Goal: Task Accomplishment & Management: Use online tool/utility

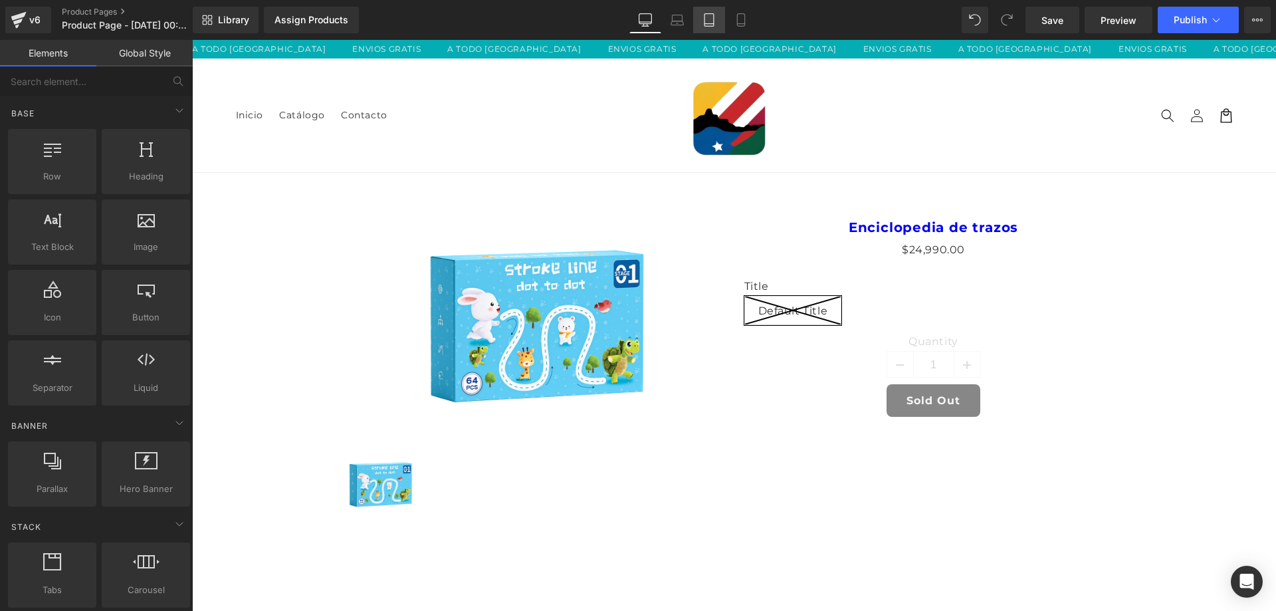
click at [713, 23] on icon at bounding box center [709, 19] width 13 height 13
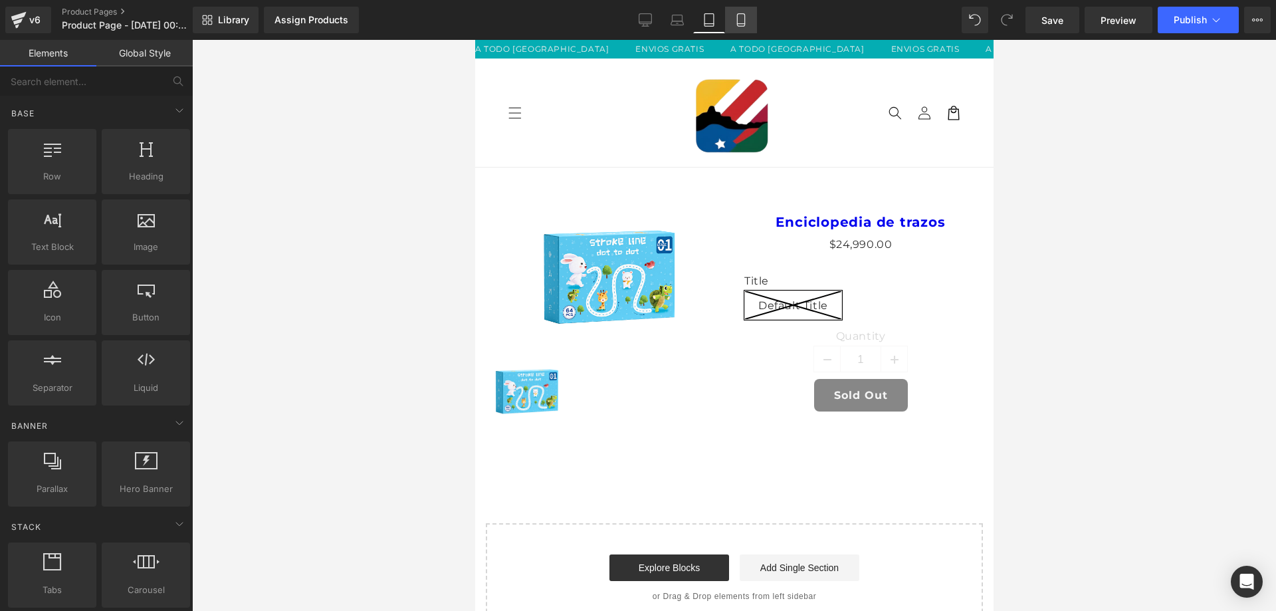
click at [735, 22] on icon at bounding box center [741, 19] width 13 height 13
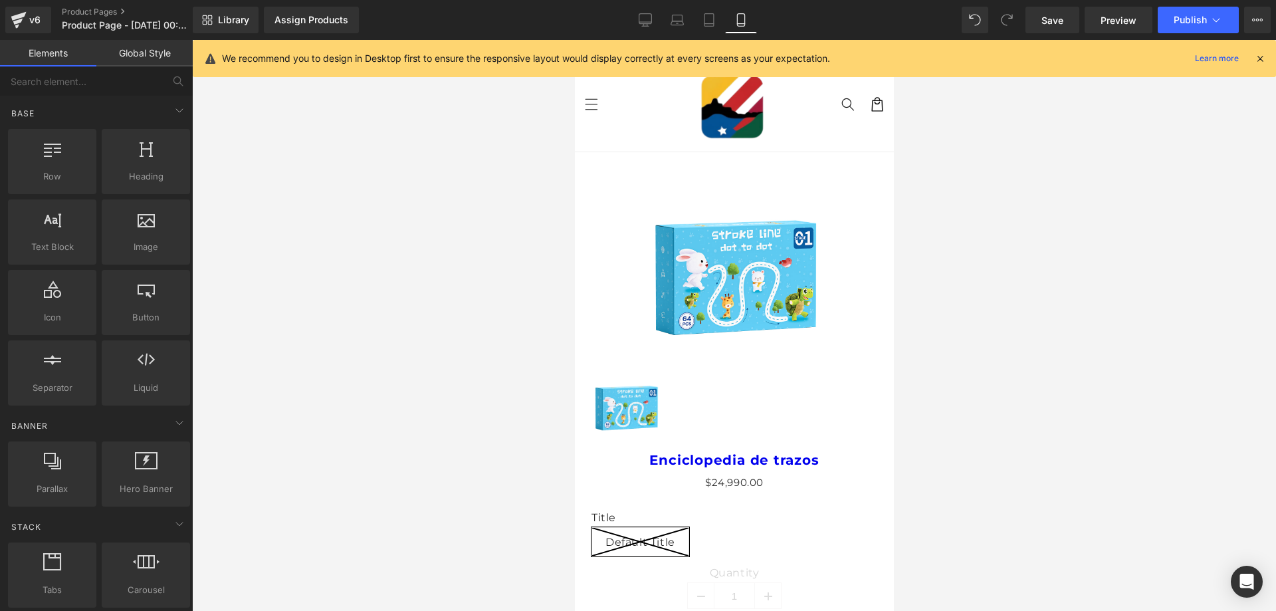
scroll to position [112, 0]
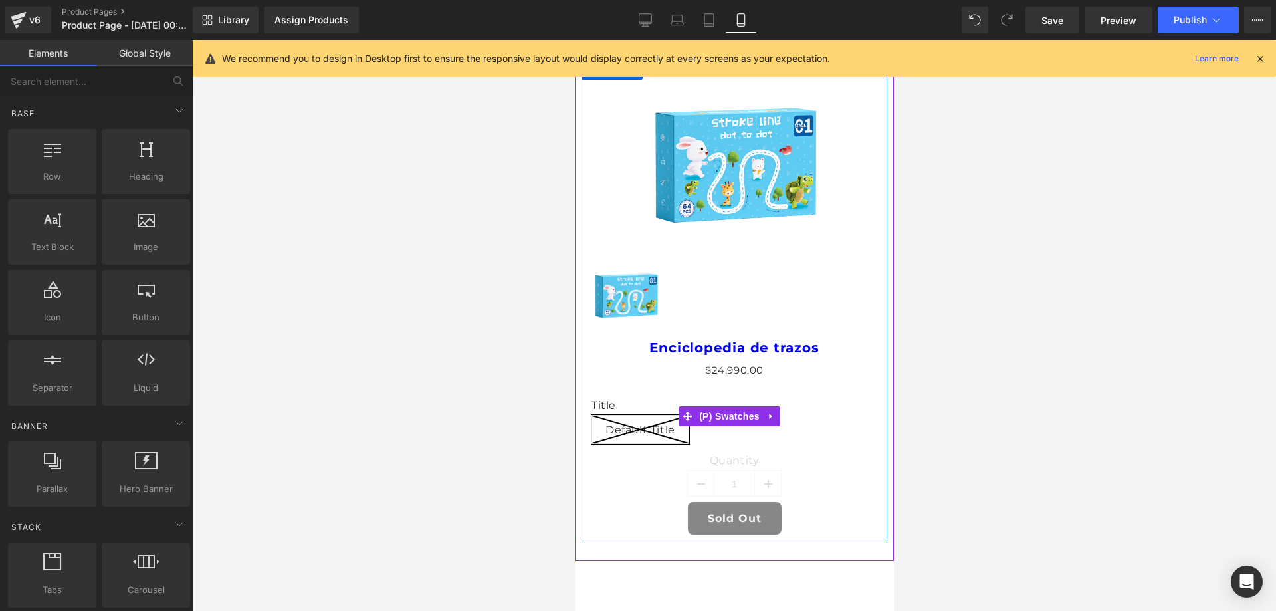
click at [813, 443] on div "Title Default Title" at bounding box center [734, 426] width 286 height 55
click at [776, 410] on link at bounding box center [771, 416] width 17 height 20
click at [783, 412] on icon at bounding box center [779, 416] width 9 height 9
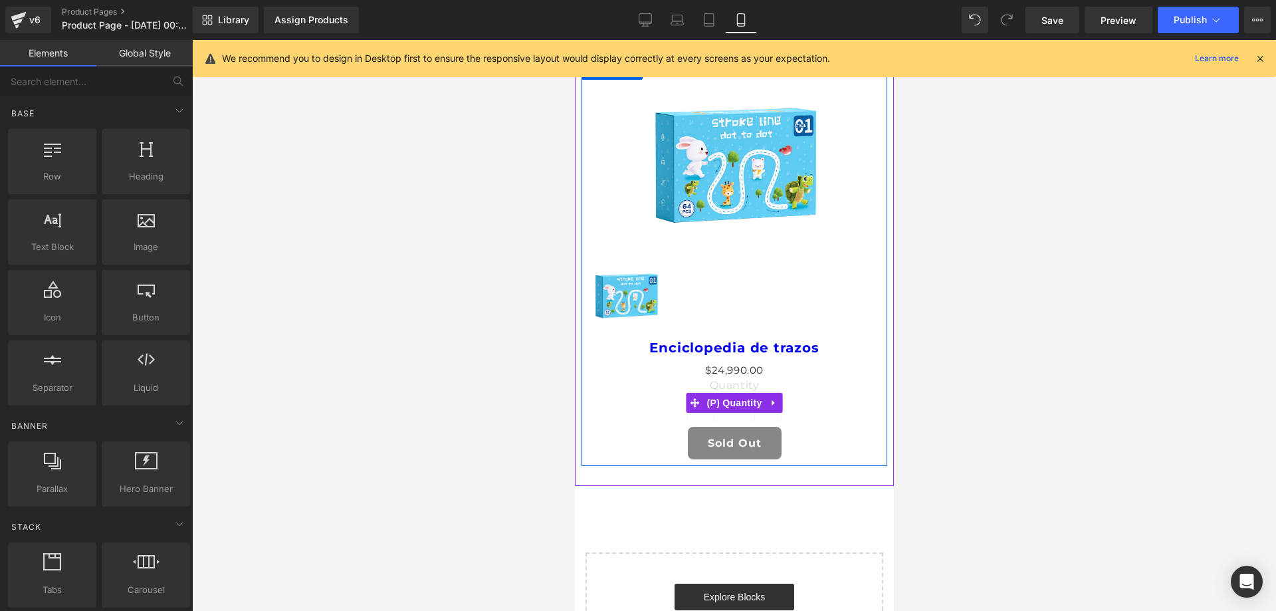
click at [771, 400] on icon at bounding box center [773, 403] width 9 height 10
click at [777, 398] on icon at bounding box center [781, 402] width 9 height 9
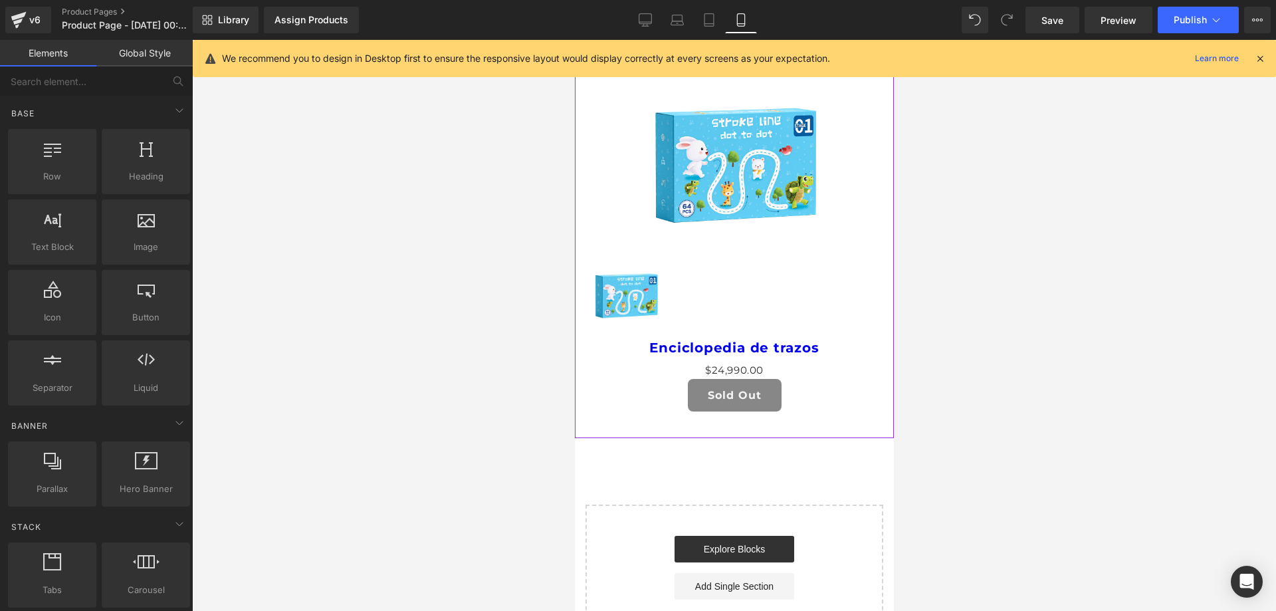
click at [842, 247] on div "Sale Off (P) Image (P) Image List" at bounding box center [734, 207] width 306 height 255
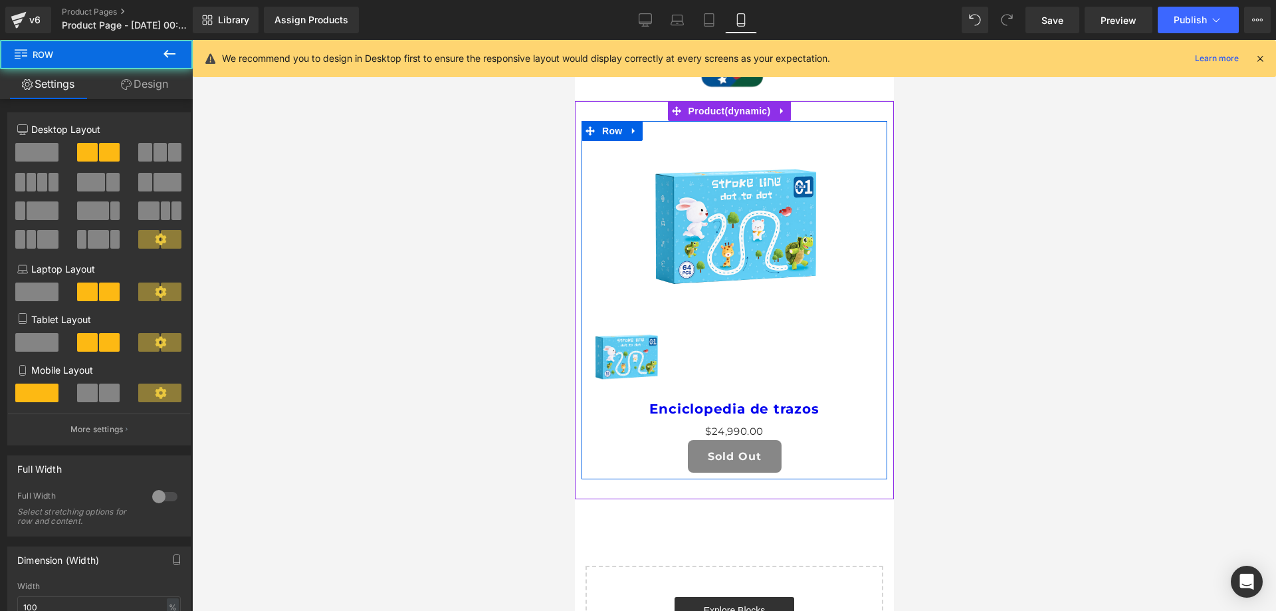
scroll to position [0, 0]
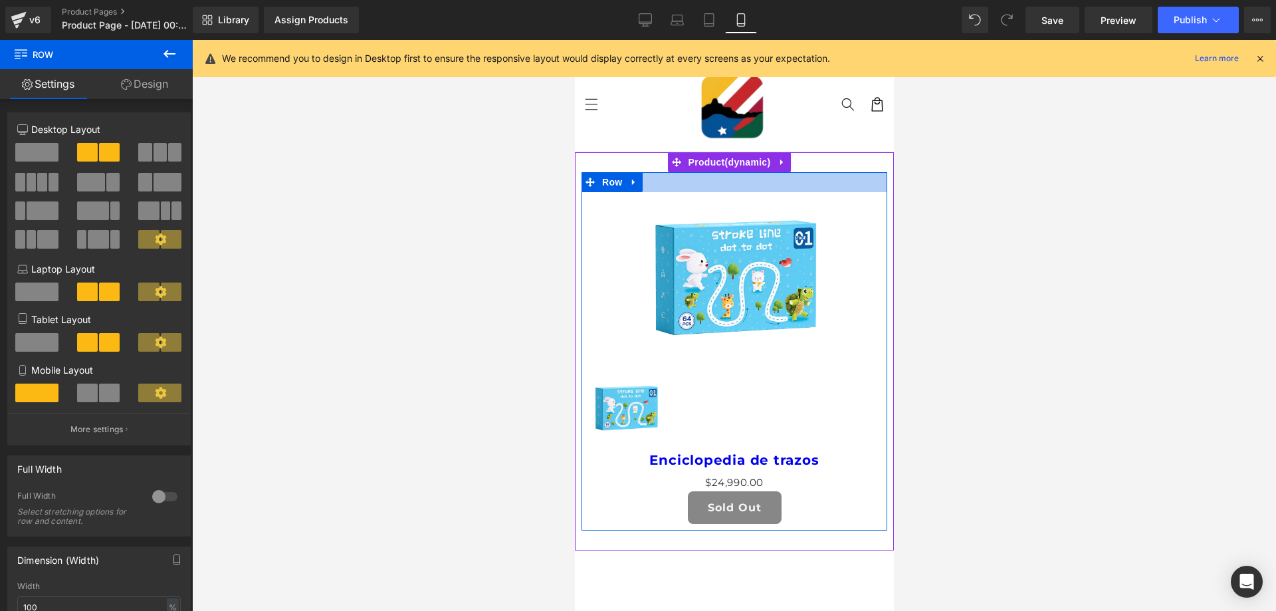
click at [774, 189] on div at bounding box center [734, 182] width 306 height 20
click at [627, 184] on link at bounding box center [633, 182] width 17 height 20
click at [667, 180] on icon at bounding box center [667, 182] width 9 height 9
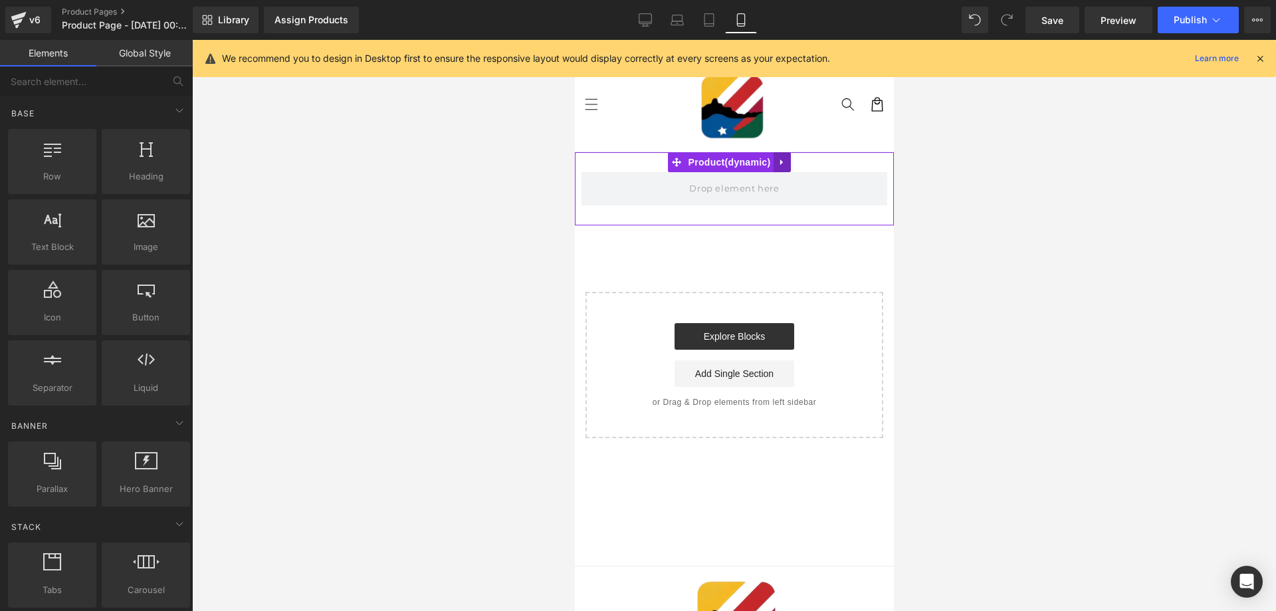
click at [790, 160] on link at bounding box center [781, 162] width 17 height 20
click at [787, 162] on icon at bounding box center [790, 162] width 9 height 9
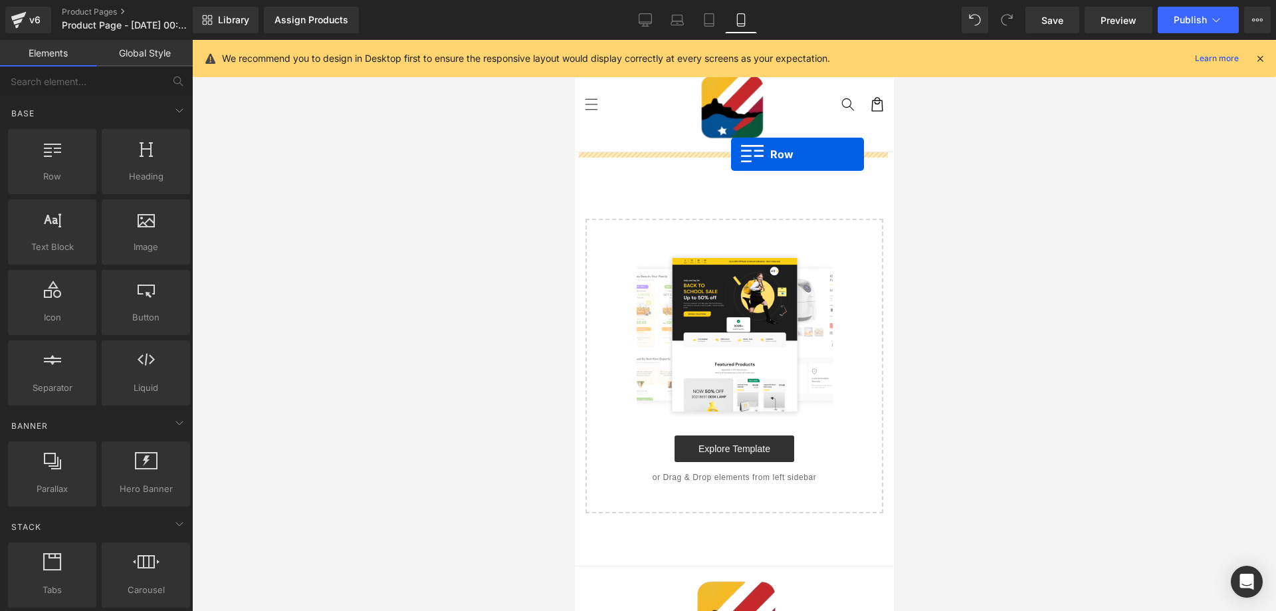
drag, startPoint x: 727, startPoint y: 194, endPoint x: 731, endPoint y: 154, distance: 40.1
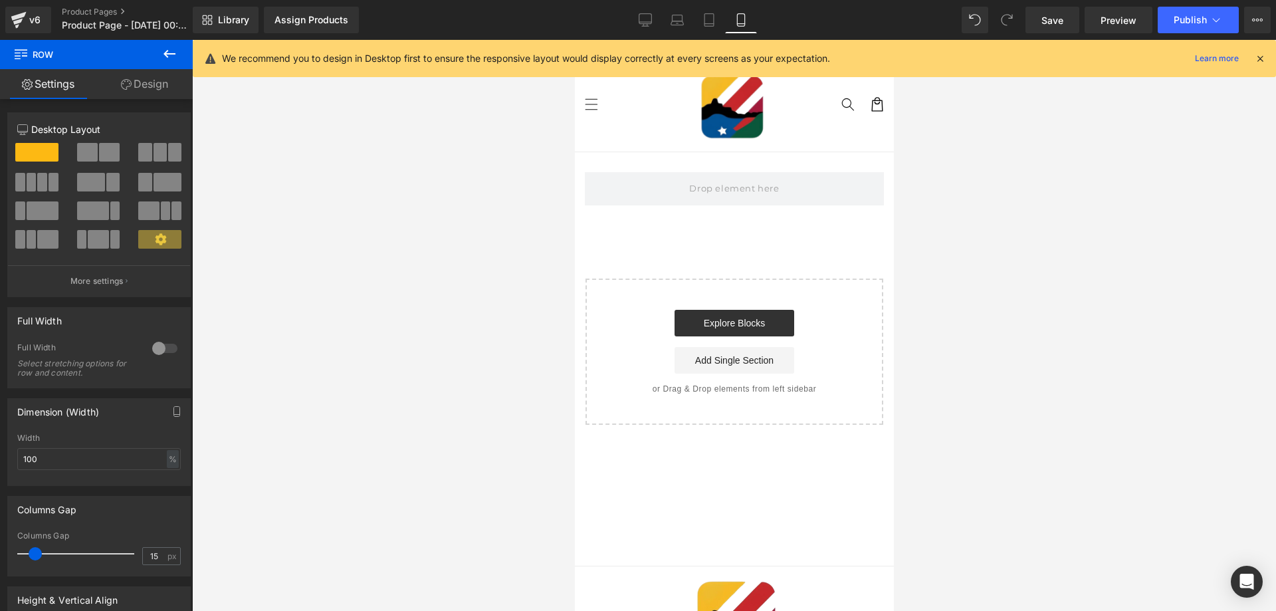
click at [174, 56] on icon at bounding box center [170, 54] width 16 height 16
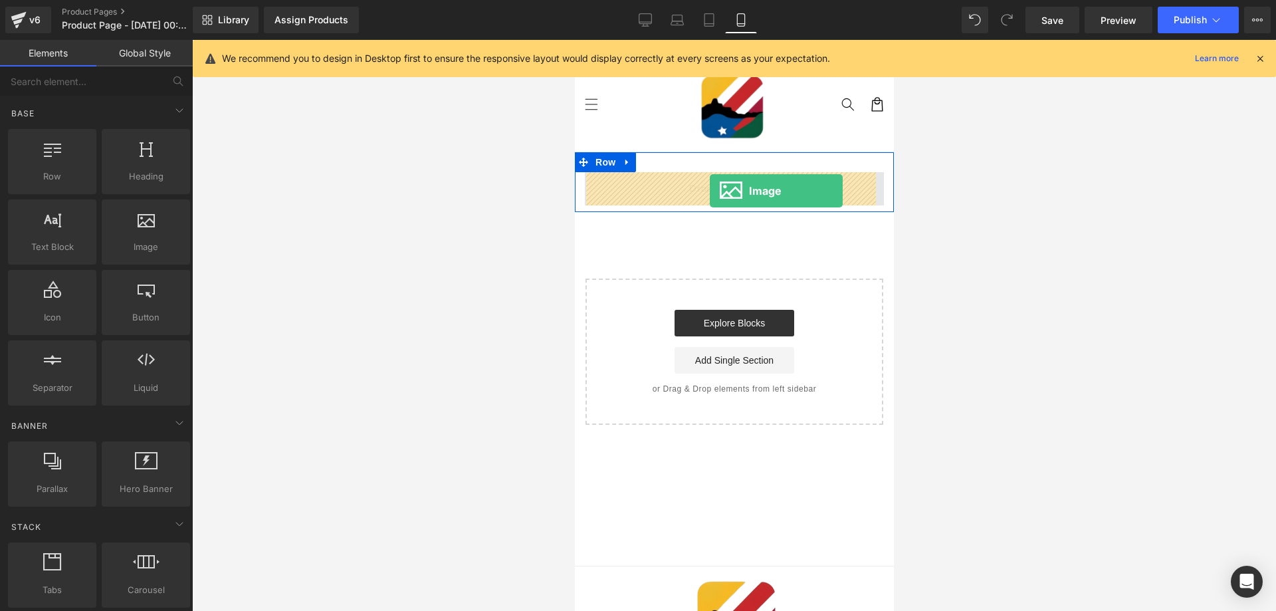
drag, startPoint x: 716, startPoint y: 289, endPoint x: 709, endPoint y: 191, distance: 98.6
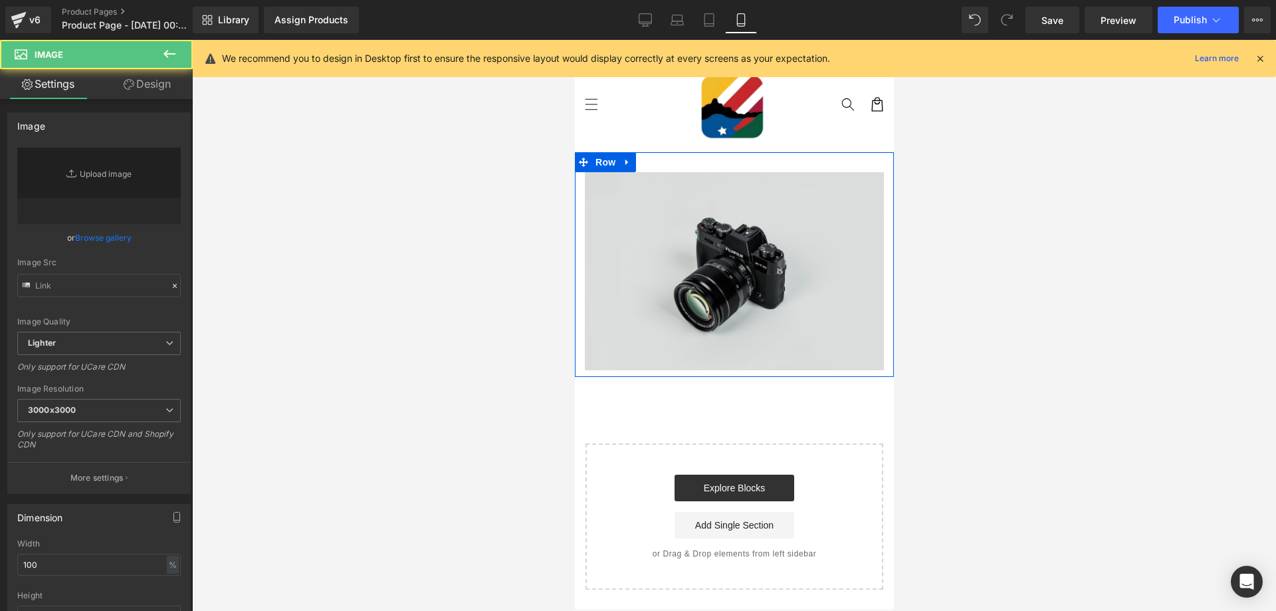
type input "//[DOMAIN_NAME][URL]"
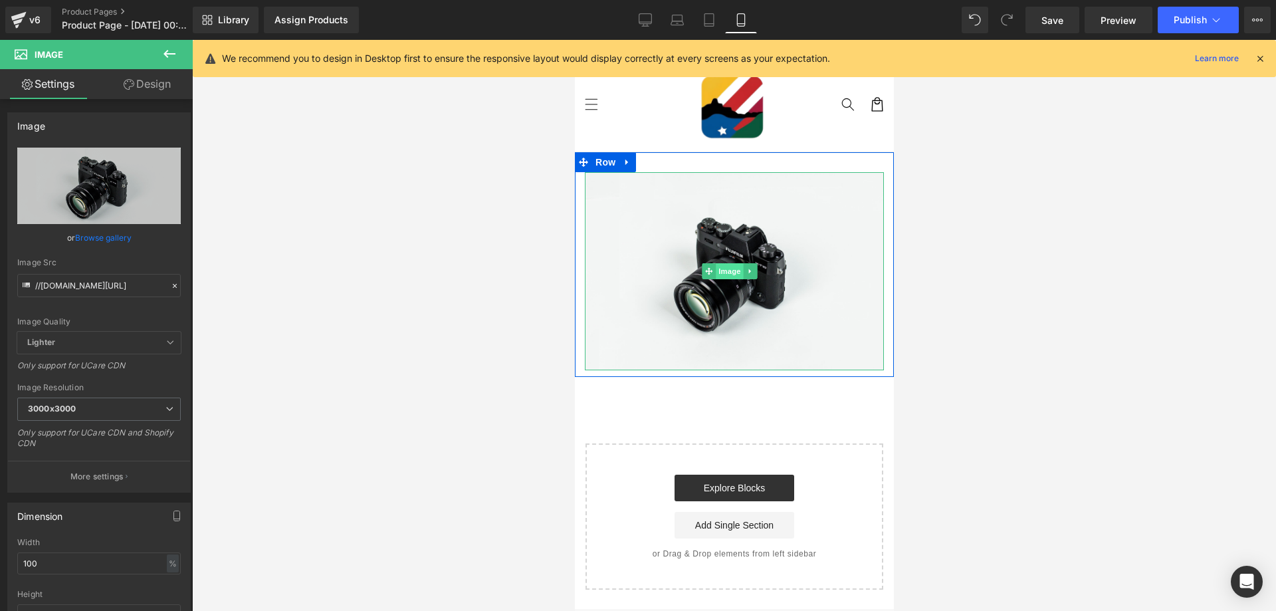
click at [719, 270] on span "Image" at bounding box center [729, 271] width 28 height 16
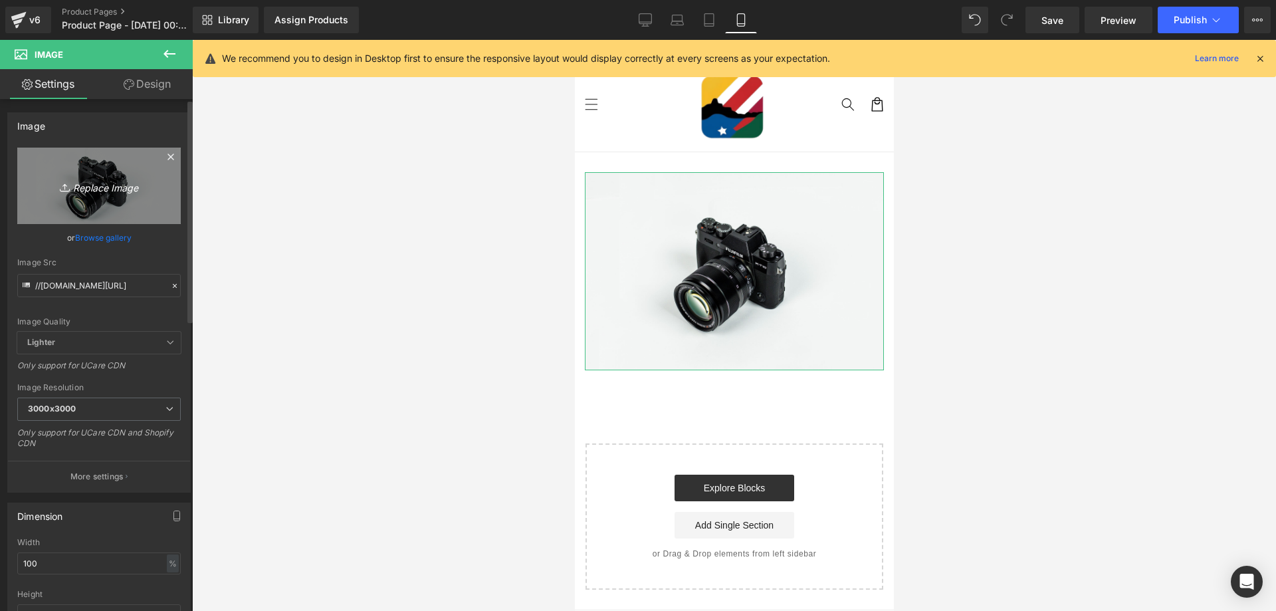
click at [85, 187] on icon "Replace Image" at bounding box center [99, 186] width 106 height 17
type input "C:\fakepath\121.jpg"
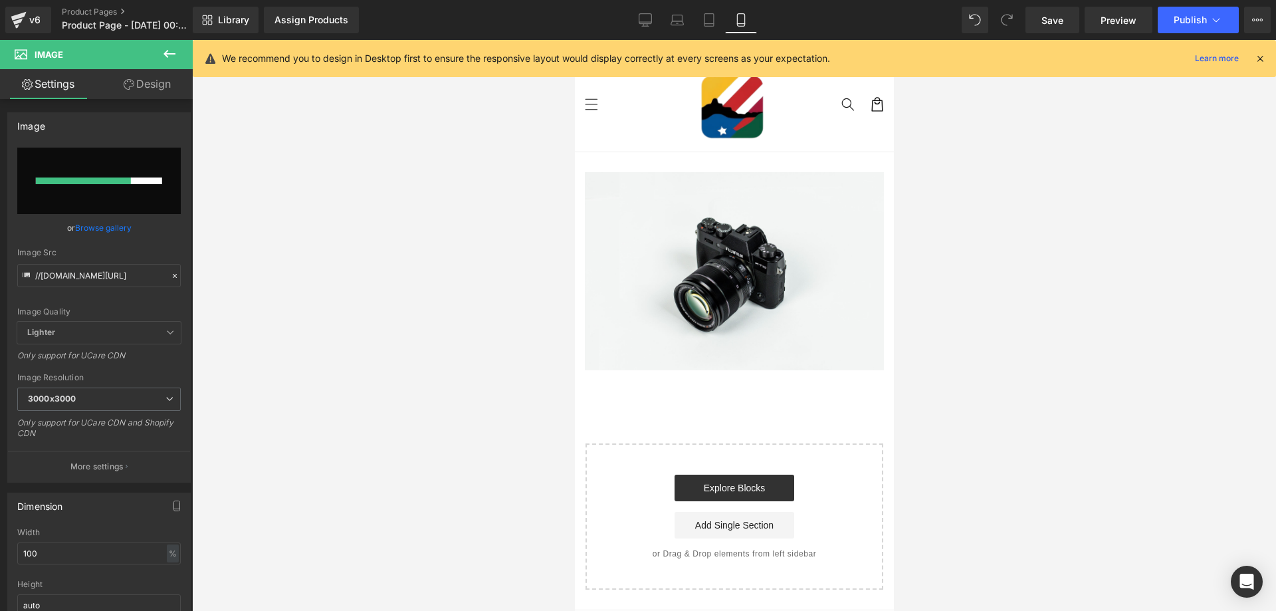
drag, startPoint x: 179, startPoint y: 43, endPoint x: 165, endPoint y: 53, distance: 17.6
click at [178, 43] on button at bounding box center [169, 54] width 47 height 29
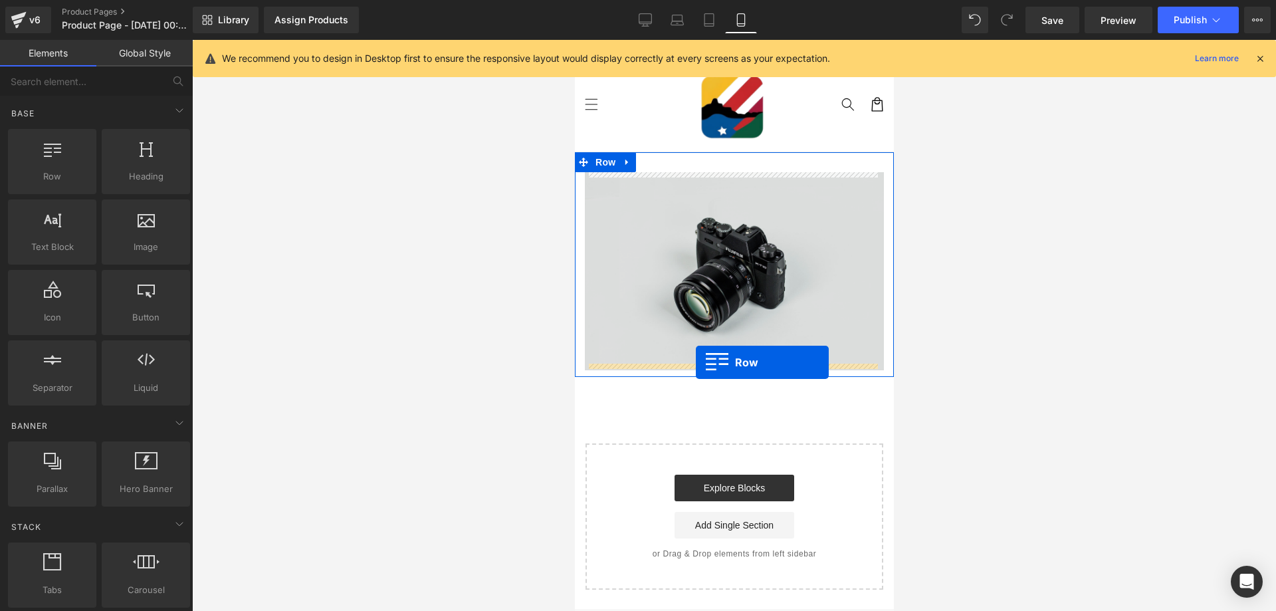
drag, startPoint x: 630, startPoint y: 201, endPoint x: 695, endPoint y: 362, distance: 174.2
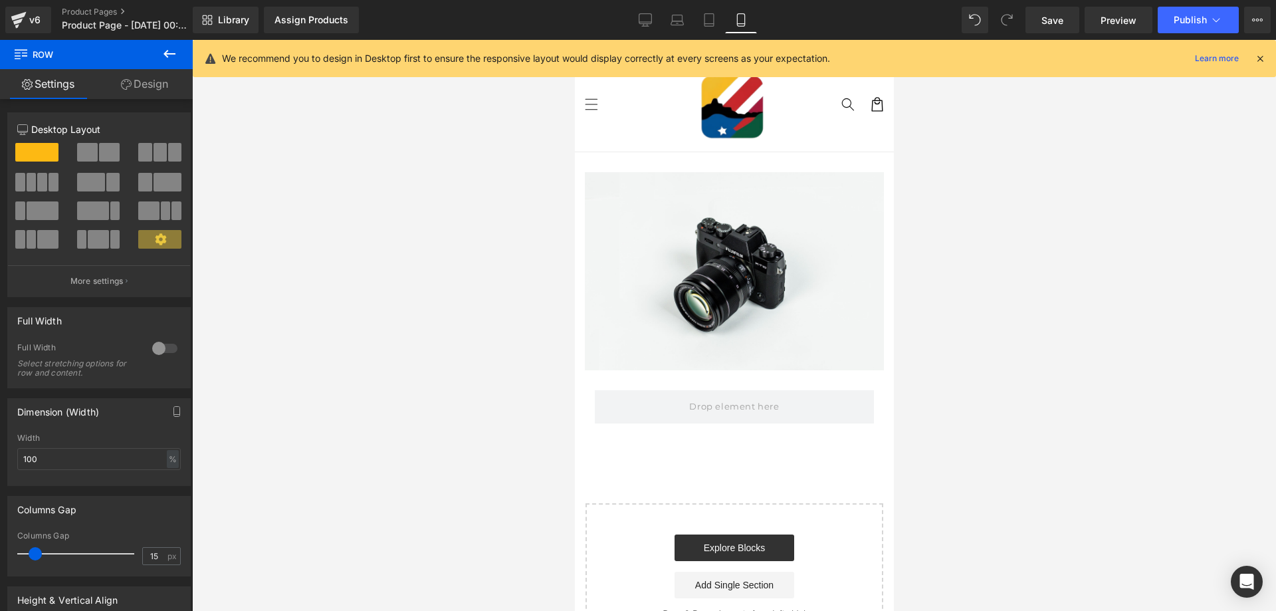
click at [171, 55] on icon at bounding box center [170, 54] width 12 height 8
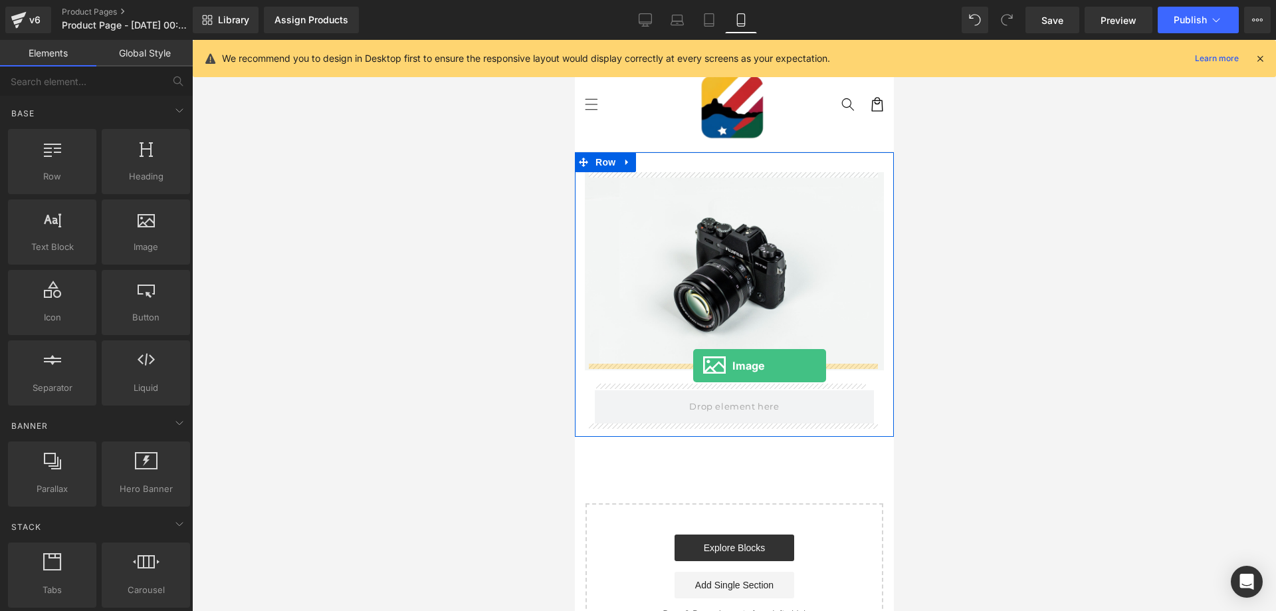
drag, startPoint x: 697, startPoint y: 290, endPoint x: 693, endPoint y: 366, distance: 75.9
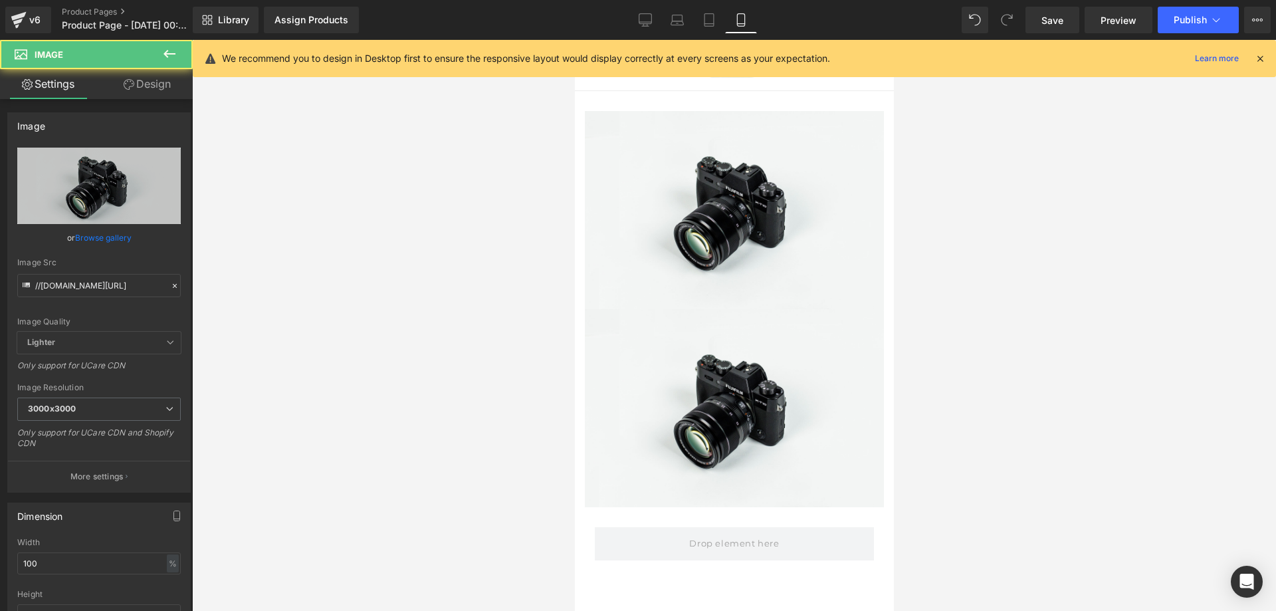
scroll to position [133, 0]
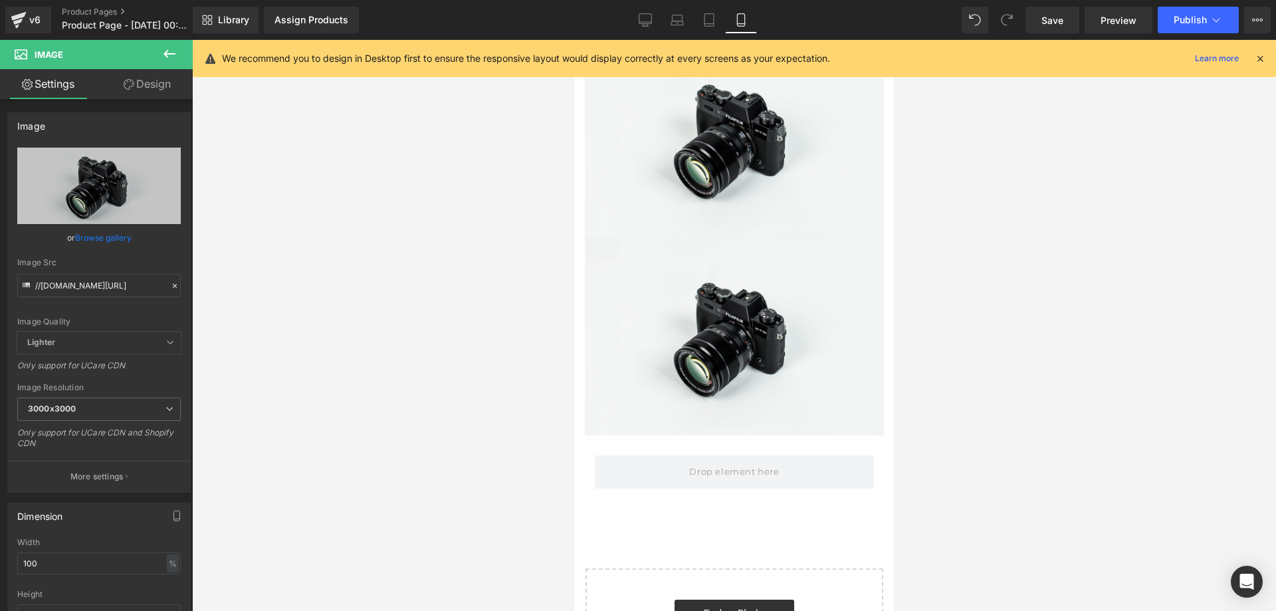
click at [163, 51] on icon at bounding box center [170, 54] width 16 height 16
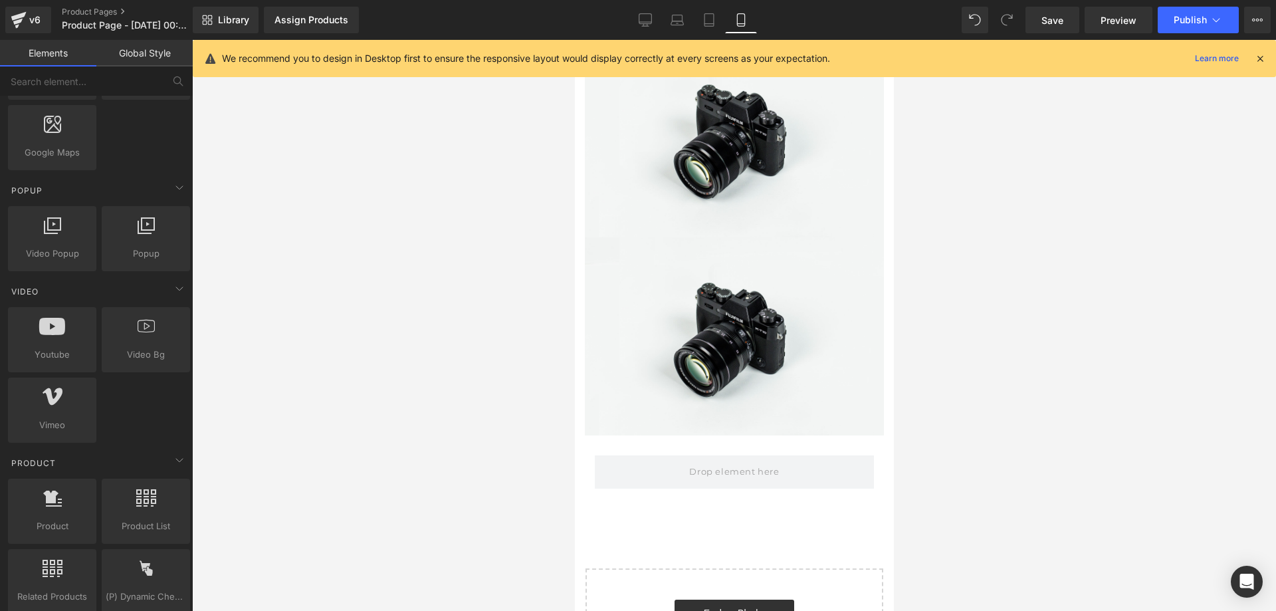
scroll to position [798, 0]
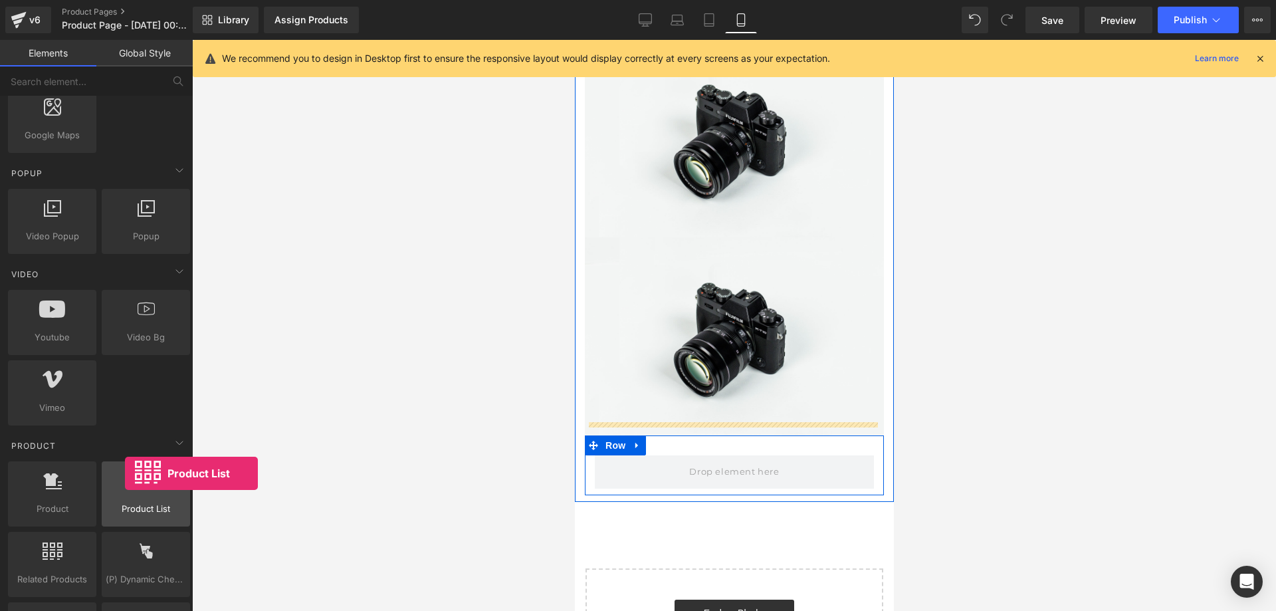
drag, startPoint x: 128, startPoint y: 487, endPoint x: 114, endPoint y: 479, distance: 15.2
click at [125, 475] on div at bounding box center [146, 487] width 80 height 30
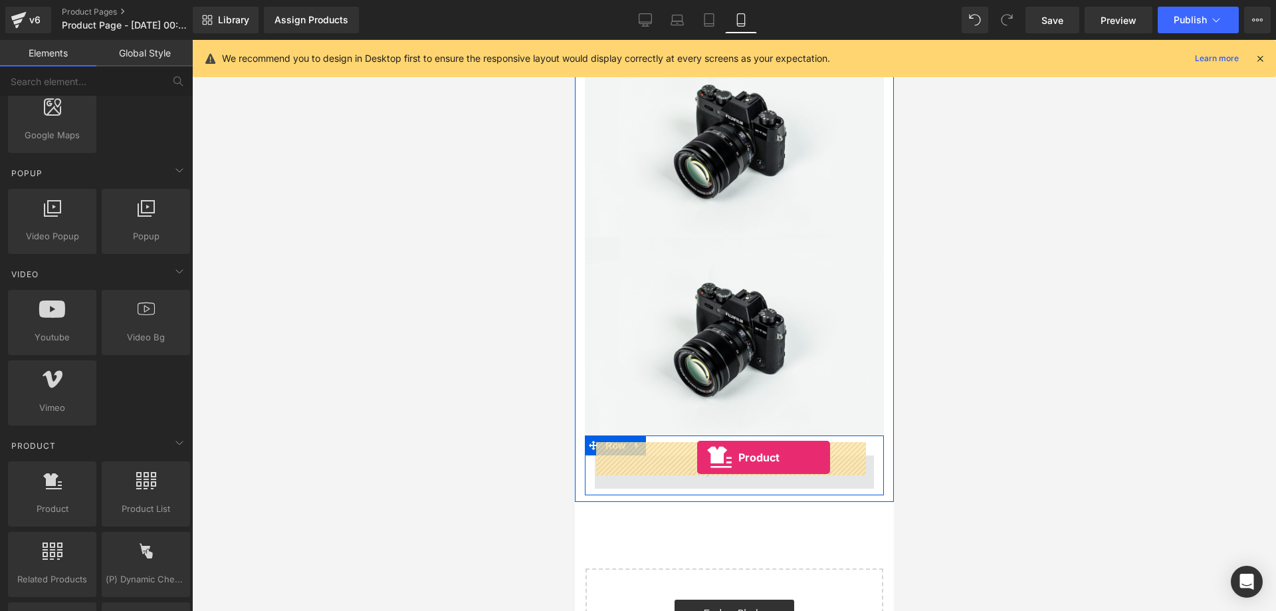
drag, startPoint x: 644, startPoint y: 531, endPoint x: 696, endPoint y: 457, distance: 89.6
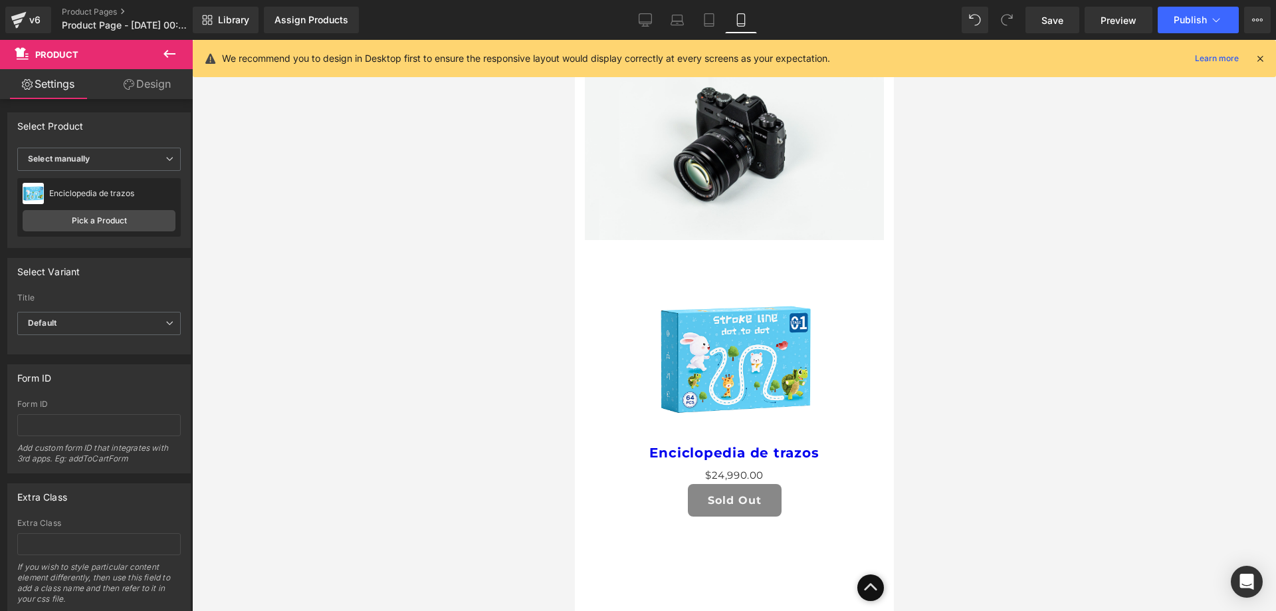
scroll to position [332, 0]
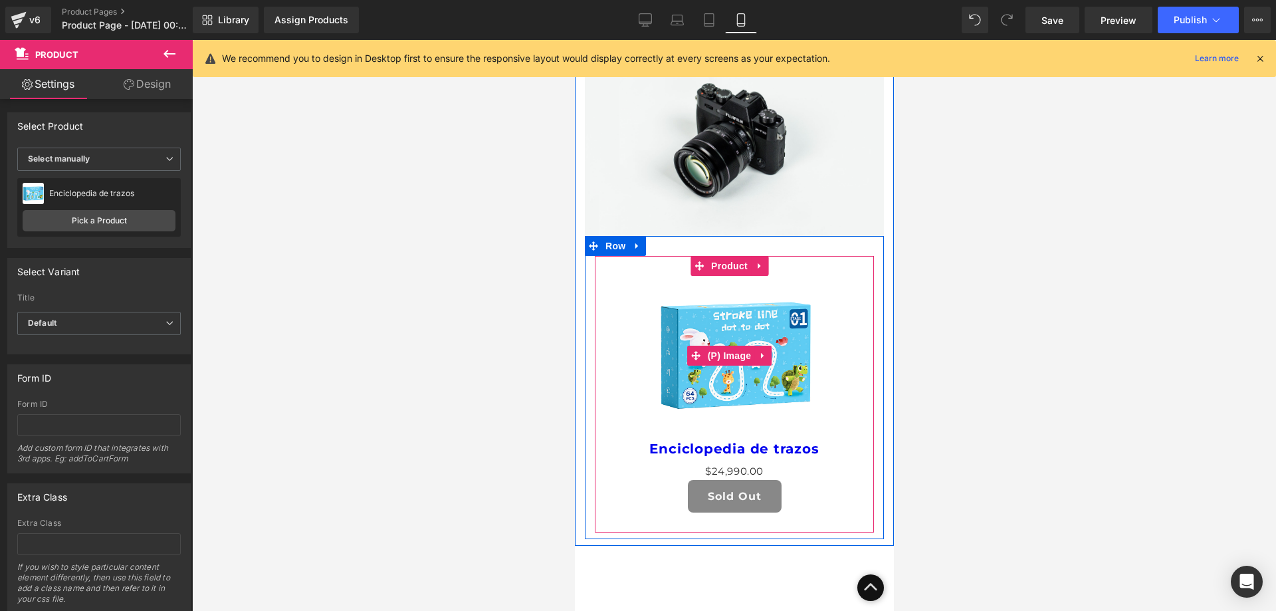
click at [775, 315] on img at bounding box center [734, 356] width 160 height 160
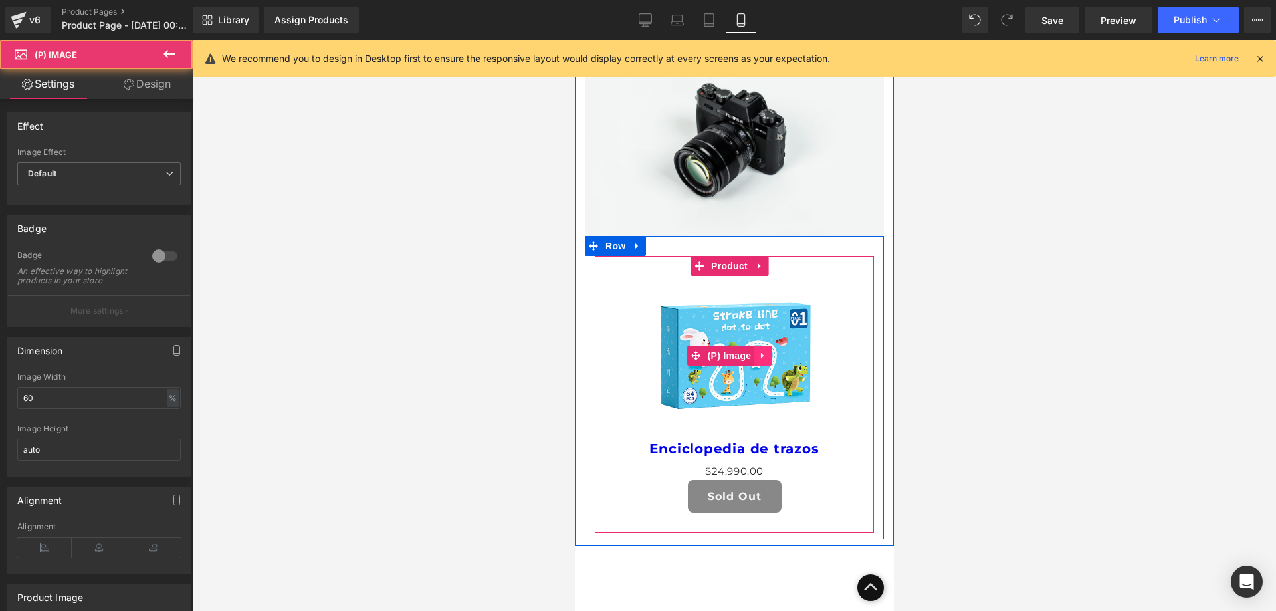
click at [759, 351] on icon at bounding box center [762, 356] width 9 height 10
click at [768, 351] on icon at bounding box center [771, 355] width 9 height 9
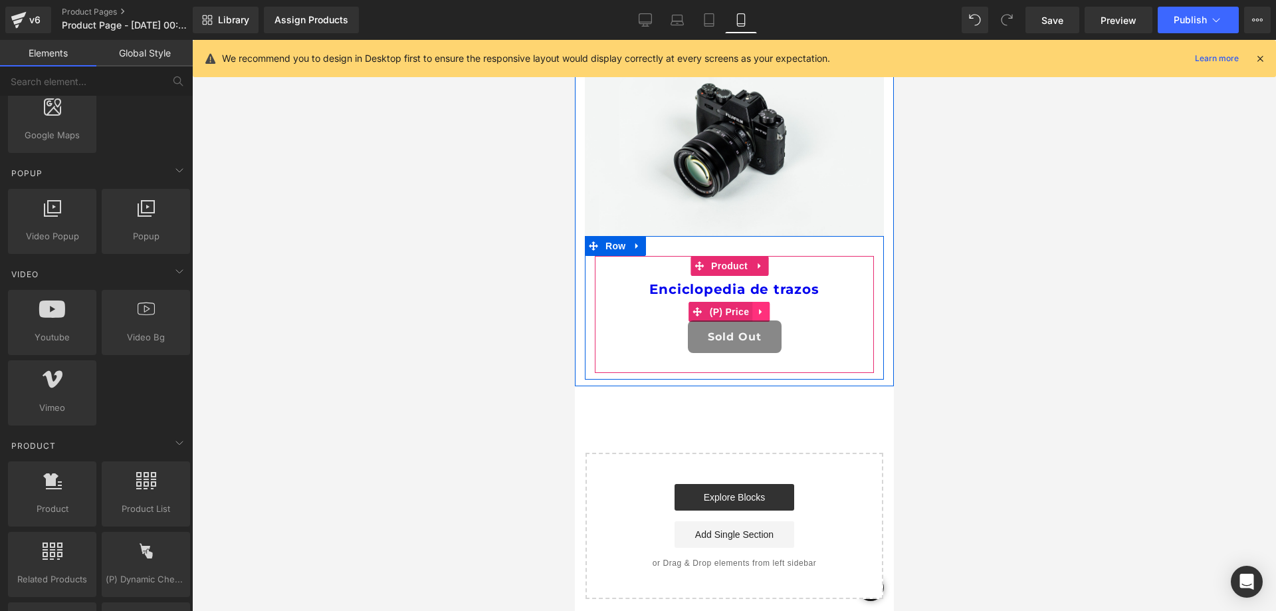
click at [762, 306] on icon at bounding box center [760, 311] width 9 height 10
click at [767, 307] on icon at bounding box center [769, 311] width 9 height 9
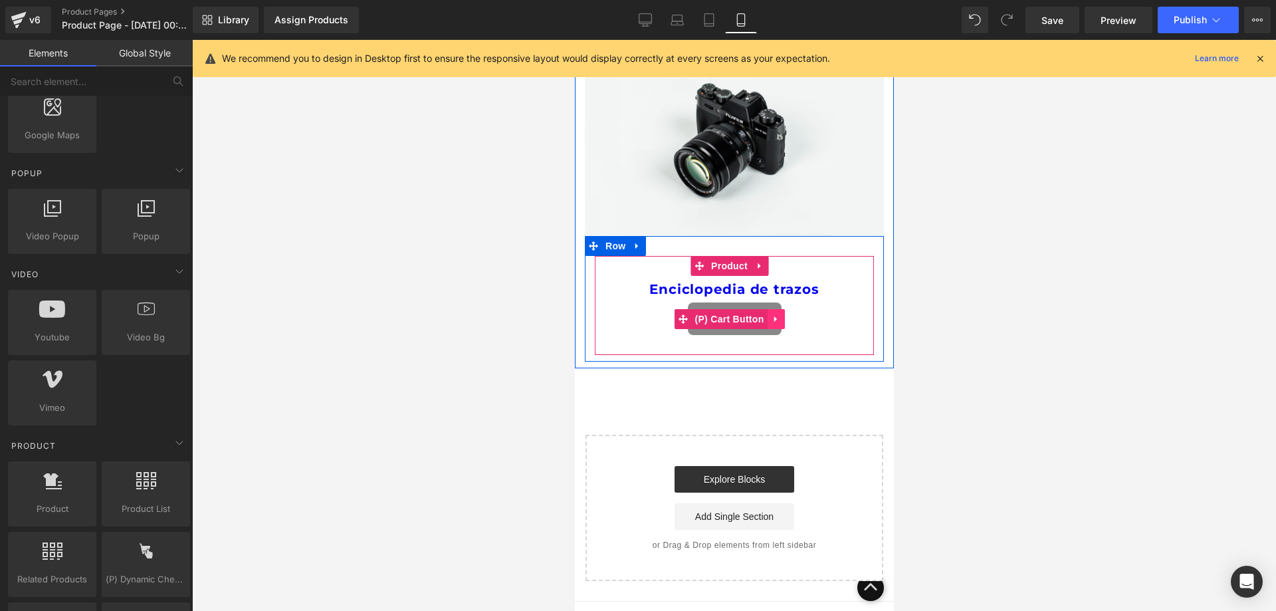
click at [774, 316] on icon at bounding box center [774, 319] width 3 height 6
drag, startPoint x: 781, startPoint y: 305, endPoint x: 601, endPoint y: 314, distance: 180.4
click at [781, 314] on icon at bounding box center [784, 318] width 9 height 9
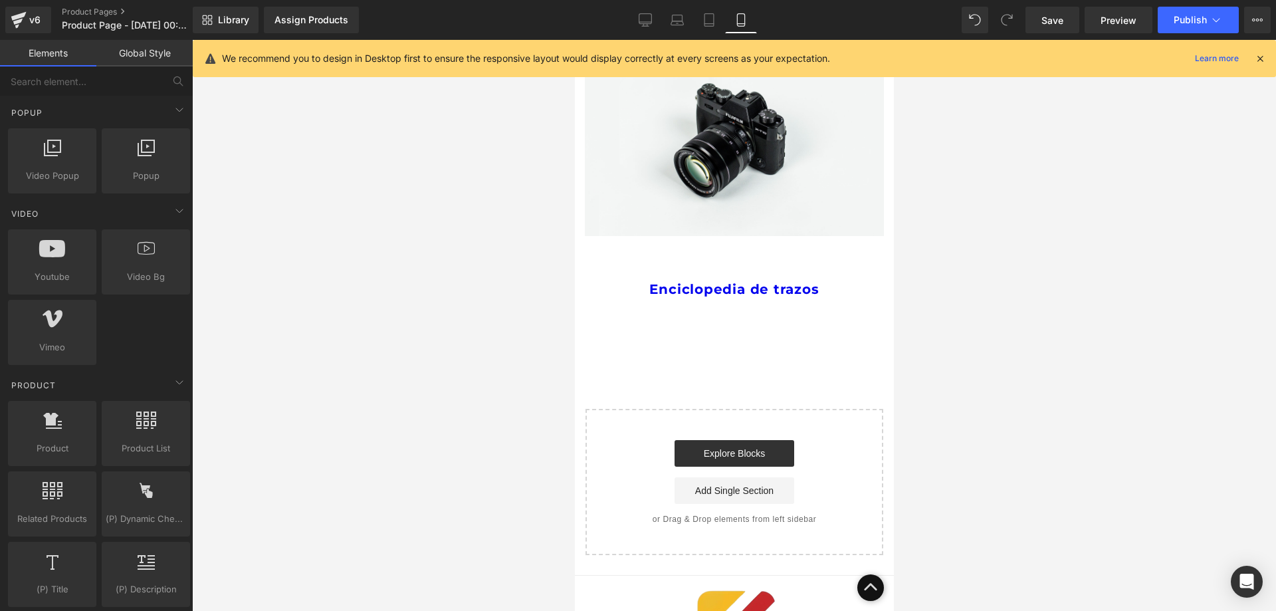
scroll to position [931, 0]
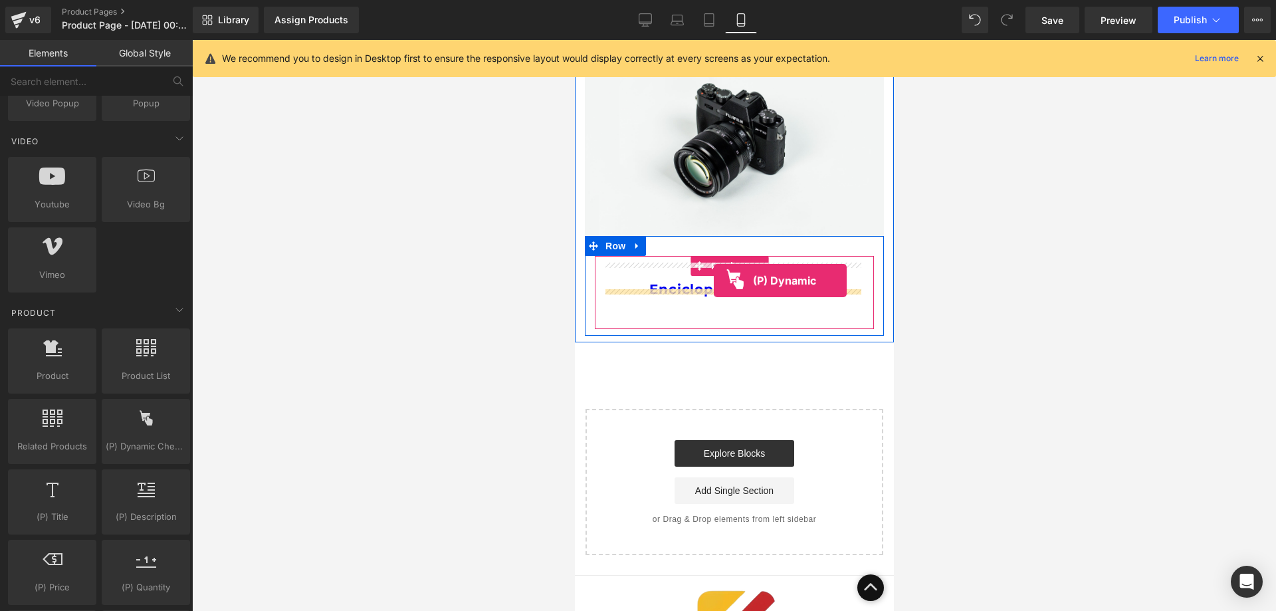
drag, startPoint x: 717, startPoint y: 477, endPoint x: 713, endPoint y: 281, distance: 196.1
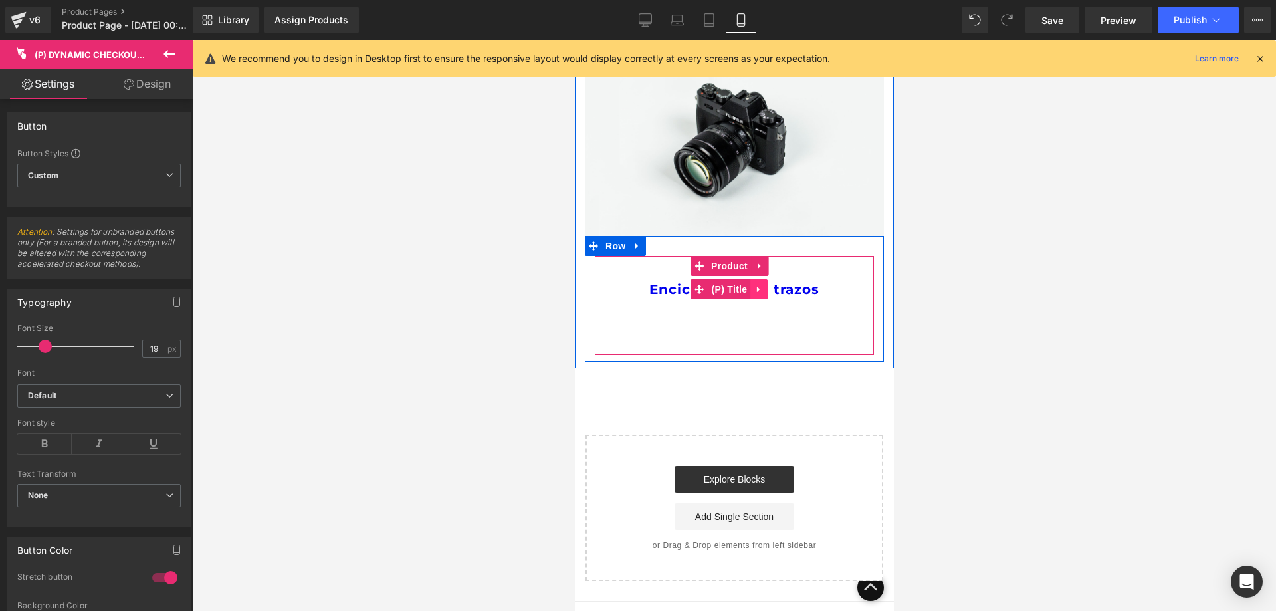
click at [763, 285] on icon at bounding box center [758, 290] width 9 height 10
click at [765, 285] on icon at bounding box center [767, 289] width 9 height 9
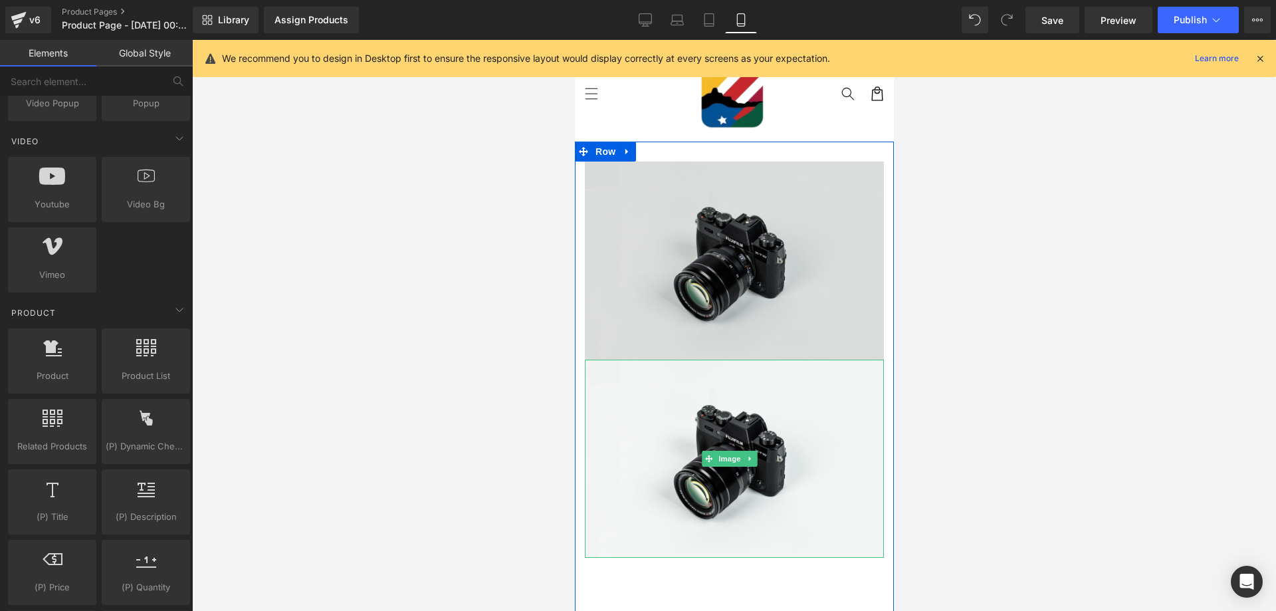
scroll to position [0, 0]
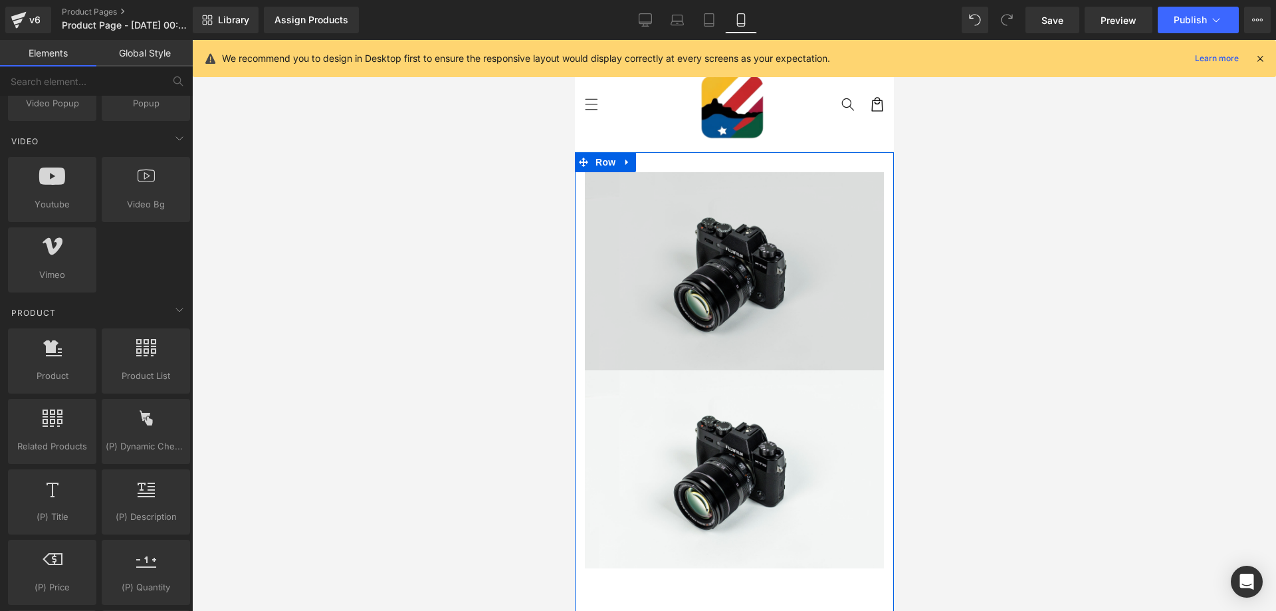
click at [667, 222] on img at bounding box center [733, 271] width 299 height 198
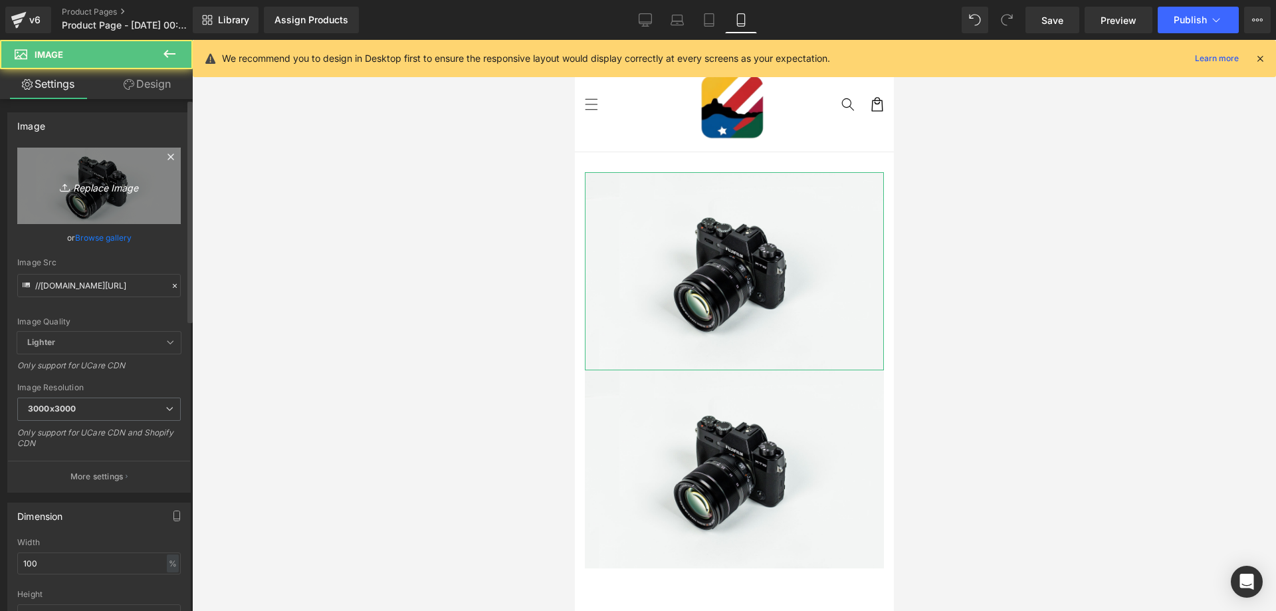
click at [119, 190] on icon "Replace Image" at bounding box center [99, 186] width 106 height 17
type input "C:\fakepath\121.jpg"
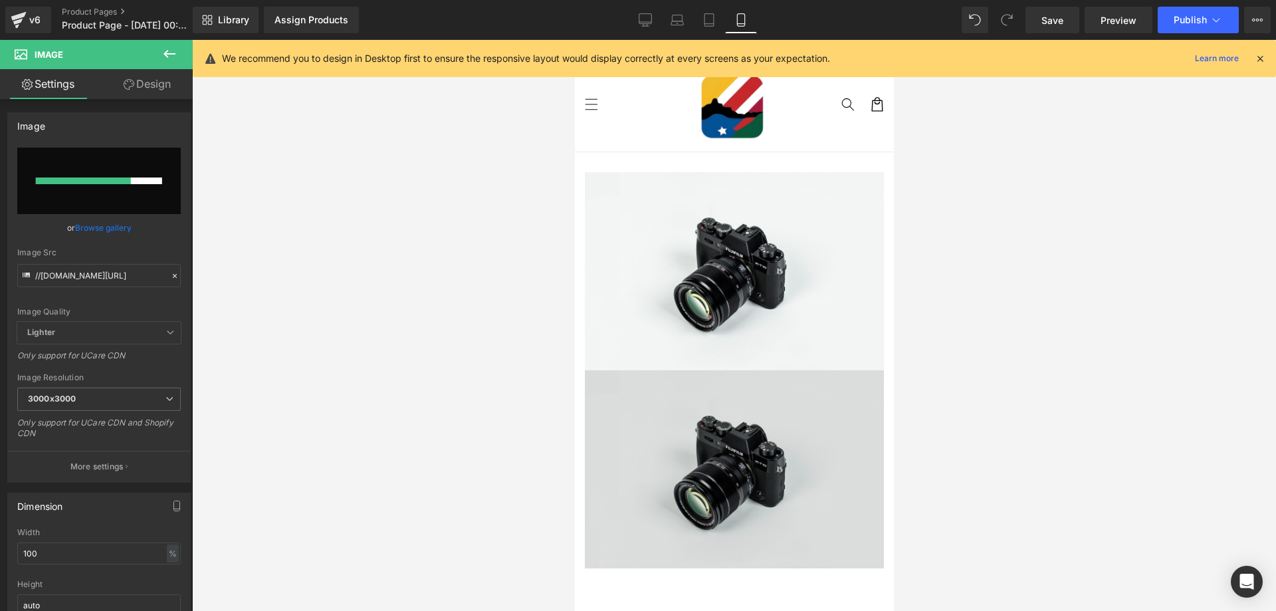
click at [636, 437] on img at bounding box center [733, 469] width 299 height 198
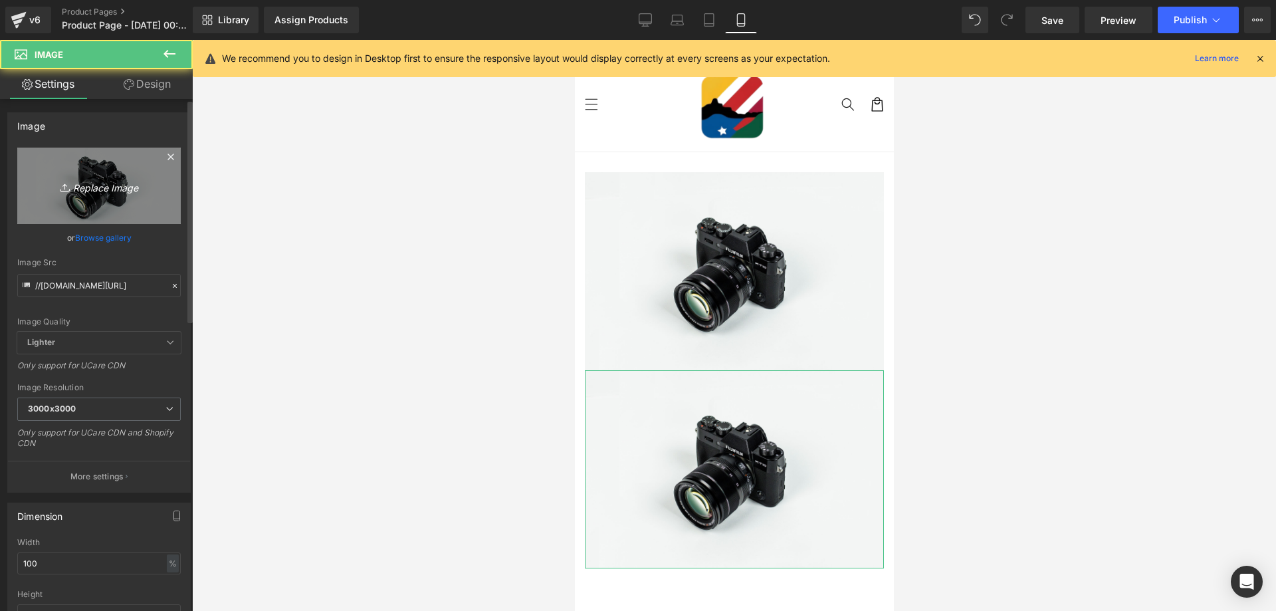
click at [43, 181] on link "Replace Image" at bounding box center [99, 186] width 164 height 76
type input "C:\fakepath\122.jpg"
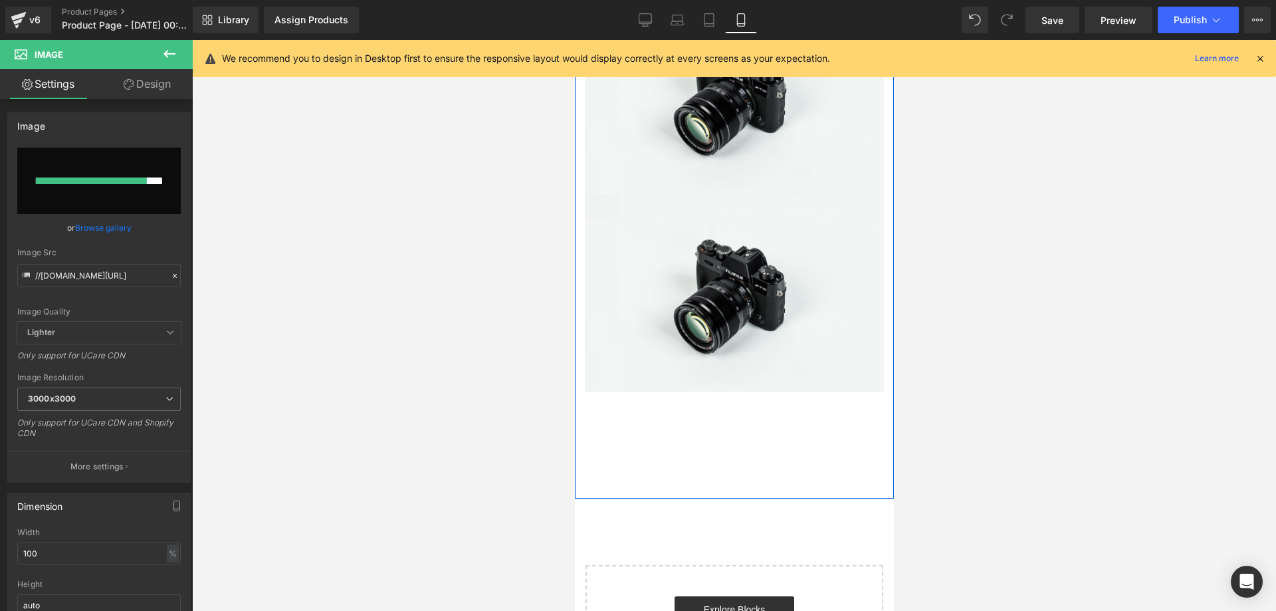
scroll to position [199, 0]
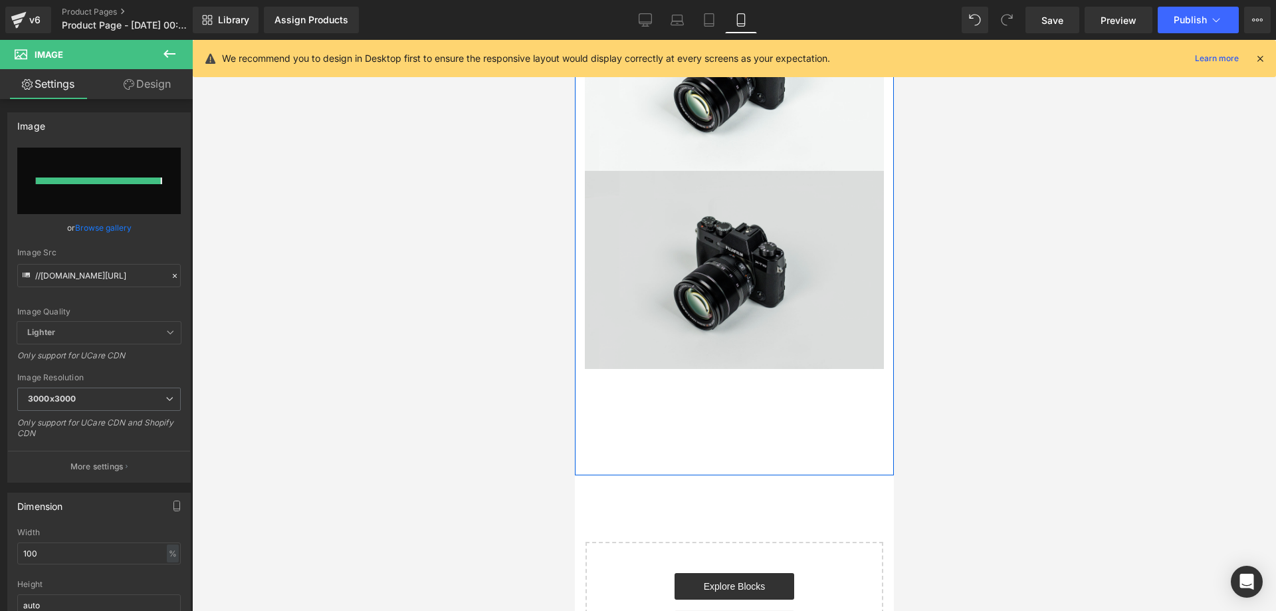
type input "https://ucarecdn.com/f879cfb7-b22f-4267-bed3-2ecc33d288bb/-/format/auto/-/previ…"
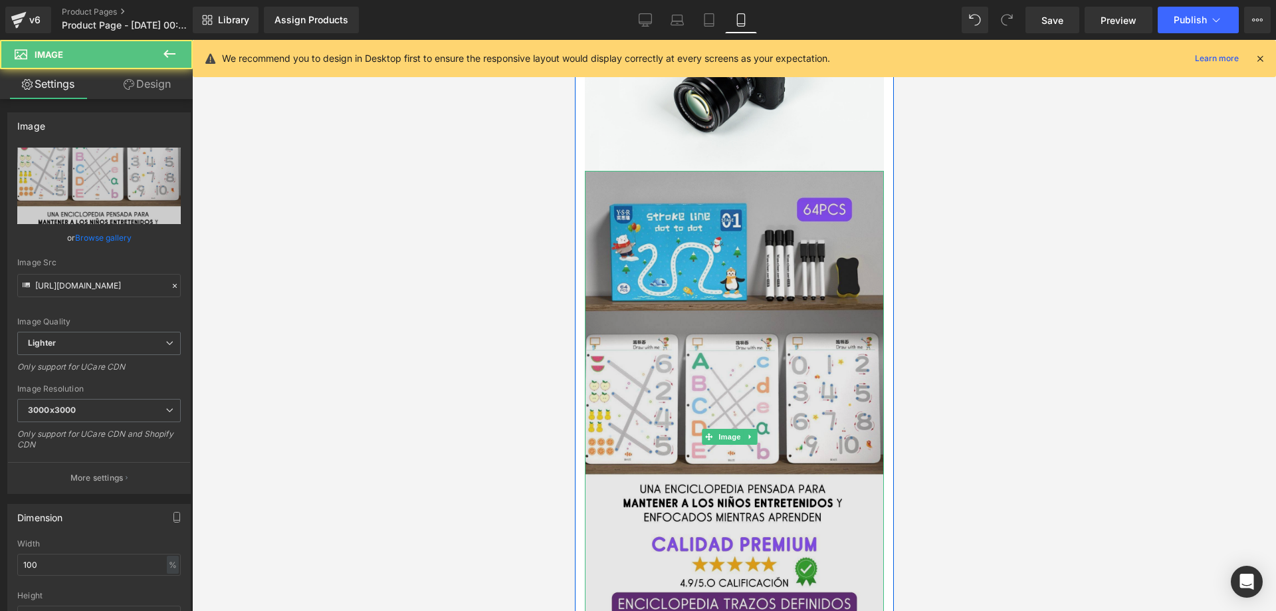
click at [720, 389] on img at bounding box center [733, 437] width 299 height 532
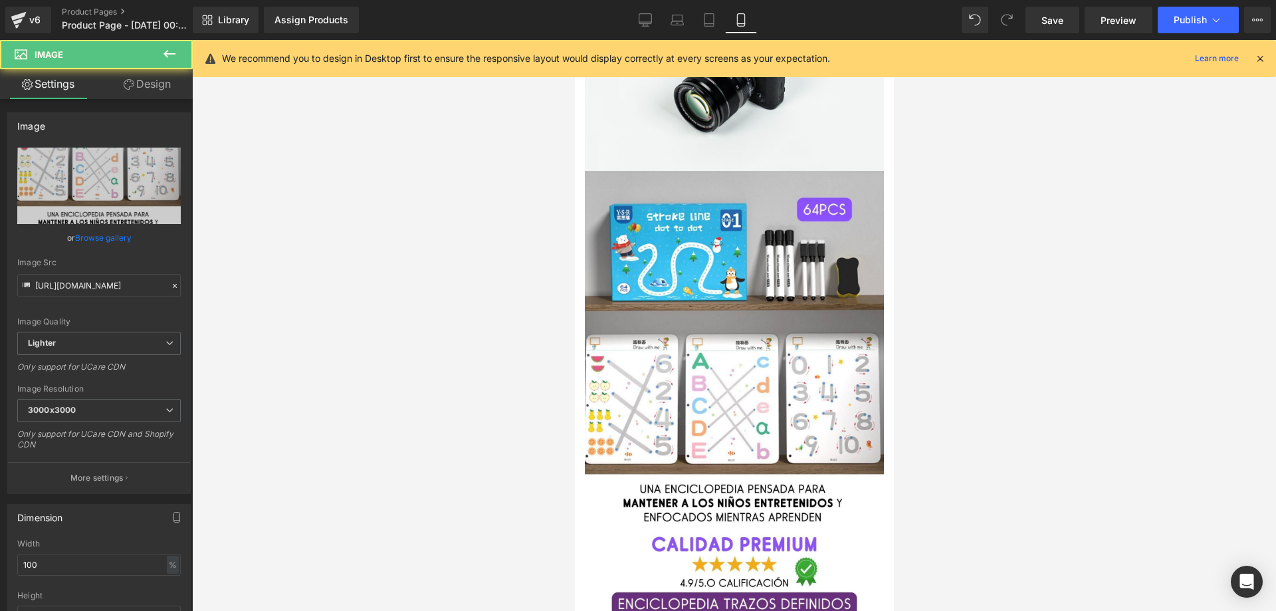
click at [1019, 289] on div at bounding box center [734, 325] width 1084 height 571
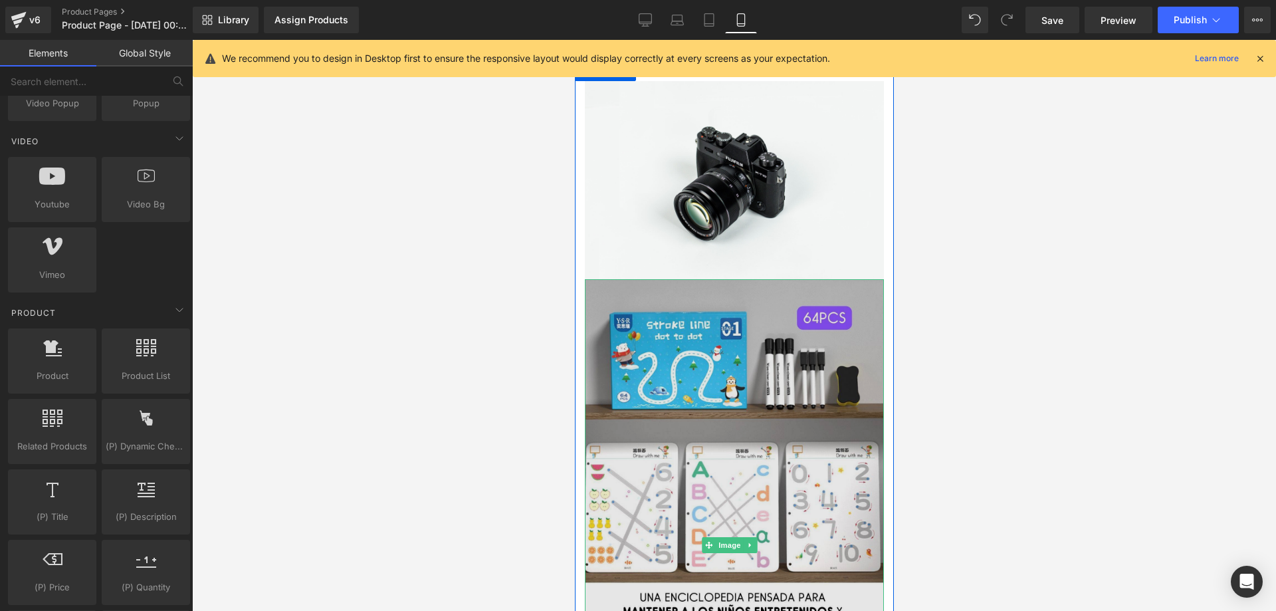
scroll to position [0, 0]
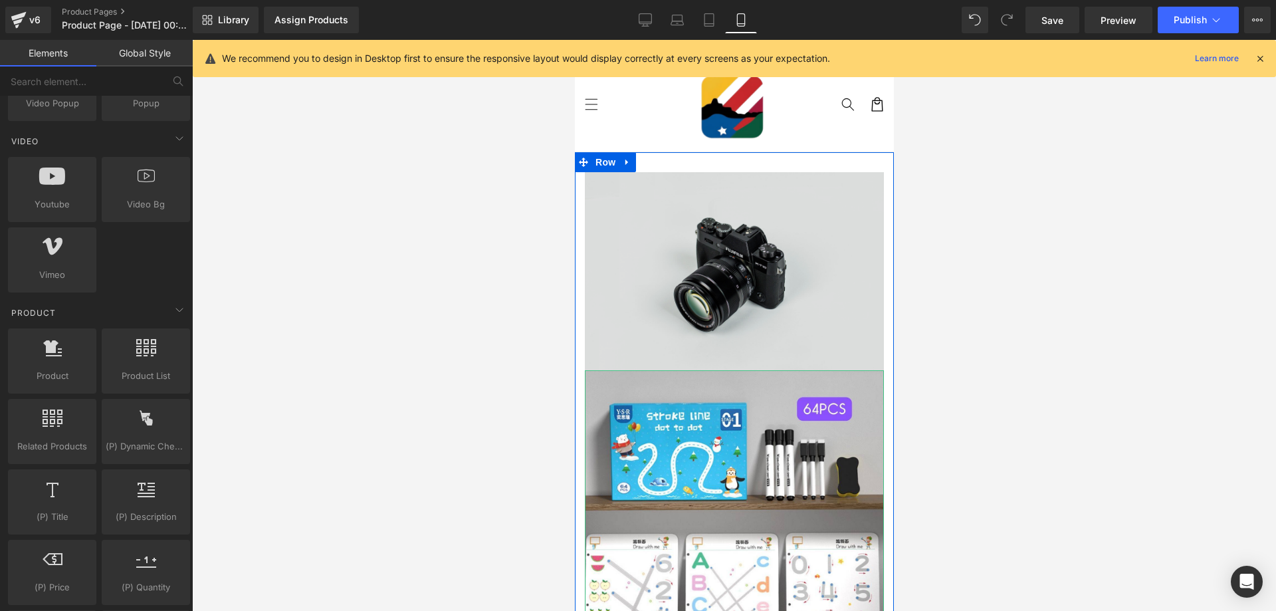
click at [731, 278] on img at bounding box center [733, 271] width 299 height 198
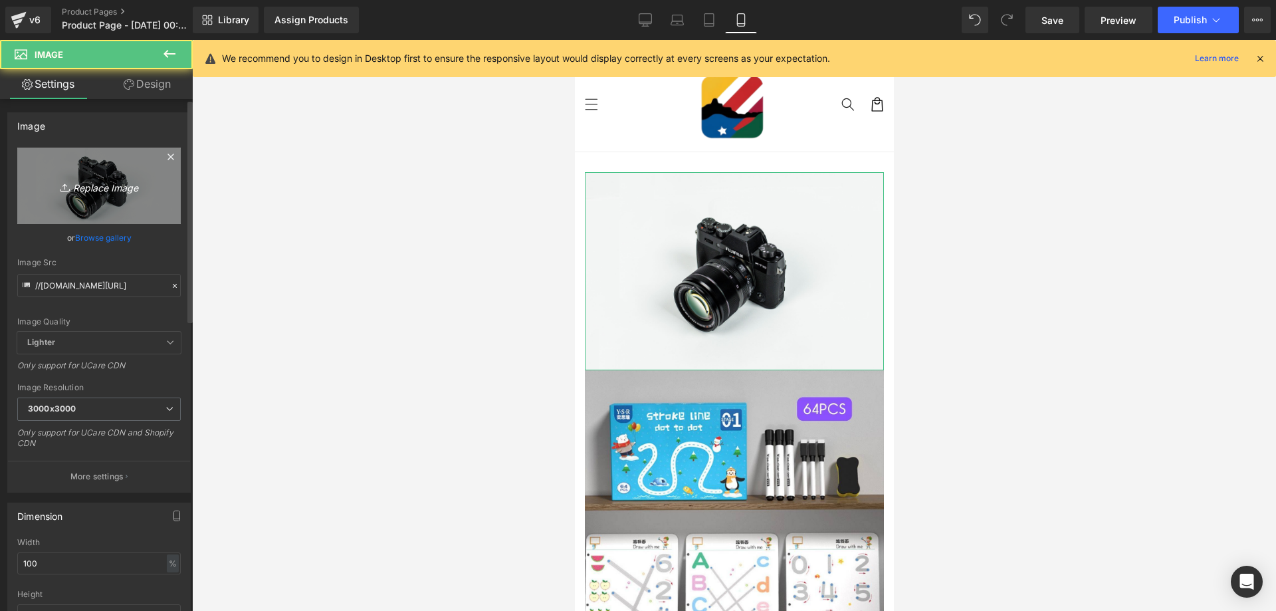
click at [79, 173] on link "Replace Image" at bounding box center [99, 186] width 164 height 76
type input "C:\fakepath\121.jpg"
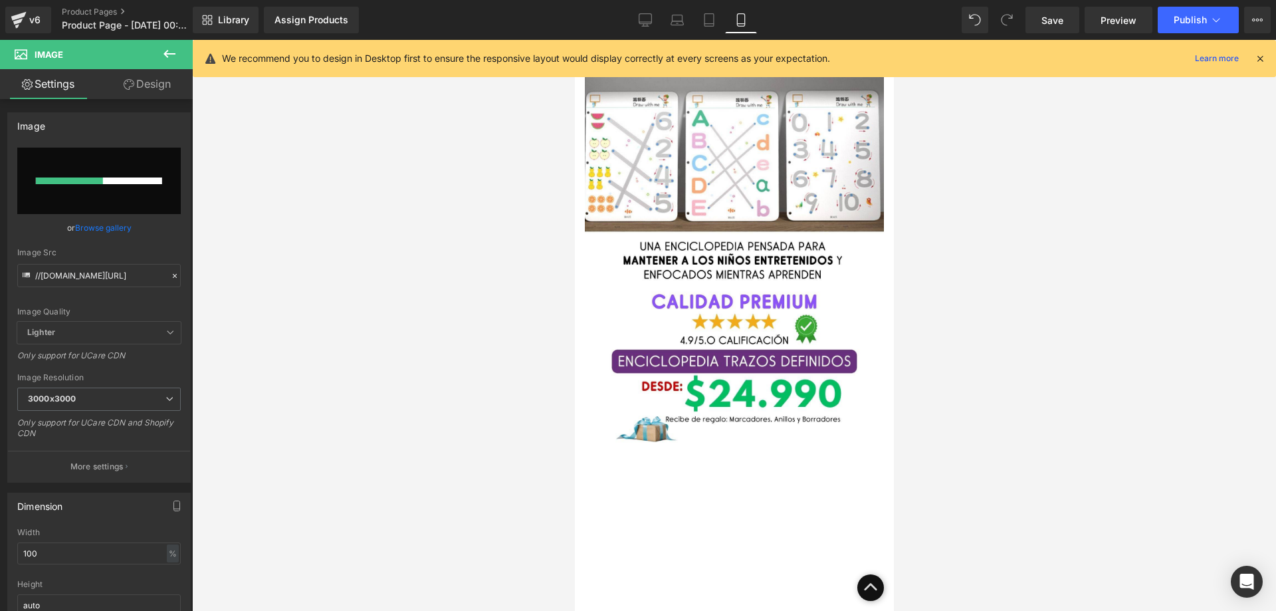
scroll to position [465, 0]
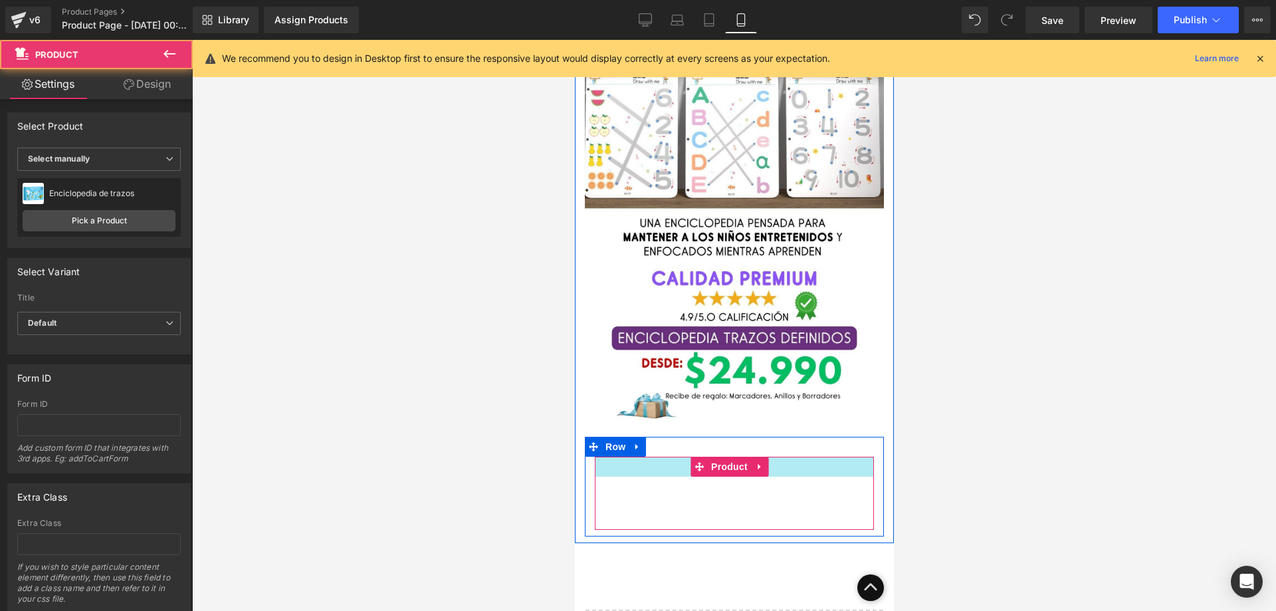
click at [680, 457] on div "Buy it now (P) Dynamic Checkout Button Product" at bounding box center [733, 493] width 279 height 73
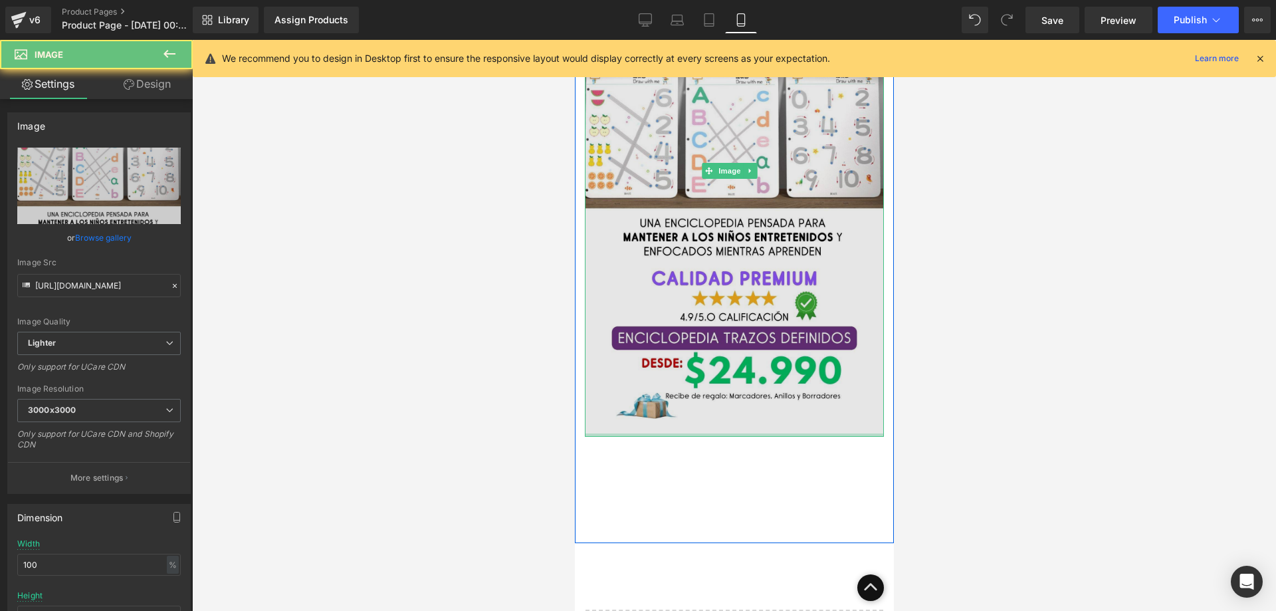
click at [679, 411] on div "Image" at bounding box center [733, 171] width 299 height 532
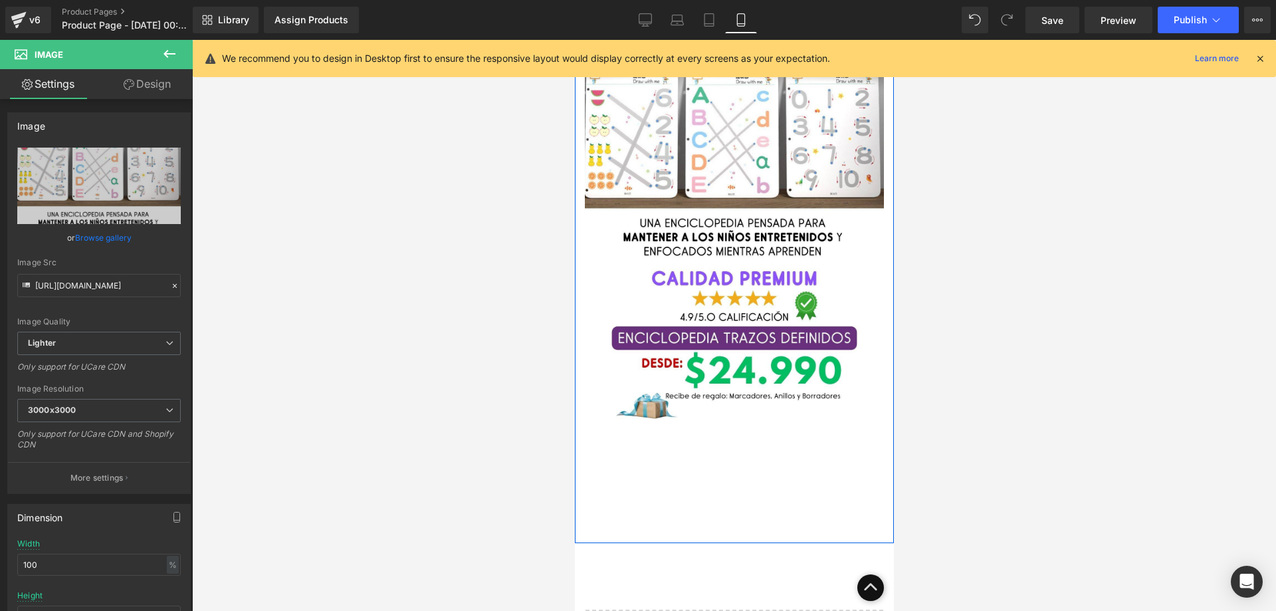
click at [574, 40] on div at bounding box center [574, 40] width 0 height 0
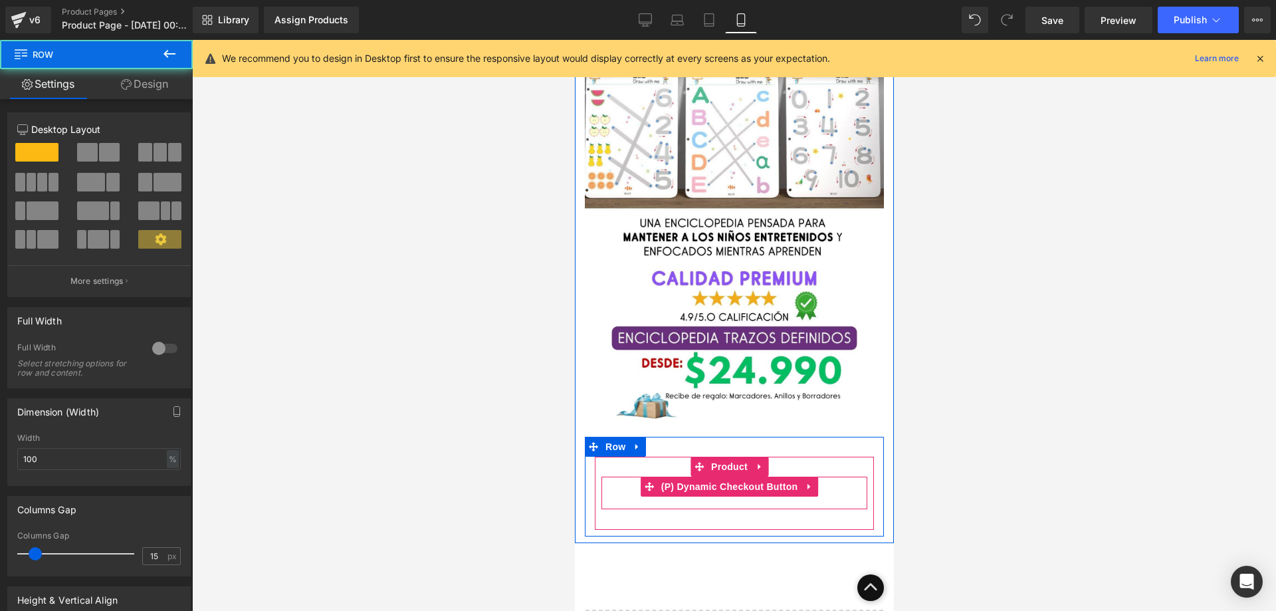
click at [693, 477] on span "(P) Dynamic Checkout Button" at bounding box center [730, 487] width 144 height 20
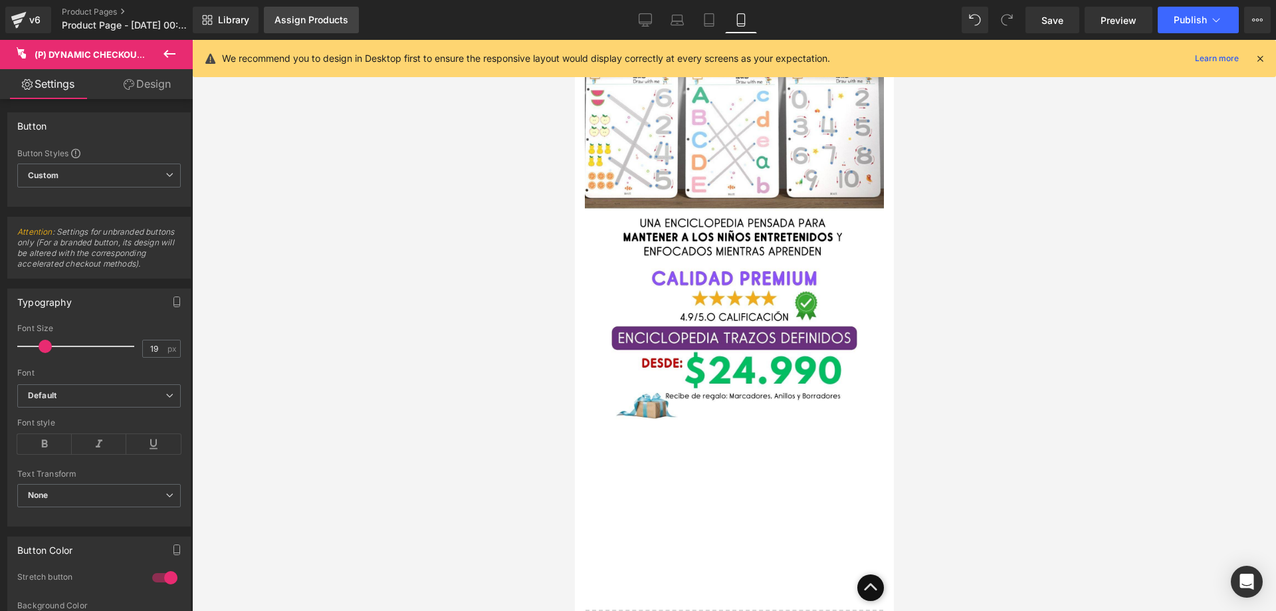
click at [289, 9] on link "Assign Products" at bounding box center [311, 20] width 95 height 27
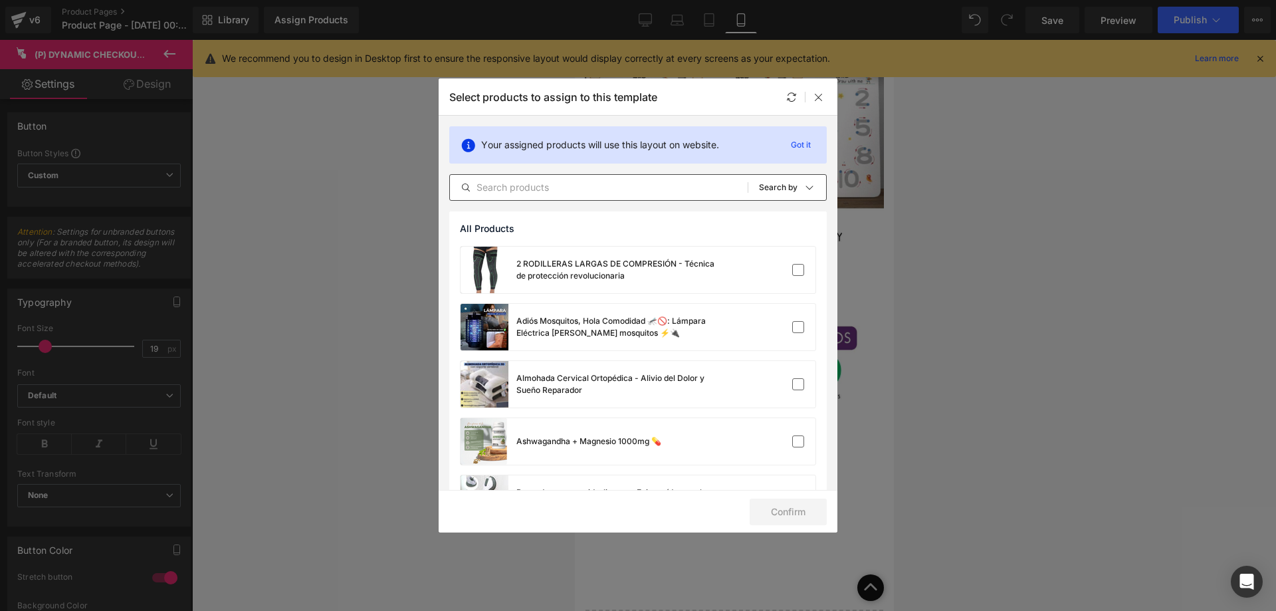
click at [509, 186] on input "text" at bounding box center [599, 188] width 298 height 16
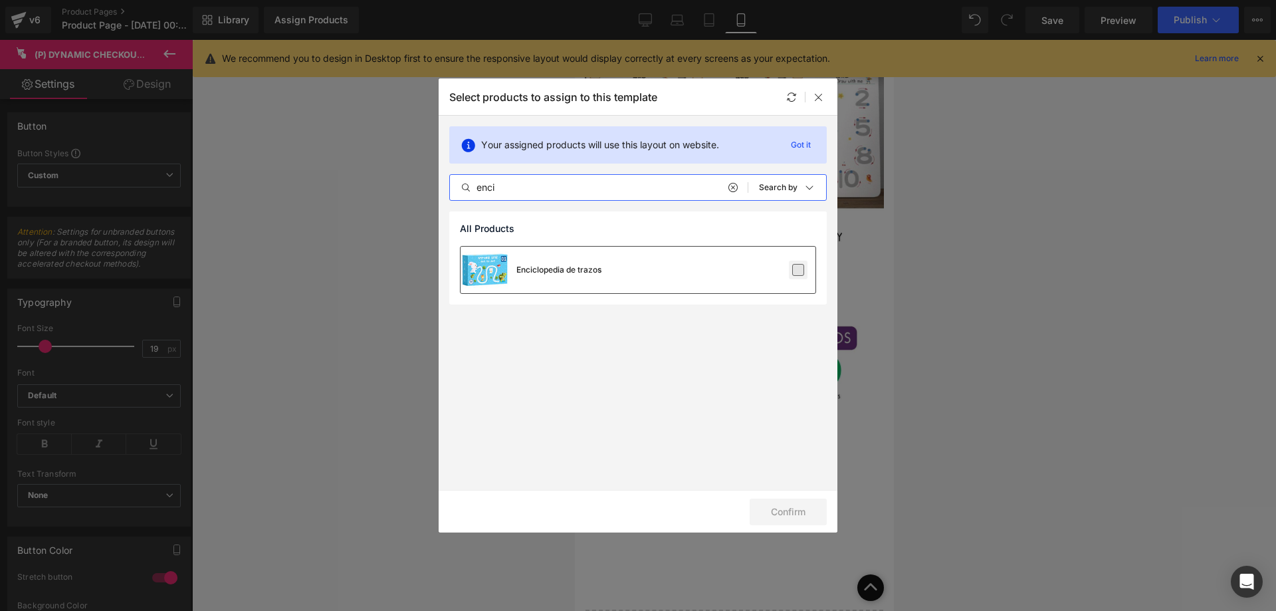
type input "enci"
click at [800, 271] on label at bounding box center [798, 270] width 12 height 12
click at [798, 270] on input "checkbox" at bounding box center [798, 270] width 0 height 0
click at [802, 519] on button "Confirm" at bounding box center [788, 512] width 77 height 27
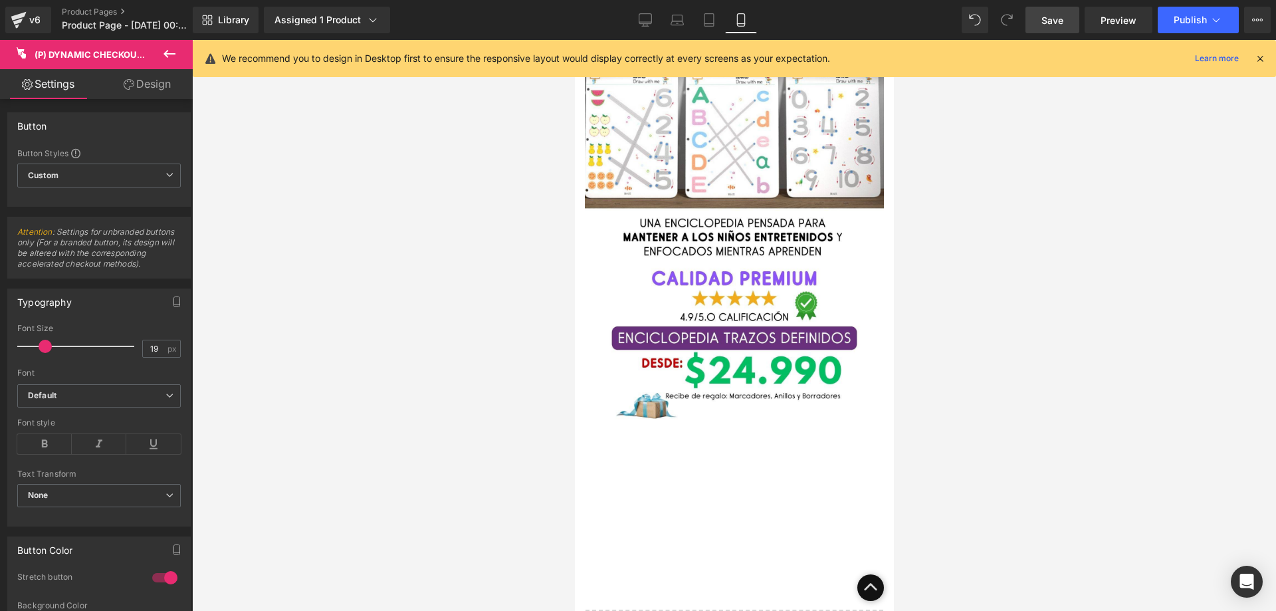
click at [1058, 17] on span "Save" at bounding box center [1053, 20] width 22 height 14
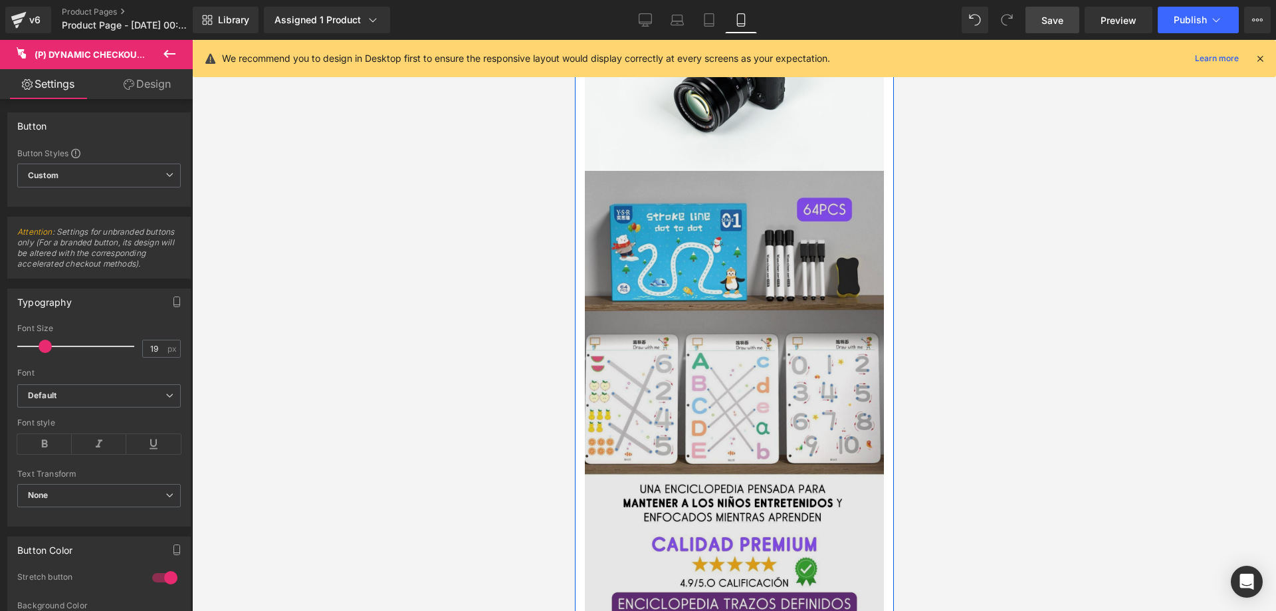
scroll to position [0, 0]
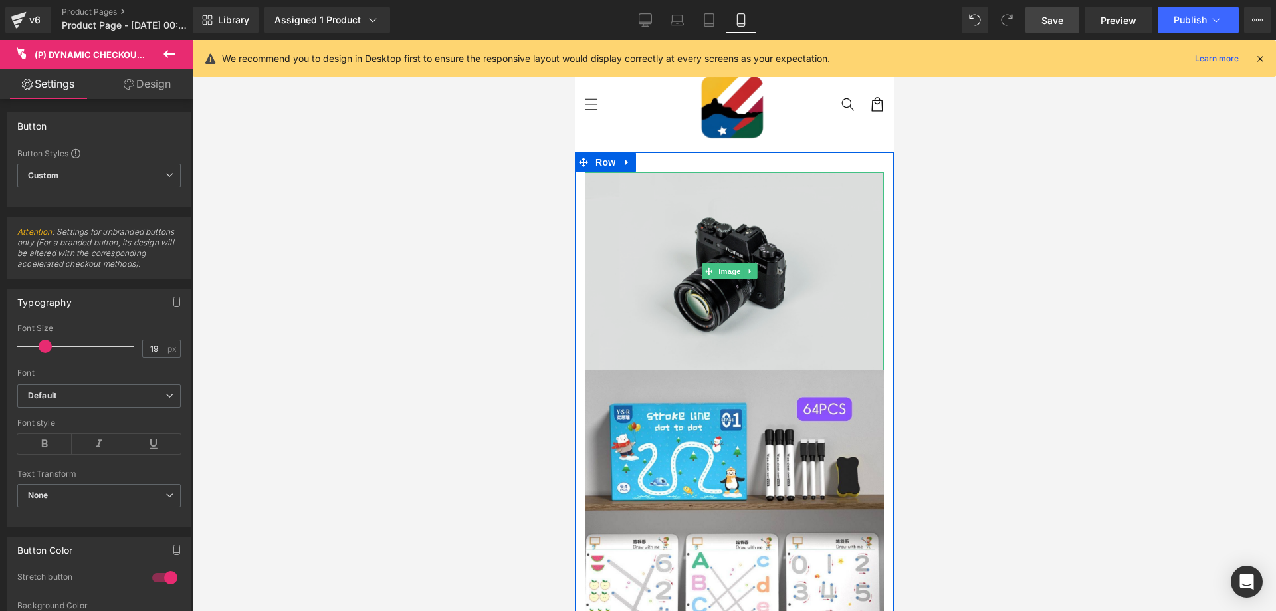
click at [703, 307] on img at bounding box center [733, 271] width 299 height 198
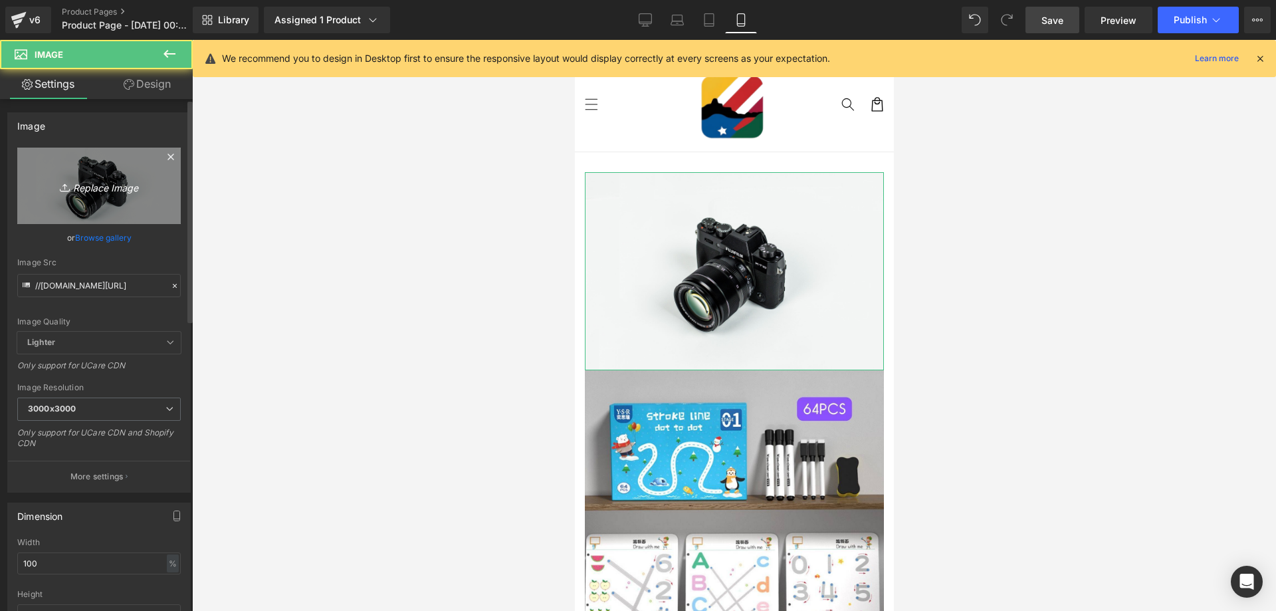
click at [88, 178] on icon "Replace Image" at bounding box center [99, 186] width 106 height 17
type input "C:\fakepath\121.jpg"
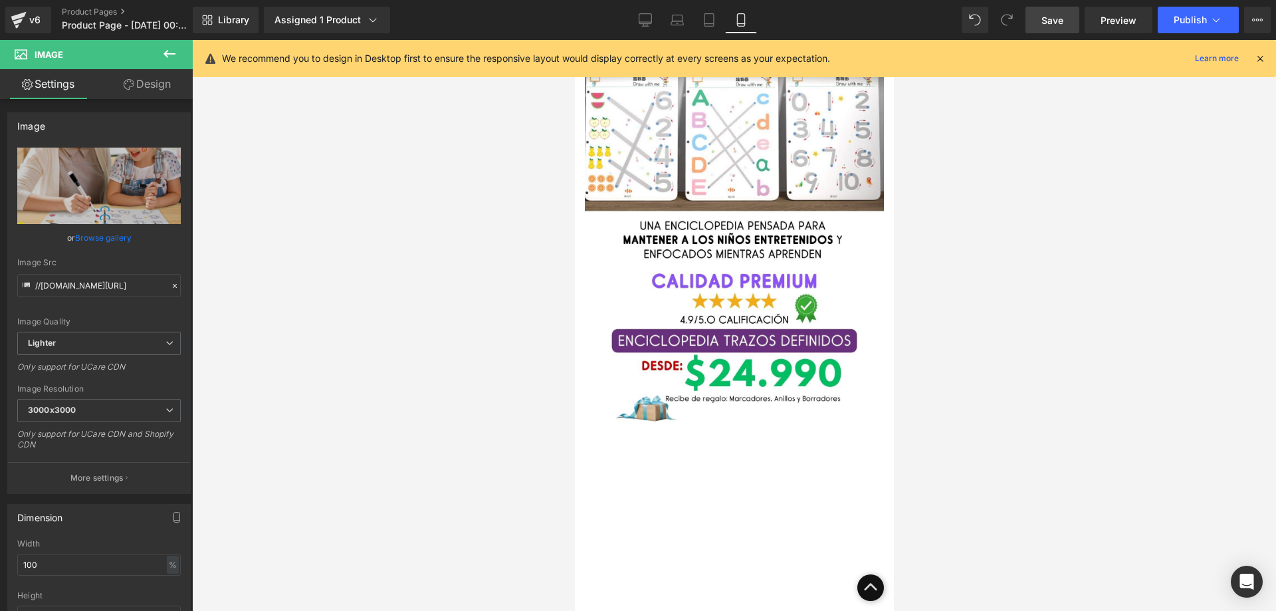
scroll to position [798, 0]
click at [174, 57] on icon at bounding box center [170, 54] width 16 height 16
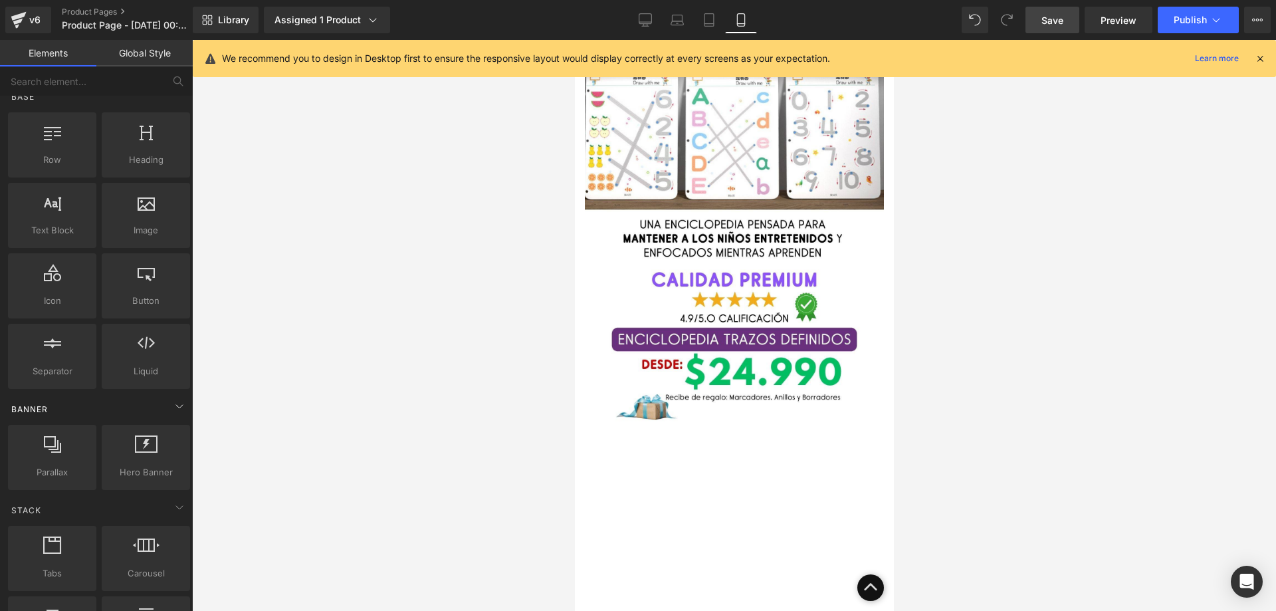
scroll to position [0, 0]
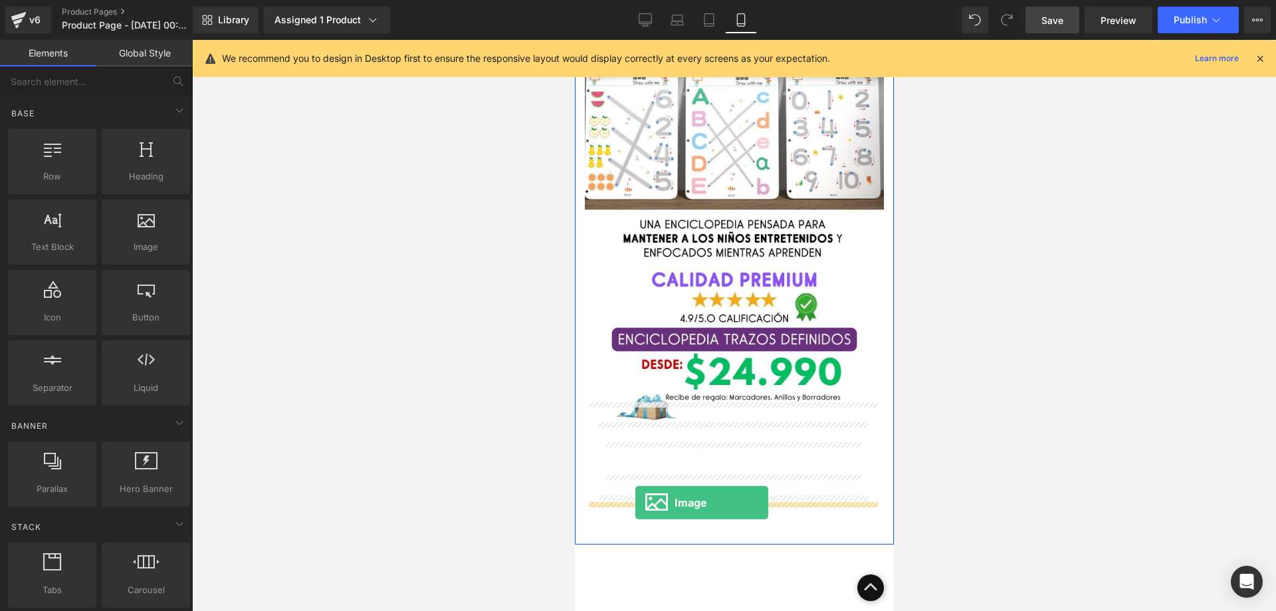
drag, startPoint x: 731, startPoint y: 277, endPoint x: 635, endPoint y: 503, distance: 244.9
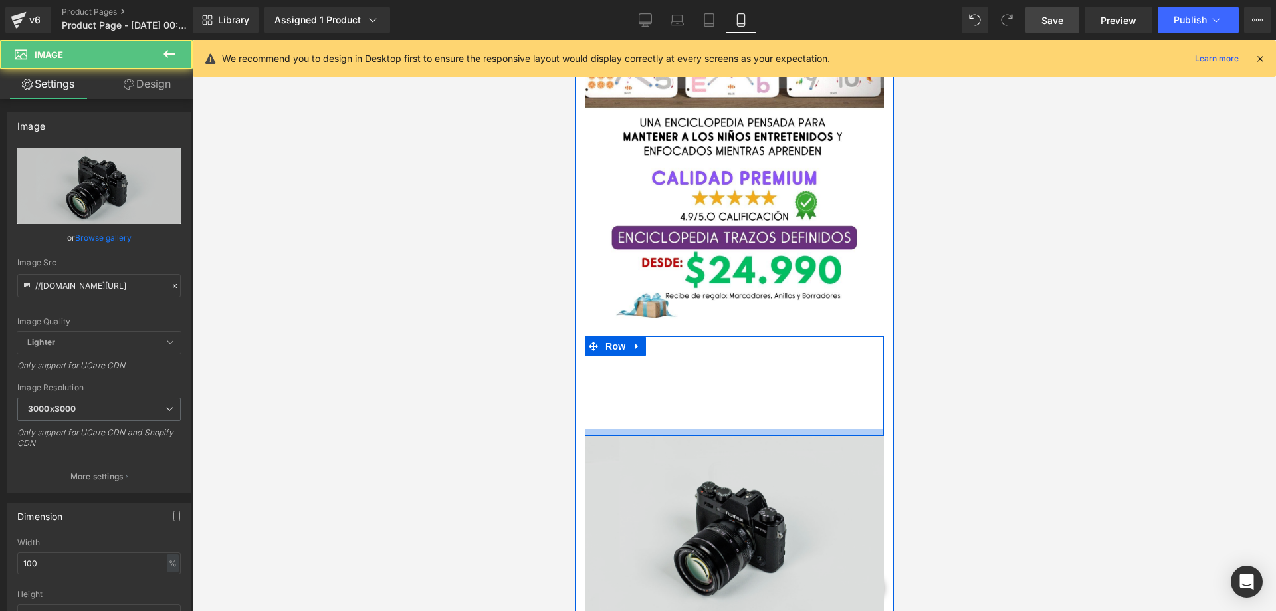
scroll to position [997, 0]
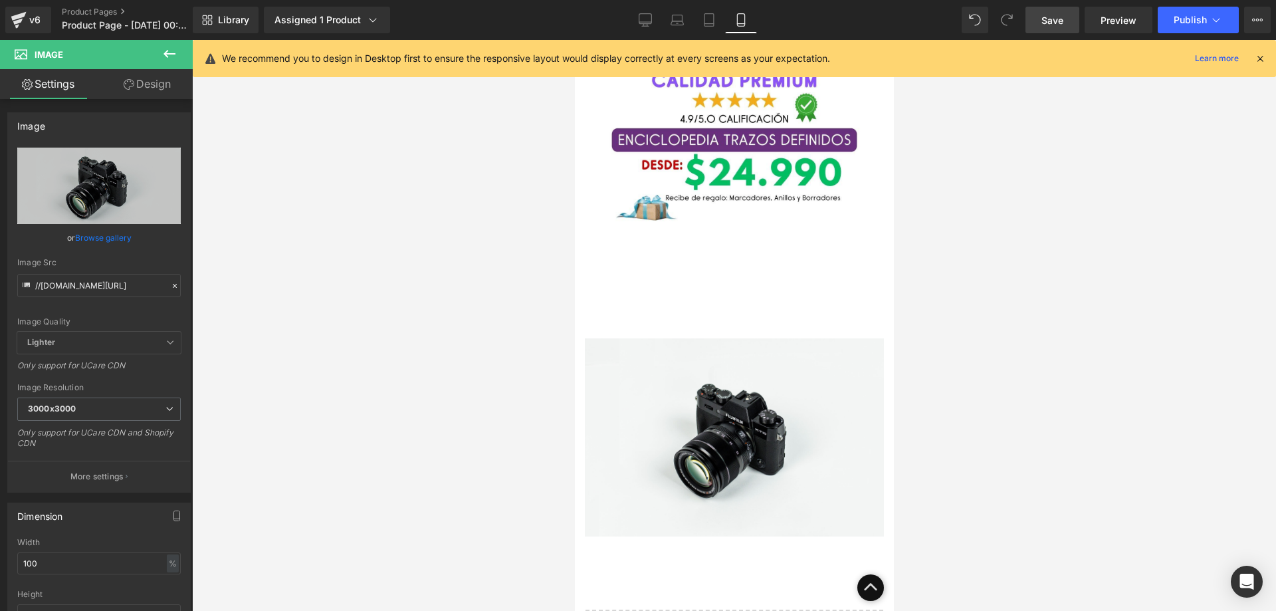
click at [174, 54] on icon at bounding box center [170, 54] width 12 height 8
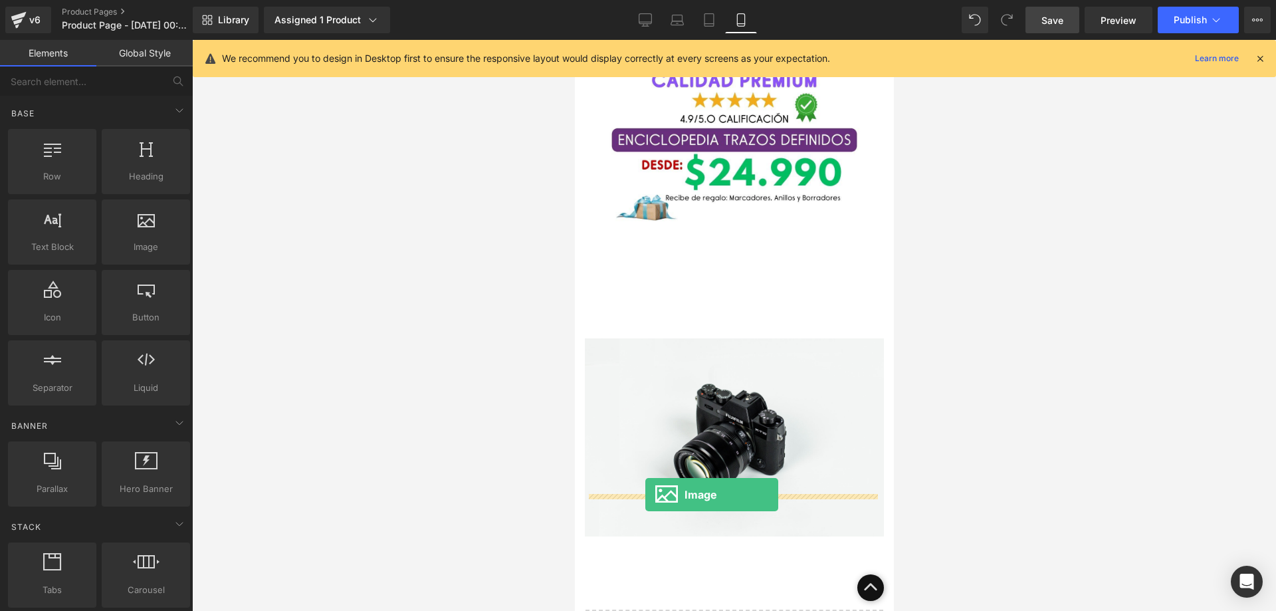
drag, startPoint x: 731, startPoint y: 273, endPoint x: 645, endPoint y: 495, distance: 238.0
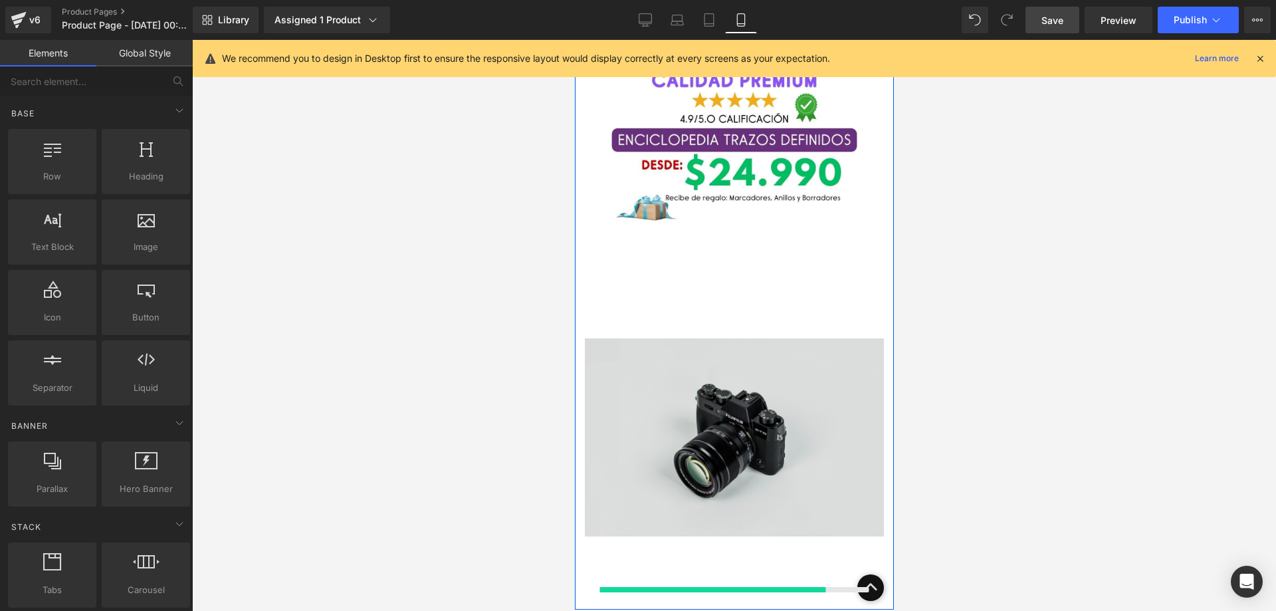
click at [705, 370] on img at bounding box center [733, 437] width 299 height 198
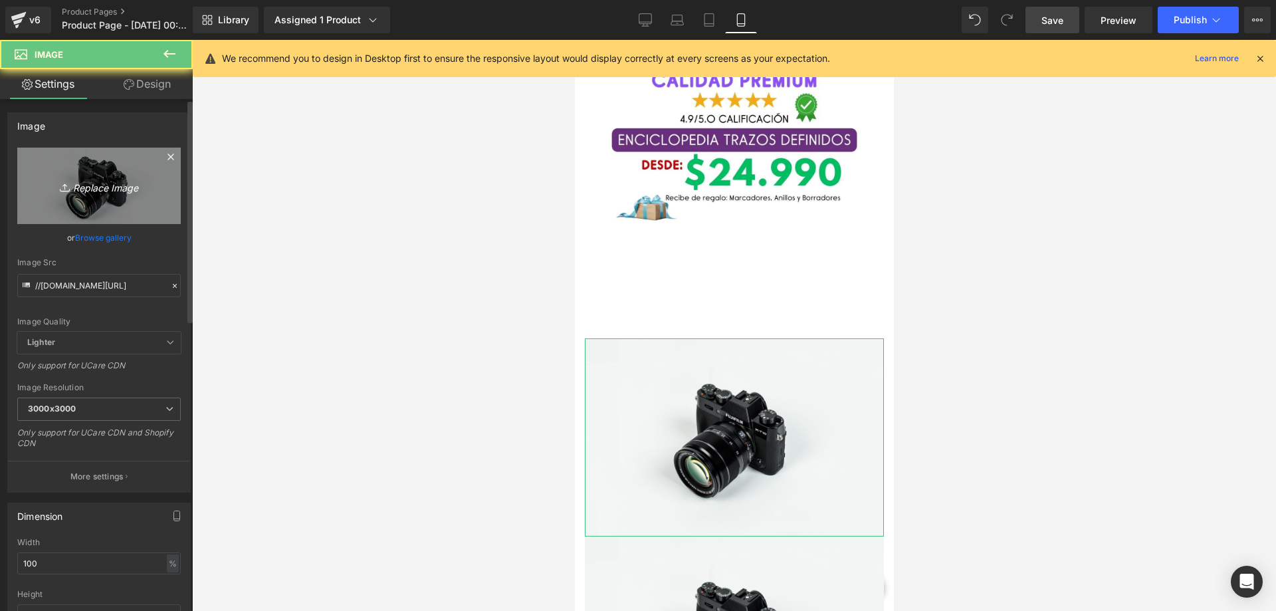
click at [135, 166] on link "Replace Image" at bounding box center [99, 186] width 164 height 76
type input "C:\fakepath\123.jpg"
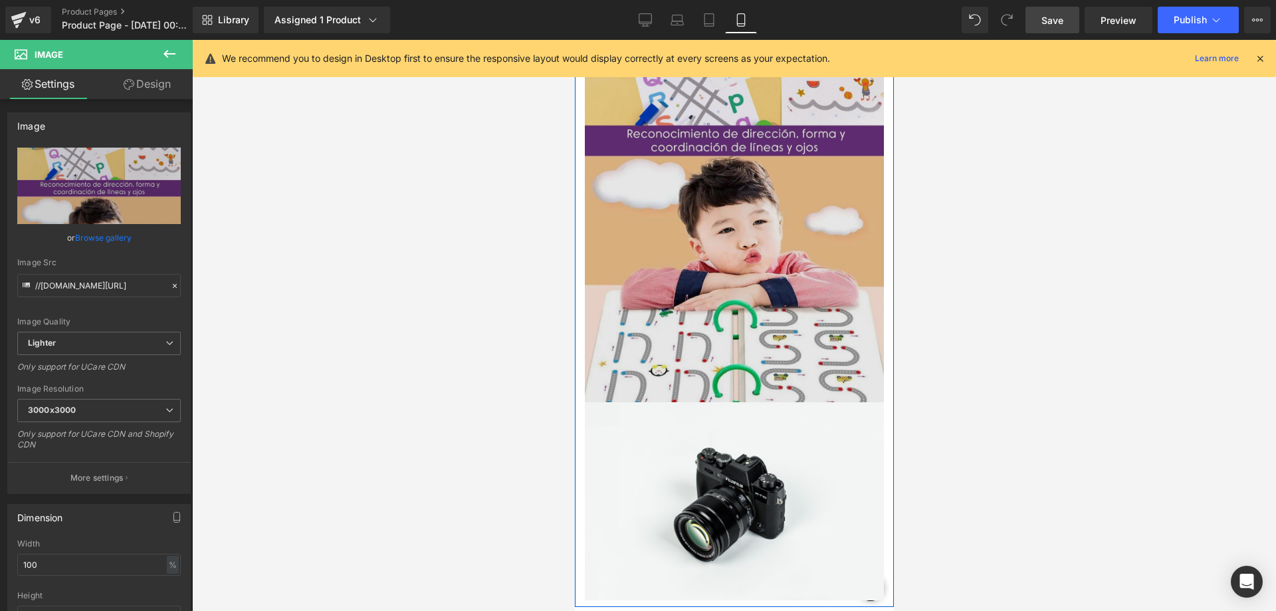
scroll to position [1596, 0]
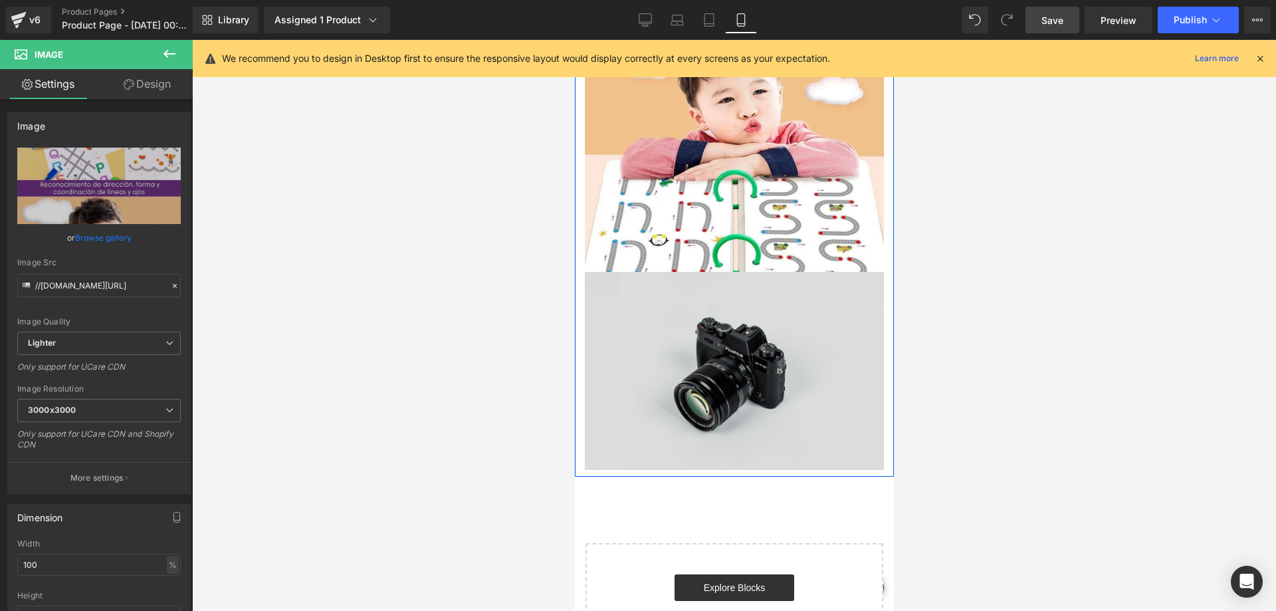
click at [705, 301] on img at bounding box center [733, 371] width 299 height 198
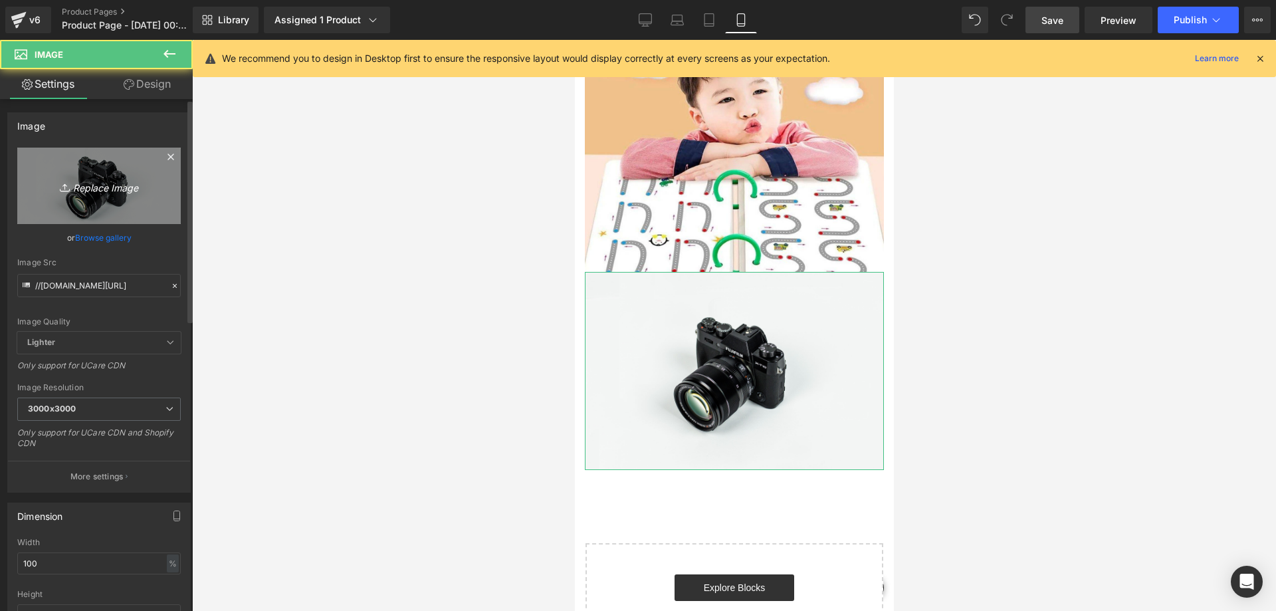
click at [133, 162] on link "Replace Image" at bounding box center [99, 186] width 164 height 76
type input "C:\fakepath\124.jpg"
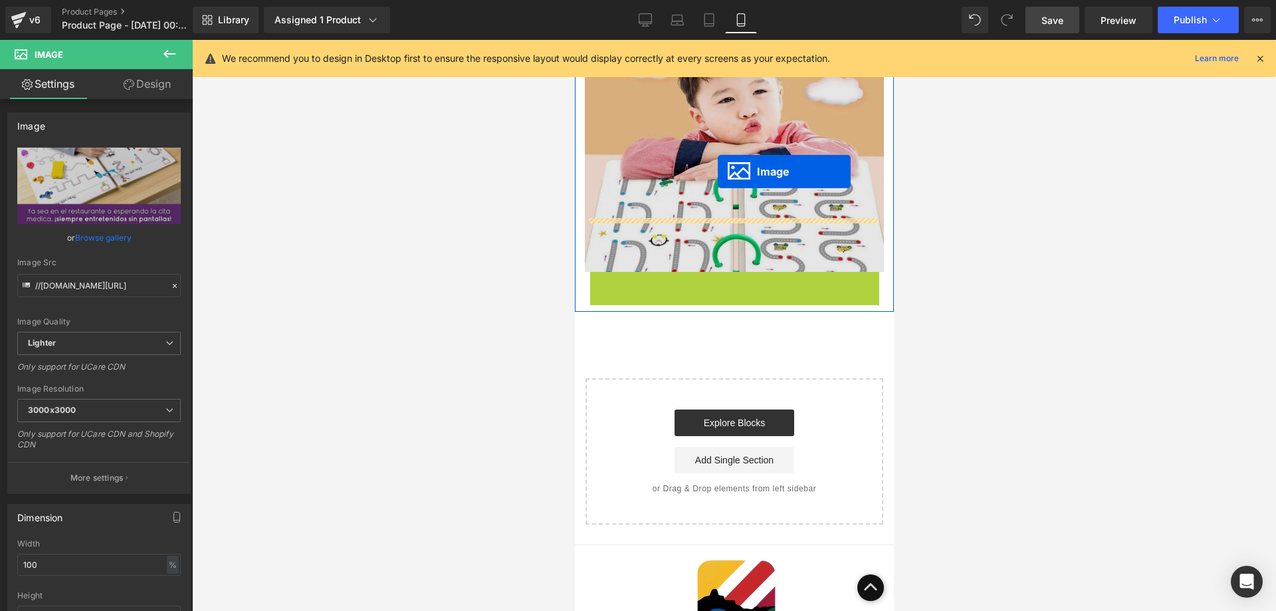
drag, startPoint x: 706, startPoint y: 477, endPoint x: 717, endPoint y: 172, distance: 306.0
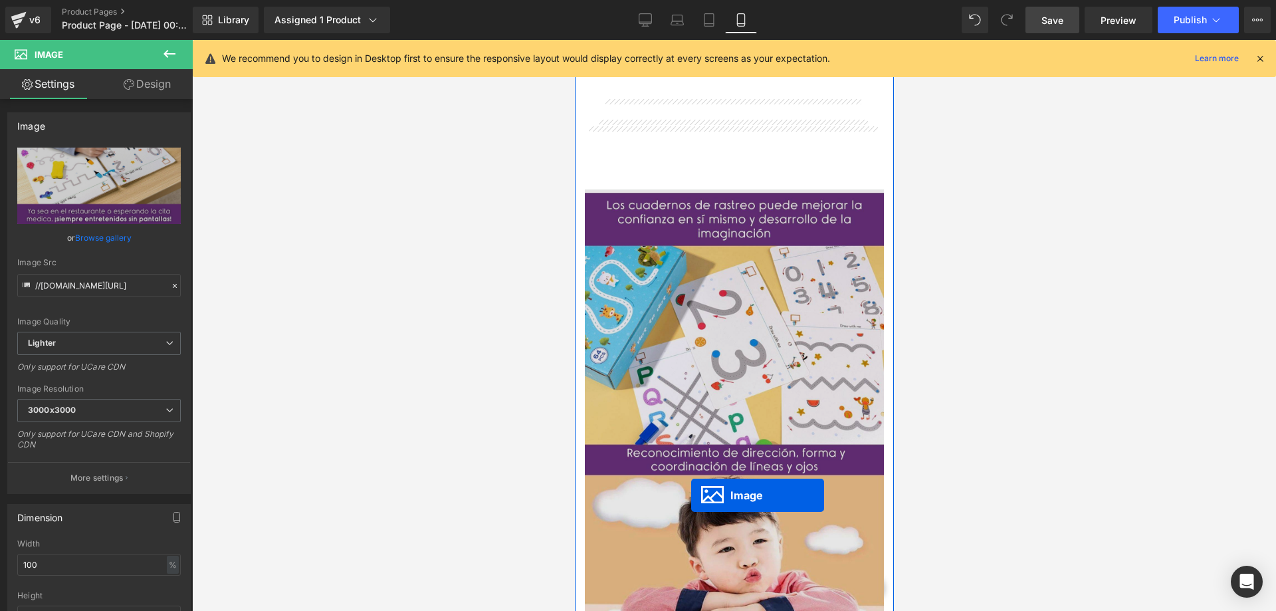
scroll to position [1130, 0]
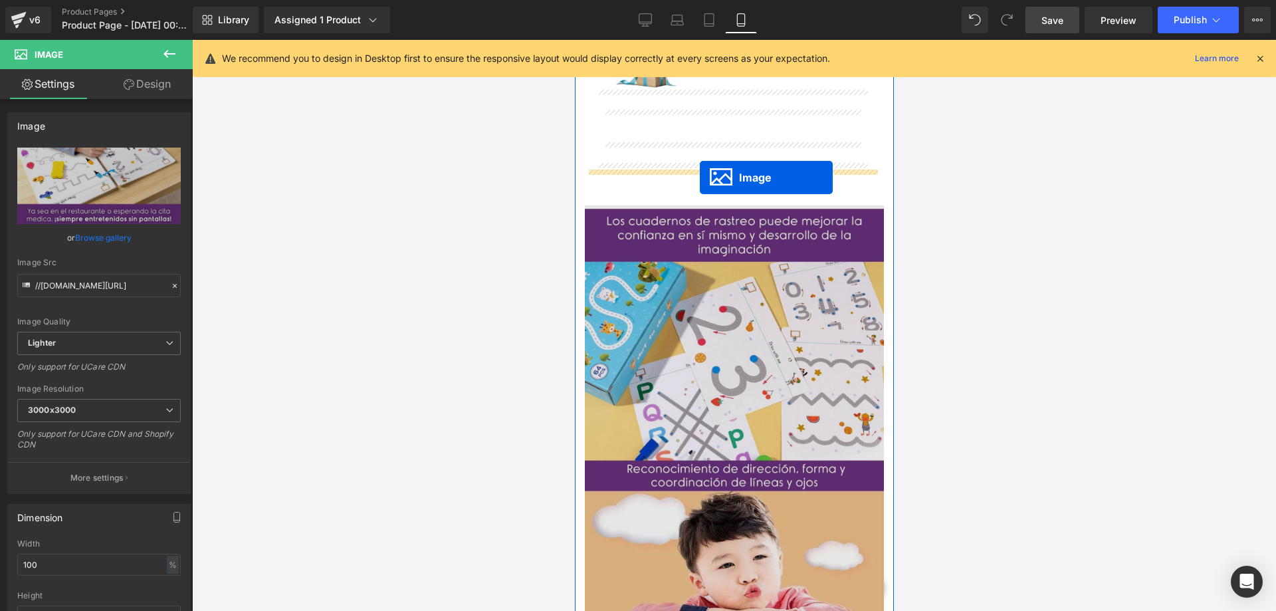
drag, startPoint x: 707, startPoint y: 471, endPoint x: 699, endPoint y: 178, distance: 293.9
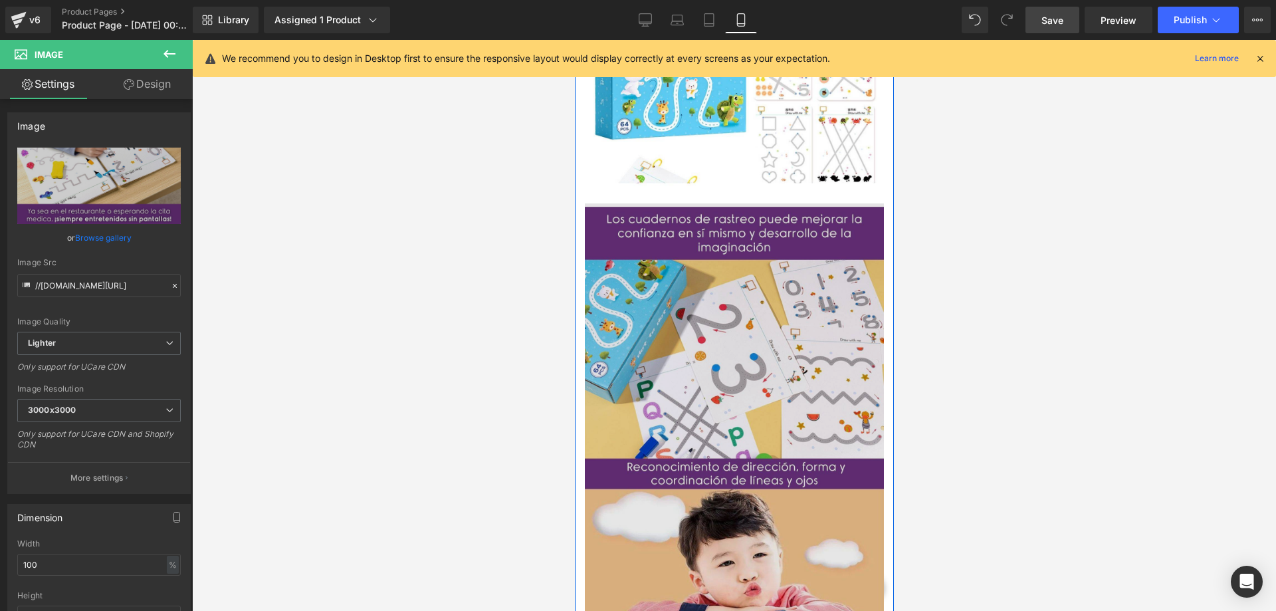
scroll to position [1795, 0]
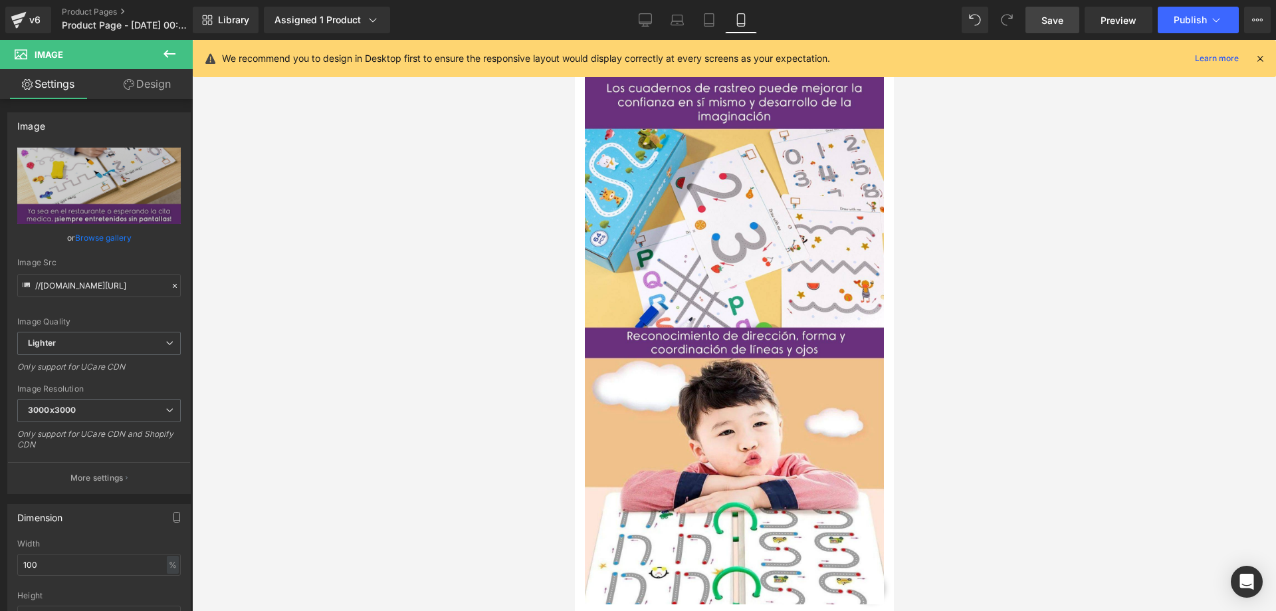
click at [185, 55] on button at bounding box center [169, 54] width 47 height 29
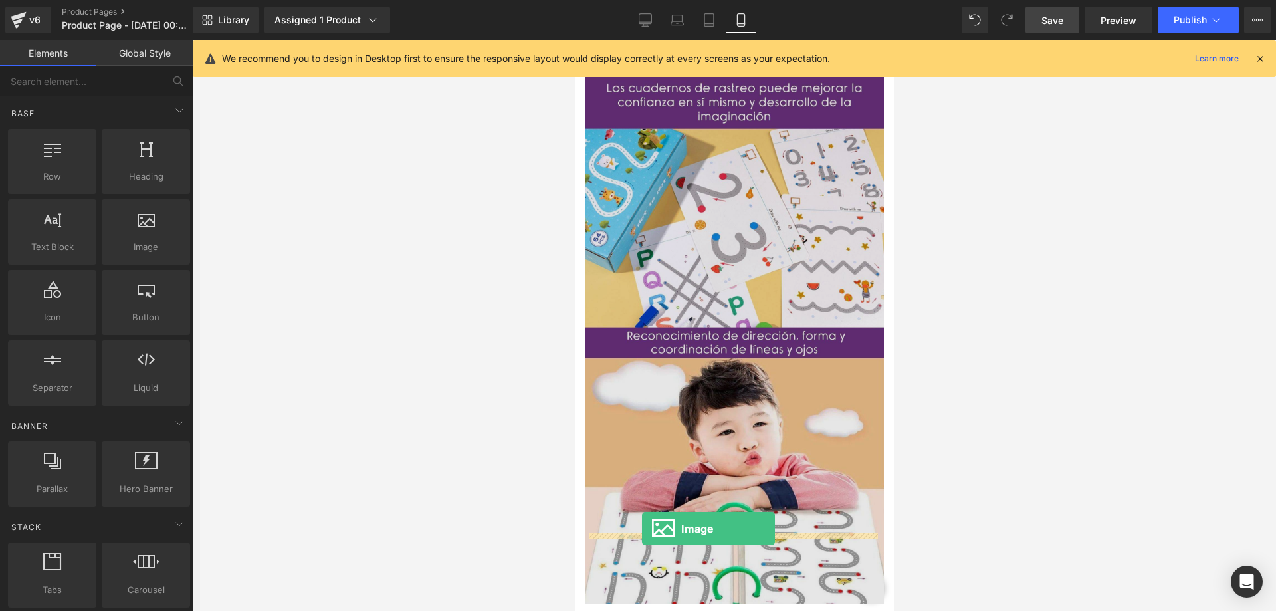
drag, startPoint x: 737, startPoint y: 261, endPoint x: 642, endPoint y: 529, distance: 284.5
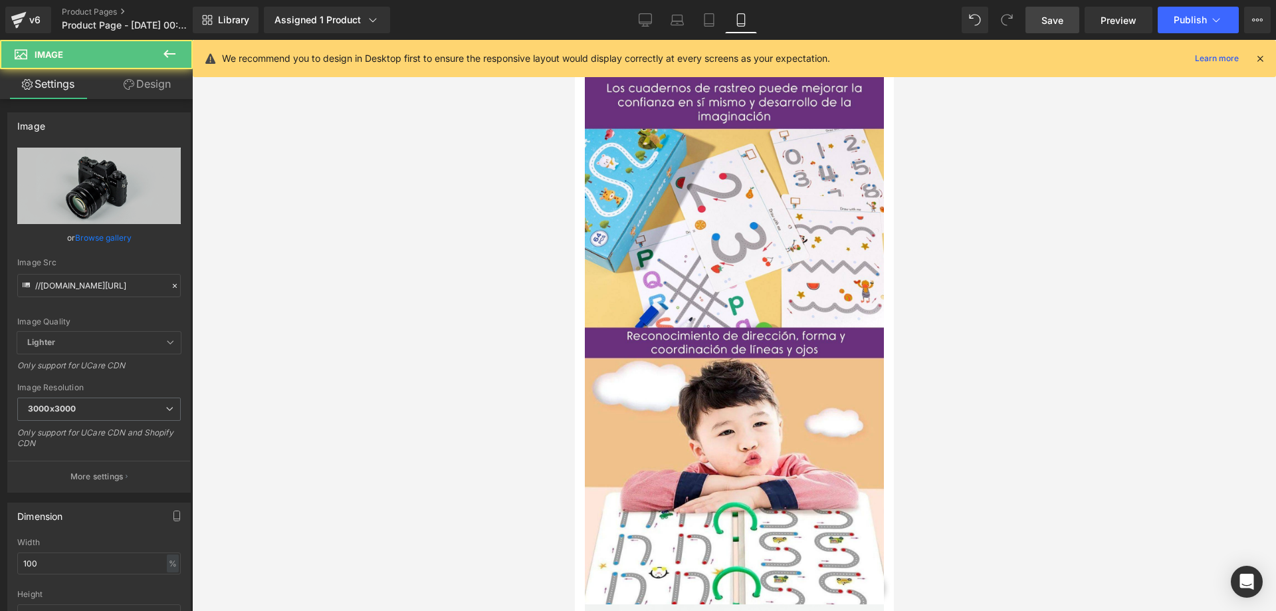
drag, startPoint x: 664, startPoint y: 559, endPoint x: 434, endPoint y: 386, distance: 287.7
click at [662, 559] on div "Loading Product" at bounding box center [638, 558] width 72 height 15
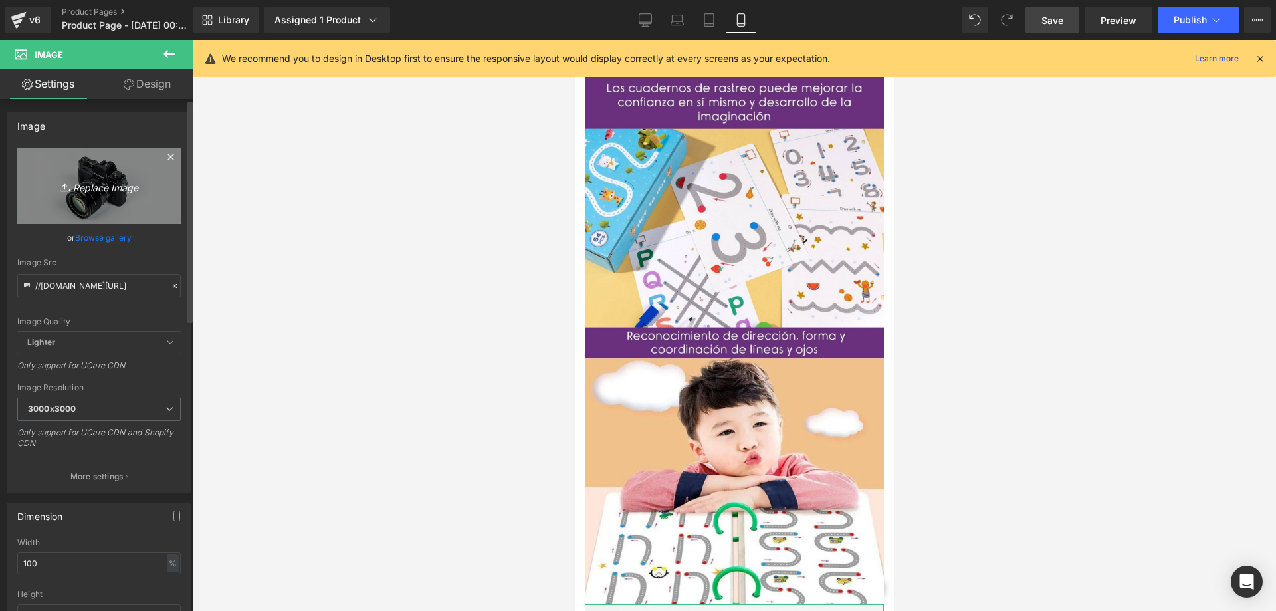
click at [110, 191] on icon "Replace Image" at bounding box center [99, 186] width 106 height 17
type input "C:\fakepath\125.jpg"
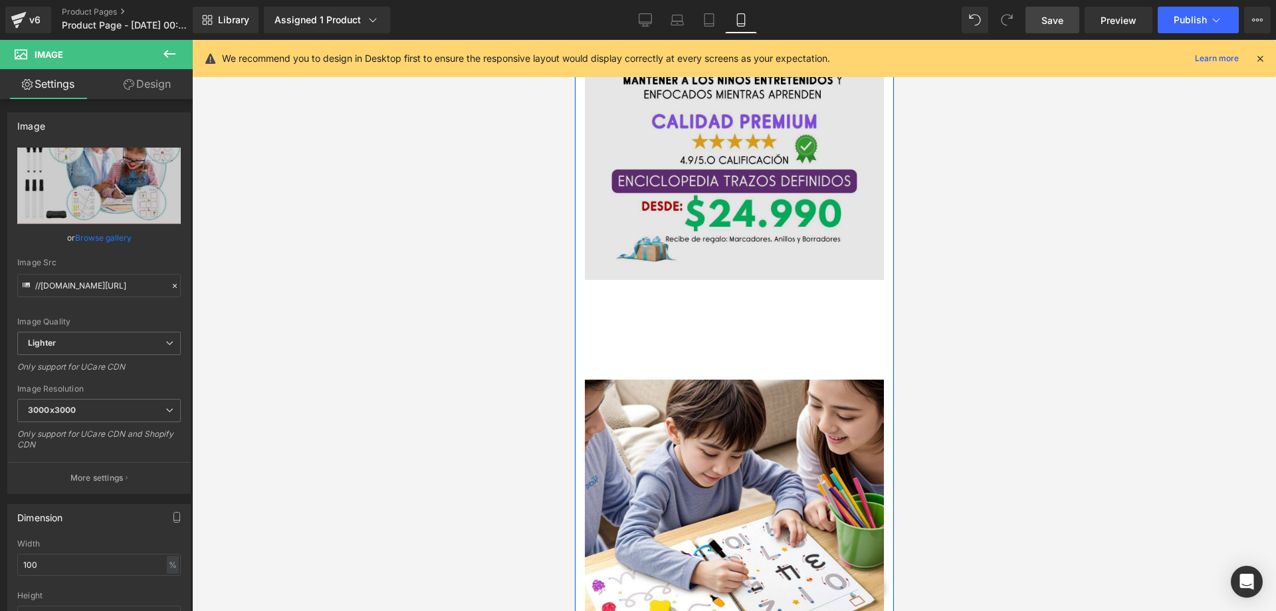
scroll to position [864, 0]
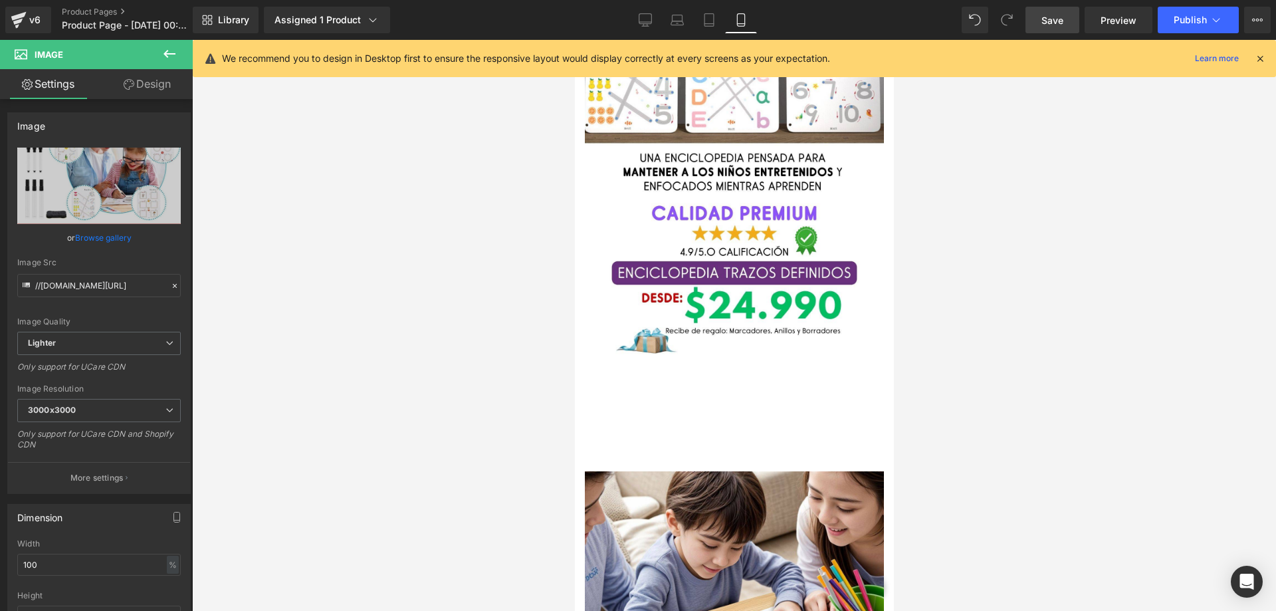
click at [174, 50] on icon at bounding box center [170, 54] width 16 height 16
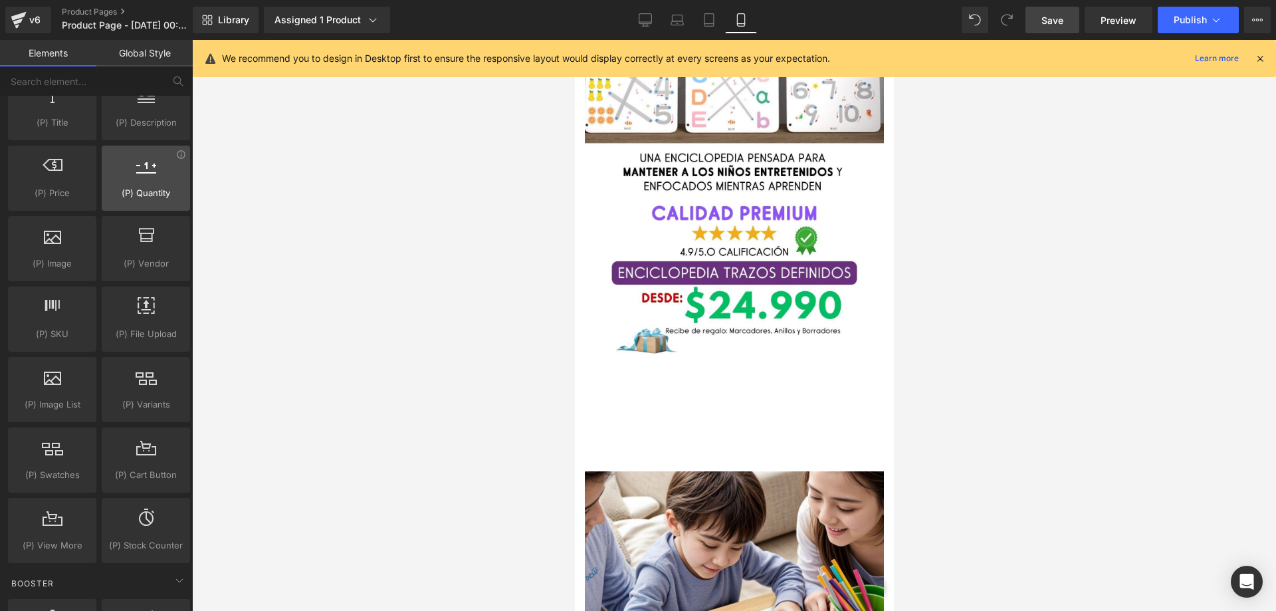
scroll to position [1396, 0]
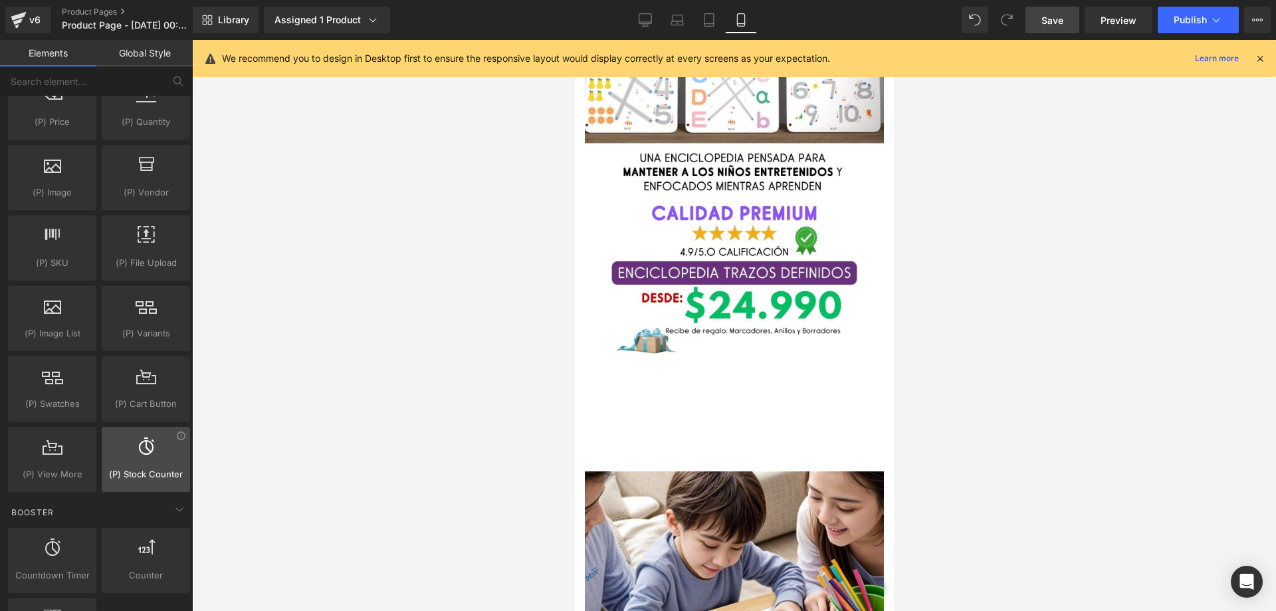
click at [158, 447] on div at bounding box center [146, 452] width 80 height 30
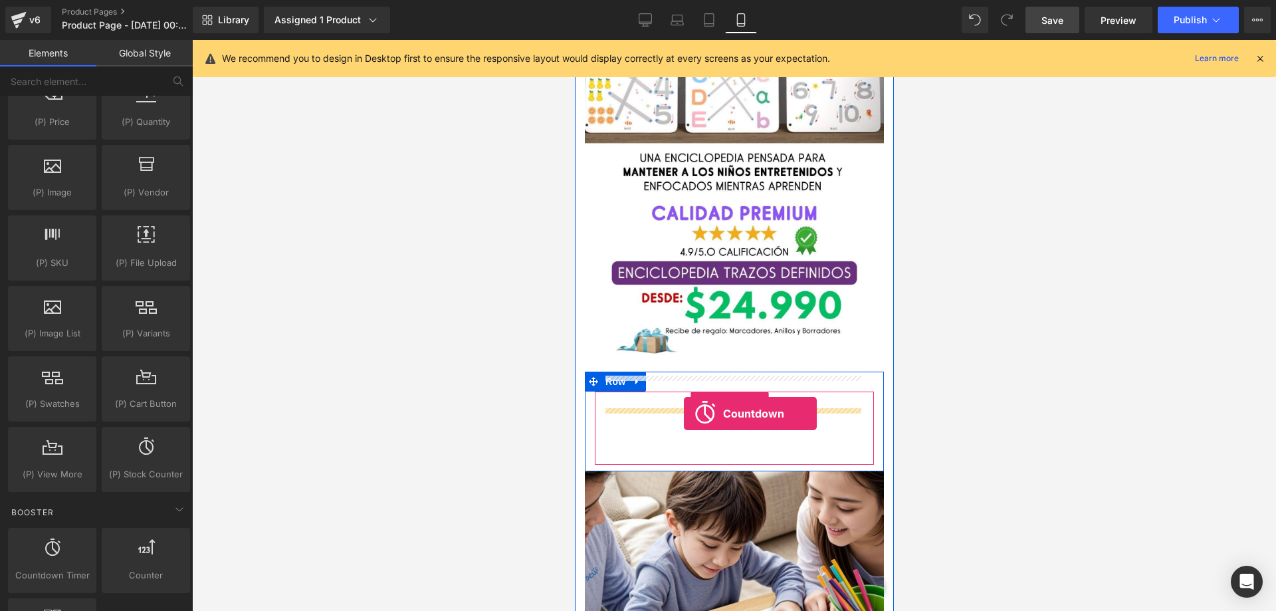
drag, startPoint x: 626, startPoint y: 596, endPoint x: 683, endPoint y: 414, distance: 191.8
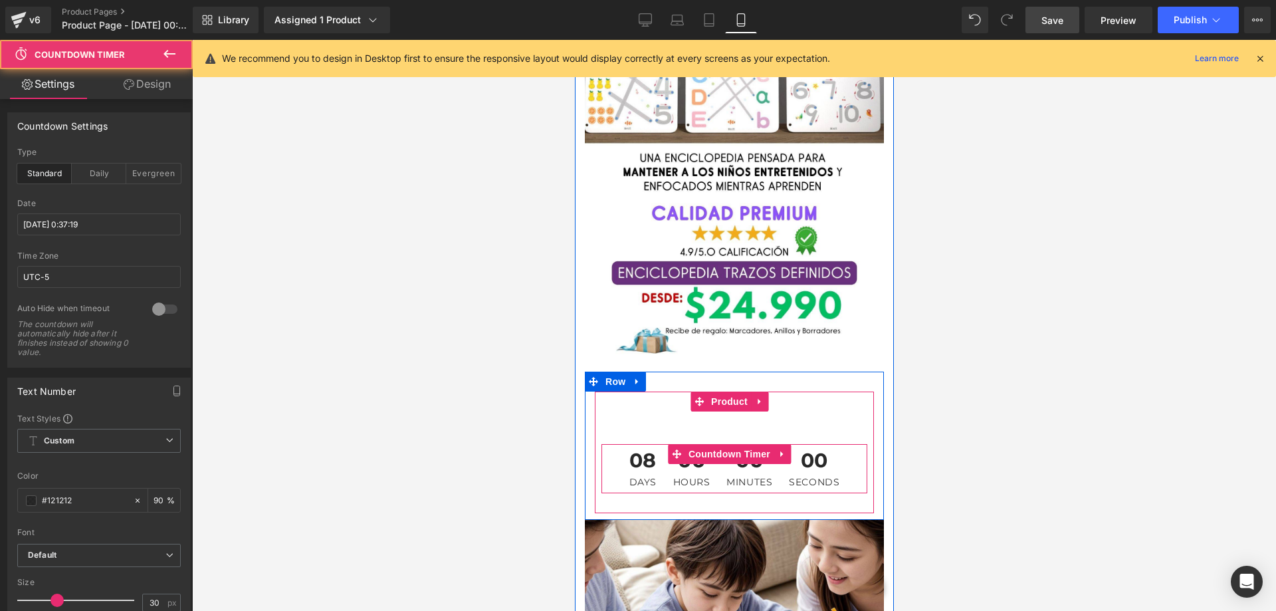
click at [657, 446] on div "08 Days" at bounding box center [642, 468] width 41 height 49
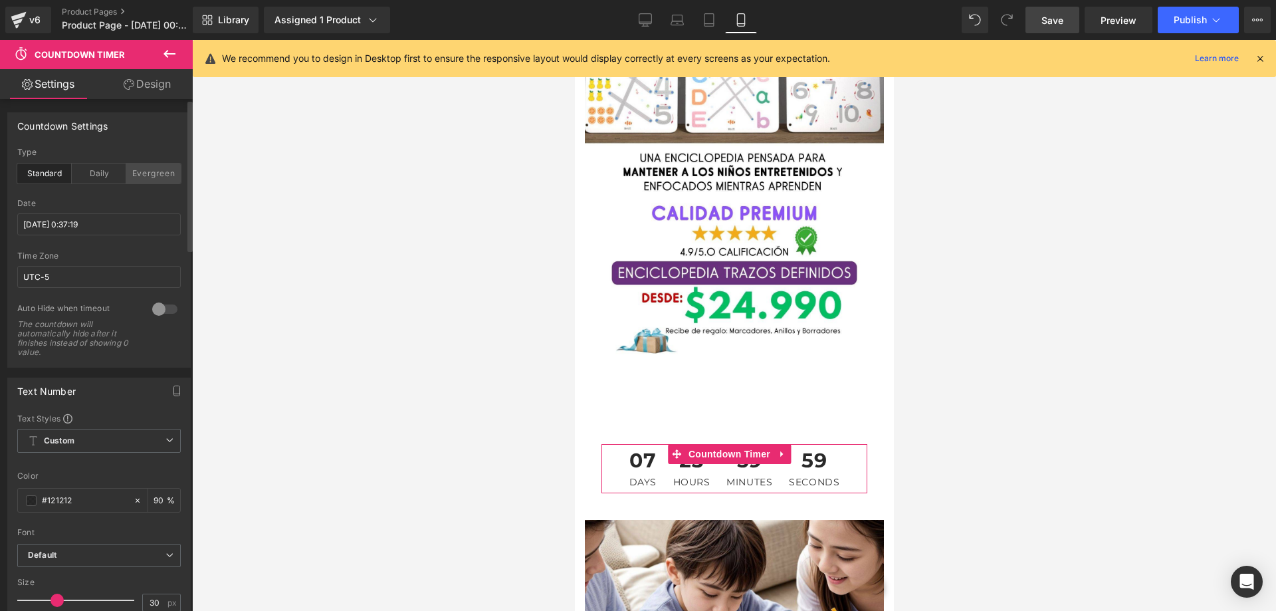
click at [162, 166] on div "Evergreen" at bounding box center [153, 174] width 55 height 20
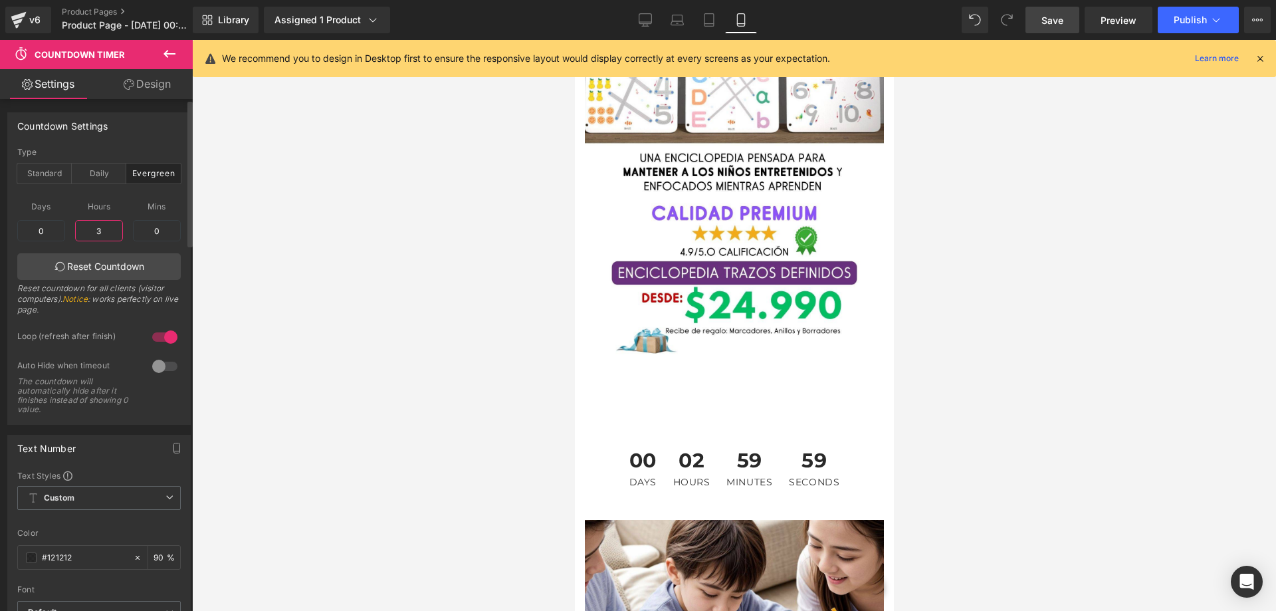
click at [112, 235] on input "3" at bounding box center [99, 230] width 48 height 21
type input "3"
type input "1"
type input "0"
type input "10"
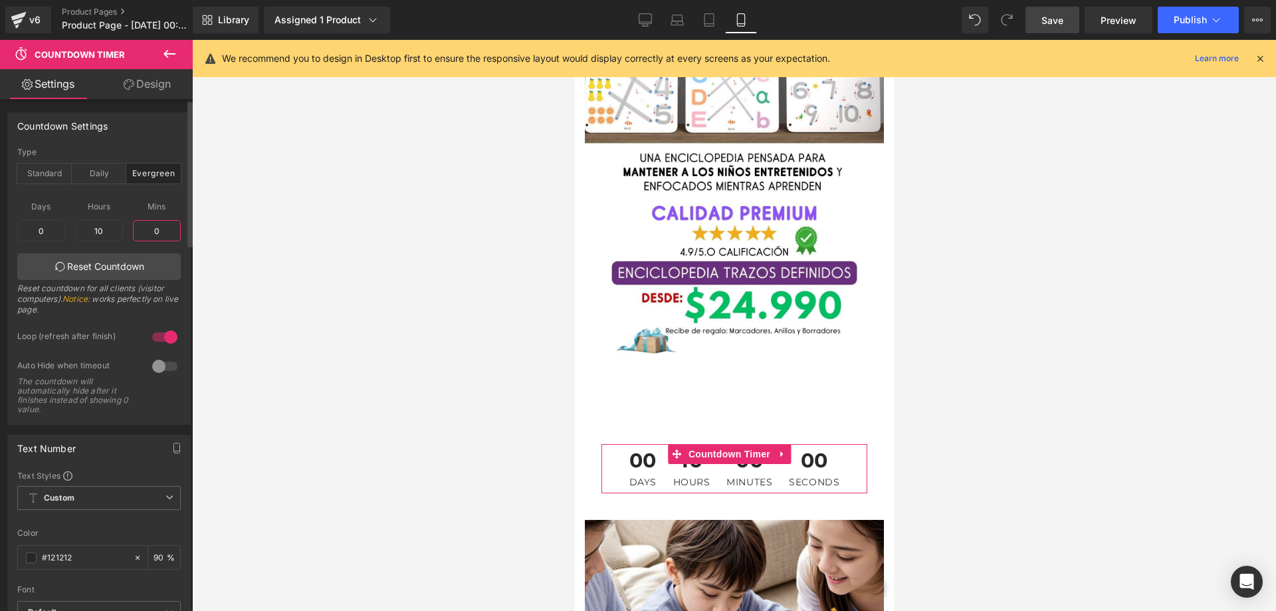
click at [162, 234] on input "0" at bounding box center [157, 230] width 48 height 21
type input "10"
click at [108, 237] on input "10" at bounding box center [99, 230] width 48 height 21
type input "1"
type input "0"
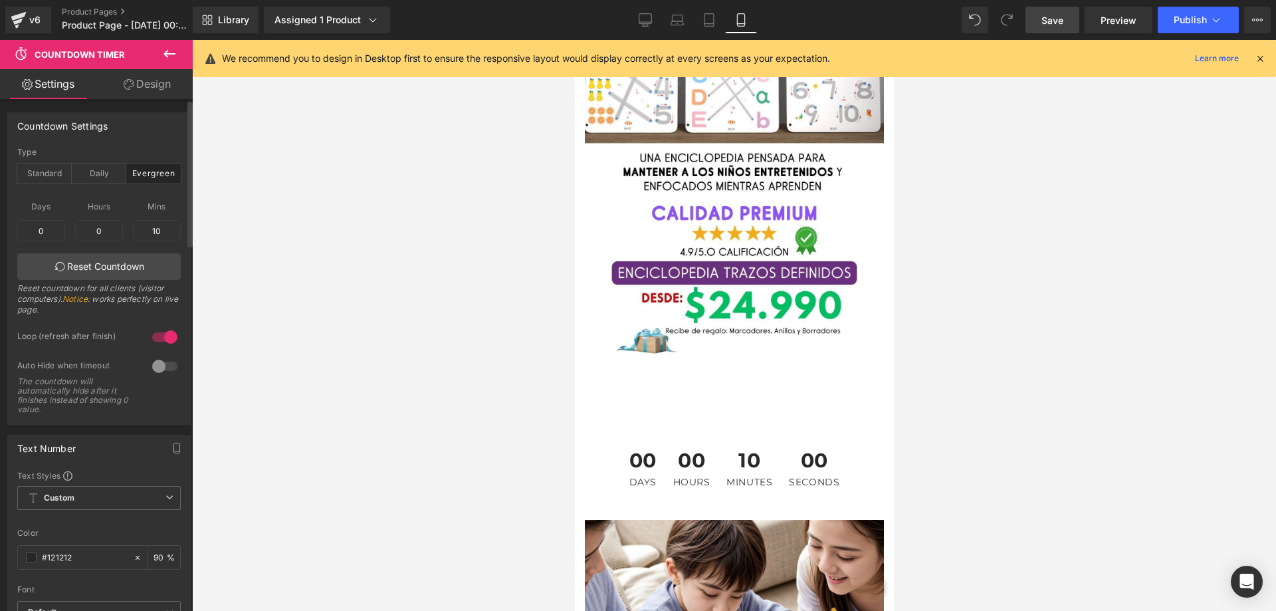
click at [137, 132] on div "Countdown Settings" at bounding box center [99, 125] width 182 height 25
click at [25, 170] on div "Standard" at bounding box center [44, 174] width 55 height 20
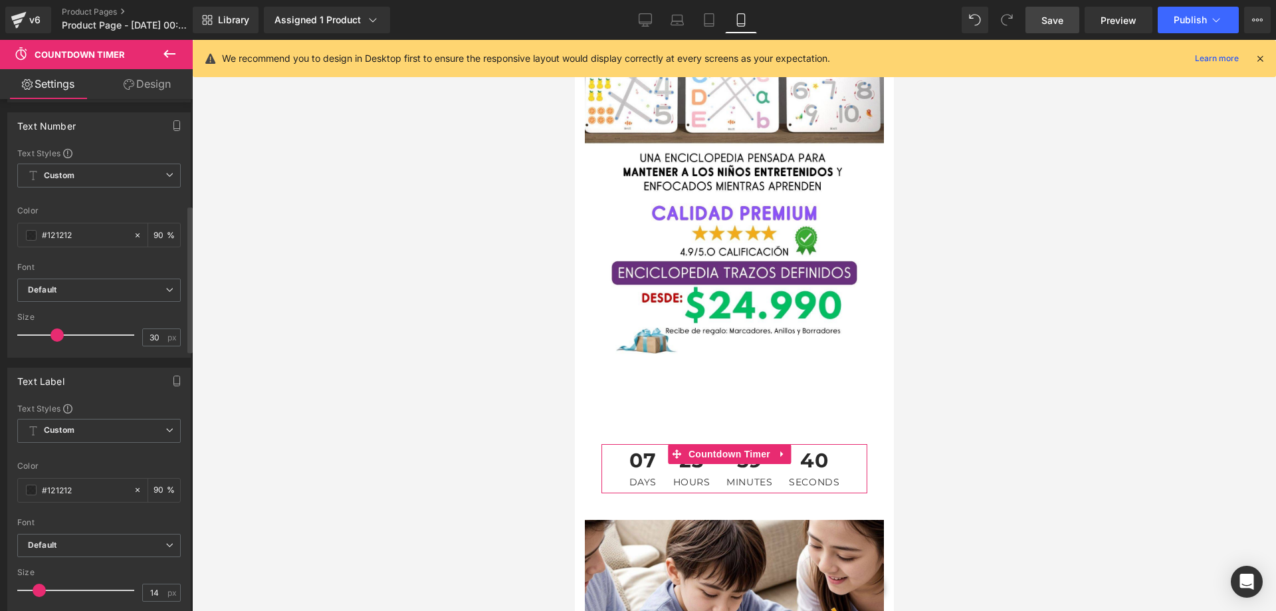
scroll to position [66, 0]
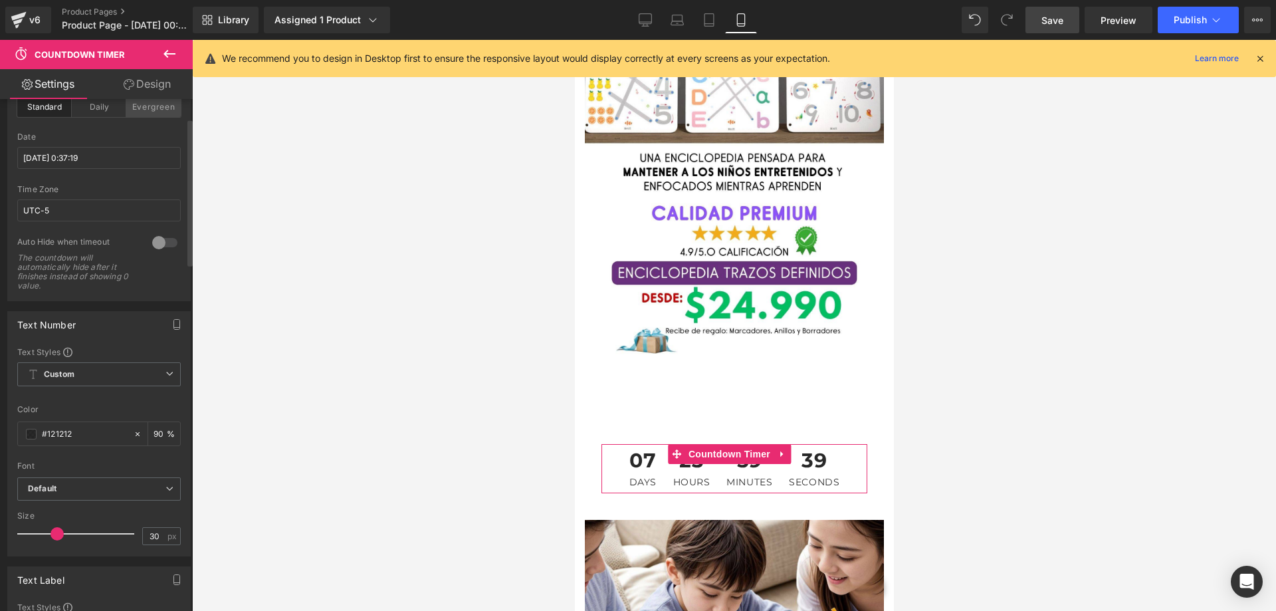
click at [164, 108] on div "Evergreen" at bounding box center [153, 107] width 55 height 20
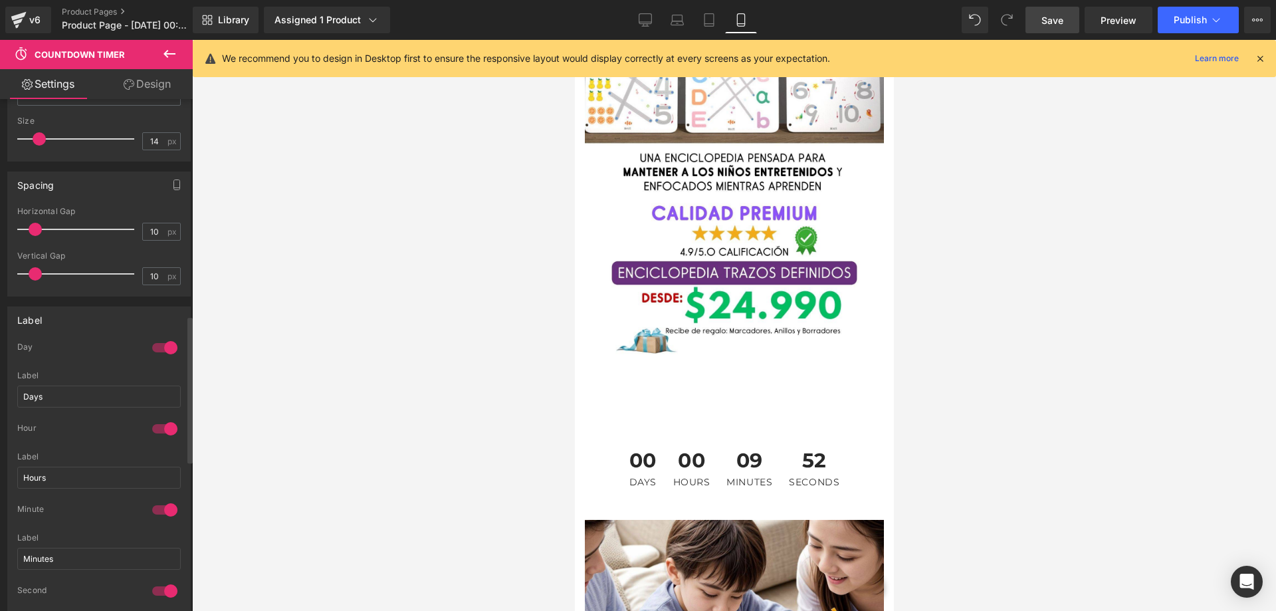
scroll to position [798, 0]
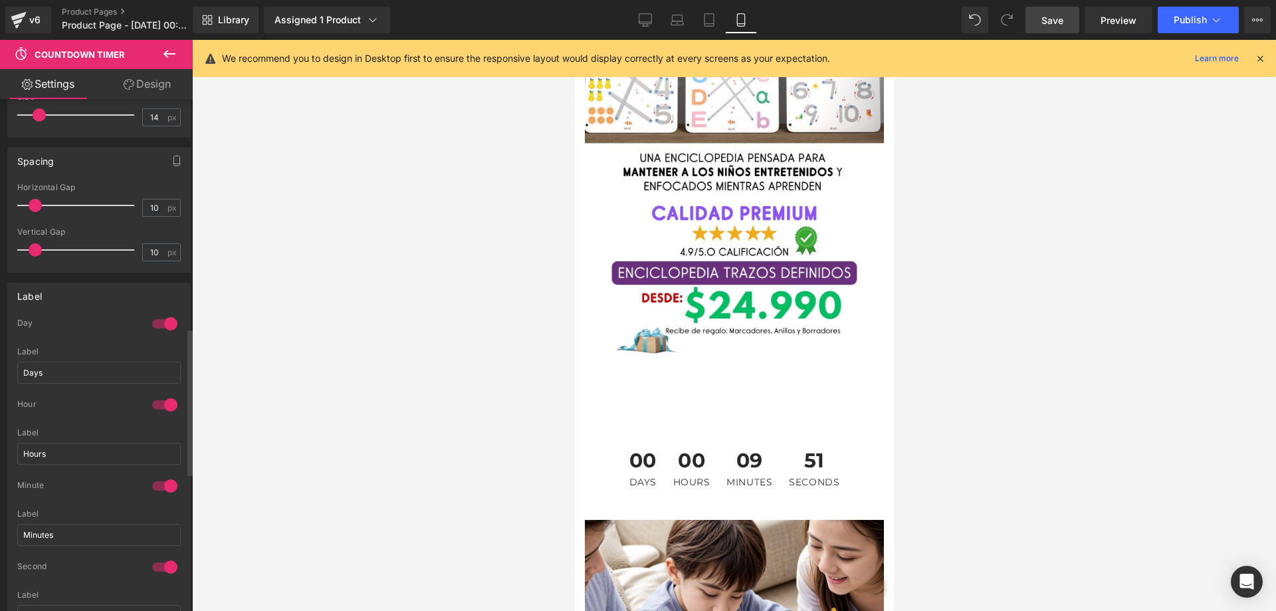
click at [154, 319] on div at bounding box center [165, 323] width 32 height 21
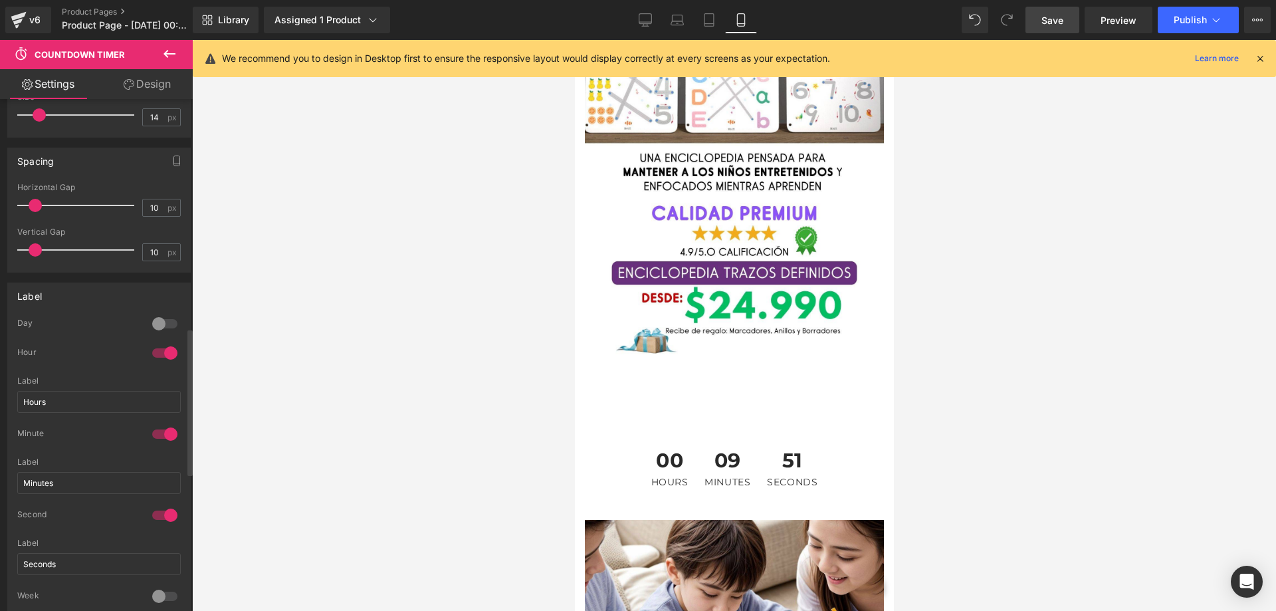
click at [156, 348] on div at bounding box center [165, 352] width 32 height 21
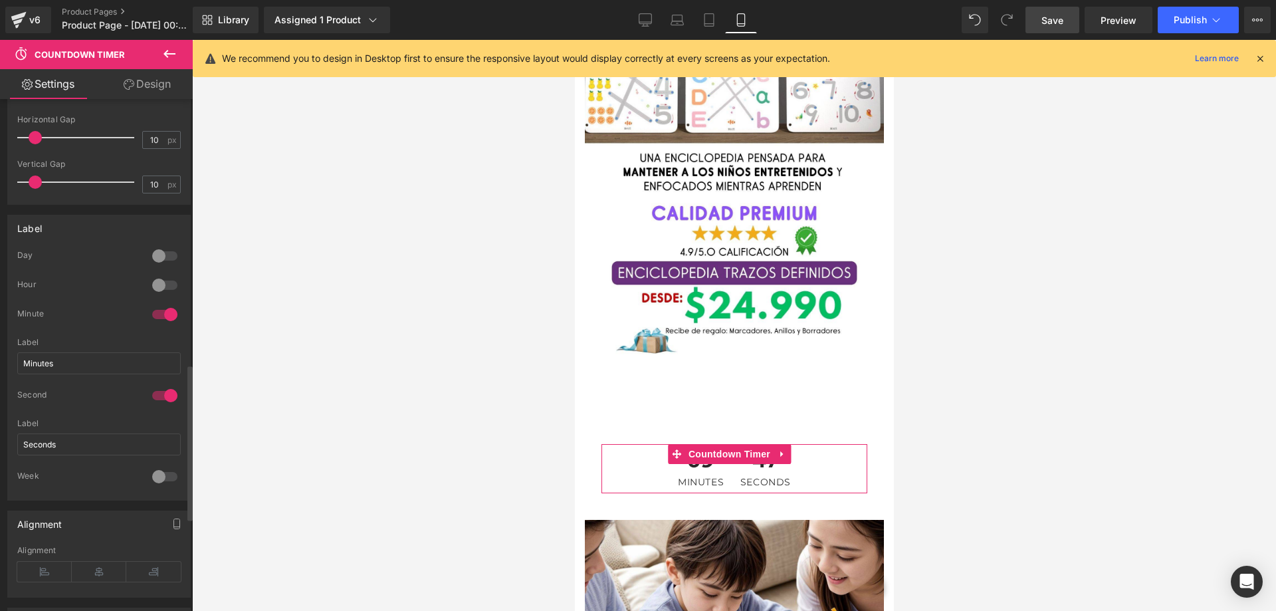
scroll to position [864, 0]
drag, startPoint x: 82, startPoint y: 356, endPoint x: -19, endPoint y: 367, distance: 101.0
click at [0, 367] on html "Countdown Timer You are previewing how the will restyle your page. You can not …" at bounding box center [638, 305] width 1276 height 611
type input "Minutos"
drag, startPoint x: 92, startPoint y: 441, endPoint x: -39, endPoint y: 465, distance: 133.0
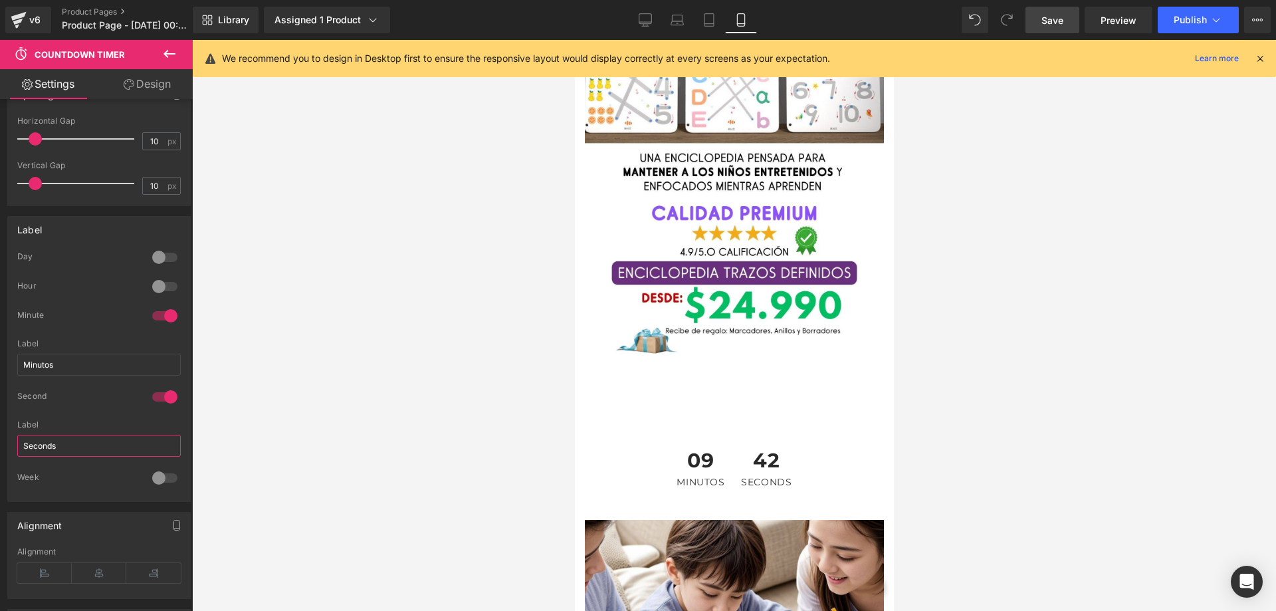
click at [0, 465] on html "Countdown Timer You are previewing how the will restyle your page. You can not …" at bounding box center [638, 305] width 1276 height 611
type input "Segundos"
click at [294, 319] on div at bounding box center [734, 325] width 1084 height 571
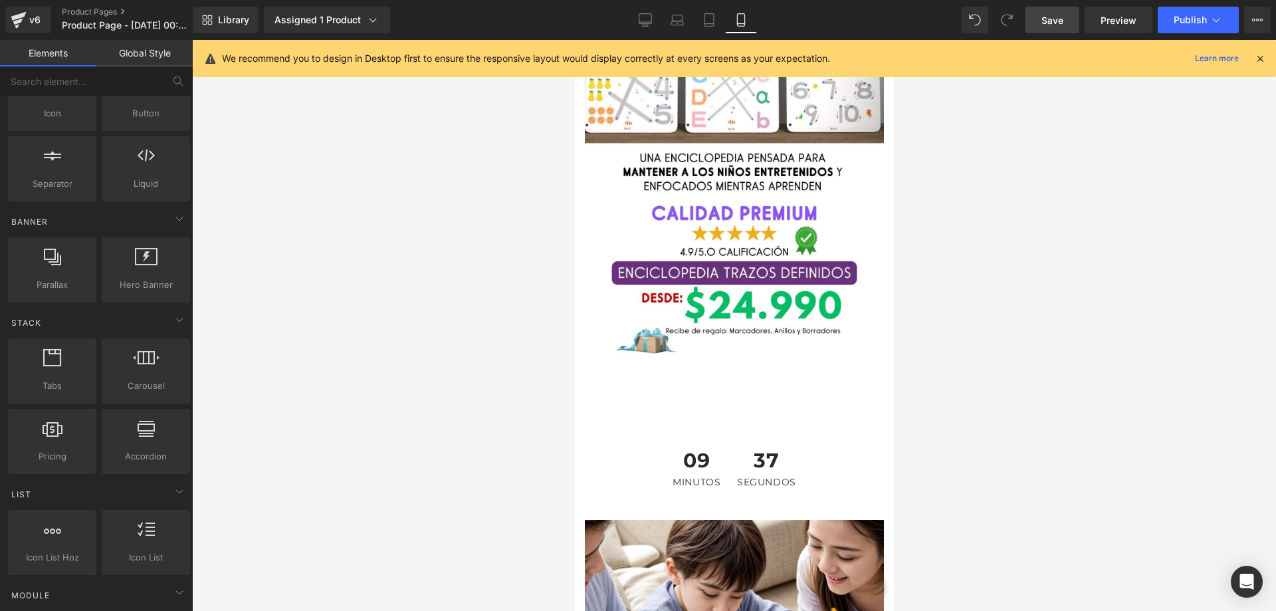
scroll to position [0, 0]
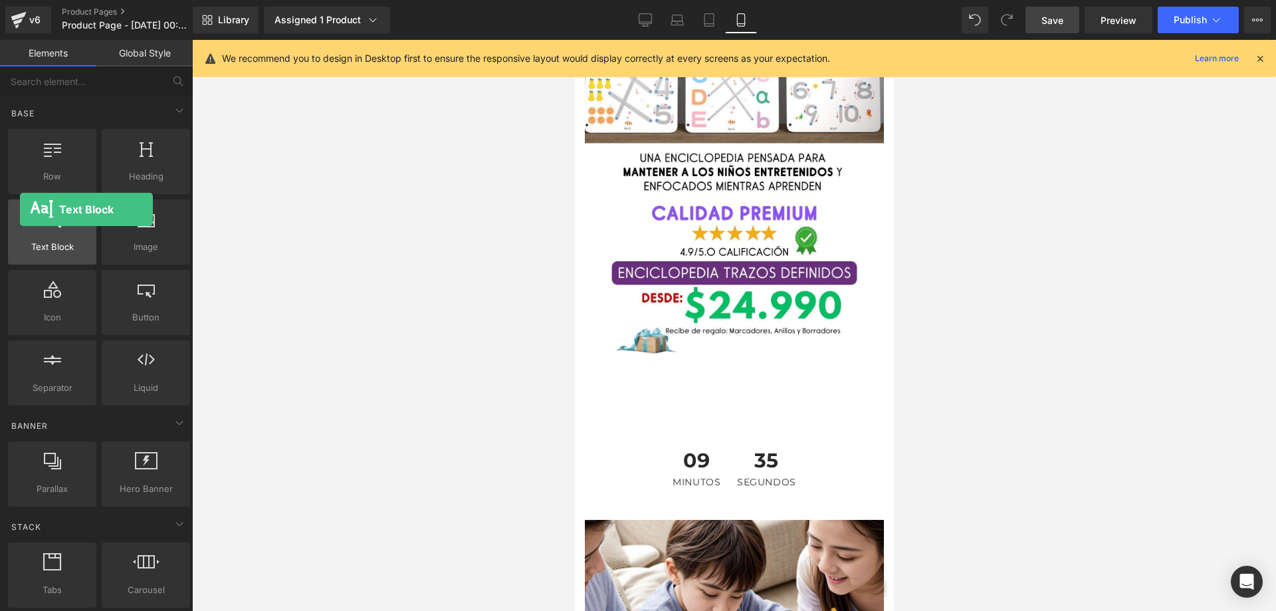
drag, startPoint x: 127, startPoint y: 233, endPoint x: 23, endPoint y: 207, distance: 107.1
click at [20, 210] on div at bounding box center [52, 225] width 80 height 30
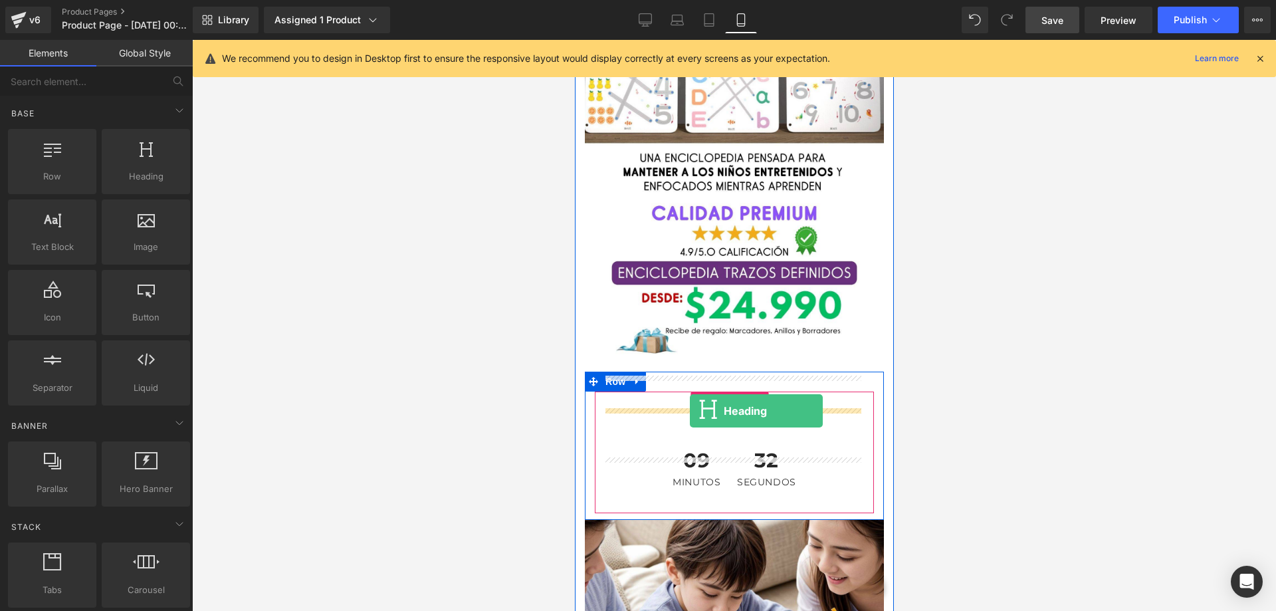
drag, startPoint x: 719, startPoint y: 193, endPoint x: 689, endPoint y: 411, distance: 220.1
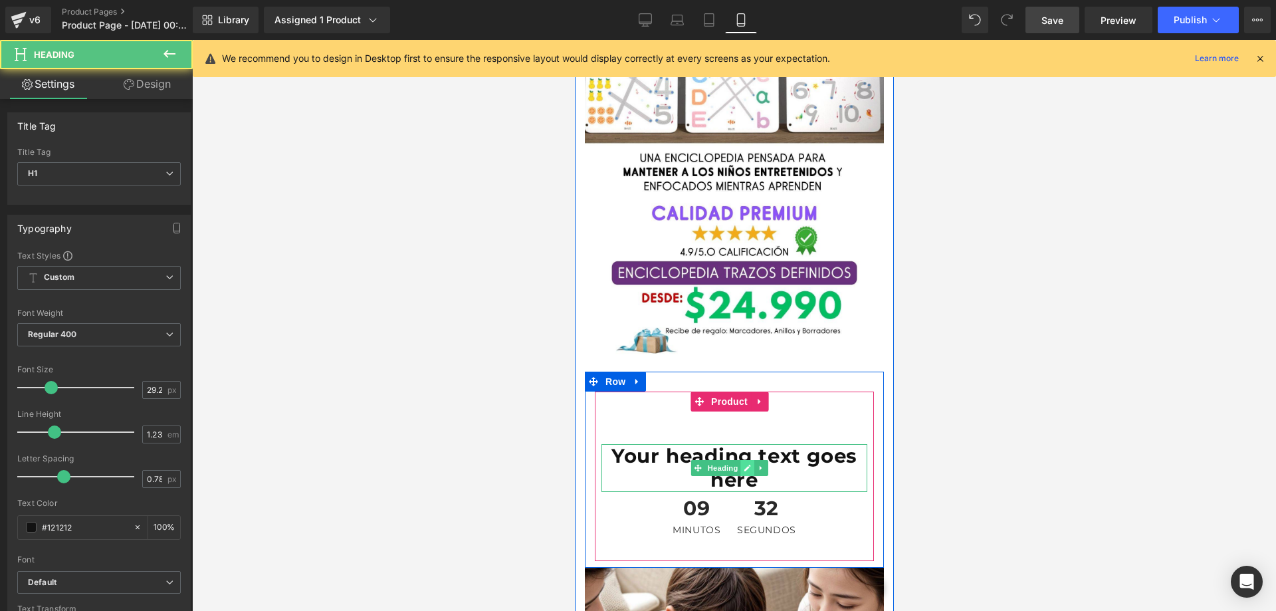
click at [740, 460] on link at bounding box center [747, 468] width 14 height 16
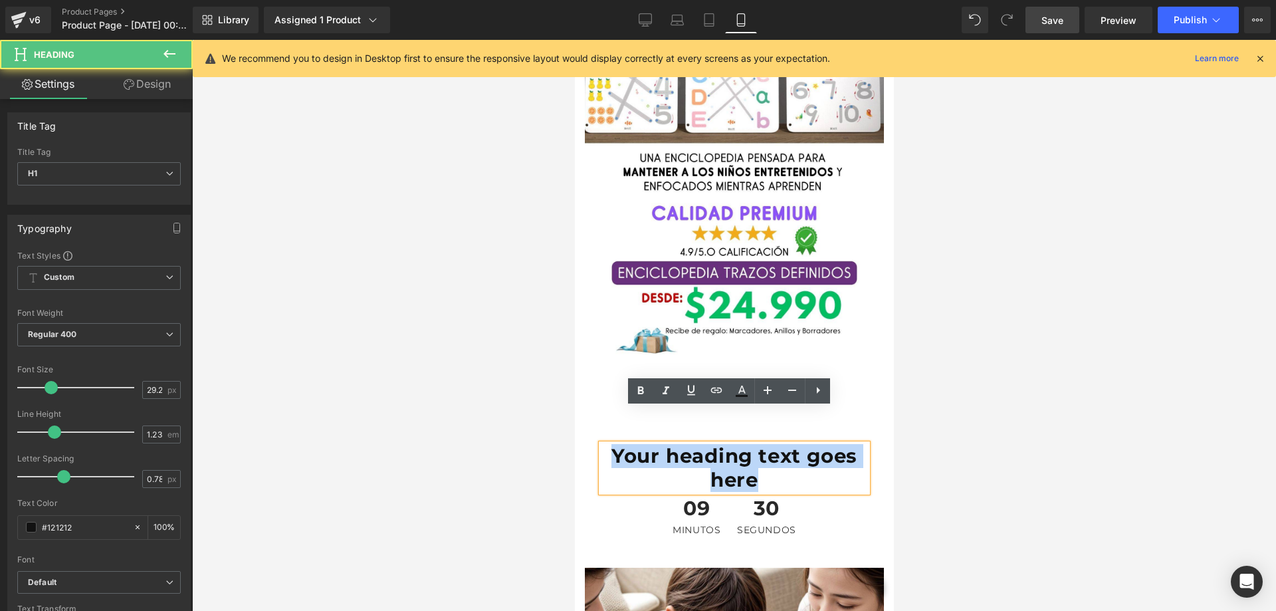
drag, startPoint x: 754, startPoint y: 445, endPoint x: 618, endPoint y: 423, distance: 138.1
click at [618, 444] on h1 "Your heading text goes here" at bounding box center [734, 468] width 266 height 48
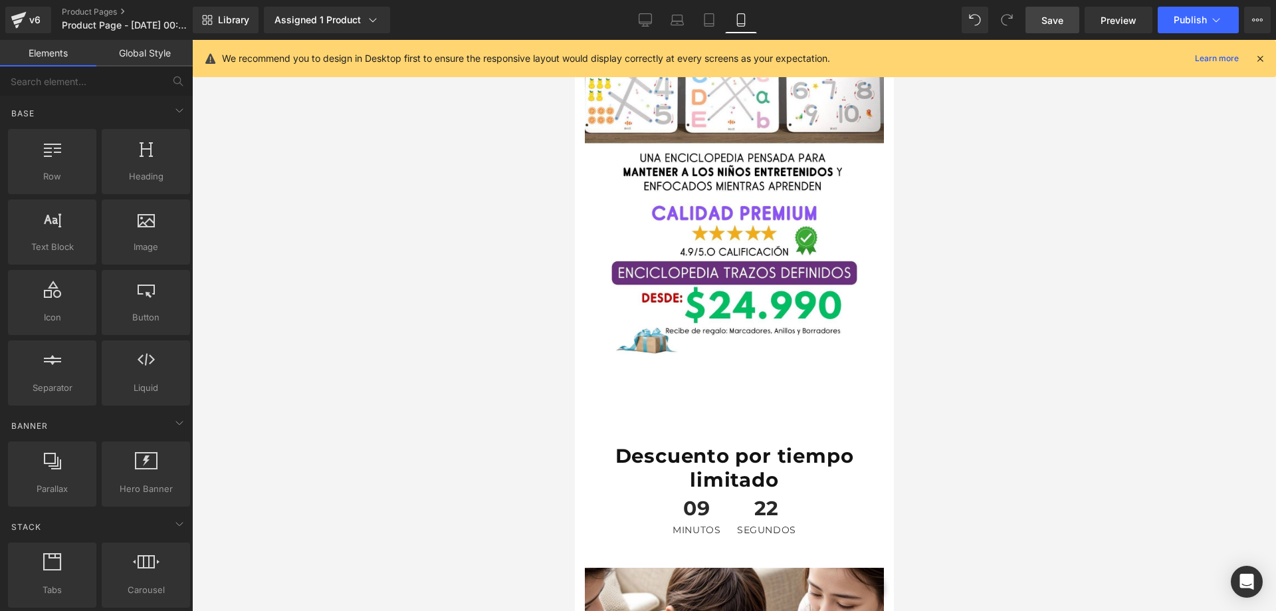
click at [1053, 354] on div at bounding box center [734, 325] width 1084 height 571
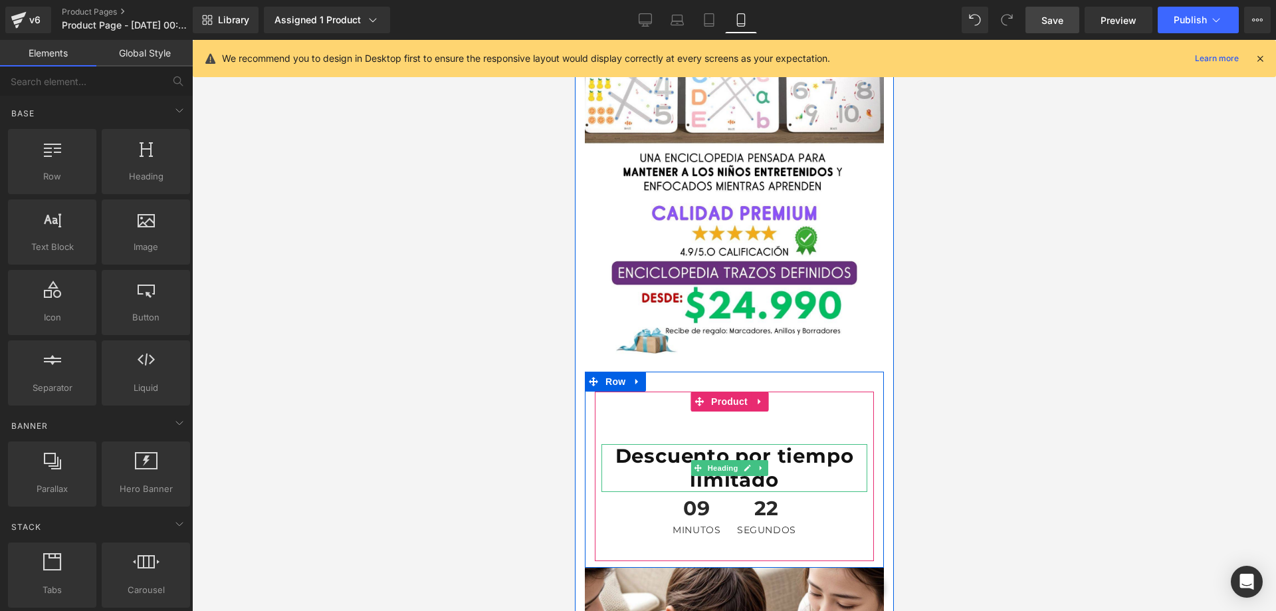
click at [684, 444] on h1 "Descuento por tiempo limitado" at bounding box center [734, 468] width 266 height 48
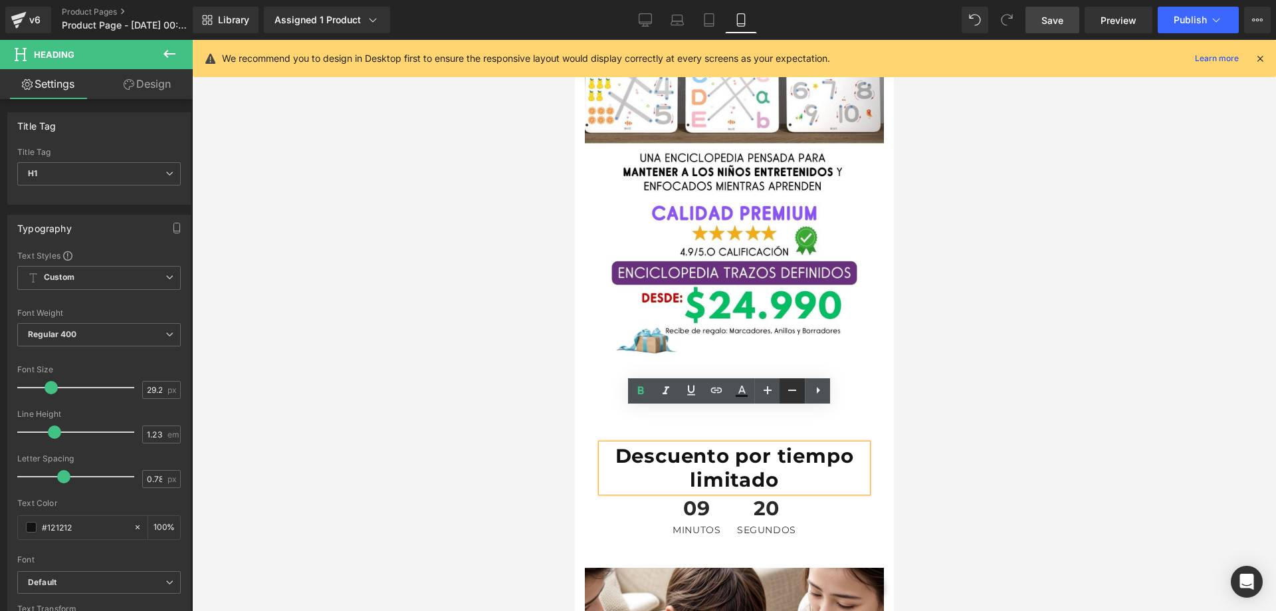
click at [792, 398] on link at bounding box center [792, 390] width 25 height 25
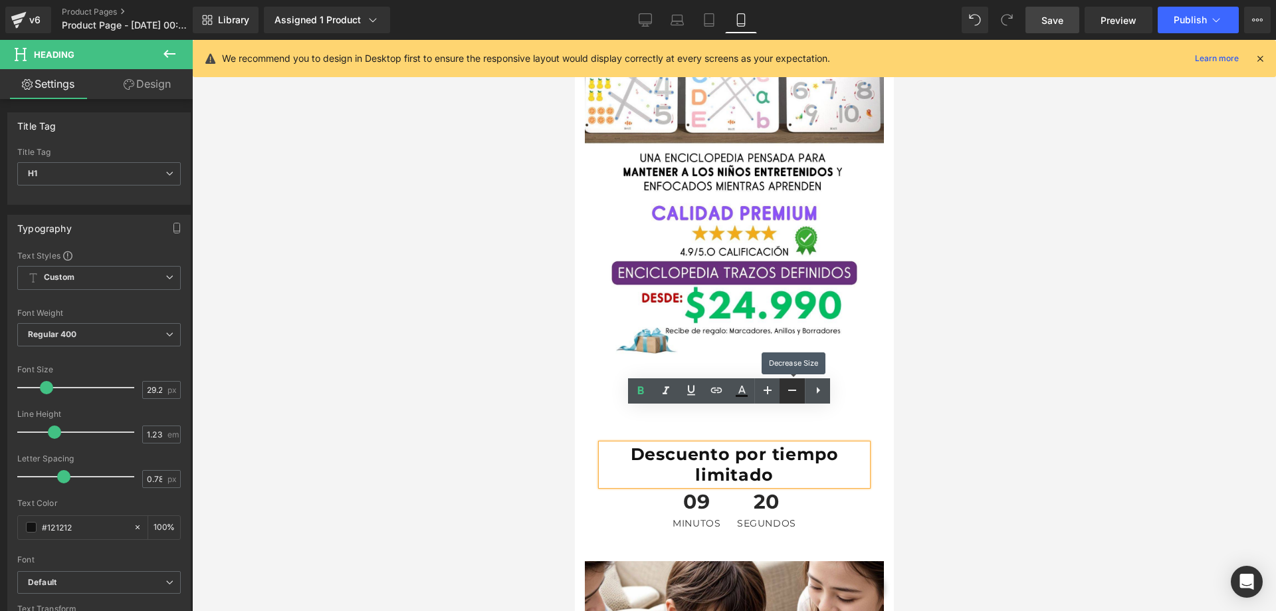
click at [792, 398] on link at bounding box center [792, 390] width 25 height 25
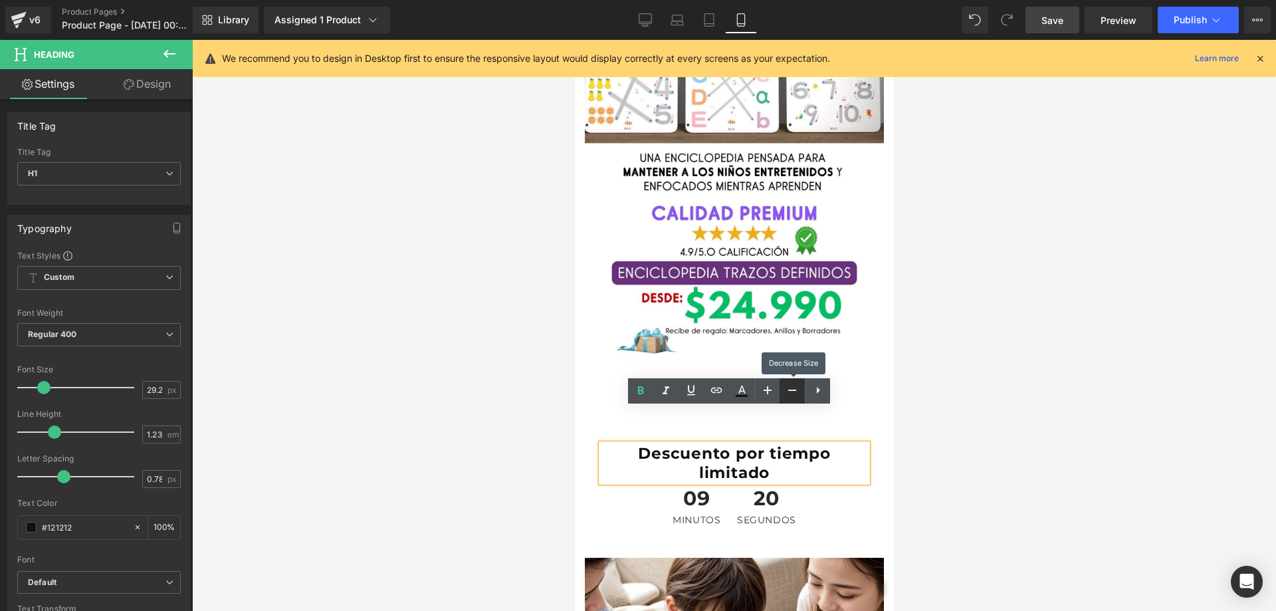
click at [792, 398] on link at bounding box center [792, 390] width 25 height 25
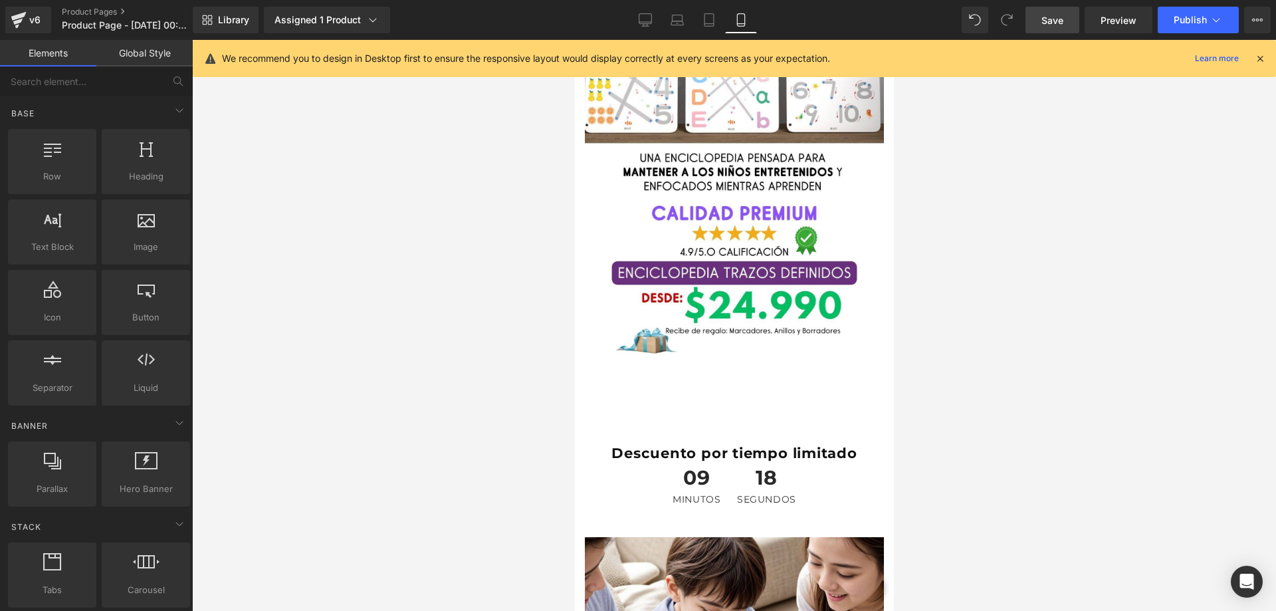
click at [994, 429] on div at bounding box center [734, 325] width 1084 height 571
click at [1060, 19] on span "Save" at bounding box center [1053, 20] width 22 height 14
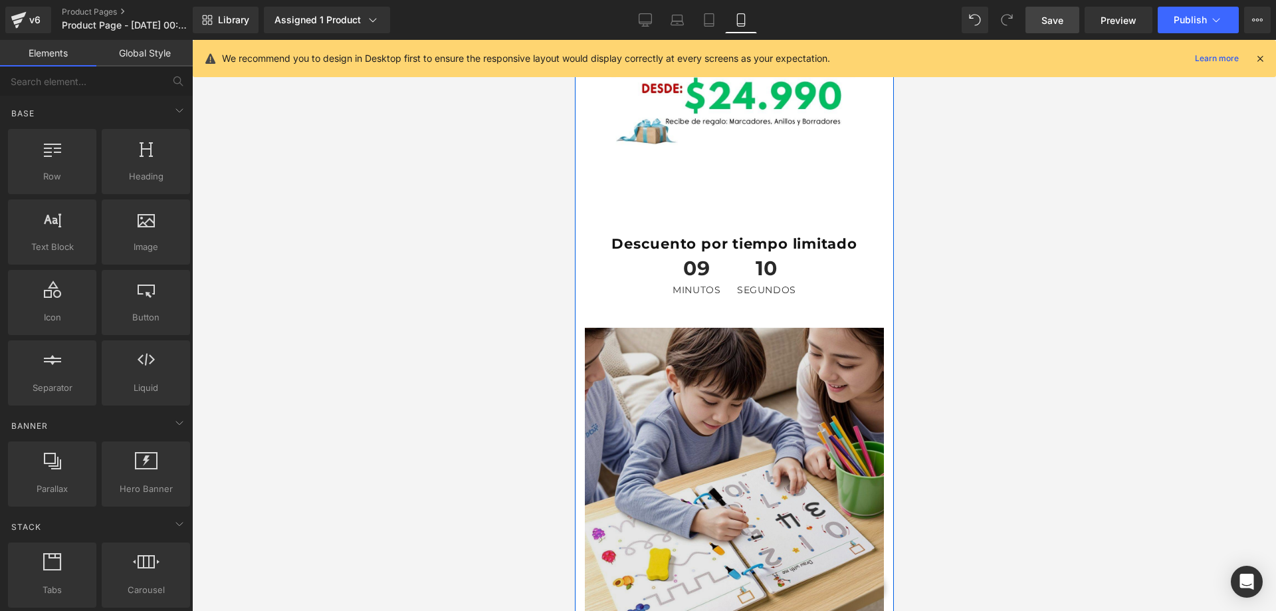
scroll to position [864, 0]
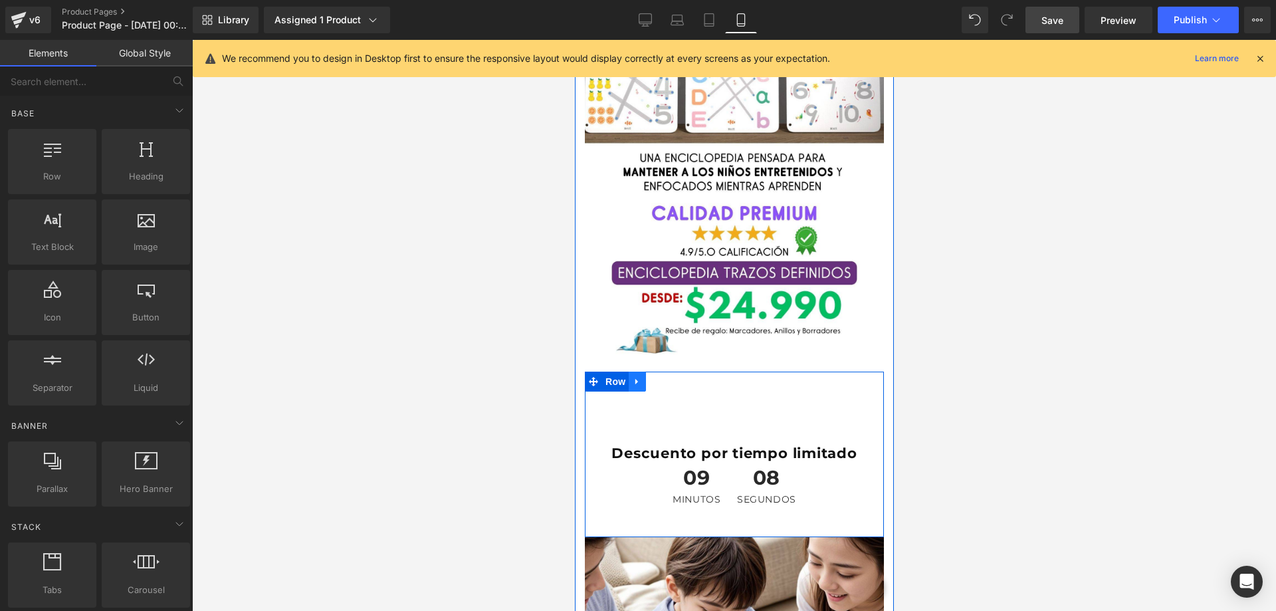
click at [632, 377] on icon at bounding box center [636, 382] width 9 height 10
click at [650, 377] on icon at bounding box center [654, 381] width 9 height 9
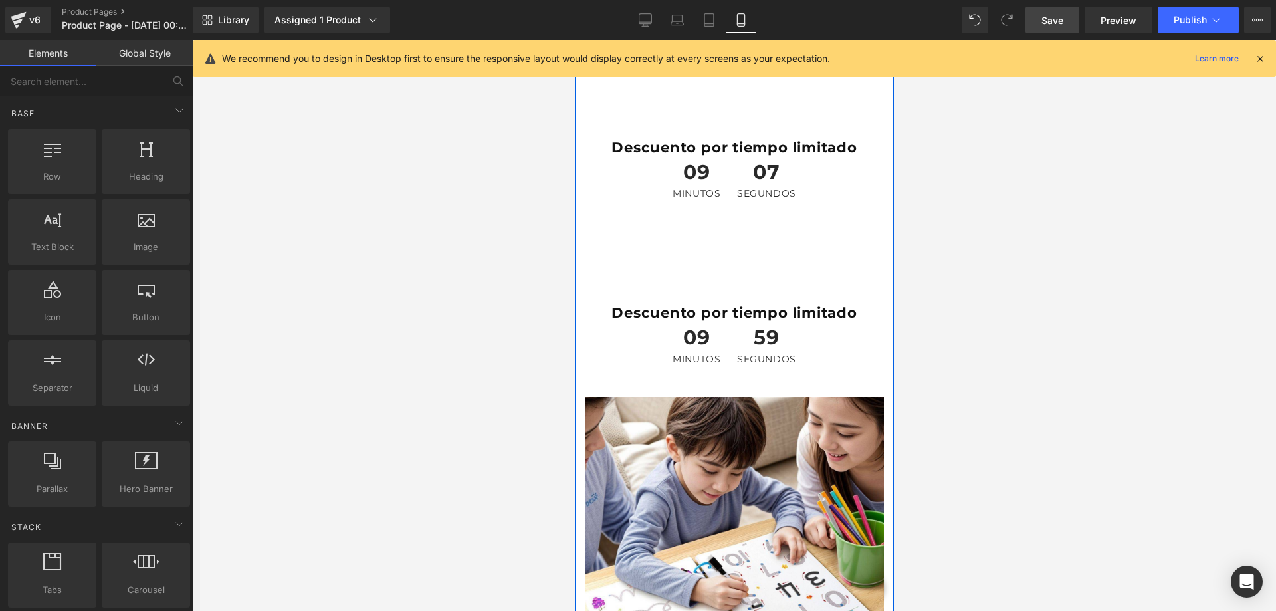
scroll to position [1074, 0]
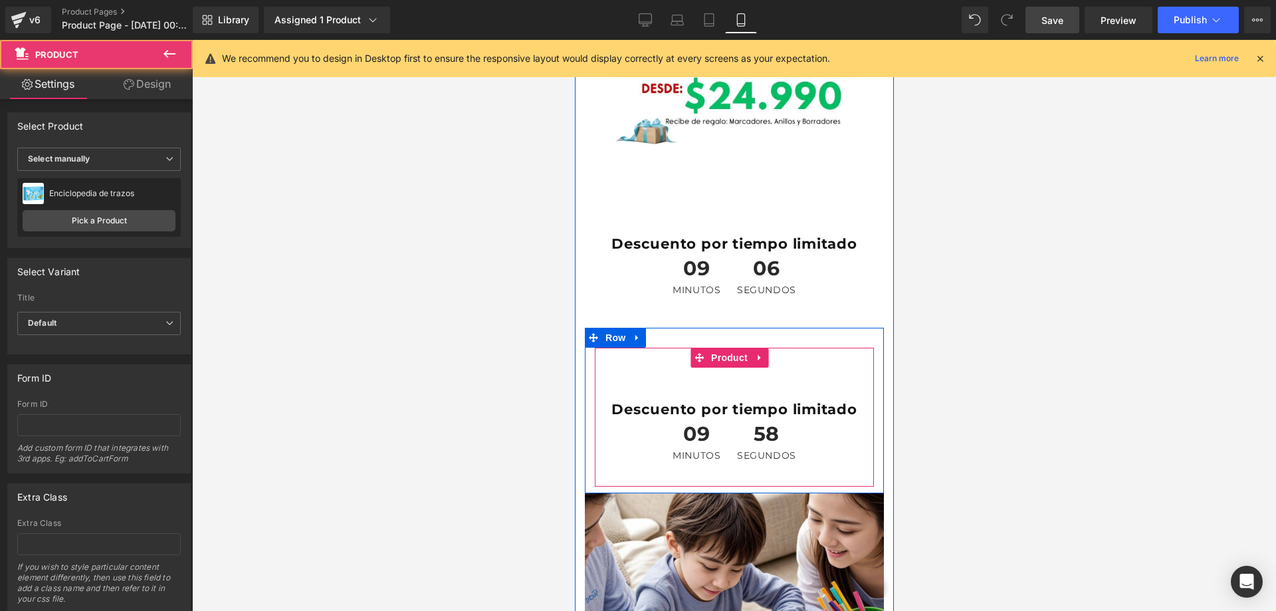
click at [614, 348] on div "Buy it now (P) Dynamic Checkout Button Descuento por tiempo limitado Heading 09…" at bounding box center [733, 417] width 279 height 139
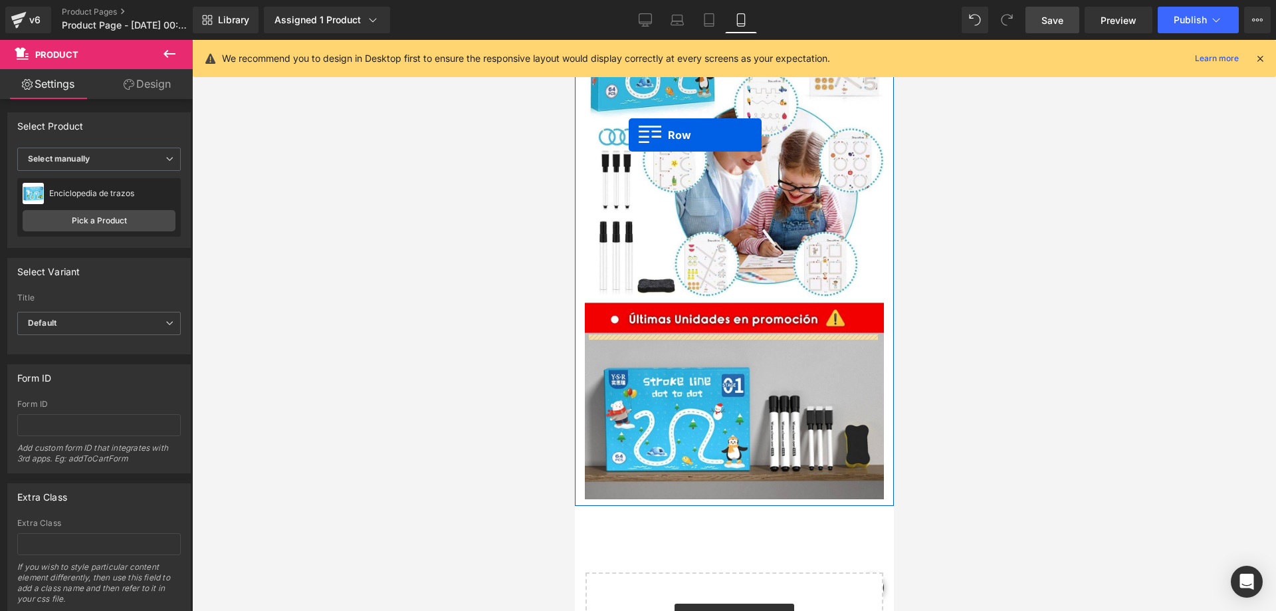
scroll to position [2736, 0]
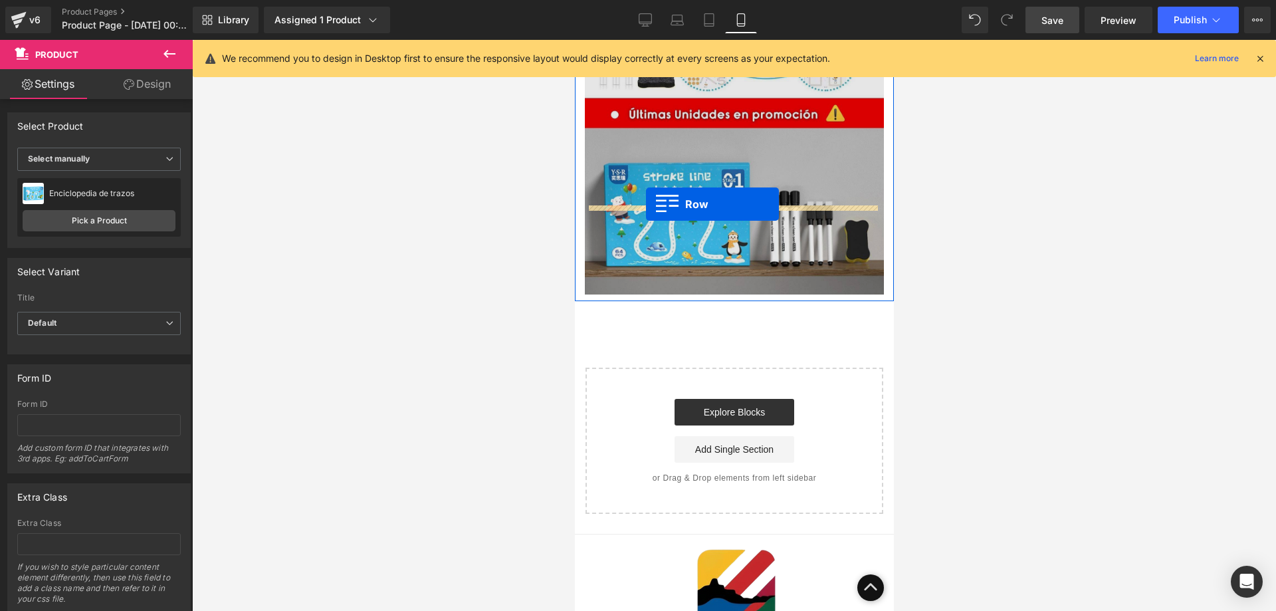
drag, startPoint x: 595, startPoint y: 302, endPoint x: 646, endPoint y: 204, distance: 110.6
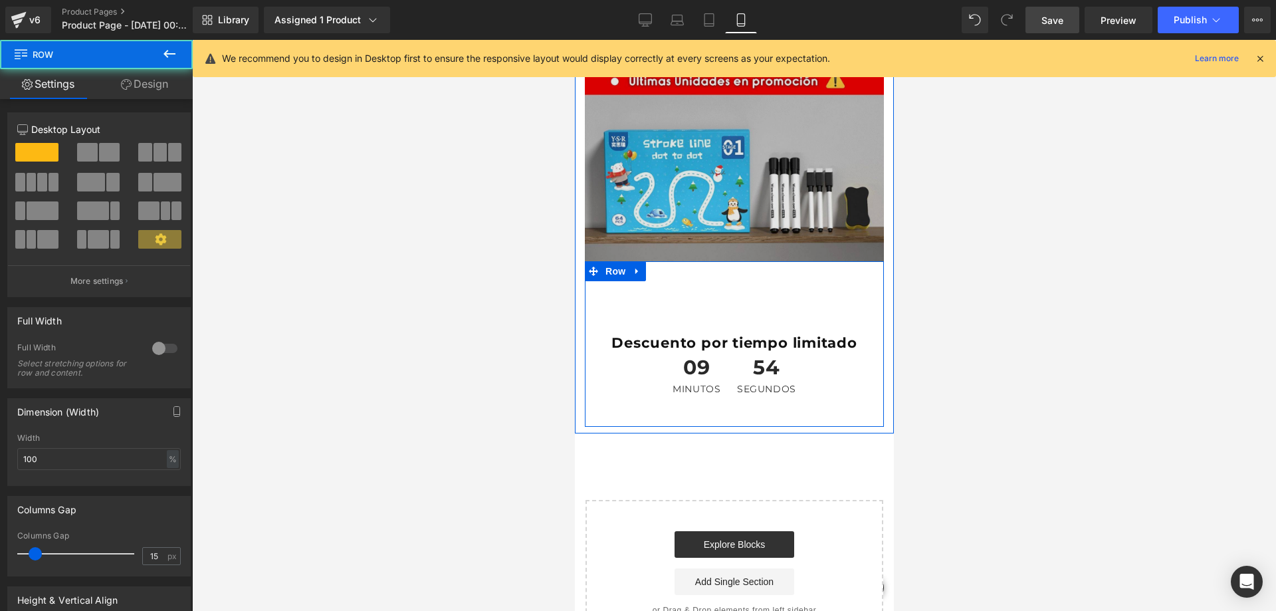
scroll to position [2702, 0]
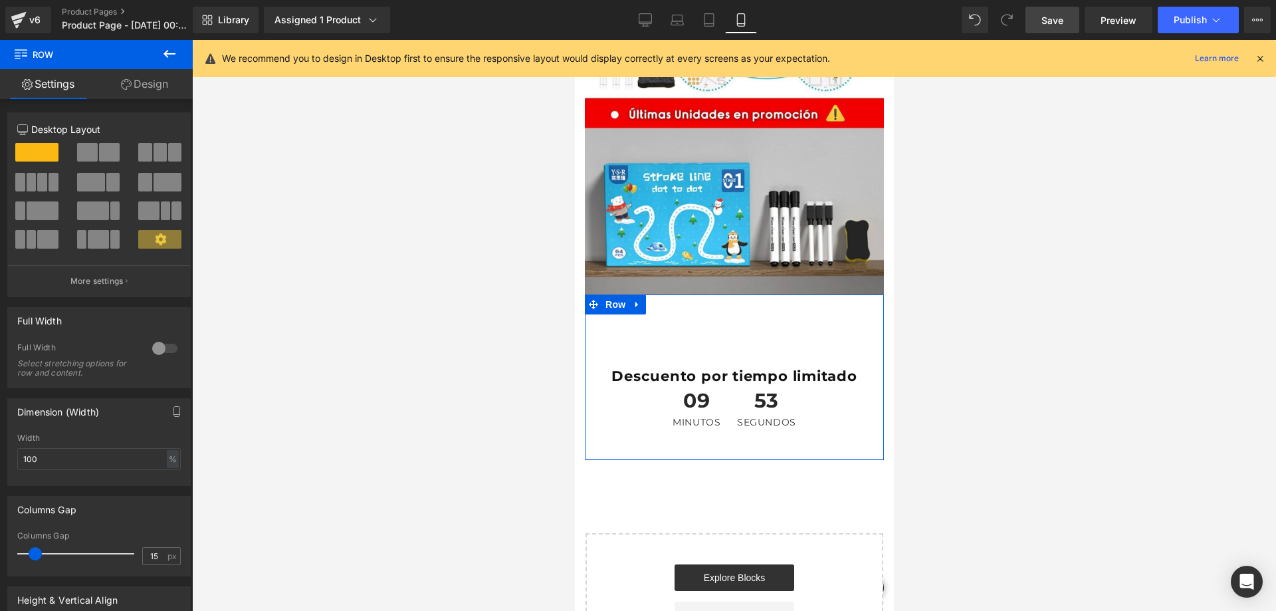
click at [1070, 20] on link "Save" at bounding box center [1053, 20] width 54 height 27
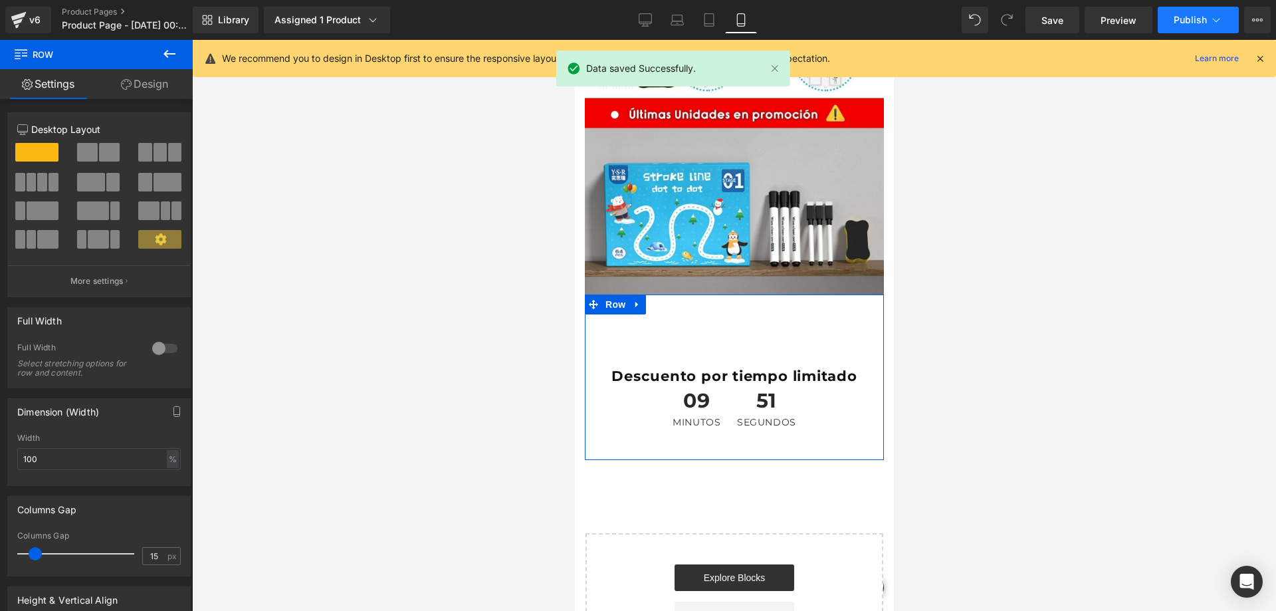
click at [1177, 16] on span "Publish" at bounding box center [1190, 20] width 33 height 11
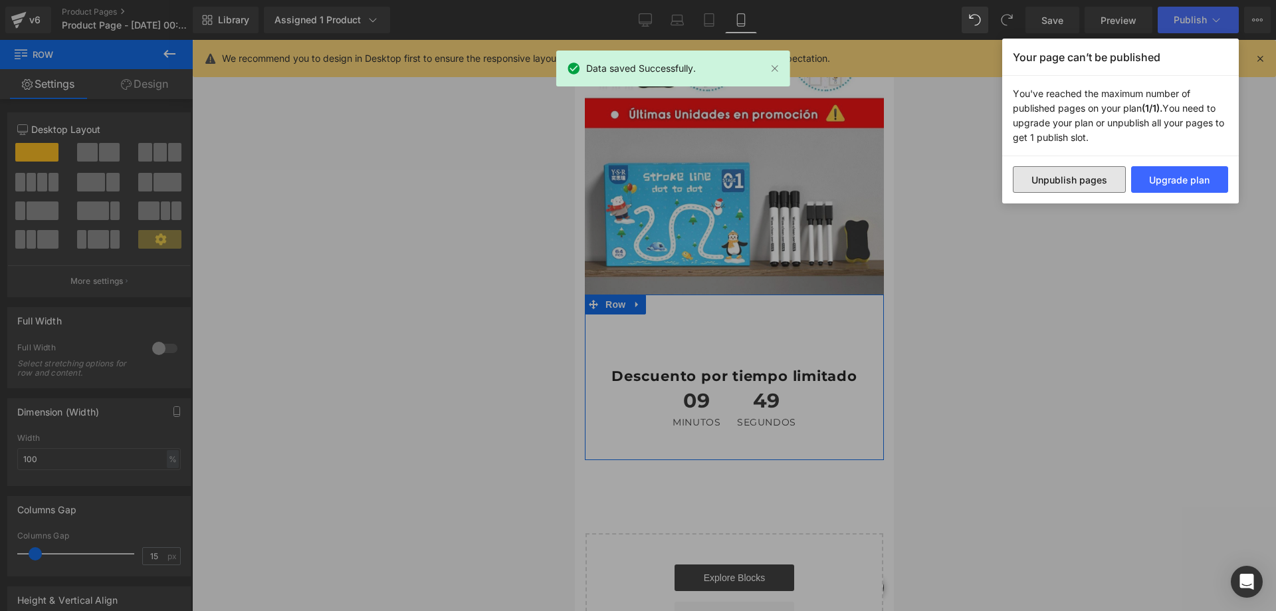
click at [1055, 181] on button "Unpublish pages" at bounding box center [1069, 179] width 113 height 27
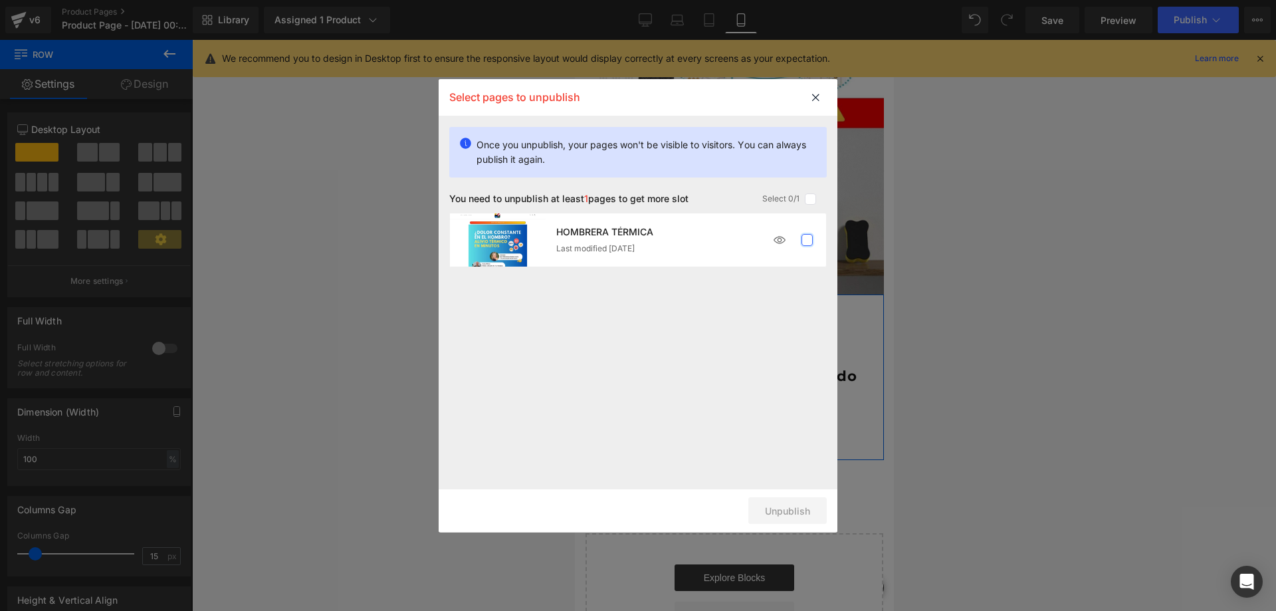
click at [804, 243] on label at bounding box center [808, 240] width 12 height 12
click at [807, 240] on input "checkbox" at bounding box center [807, 240] width 0 height 0
click at [762, 513] on button "Unpublish 1 pages" at bounding box center [769, 510] width 115 height 27
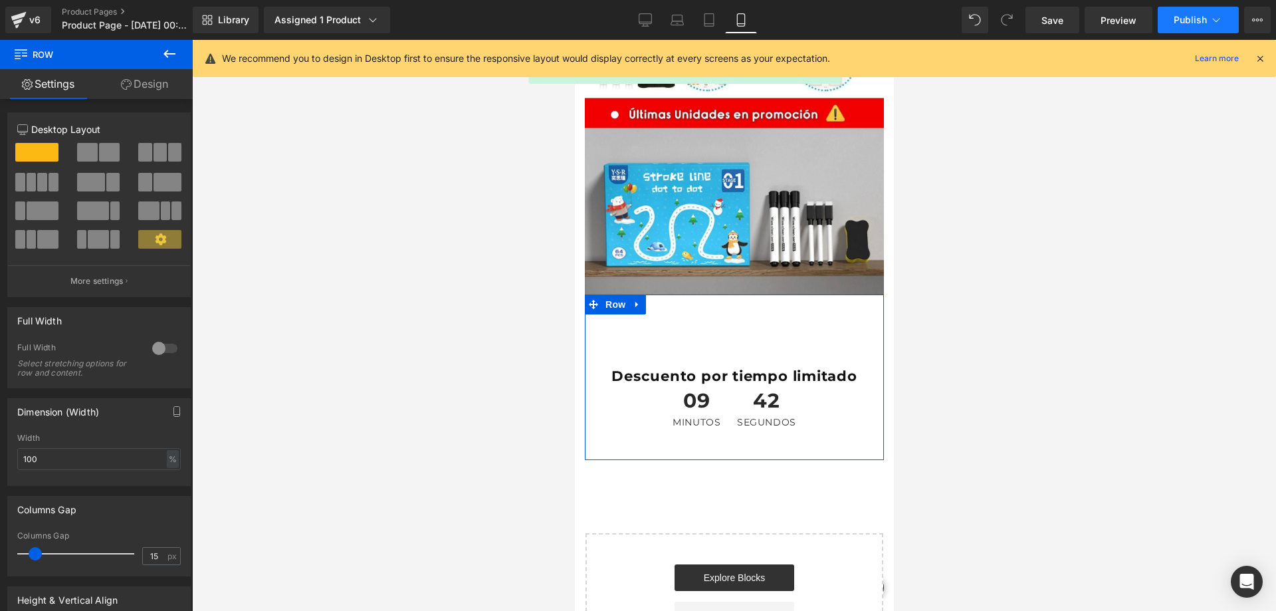
click at [1184, 25] on span "Publish" at bounding box center [1190, 20] width 33 height 11
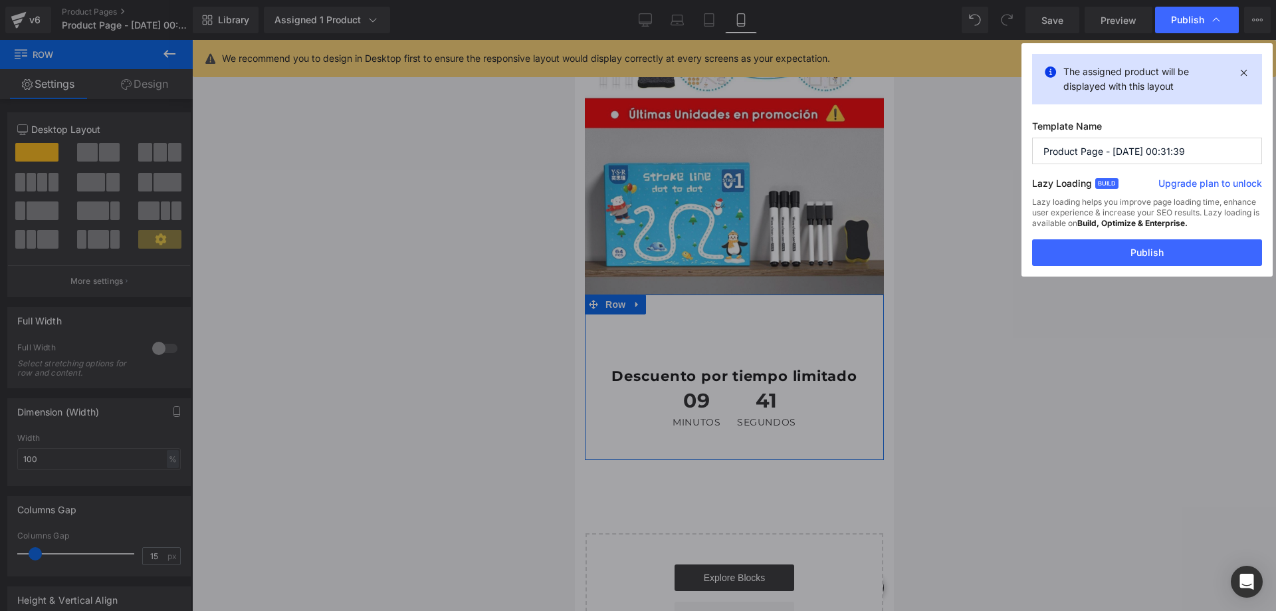
click at [1115, 159] on input "Product Page - Aug 27, 00:31:39" at bounding box center [1147, 151] width 230 height 27
click at [1115, 158] on input "Product Page - Aug 27, 00:31:39" at bounding box center [1147, 151] width 230 height 27
type input "Enciclopedia"
click at [1094, 247] on button "Publish" at bounding box center [1147, 252] width 230 height 27
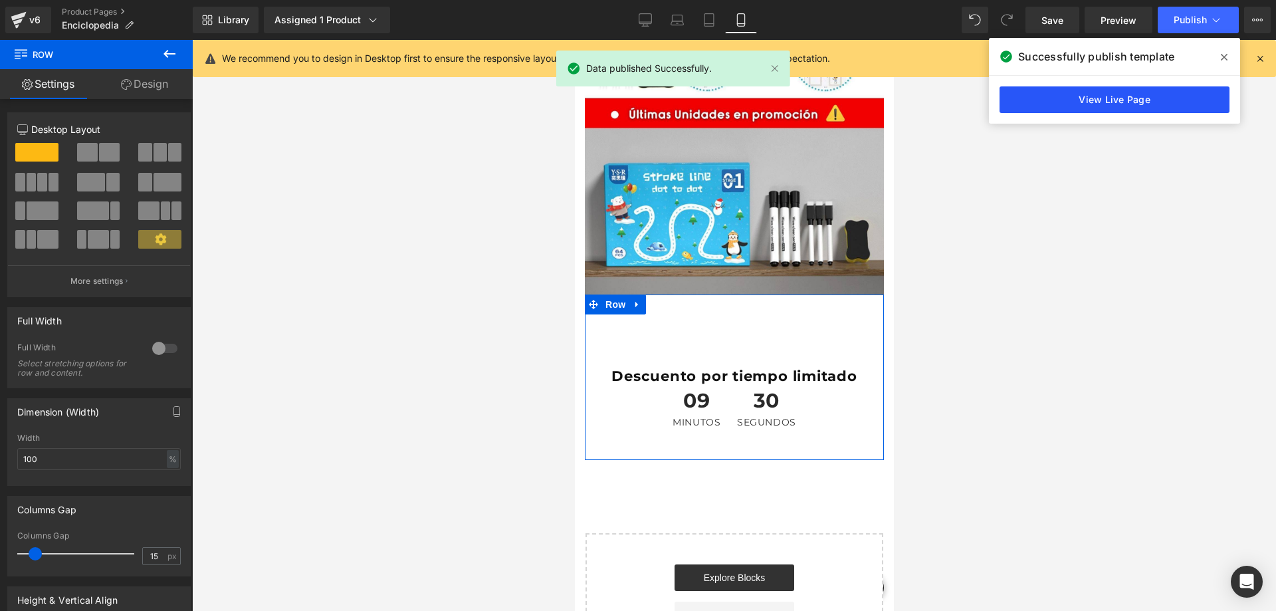
click at [1134, 102] on link "View Live Page" at bounding box center [1115, 99] width 230 height 27
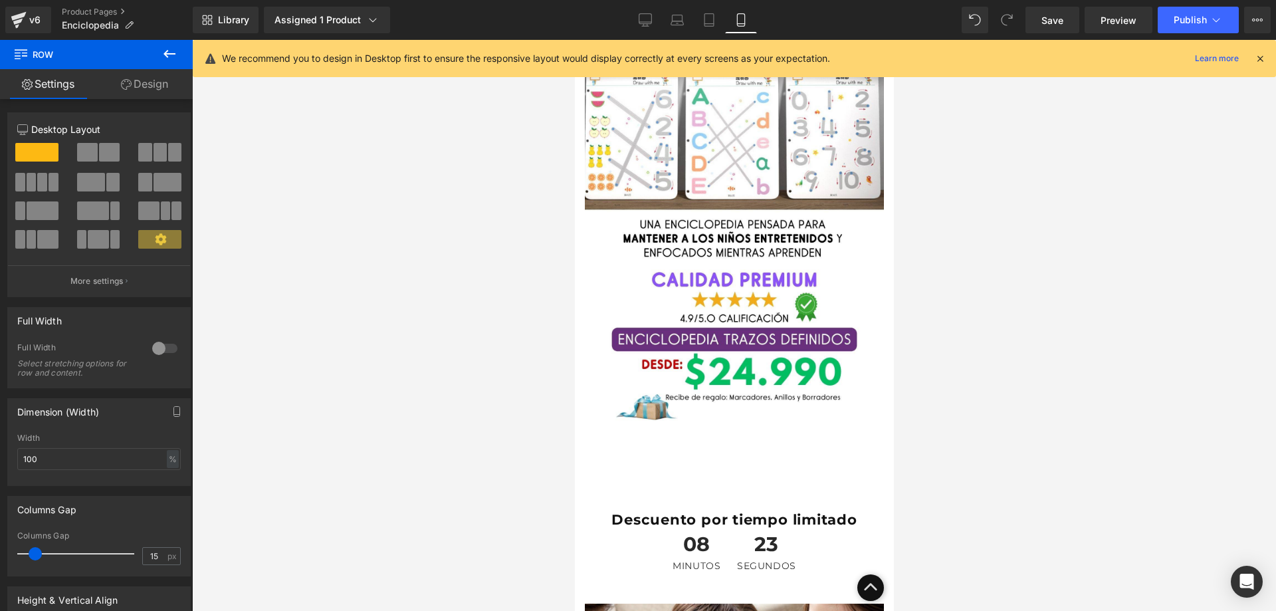
scroll to position [931, 0]
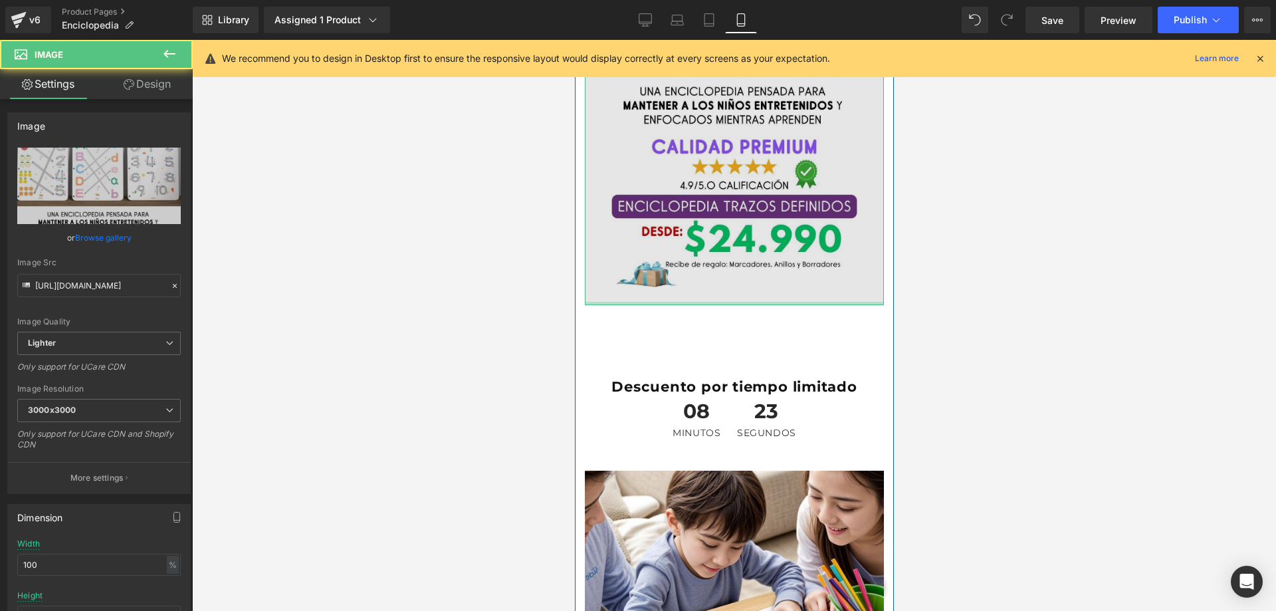
click at [739, 267] on div "Image" at bounding box center [733, 39] width 299 height 532
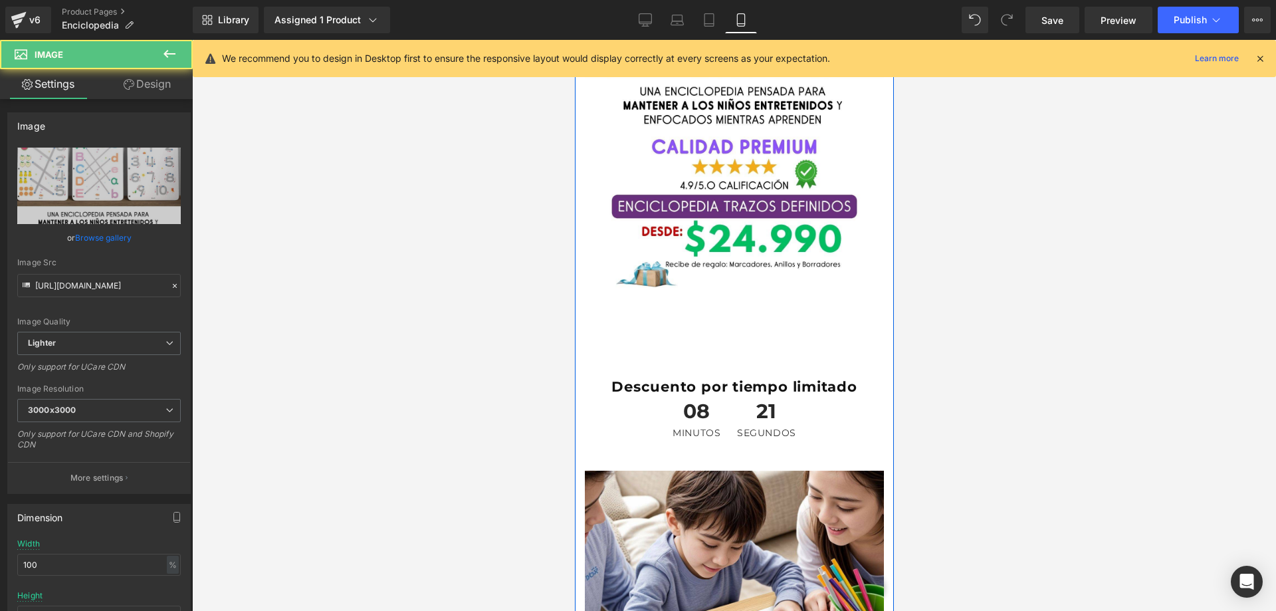
click at [574, 40] on div at bounding box center [574, 40] width 0 height 0
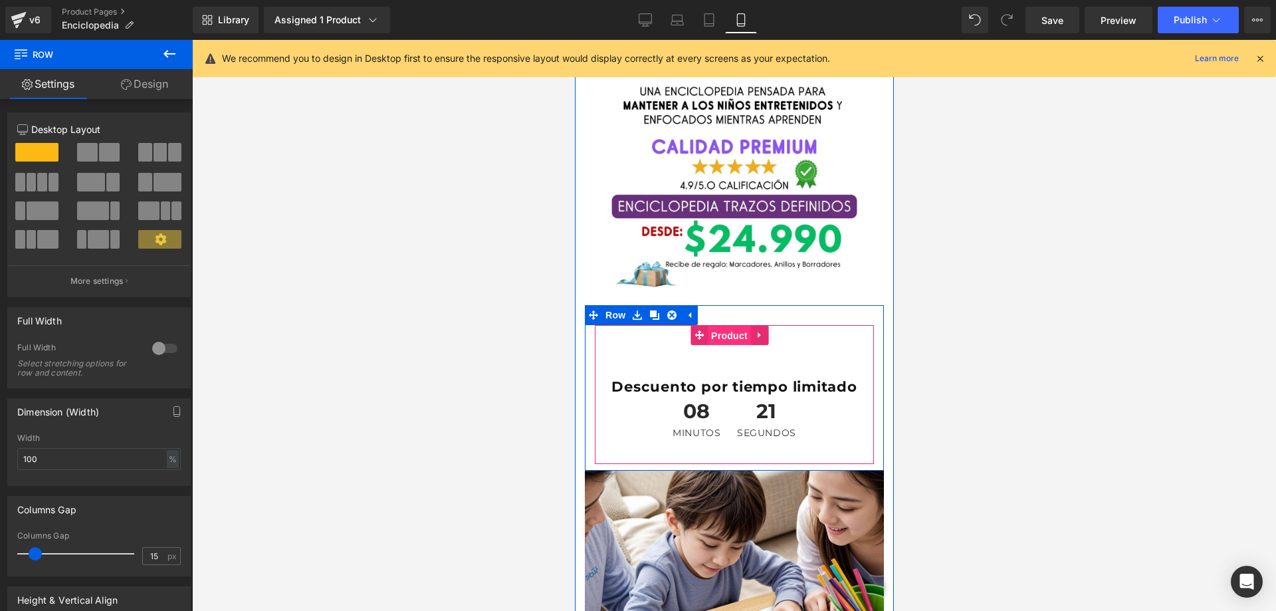
click at [743, 326] on span "Product" at bounding box center [728, 336] width 43 height 20
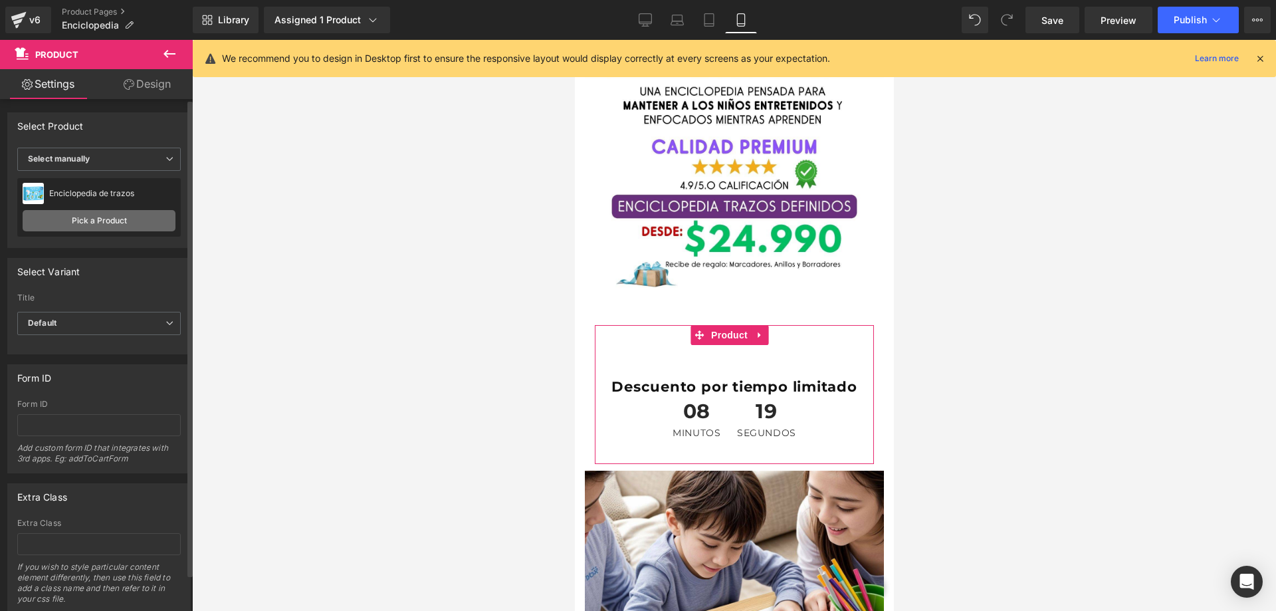
click at [94, 217] on link "Pick a Product" at bounding box center [99, 220] width 153 height 21
click at [99, 154] on span "Select manually" at bounding box center [99, 159] width 164 height 23
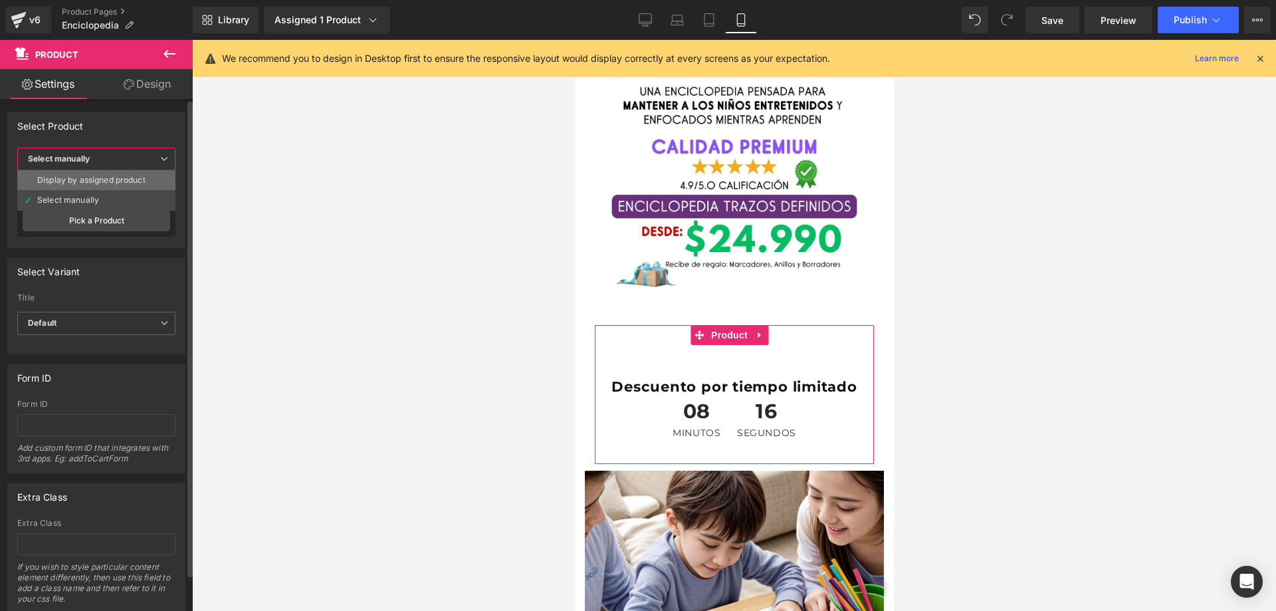
click at [82, 179] on div "Display by assigned product" at bounding box center [91, 180] width 108 height 9
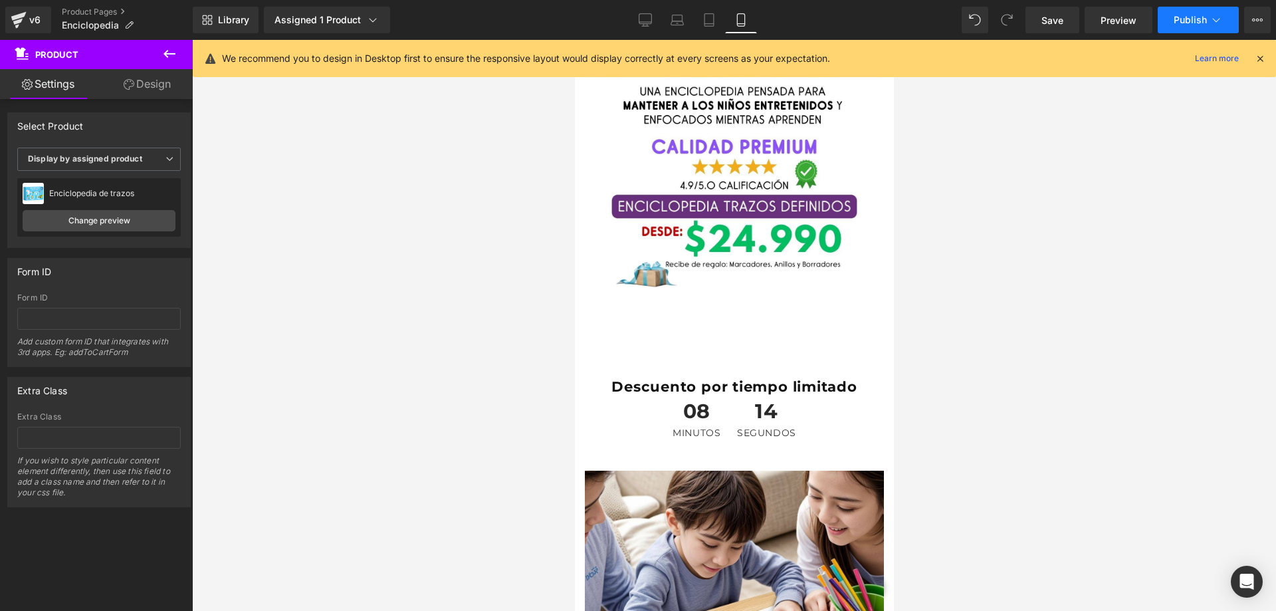
click at [1180, 19] on span "Publish" at bounding box center [1190, 20] width 33 height 11
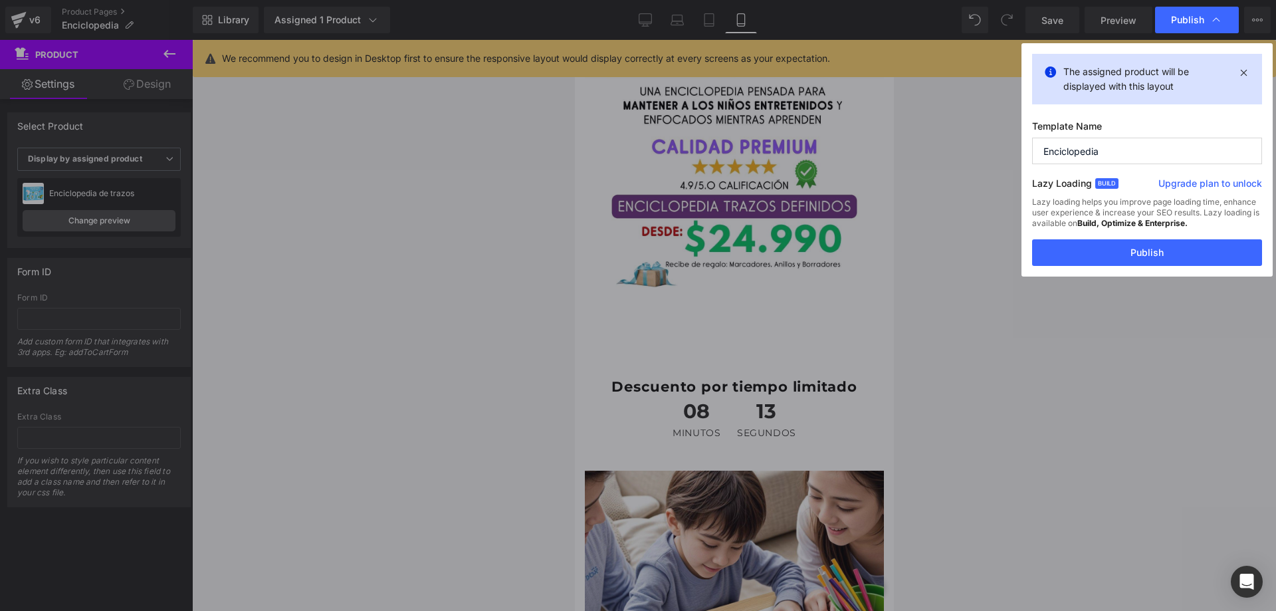
click at [1136, 261] on button "Publish" at bounding box center [1147, 252] width 230 height 27
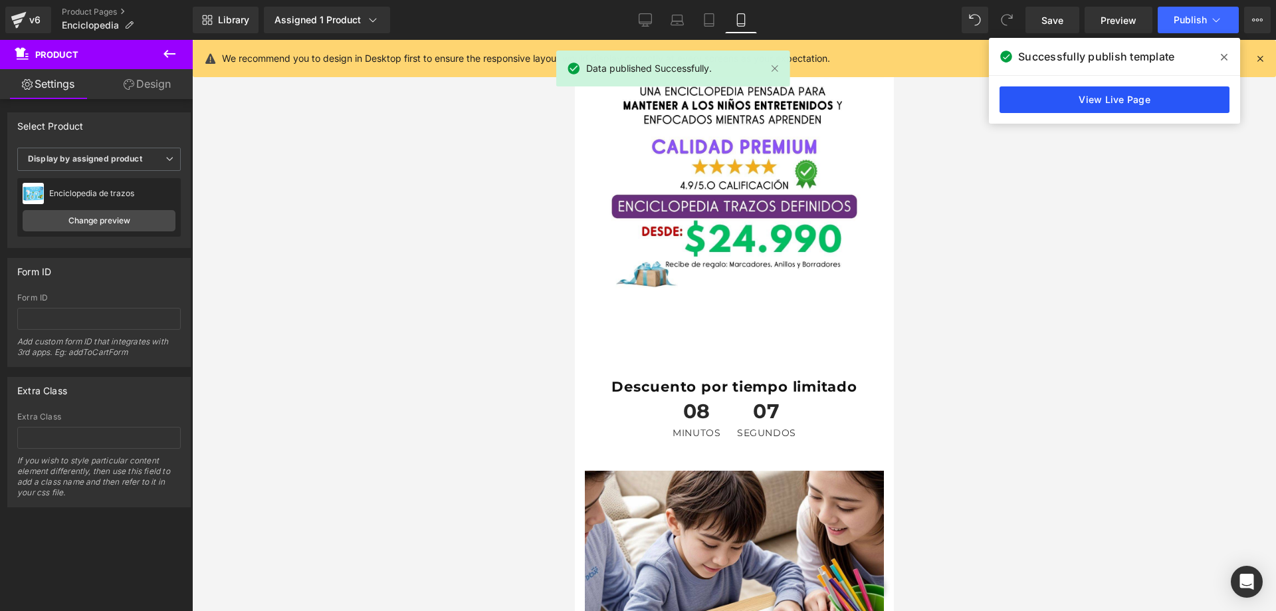
click at [1101, 108] on link "View Live Page" at bounding box center [1115, 99] width 230 height 27
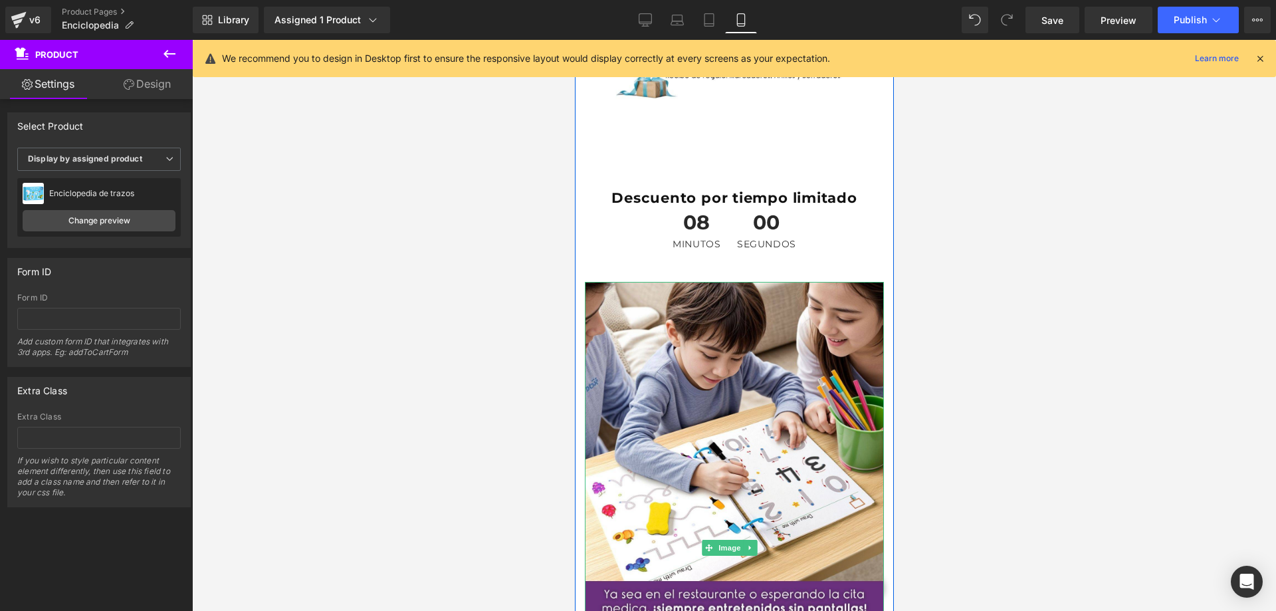
scroll to position [864, 0]
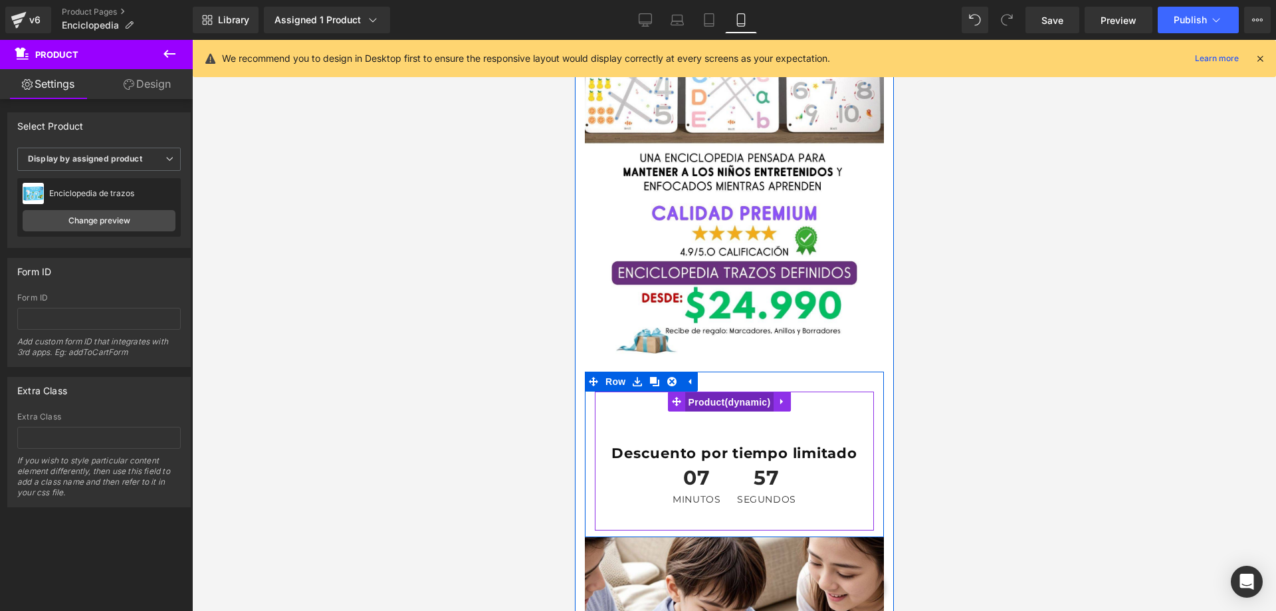
click at [735, 392] on span "Product" at bounding box center [729, 402] width 89 height 20
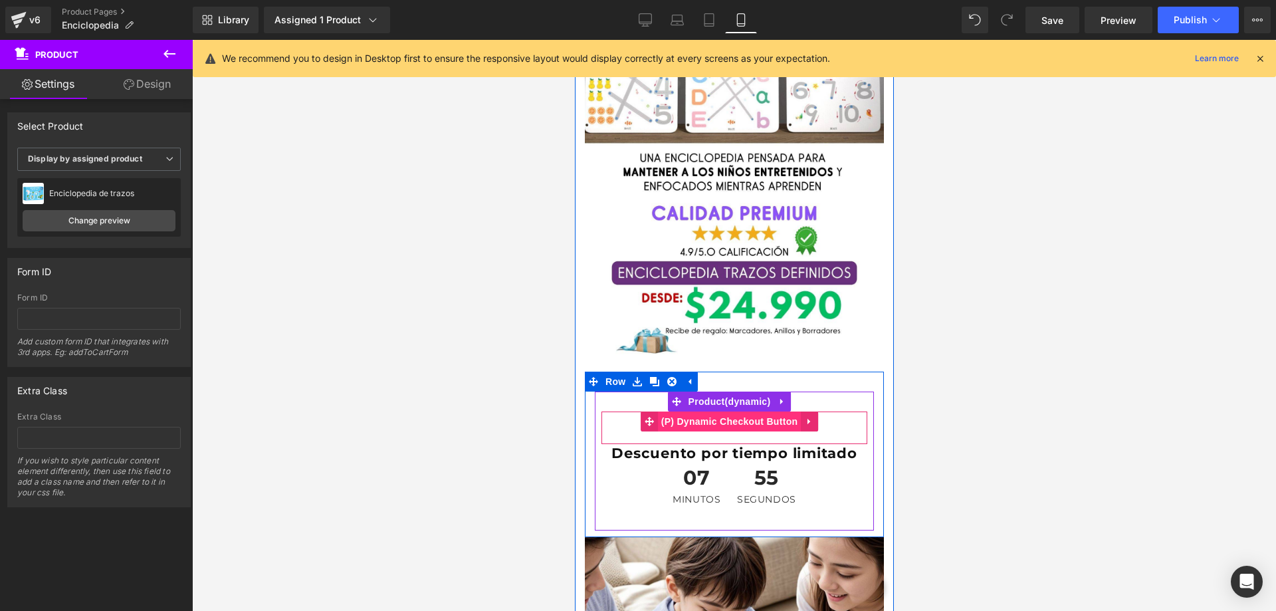
click at [705, 412] on span "(P) Dynamic Checkout Button" at bounding box center [730, 422] width 144 height 20
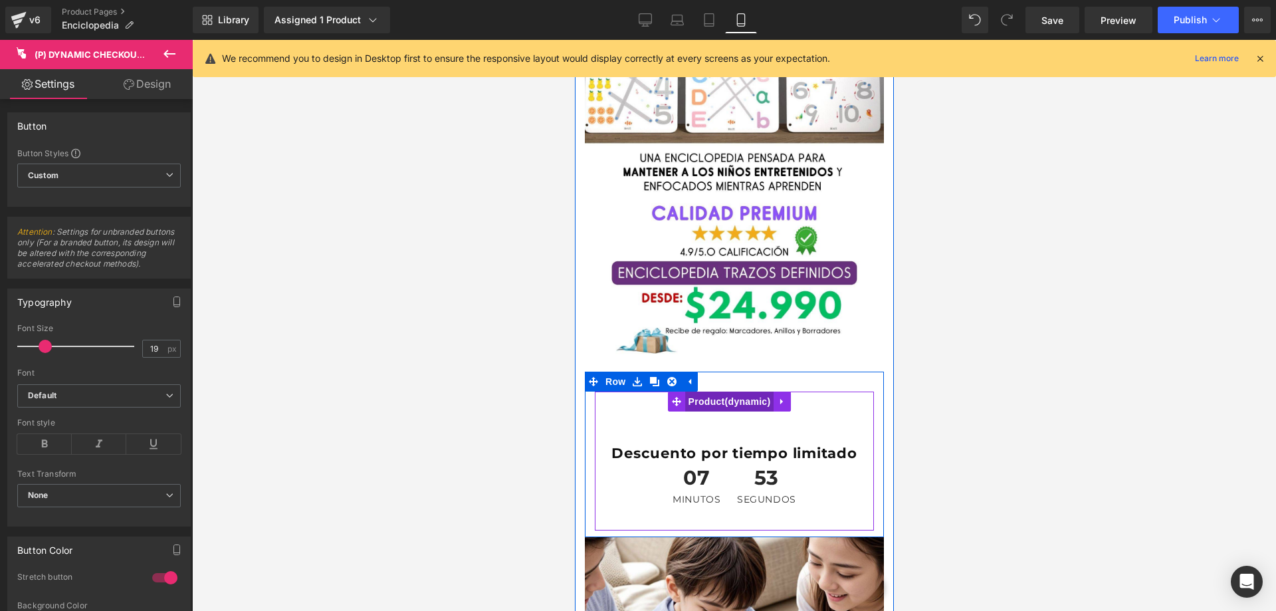
click at [745, 392] on span "Product" at bounding box center [729, 402] width 89 height 20
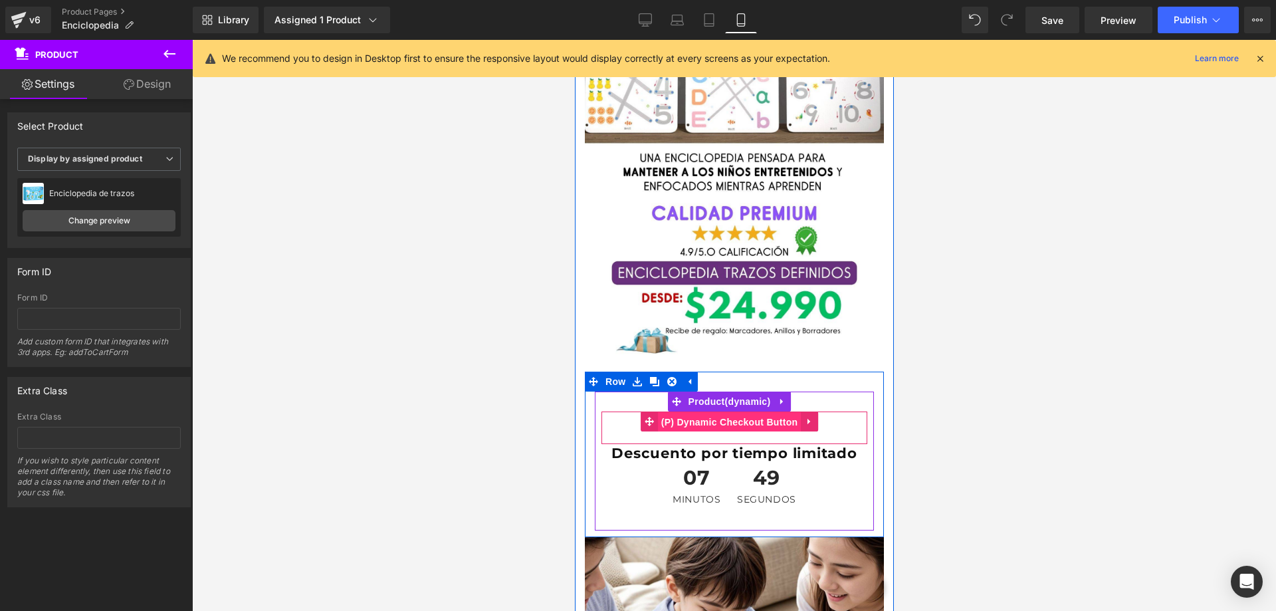
click at [724, 412] on span "(P) Dynamic Checkout Button" at bounding box center [730, 422] width 144 height 20
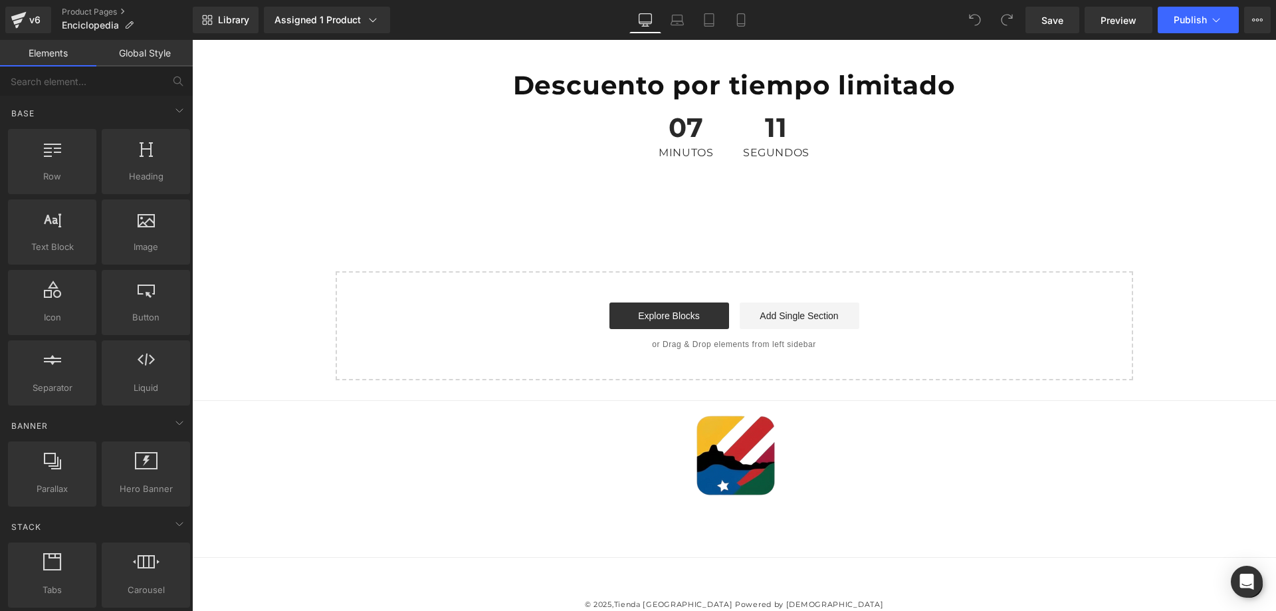
scroll to position [7046, 0]
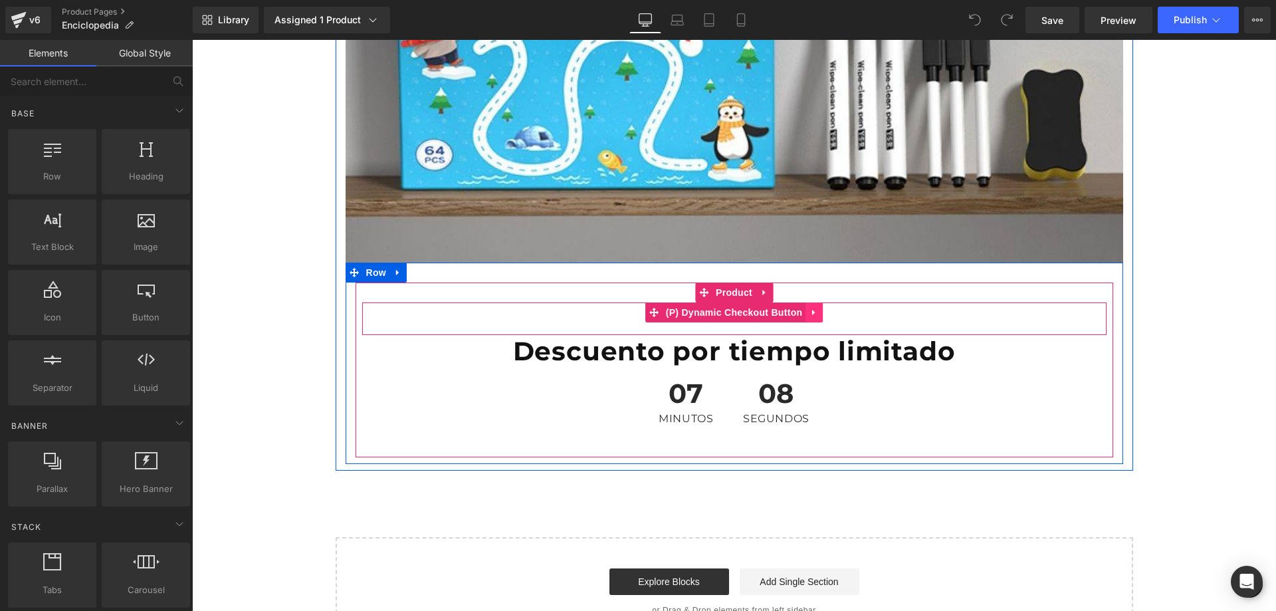
click at [810, 312] on icon at bounding box center [814, 313] width 9 height 10
click at [731, 315] on span "(P) Dynamic Checkout Button" at bounding box center [709, 312] width 144 height 20
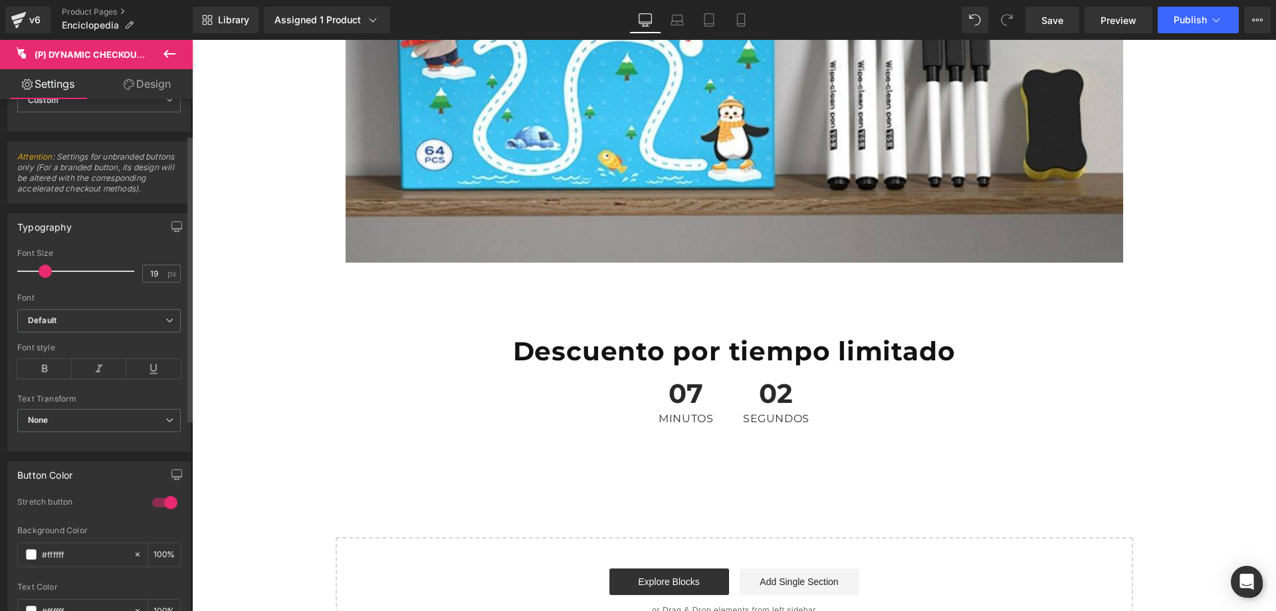
scroll to position [0, 0]
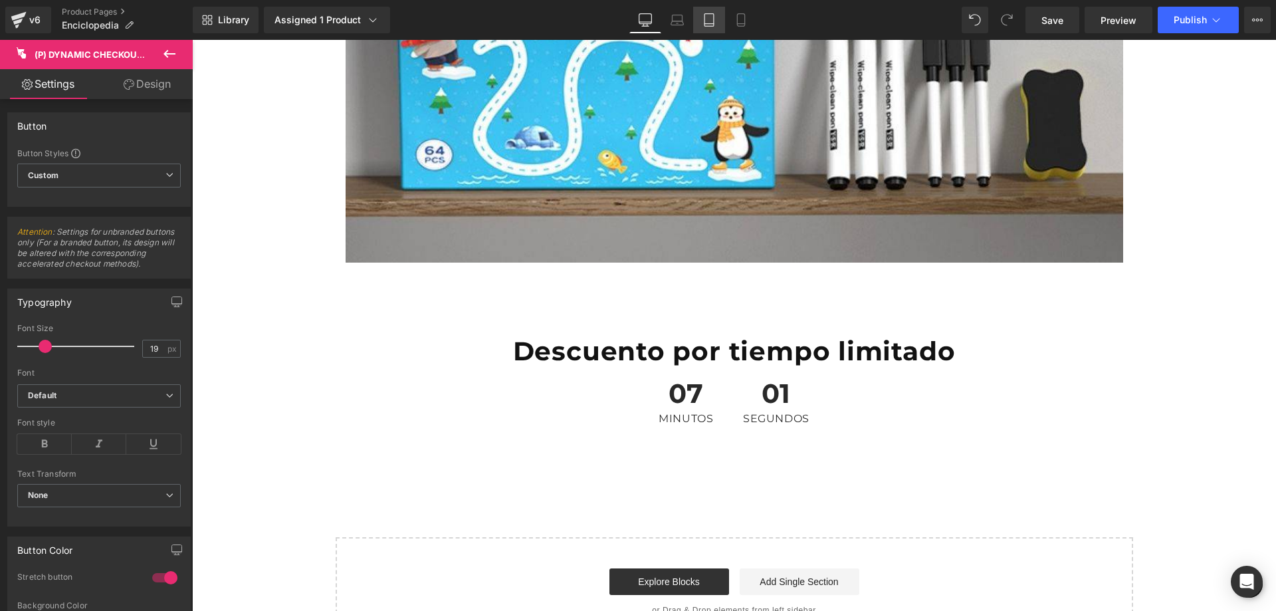
click at [712, 22] on icon at bounding box center [709, 19] width 13 height 13
type input "100"
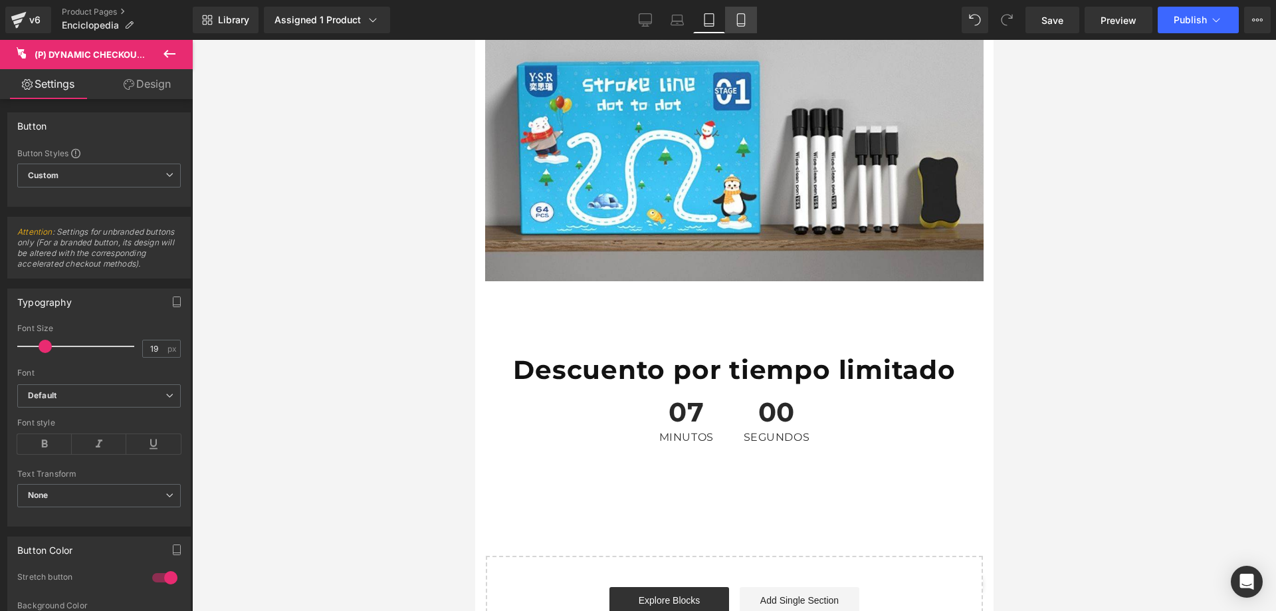
click at [737, 20] on icon at bounding box center [741, 19] width 13 height 13
type input "100"
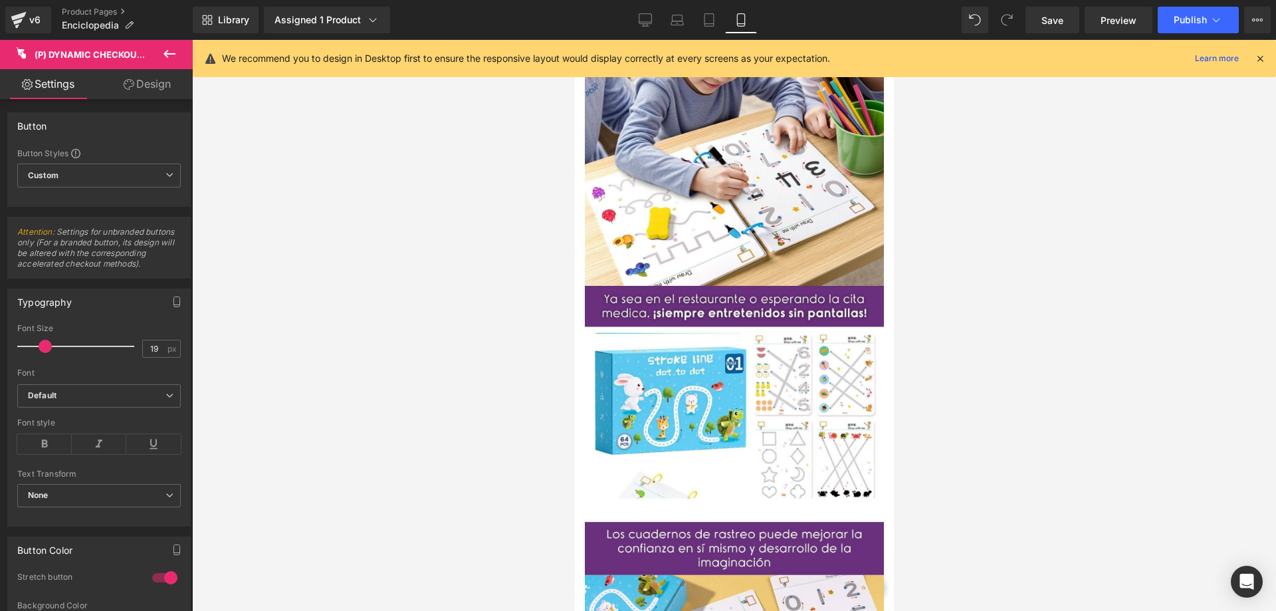
scroll to position [1121, 0]
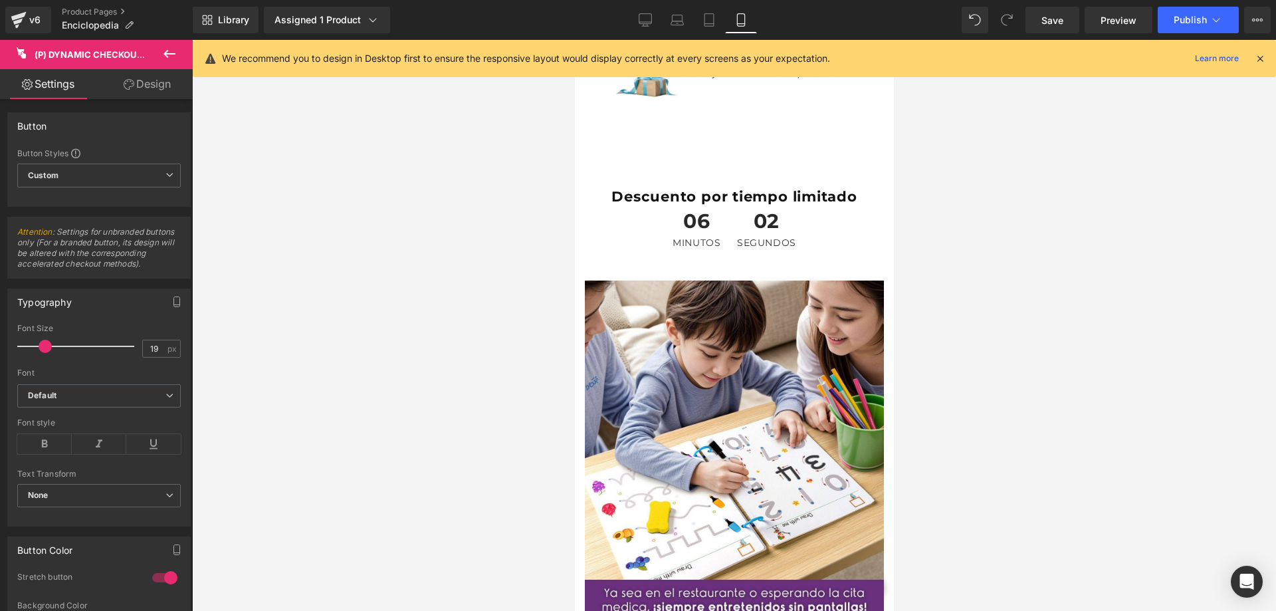
click at [1262, 54] on icon at bounding box center [1261, 59] width 12 height 12
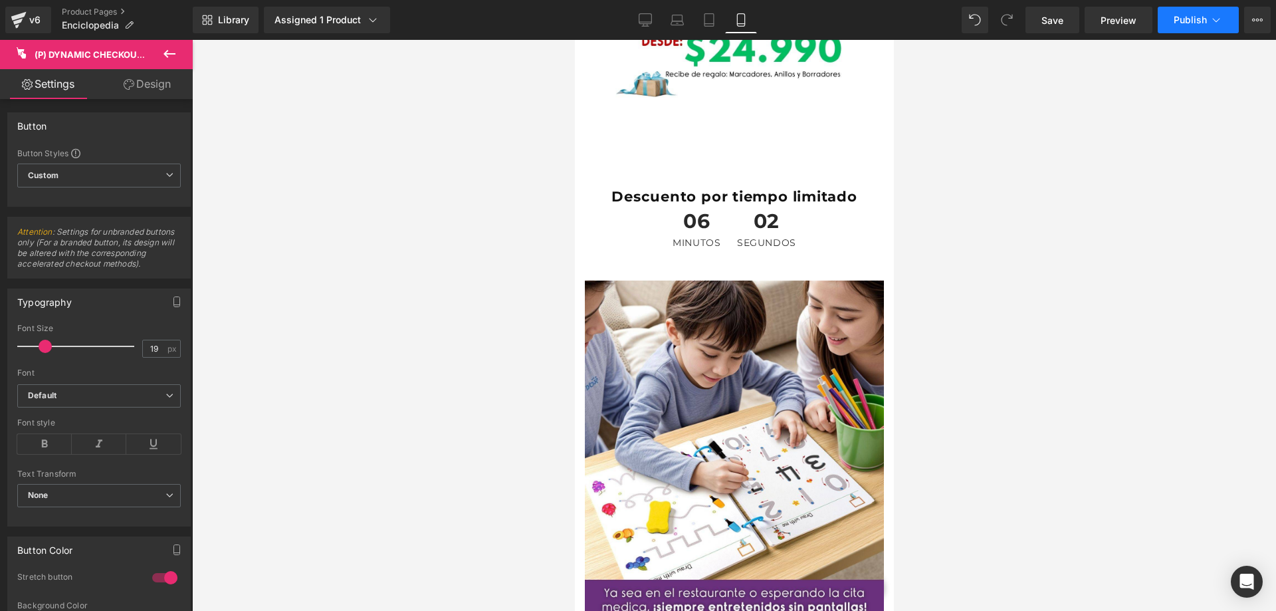
click at [1221, 15] on icon at bounding box center [1216, 19] width 13 height 13
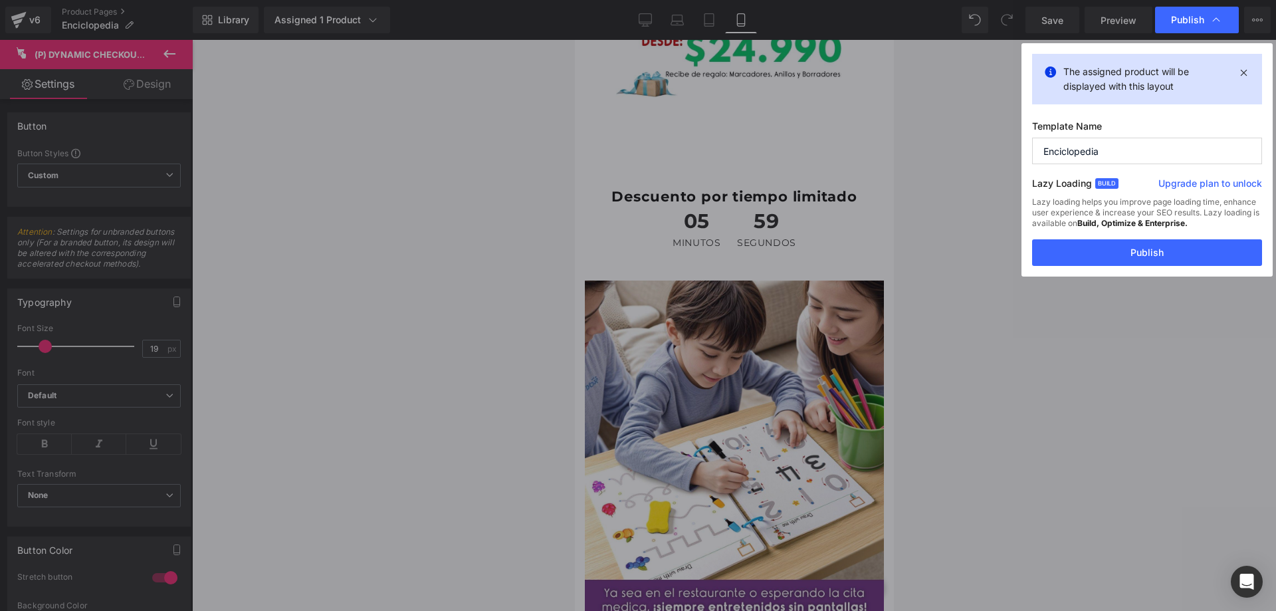
drag, startPoint x: 967, startPoint y: 92, endPoint x: 940, endPoint y: 96, distance: 26.9
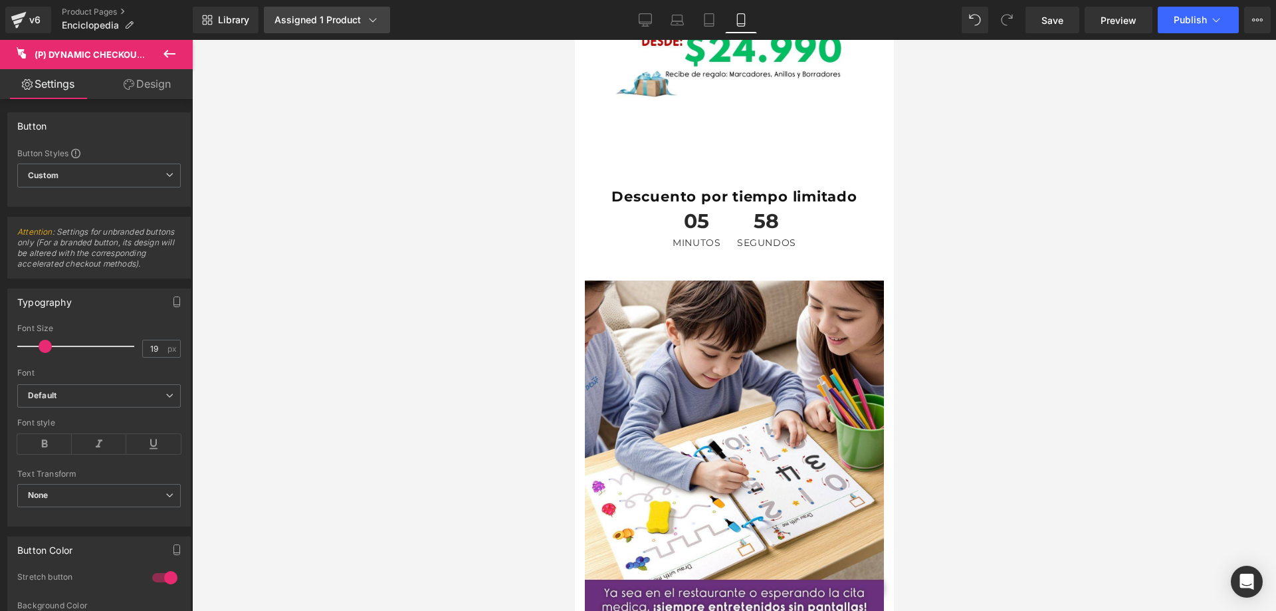
click at [307, 21] on div "Assigned 1 Product" at bounding box center [327, 19] width 105 height 13
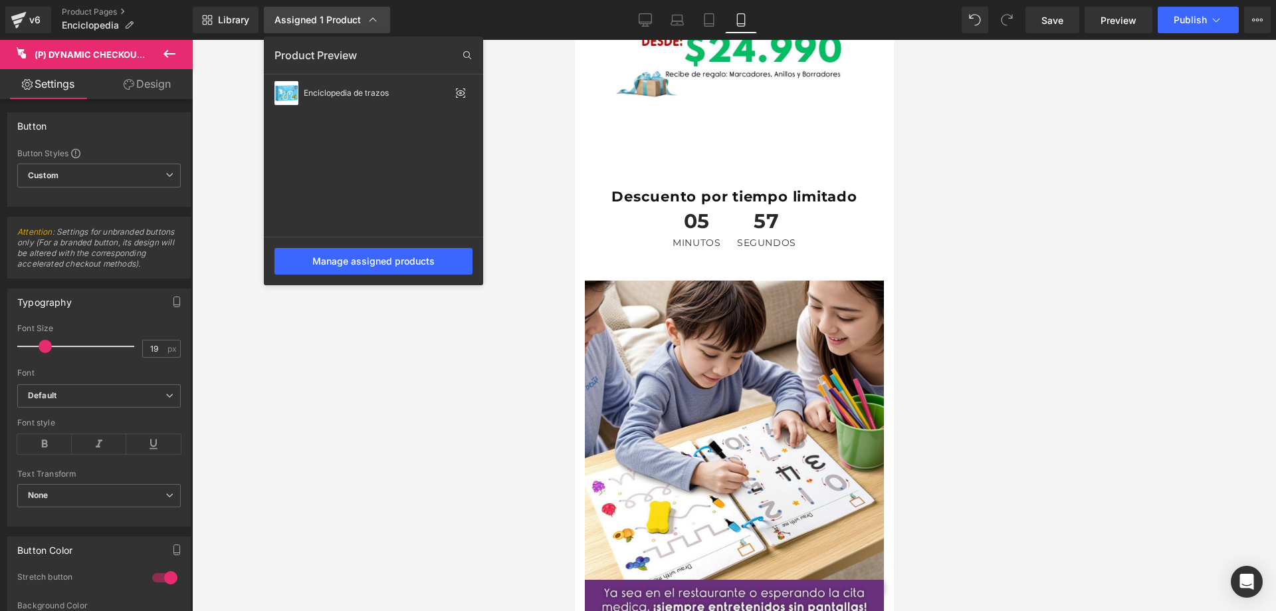
click at [307, 21] on div "Assigned 1 Product" at bounding box center [327, 19] width 105 height 13
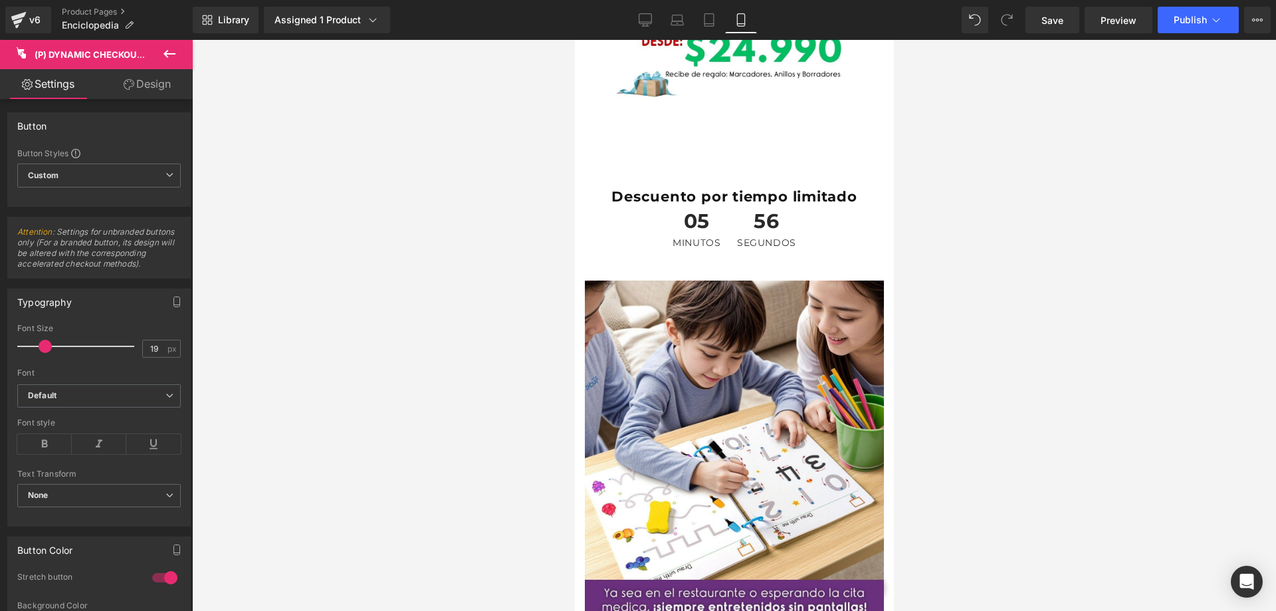
click at [150, 85] on link "Design" at bounding box center [147, 84] width 96 height 30
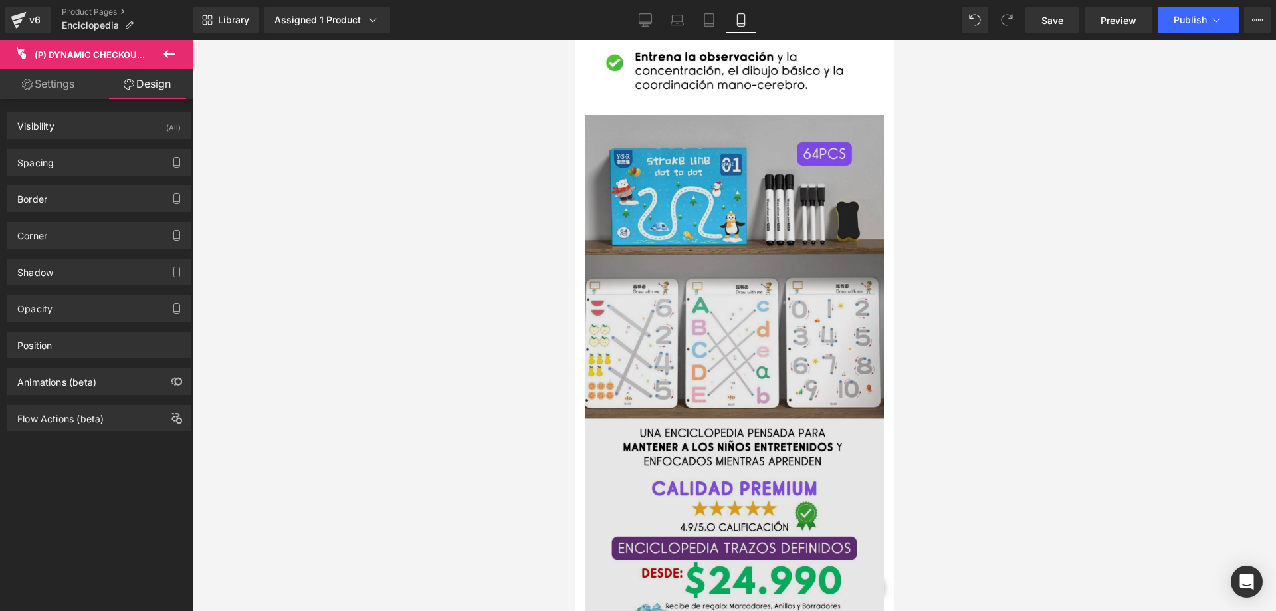
scroll to position [0, 0]
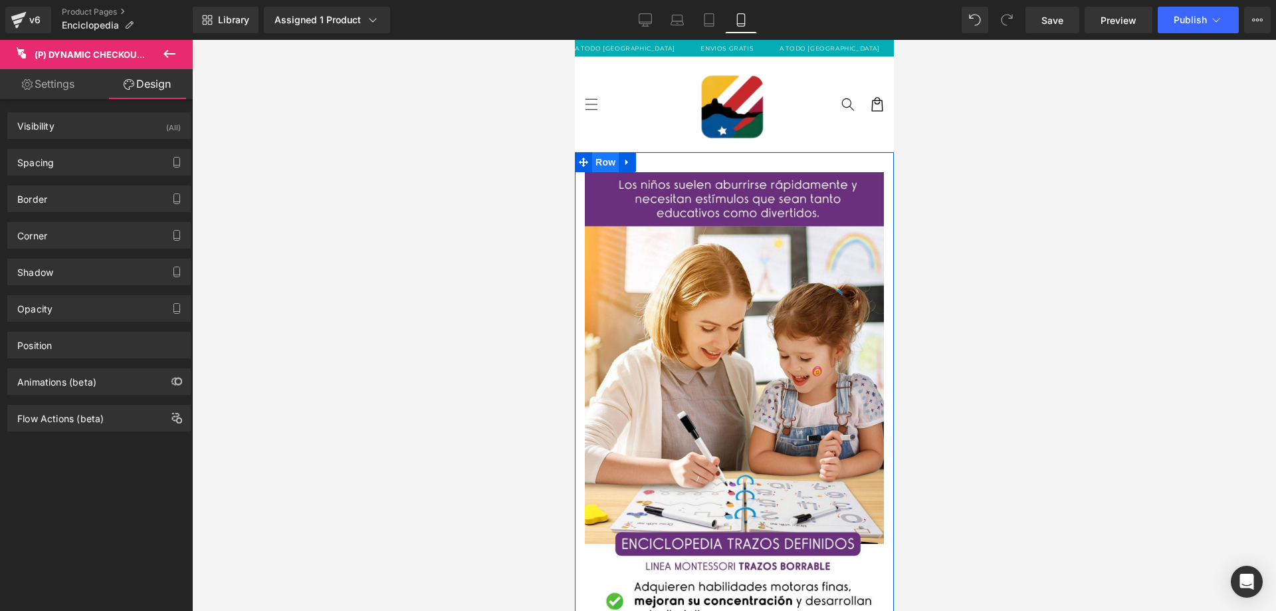
click at [601, 162] on span "Row" at bounding box center [605, 162] width 27 height 20
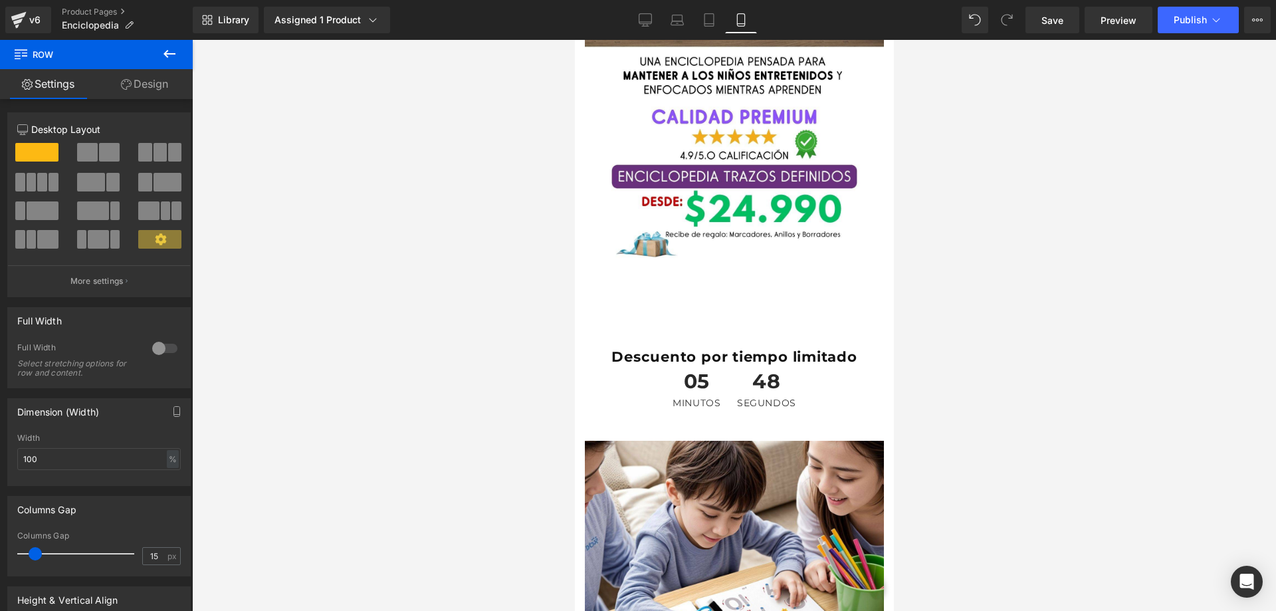
scroll to position [1064, 0]
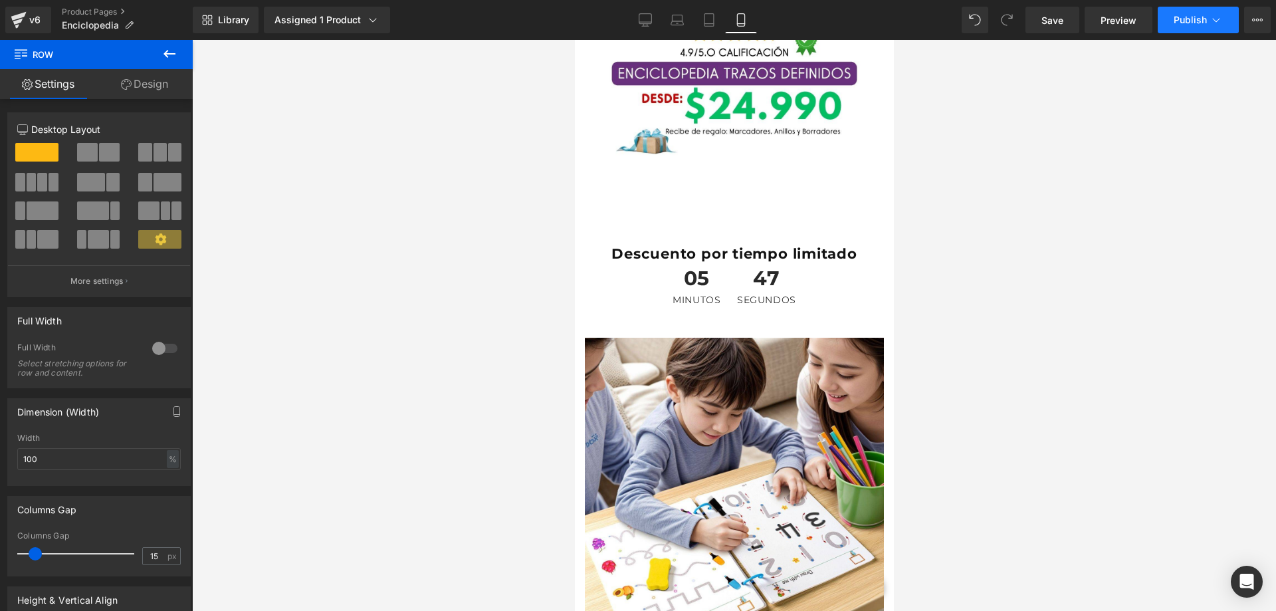
click at [1182, 23] on span "Publish" at bounding box center [1190, 20] width 33 height 11
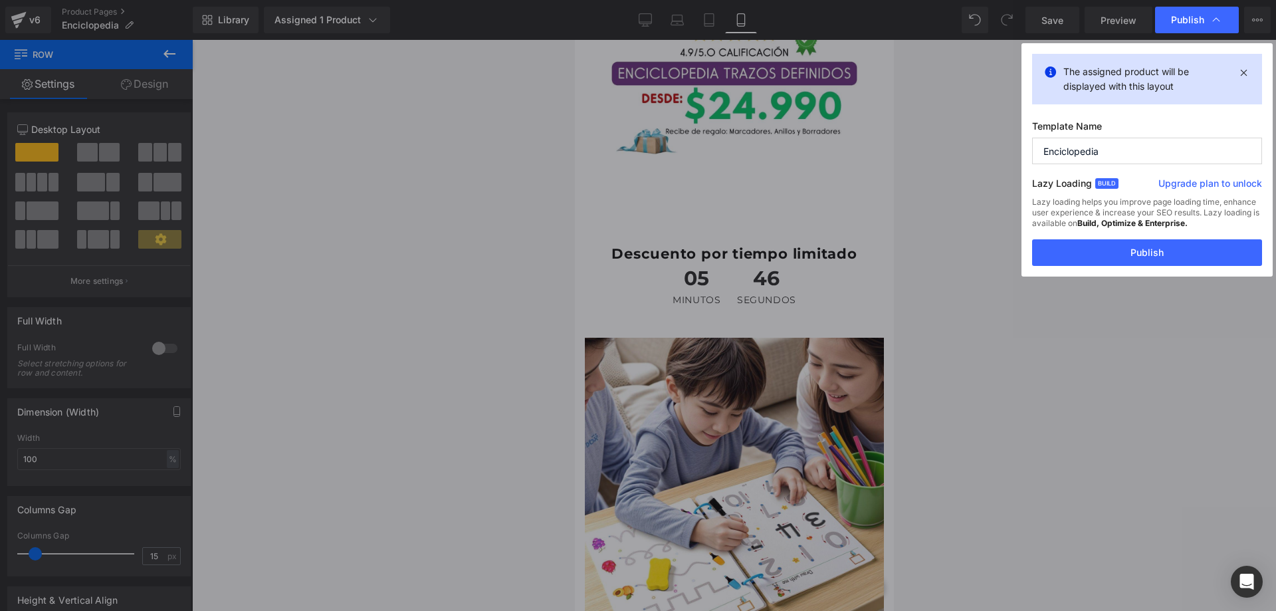
drag, startPoint x: 1135, startPoint y: 247, endPoint x: 1129, endPoint y: 241, distance: 8.5
click at [1134, 247] on button "Publish" at bounding box center [1147, 252] width 230 height 27
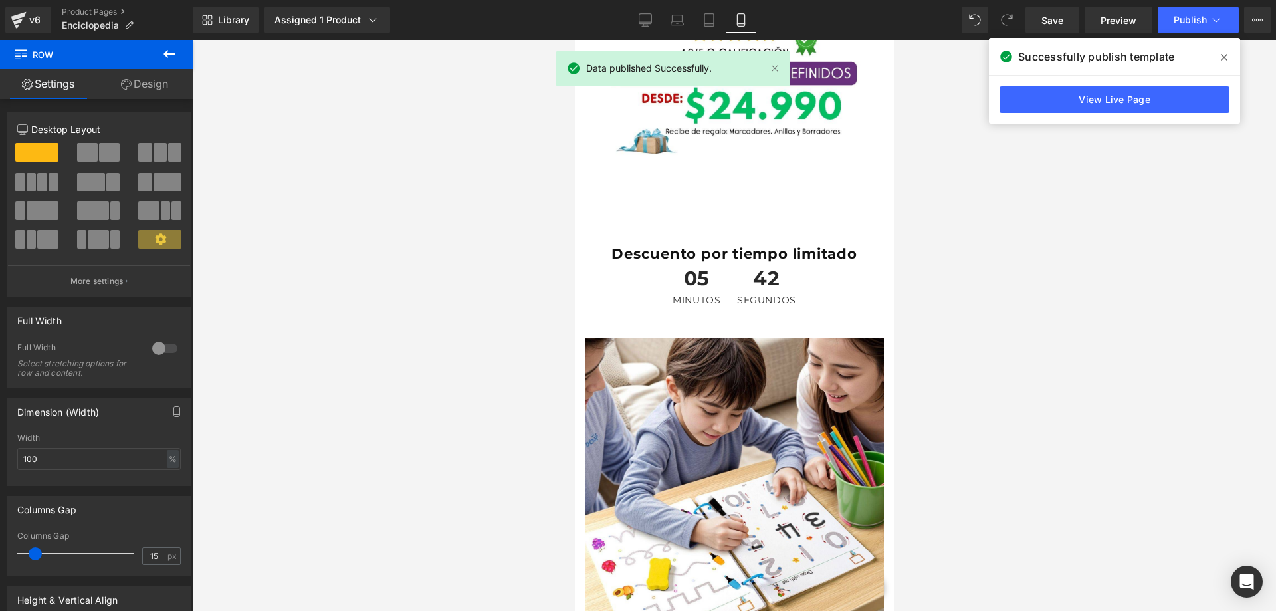
click at [1112, 92] on link "View Live Page" at bounding box center [1115, 99] width 230 height 27
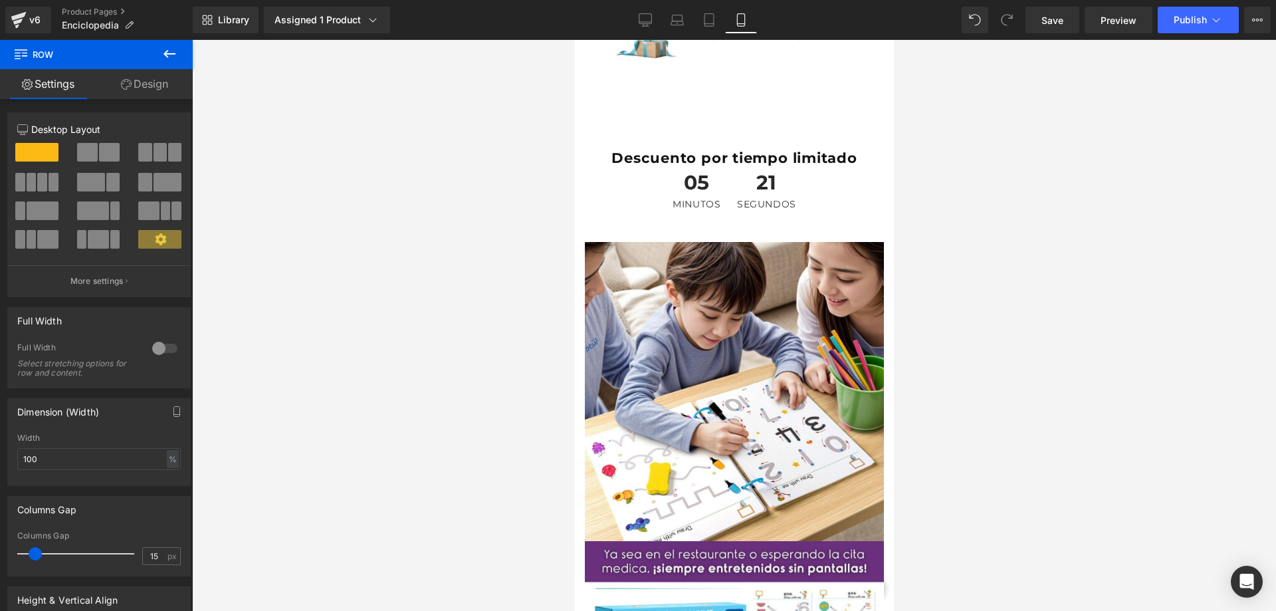
scroll to position [1018, 0]
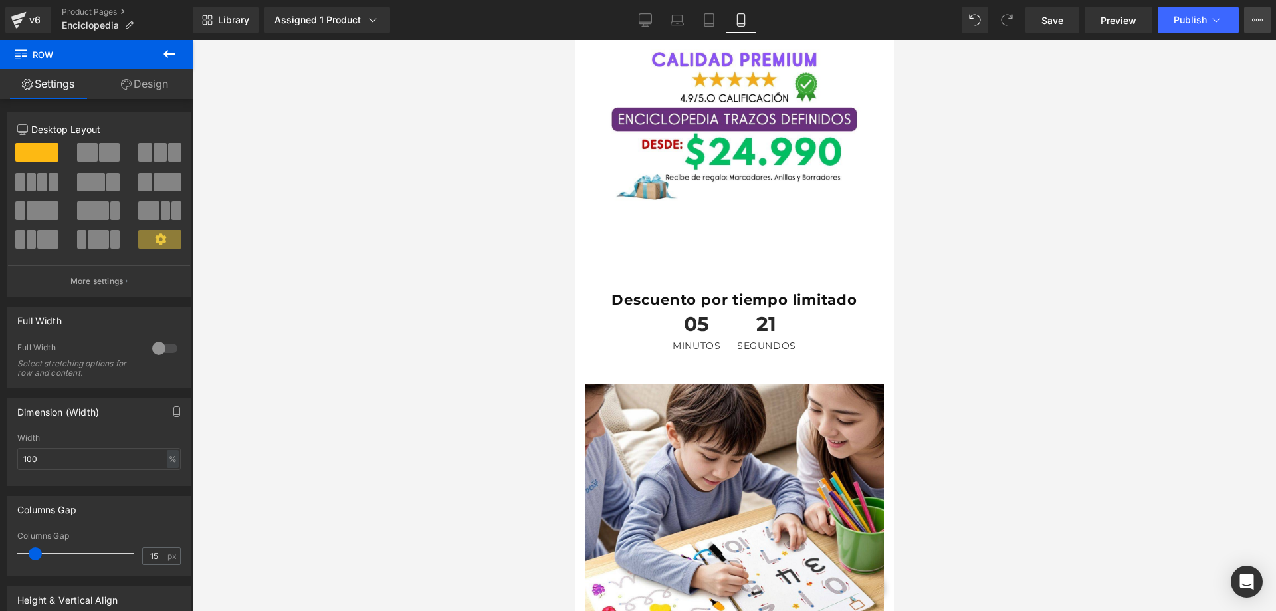
click at [1264, 23] on button "Upgrade Plan View Live Page View with current Template Save Template to Library…" at bounding box center [1258, 20] width 27 height 27
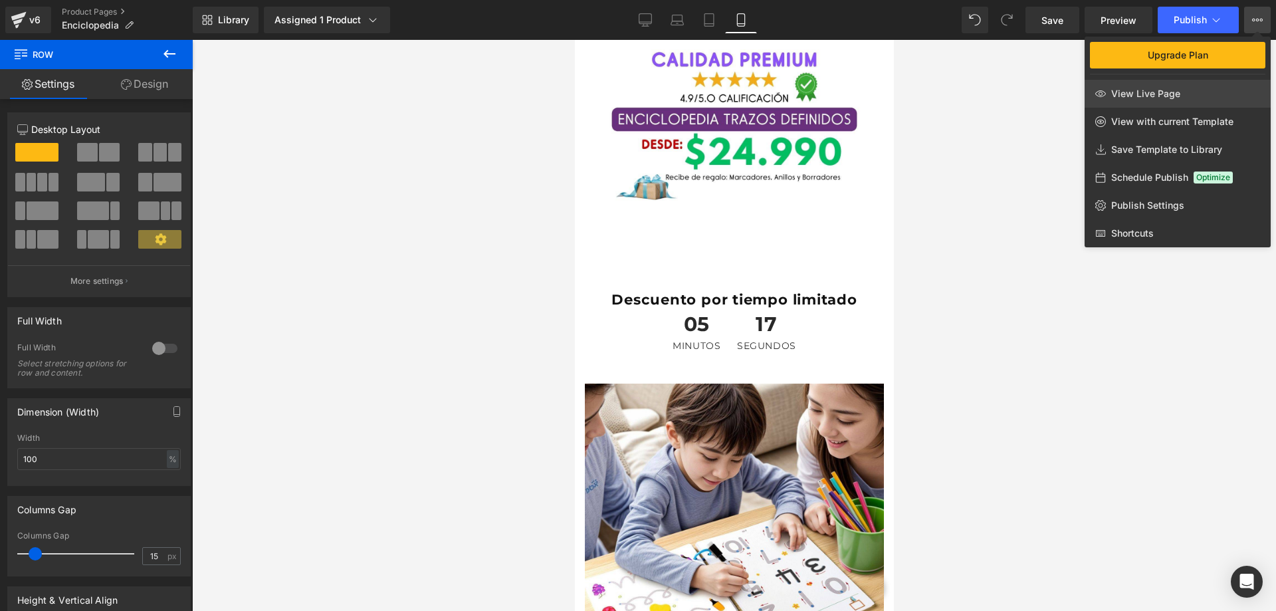
click at [1152, 95] on span "View Live Page" at bounding box center [1146, 94] width 69 height 12
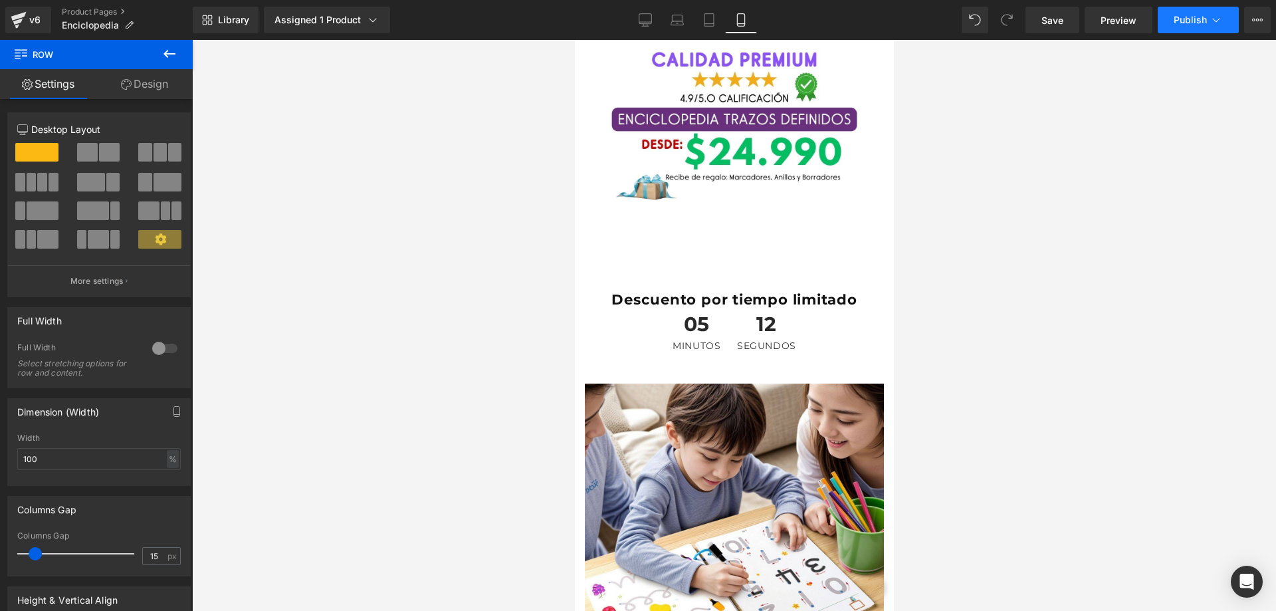
click at [1221, 11] on button "Publish" at bounding box center [1198, 20] width 81 height 27
click at [1259, 23] on icon at bounding box center [1258, 20] width 11 height 11
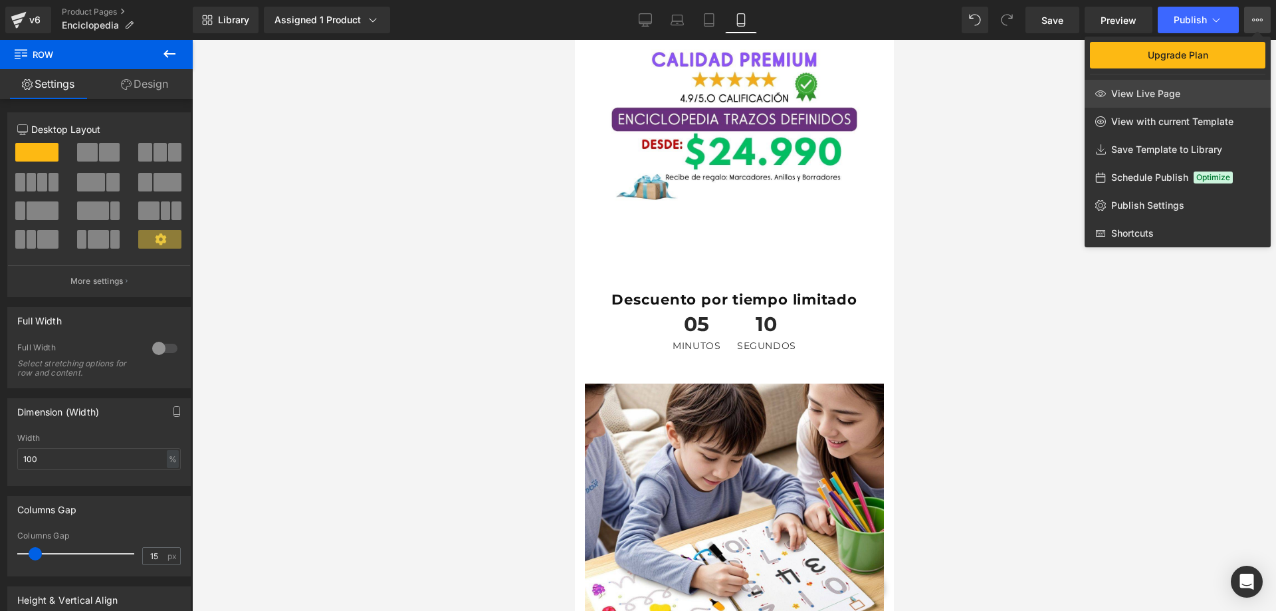
click at [1141, 92] on span "View Live Page" at bounding box center [1146, 94] width 69 height 12
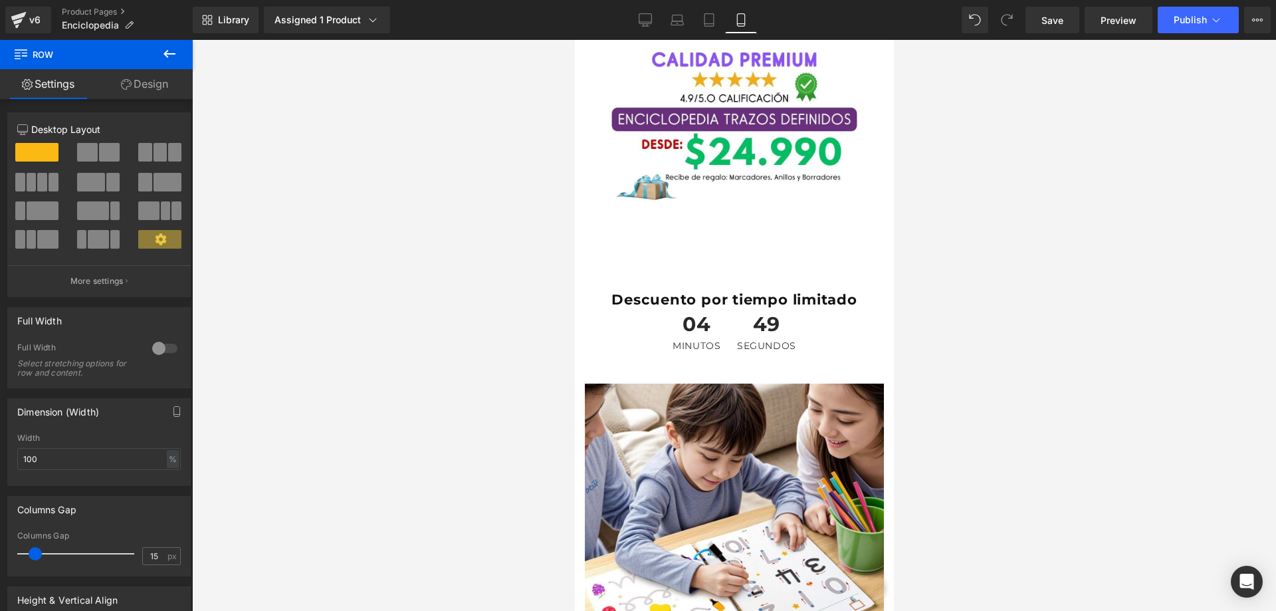
click at [165, 47] on icon at bounding box center [170, 54] width 16 height 16
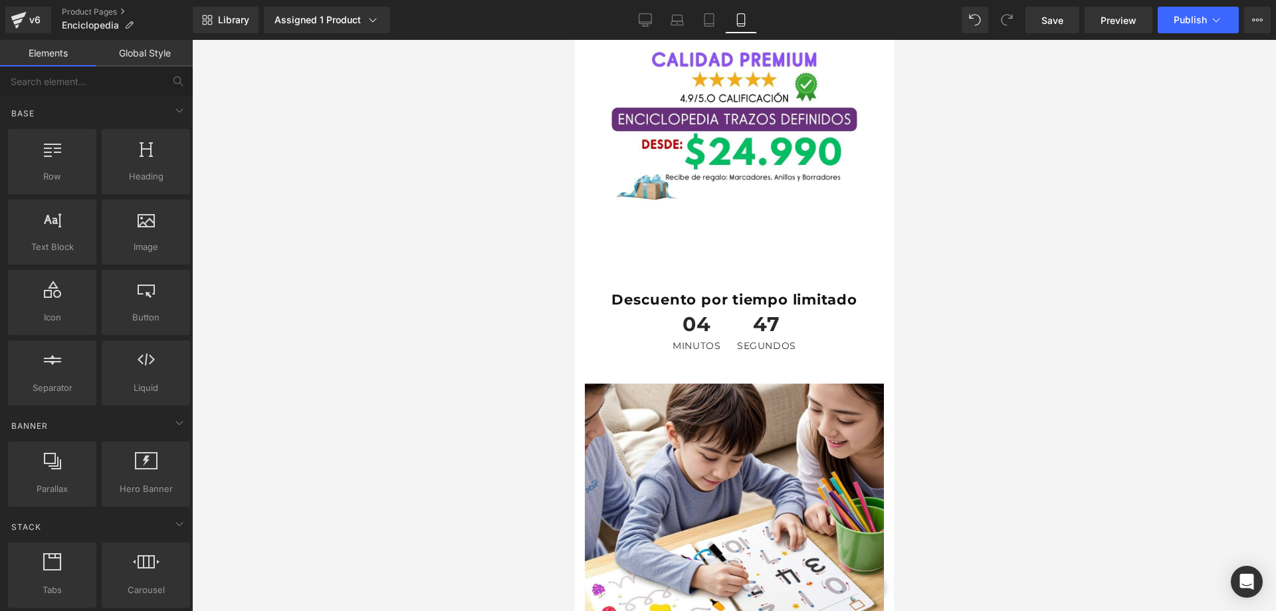
click at [150, 52] on link "Global Style" at bounding box center [144, 53] width 96 height 27
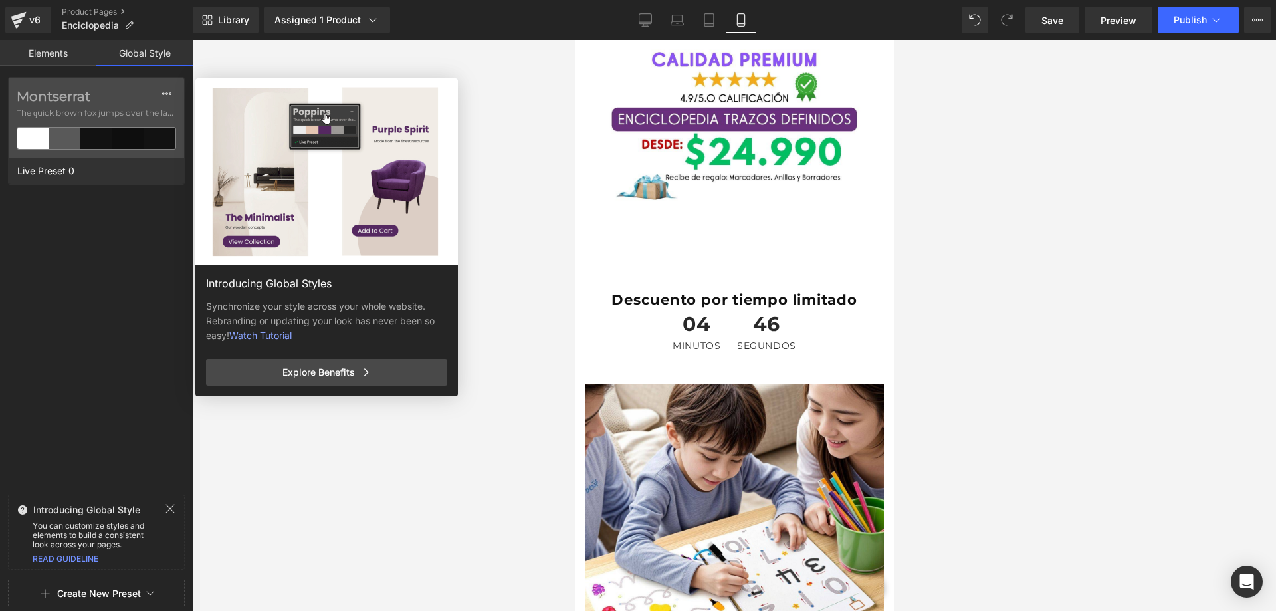
click at [55, 54] on link "Elements" at bounding box center [48, 53] width 96 height 27
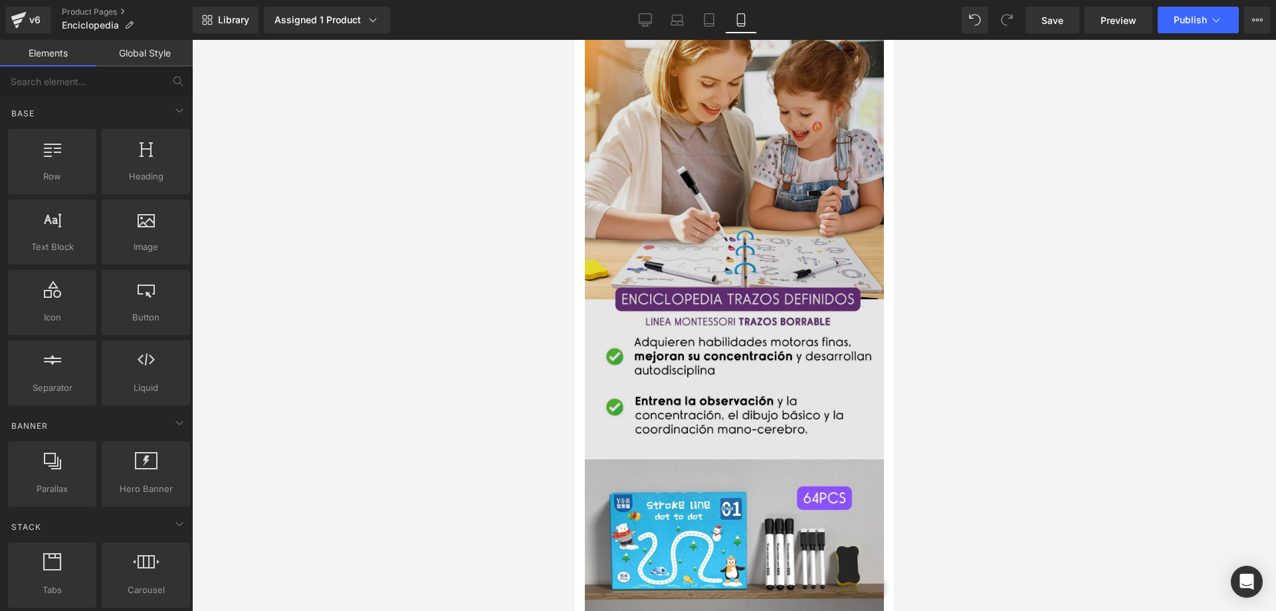
scroll to position [0, 0]
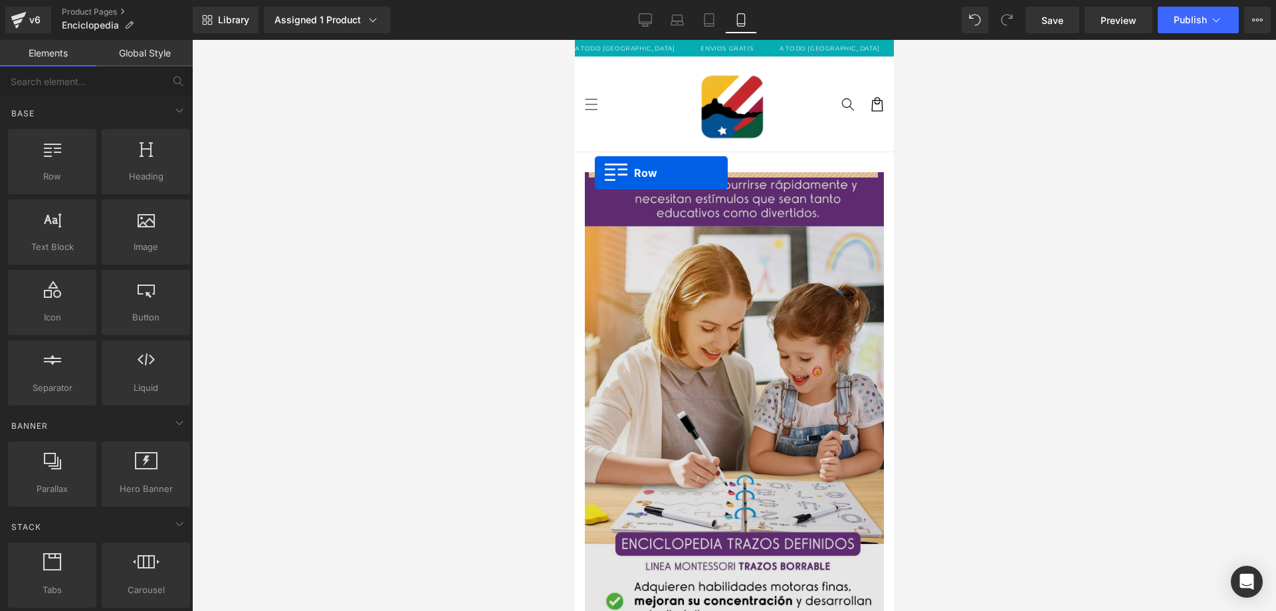
drag, startPoint x: 663, startPoint y: 203, endPoint x: 594, endPoint y: 173, distance: 75.0
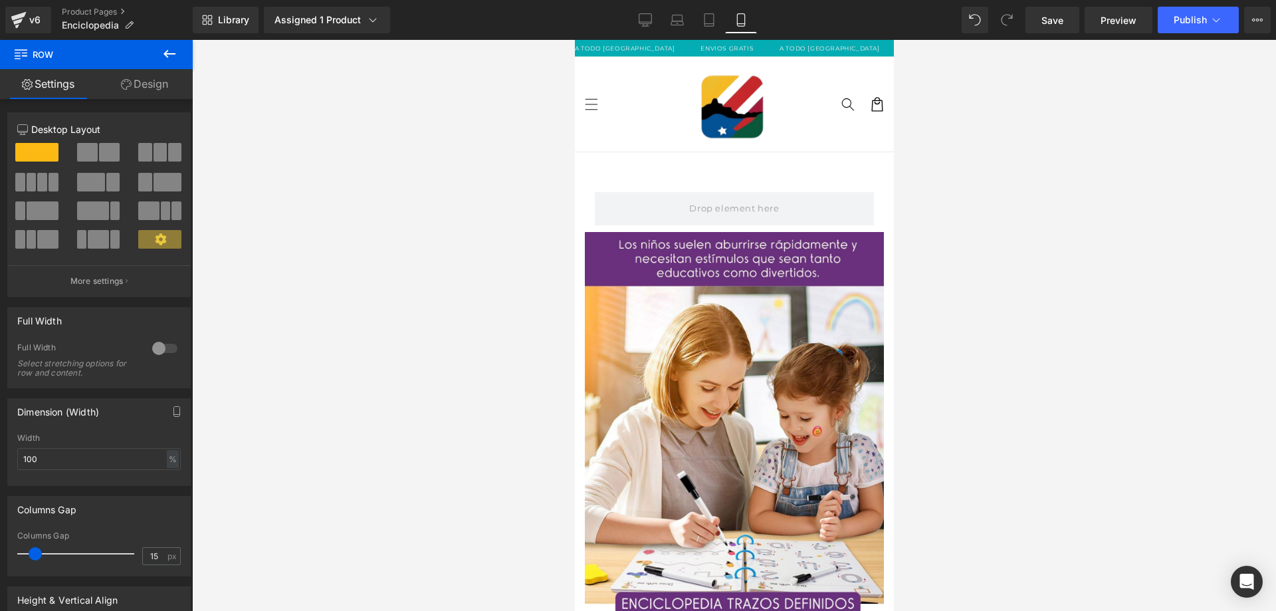
click at [156, 57] on button at bounding box center [169, 54] width 47 height 29
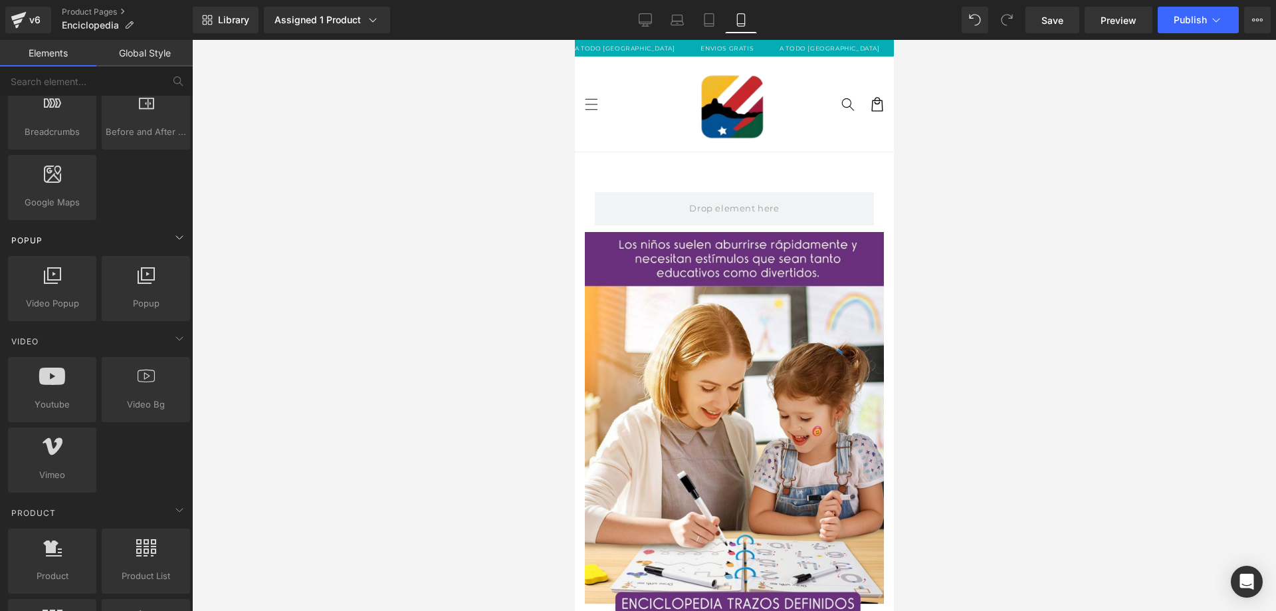
scroll to position [931, 0]
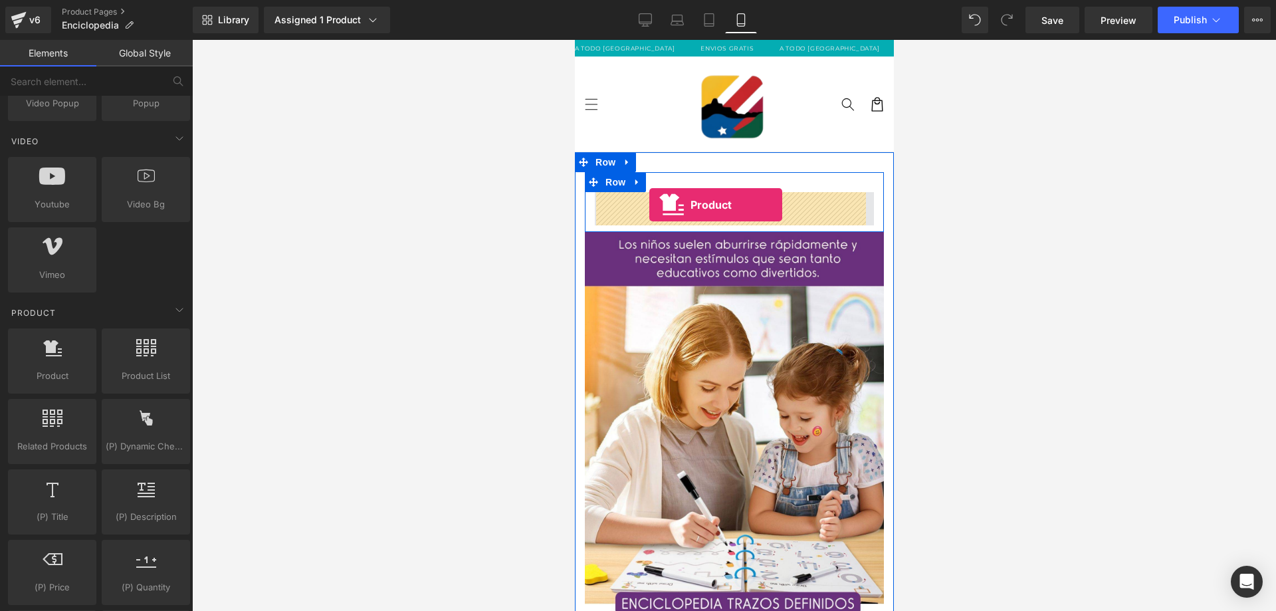
drag, startPoint x: 636, startPoint y: 400, endPoint x: 648, endPoint y: 205, distance: 195.9
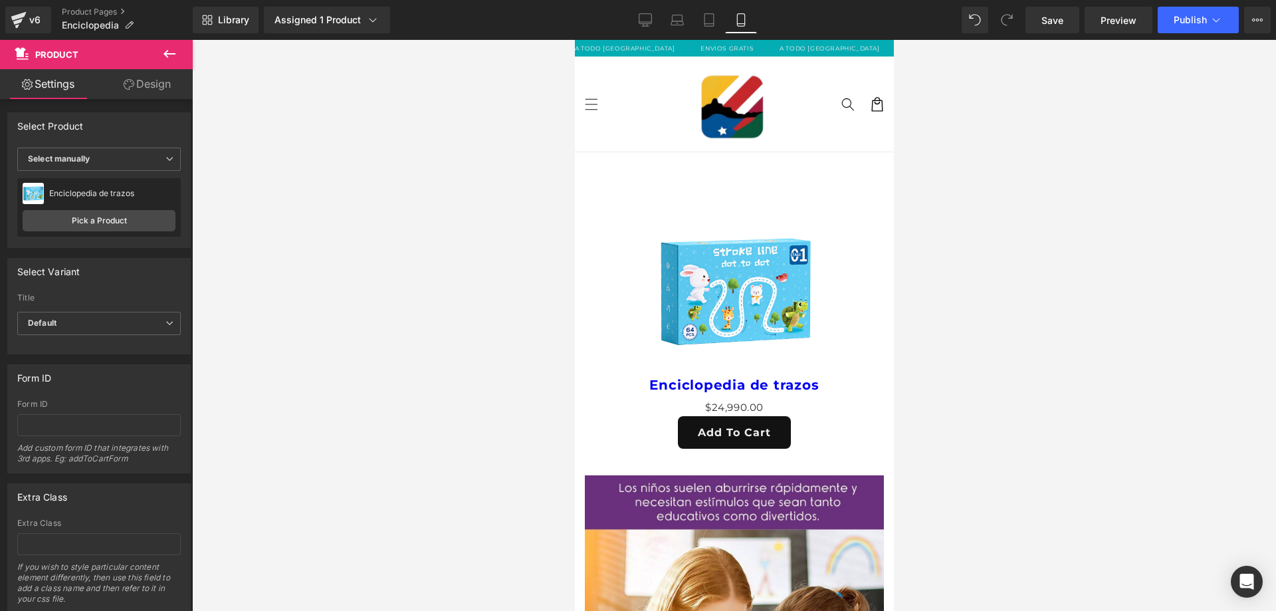
click at [168, 56] on icon at bounding box center [170, 54] width 16 height 16
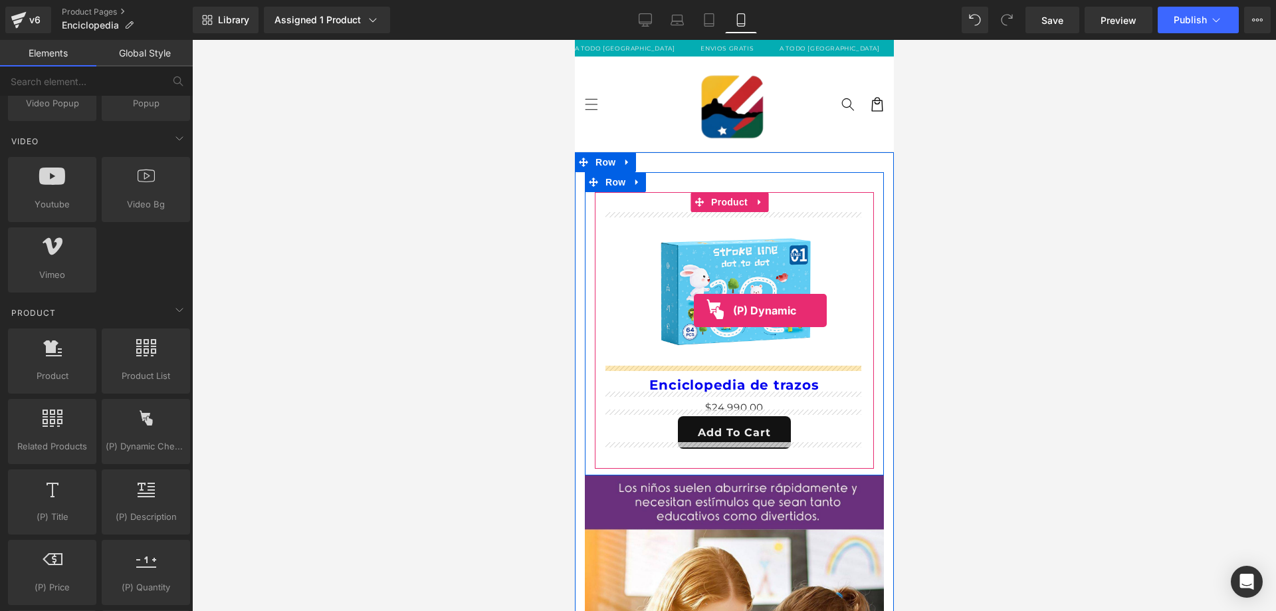
drag, startPoint x: 718, startPoint y: 483, endPoint x: 693, endPoint y: 310, distance: 173.9
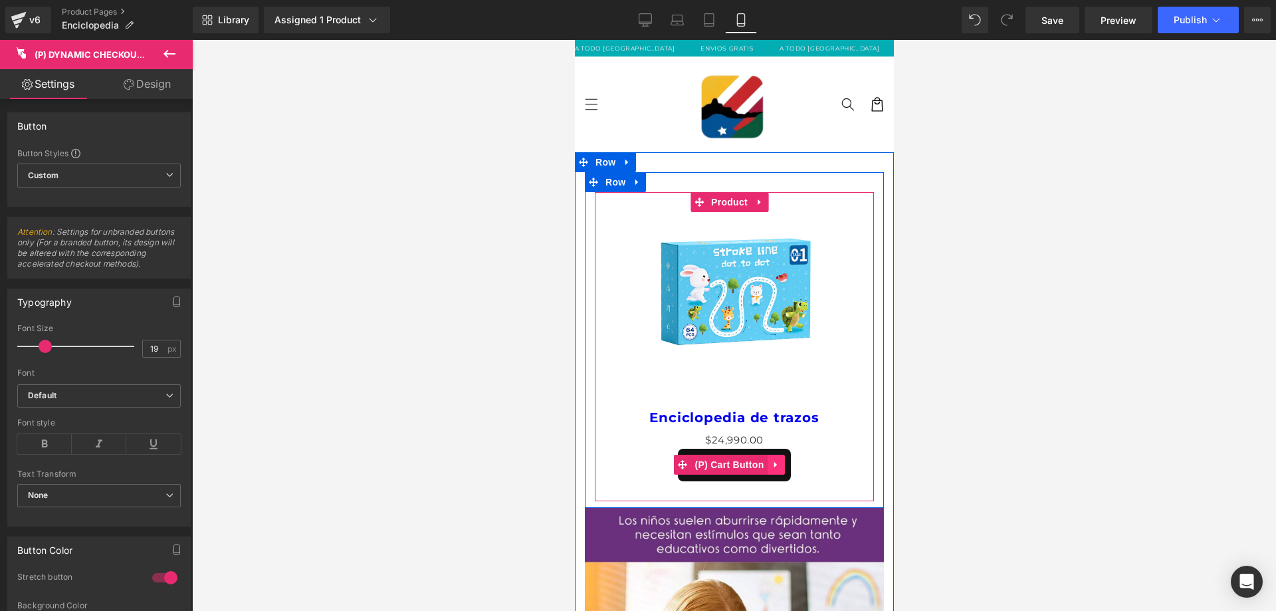
click at [769, 468] on link at bounding box center [775, 465] width 17 height 20
click at [771, 460] on icon at bounding box center [767, 464] width 9 height 9
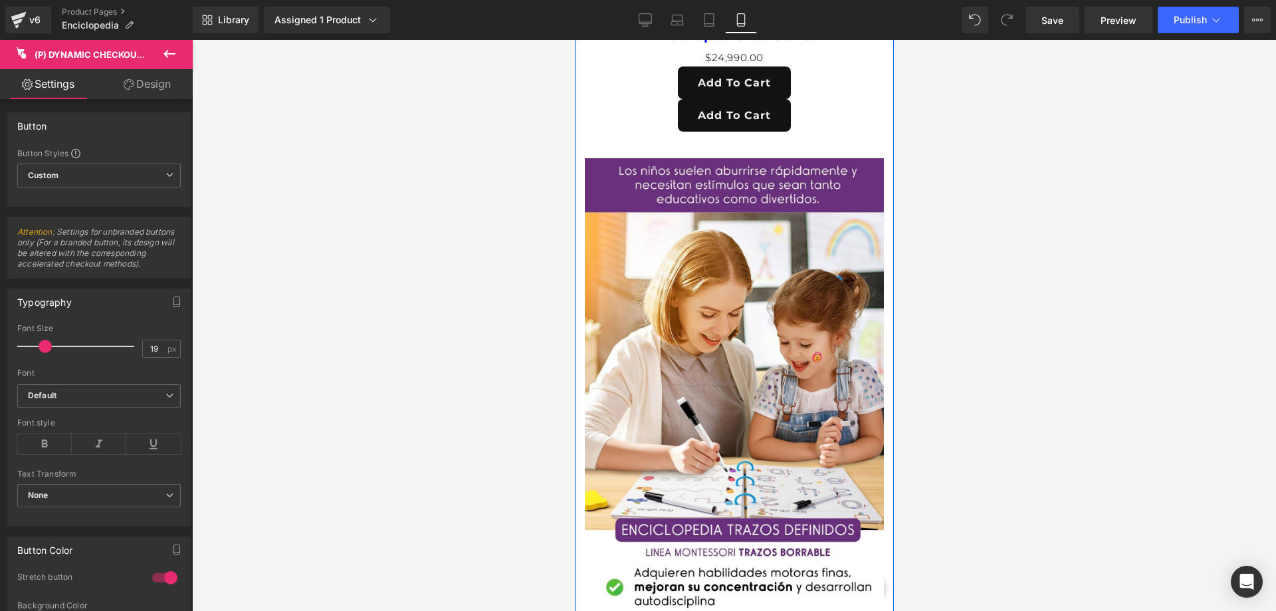
scroll to position [0, 0]
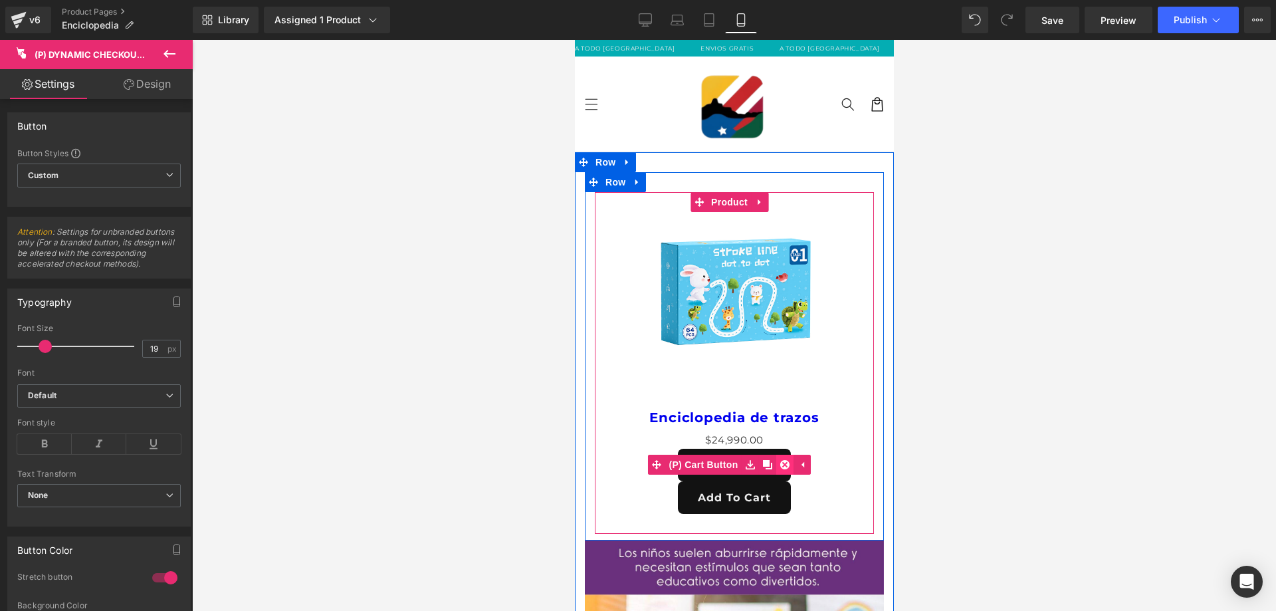
click at [787, 460] on icon at bounding box center [784, 464] width 9 height 9
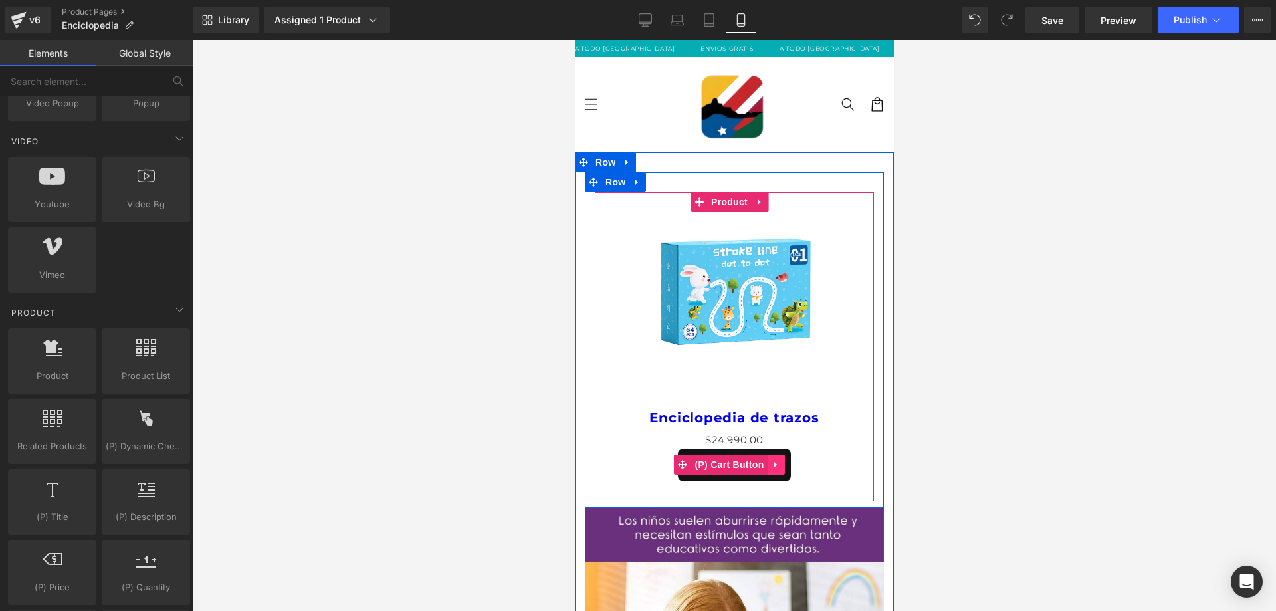
click at [775, 462] on icon at bounding box center [774, 465] width 3 height 6
click at [784, 460] on icon at bounding box center [784, 464] width 9 height 9
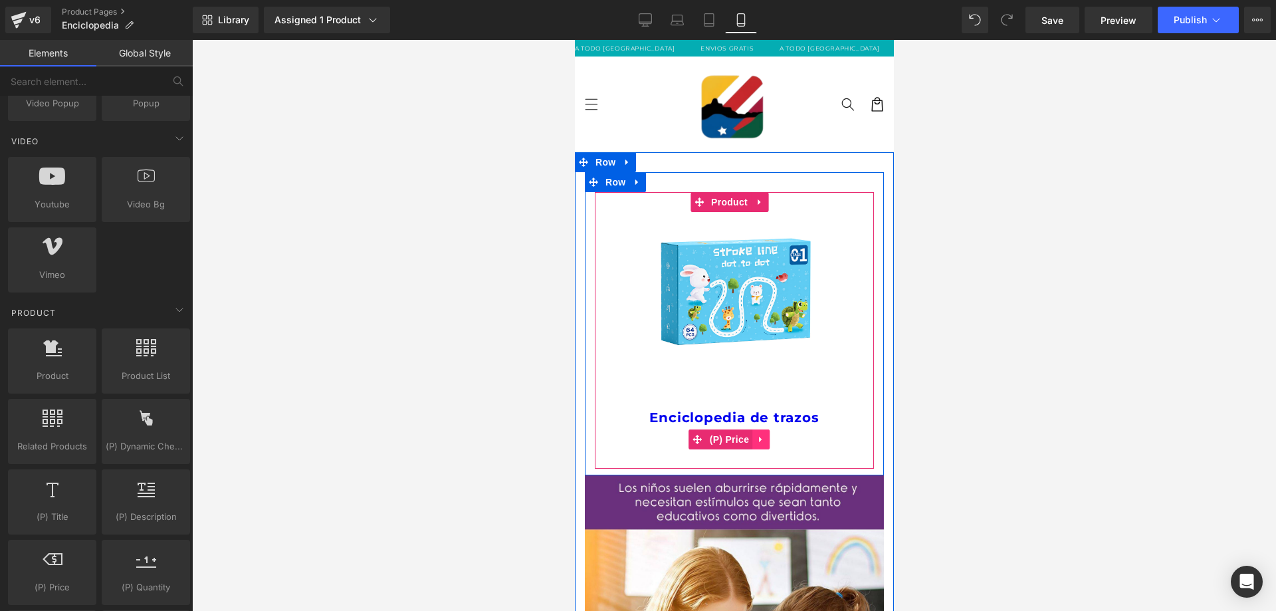
click at [762, 435] on icon at bounding box center [760, 440] width 9 height 10
click at [772, 435] on icon at bounding box center [769, 439] width 9 height 9
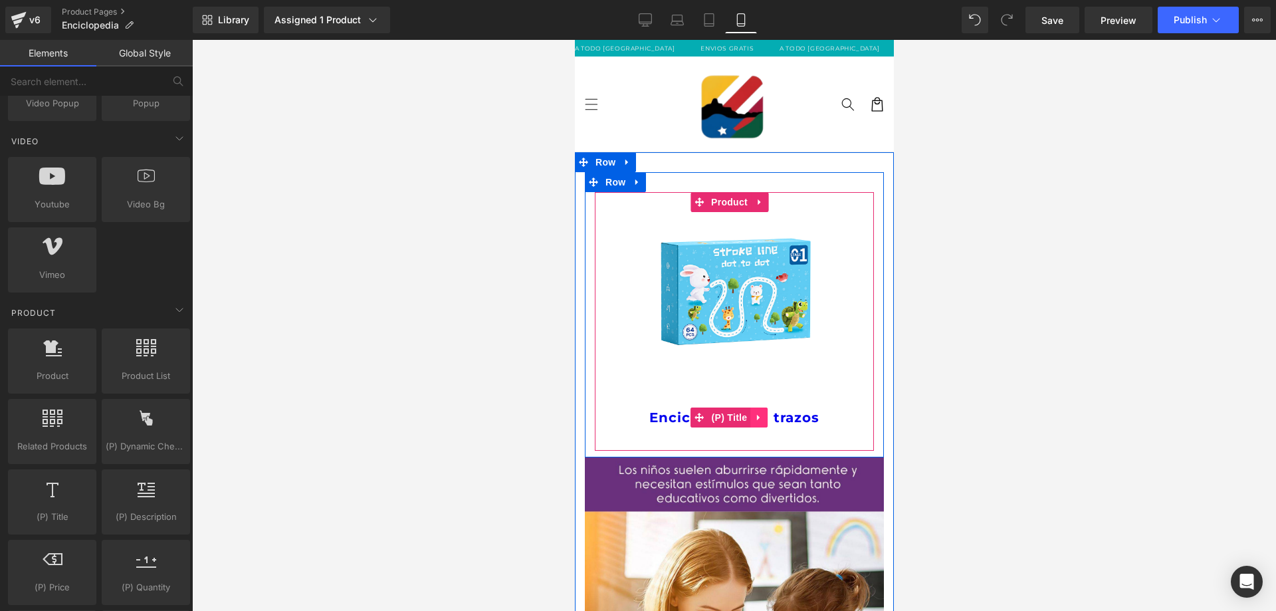
click at [761, 414] on icon at bounding box center [758, 417] width 9 height 10
click at [771, 413] on icon at bounding box center [767, 417] width 9 height 9
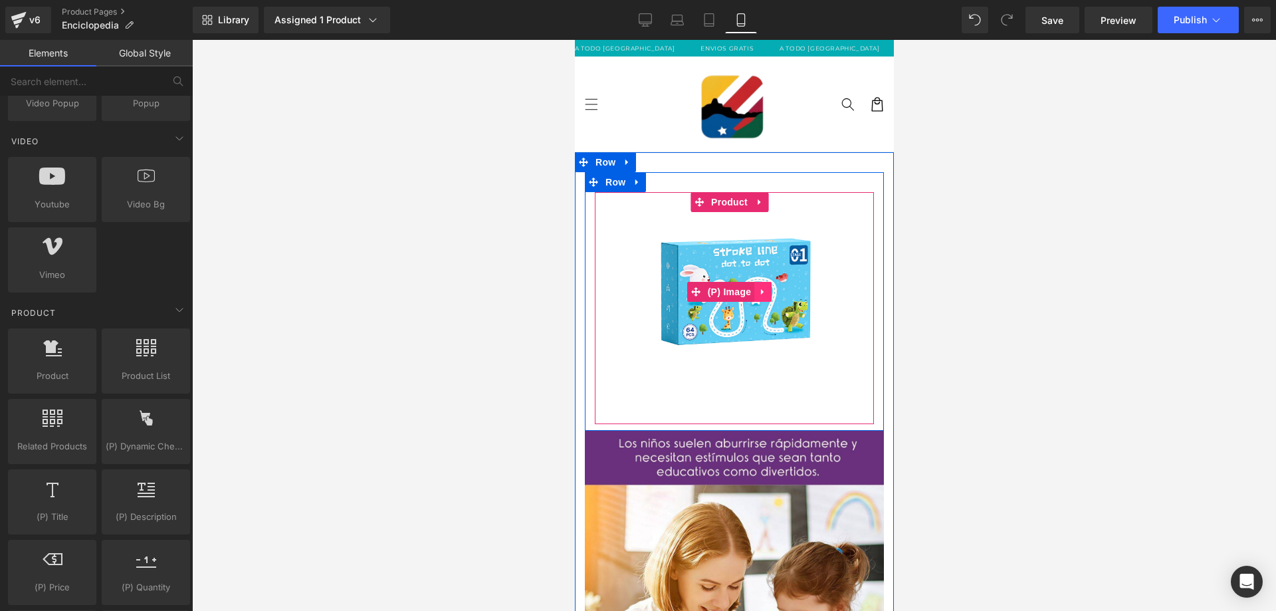
click at [761, 293] on icon at bounding box center [762, 292] width 9 height 10
click at [771, 288] on icon at bounding box center [771, 291] width 9 height 9
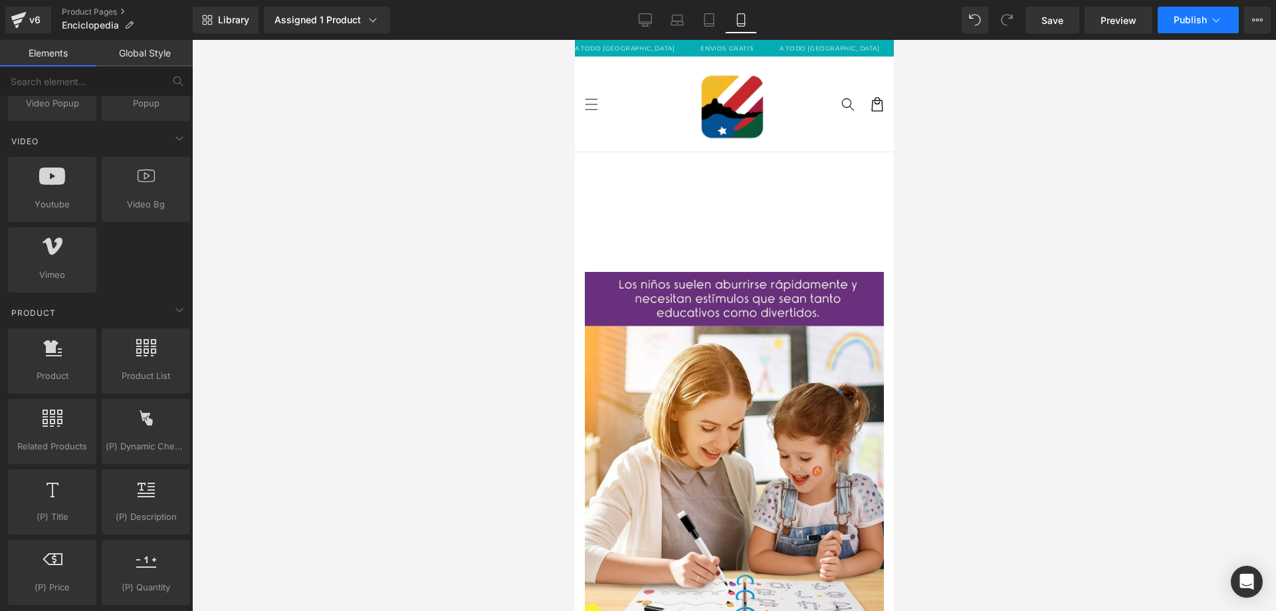
click at [1199, 9] on button "Publish" at bounding box center [1198, 20] width 81 height 27
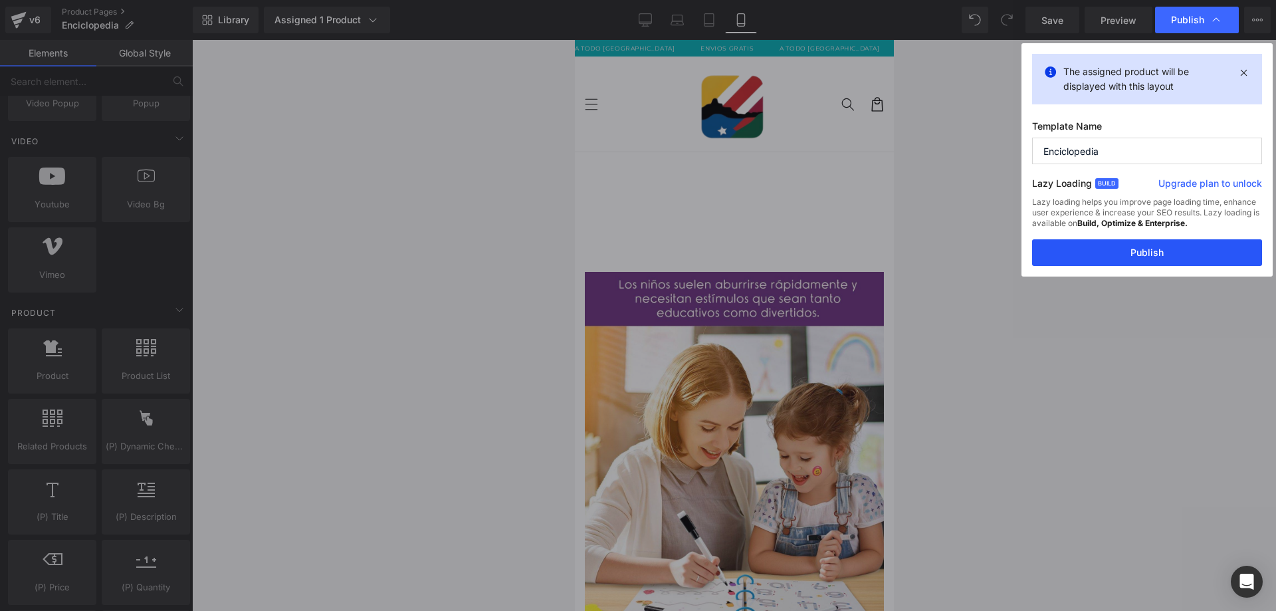
click at [1120, 249] on button "Publish" at bounding box center [1147, 252] width 230 height 27
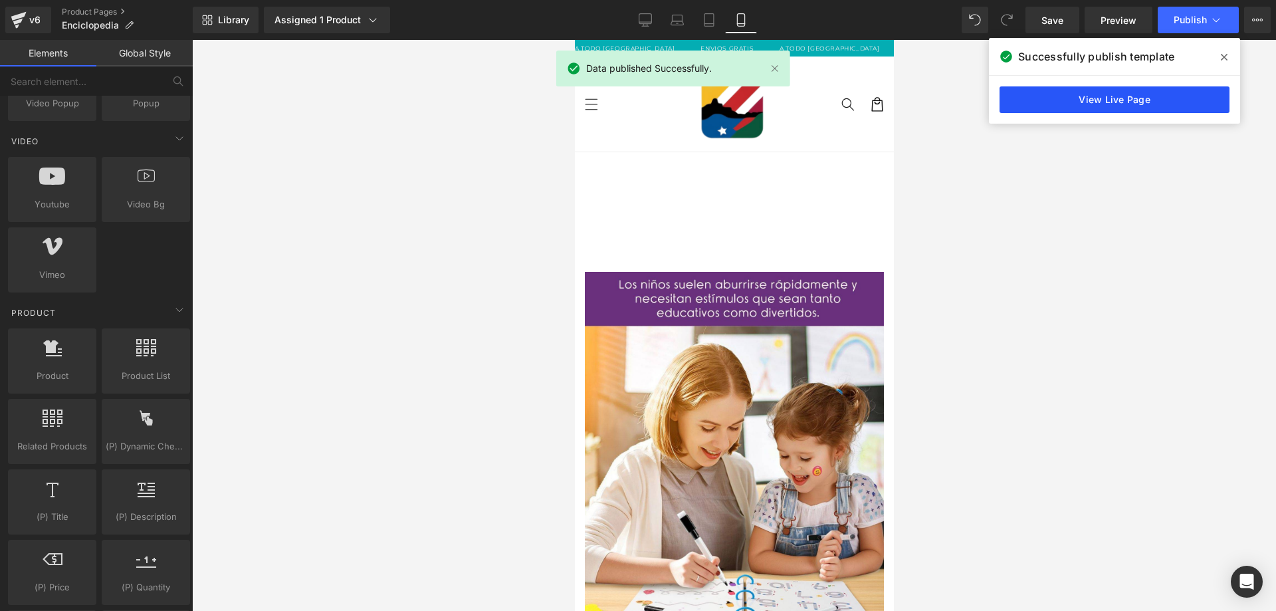
click at [1145, 105] on link "View Live Page" at bounding box center [1115, 99] width 230 height 27
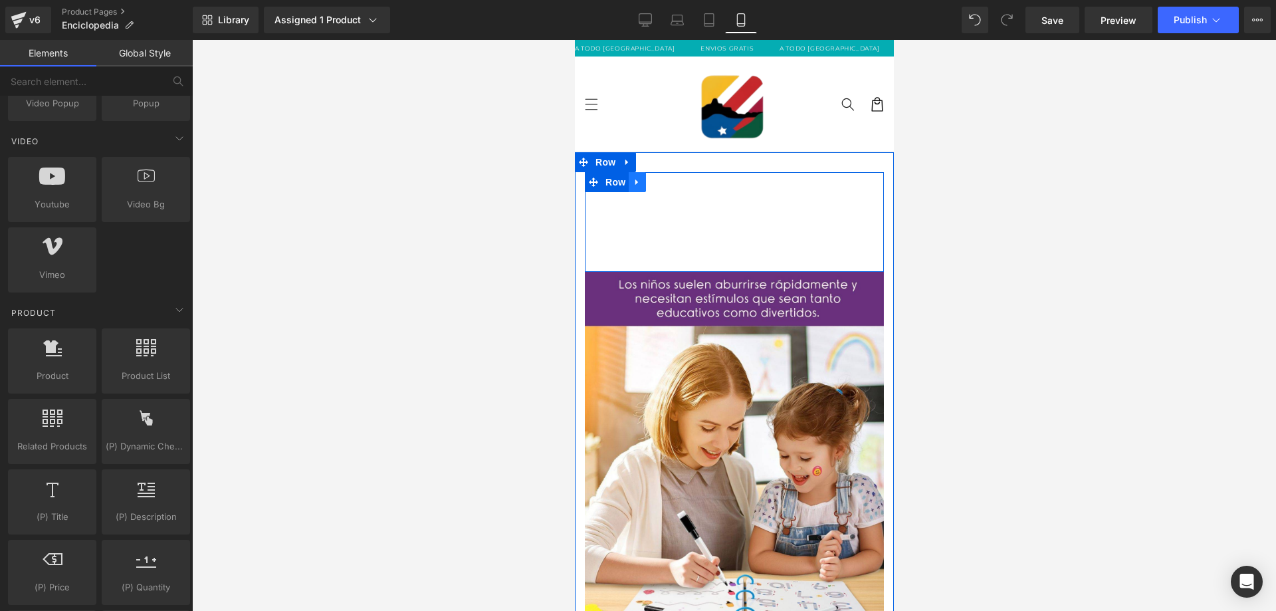
click at [635, 182] on icon at bounding box center [636, 183] width 3 height 6
click at [676, 175] on link at bounding box center [671, 182] width 17 height 20
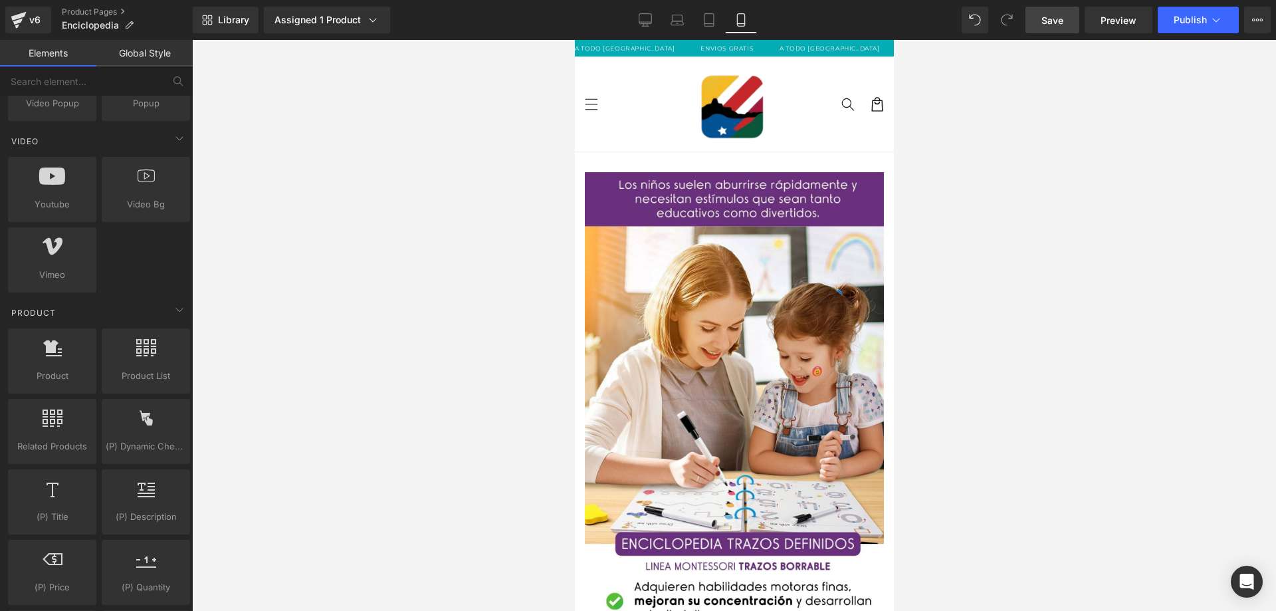
click at [1075, 21] on link "Save" at bounding box center [1053, 20] width 54 height 27
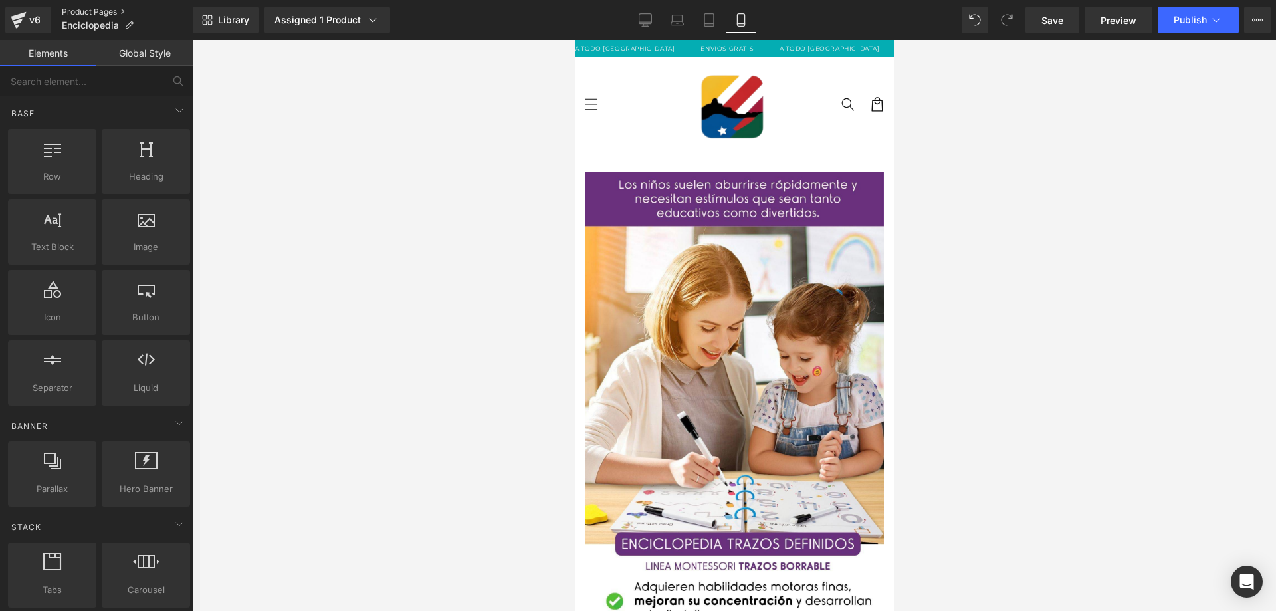
click at [80, 16] on link "Product Pages" at bounding box center [127, 12] width 131 height 11
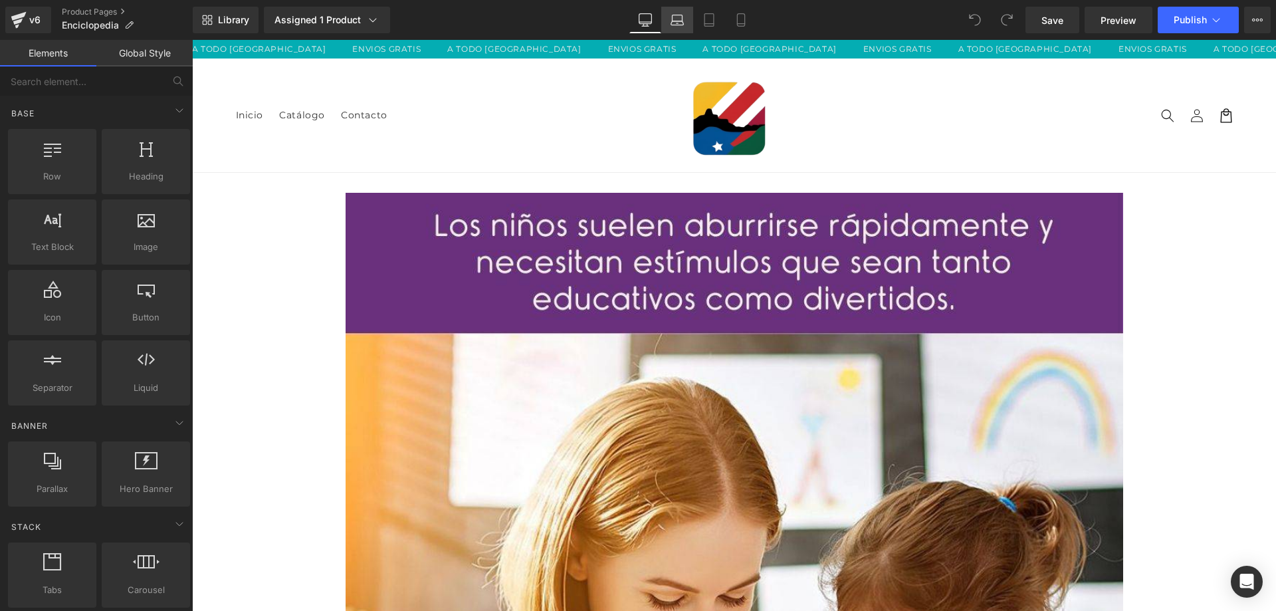
click at [683, 23] on icon at bounding box center [677, 19] width 13 height 13
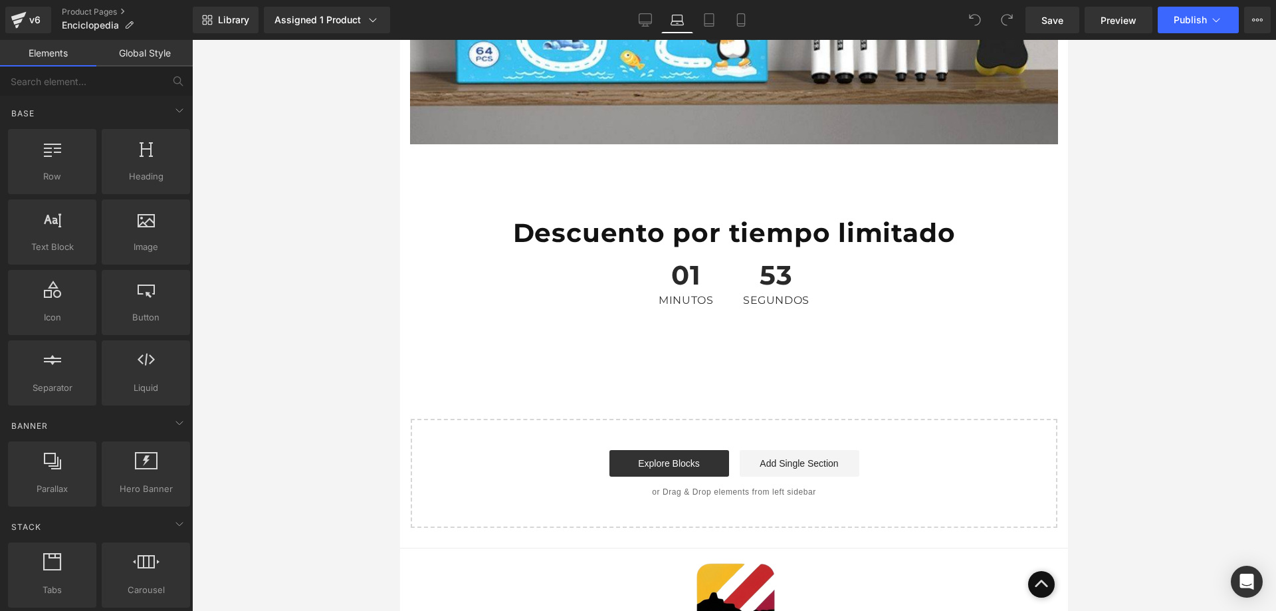
scroll to position [6071, 0]
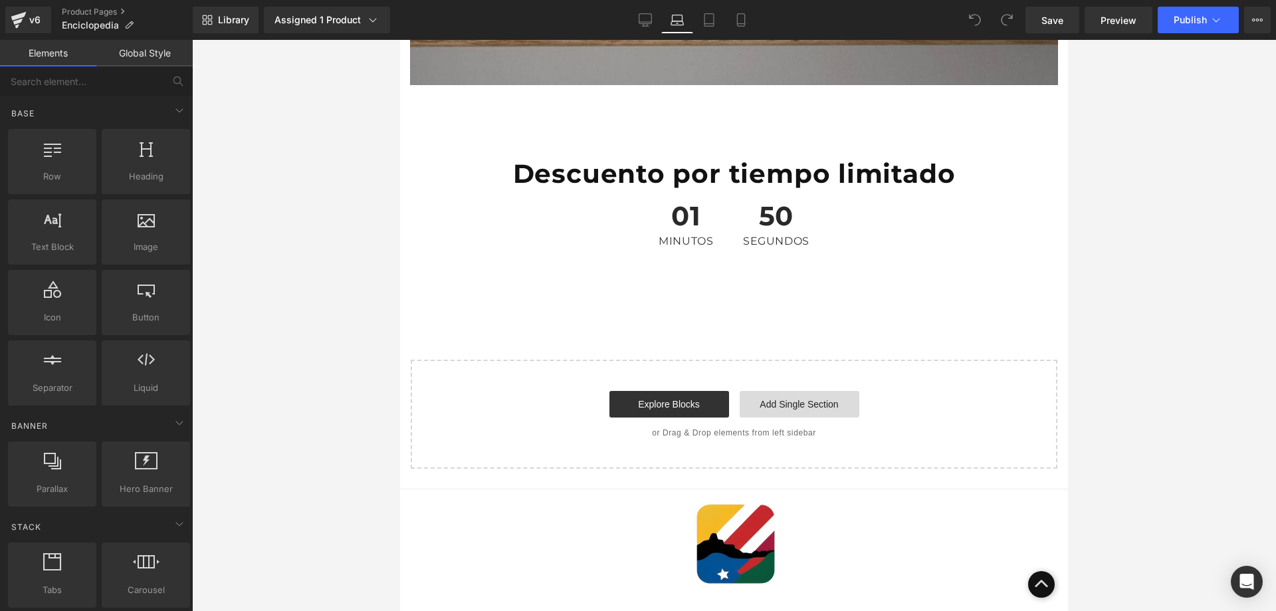
click at [767, 391] on link "Add Single Section" at bounding box center [800, 404] width 120 height 27
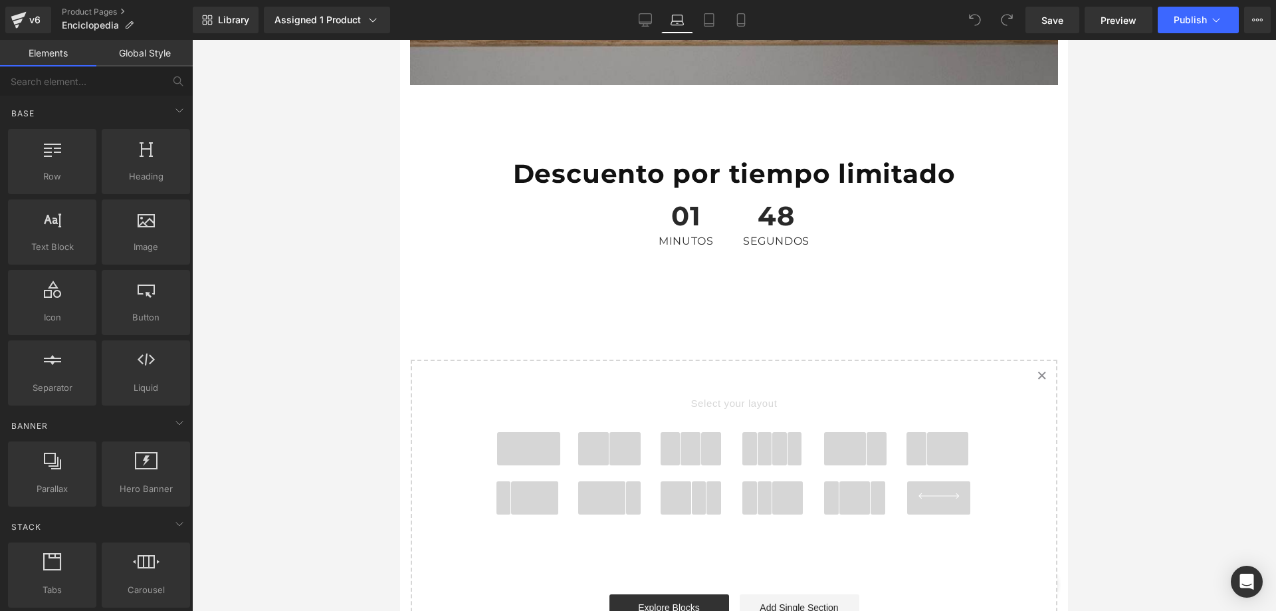
click at [1038, 372] on icon at bounding box center [1041, 375] width 7 height 7
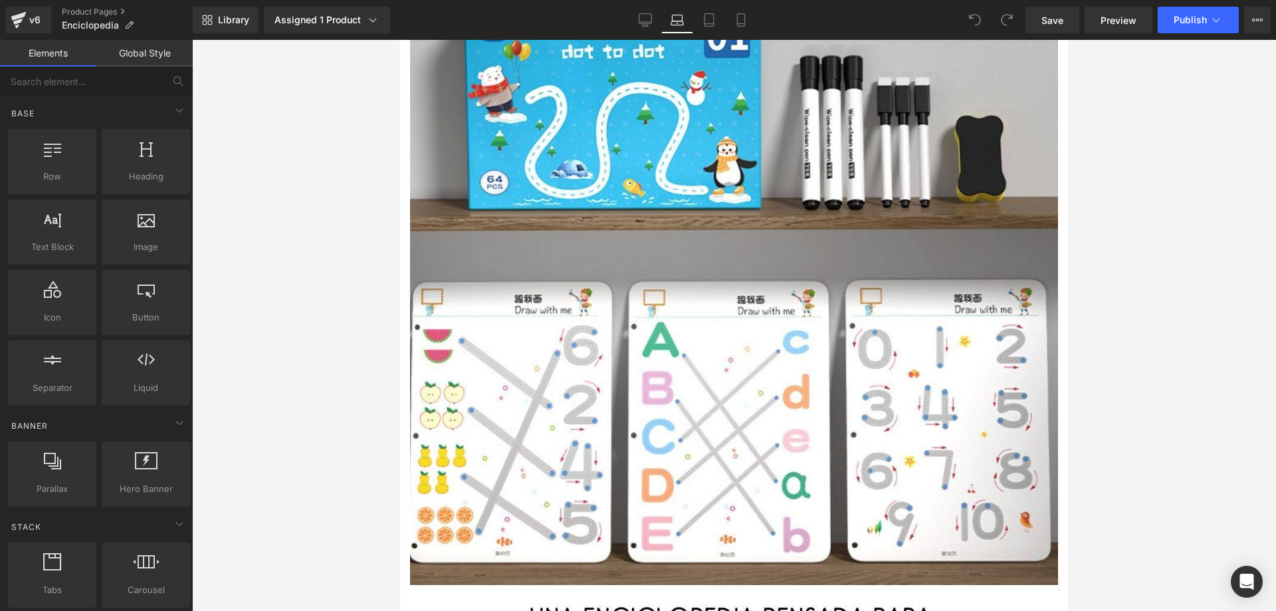
scroll to position [952, 0]
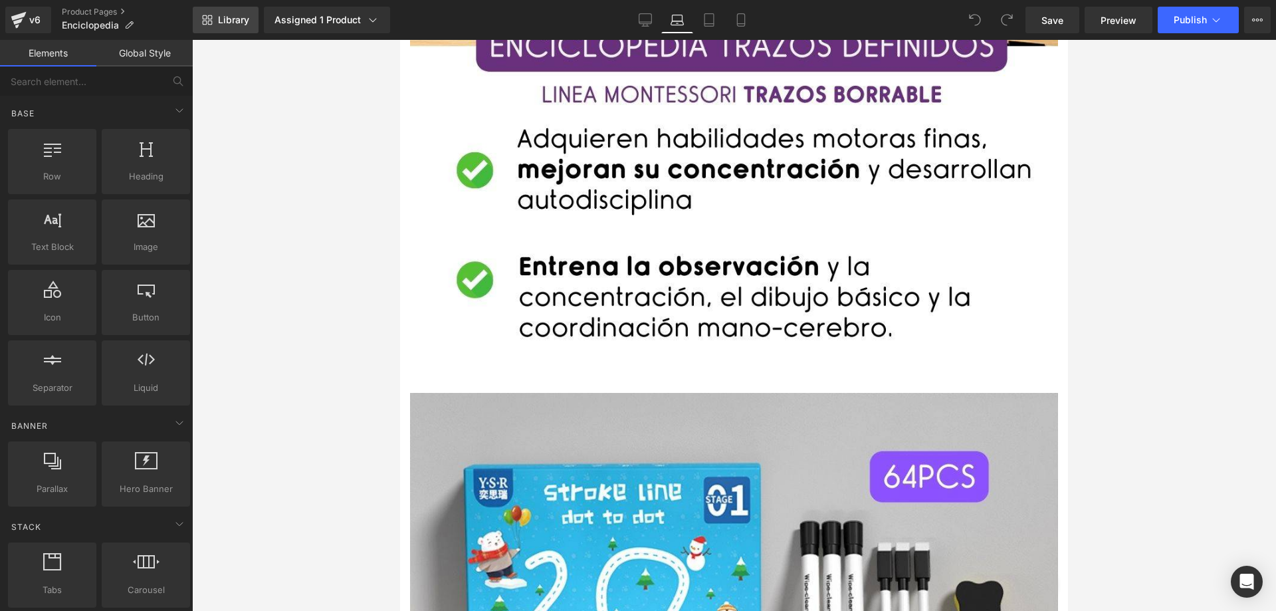
click at [215, 14] on link "Library" at bounding box center [226, 20] width 66 height 27
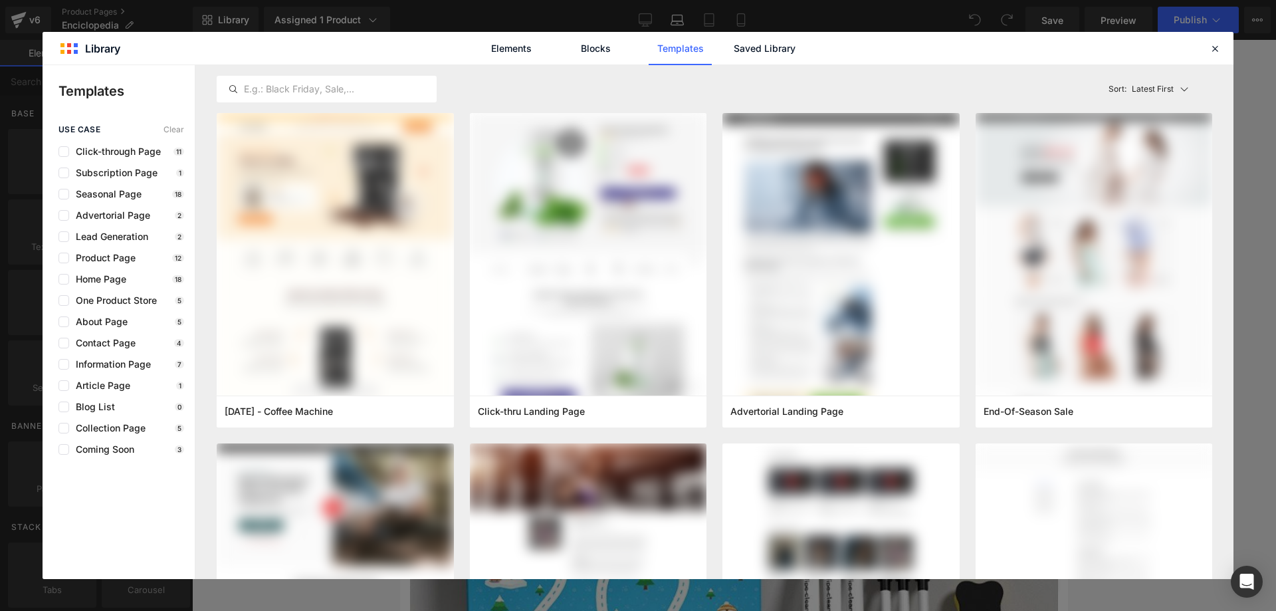
click at [1213, 48] on icon at bounding box center [1215, 49] width 12 height 12
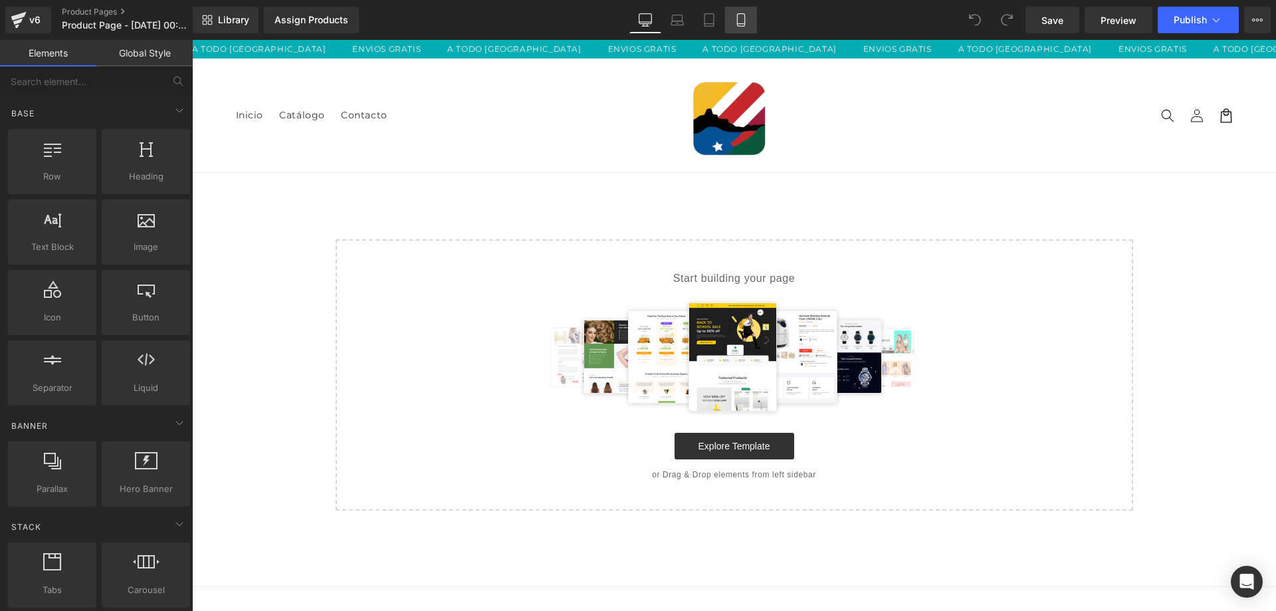
click at [713, 18] on icon at bounding box center [709, 19] width 13 height 13
click at [705, 19] on icon at bounding box center [709, 20] width 9 height 13
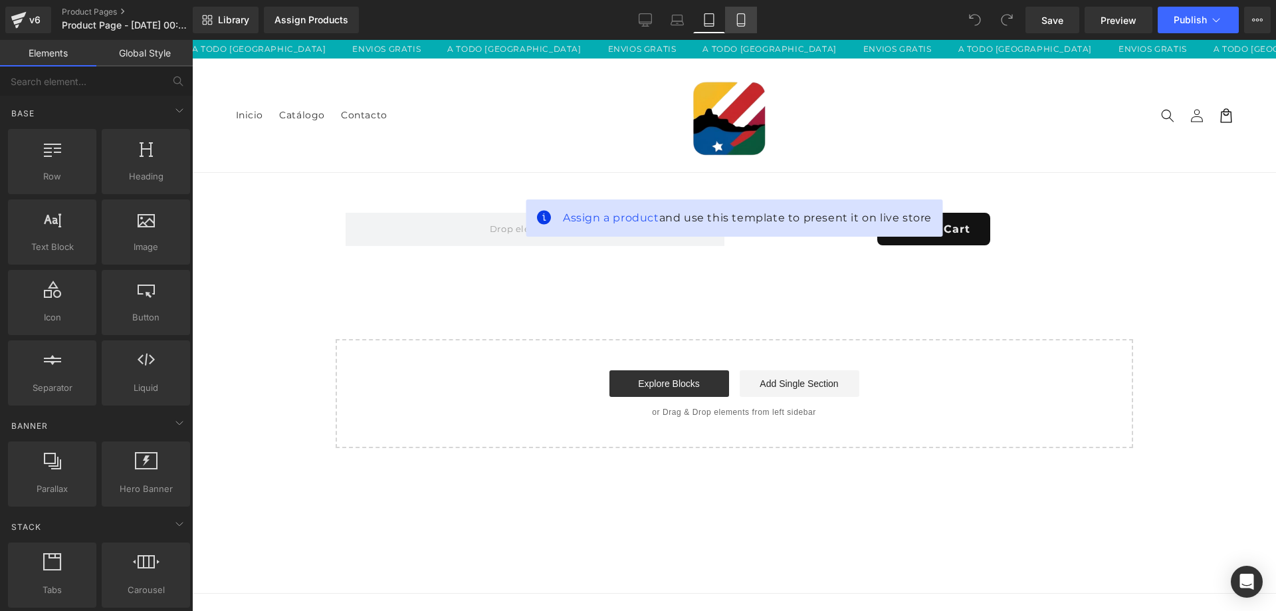
click at [743, 13] on link "Mobile" at bounding box center [741, 20] width 32 height 27
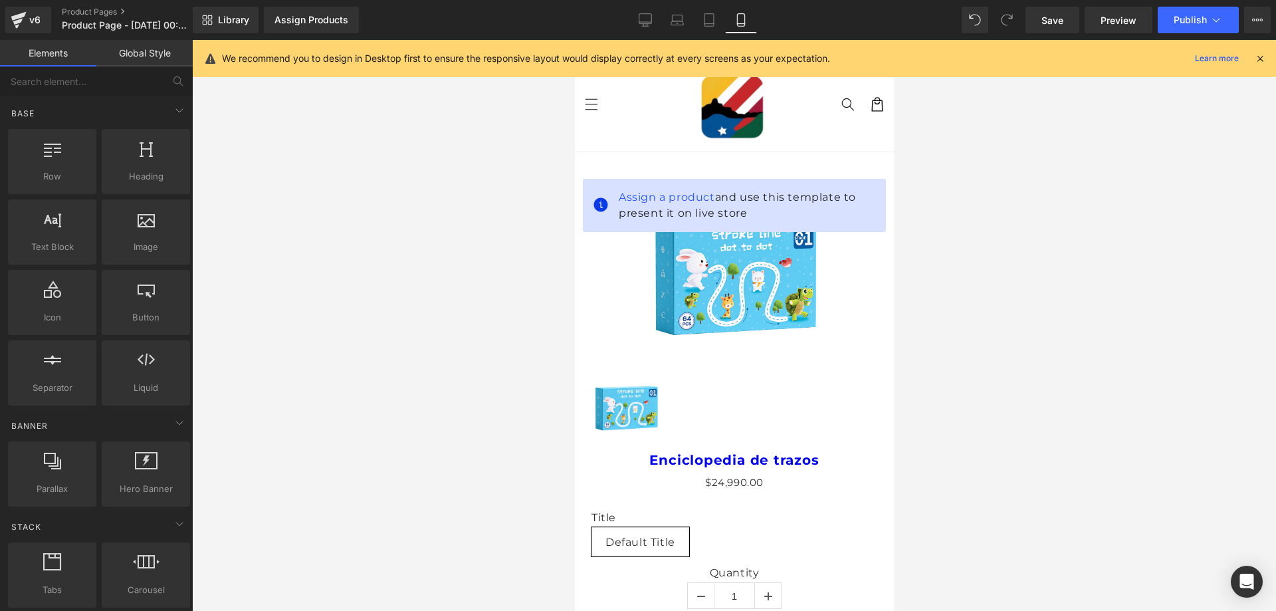
click at [711, 279] on div "Sale Off (P) Image" at bounding box center [734, 278] width 286 height 172
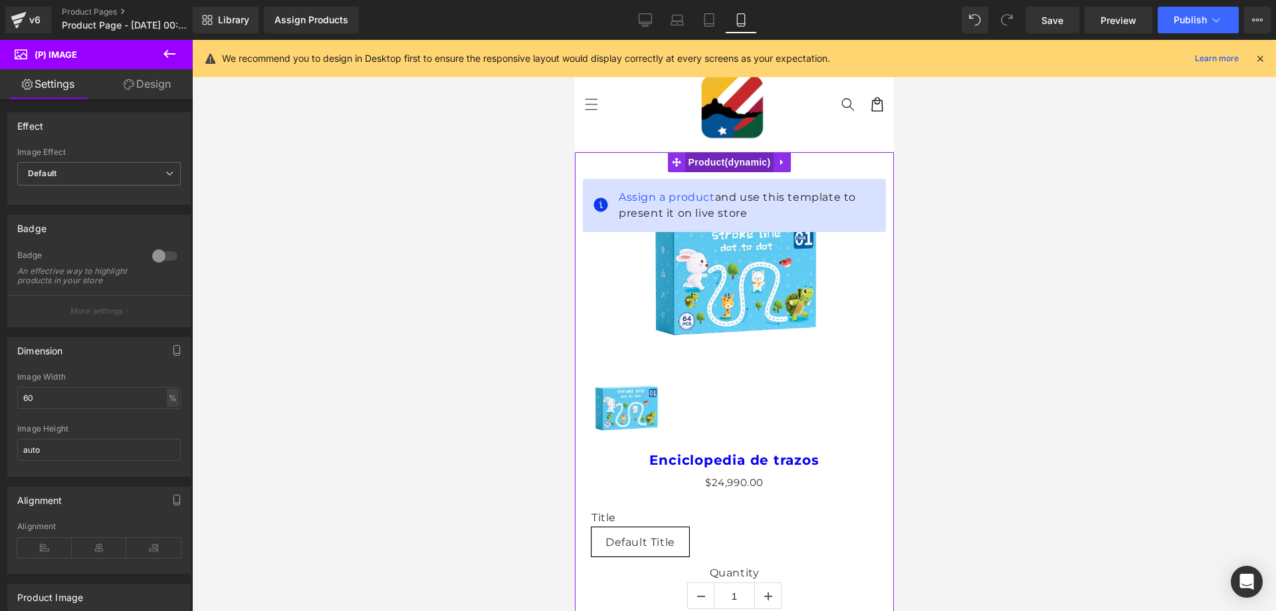
click at [719, 158] on span "Product" at bounding box center [729, 162] width 89 height 20
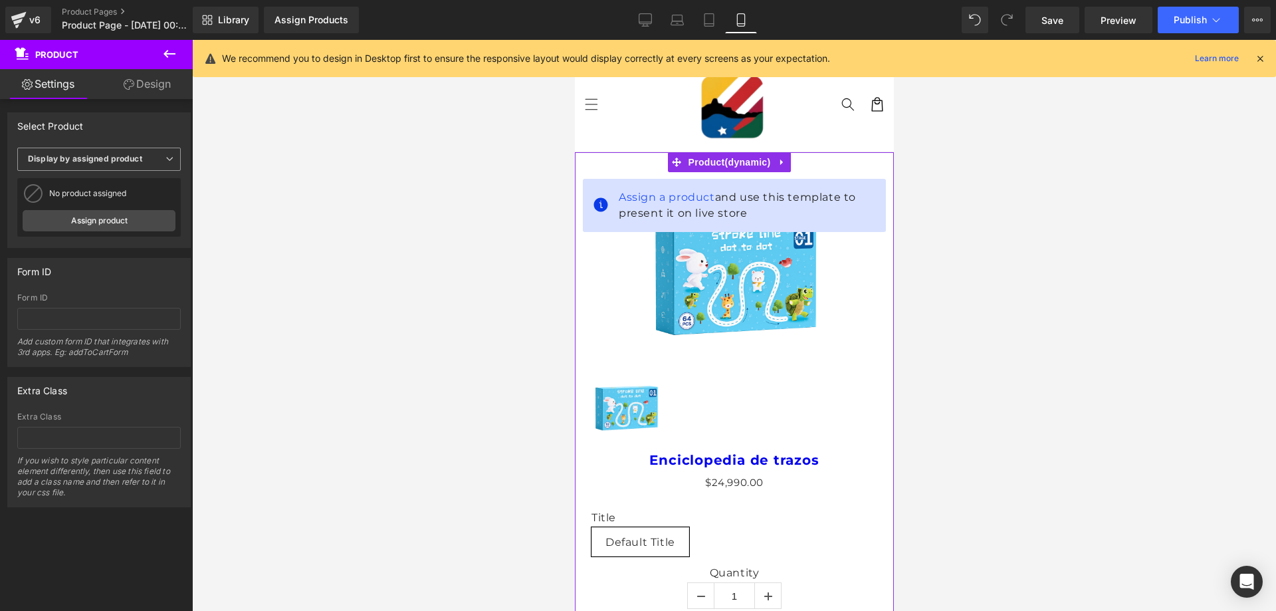
click at [144, 162] on span "Display by assigned product" at bounding box center [99, 159] width 164 height 23
click at [116, 181] on div "Display by assigned product" at bounding box center [91, 180] width 108 height 9
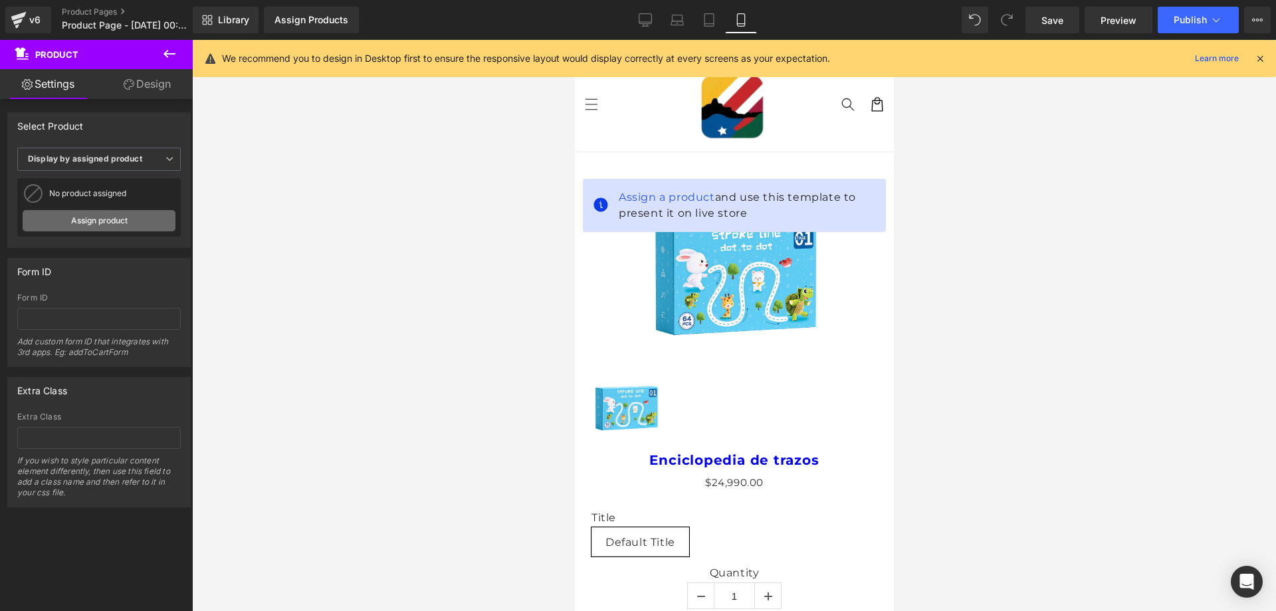
click at [107, 215] on link "Assign product" at bounding box center [99, 220] width 153 height 21
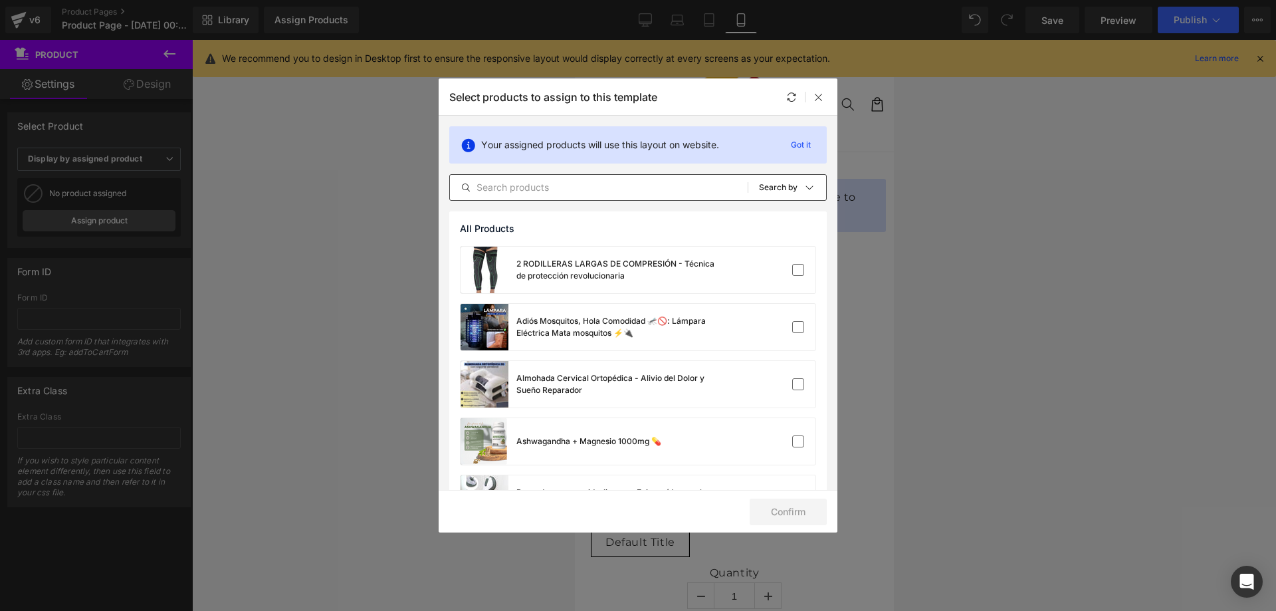
click at [537, 186] on input "text" at bounding box center [599, 188] width 298 height 16
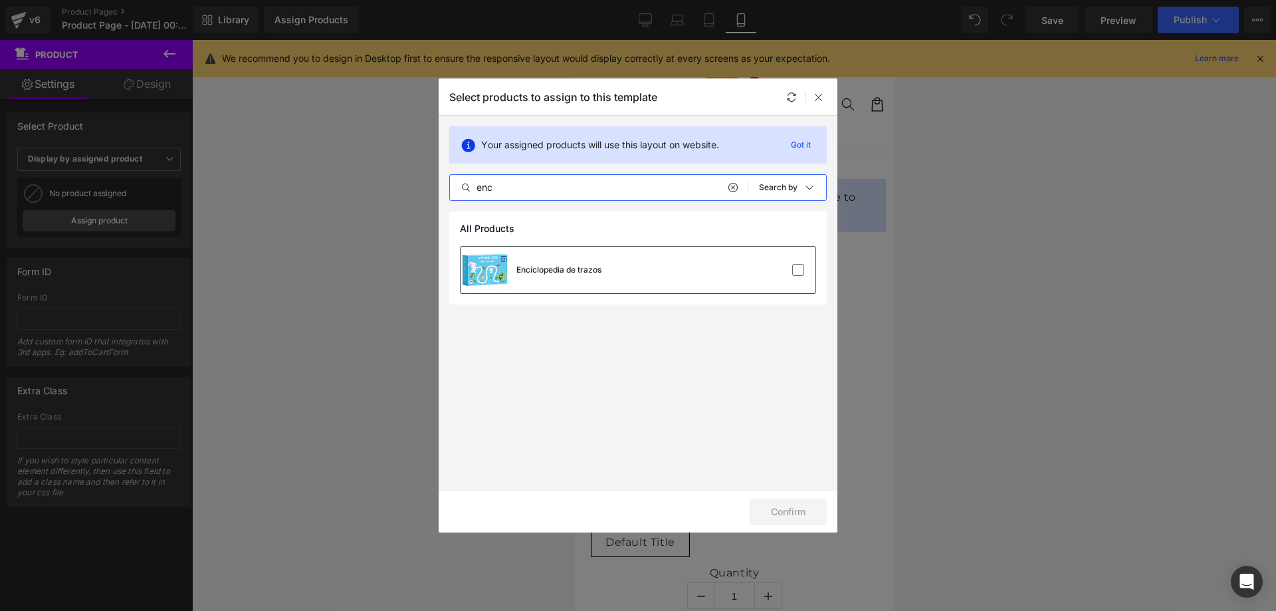
type input "enc"
click at [561, 273] on div "Enciclopedia de trazos" at bounding box center [559, 270] width 85 height 12
click at [796, 513] on button "Confirm" at bounding box center [788, 512] width 77 height 27
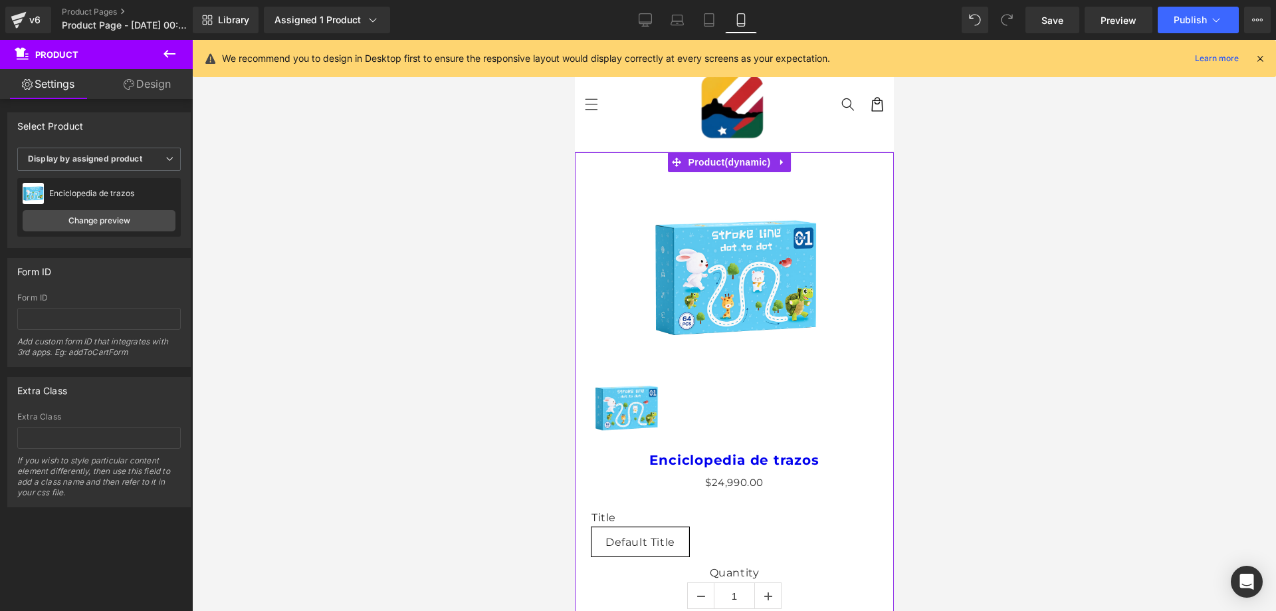
drag, startPoint x: 164, startPoint y: 76, endPoint x: 134, endPoint y: 102, distance: 39.6
click at [164, 77] on link "Design" at bounding box center [147, 84] width 96 height 30
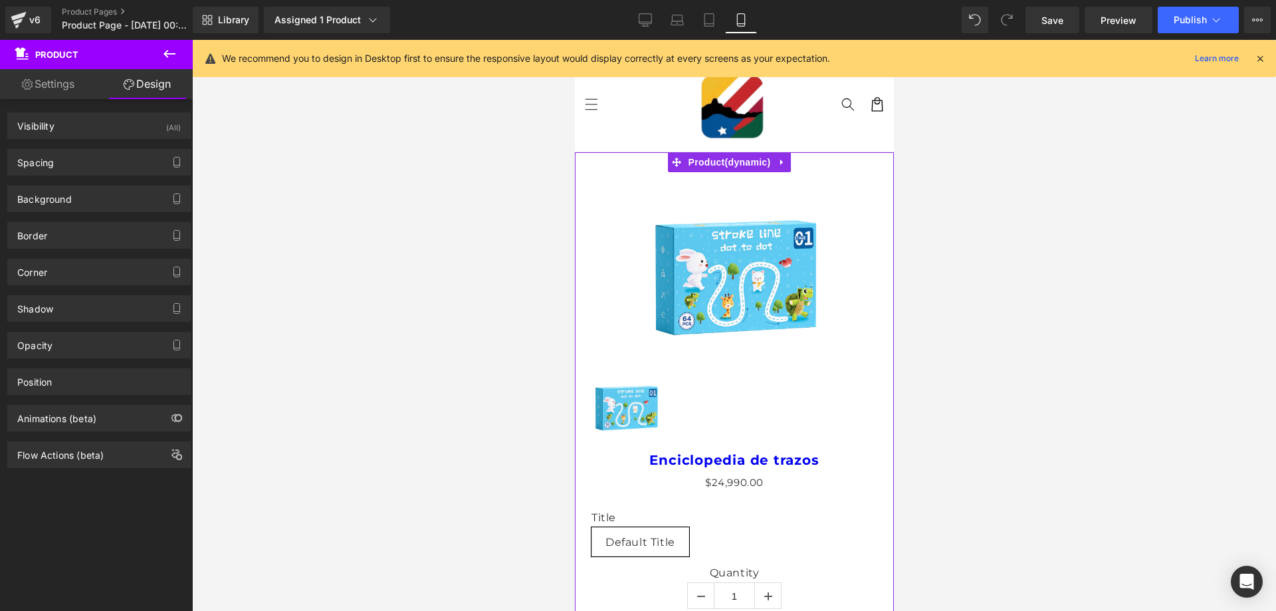
click at [59, 88] on link "Settings" at bounding box center [48, 84] width 96 height 30
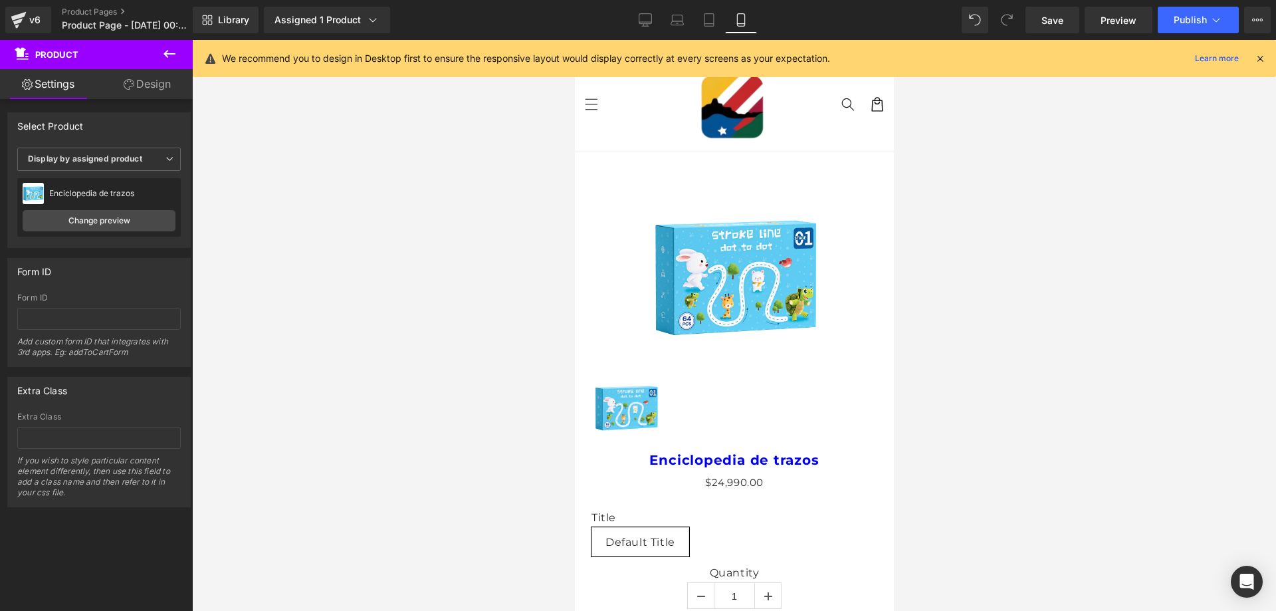
click at [169, 49] on icon at bounding box center [170, 54] width 16 height 16
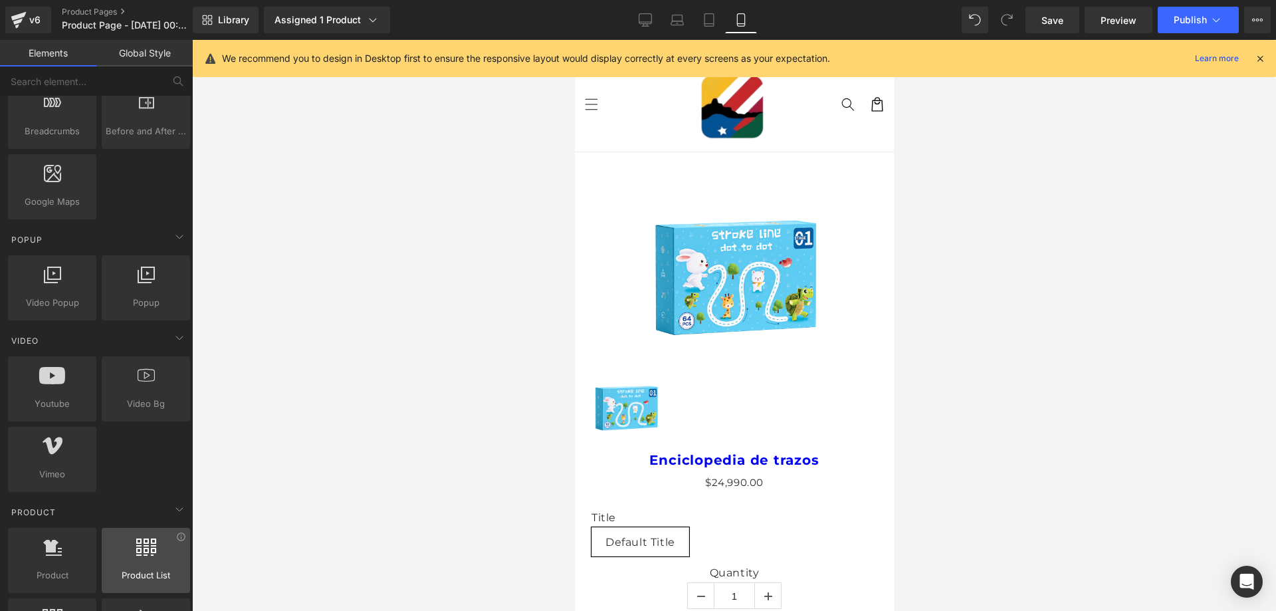
scroll to position [864, 0]
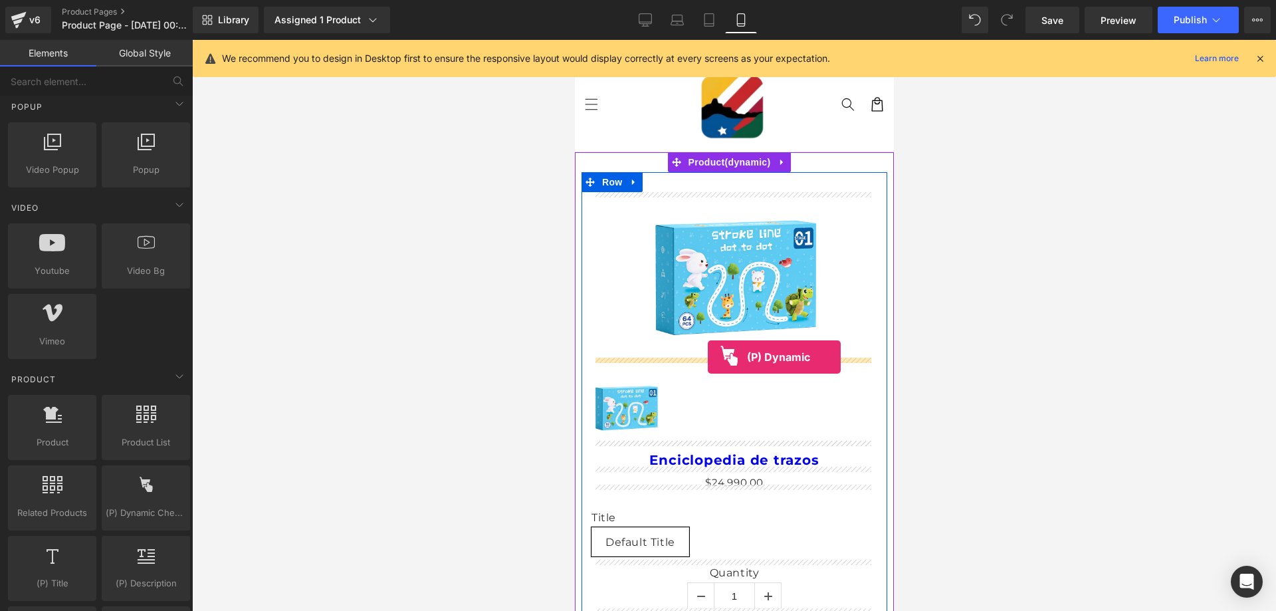
drag, startPoint x: 715, startPoint y: 542, endPoint x: 707, endPoint y: 357, distance: 185.6
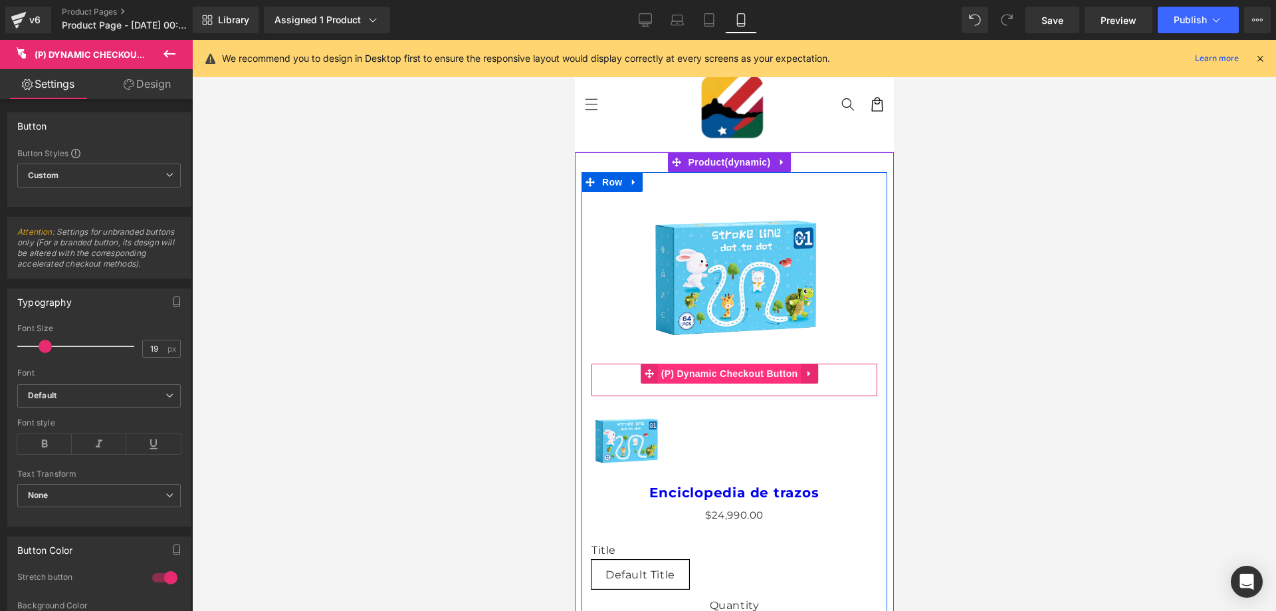
click at [717, 371] on span "(P) Dynamic Checkout Button" at bounding box center [730, 374] width 144 height 20
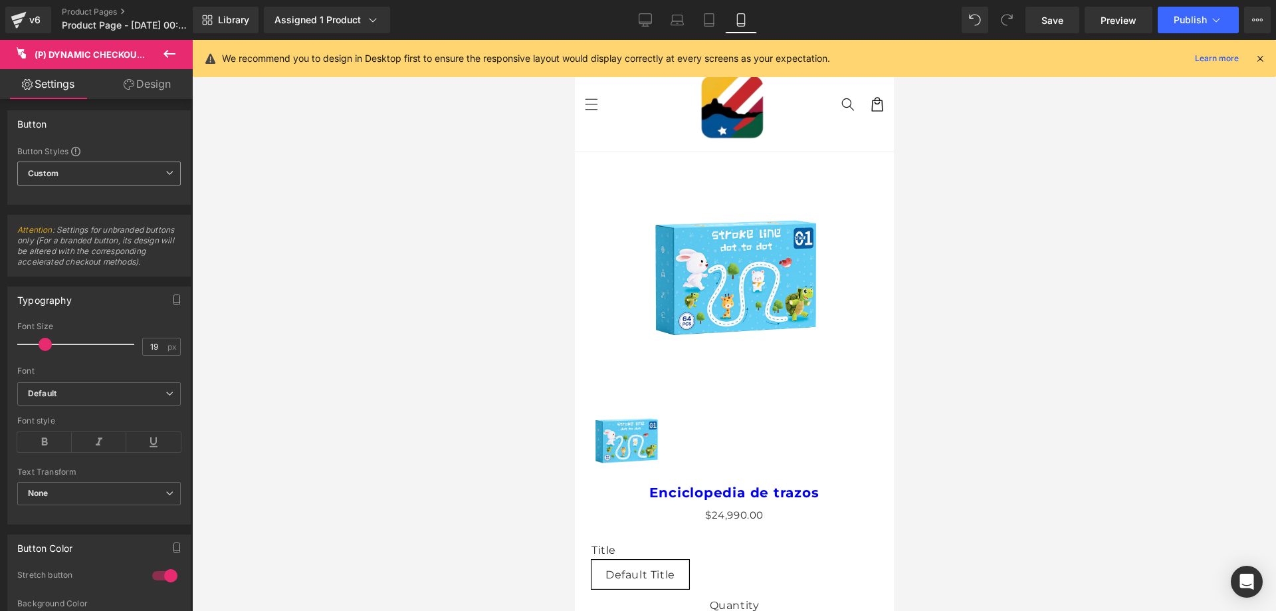
scroll to position [0, 0]
click at [113, 176] on span "Custom Setup Global Style" at bounding box center [99, 176] width 164 height 24
click at [113, 176] on span "Custom Setup Global Style" at bounding box center [96, 176] width 158 height 24
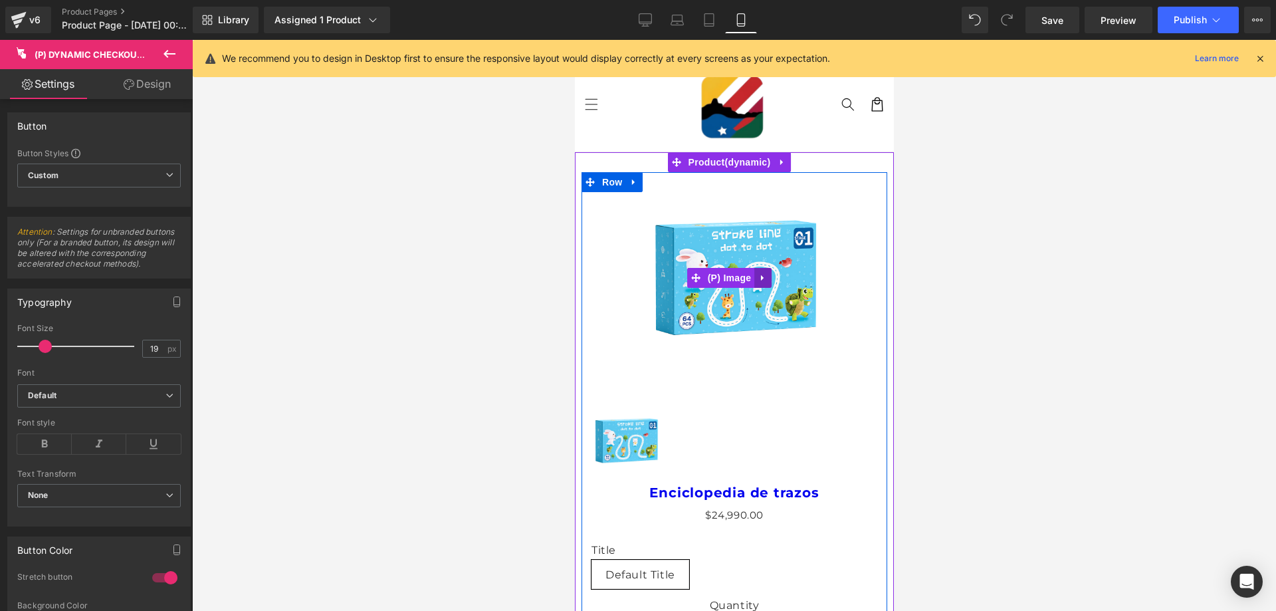
click at [759, 278] on icon at bounding box center [762, 278] width 9 height 10
click at [755, 279] on icon at bounding box center [753, 277] width 9 height 9
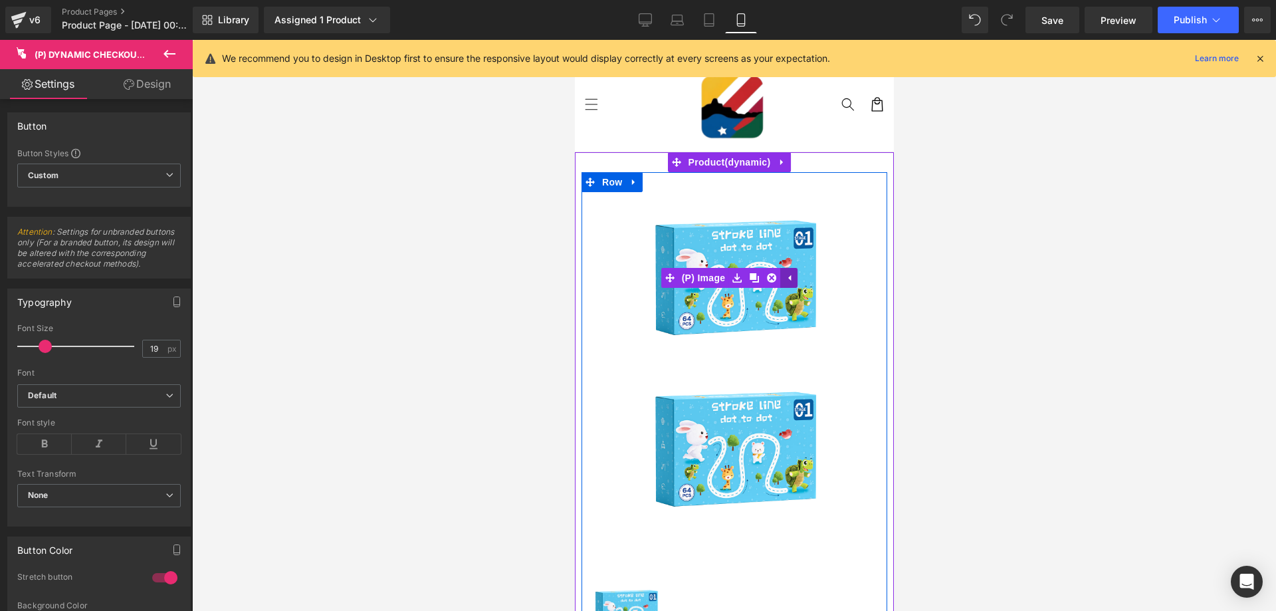
click at [782, 281] on link at bounding box center [788, 278] width 17 height 20
click at [767, 273] on link at bounding box center [762, 278] width 17 height 20
click at [772, 277] on icon at bounding box center [771, 277] width 9 height 9
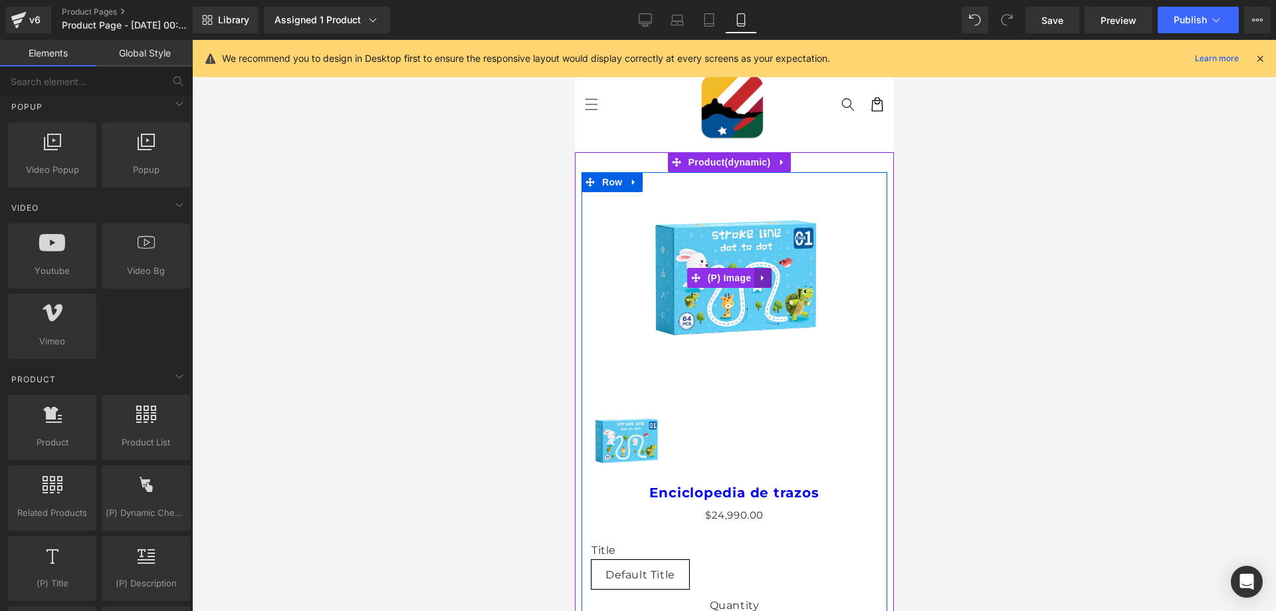
click at [767, 273] on icon at bounding box center [762, 278] width 9 height 10
click at [771, 277] on icon at bounding box center [771, 277] width 9 height 9
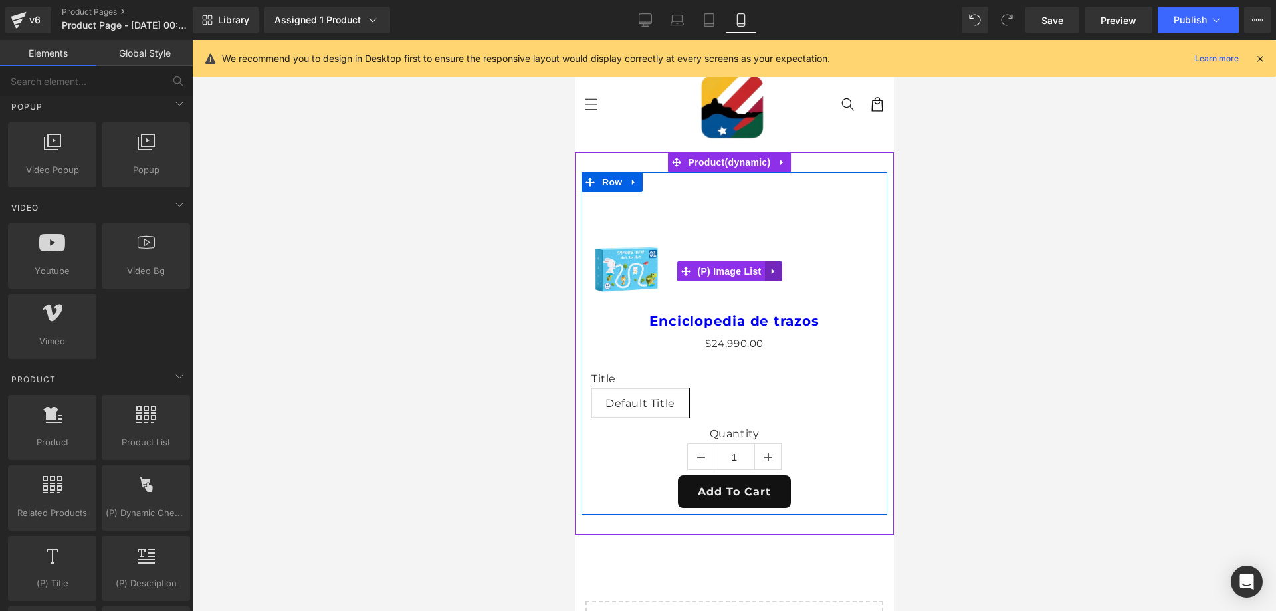
click at [775, 274] on icon at bounding box center [773, 272] width 9 height 10
click at [780, 273] on icon at bounding box center [781, 272] width 9 height 10
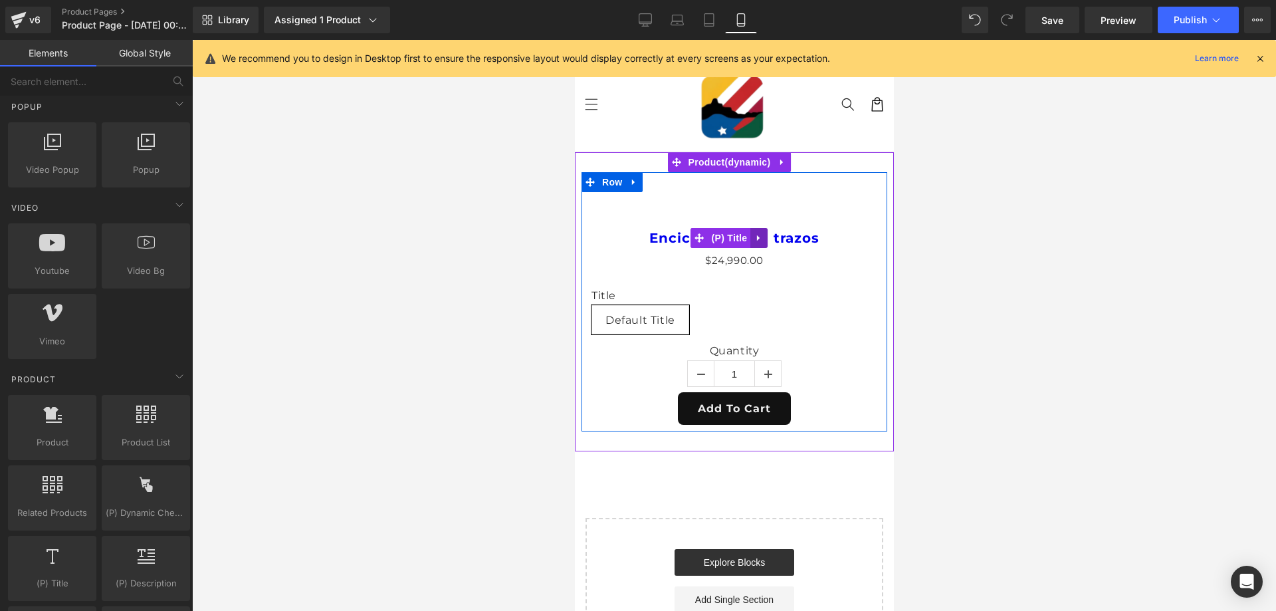
click at [759, 236] on icon at bounding box center [758, 238] width 9 height 10
click at [763, 241] on icon at bounding box center [767, 238] width 9 height 10
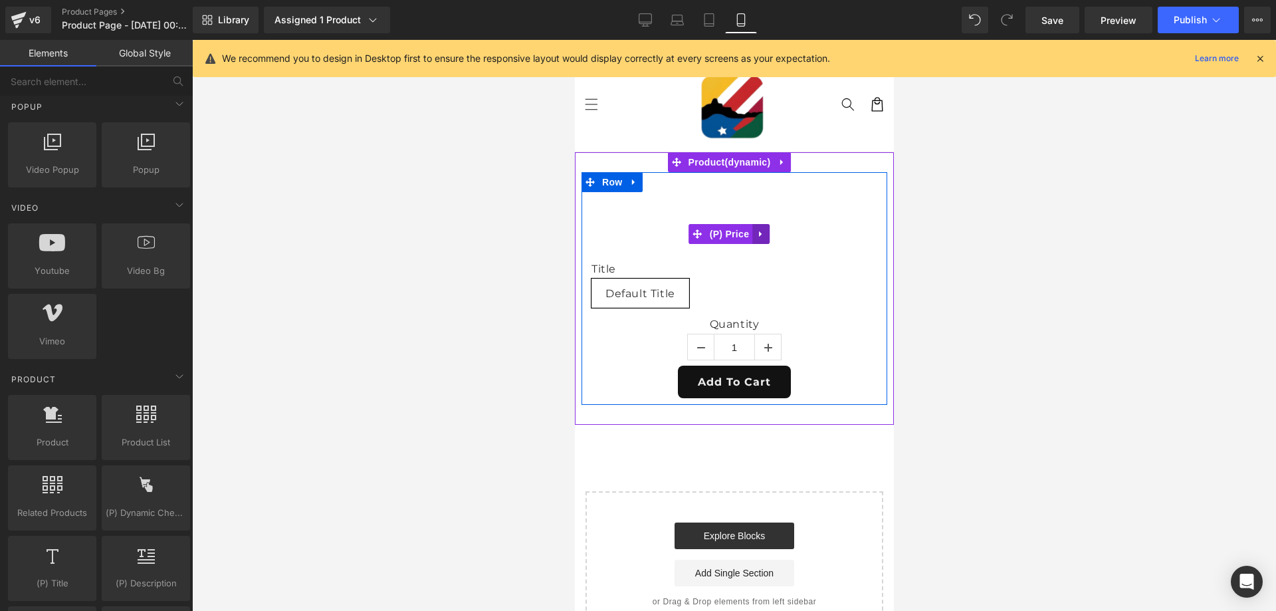
click at [757, 235] on icon at bounding box center [760, 234] width 9 height 10
click at [768, 237] on icon at bounding box center [769, 233] width 9 height 9
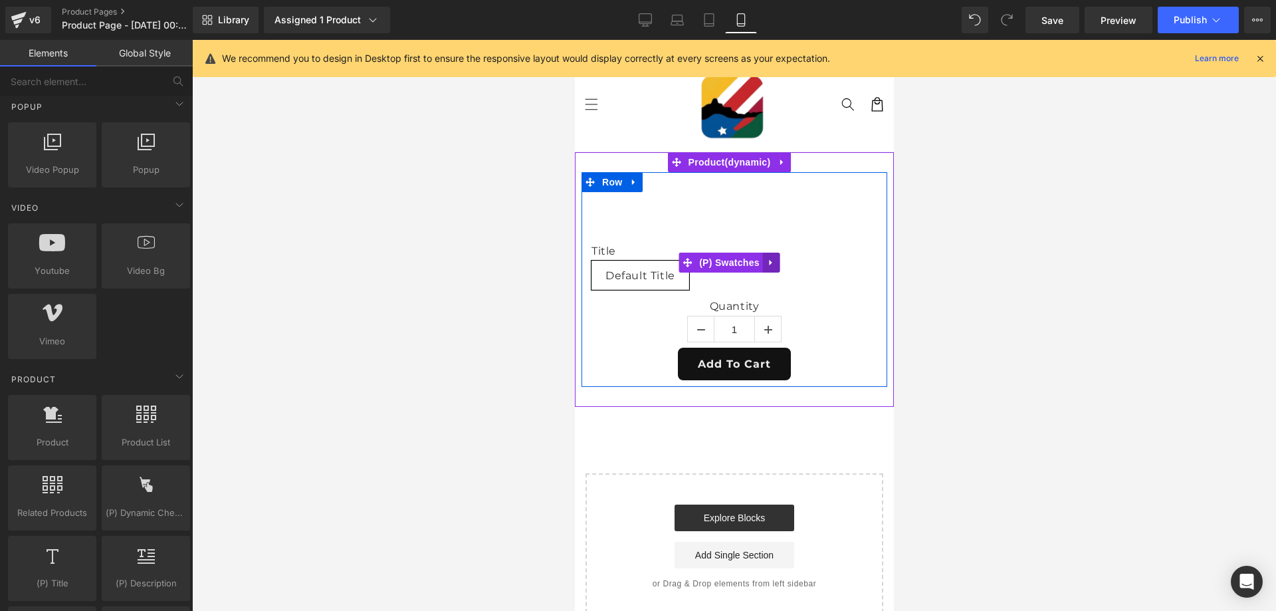
click at [769, 267] on icon at bounding box center [771, 262] width 9 height 10
click at [774, 264] on link at bounding box center [779, 263] width 17 height 20
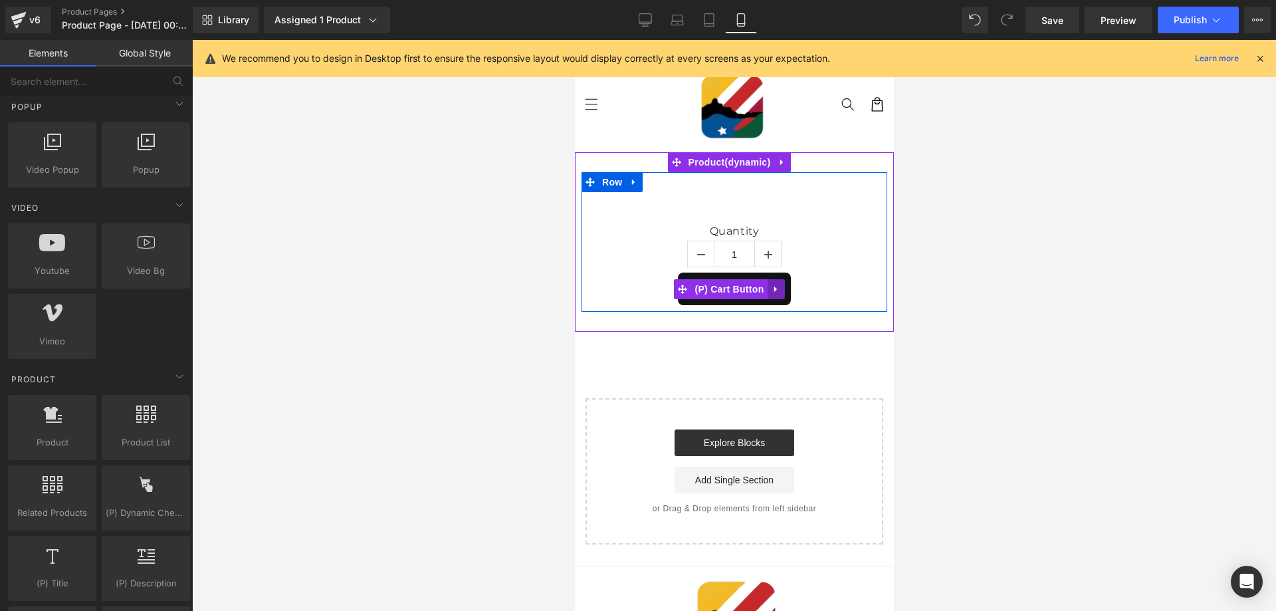
click at [777, 295] on link at bounding box center [775, 289] width 17 height 20
click at [780, 290] on icon at bounding box center [784, 289] width 9 height 9
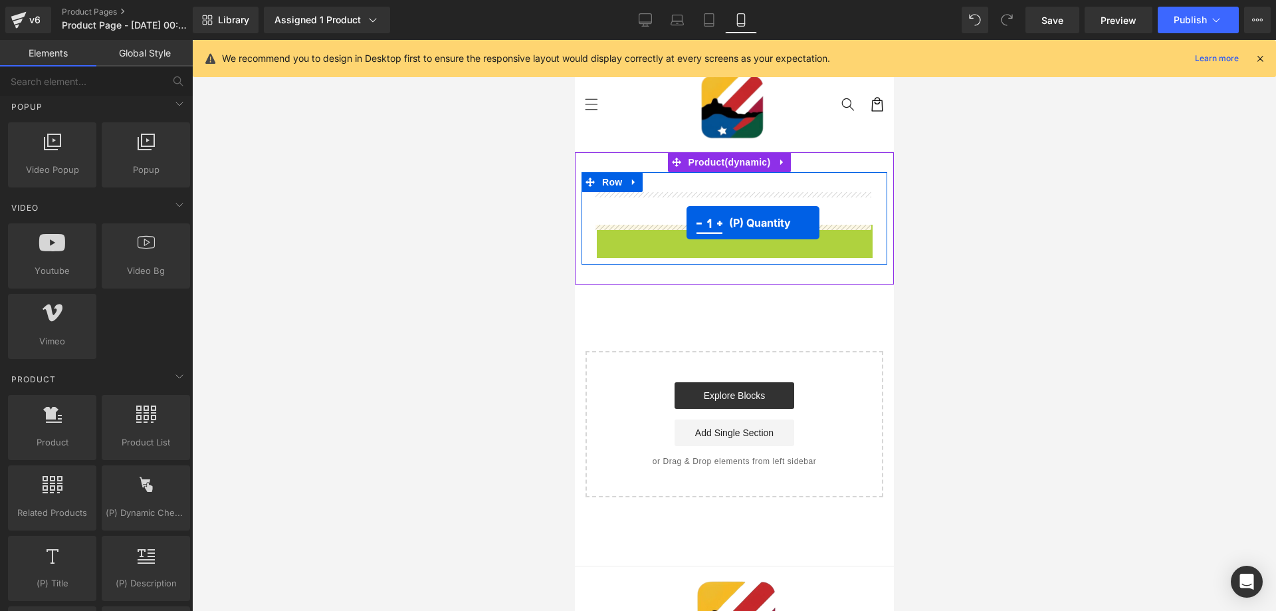
drag, startPoint x: 687, startPoint y: 245, endPoint x: 686, endPoint y: 223, distance: 22.6
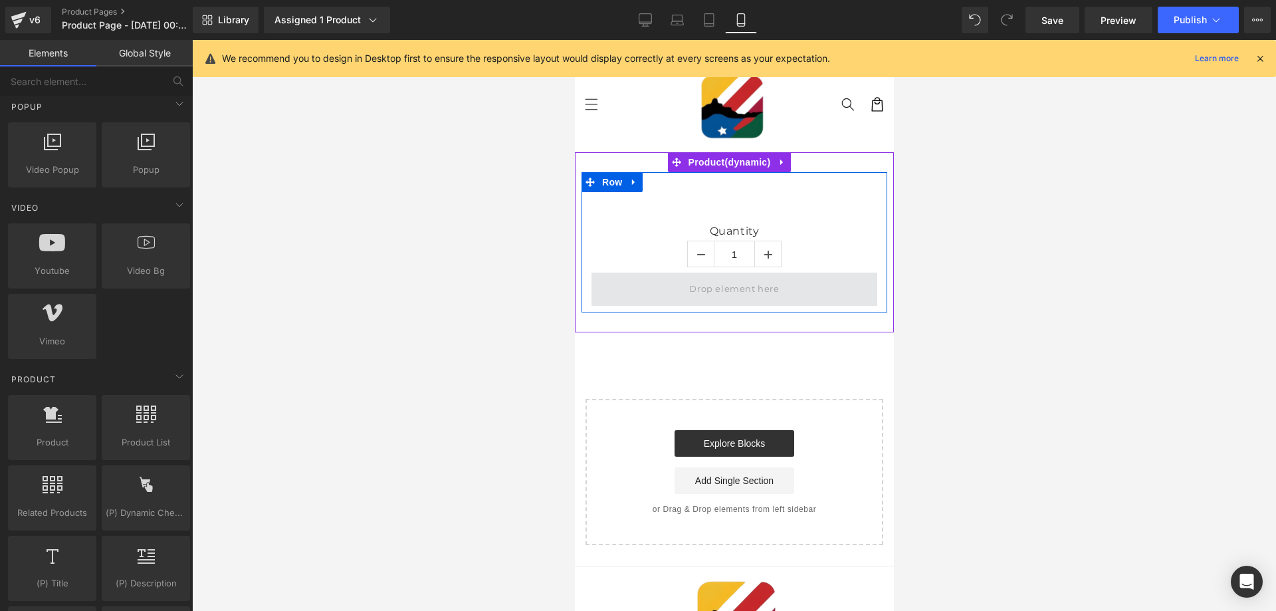
click at [740, 285] on span at bounding box center [733, 290] width 99 height 22
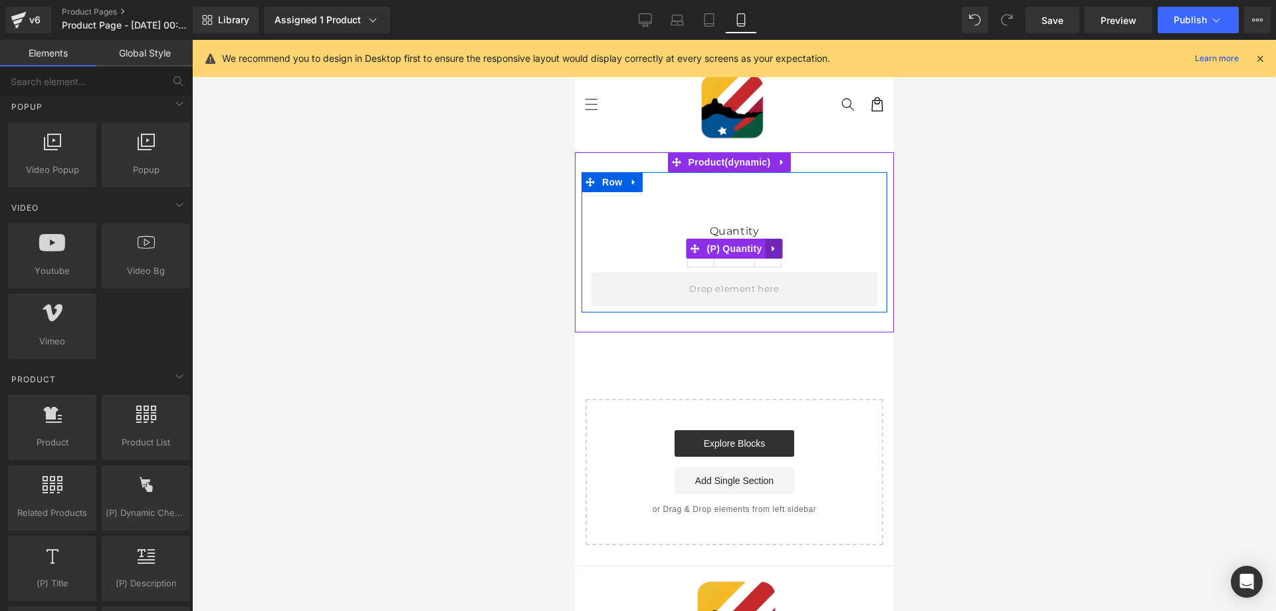
click at [771, 247] on icon at bounding box center [772, 249] width 3 height 6
click at [777, 251] on icon at bounding box center [781, 248] width 9 height 9
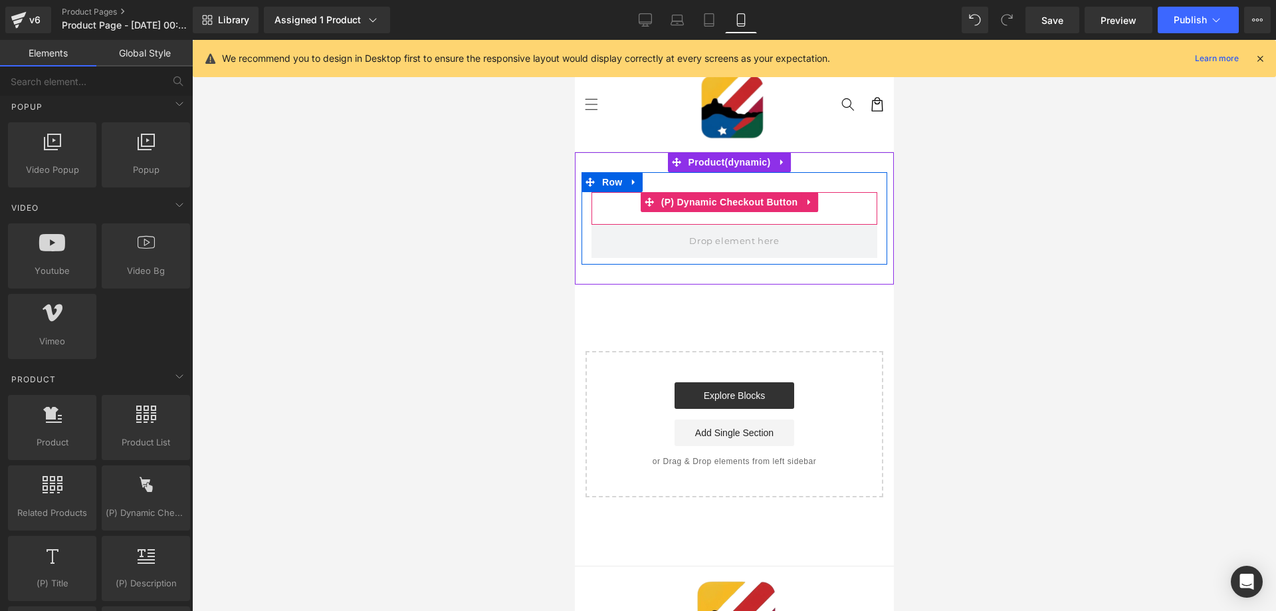
drag, startPoint x: 727, startPoint y: 236, endPoint x: 729, endPoint y: 213, distance: 22.7
click at [729, 213] on div "Buy it now (P) Dynamic Checkout Button Row" at bounding box center [734, 218] width 306 height 92
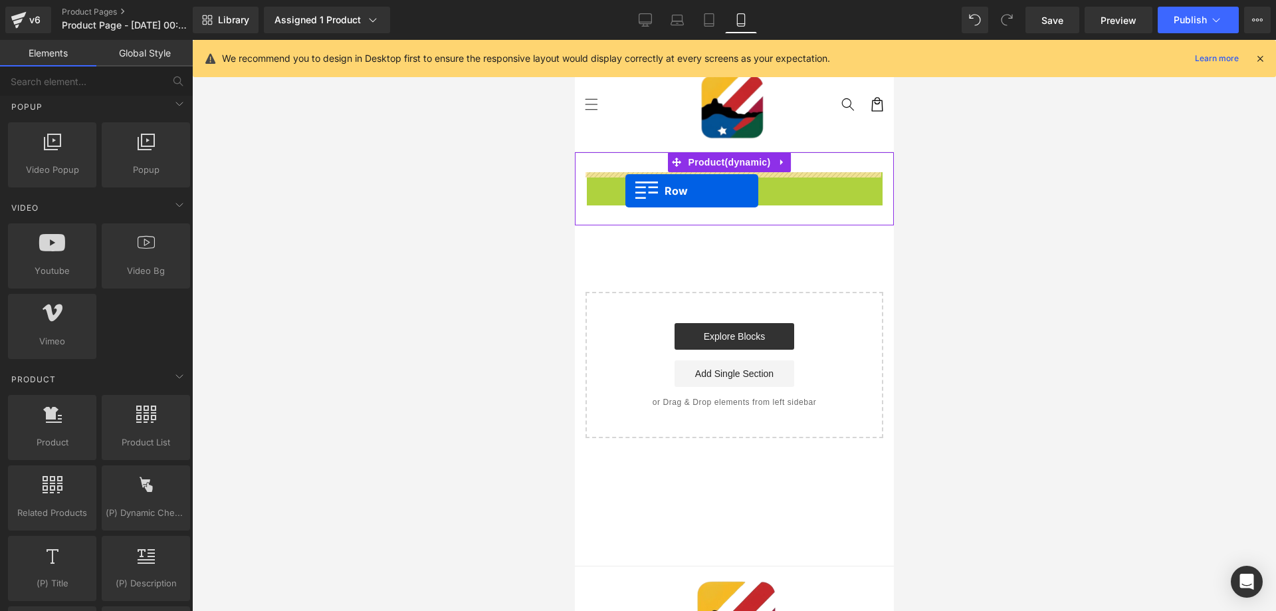
drag, startPoint x: 588, startPoint y: 180, endPoint x: 625, endPoint y: 191, distance: 38.7
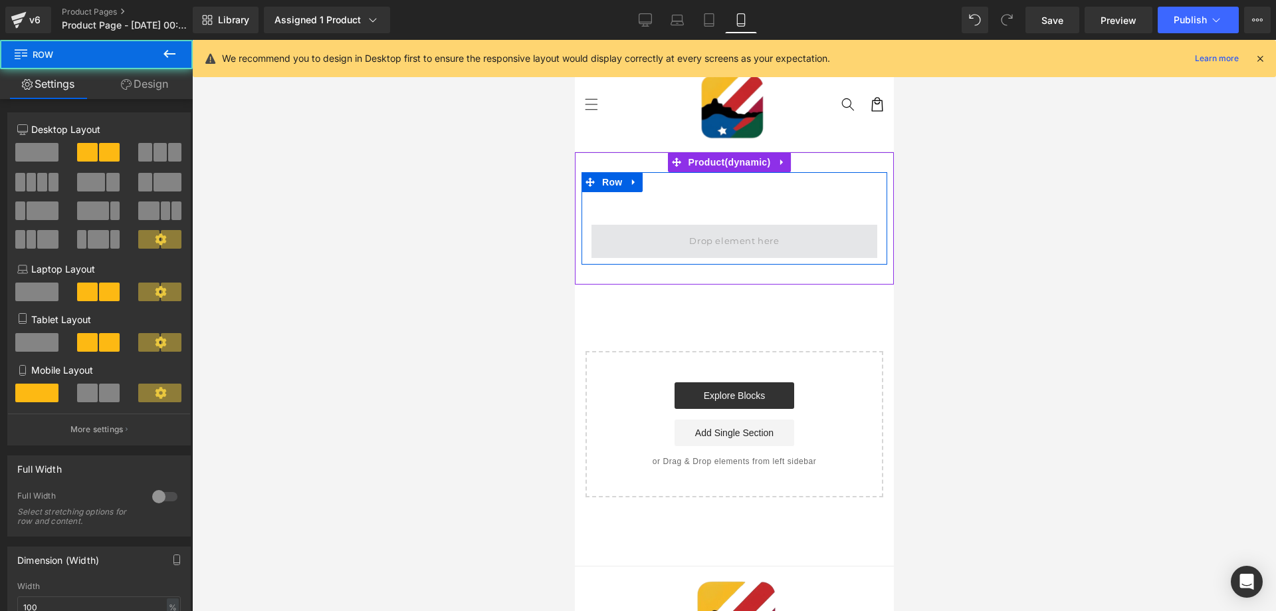
click at [736, 245] on span at bounding box center [733, 241] width 99 height 22
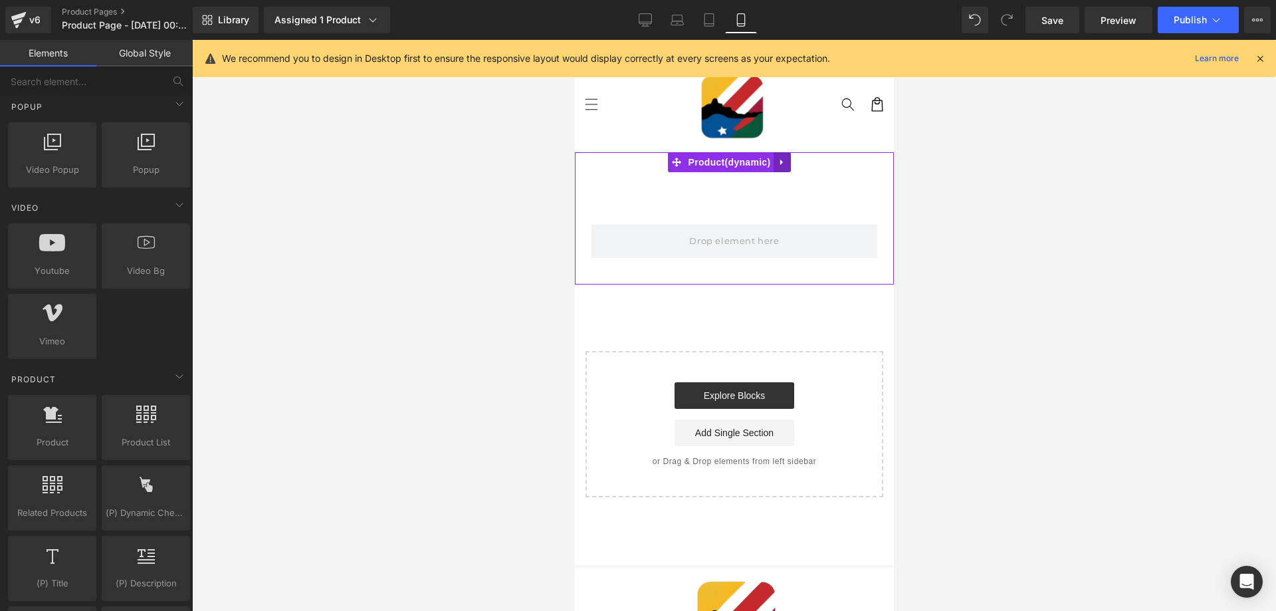
click at [784, 166] on icon at bounding box center [781, 163] width 9 height 10
click at [618, 164] on div at bounding box center [733, 162] width 319 height 20
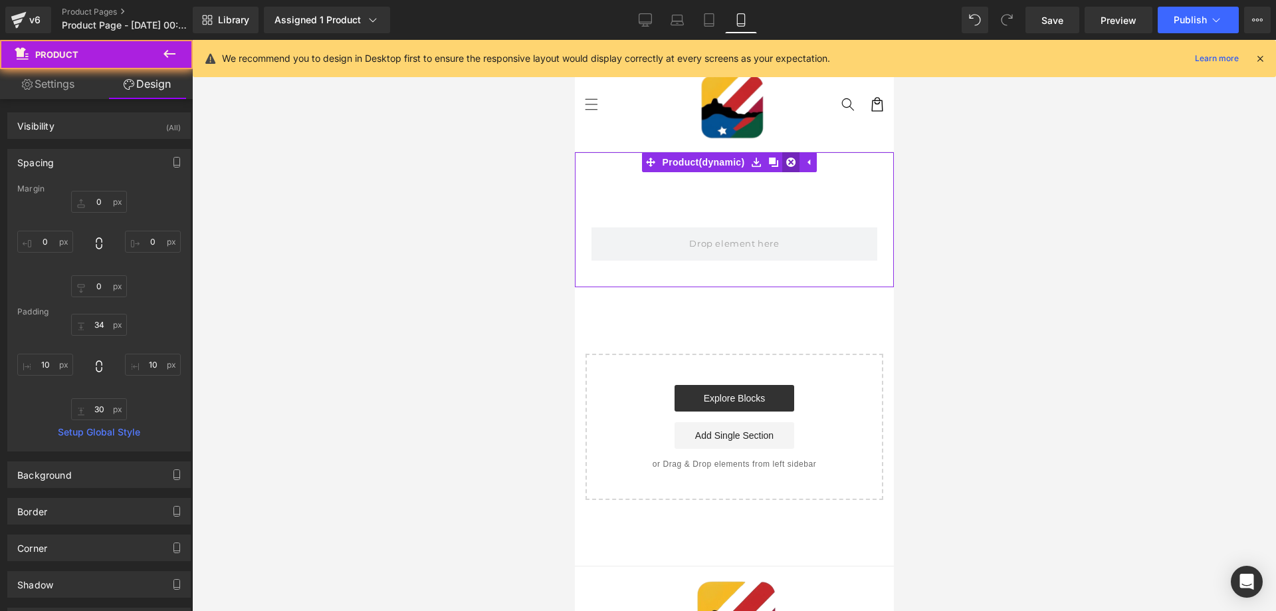
click at [784, 163] on link at bounding box center [790, 162] width 17 height 20
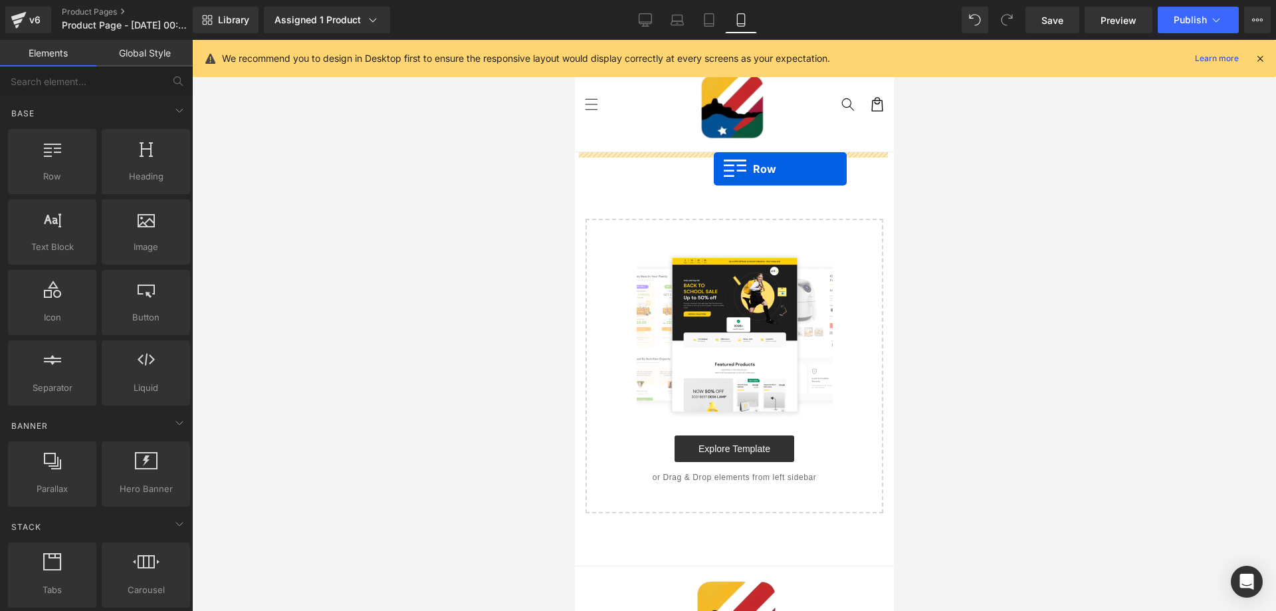
drag, startPoint x: 777, startPoint y: 227, endPoint x: 713, endPoint y: 169, distance: 86.6
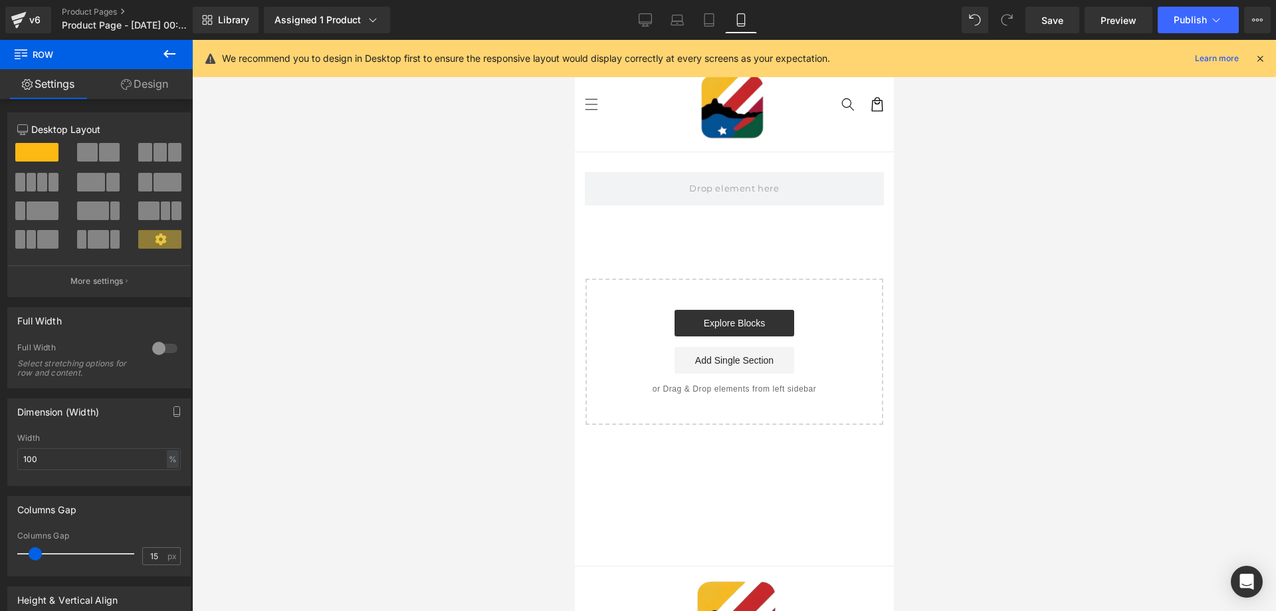
click at [176, 53] on button at bounding box center [169, 54] width 47 height 29
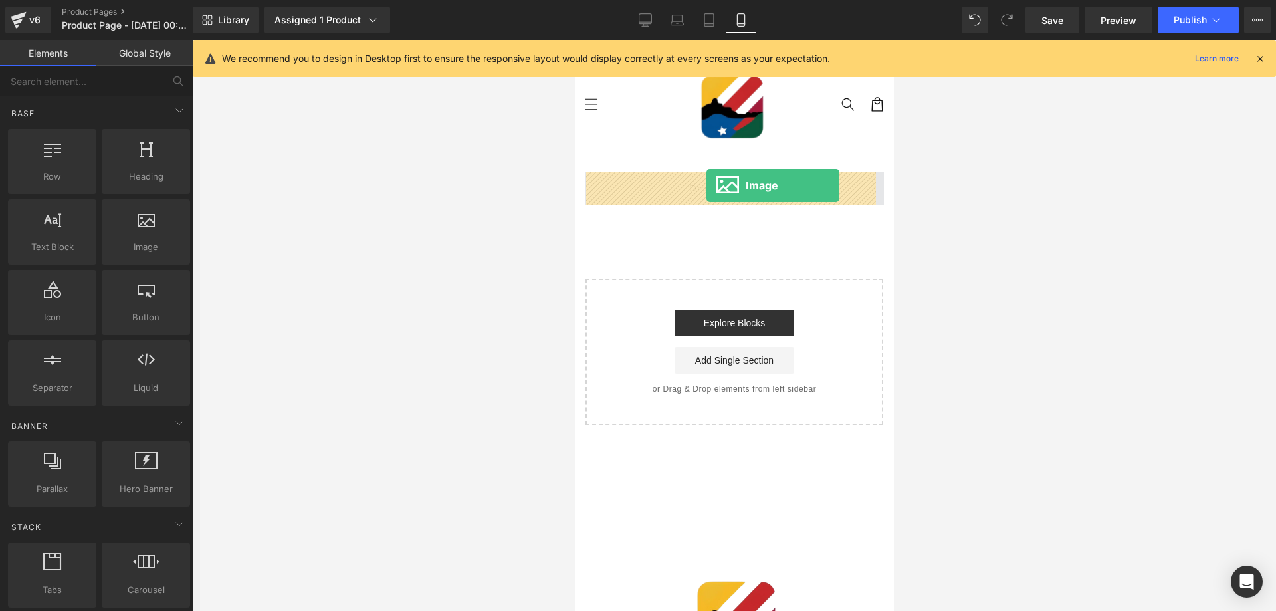
drag, startPoint x: 710, startPoint y: 279, endPoint x: 706, endPoint y: 185, distance: 93.2
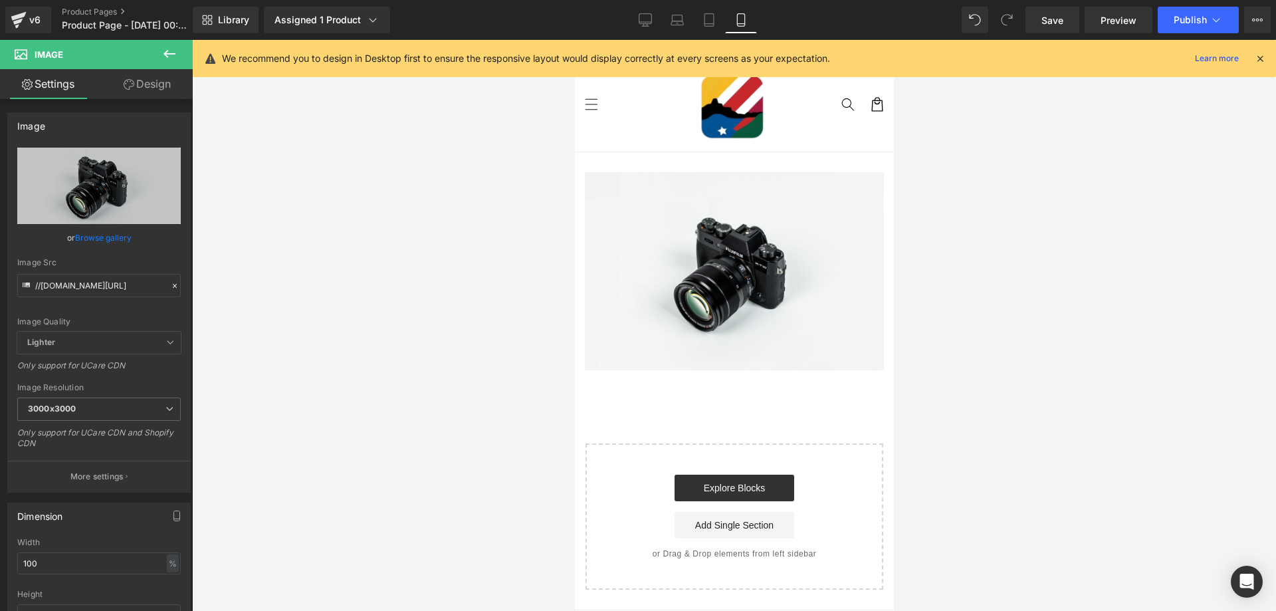
click at [171, 47] on button at bounding box center [169, 54] width 47 height 29
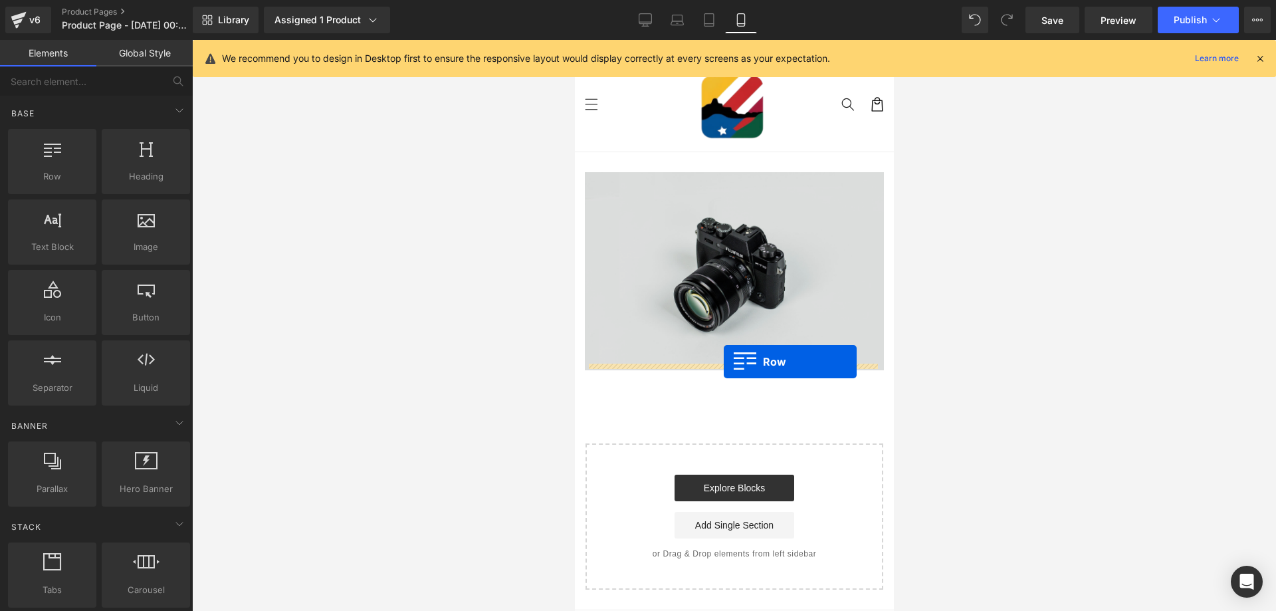
drag, startPoint x: 662, startPoint y: 205, endPoint x: 723, endPoint y: 362, distance: 167.8
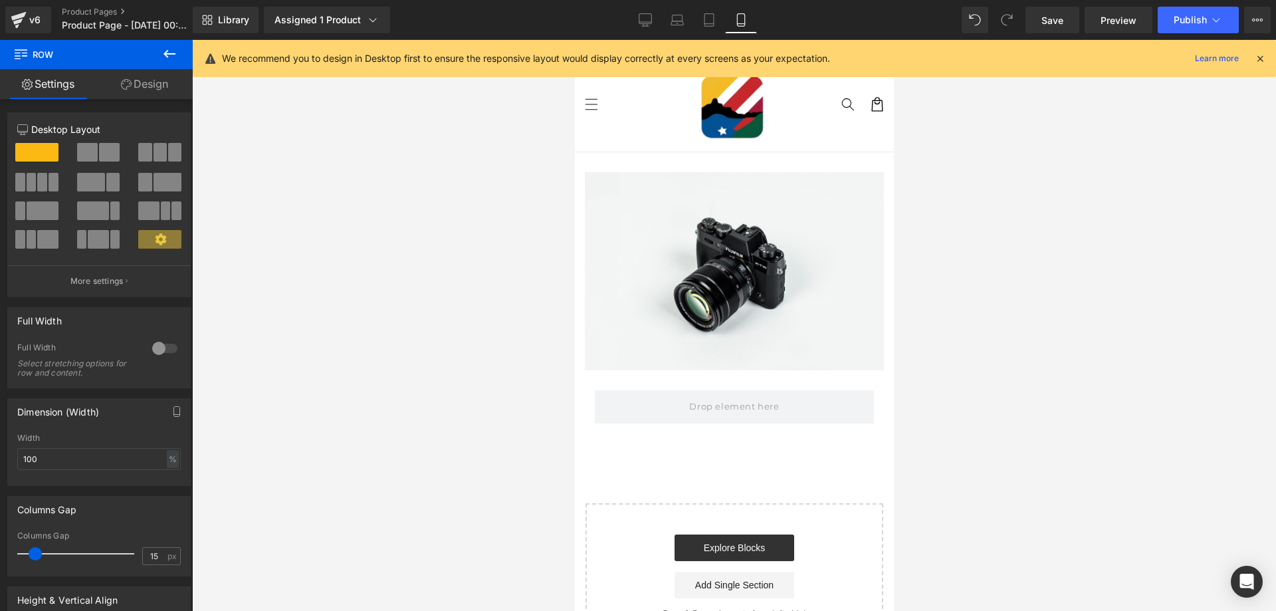
click at [164, 57] on icon at bounding box center [170, 54] width 16 height 16
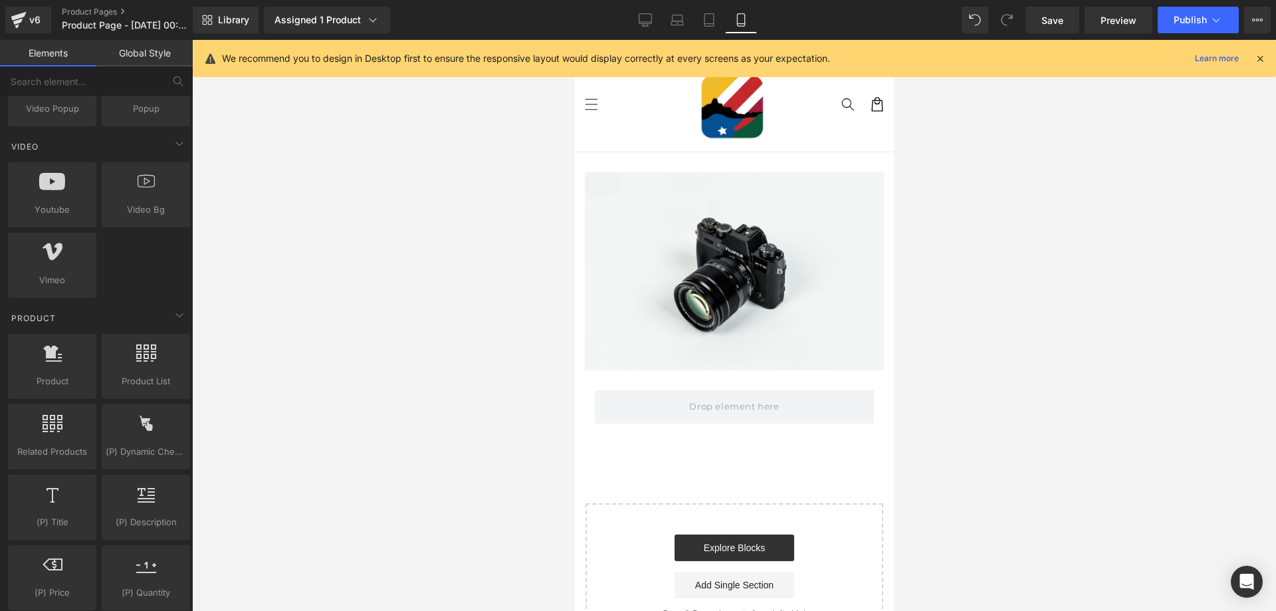
scroll to position [931, 0]
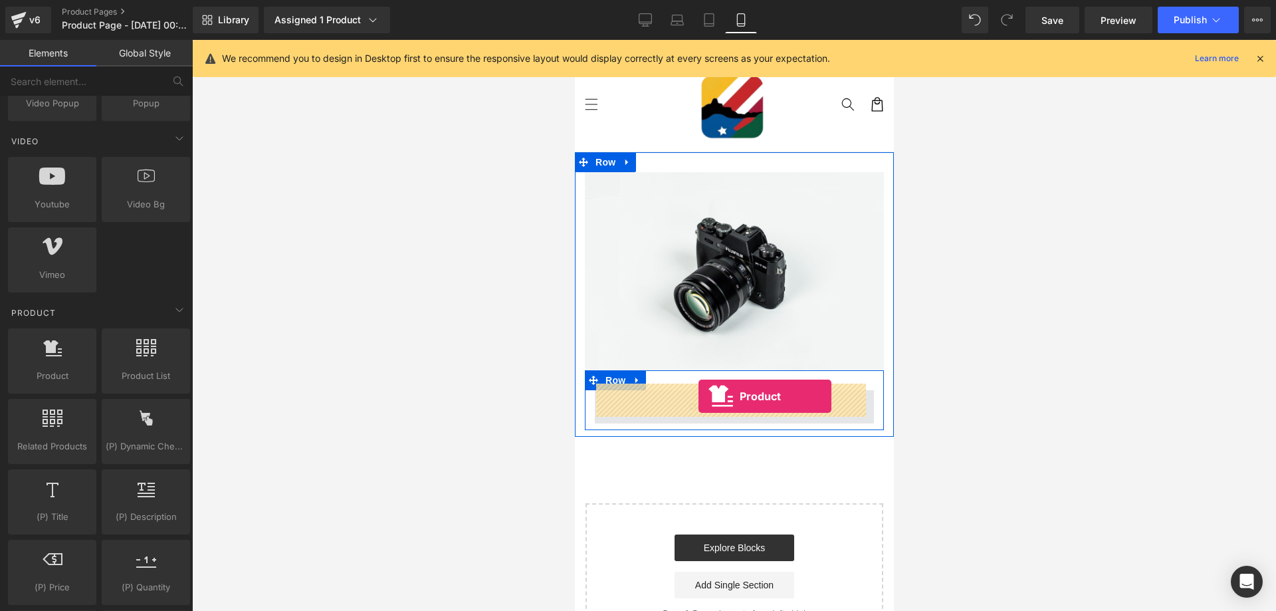
drag, startPoint x: 641, startPoint y: 400, endPoint x: 698, endPoint y: 396, distance: 57.3
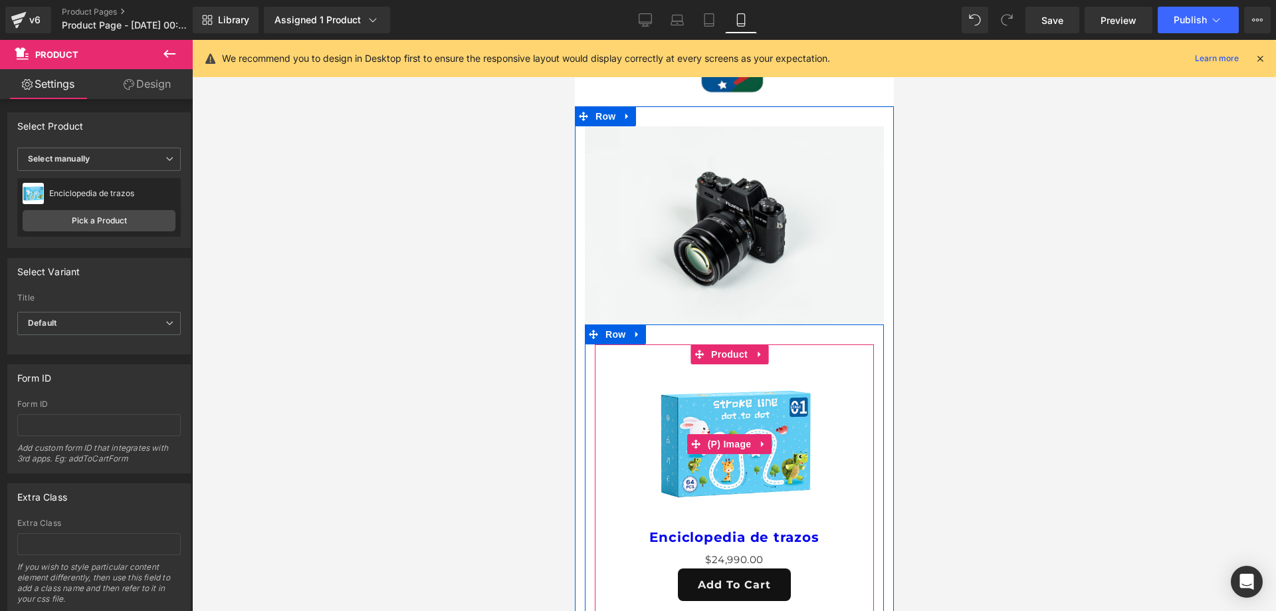
scroll to position [133, 0]
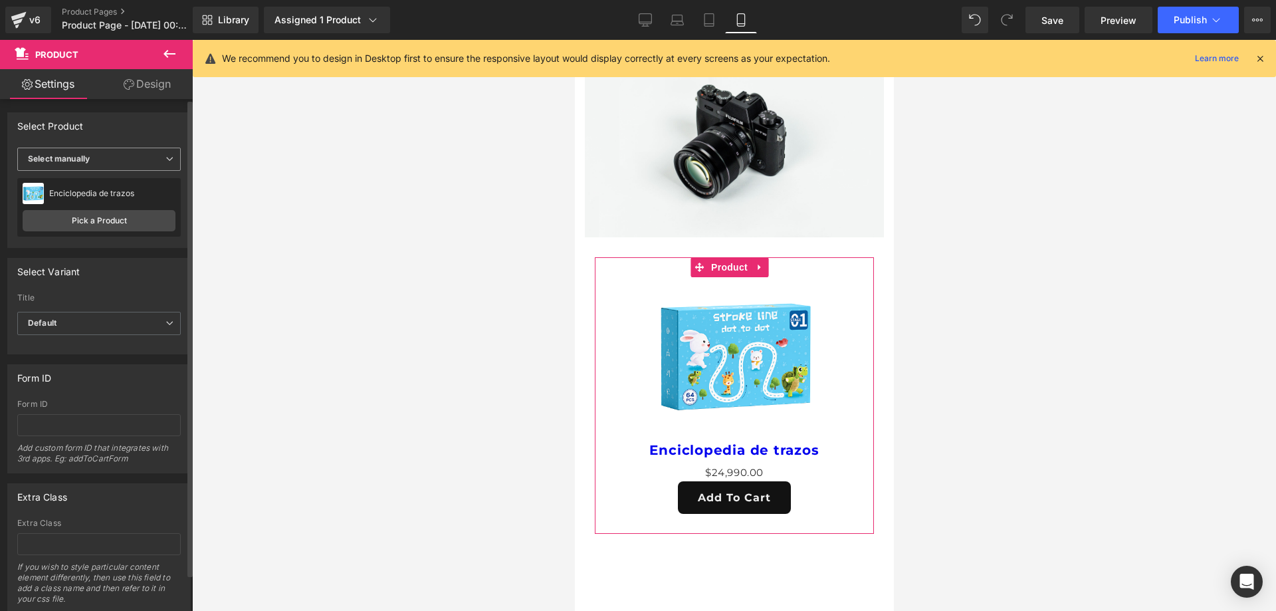
click at [101, 154] on span "Select manually" at bounding box center [99, 159] width 164 height 23
click at [108, 180] on div "Display by assigned product" at bounding box center [91, 180] width 108 height 9
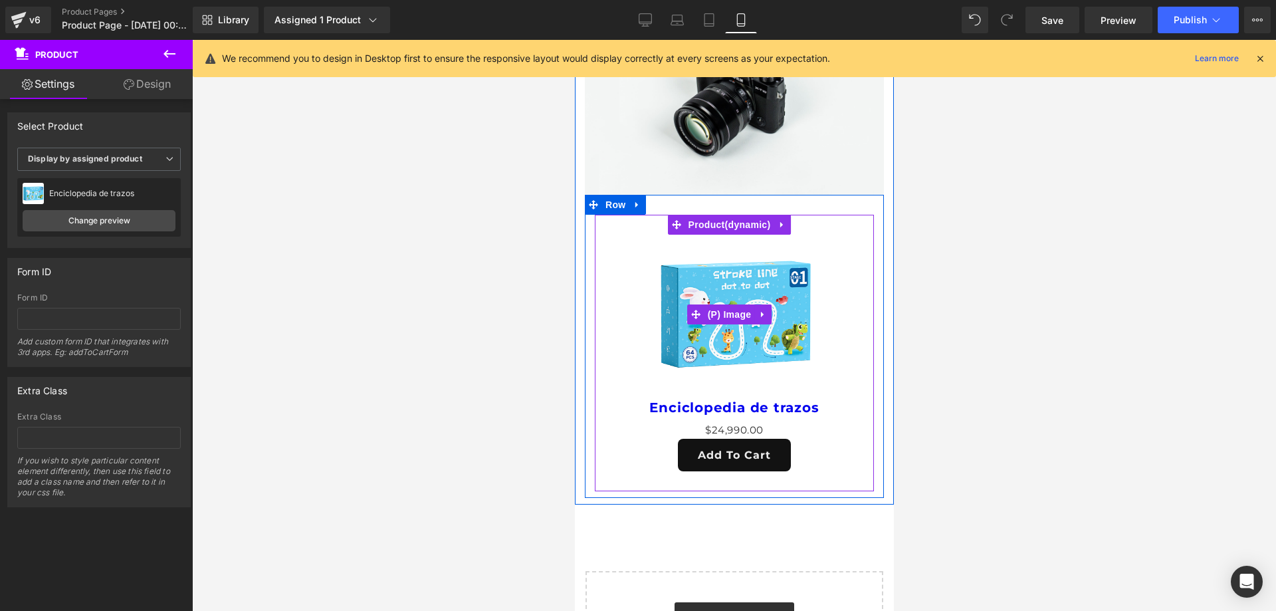
scroll to position [199, 0]
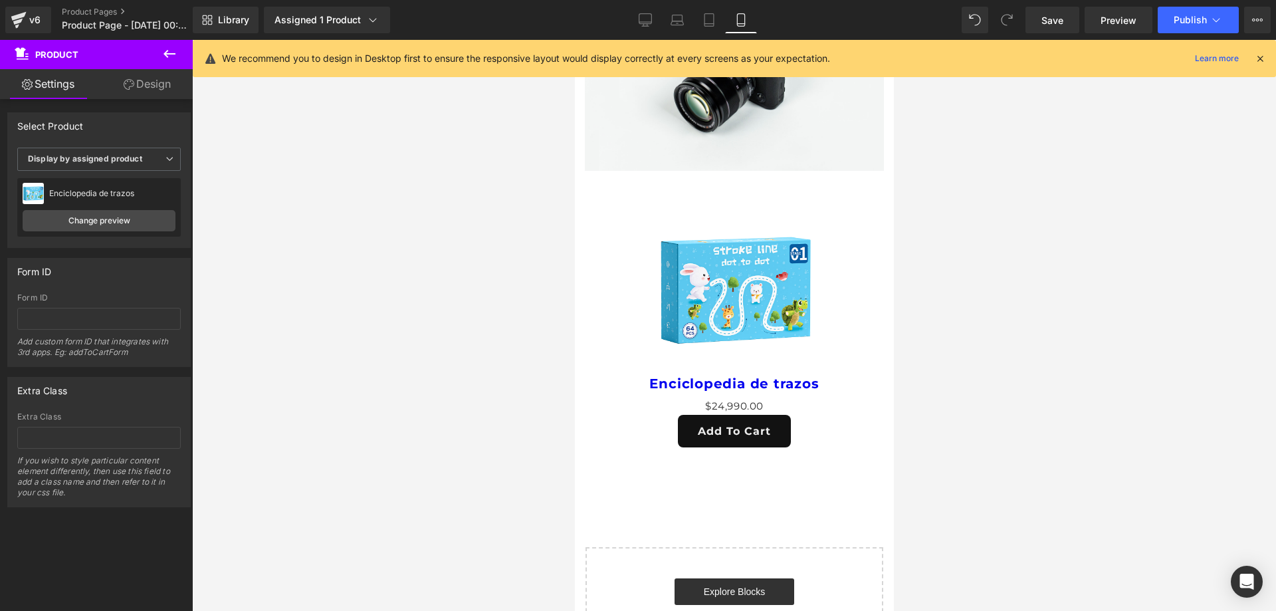
click at [175, 51] on icon at bounding box center [170, 54] width 16 height 16
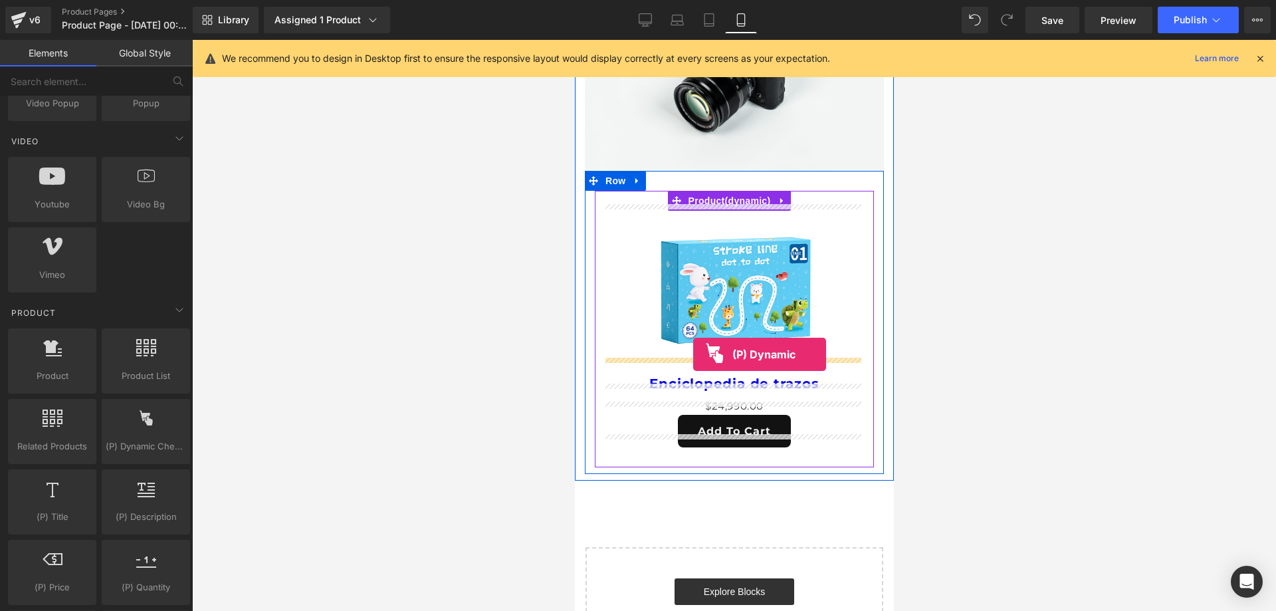
drag, startPoint x: 731, startPoint y: 473, endPoint x: 693, endPoint y: 354, distance: 124.3
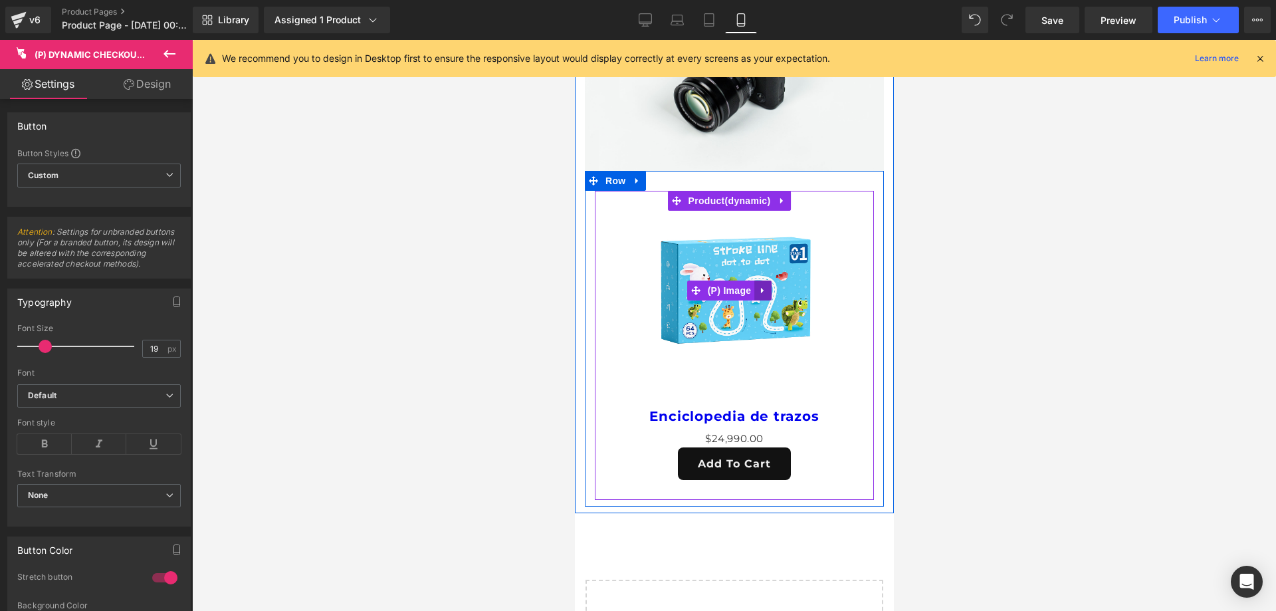
click at [763, 286] on icon at bounding box center [762, 291] width 9 height 10
click at [761, 412] on icon at bounding box center [758, 417] width 9 height 10
click at [767, 412] on icon at bounding box center [767, 416] width 9 height 9
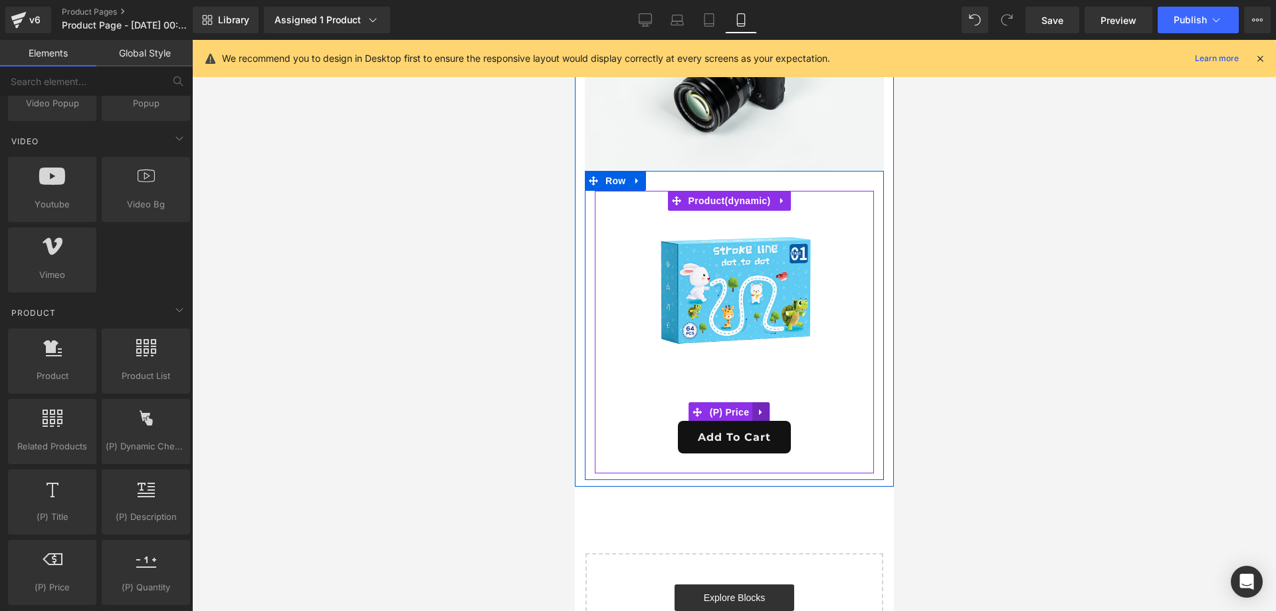
click at [759, 407] on icon at bounding box center [760, 412] width 9 height 10
click at [763, 402] on link at bounding box center [769, 412] width 17 height 20
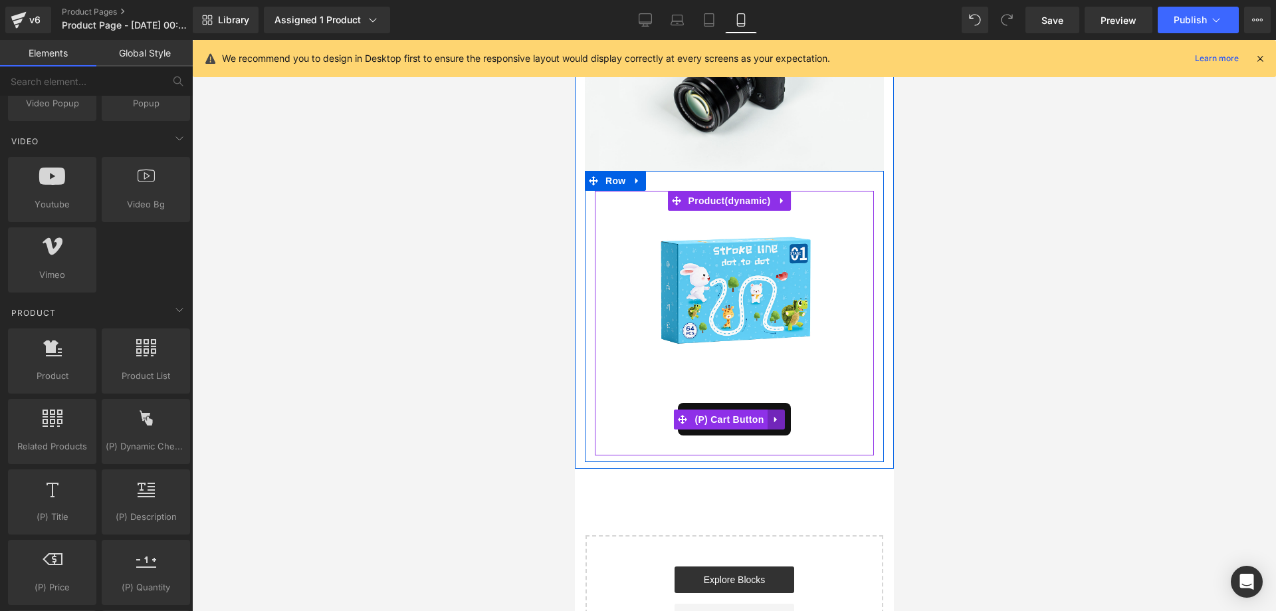
click at [773, 414] on icon at bounding box center [775, 419] width 9 height 10
click at [780, 415] on icon at bounding box center [784, 419] width 9 height 9
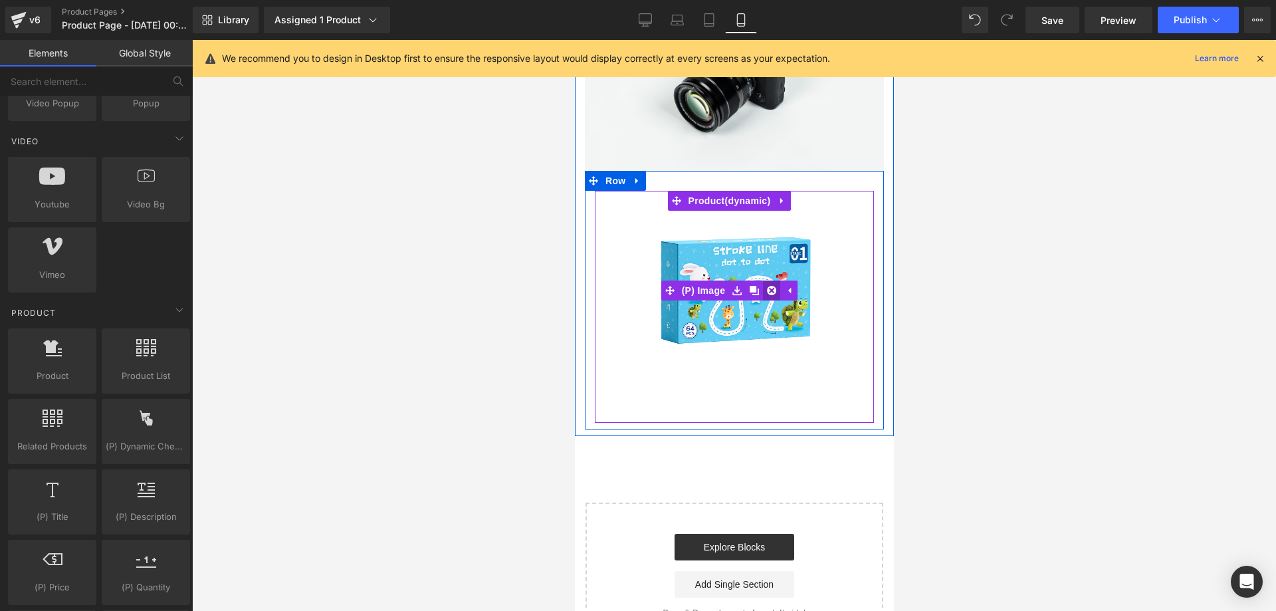
click at [769, 287] on link at bounding box center [771, 291] width 17 height 20
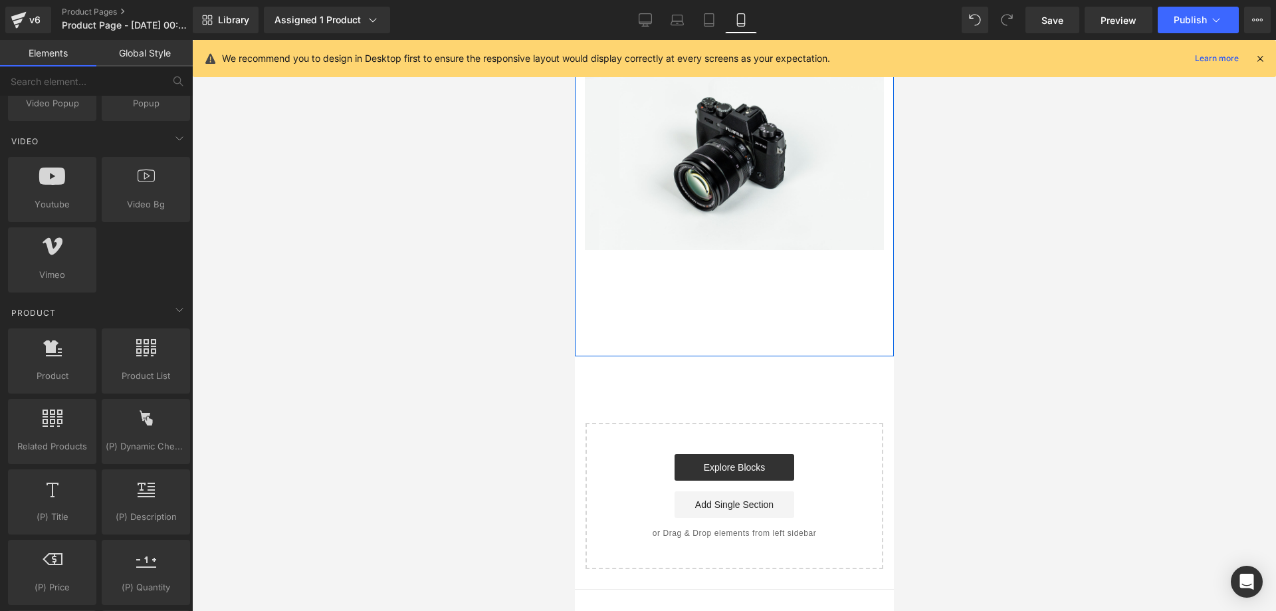
scroll to position [0, 0]
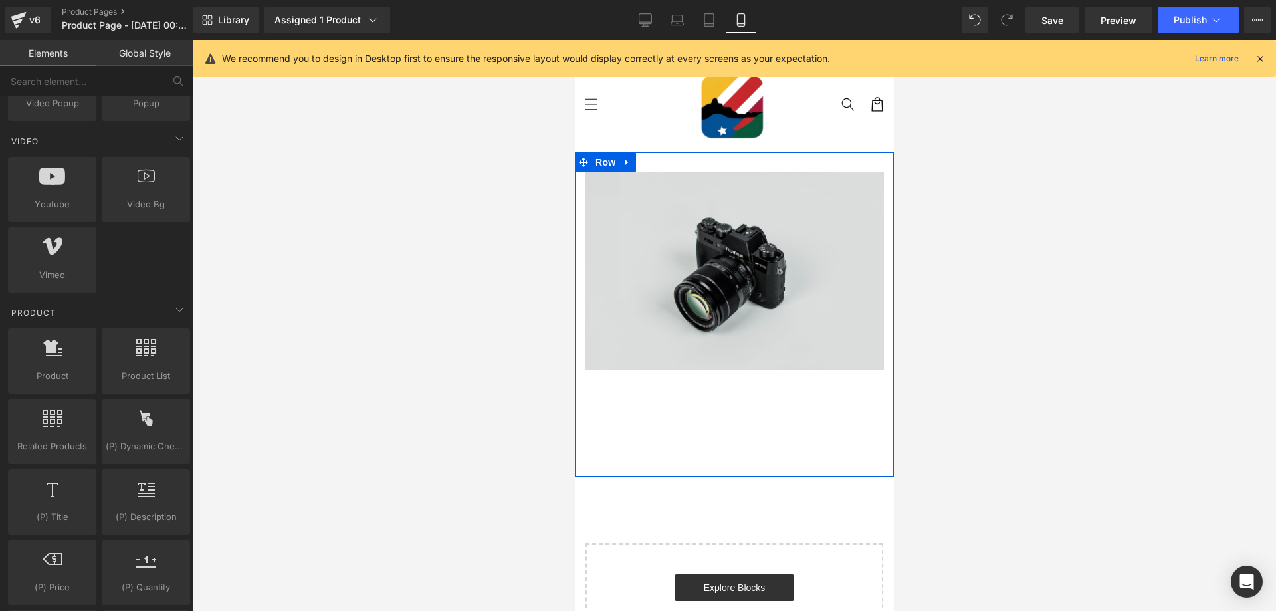
click at [690, 232] on img at bounding box center [733, 271] width 299 height 198
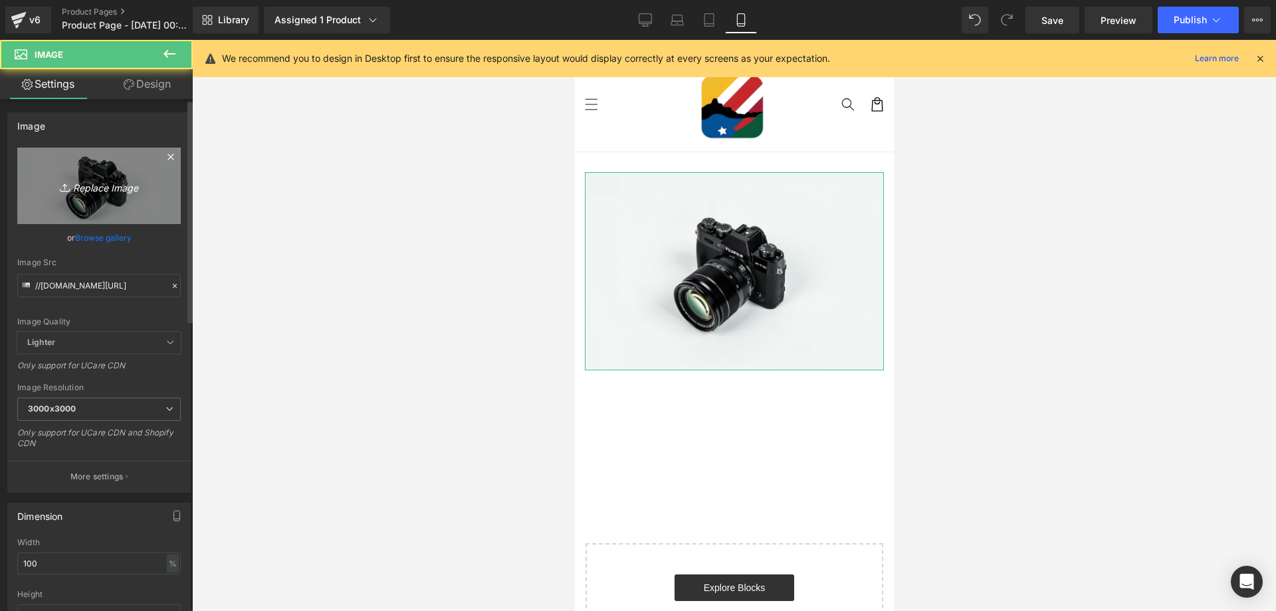
click at [137, 166] on link "Replace Image" at bounding box center [99, 186] width 164 height 76
type input "C:\fakepath\121.jpg"
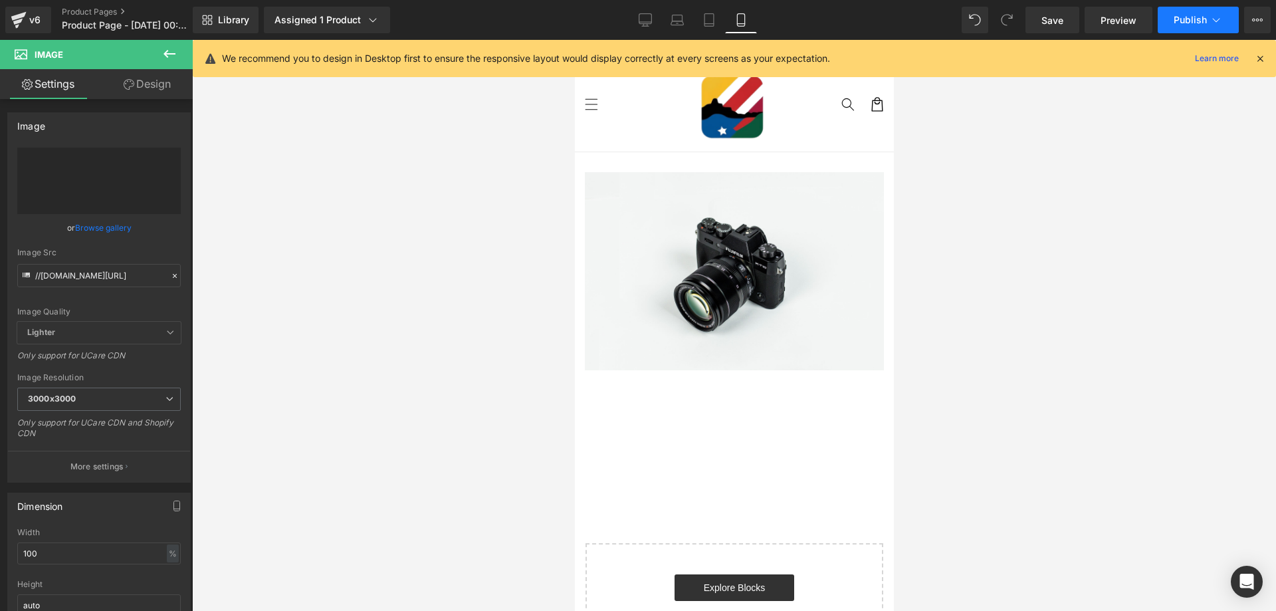
type input "[URL][DOMAIN_NAME]"
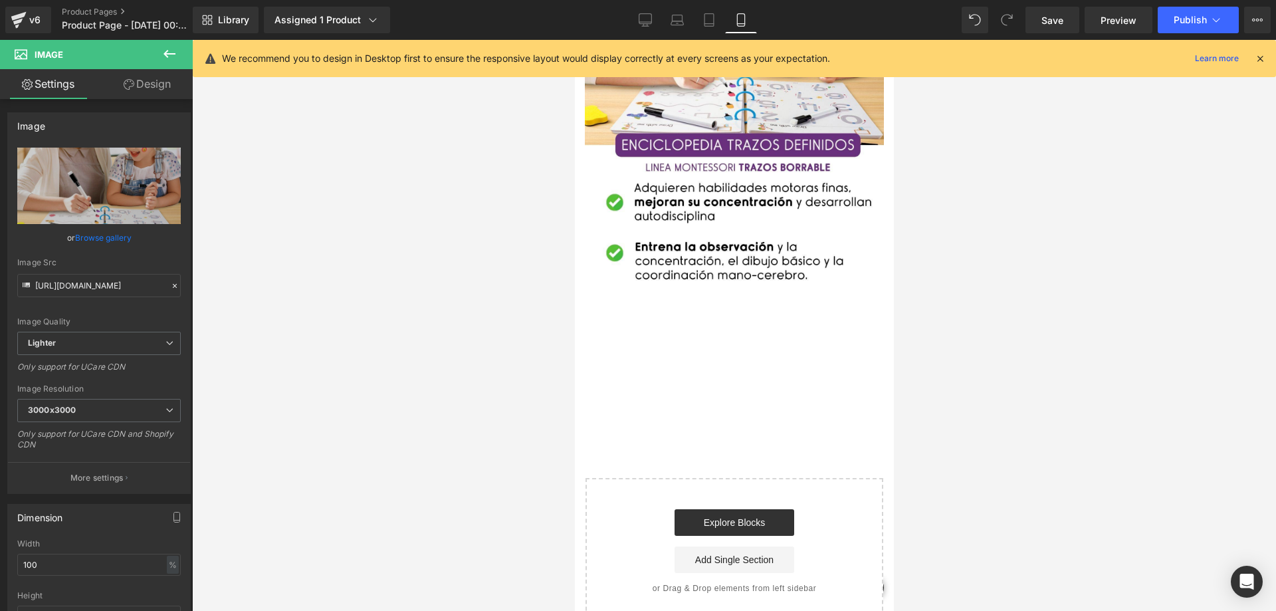
scroll to position [332, 0]
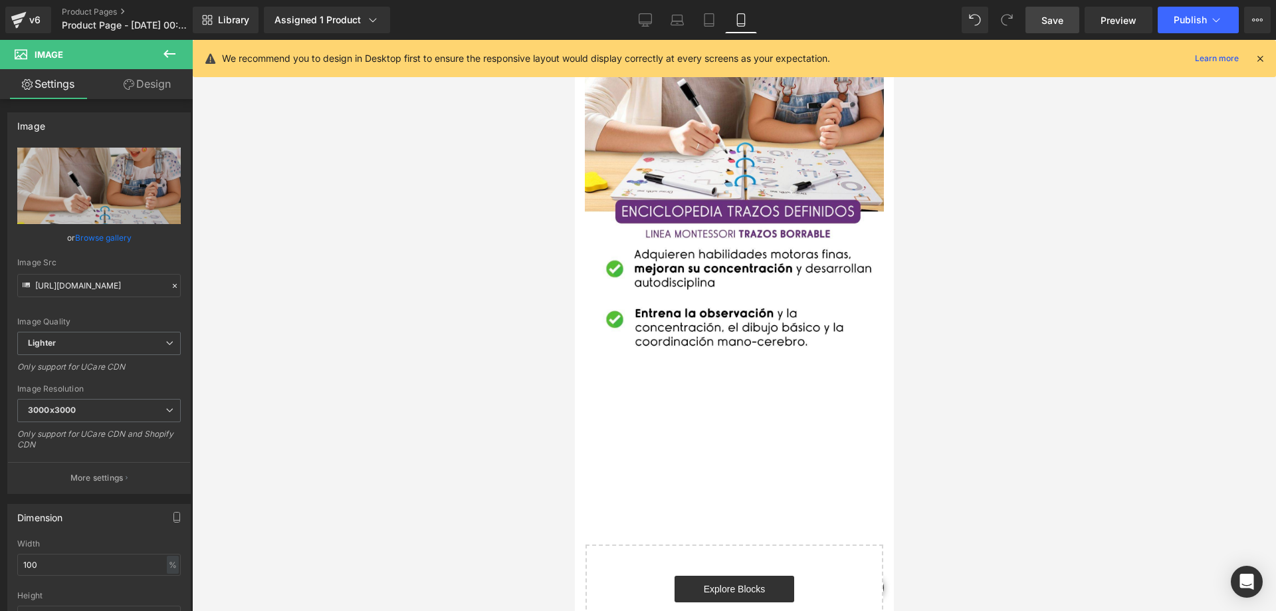
click at [1056, 22] on span "Save" at bounding box center [1053, 20] width 22 height 14
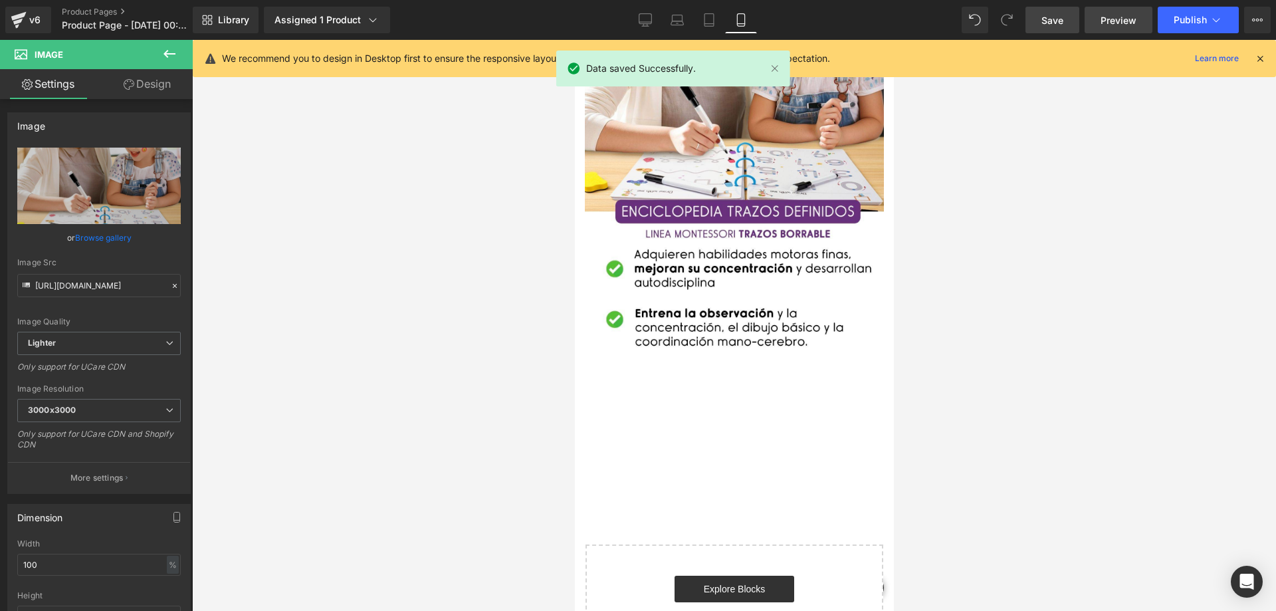
click at [1111, 21] on span "Preview" at bounding box center [1119, 20] width 36 height 14
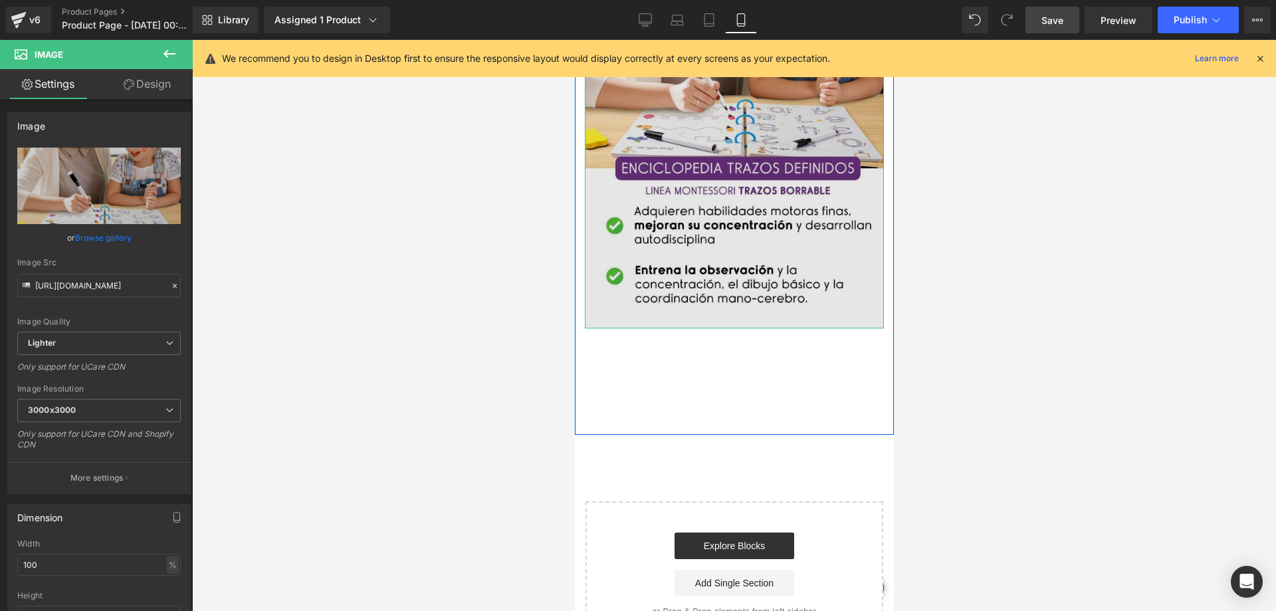
scroll to position [399, 0]
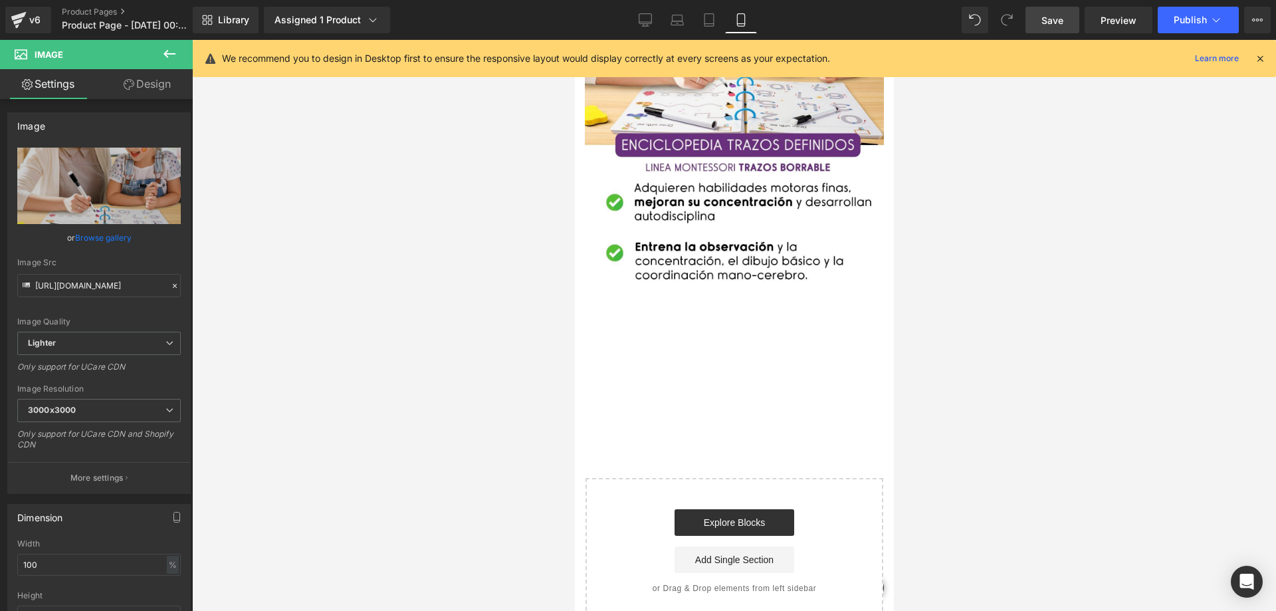
click at [174, 51] on icon at bounding box center [170, 54] width 16 height 16
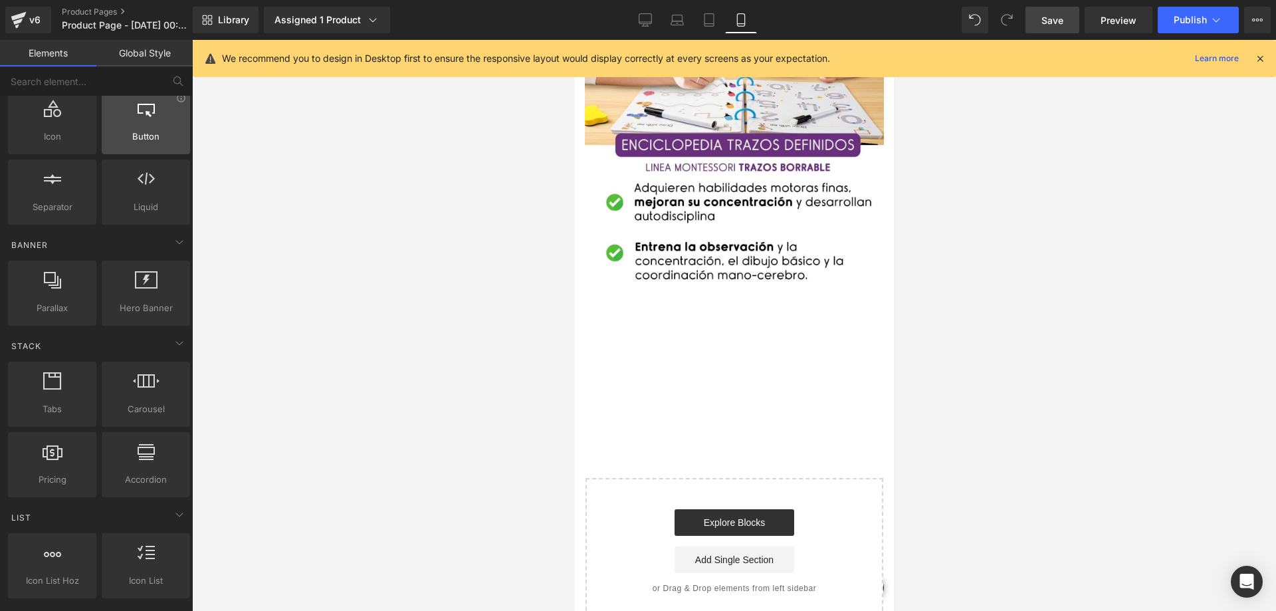
scroll to position [0, 0]
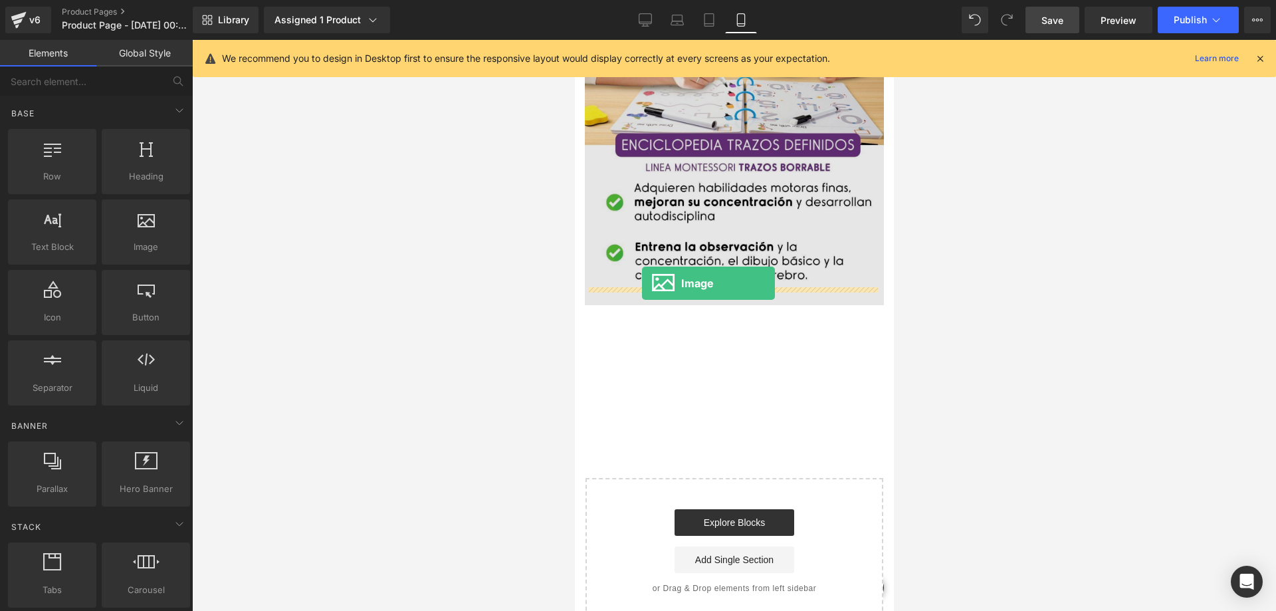
drag, startPoint x: 723, startPoint y: 284, endPoint x: 642, endPoint y: 283, distance: 81.8
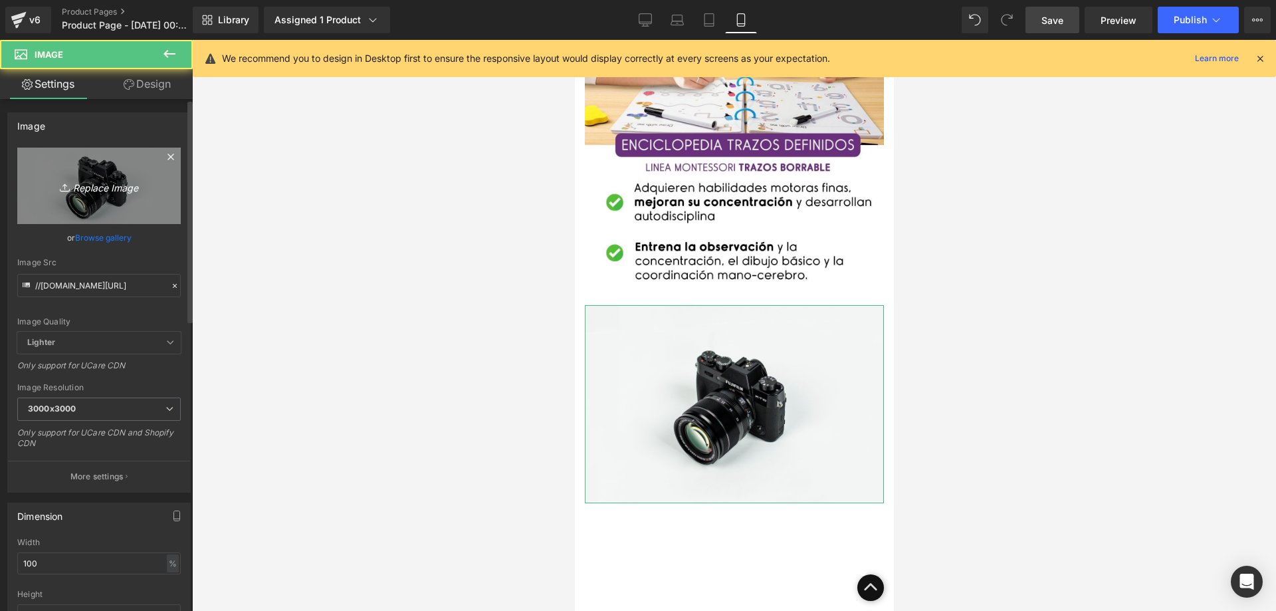
click at [104, 189] on icon "Replace Image" at bounding box center [99, 186] width 106 height 17
type input "C:\fakepath\122.jpg"
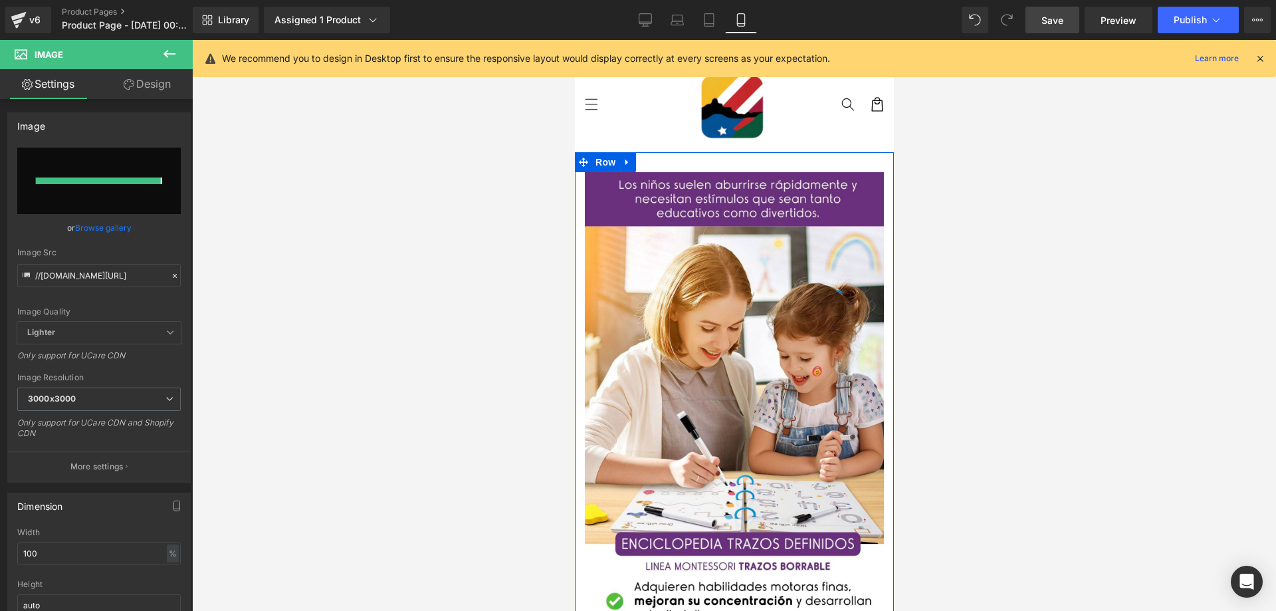
type input "[URL][DOMAIN_NAME]"
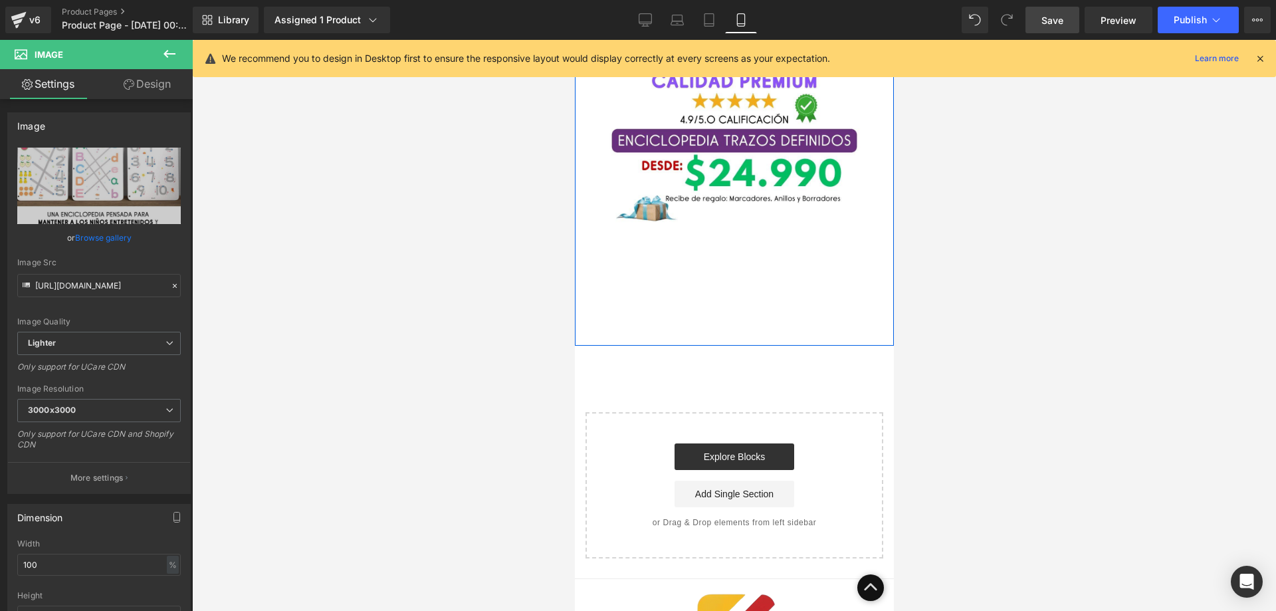
scroll to position [997, 0]
click at [174, 61] on icon at bounding box center [170, 54] width 16 height 16
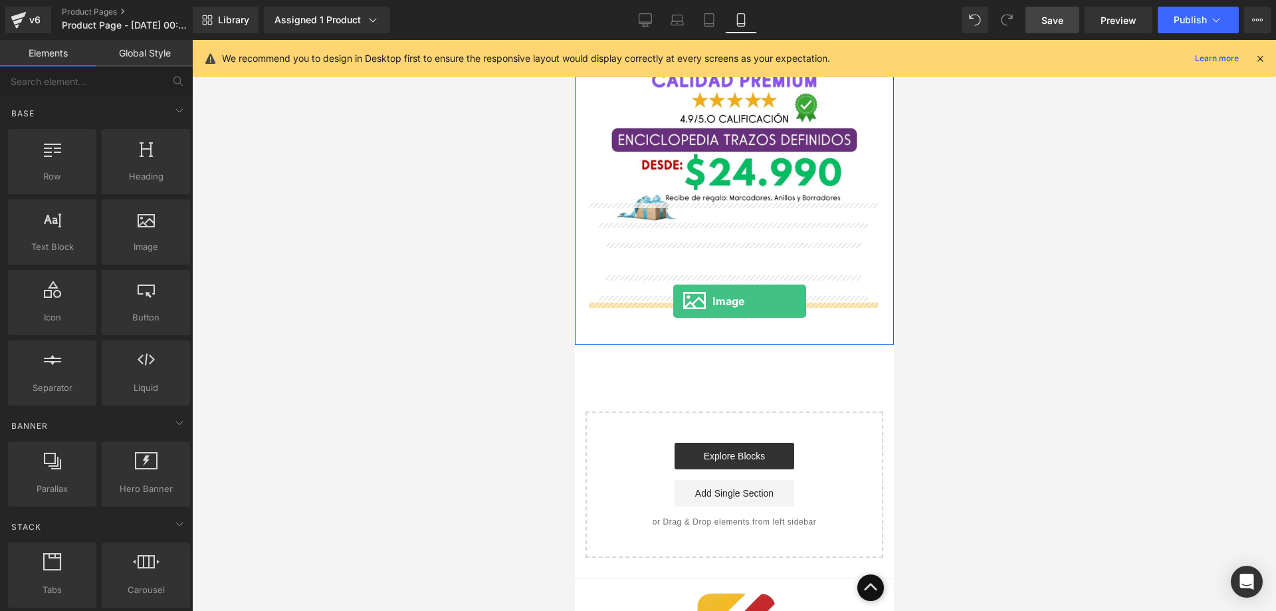
drag, startPoint x: 729, startPoint y: 276, endPoint x: 673, endPoint y: 301, distance: 61.9
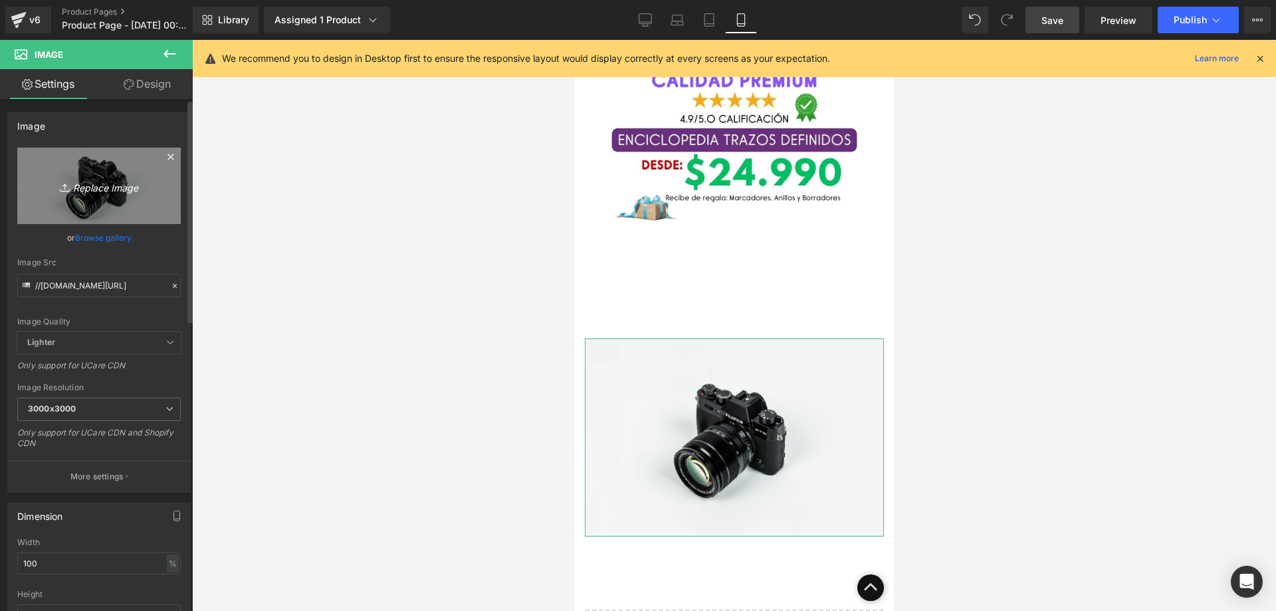
click at [130, 192] on icon "Replace Image" at bounding box center [99, 186] width 106 height 17
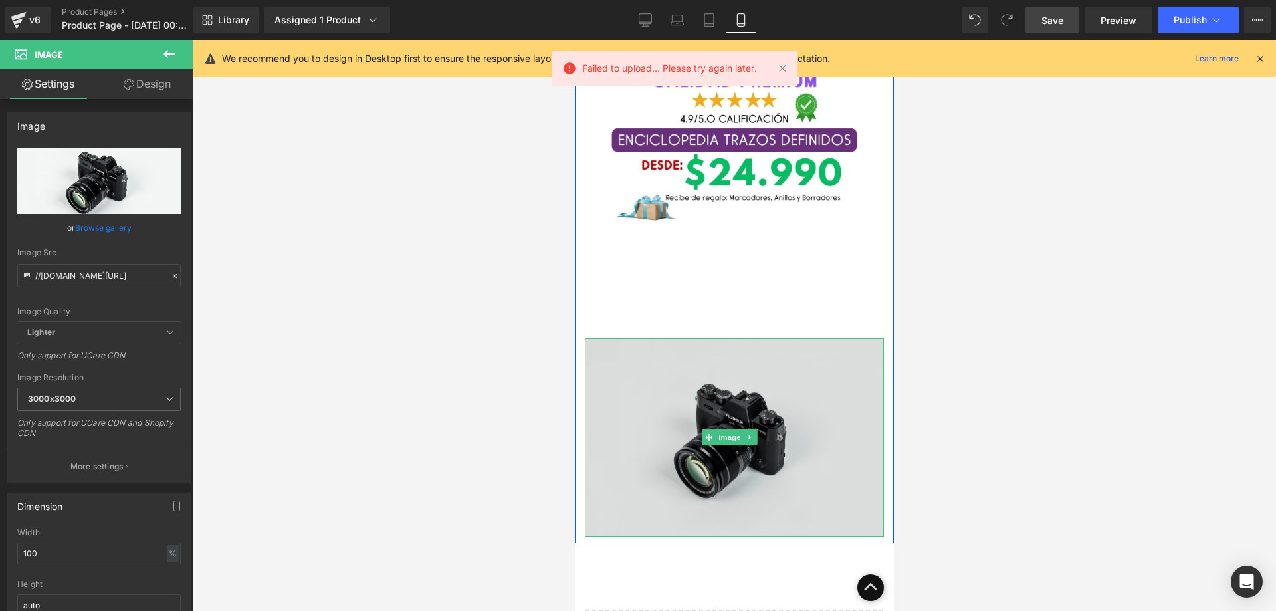
click at [691, 378] on img at bounding box center [733, 437] width 299 height 198
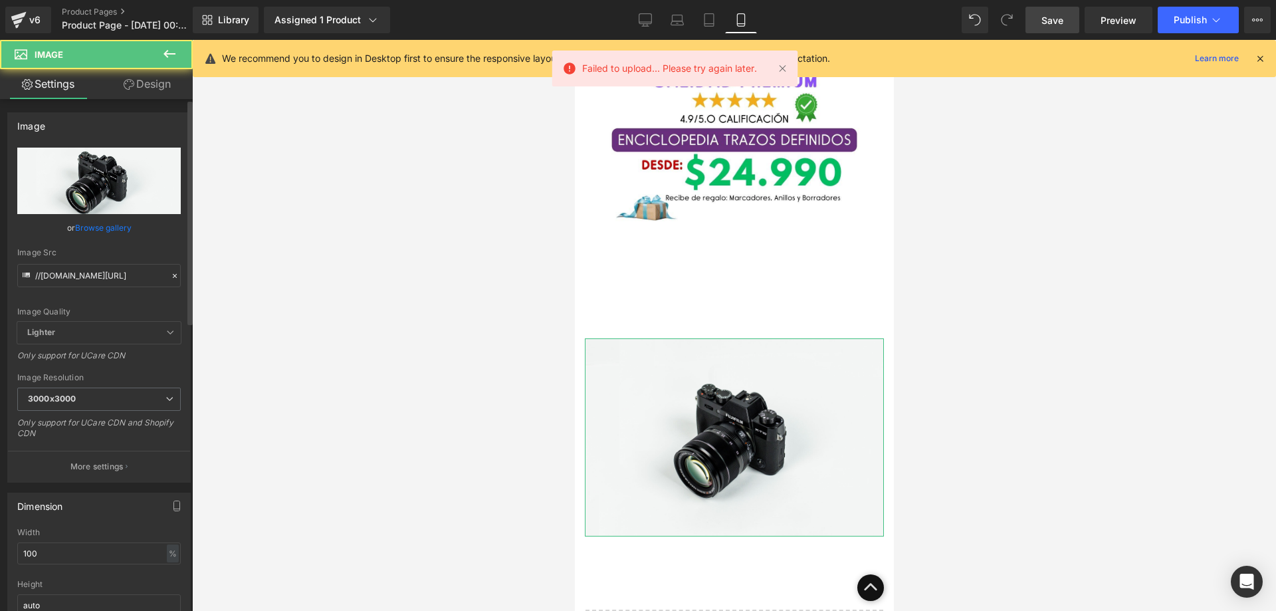
click at [121, 169] on input "file" at bounding box center [99, 181] width 164 height 66
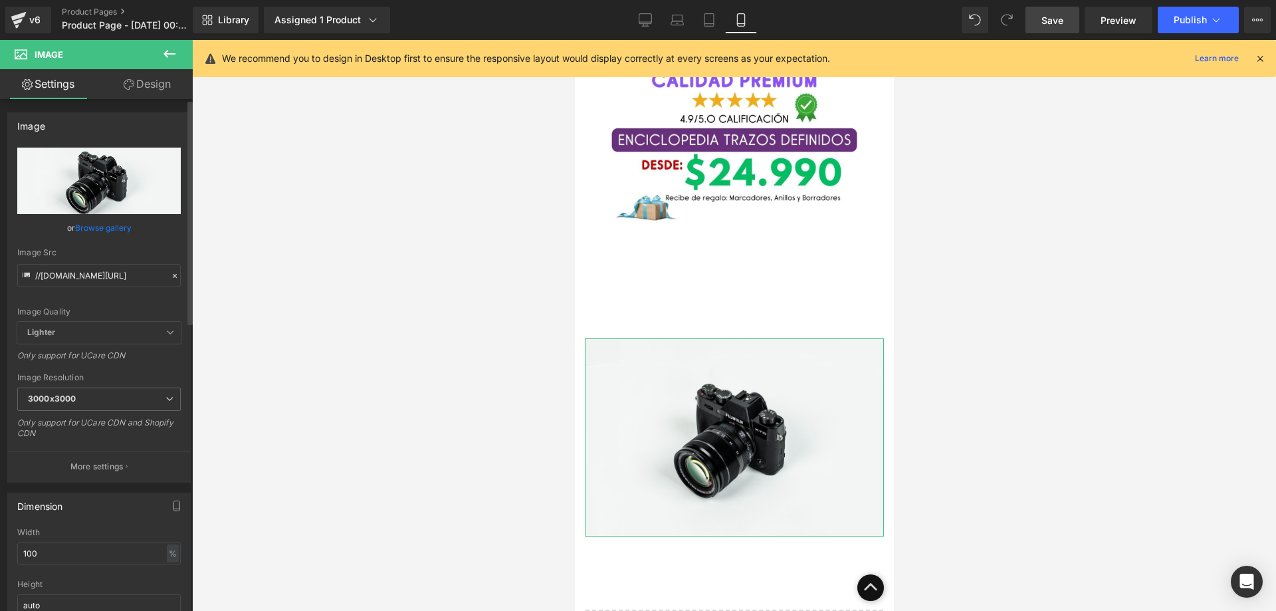
type input "C:\fakepath\124.jpg"
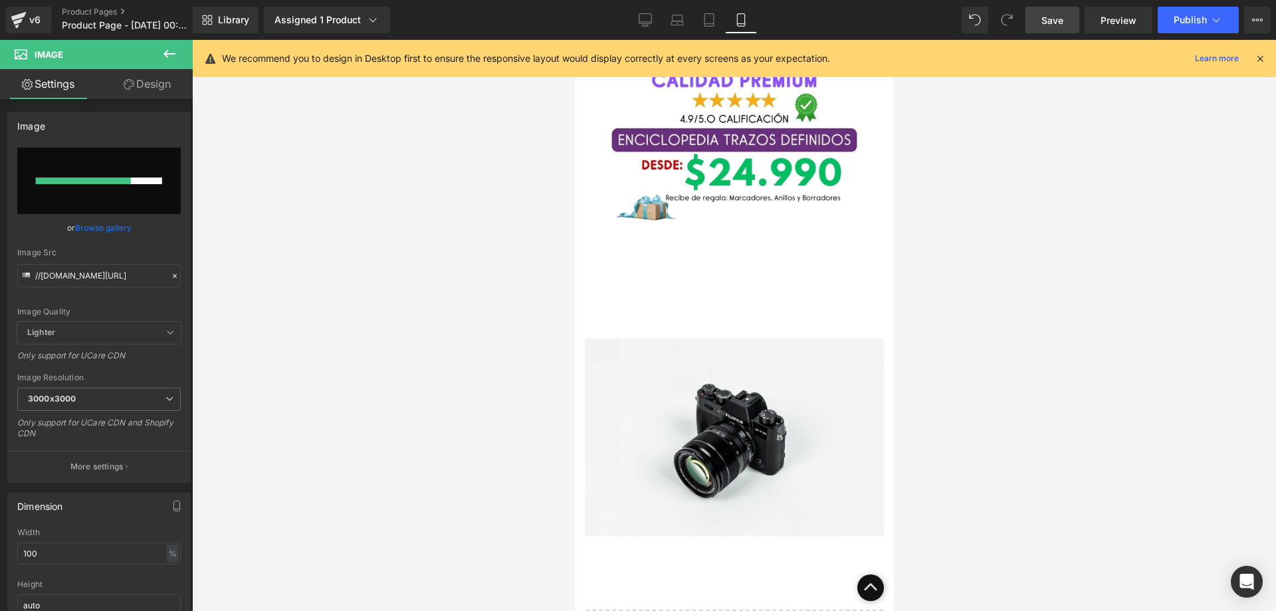
click at [329, 321] on div at bounding box center [734, 325] width 1084 height 571
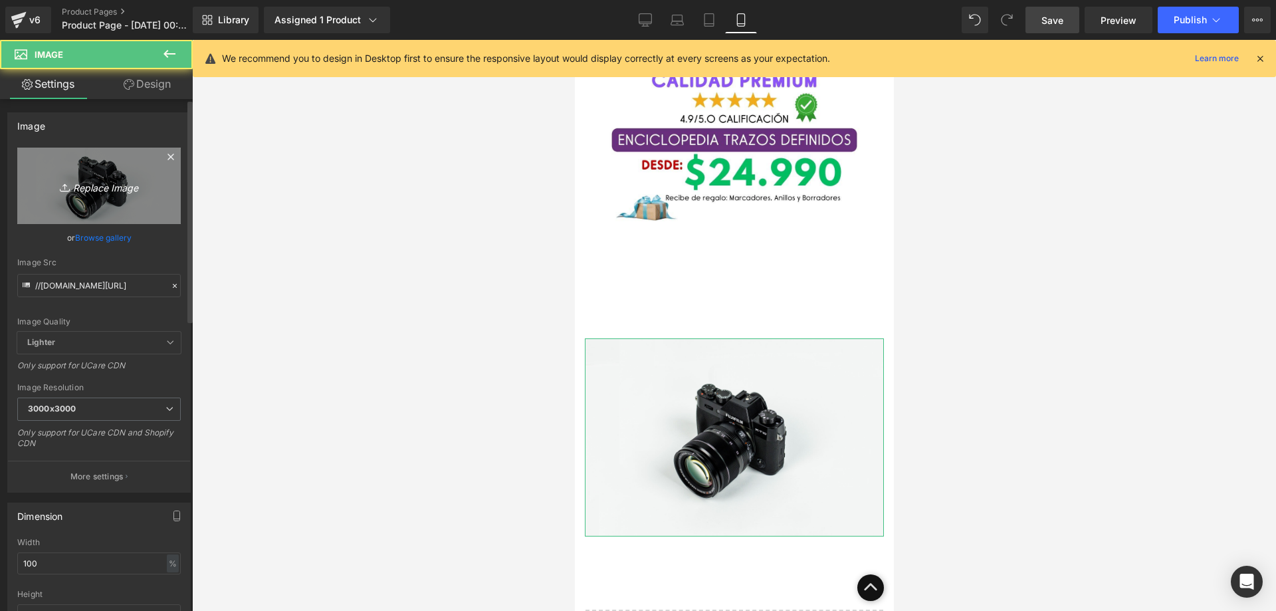
click at [104, 195] on link "Replace Image" at bounding box center [99, 186] width 164 height 76
type input "C:\fakepath\123.jpg"
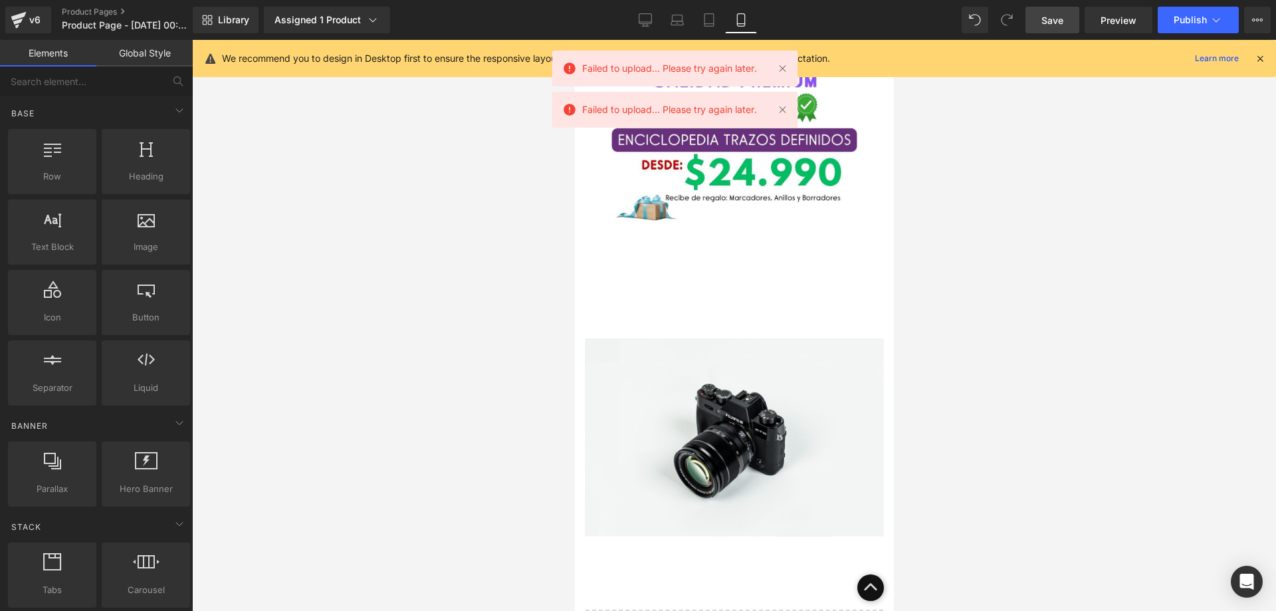
click at [544, 378] on div at bounding box center [734, 325] width 1084 height 571
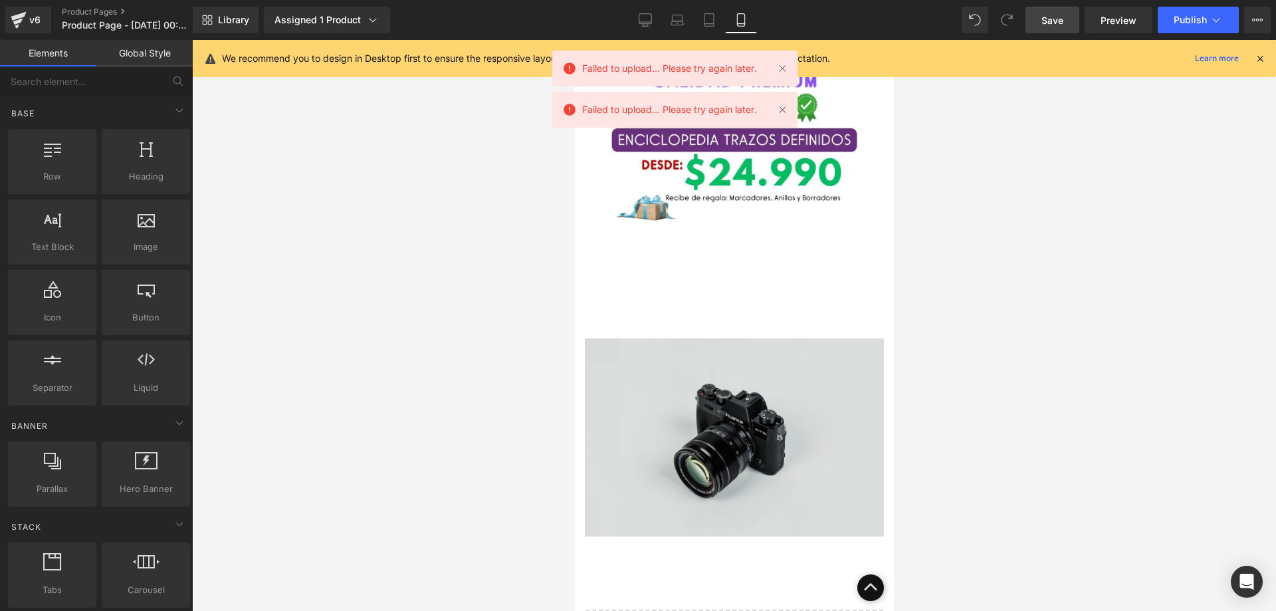
click at [742, 429] on span "Image" at bounding box center [729, 437] width 28 height 16
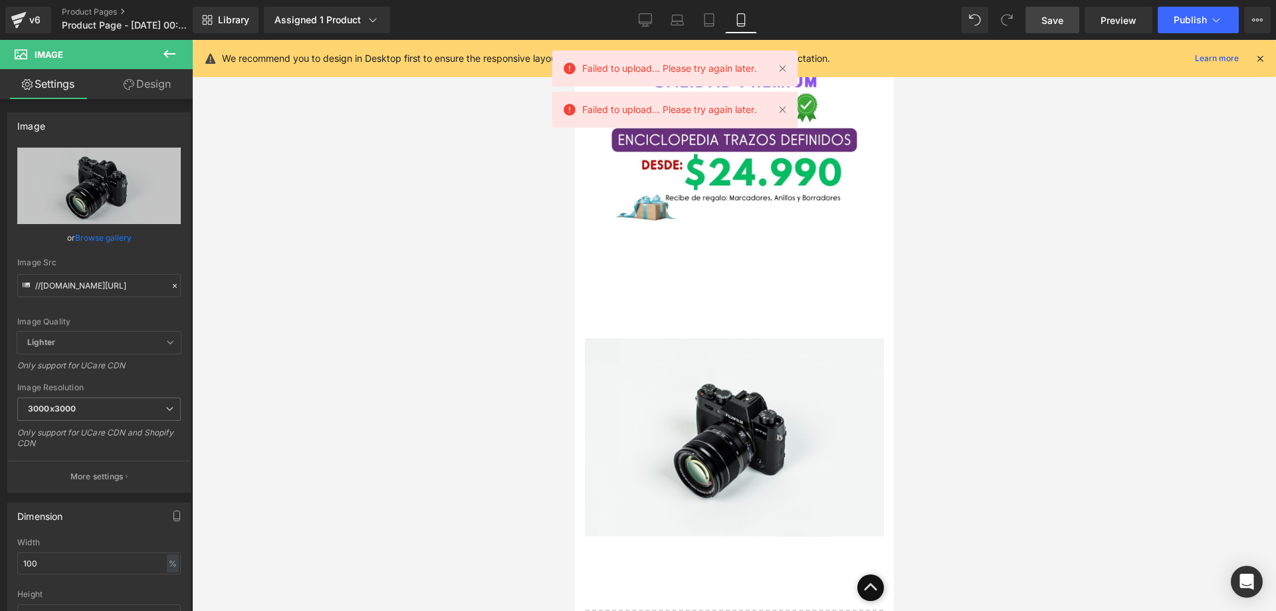
click at [1062, 25] on span "Save" at bounding box center [1053, 20] width 22 height 14
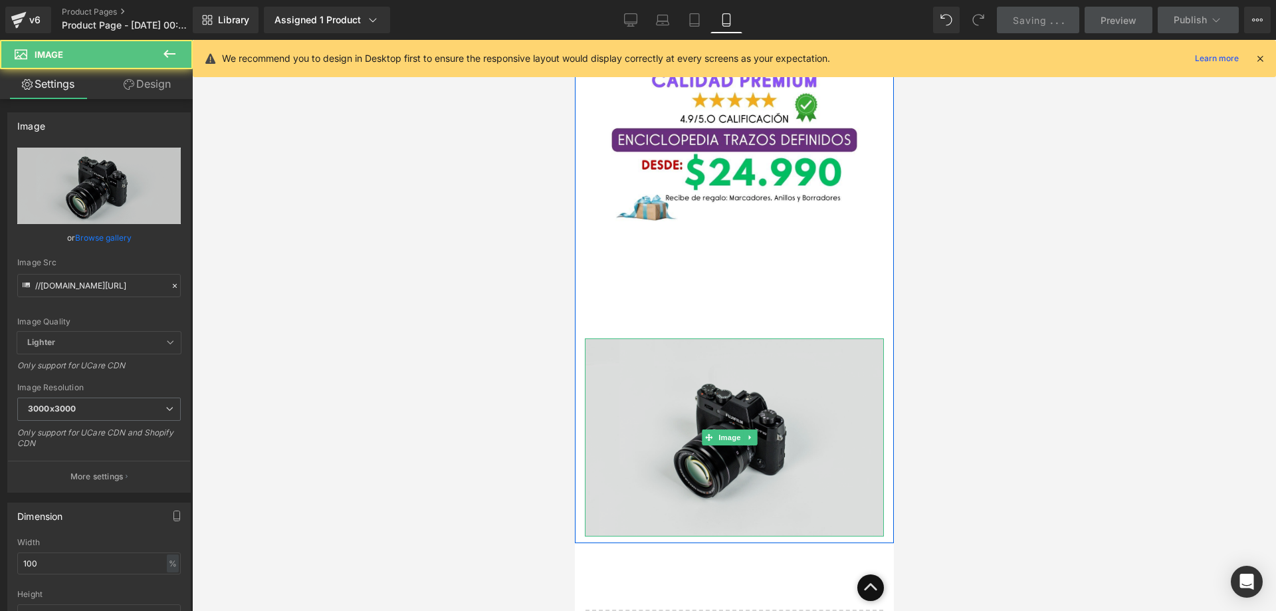
click at [800, 346] on img at bounding box center [733, 437] width 299 height 198
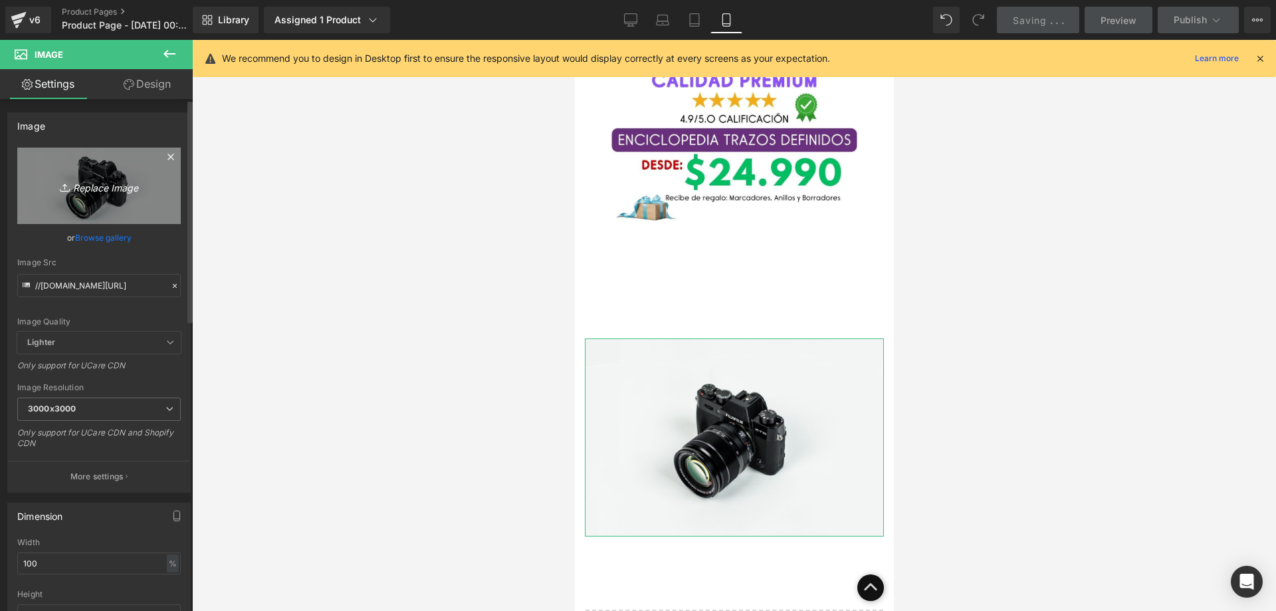
click at [136, 185] on icon "Replace Image" at bounding box center [99, 186] width 106 height 17
type input "C:\fakepath\124.jpg"
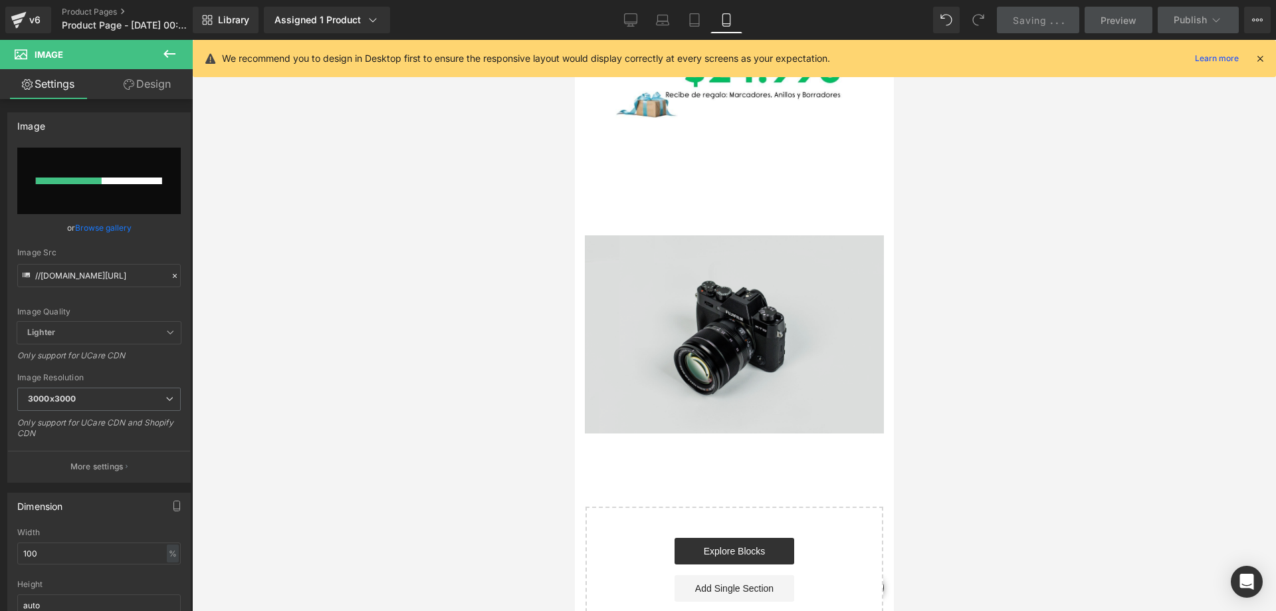
scroll to position [1130, 0]
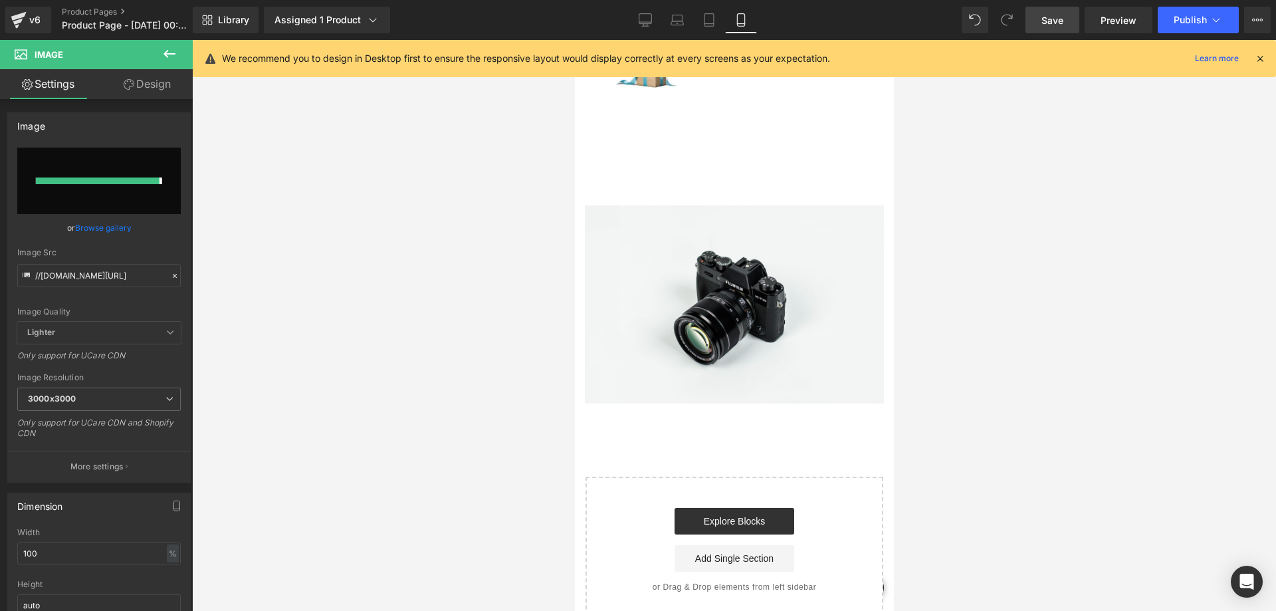
type input "[URL][DOMAIN_NAME]"
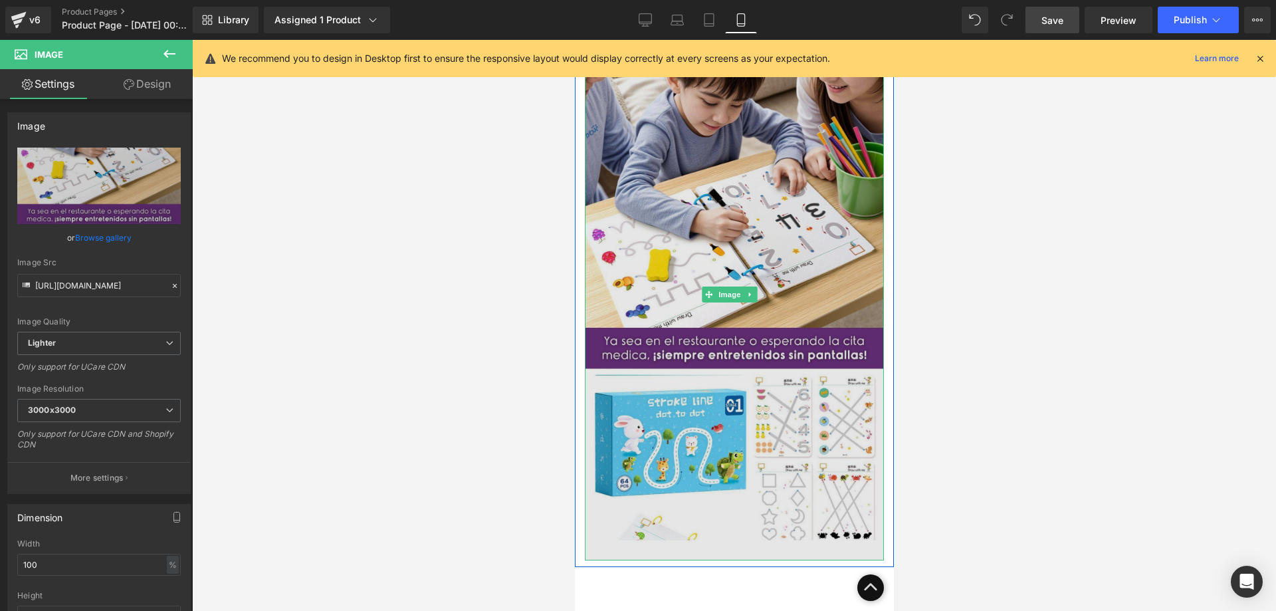
scroll to position [1396, 0]
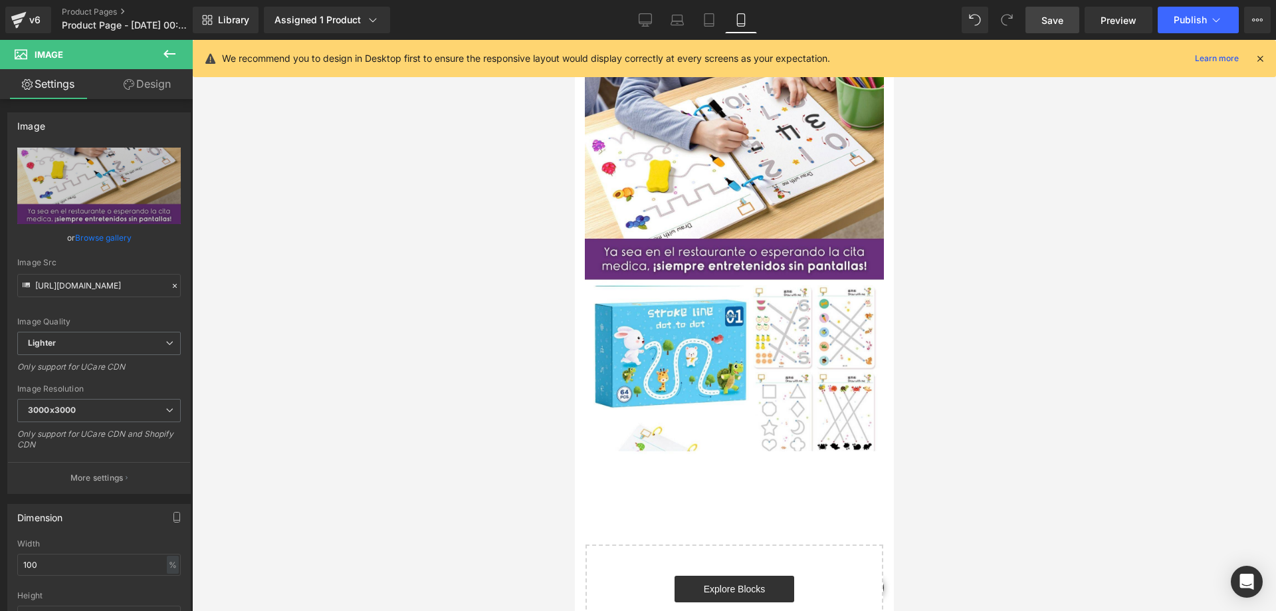
click at [174, 62] on button at bounding box center [169, 54] width 47 height 29
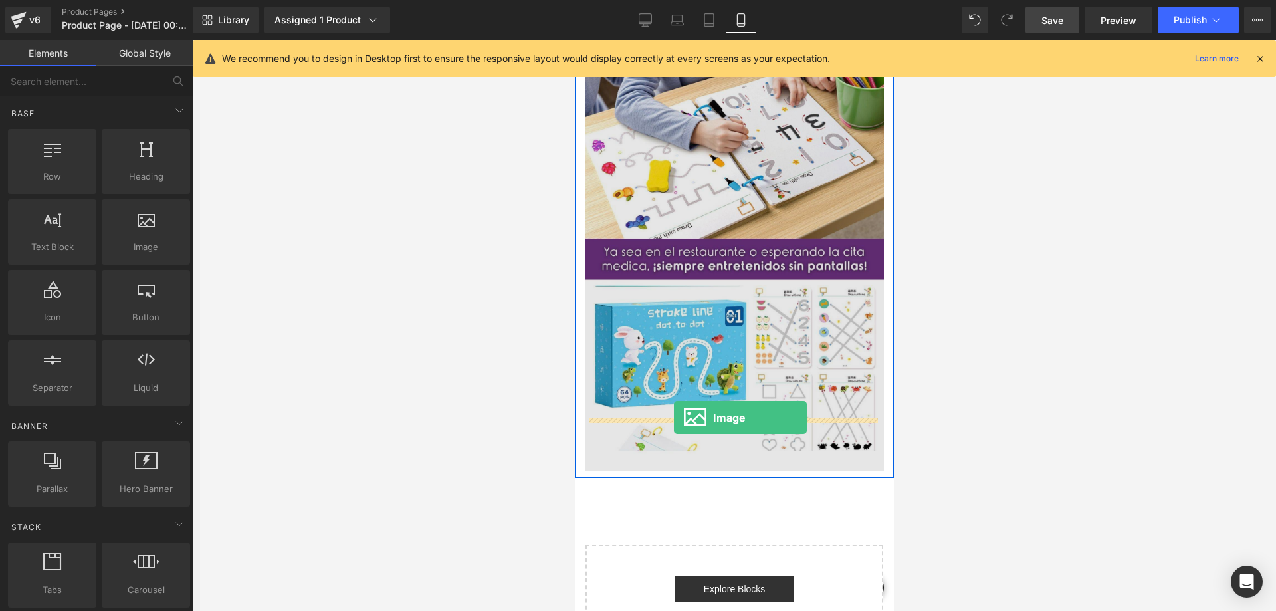
drag, startPoint x: 725, startPoint y: 272, endPoint x: 673, endPoint y: 418, distance: 154.3
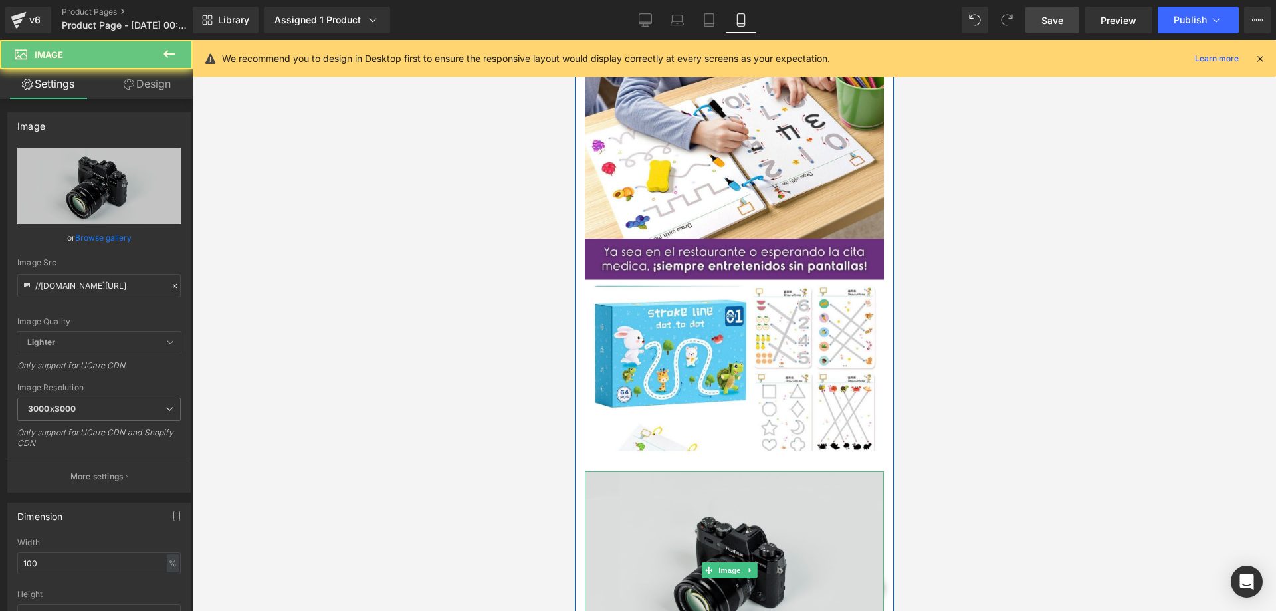
drag, startPoint x: 677, startPoint y: 463, endPoint x: 1057, endPoint y: 375, distance: 389.8
click at [677, 471] on img at bounding box center [733, 570] width 299 height 198
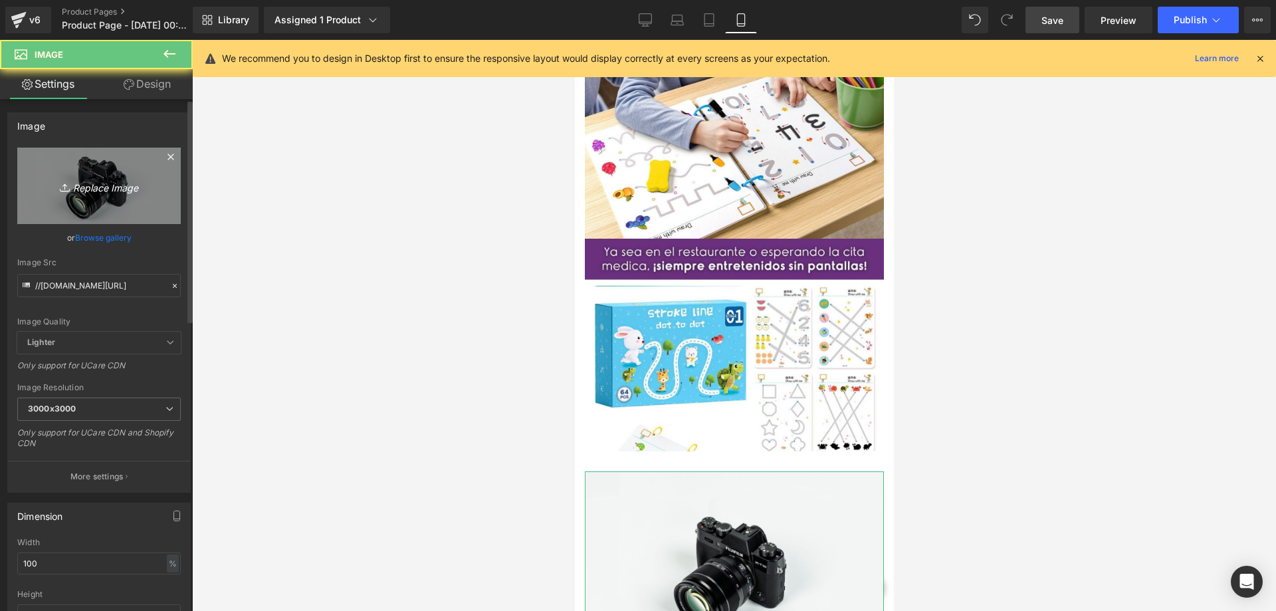
click at [142, 183] on icon "Replace Image" at bounding box center [99, 186] width 106 height 17
type input "C:\fakepath\125.jpg"
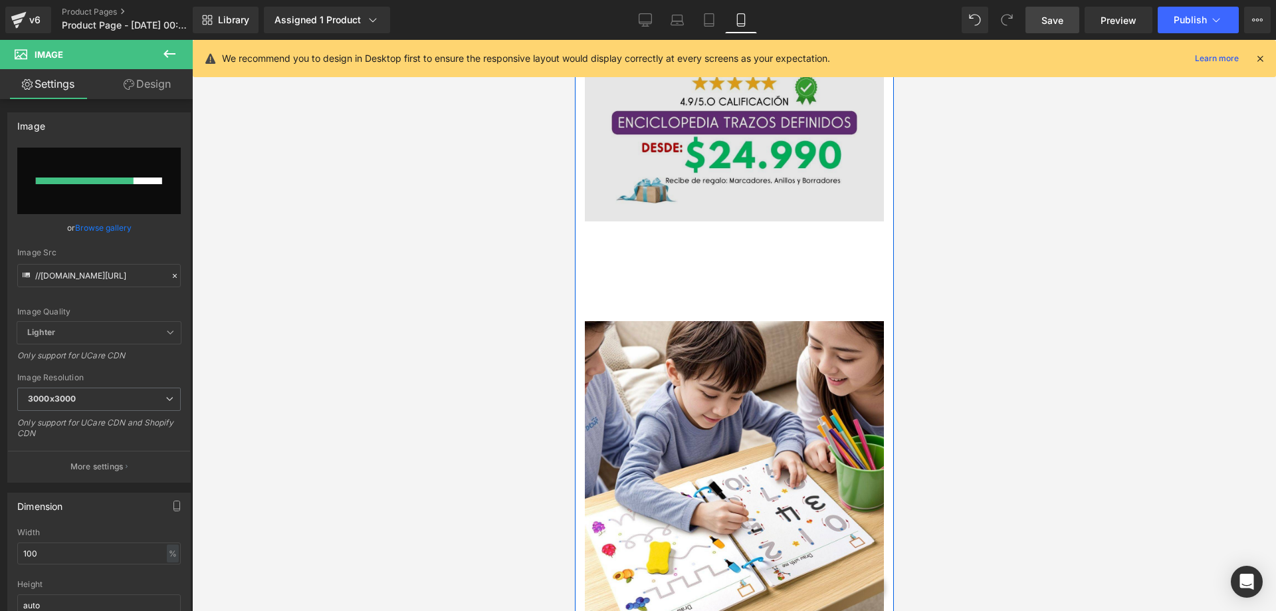
scroll to position [1064, 0]
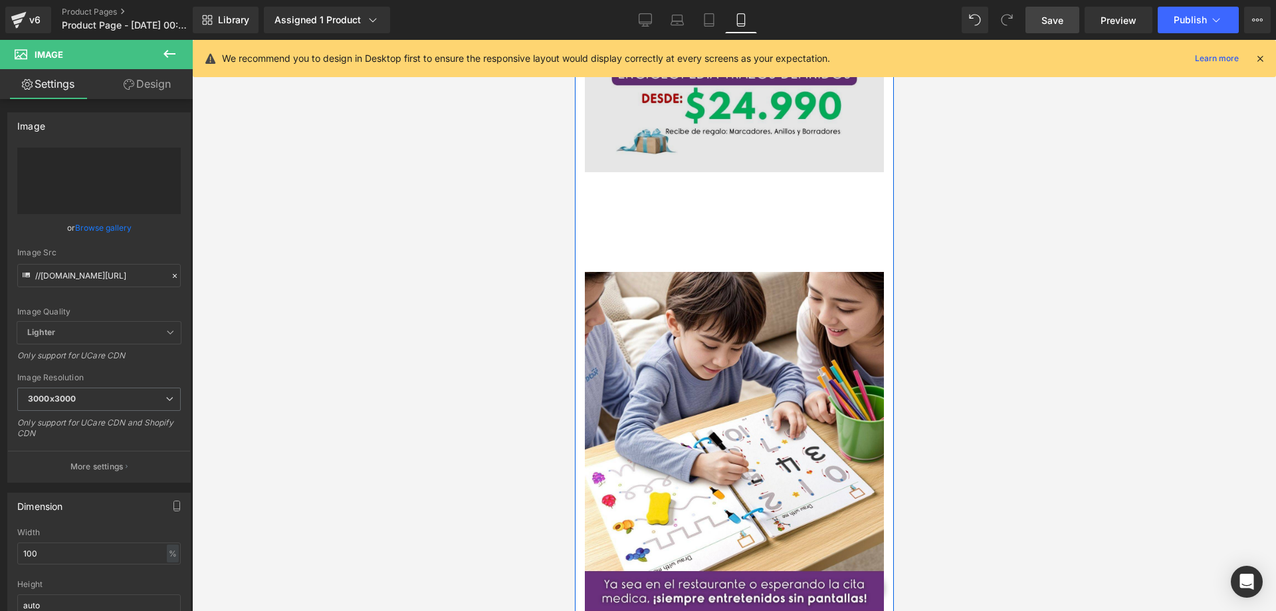
type input "[URL][DOMAIN_NAME]"
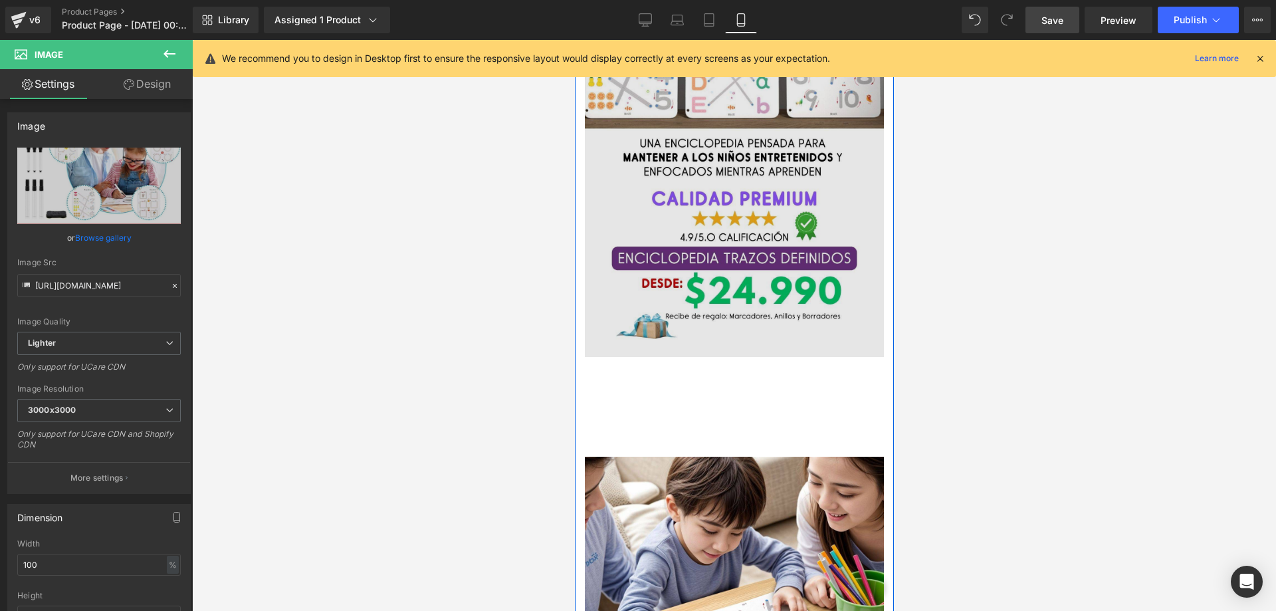
scroll to position [864, 0]
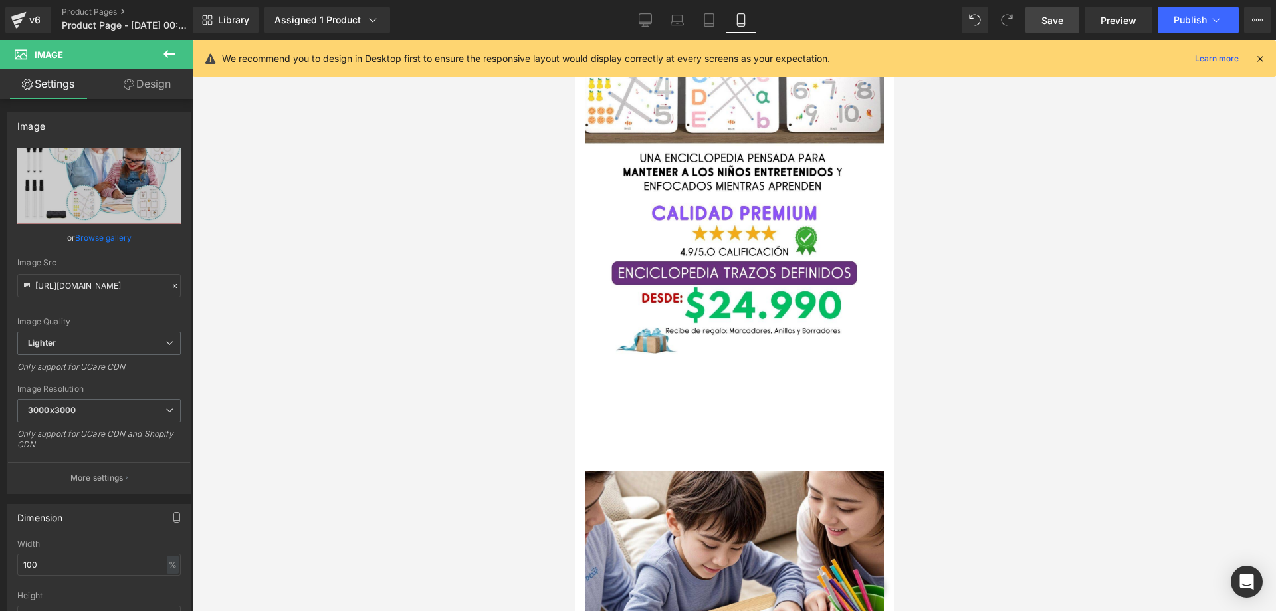
click at [168, 53] on icon at bounding box center [170, 54] width 12 height 8
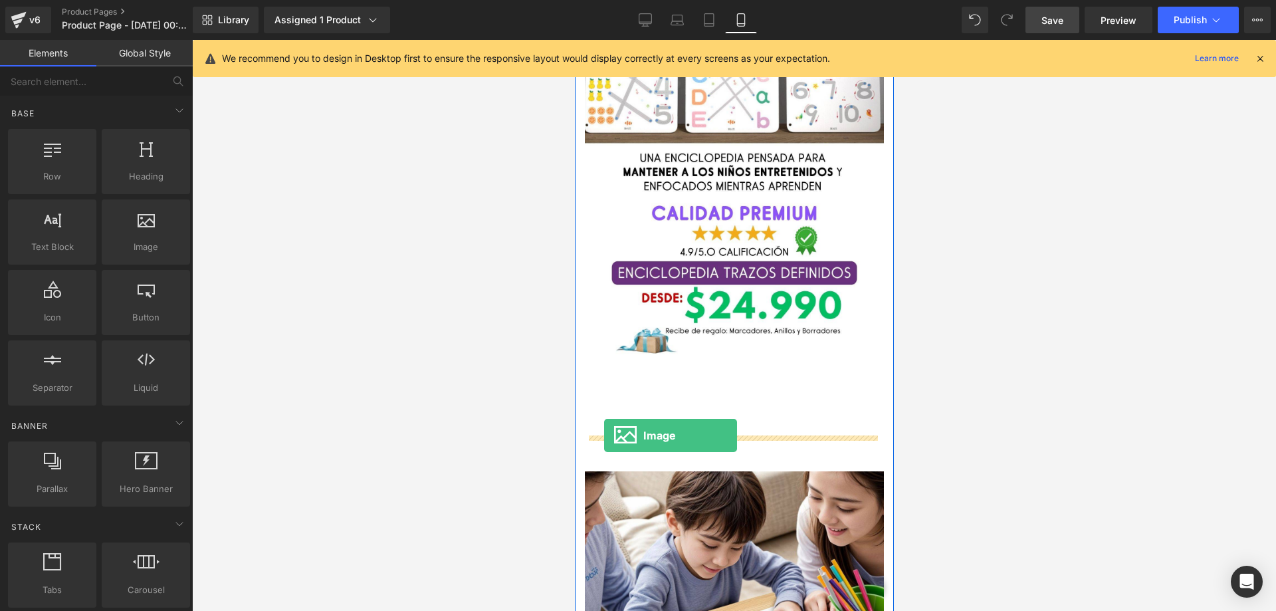
drag, startPoint x: 725, startPoint y: 291, endPoint x: 604, endPoint y: 435, distance: 187.8
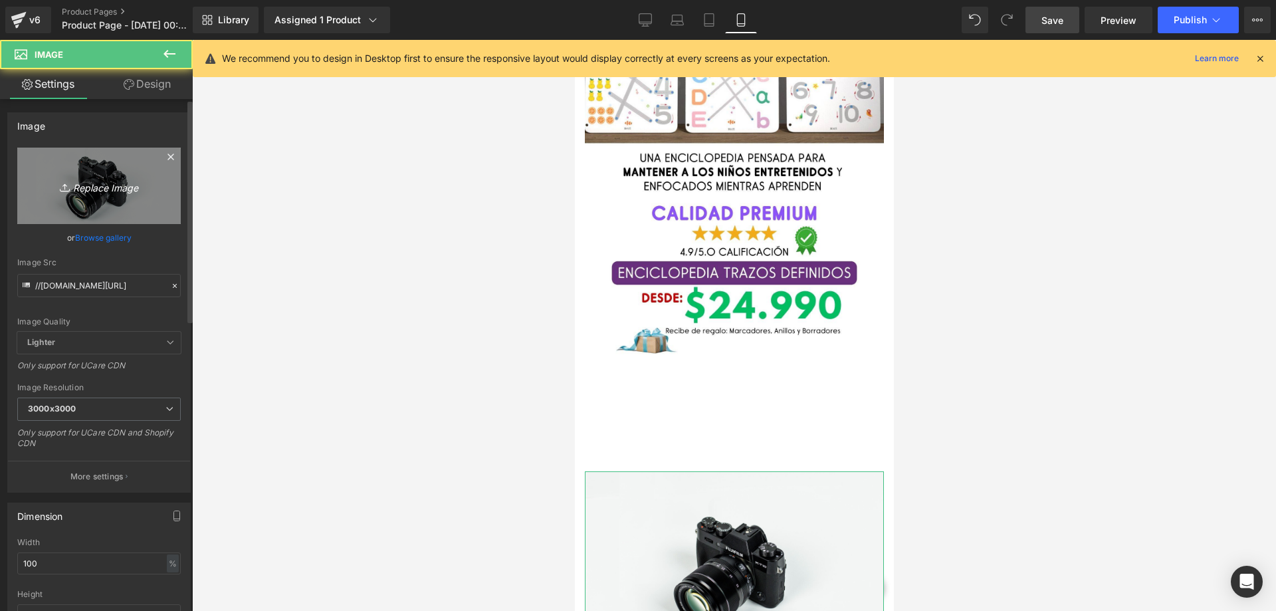
click at [89, 179] on icon "Replace Image" at bounding box center [99, 186] width 106 height 17
type input "C:\fakepath\123.jpg"
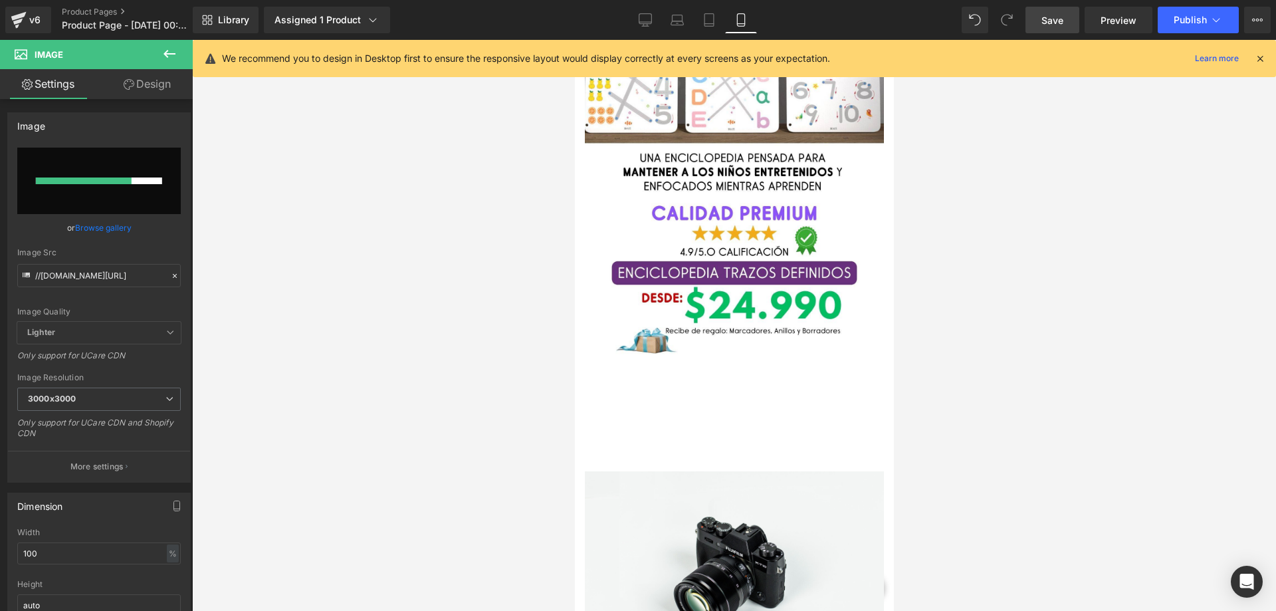
click at [1054, 22] on span "Save" at bounding box center [1053, 20] width 22 height 14
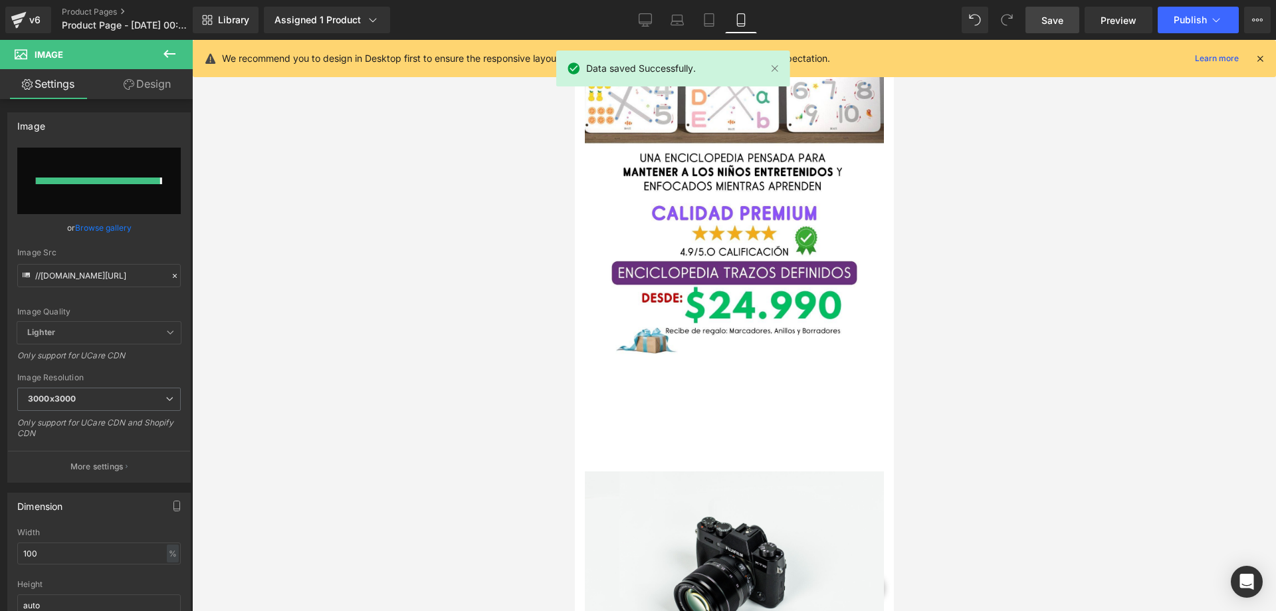
type input "[URL][DOMAIN_NAME]"
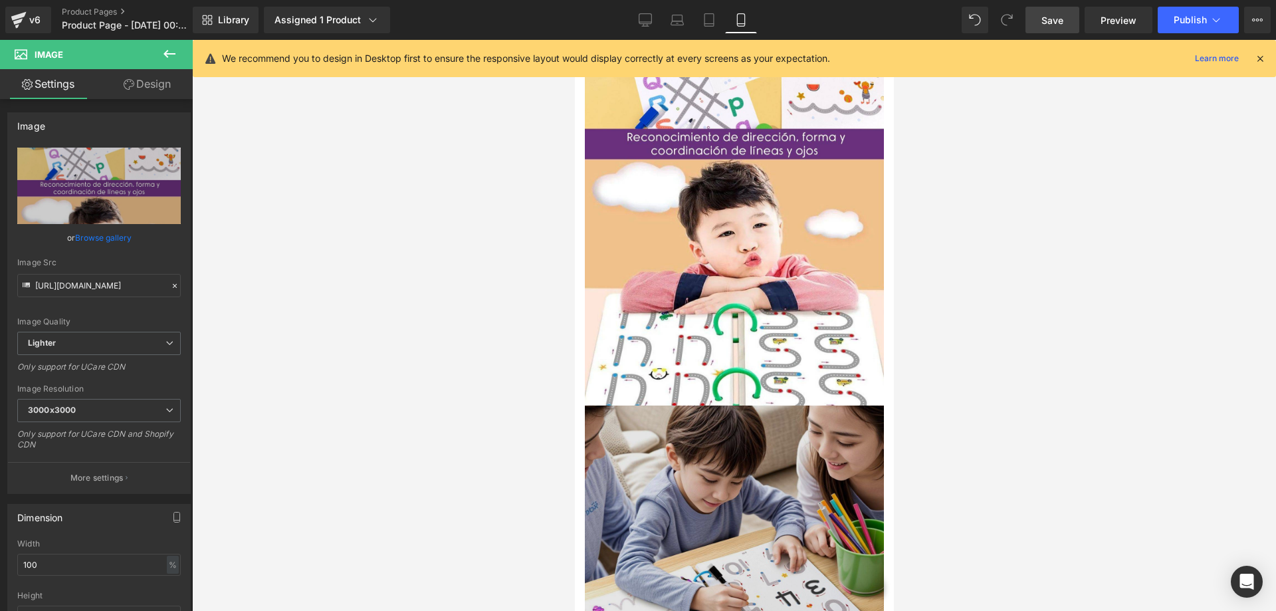
scroll to position [1463, 0]
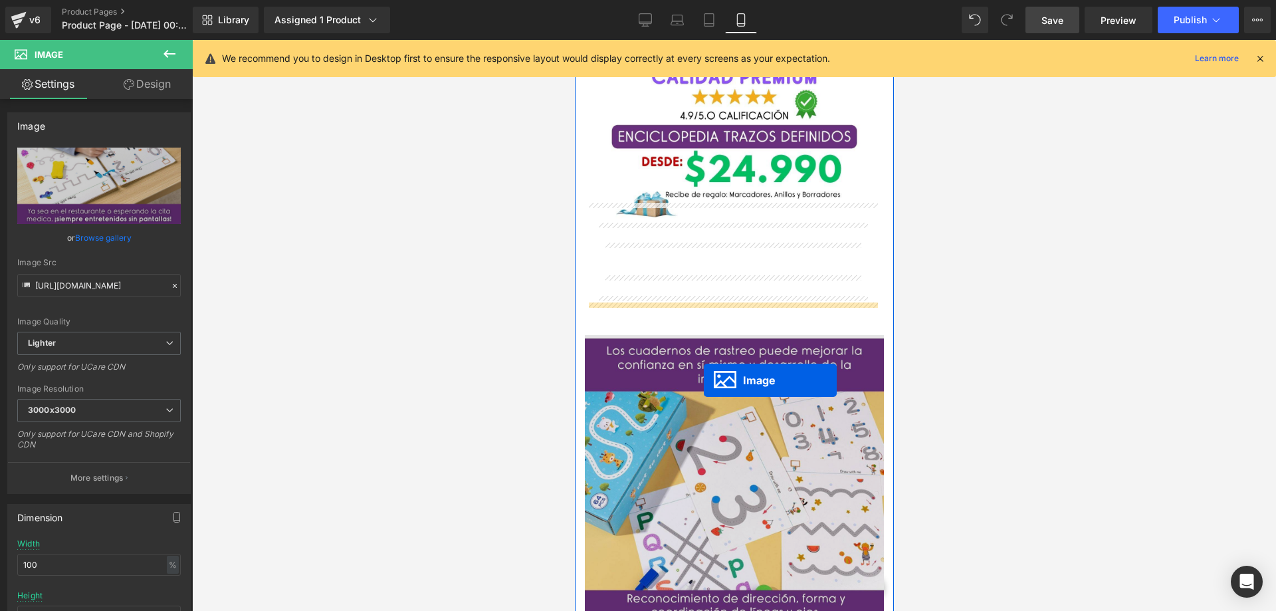
scroll to position [997, 0]
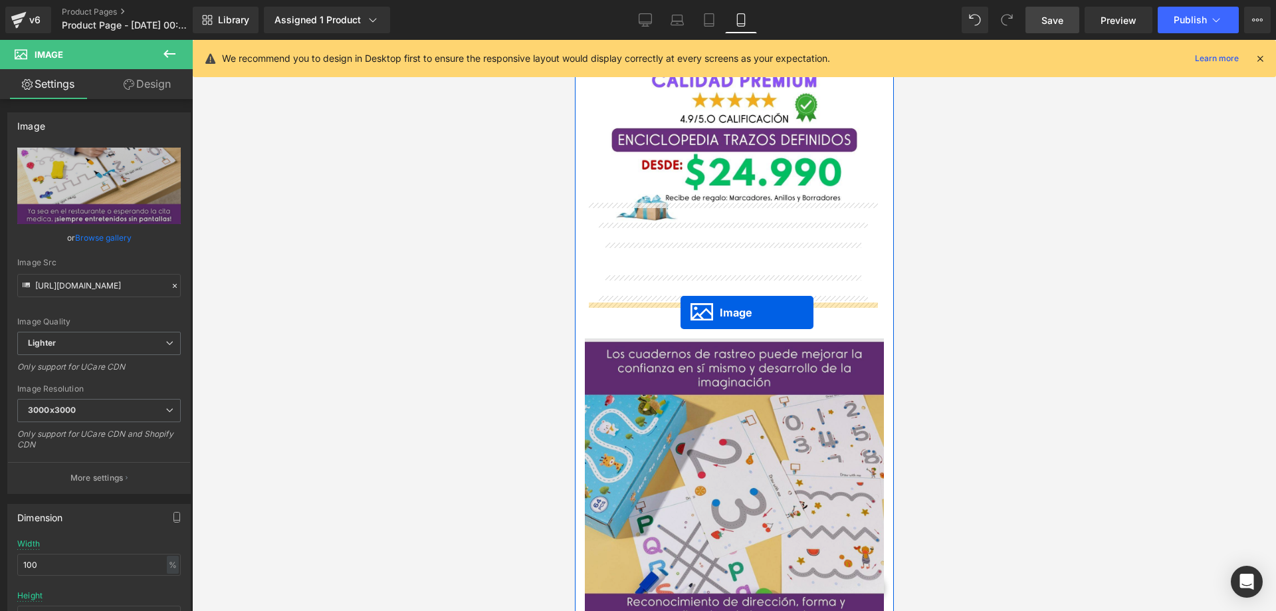
drag, startPoint x: 705, startPoint y: 606, endPoint x: 680, endPoint y: 312, distance: 294.9
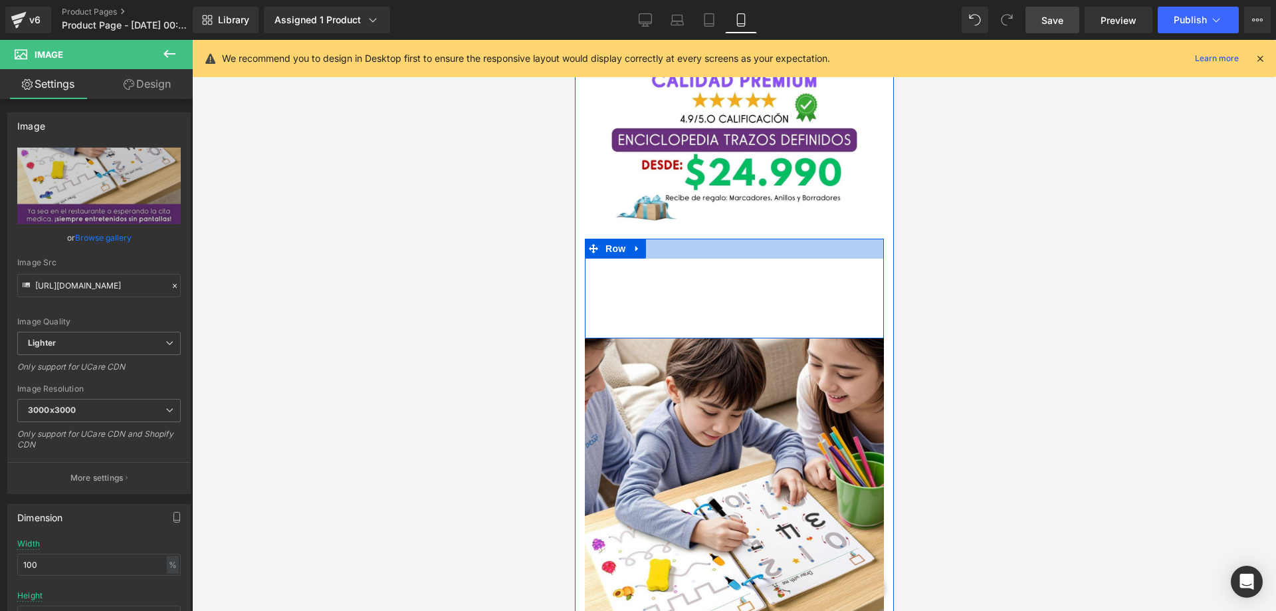
click at [695, 239] on div at bounding box center [733, 249] width 299 height 20
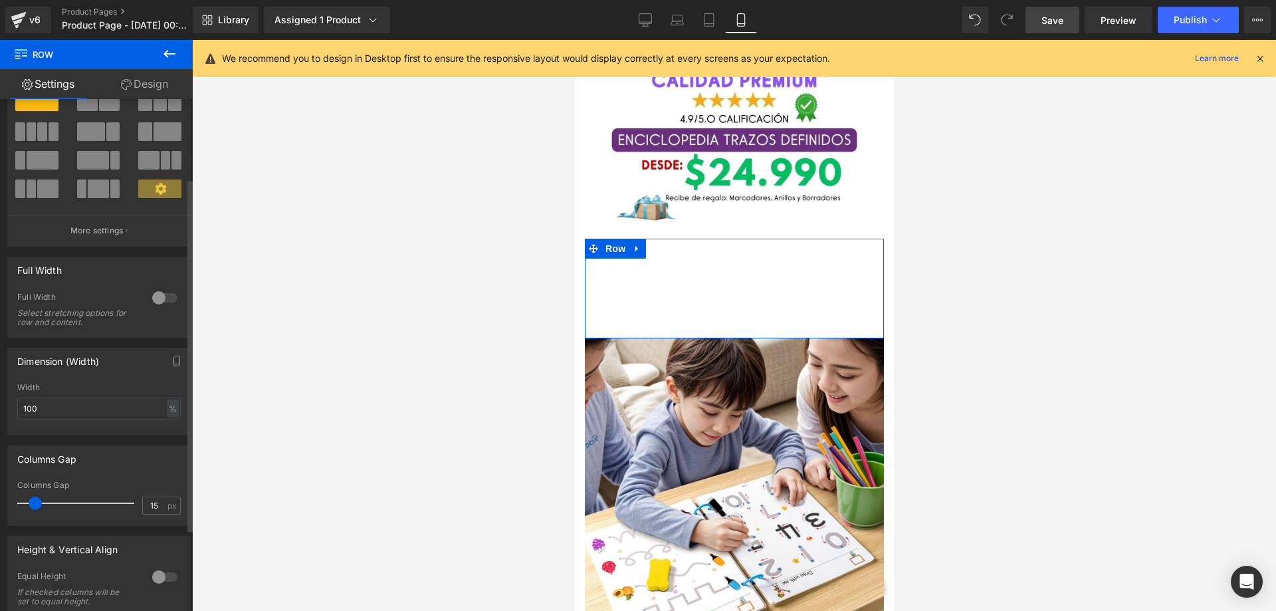
scroll to position [0, 0]
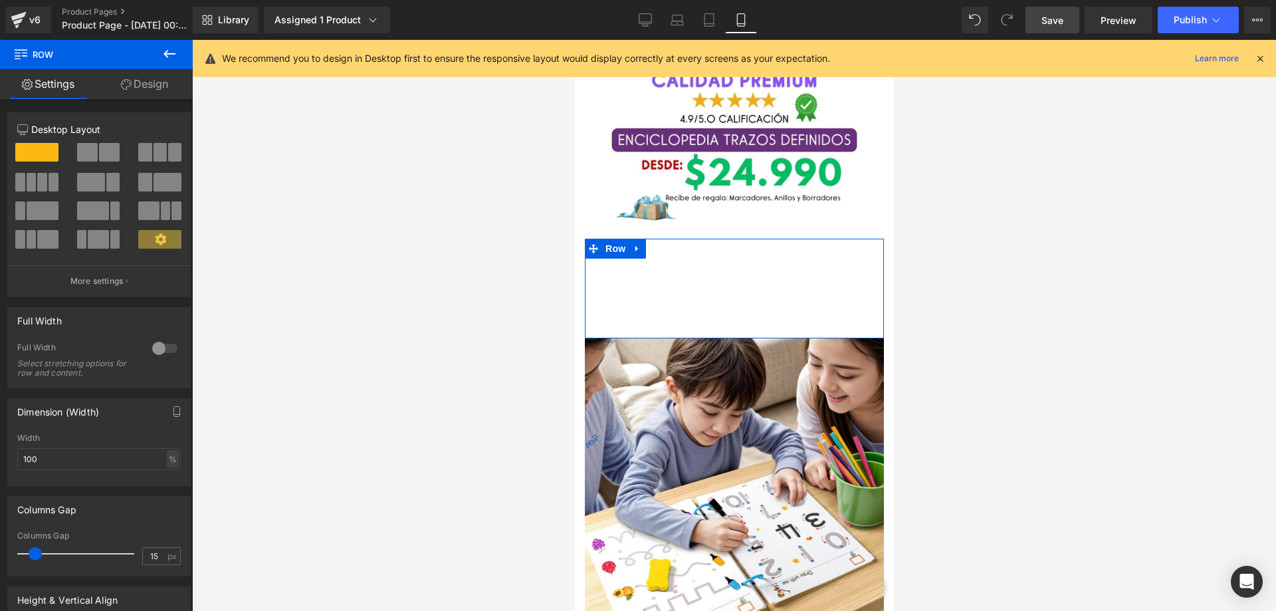
click at [138, 87] on link "Design" at bounding box center [144, 84] width 96 height 30
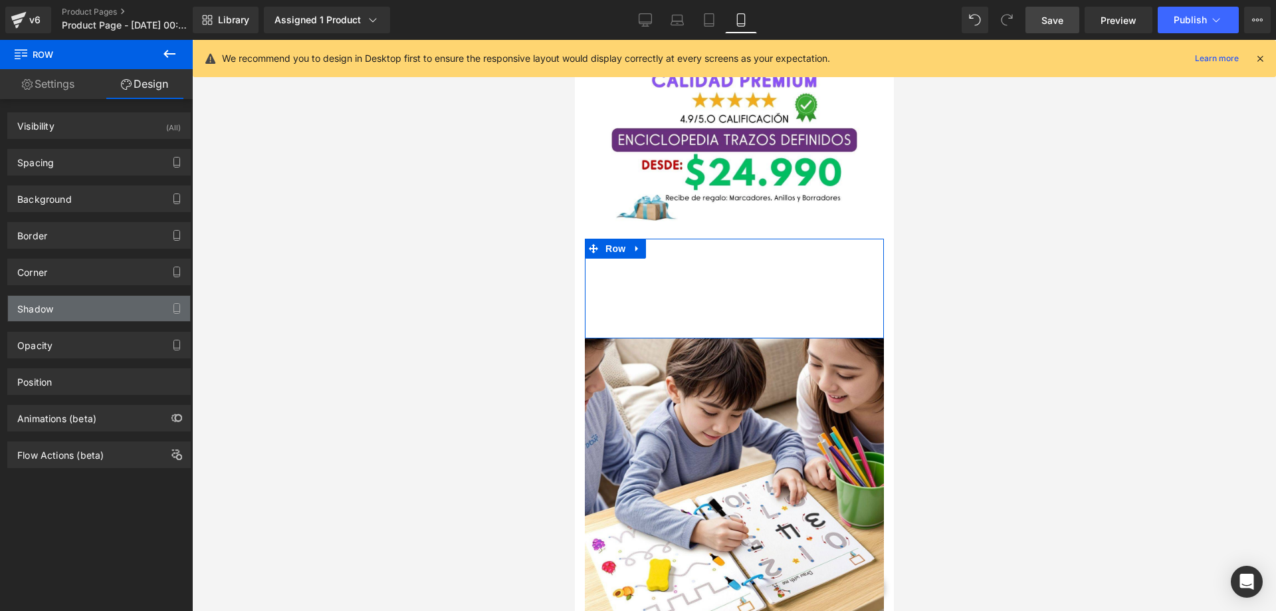
click at [49, 309] on div "Shadow" at bounding box center [35, 305] width 36 height 19
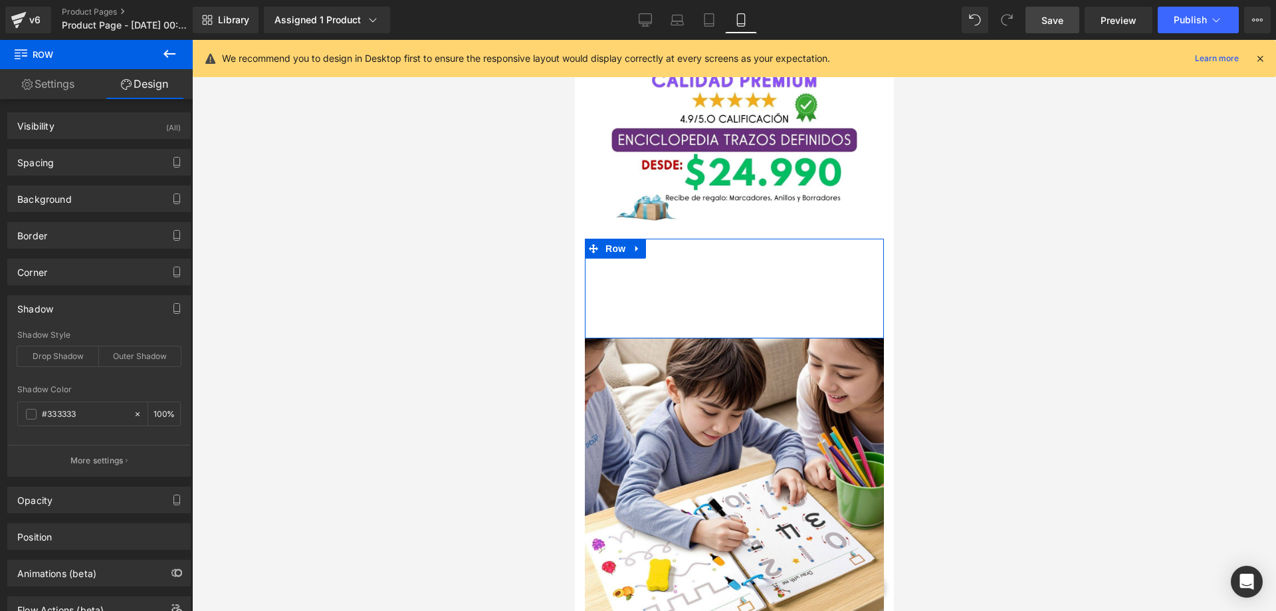
click at [49, 309] on div "Shadow" at bounding box center [35, 305] width 36 height 19
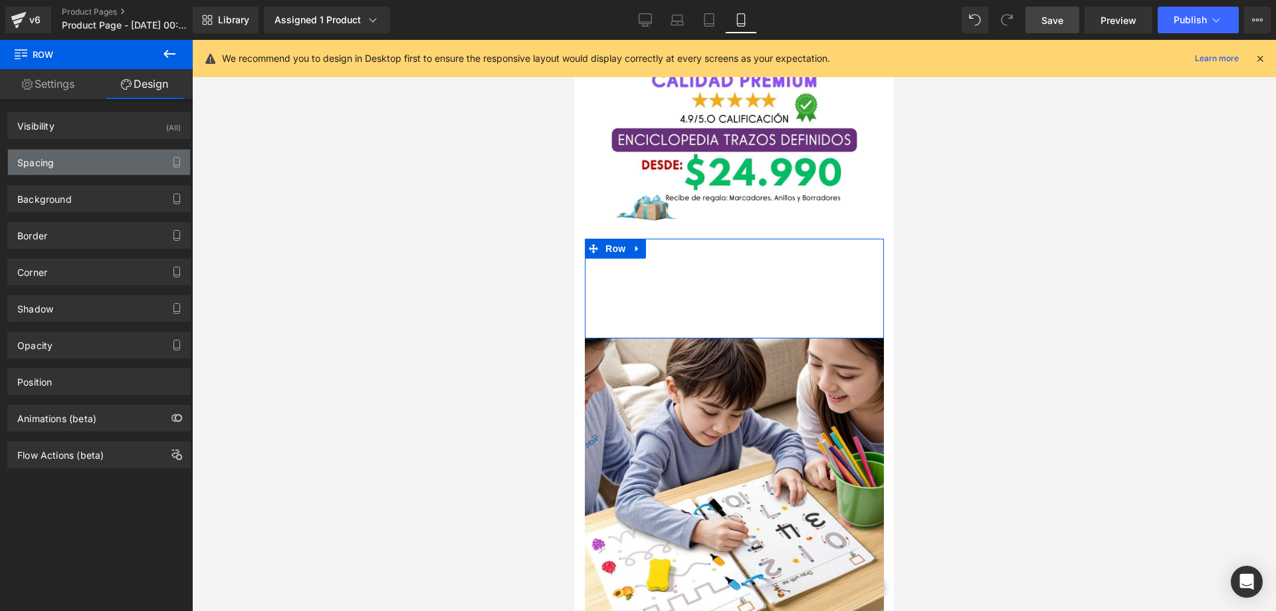
click at [81, 165] on div "Spacing" at bounding box center [99, 162] width 182 height 25
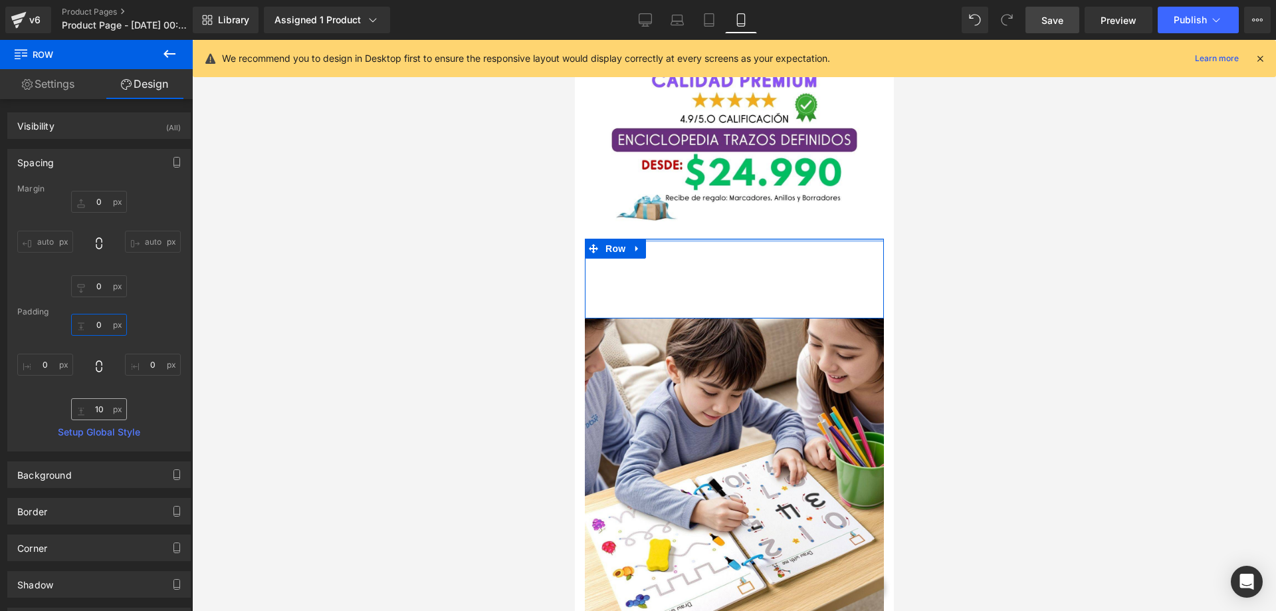
type input "0"
click at [101, 410] on input "10" at bounding box center [99, 409] width 56 height 22
type input "0"
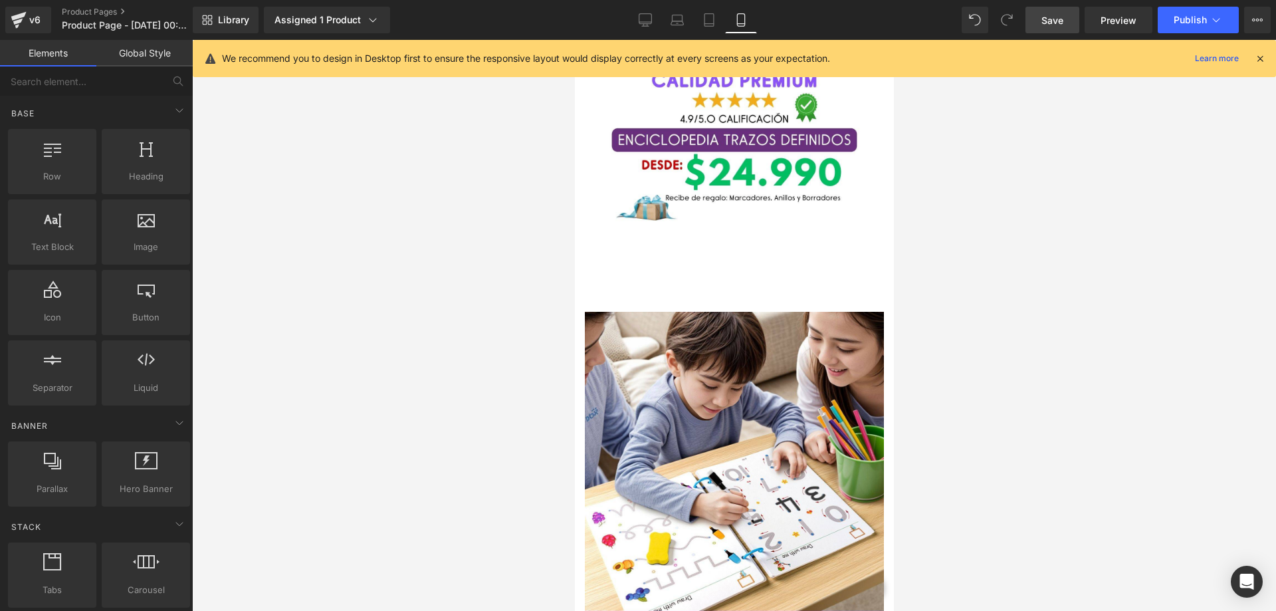
click at [233, 401] on div at bounding box center [734, 325] width 1084 height 571
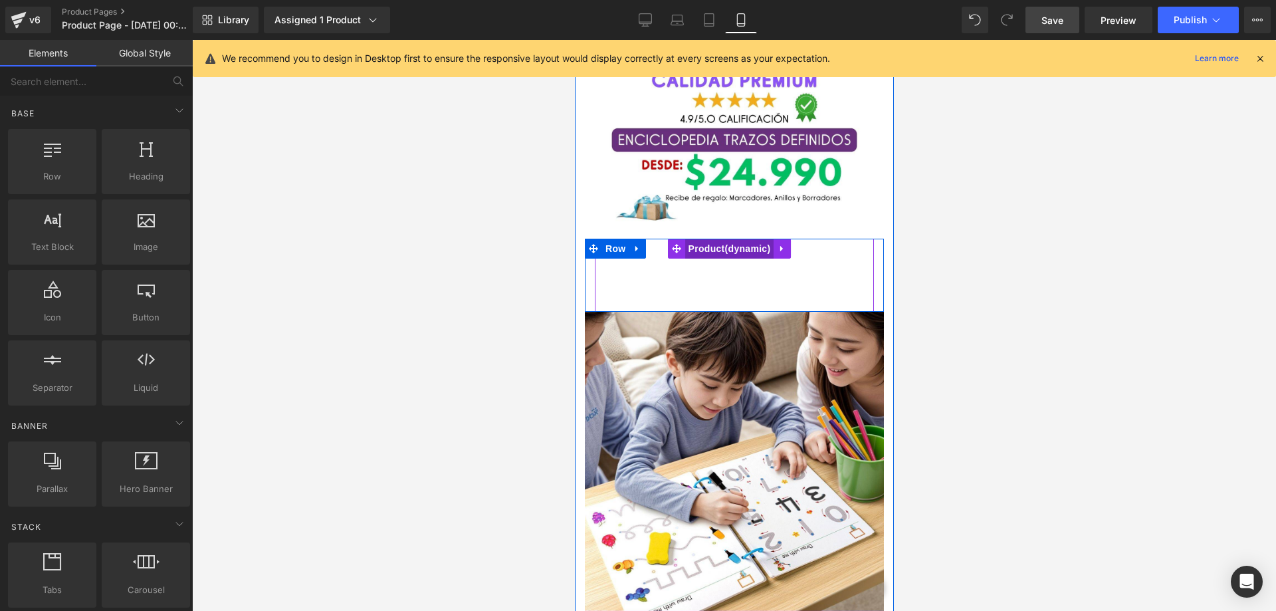
click at [709, 239] on span "Product" at bounding box center [729, 249] width 89 height 20
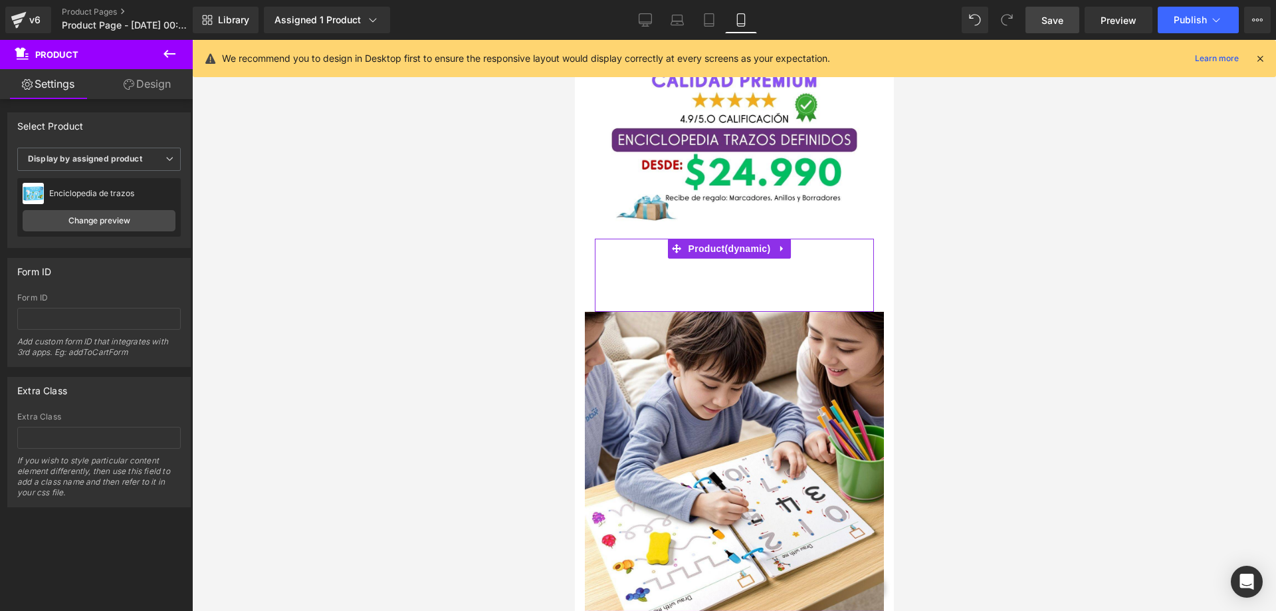
click at [168, 92] on link "Design" at bounding box center [147, 84] width 96 height 30
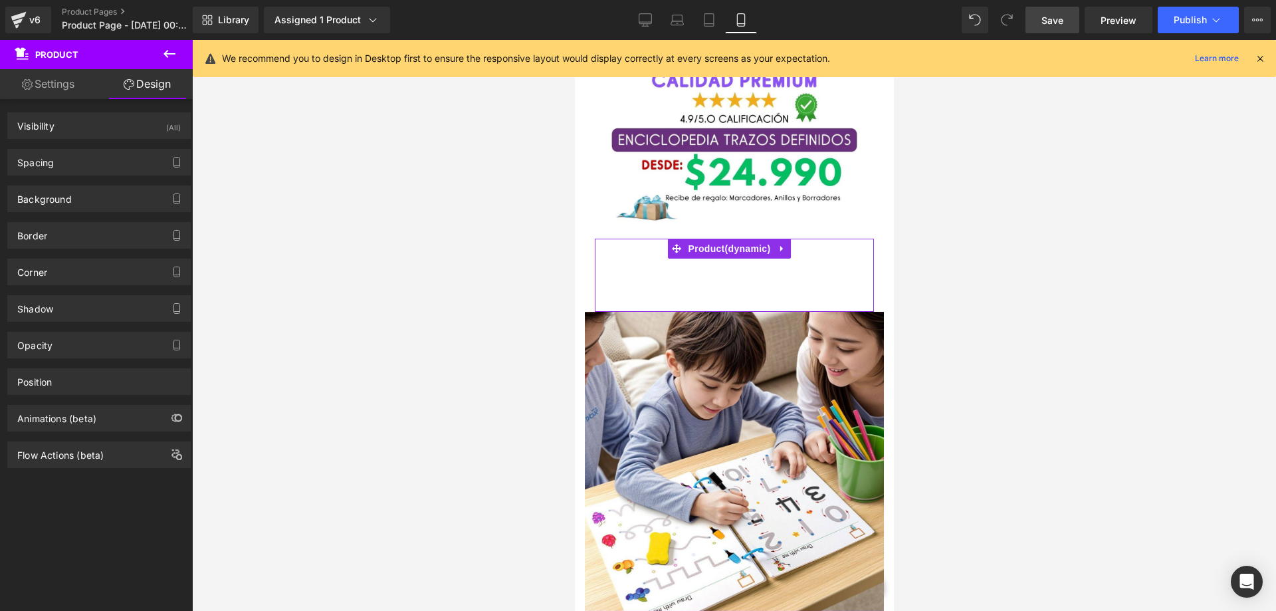
type input "0"
type input "30"
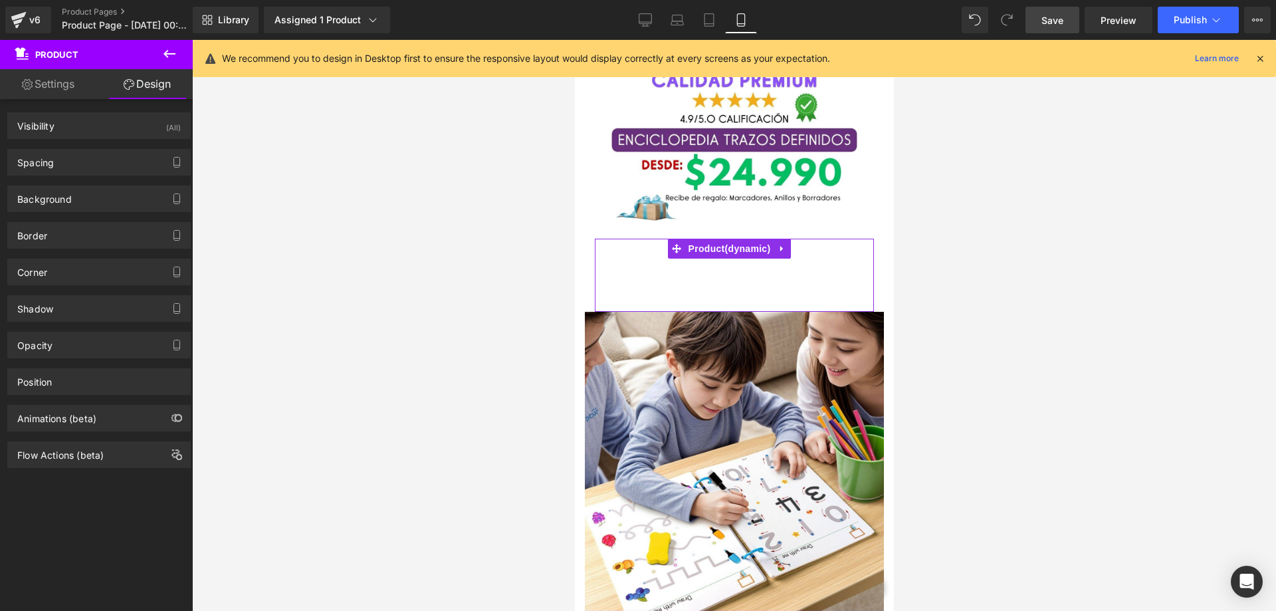
type input "10"
type input "30"
type input "10"
click at [82, 165] on div "Spacing" at bounding box center [99, 162] width 182 height 25
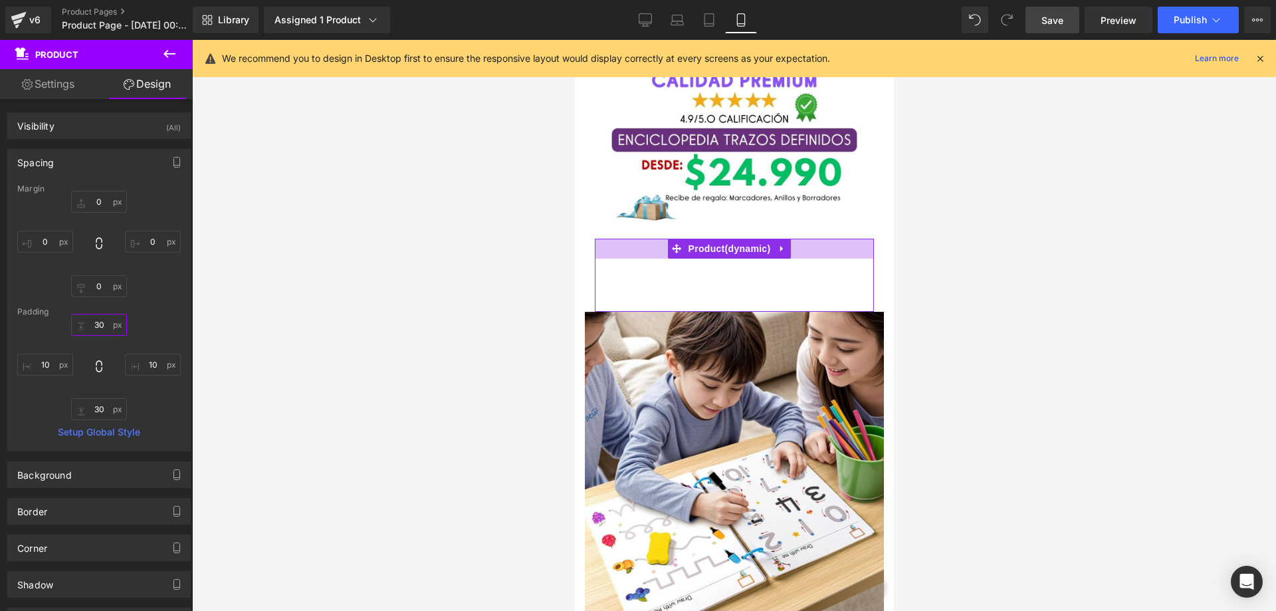
click at [92, 324] on input "30" at bounding box center [99, 325] width 56 height 22
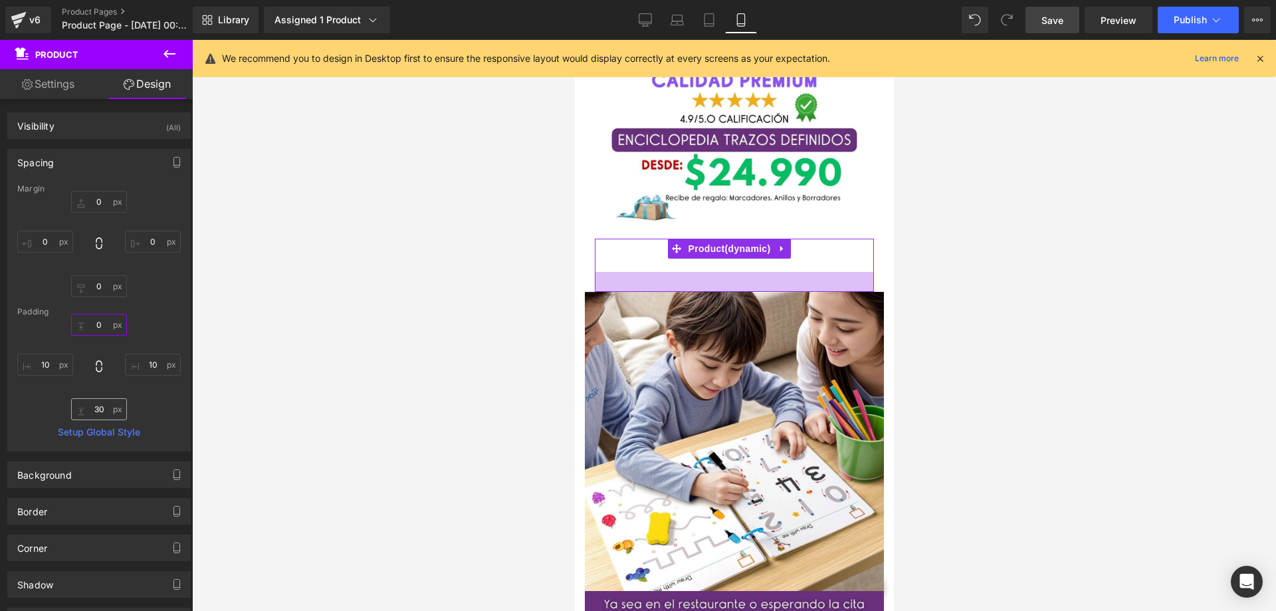
type input "0"
click at [99, 407] on input "30" at bounding box center [99, 409] width 56 height 22
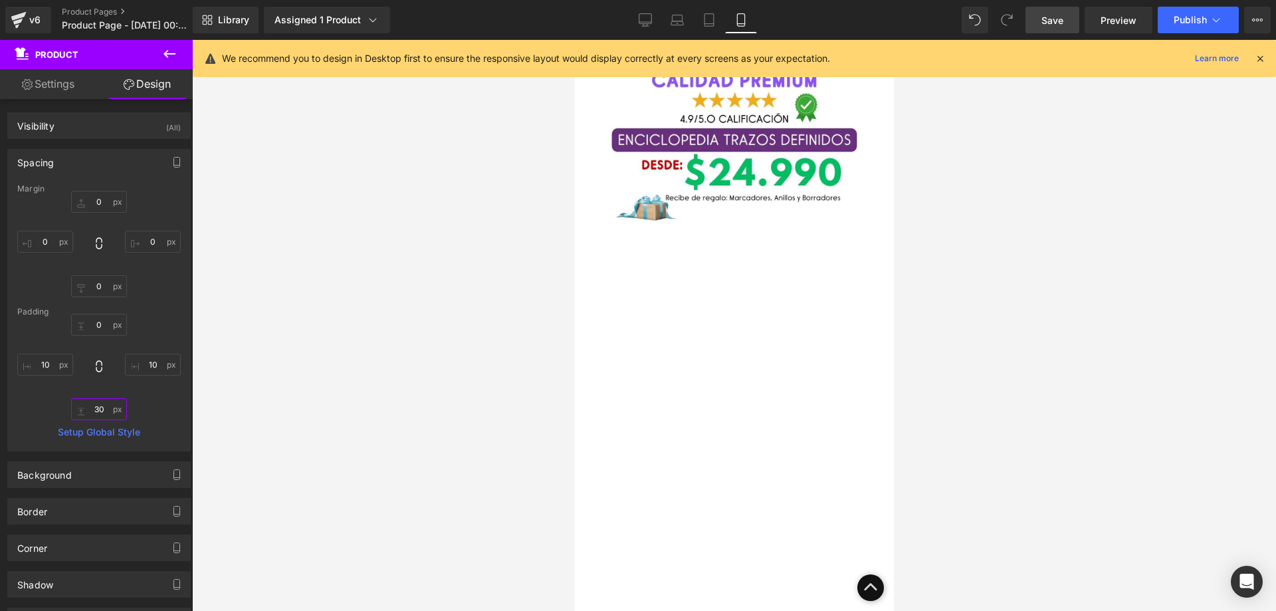
type input "3"
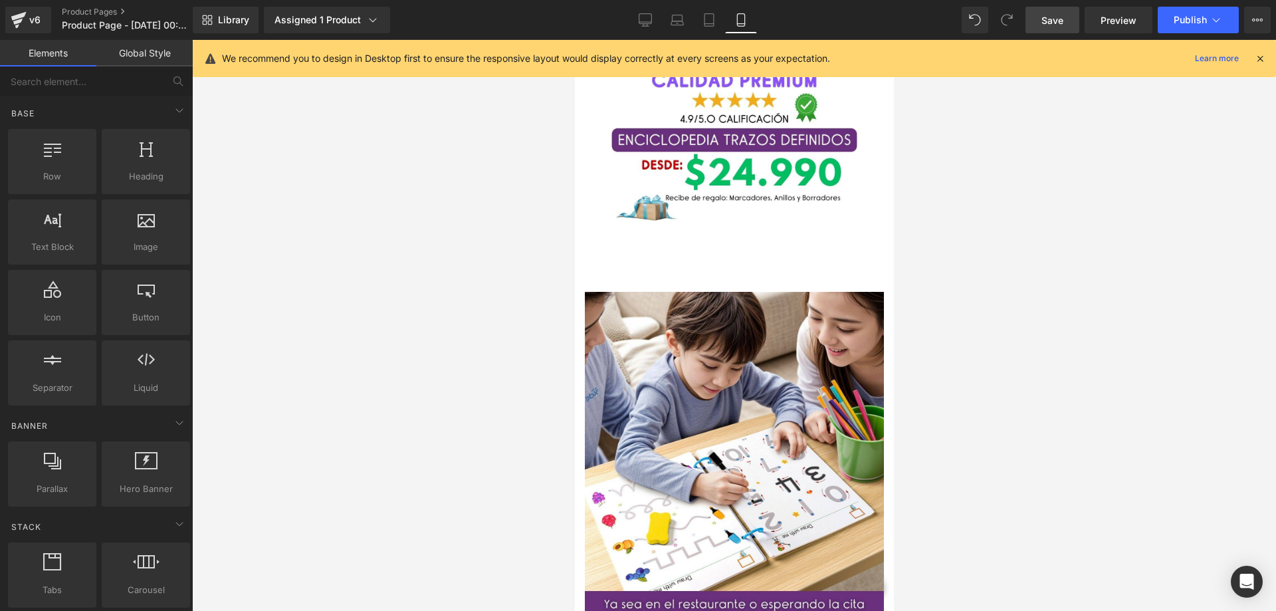
click at [384, 366] on div at bounding box center [734, 325] width 1084 height 571
click at [980, 267] on div at bounding box center [734, 325] width 1084 height 571
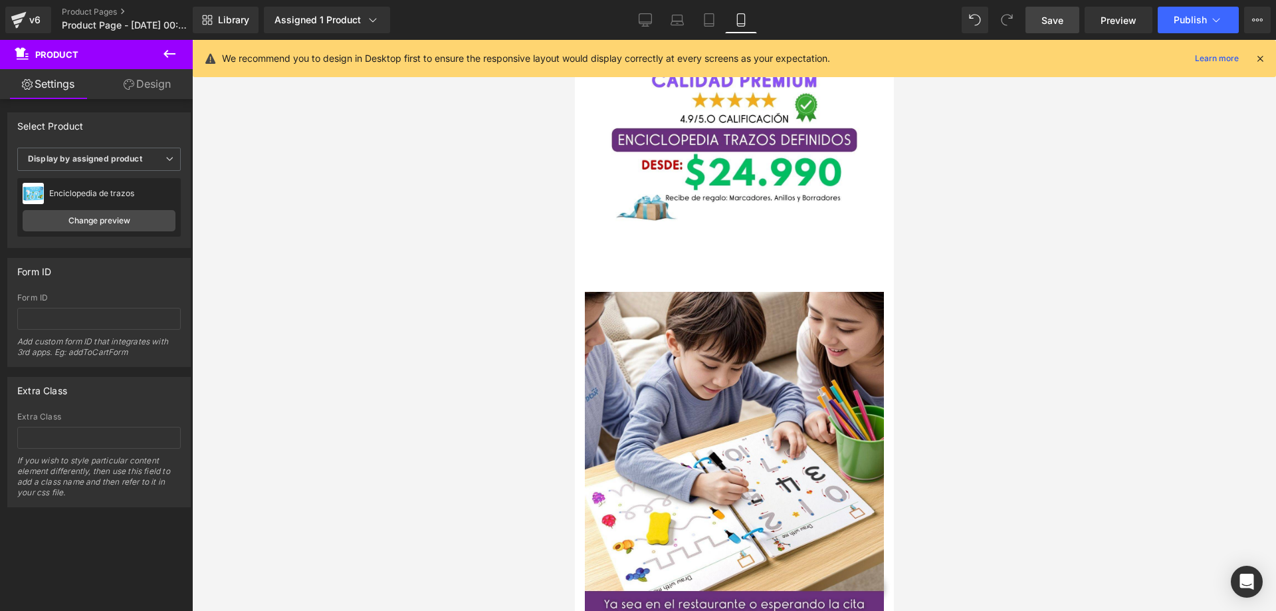
click at [939, 277] on div at bounding box center [734, 325] width 1084 height 571
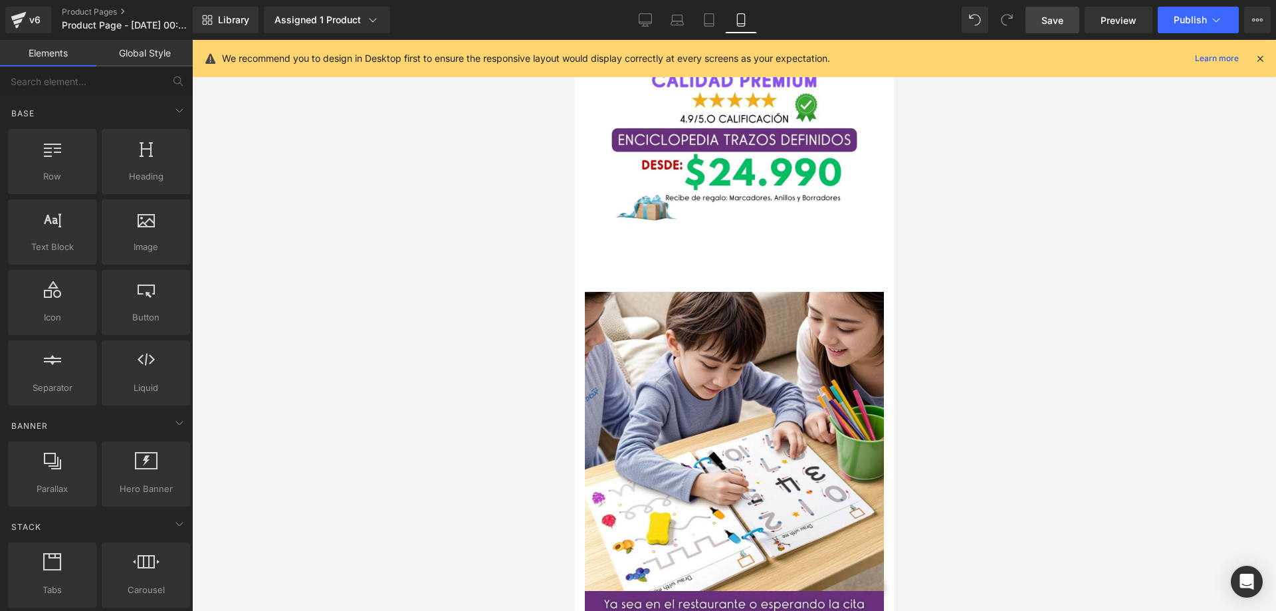
click at [1052, 23] on span "Save" at bounding box center [1053, 20] width 22 height 14
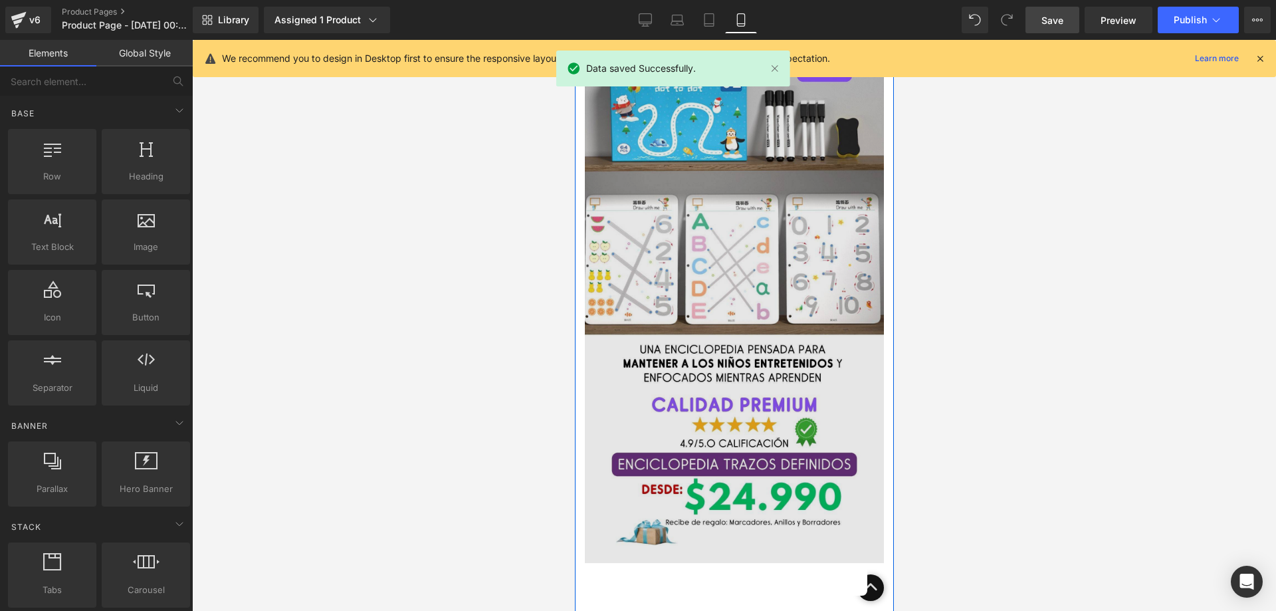
scroll to position [731, 0]
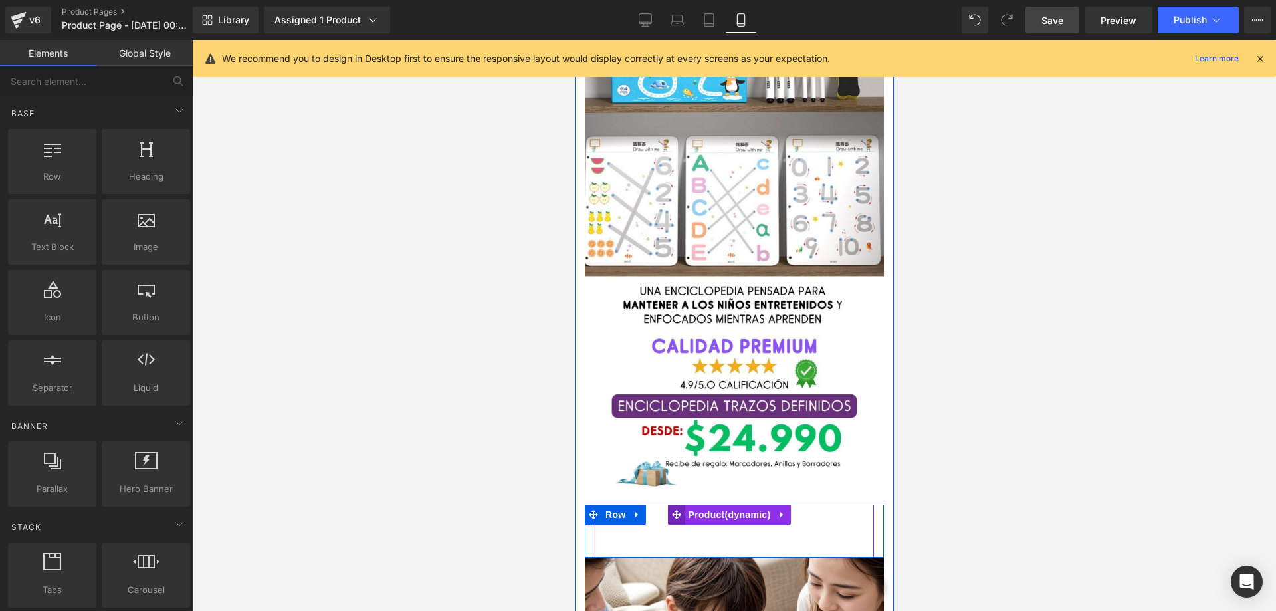
click at [671, 510] on icon at bounding box center [675, 515] width 9 height 10
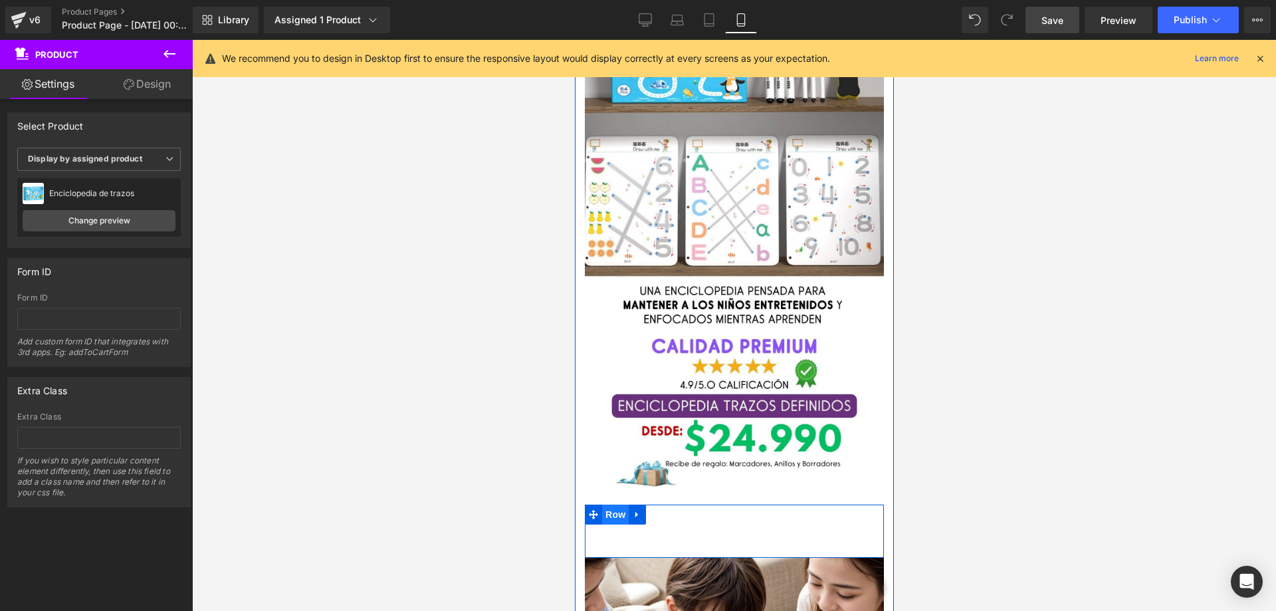
click at [618, 505] on span "Row" at bounding box center [615, 515] width 27 height 20
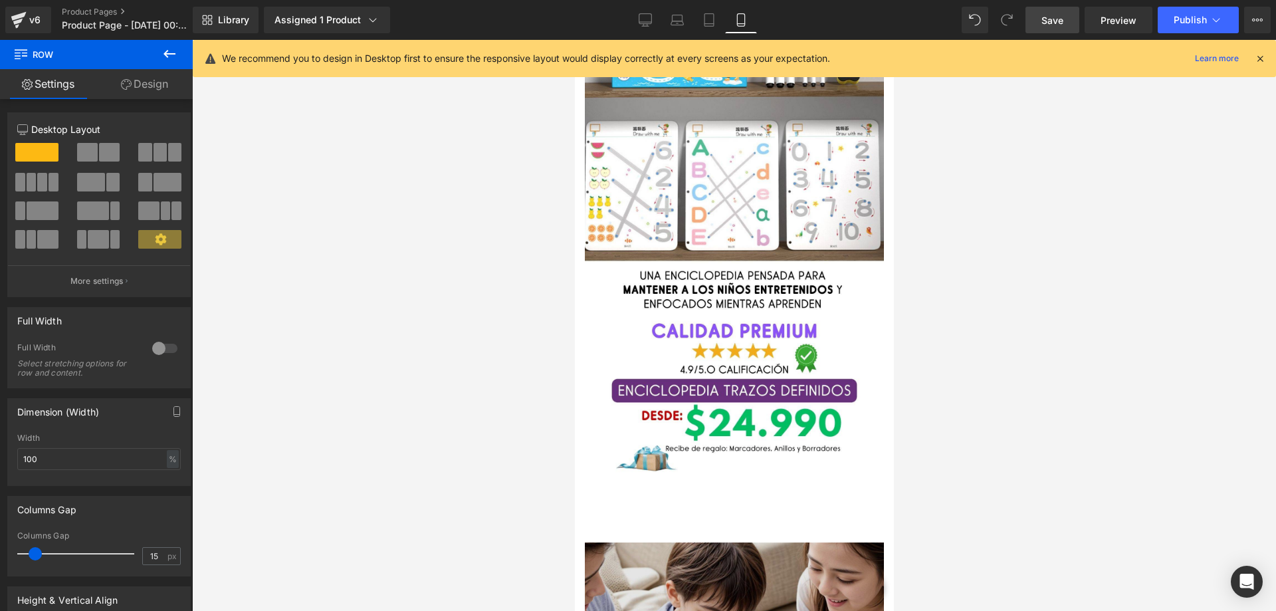
scroll to position [864, 0]
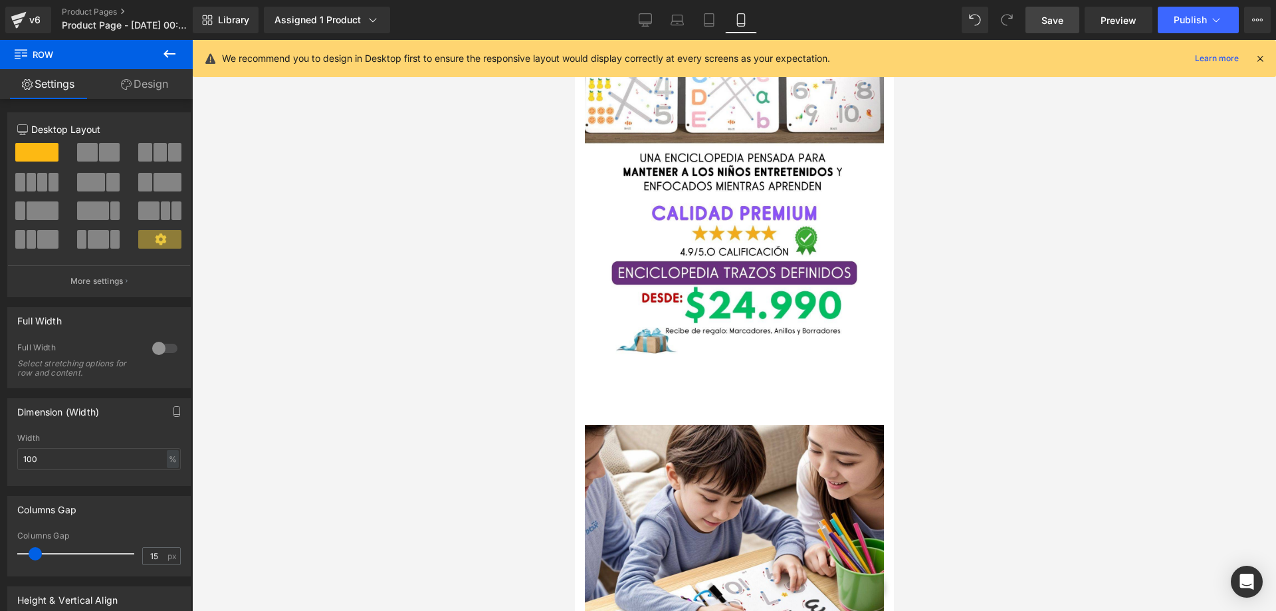
click at [598, 372] on div "Buy it now (P) Dynamic Checkout Button Product NaNpx Row" at bounding box center [733, 398] width 299 height 53
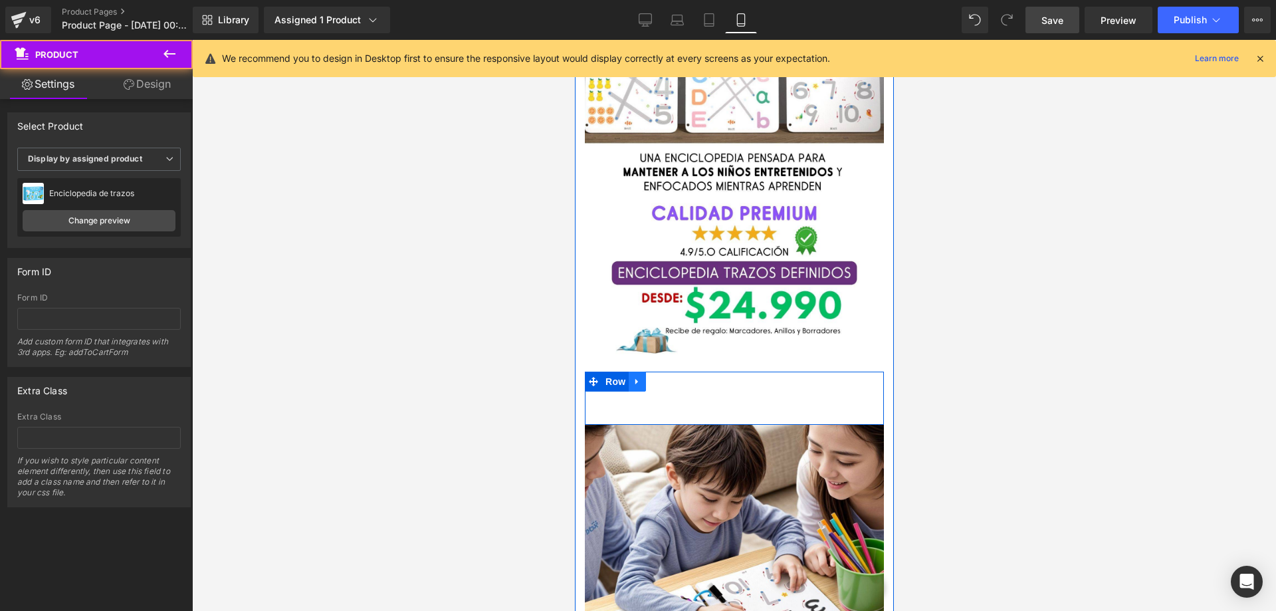
click at [638, 372] on link at bounding box center [636, 382] width 17 height 20
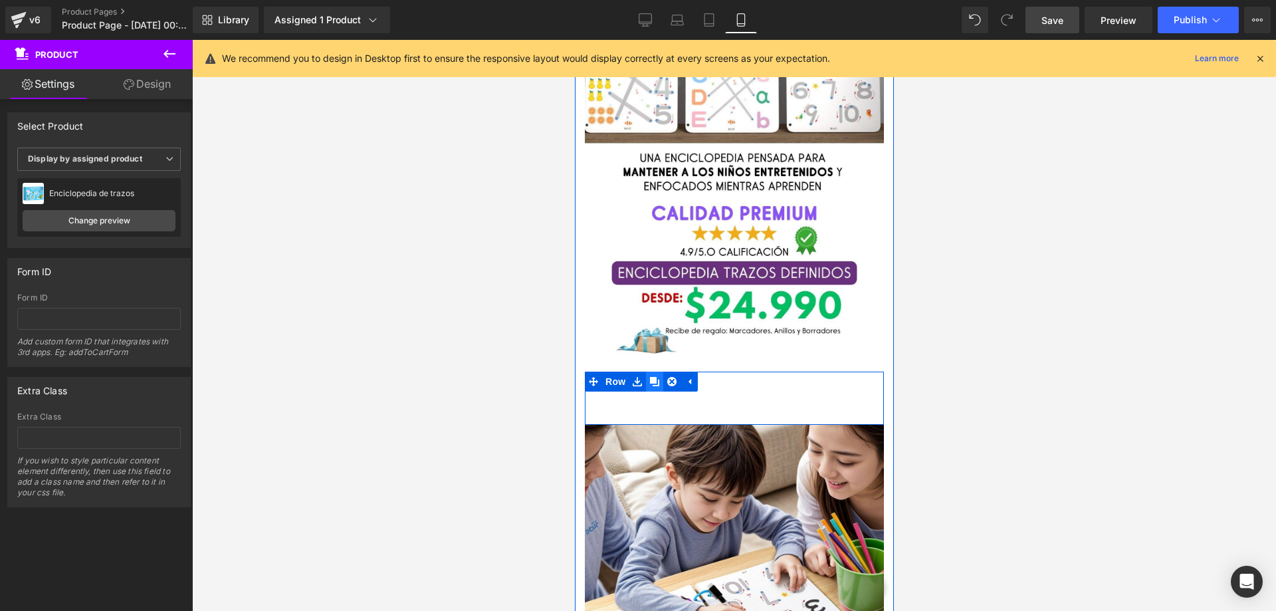
click at [658, 377] on icon at bounding box center [654, 381] width 9 height 9
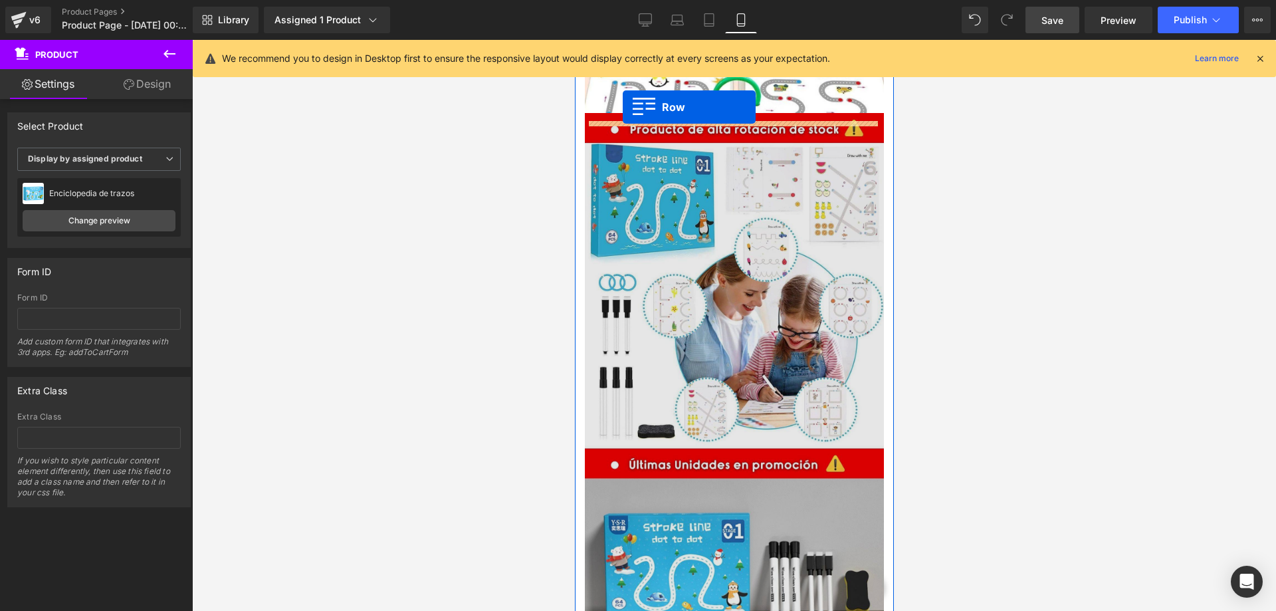
scroll to position [2526, 0]
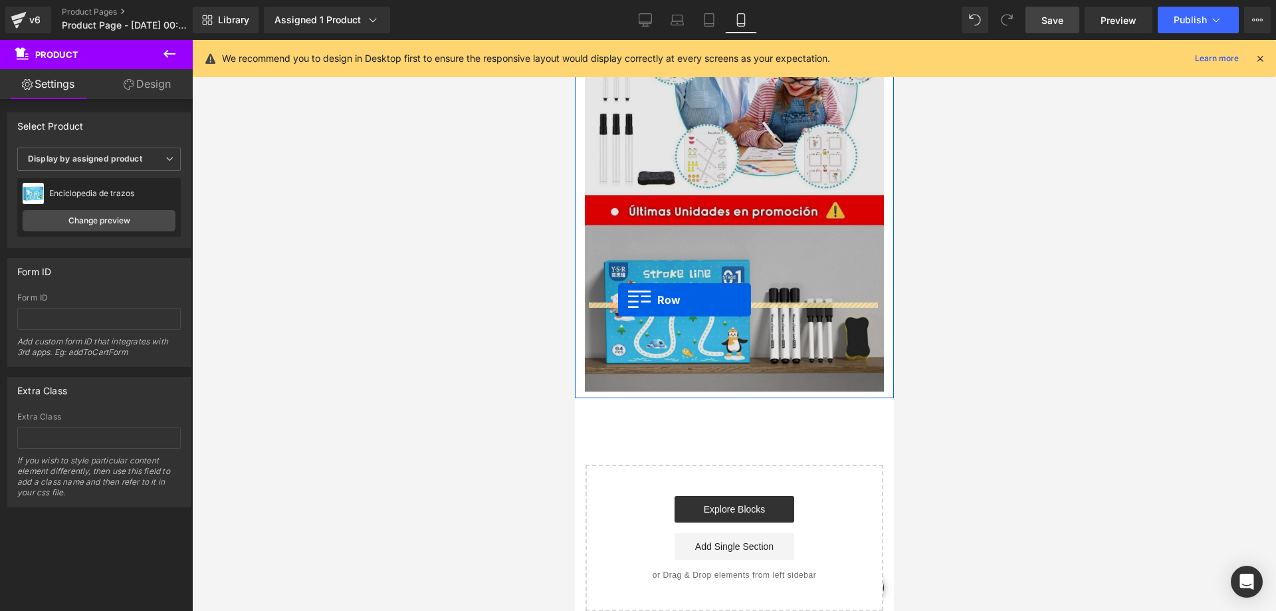
drag, startPoint x: 592, startPoint y: 398, endPoint x: 618, endPoint y: 300, distance: 101.8
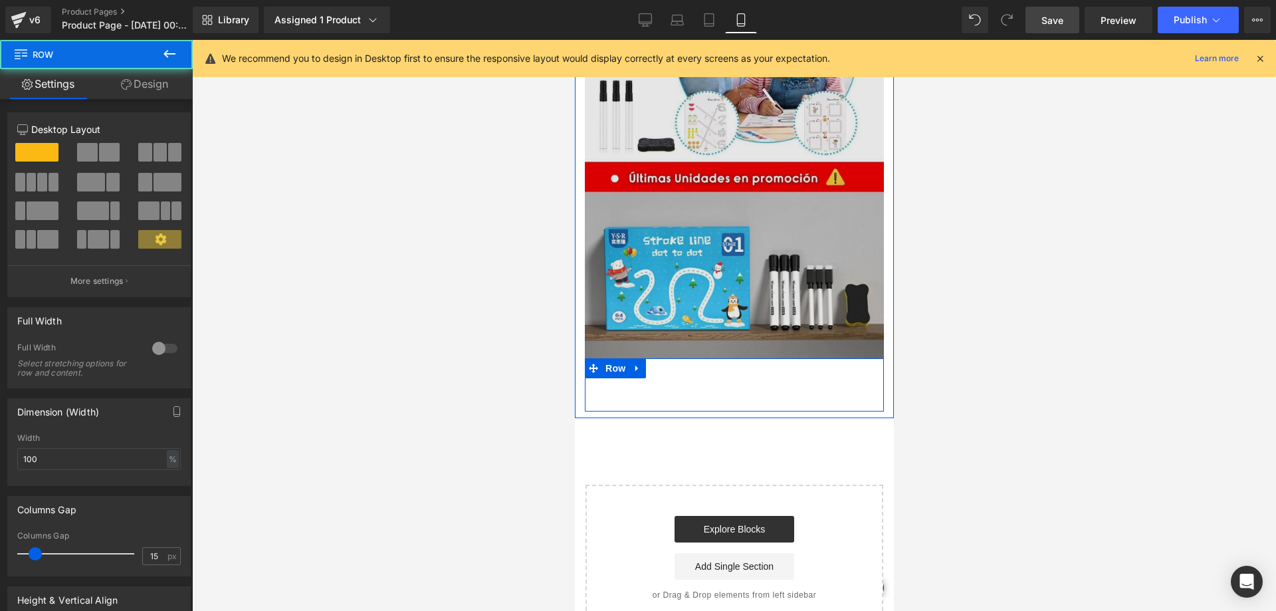
scroll to position [2493, 0]
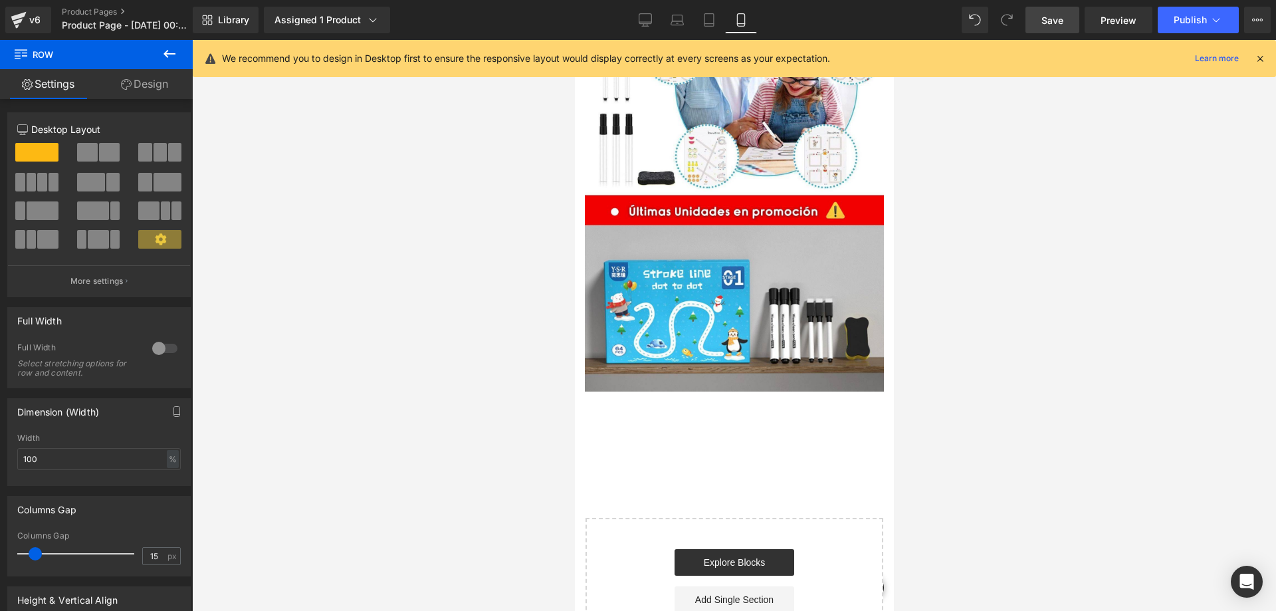
click at [167, 59] on icon at bounding box center [170, 54] width 16 height 16
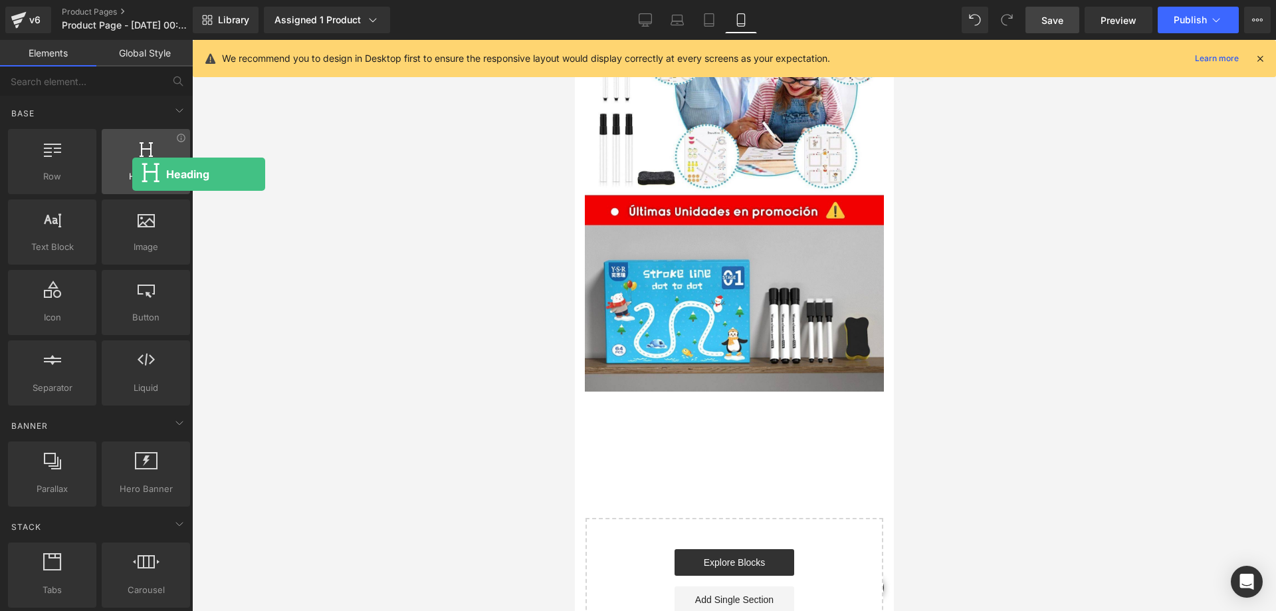
click at [132, 174] on span "Heading" at bounding box center [146, 177] width 80 height 14
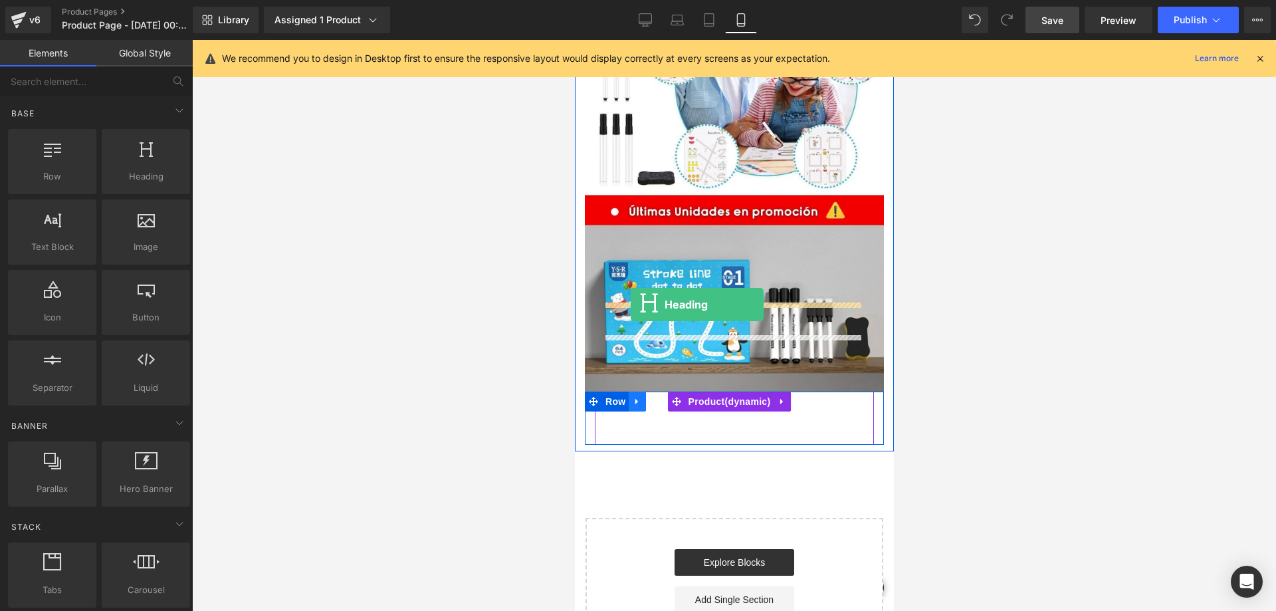
drag, startPoint x: 717, startPoint y: 215, endPoint x: 630, endPoint y: 304, distance: 125.1
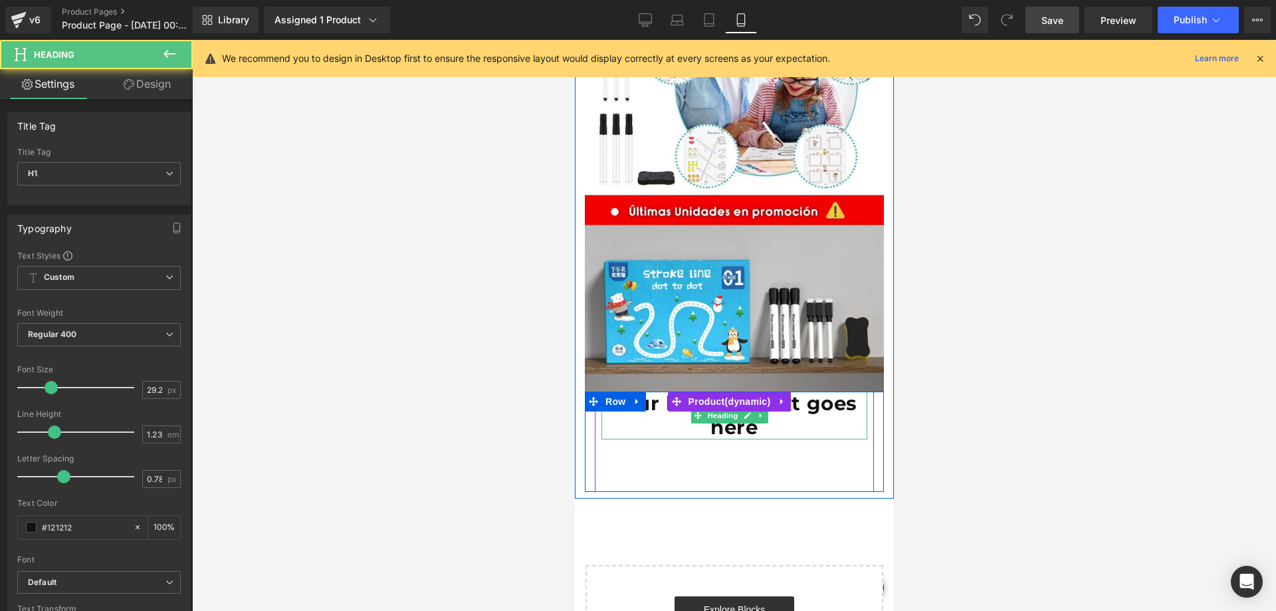
click at [811, 392] on h1 "Your heading text goes here" at bounding box center [734, 416] width 266 height 48
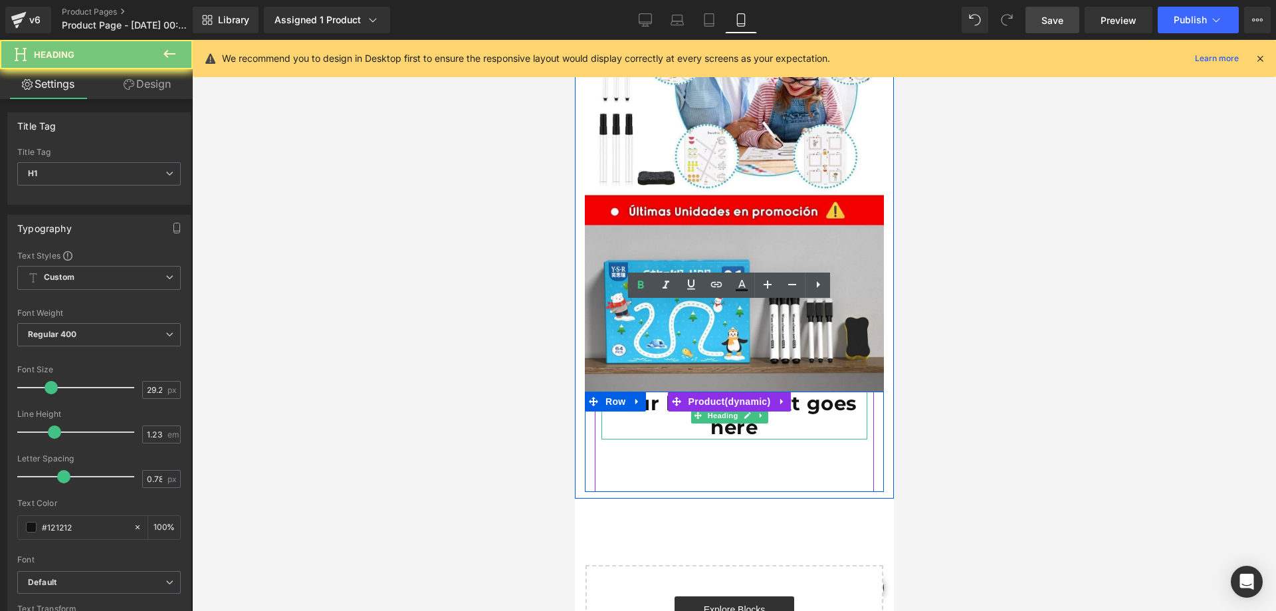
click at [811, 392] on h1 "Your heading text goes here" at bounding box center [734, 416] width 266 height 48
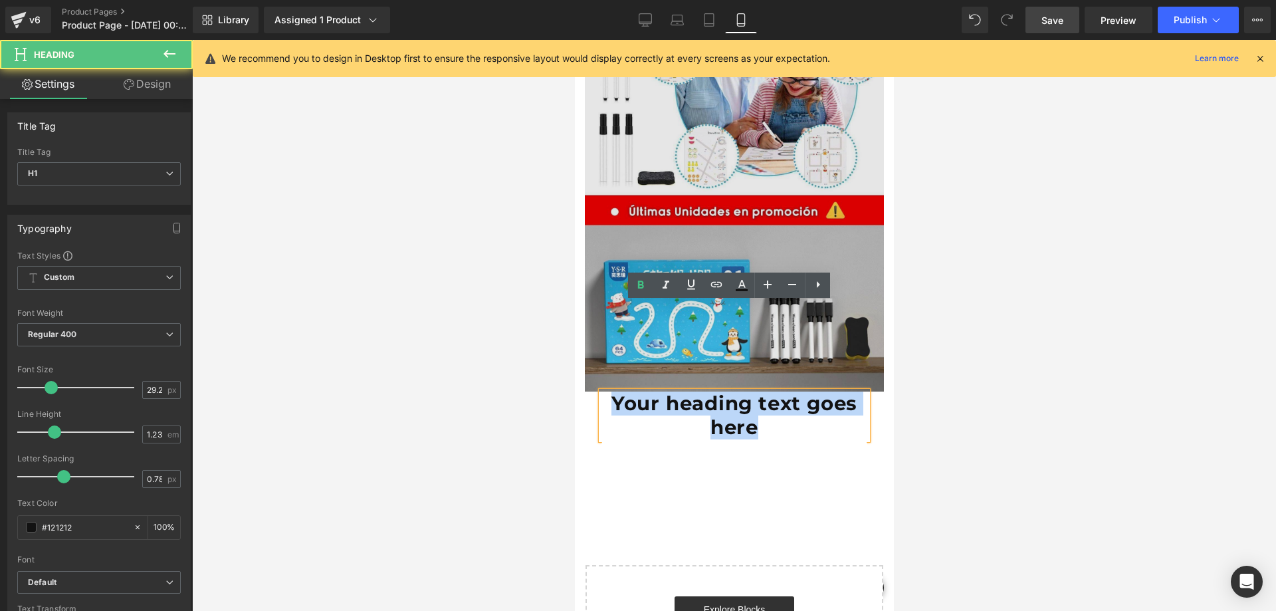
drag, startPoint x: 784, startPoint y: 342, endPoint x: 597, endPoint y: 290, distance: 194.5
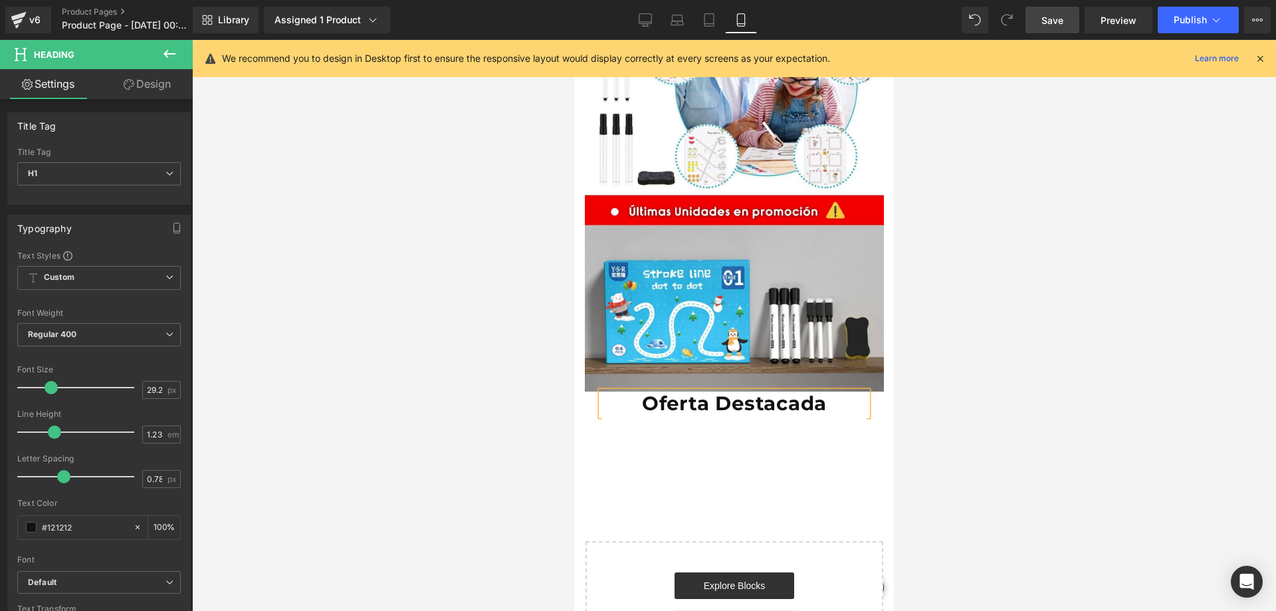
click at [930, 312] on div at bounding box center [734, 325] width 1084 height 571
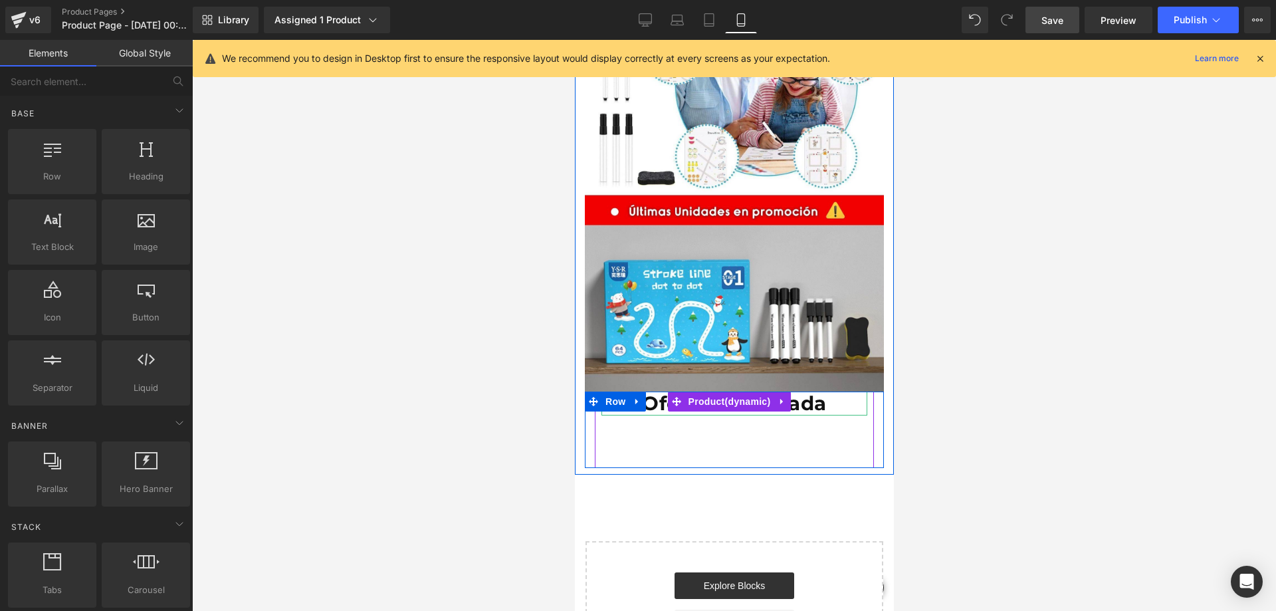
click at [812, 392] on h1 "Oferta Destacada" at bounding box center [734, 404] width 266 height 24
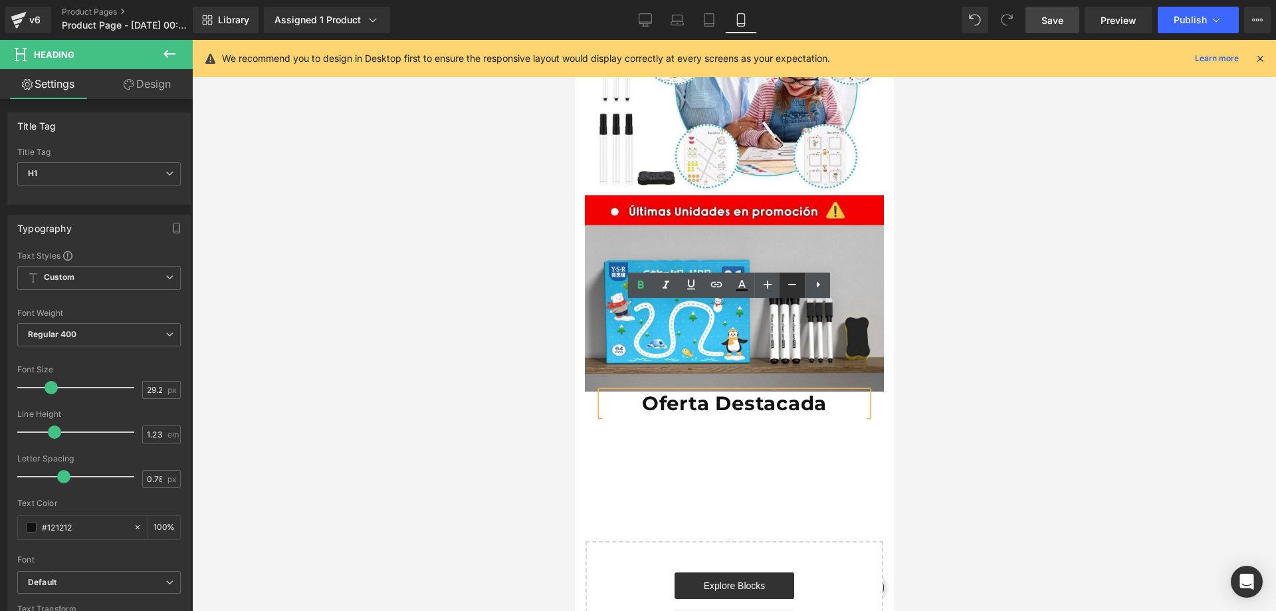
click at [788, 284] on icon at bounding box center [792, 285] width 16 height 16
type input "25.25"
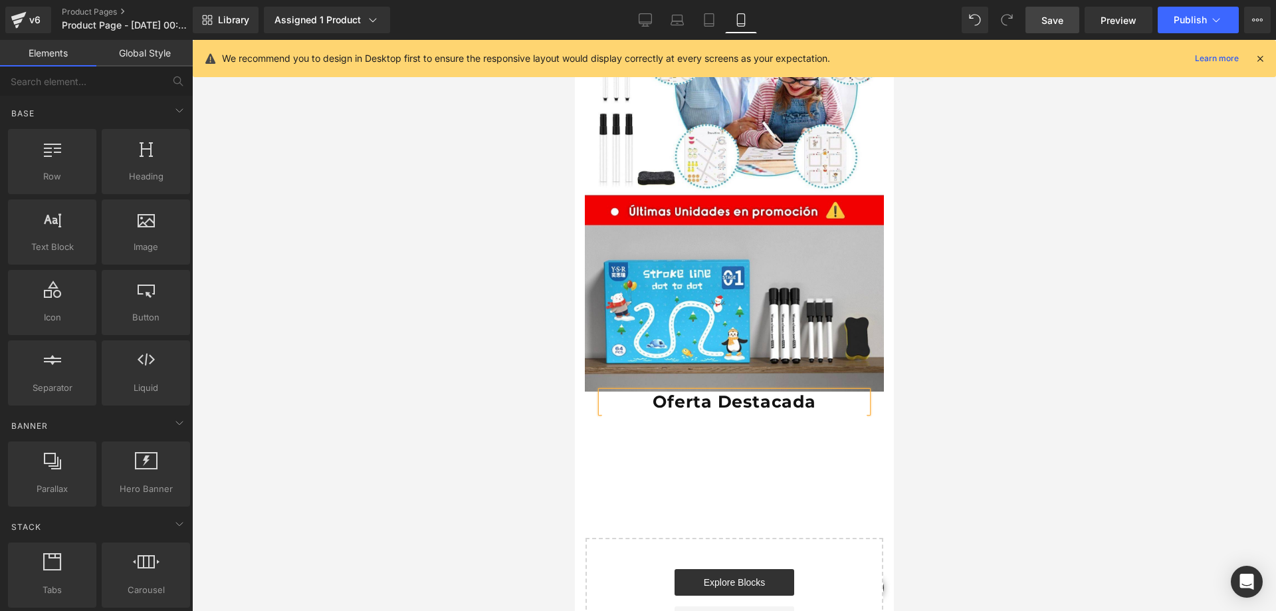
click at [1016, 349] on div at bounding box center [734, 325] width 1084 height 571
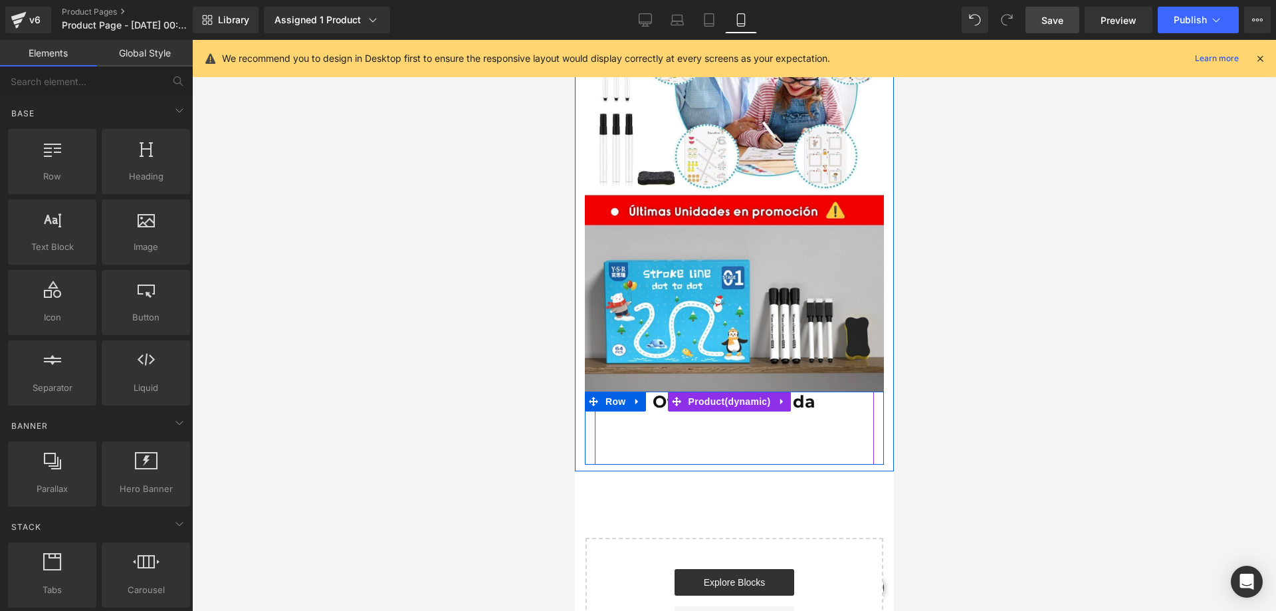
click at [801, 392] on h1 "Oferta Destacada" at bounding box center [734, 402] width 266 height 21
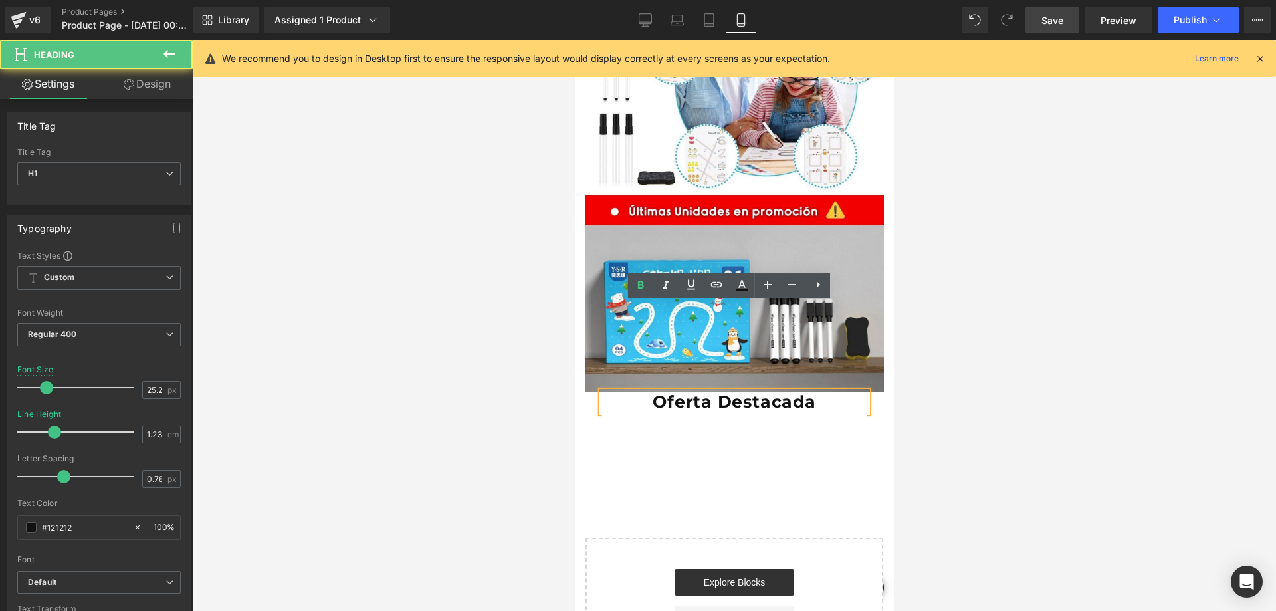
drag, startPoint x: 1030, startPoint y: 321, endPoint x: 1032, endPoint y: 314, distance: 6.9
click at [1031, 317] on div at bounding box center [734, 325] width 1084 height 571
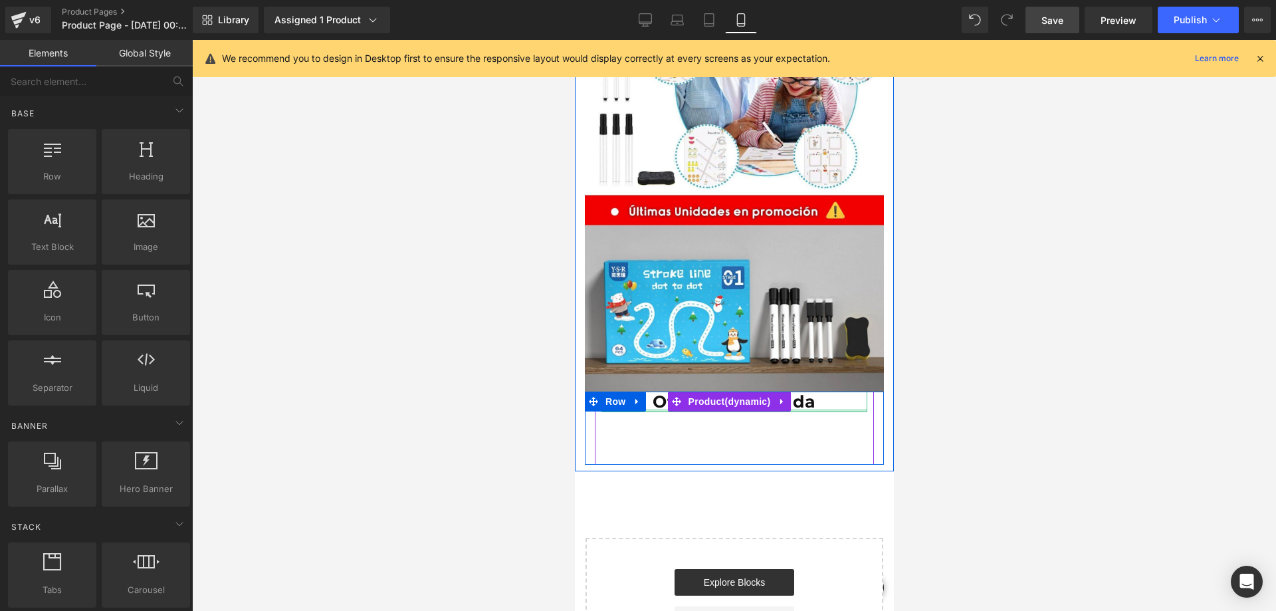
click at [817, 409] on div at bounding box center [734, 410] width 266 height 3
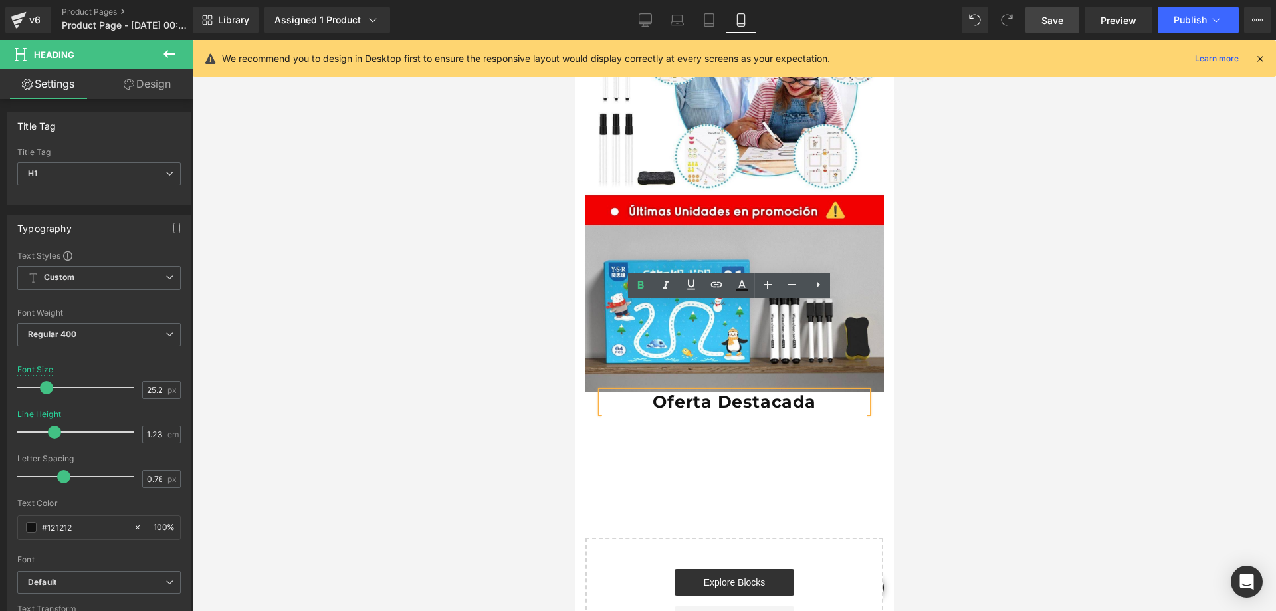
click at [1028, 341] on div at bounding box center [734, 325] width 1084 height 571
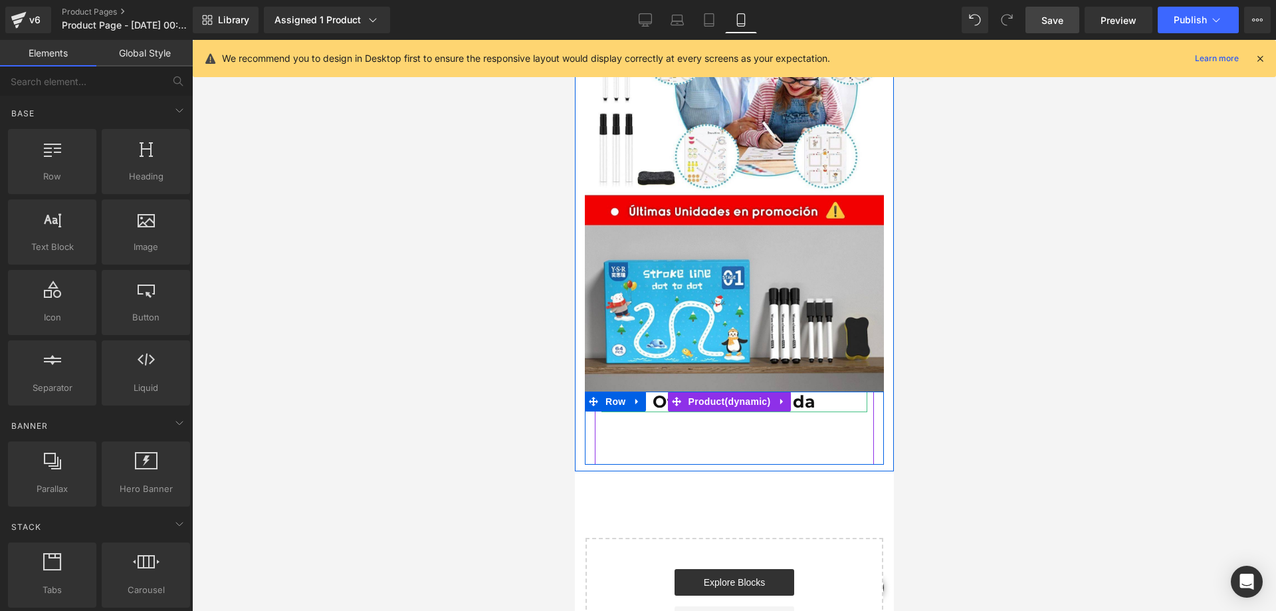
click at [811, 392] on h1 "Oferta Destacada" at bounding box center [734, 402] width 266 height 21
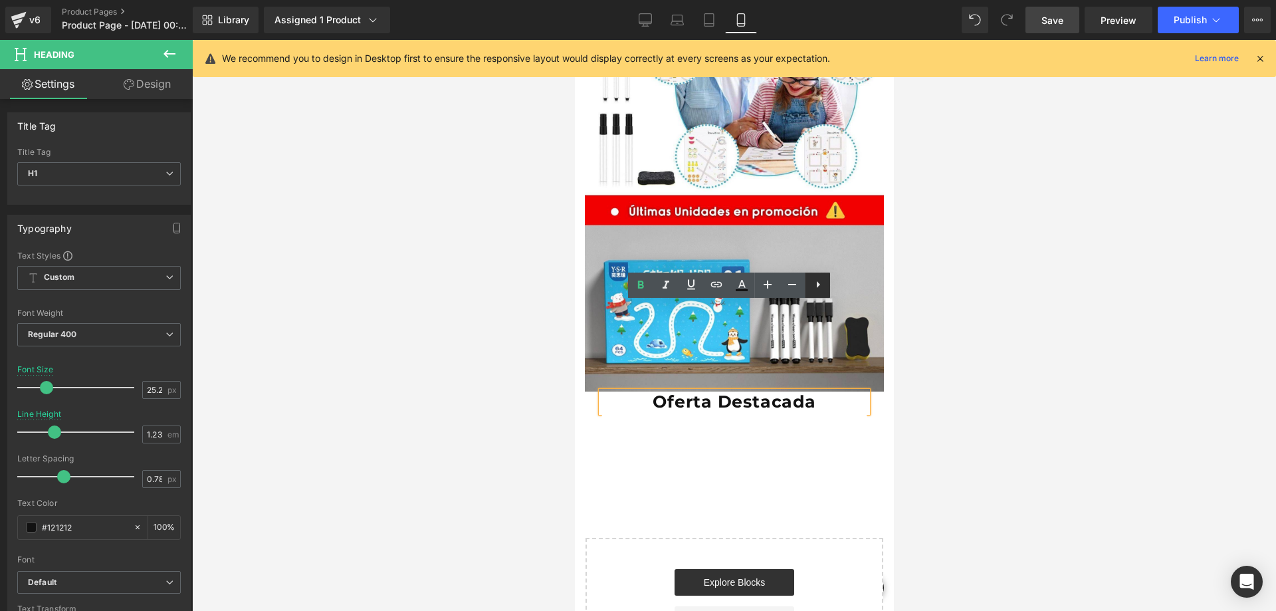
click at [818, 291] on icon at bounding box center [818, 285] width 16 height 16
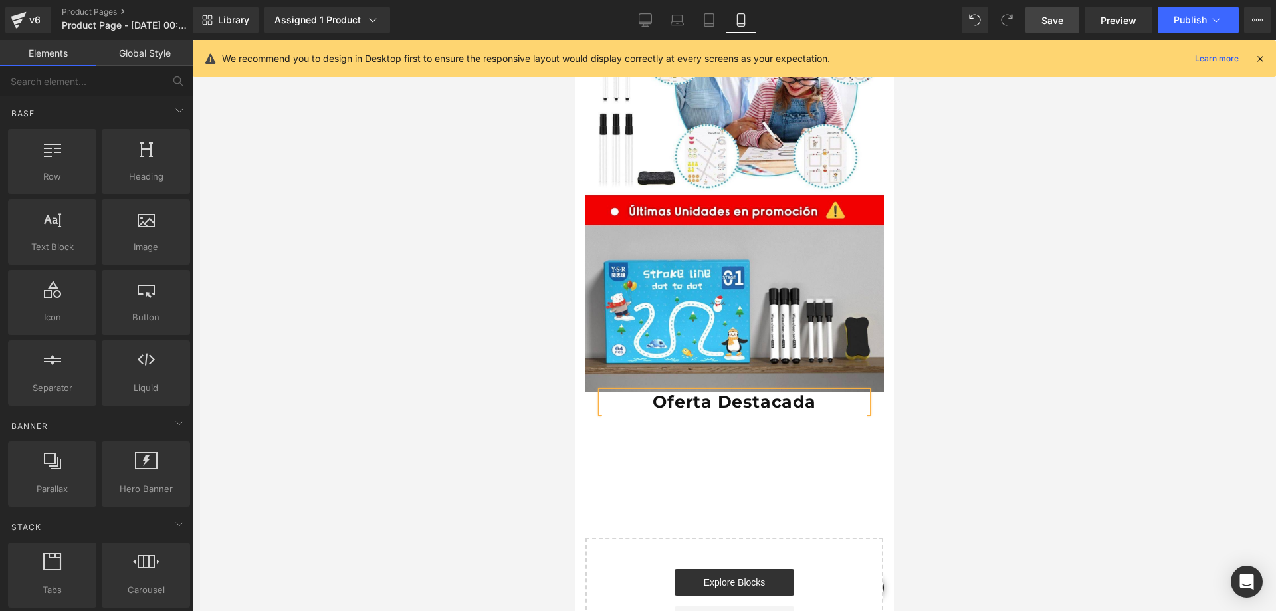
drag, startPoint x: 952, startPoint y: 300, endPoint x: 308, endPoint y: 254, distance: 645.2
click at [952, 300] on div at bounding box center [734, 325] width 1084 height 571
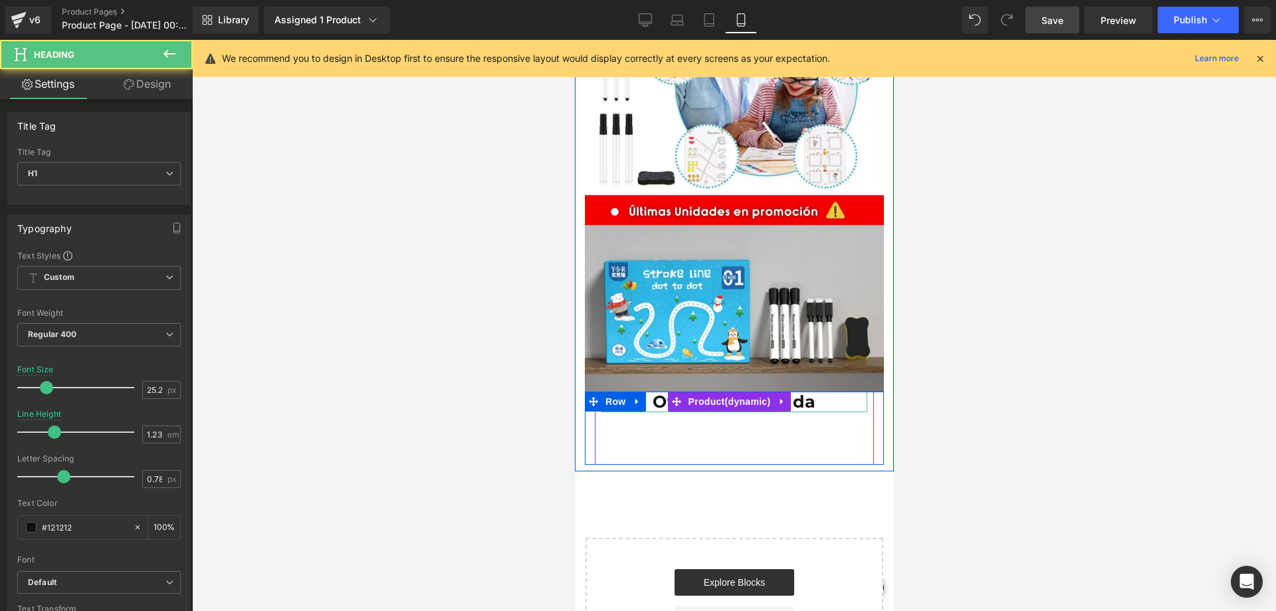
click at [815, 392] on h1 "Oferta Destacada" at bounding box center [734, 402] width 266 height 21
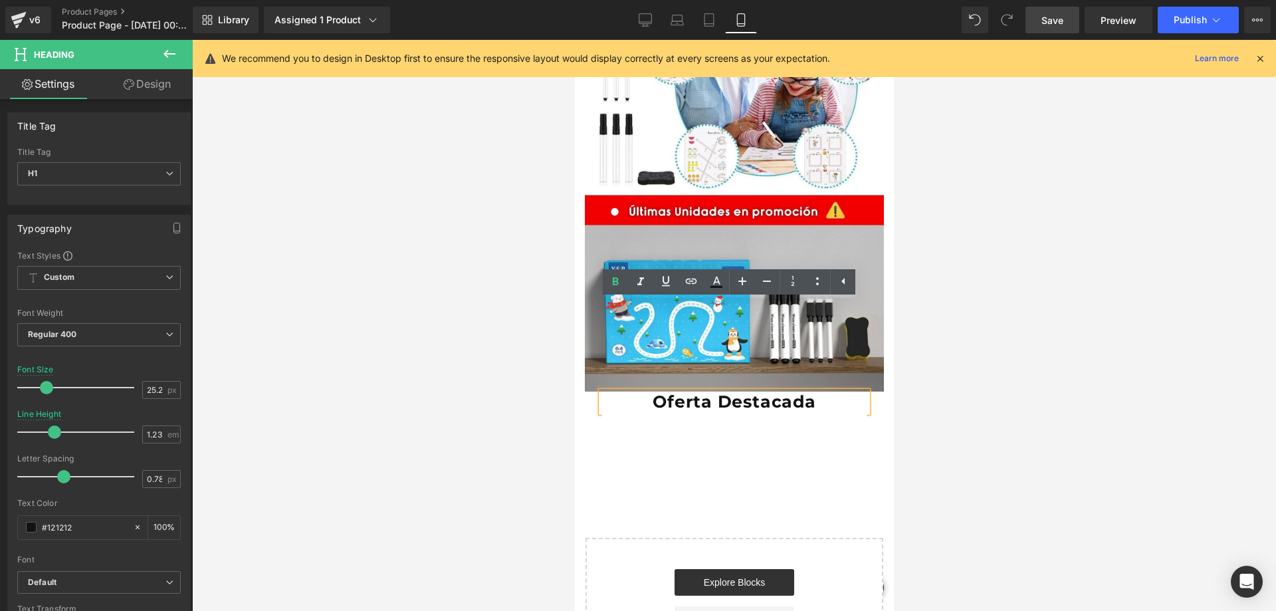
click at [1011, 337] on div at bounding box center [734, 325] width 1084 height 571
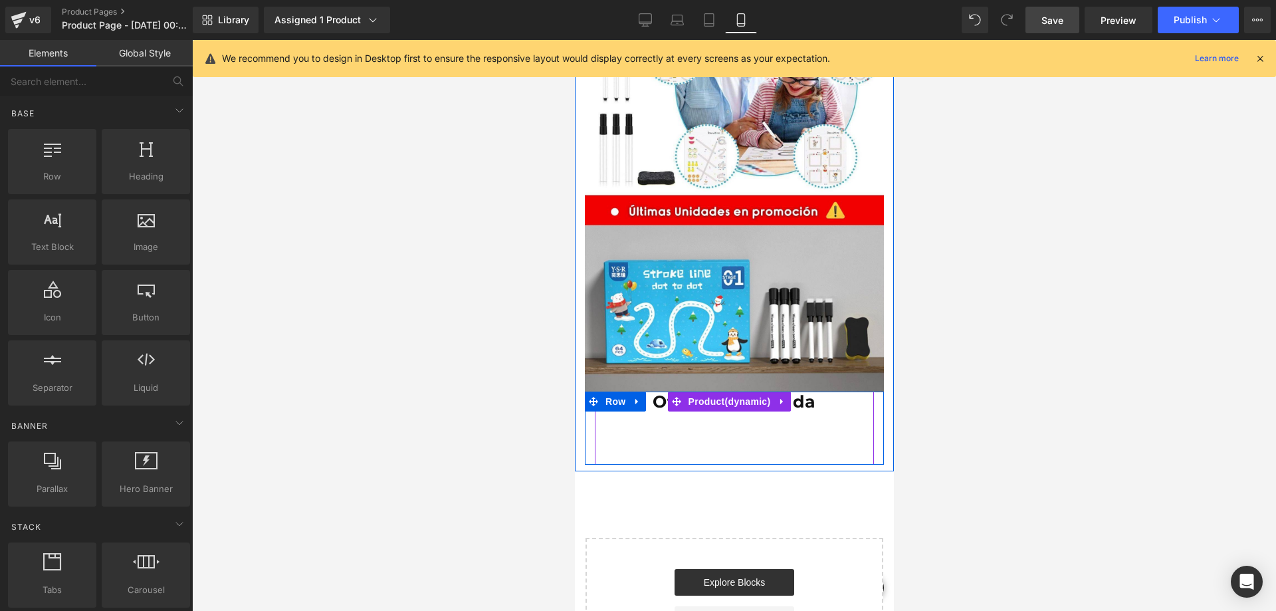
click at [818, 392] on h1 "Oferta Destacada" at bounding box center [734, 402] width 266 height 21
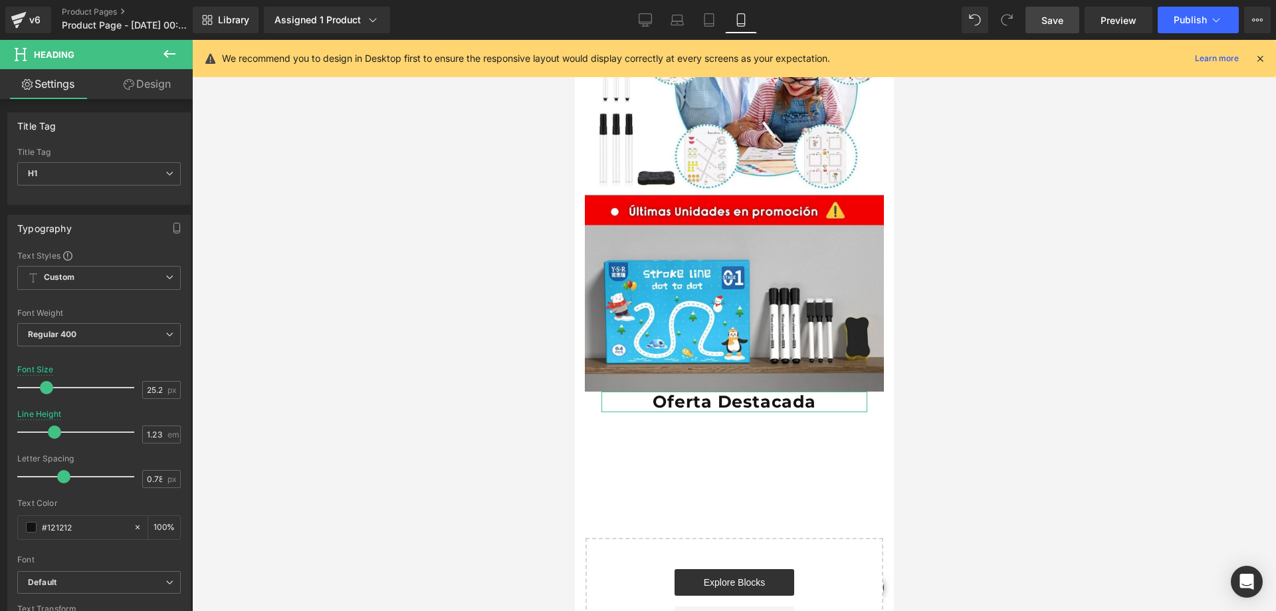
click at [139, 70] on link "Design" at bounding box center [147, 84] width 96 height 30
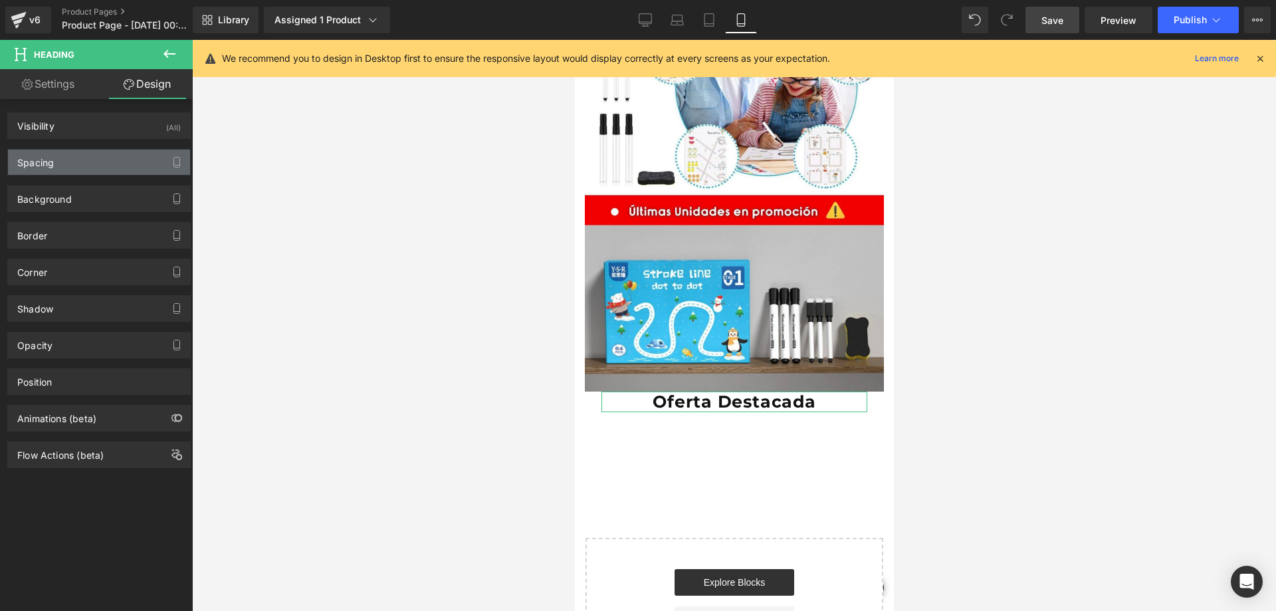
click at [49, 168] on div "Spacing" at bounding box center [35, 159] width 37 height 19
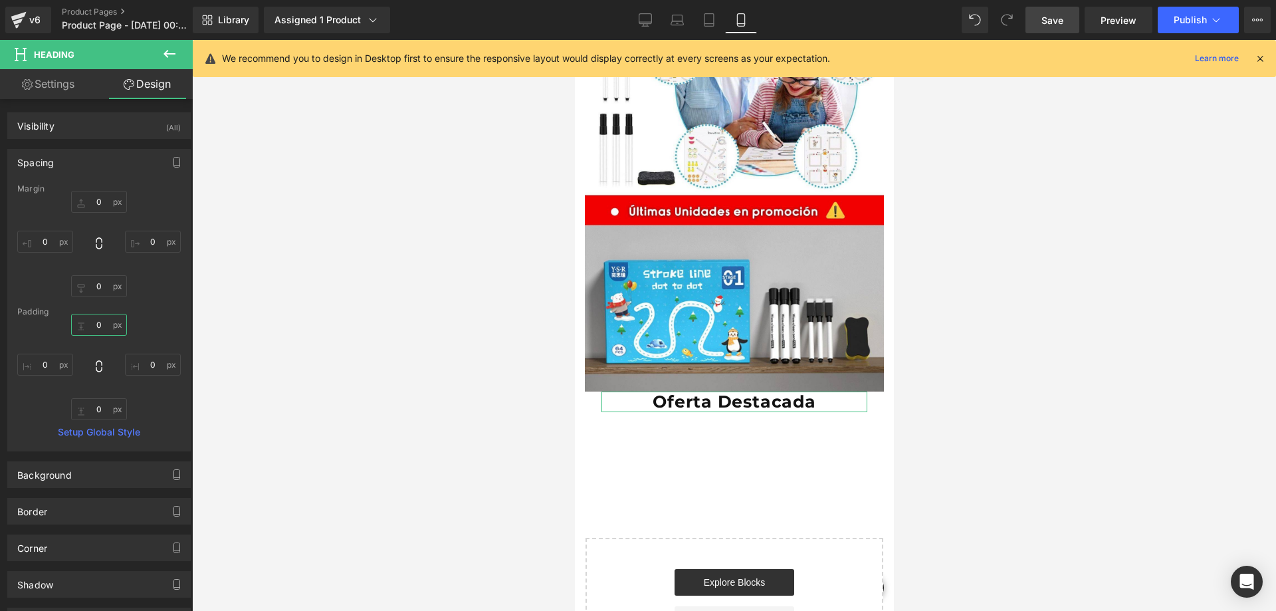
click at [98, 320] on input "0" at bounding box center [99, 325] width 56 height 22
type input "."
type input "3"
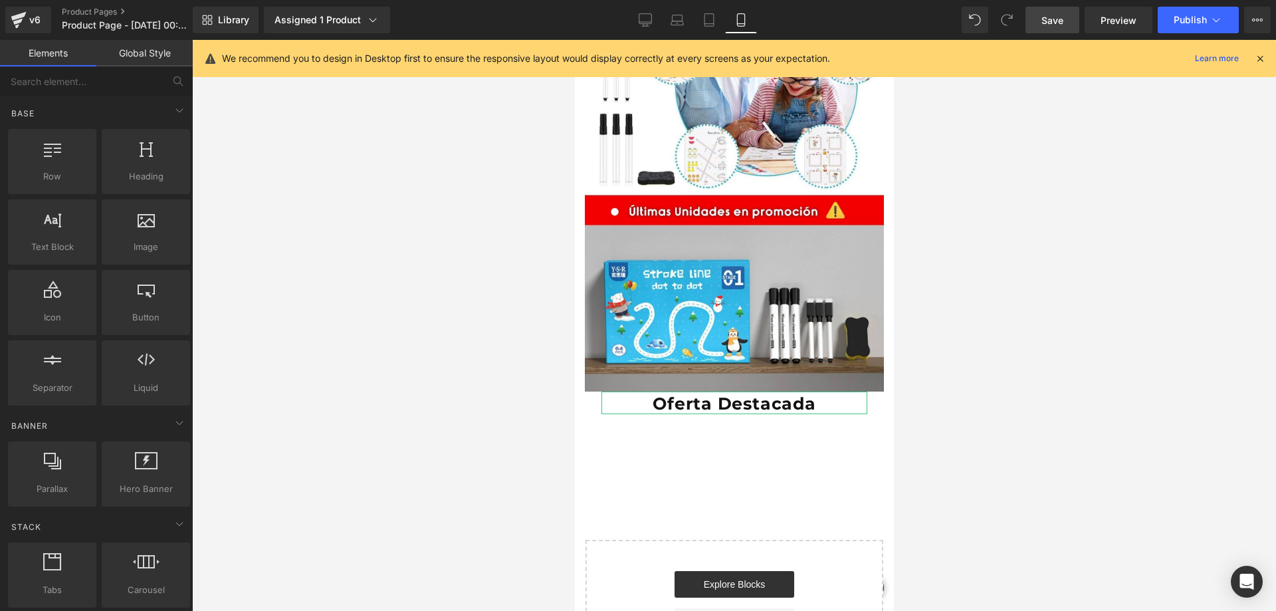
click at [255, 333] on div at bounding box center [734, 325] width 1084 height 571
click at [896, 323] on div at bounding box center [734, 325] width 1084 height 571
click at [1062, 12] on link "Save" at bounding box center [1053, 20] width 54 height 27
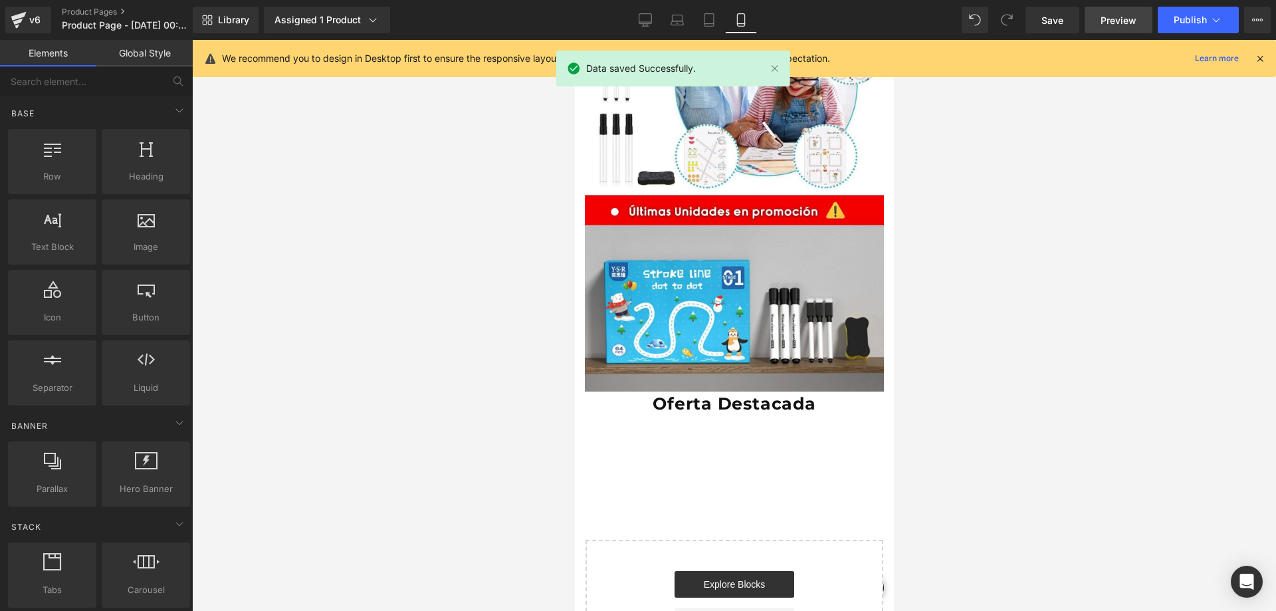
click at [1105, 18] on span "Preview" at bounding box center [1119, 20] width 36 height 14
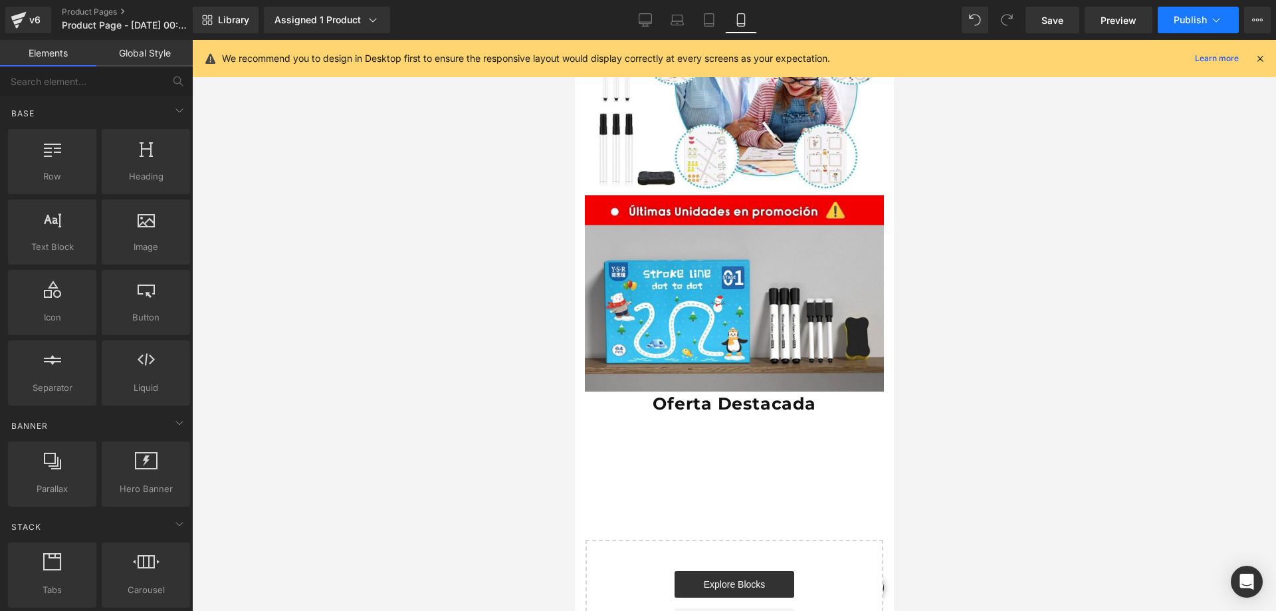
click at [1199, 17] on span "Publish" at bounding box center [1190, 20] width 33 height 11
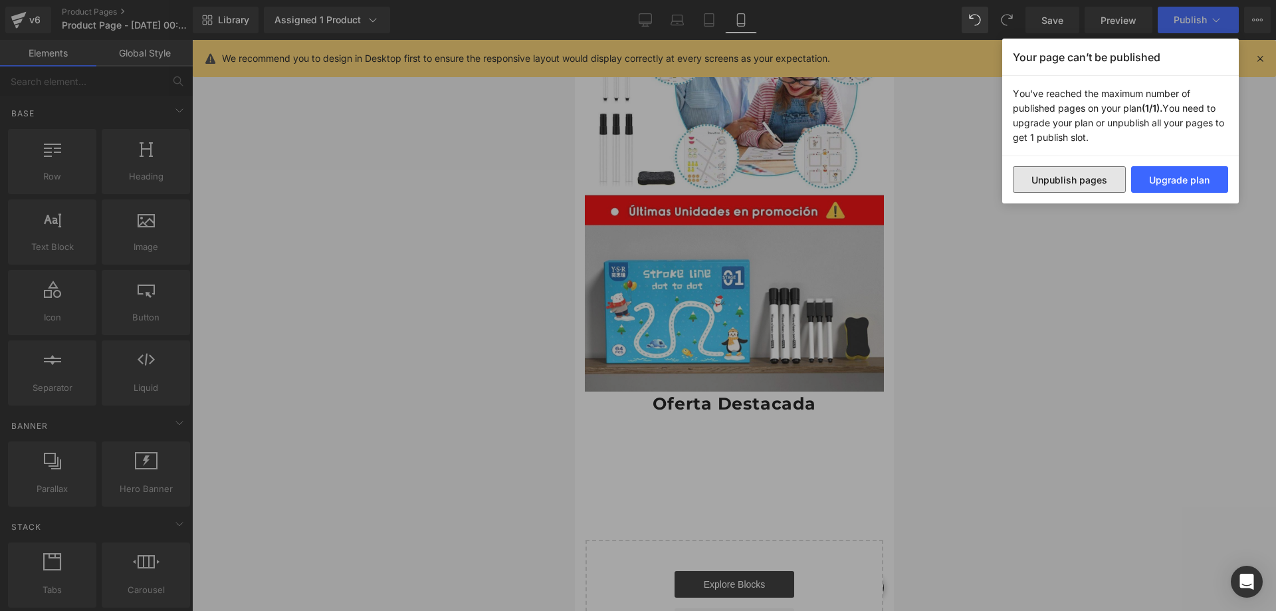
click at [1087, 189] on button "Unpublish pages" at bounding box center [1069, 179] width 113 height 27
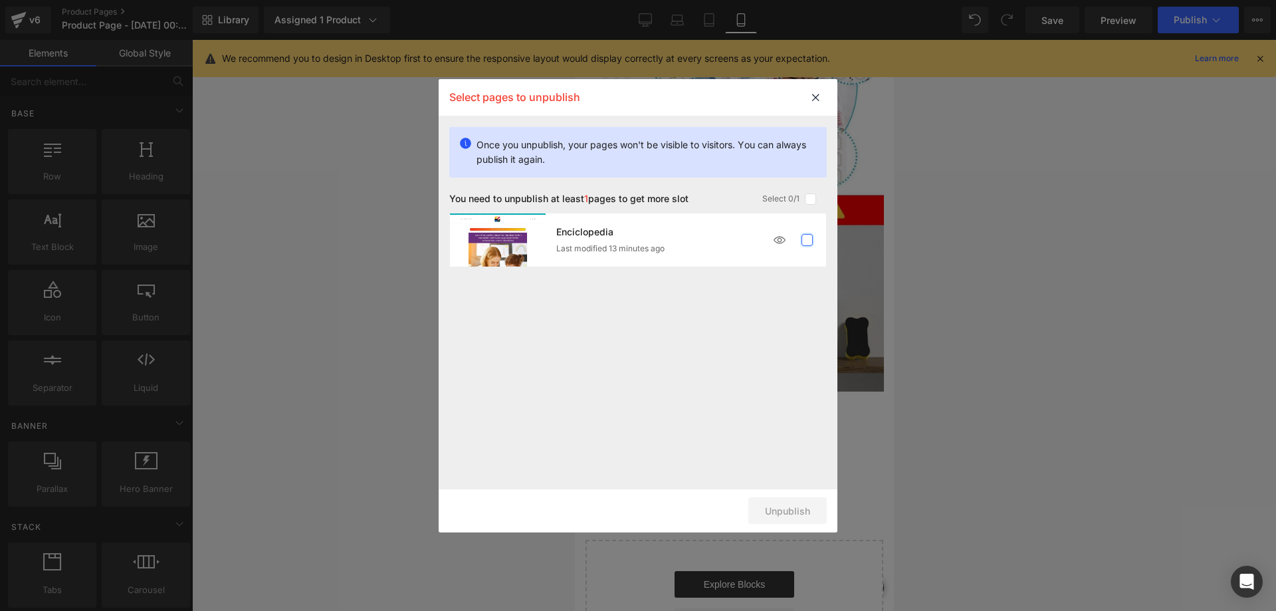
click at [804, 243] on label at bounding box center [808, 240] width 12 height 12
click at [807, 240] on input "checkbox" at bounding box center [807, 240] width 0 height 0
click at [741, 519] on button "Unpublish 1 pages" at bounding box center [769, 510] width 115 height 27
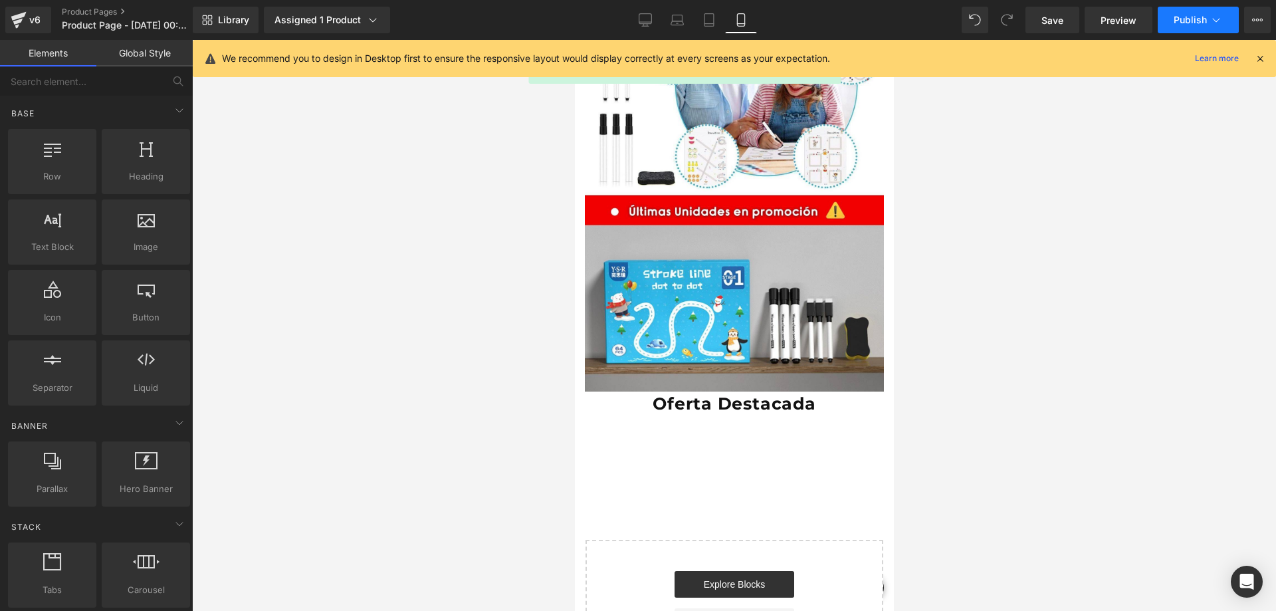
click at [1200, 18] on span "Publish" at bounding box center [1190, 20] width 33 height 11
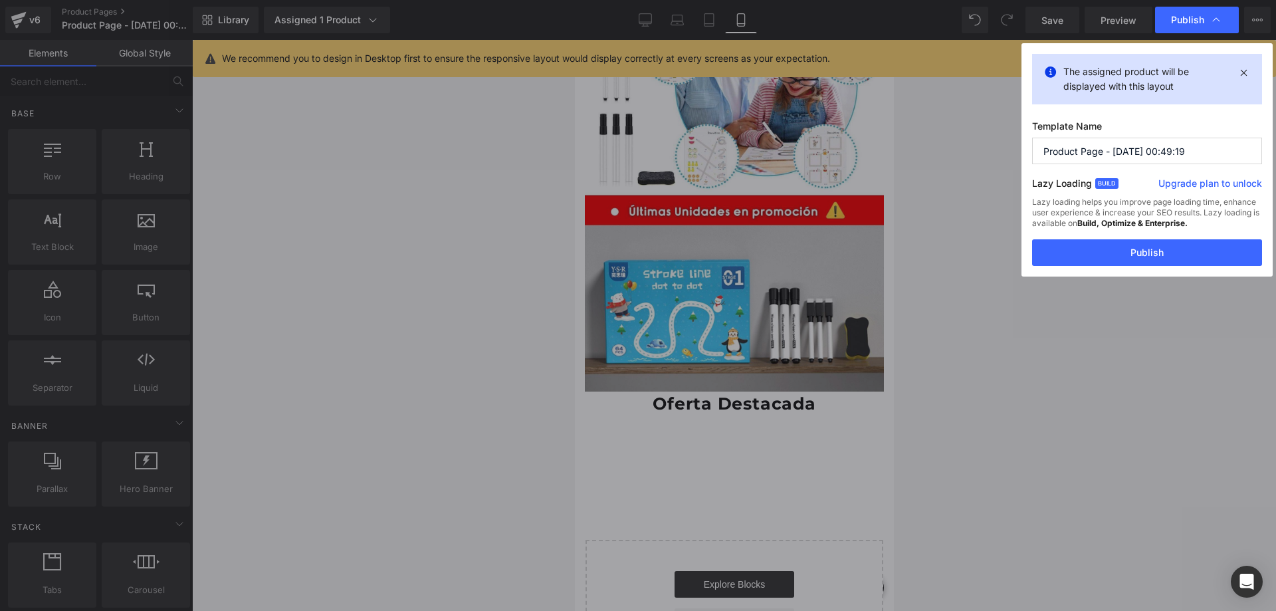
click at [1130, 142] on input "Product Page - [DATE] 00:49:19" at bounding box center [1147, 151] width 230 height 27
type input "Enciclopedia de trazo¿s"
click at [1108, 250] on button "Publish" at bounding box center [1147, 252] width 230 height 27
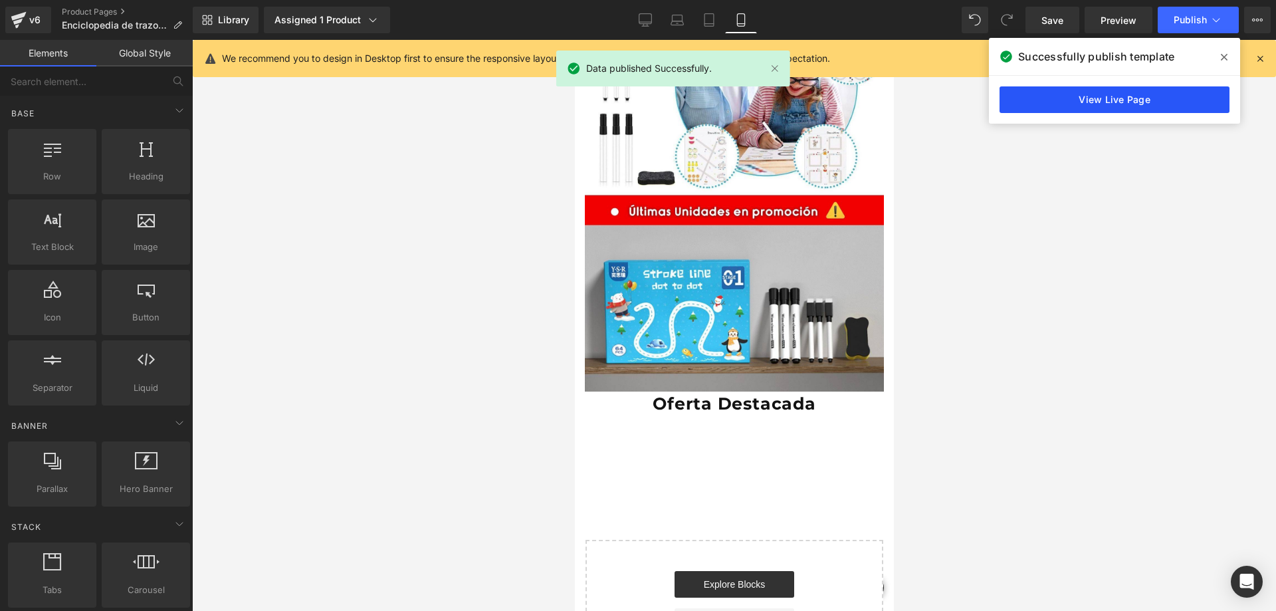
click at [1104, 102] on link "View Live Page" at bounding box center [1115, 99] width 230 height 27
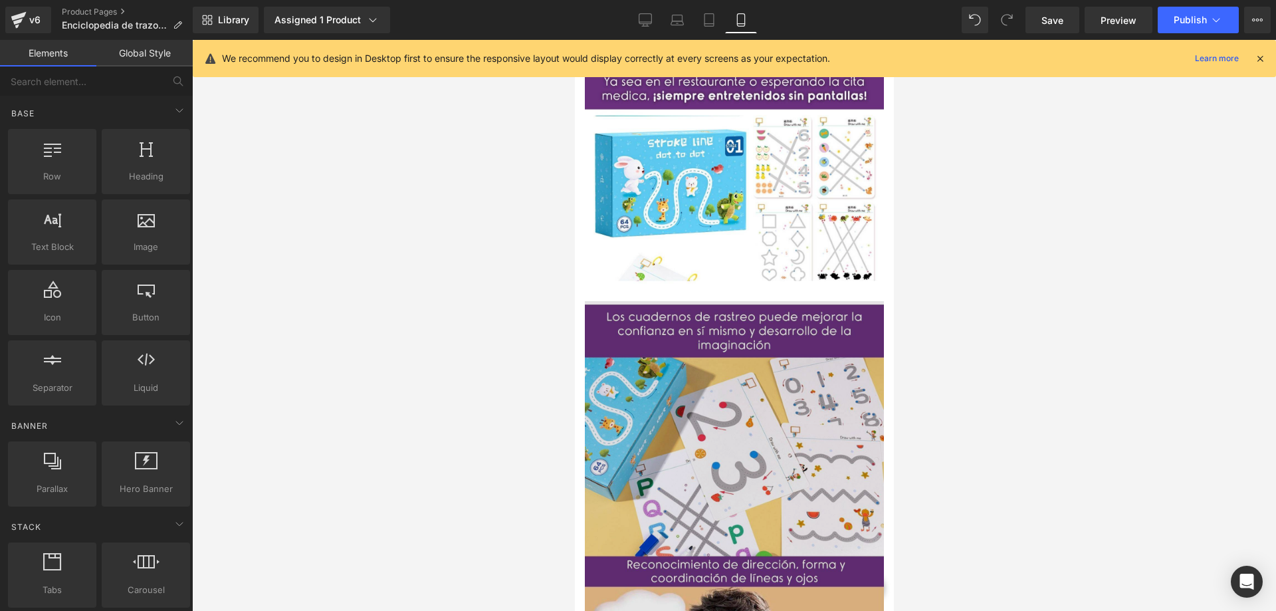
scroll to position [1496, 0]
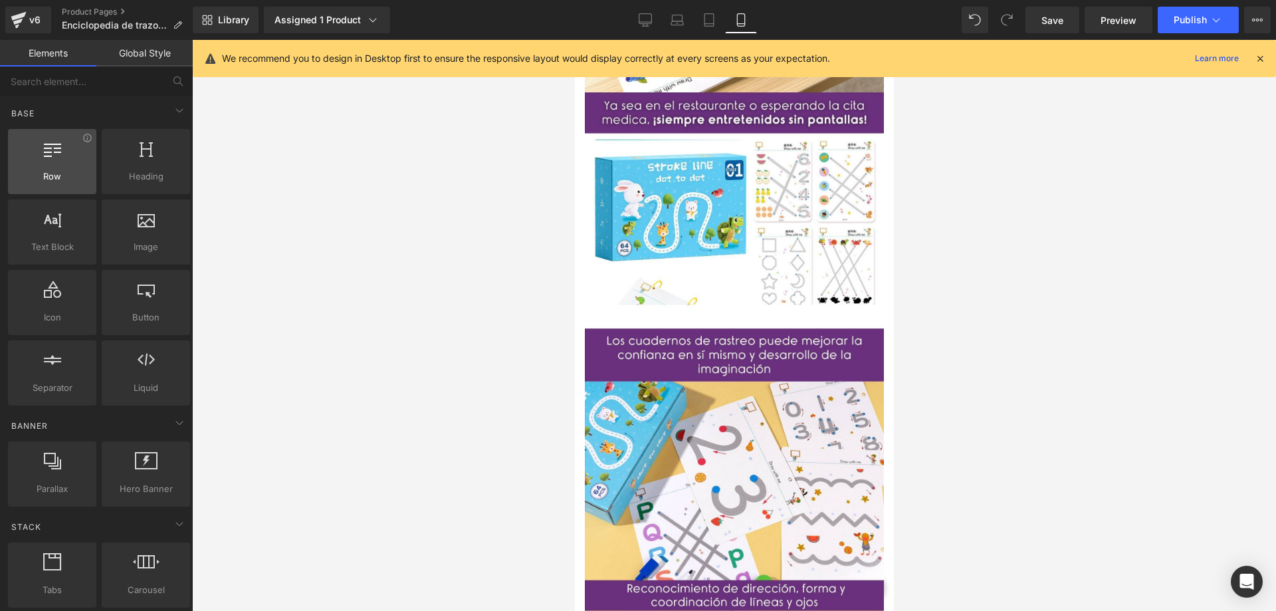
click at [53, 160] on div at bounding box center [52, 155] width 80 height 30
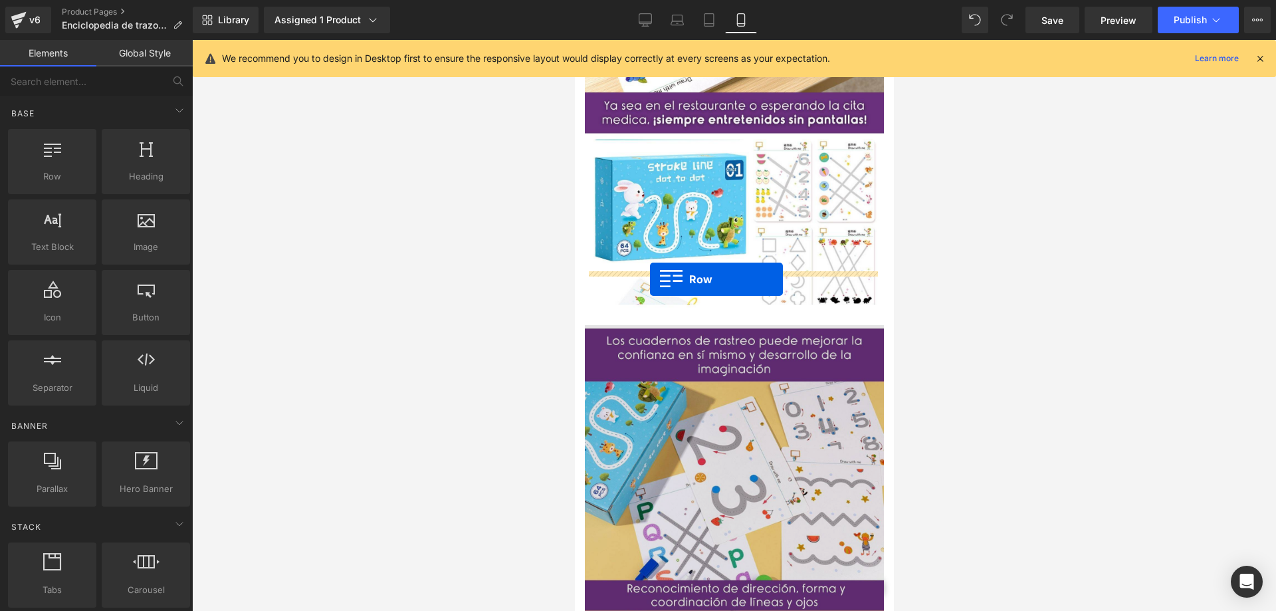
drag, startPoint x: 987, startPoint y: 322, endPoint x: 650, endPoint y: 279, distance: 340.5
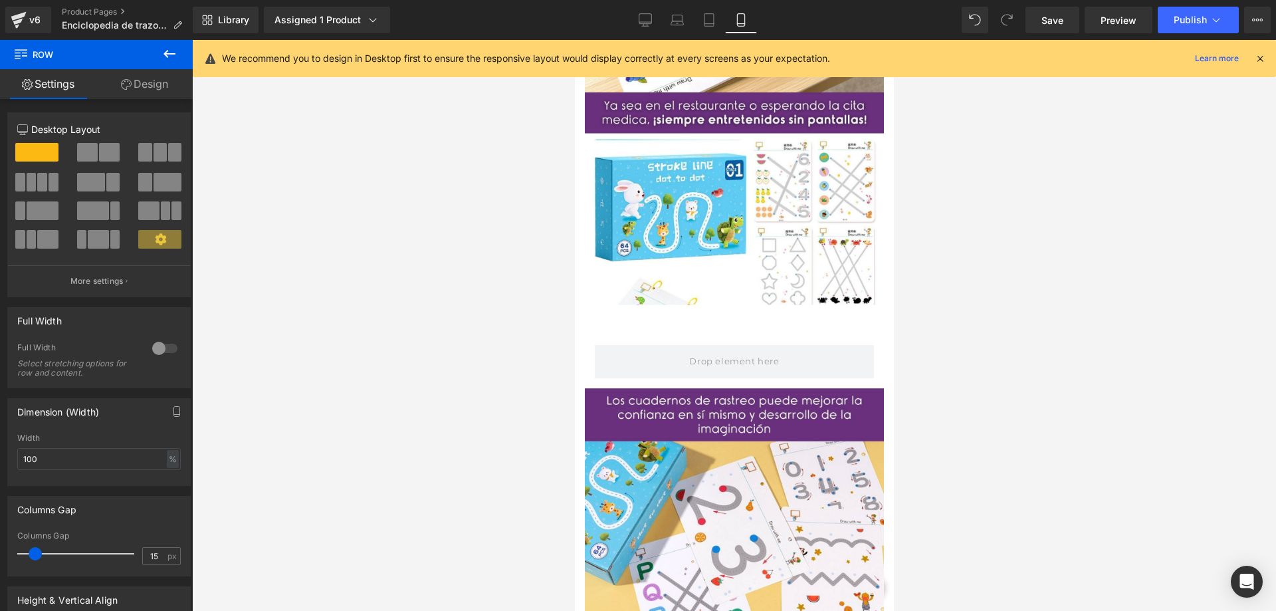
click at [173, 62] on button at bounding box center [169, 54] width 47 height 29
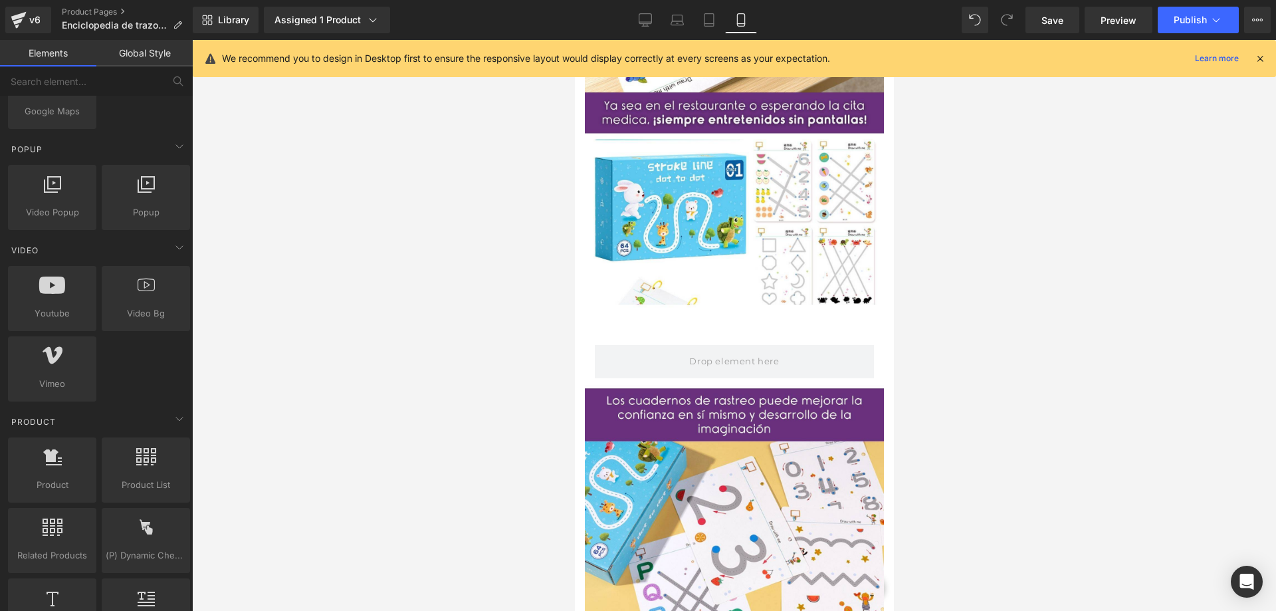
scroll to position [864, 0]
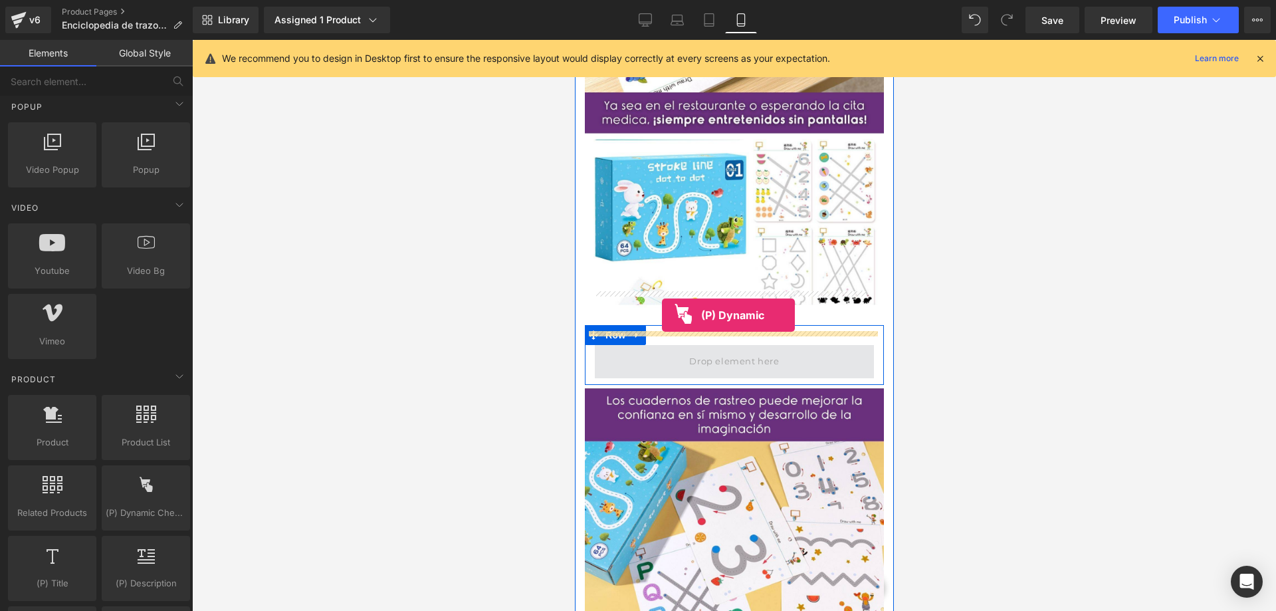
drag, startPoint x: 715, startPoint y: 552, endPoint x: 661, endPoint y: 315, distance: 242.6
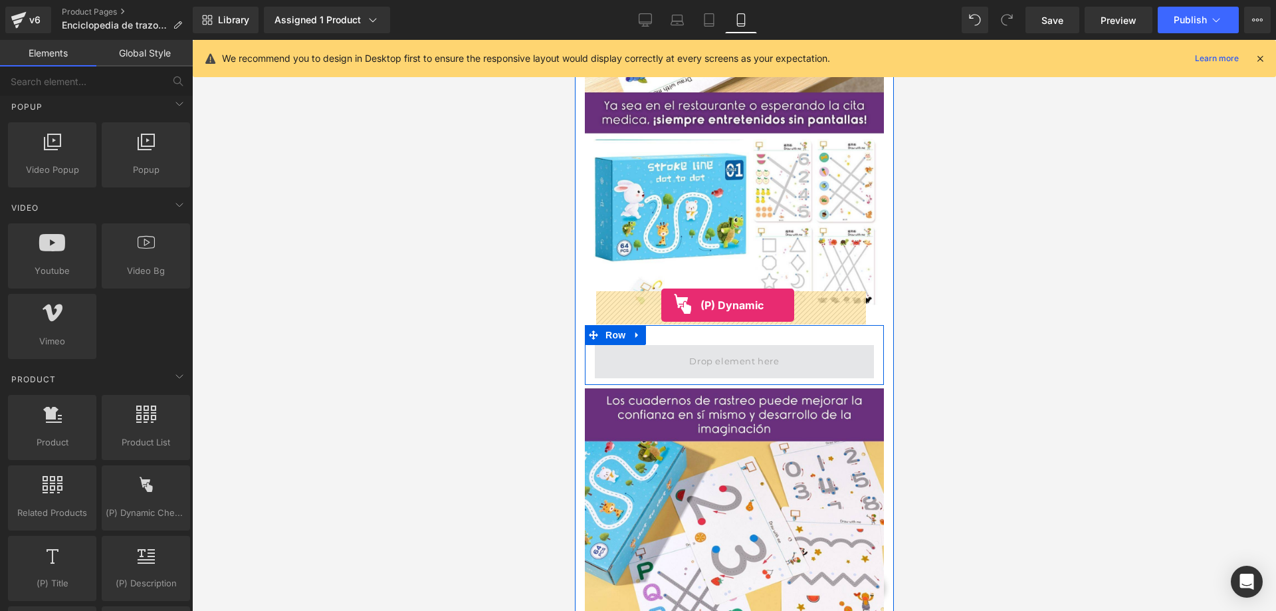
drag, startPoint x: 712, startPoint y: 547, endPoint x: 661, endPoint y: 305, distance: 247.3
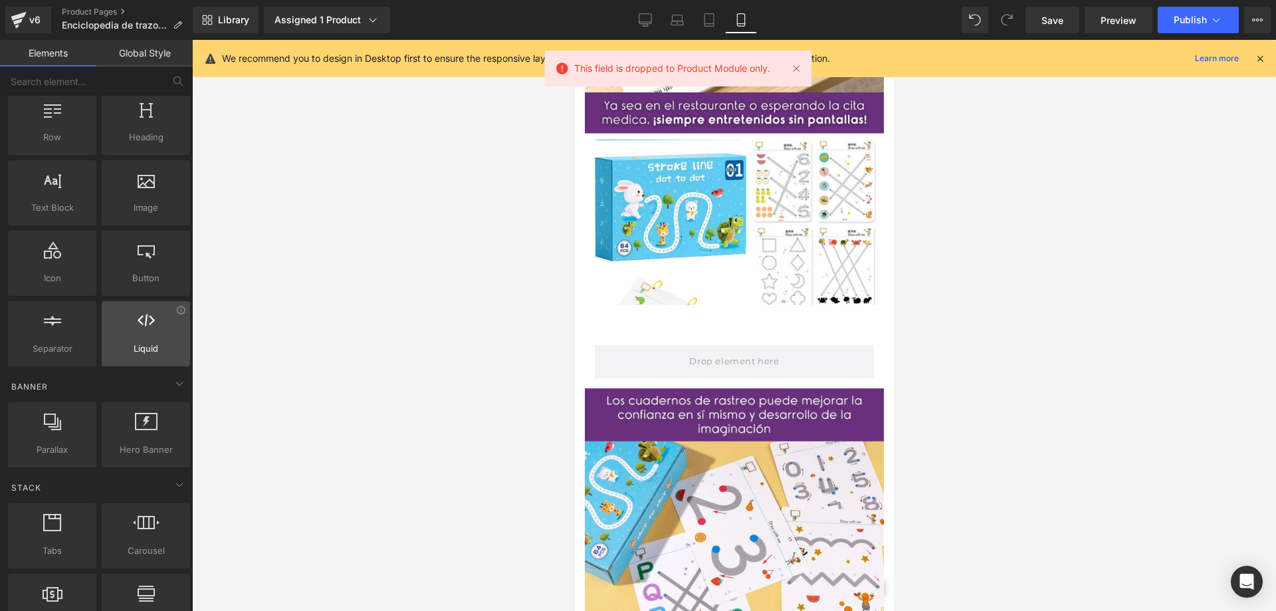
scroll to position [0, 0]
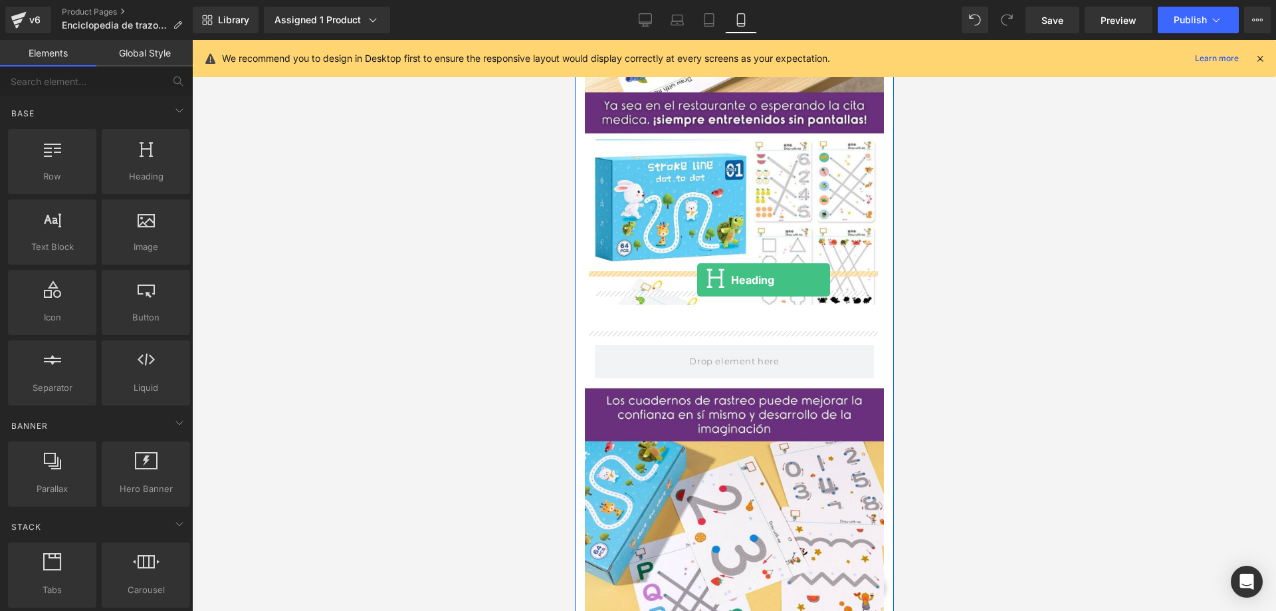
drag, startPoint x: 721, startPoint y: 219, endPoint x: 697, endPoint y: 280, distance: 65.1
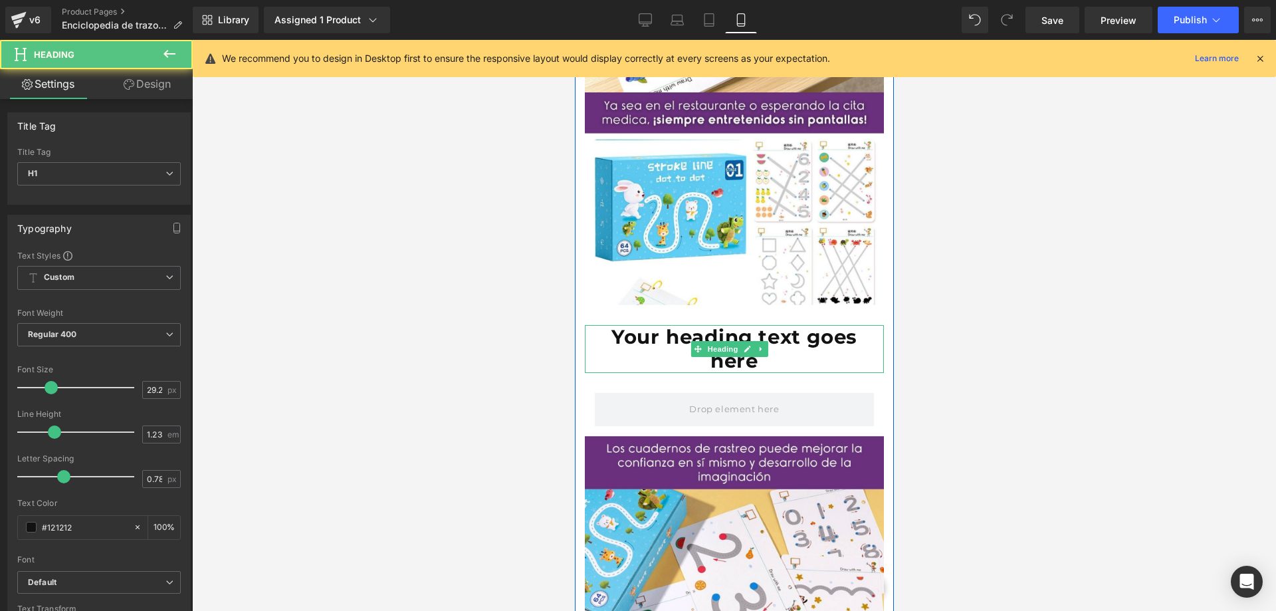
click at [714, 341] on span "Heading" at bounding box center [722, 349] width 36 height 16
click at [714, 342] on span "Heading" at bounding box center [722, 350] width 36 height 16
click at [645, 325] on h1 "Your heading text goes here" at bounding box center [733, 349] width 299 height 48
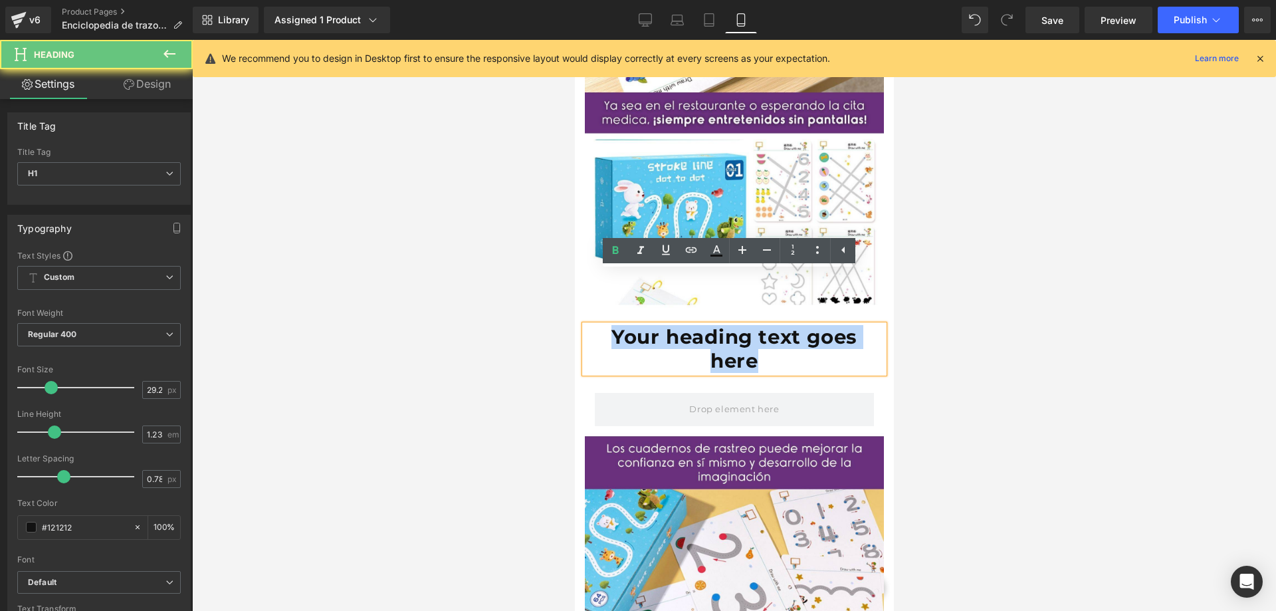
click at [645, 325] on h1 "Your heading text goes here" at bounding box center [733, 349] width 299 height 48
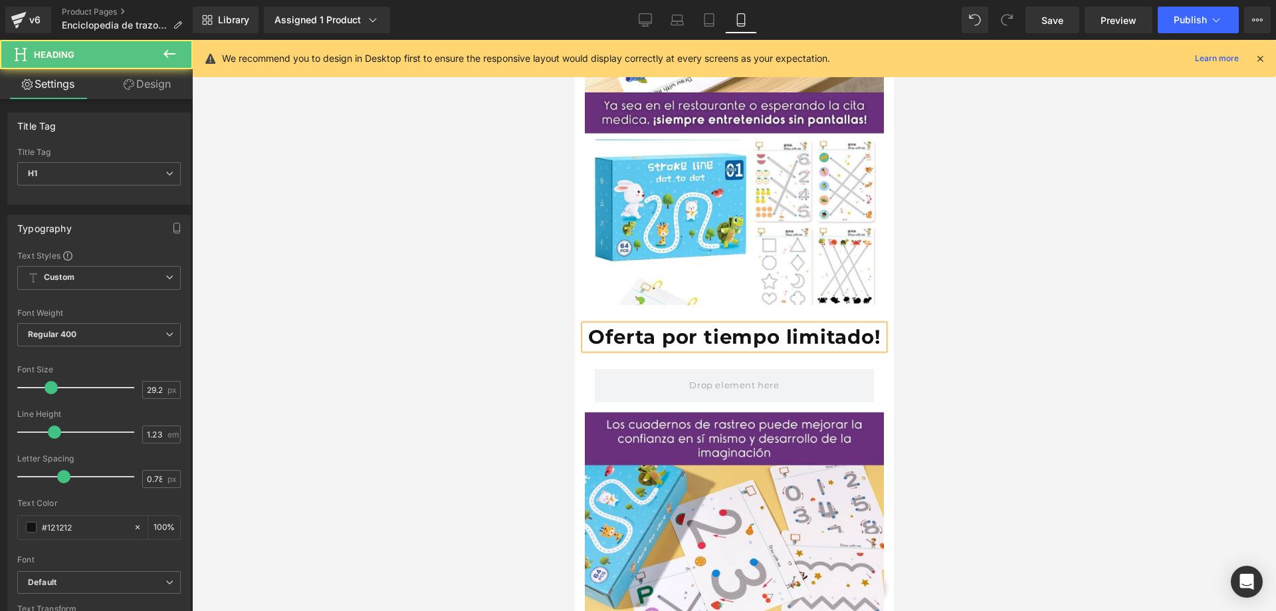
click at [602, 325] on h1 "Oferta por tiempo limitado!" at bounding box center [733, 337] width 299 height 24
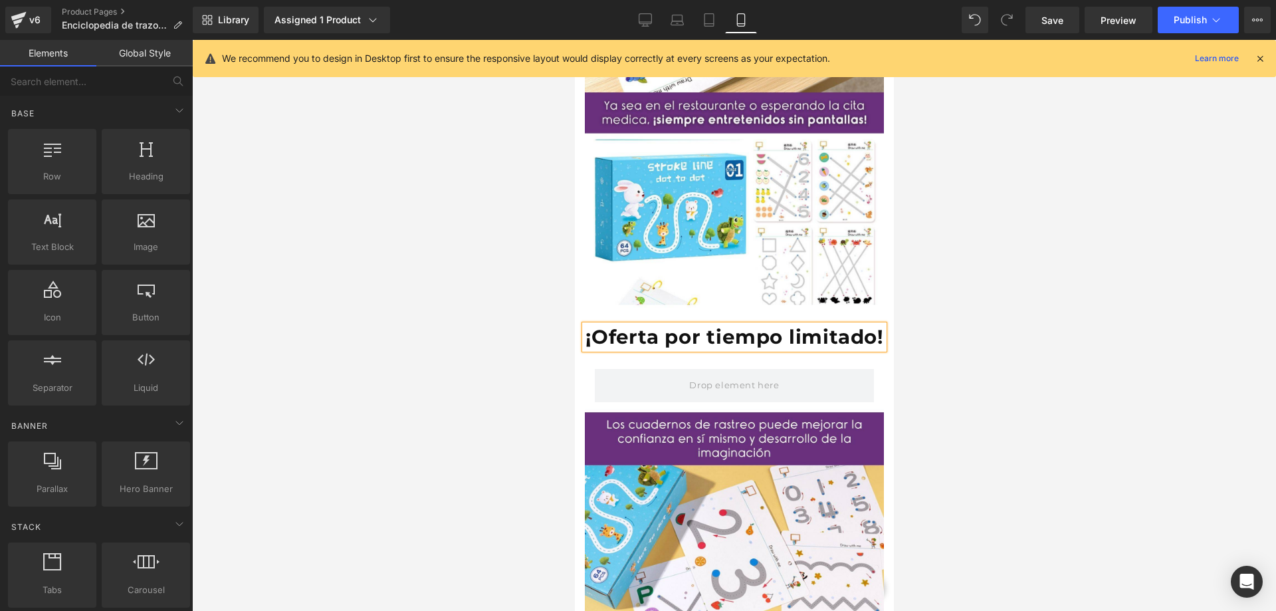
drag, startPoint x: 1233, startPoint y: 244, endPoint x: 915, endPoint y: 287, distance: 320.6
click at [1225, 246] on div at bounding box center [734, 325] width 1084 height 571
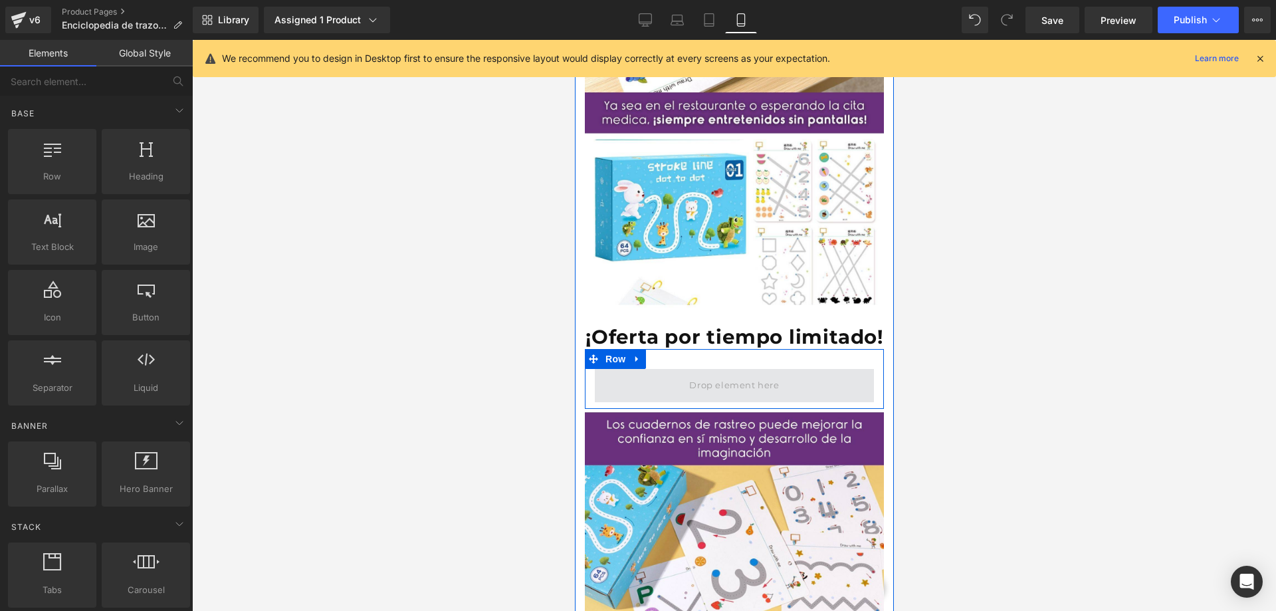
click at [722, 374] on span at bounding box center [733, 385] width 99 height 22
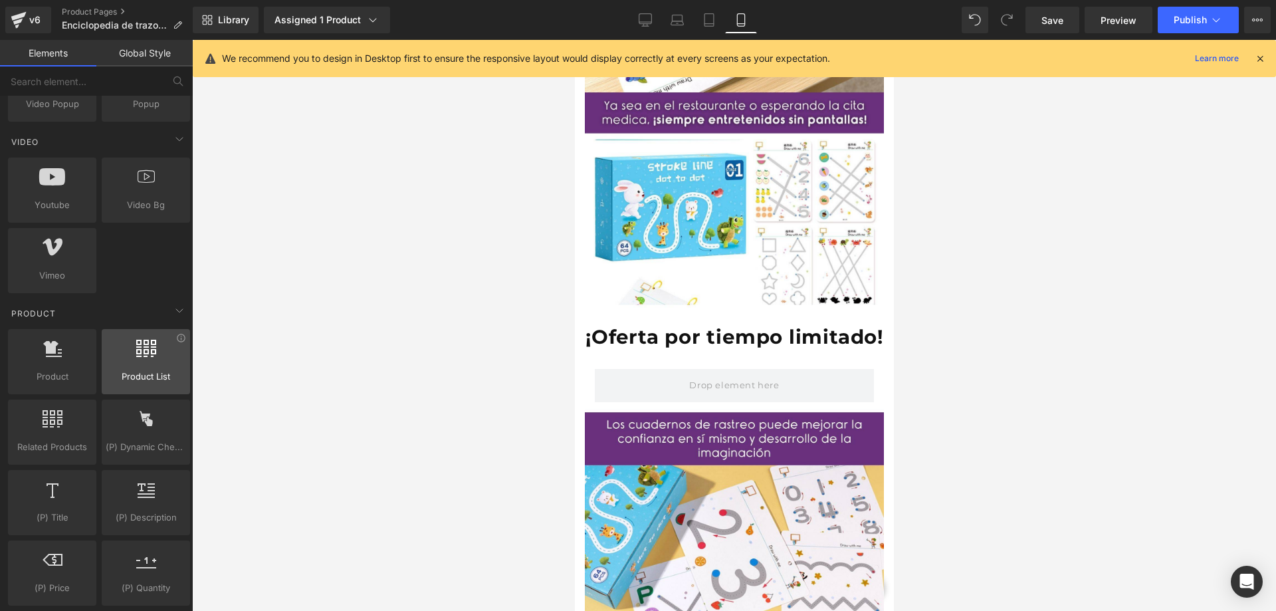
scroll to position [931, 0]
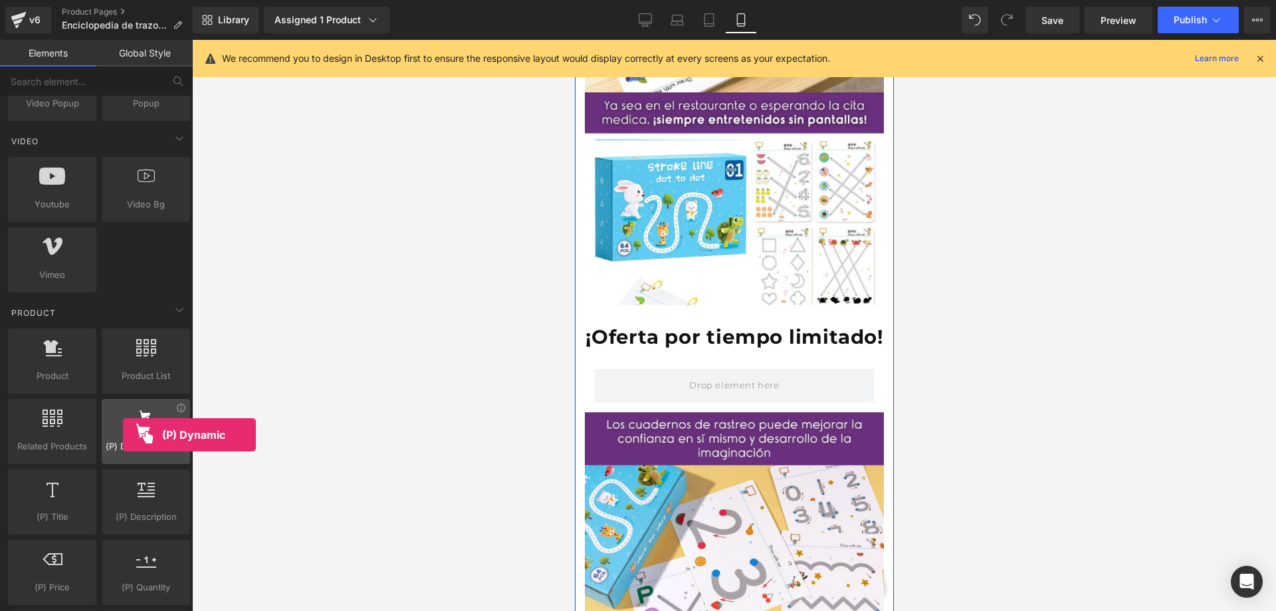
drag, startPoint x: 157, startPoint y: 439, endPoint x: 123, endPoint y: 435, distance: 34.2
click at [123, 435] on div "(P) Dynamic Checkout Button button, call to action, cta, payment, dynamic" at bounding box center [146, 431] width 88 height 65
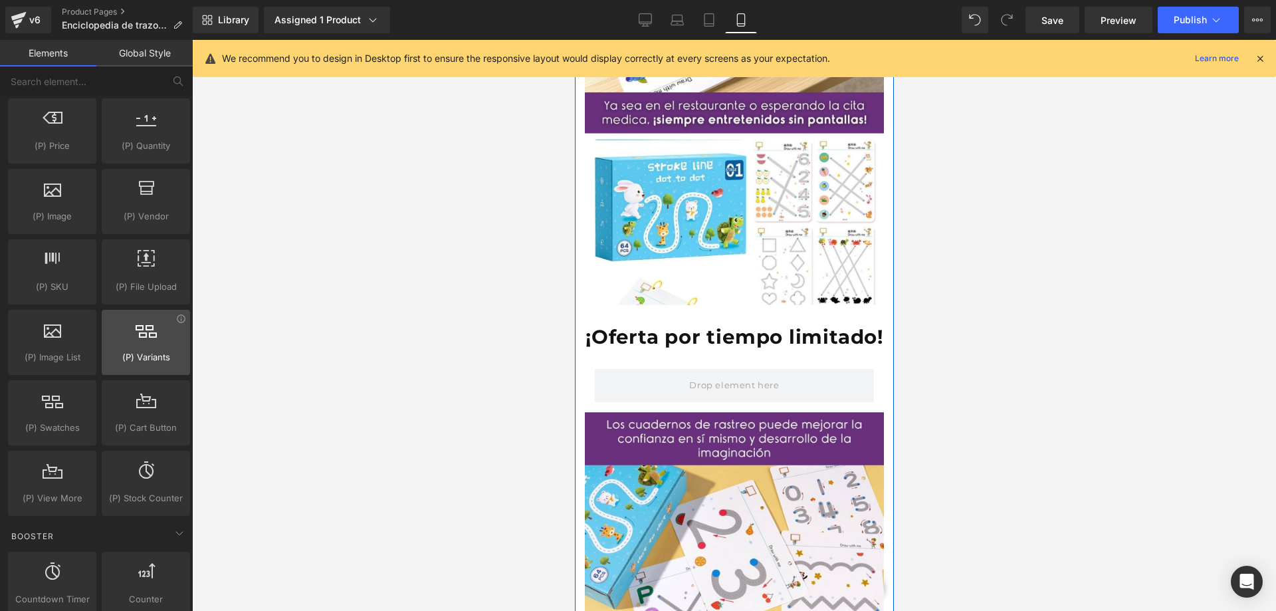
scroll to position [1396, 0]
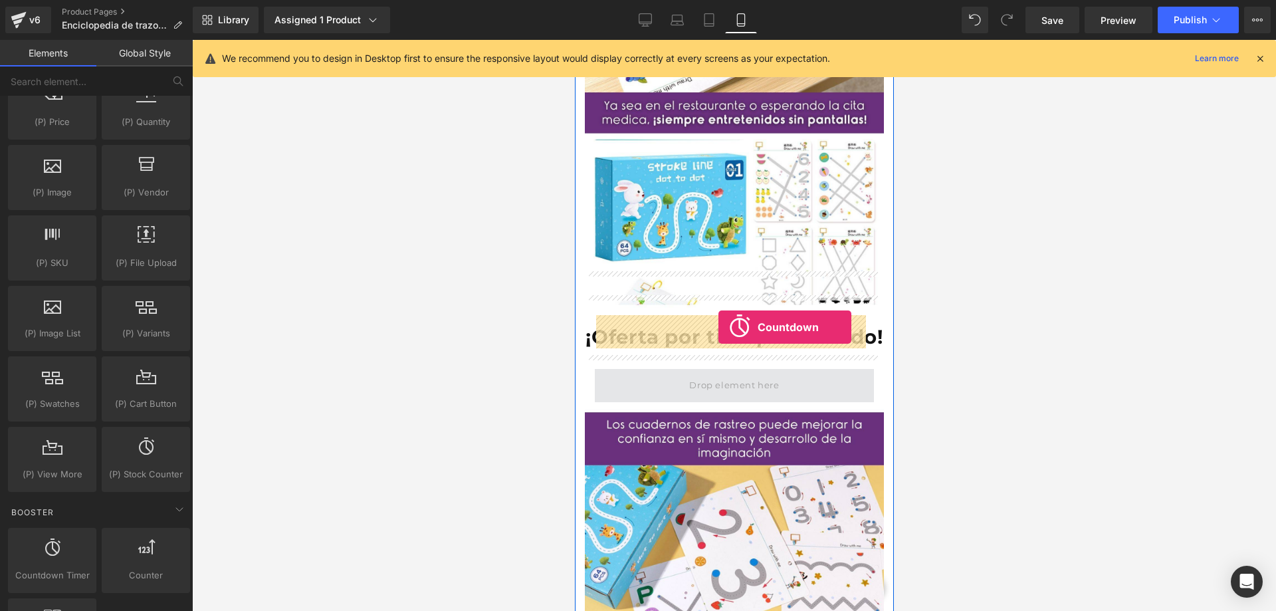
drag, startPoint x: 644, startPoint y: 597, endPoint x: 718, endPoint y: 327, distance: 280.0
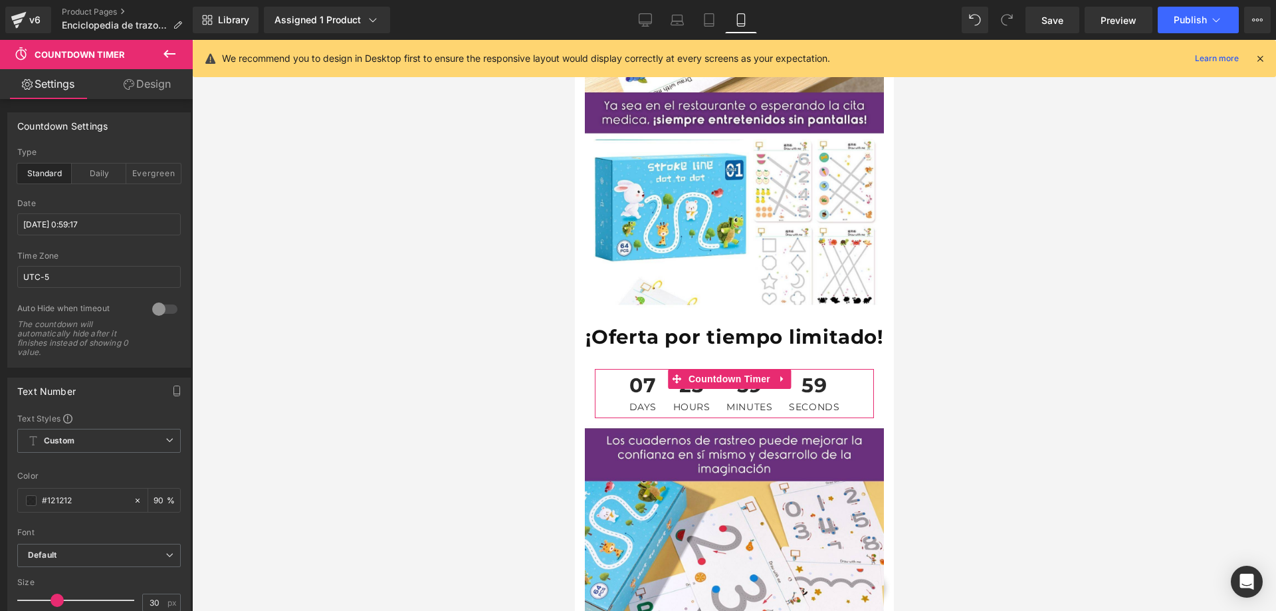
click at [168, 82] on link "Design" at bounding box center [147, 84] width 96 height 30
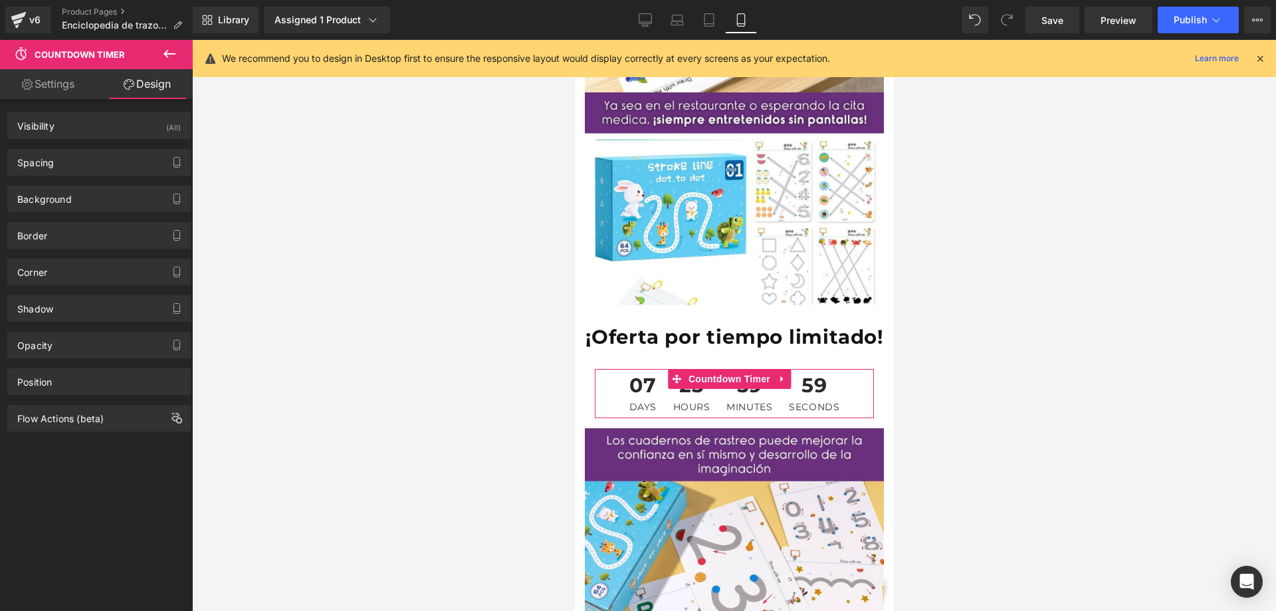
click at [71, 84] on link "Settings" at bounding box center [48, 84] width 96 height 30
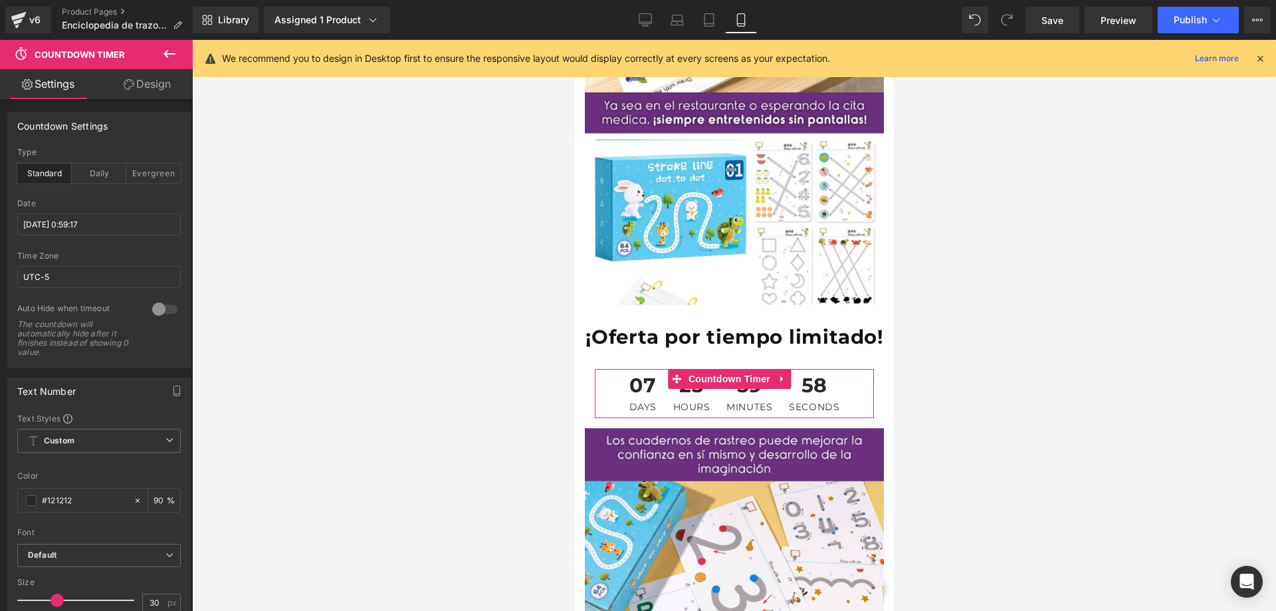
type input "90"
click at [158, 170] on div "Evergreen" at bounding box center [153, 174] width 55 height 20
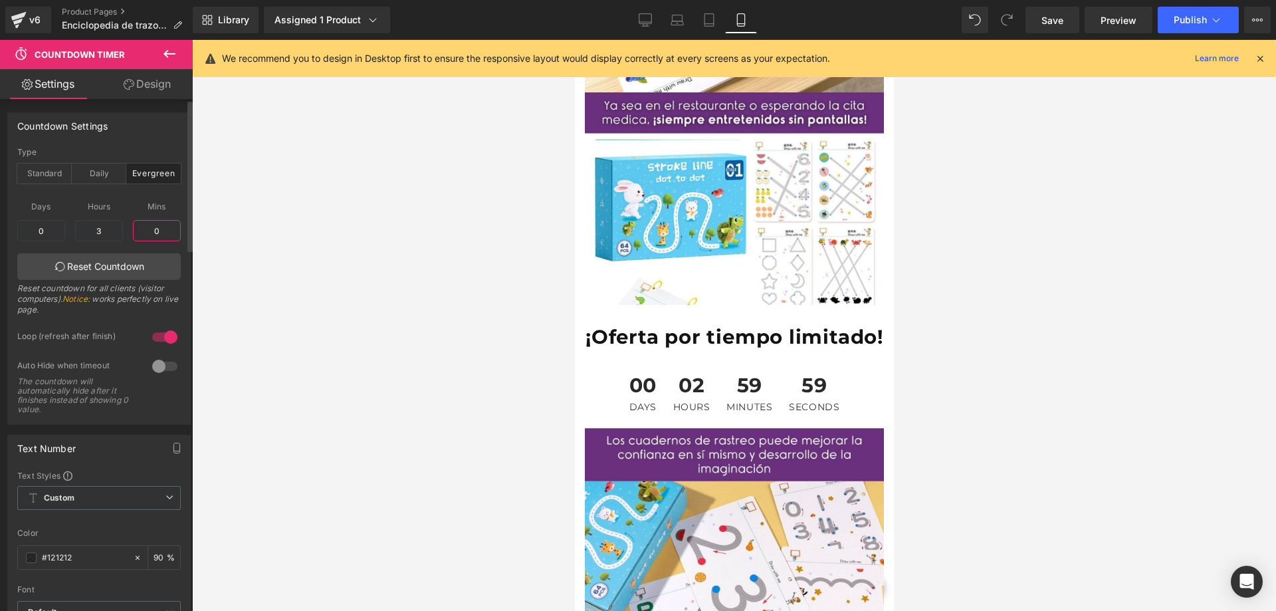
click at [150, 227] on input "0" at bounding box center [157, 230] width 48 height 21
type input "10"
drag, startPoint x: 106, startPoint y: 233, endPoint x: 71, endPoint y: 233, distance: 34.6
click at [71, 233] on div "Days 0 0 Hours 3 3 Mins 10 10 Reset Countdown Reset countdown for all clients (…" at bounding box center [99, 257] width 164 height 132
type input "30"
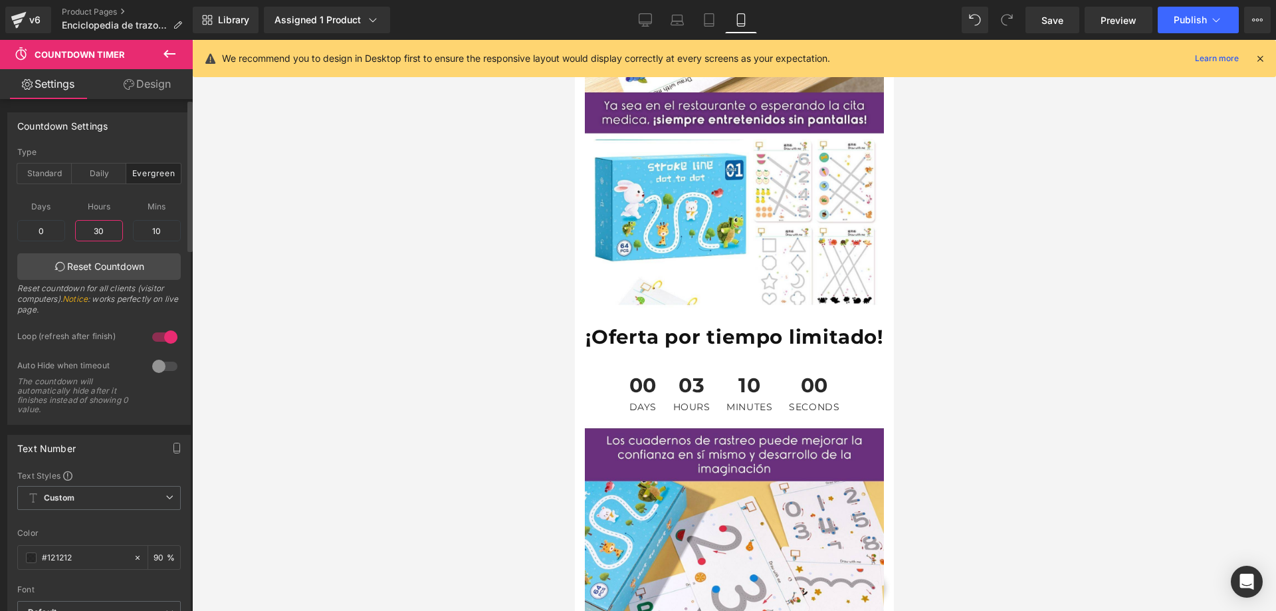
type input "1"
type input "6"
type input "0"
drag, startPoint x: 49, startPoint y: 227, endPoint x: 31, endPoint y: 227, distance: 18.0
click at [31, 227] on input "1" at bounding box center [41, 230] width 48 height 21
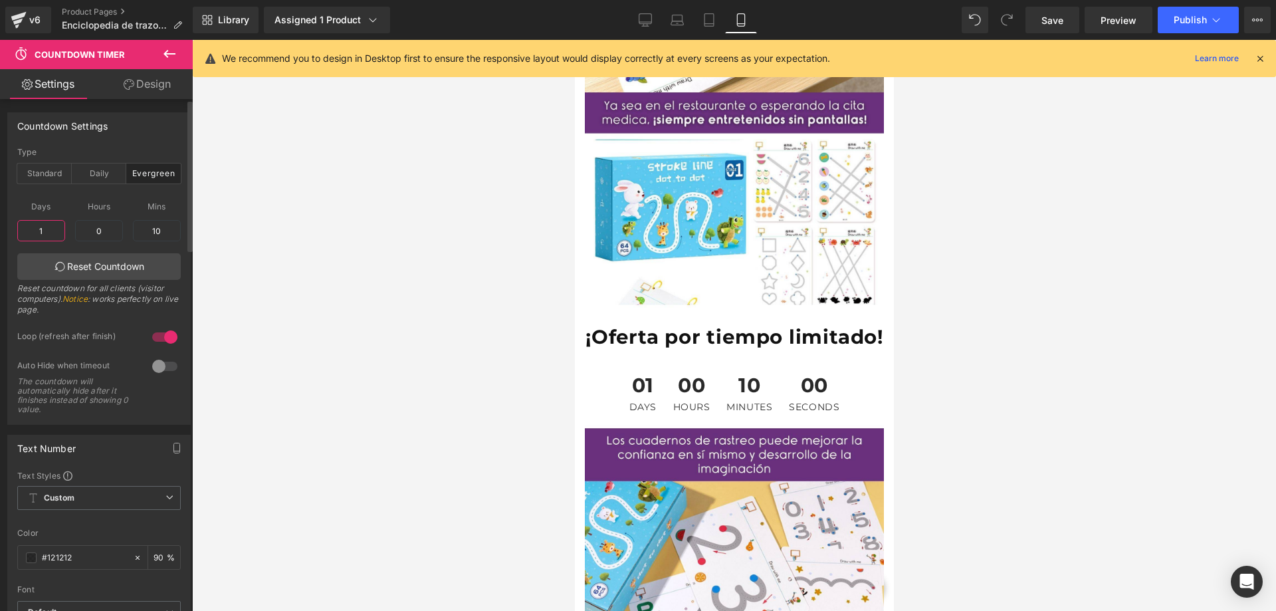
type input "0"
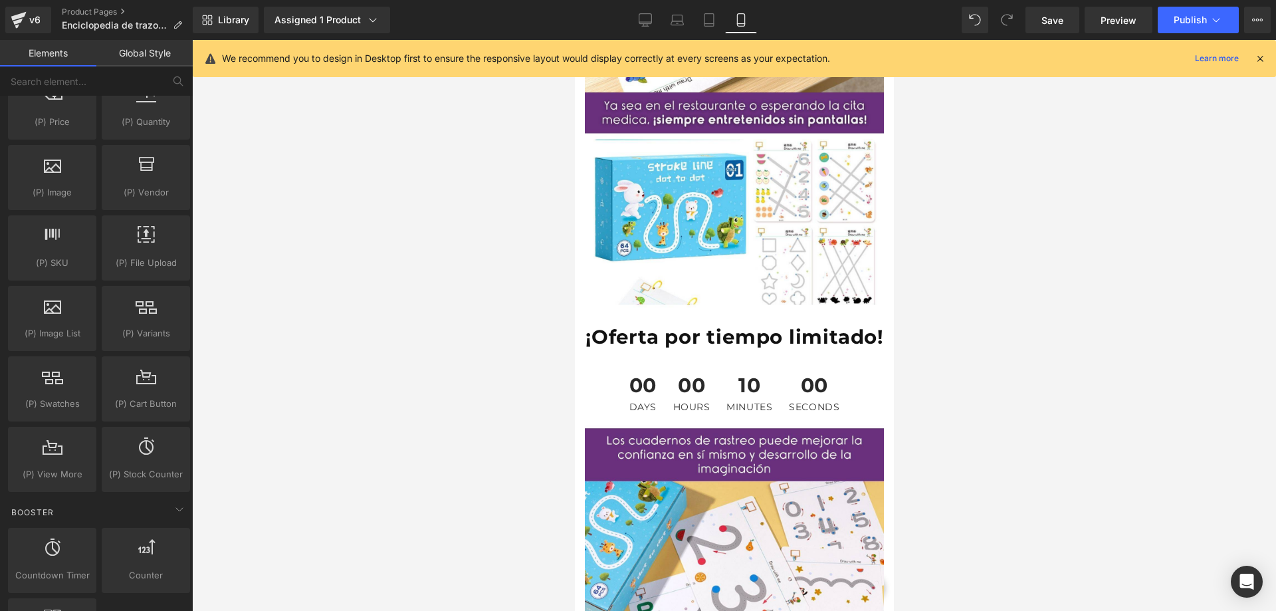
click at [267, 215] on div at bounding box center [734, 325] width 1084 height 571
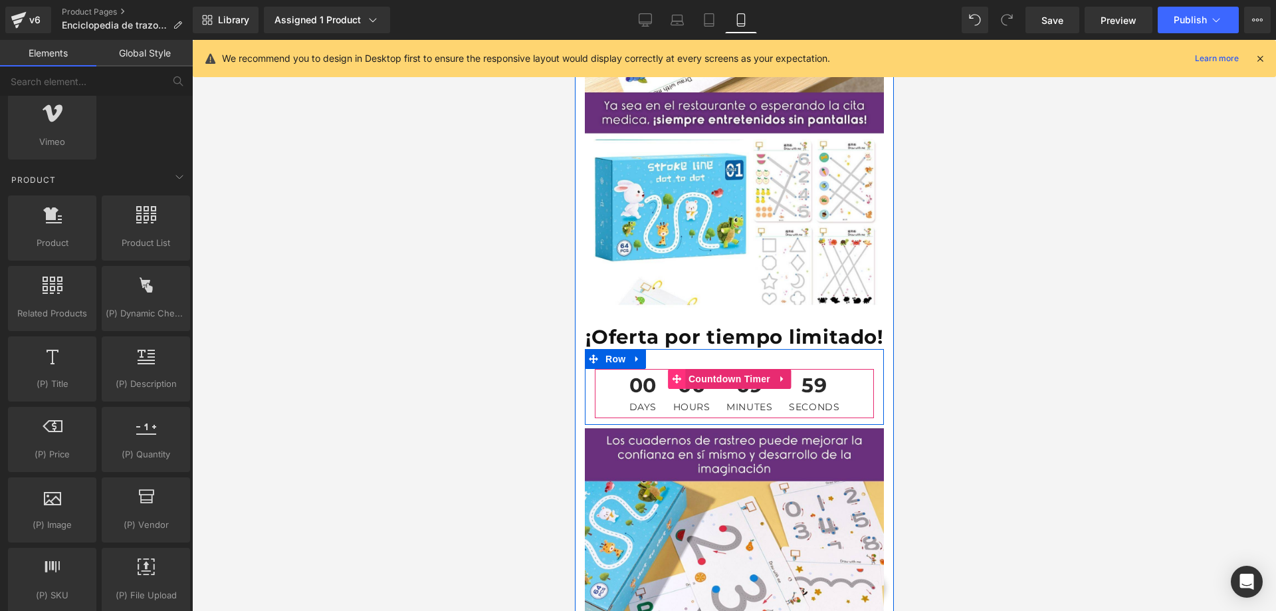
click at [683, 369] on span at bounding box center [675, 379] width 17 height 20
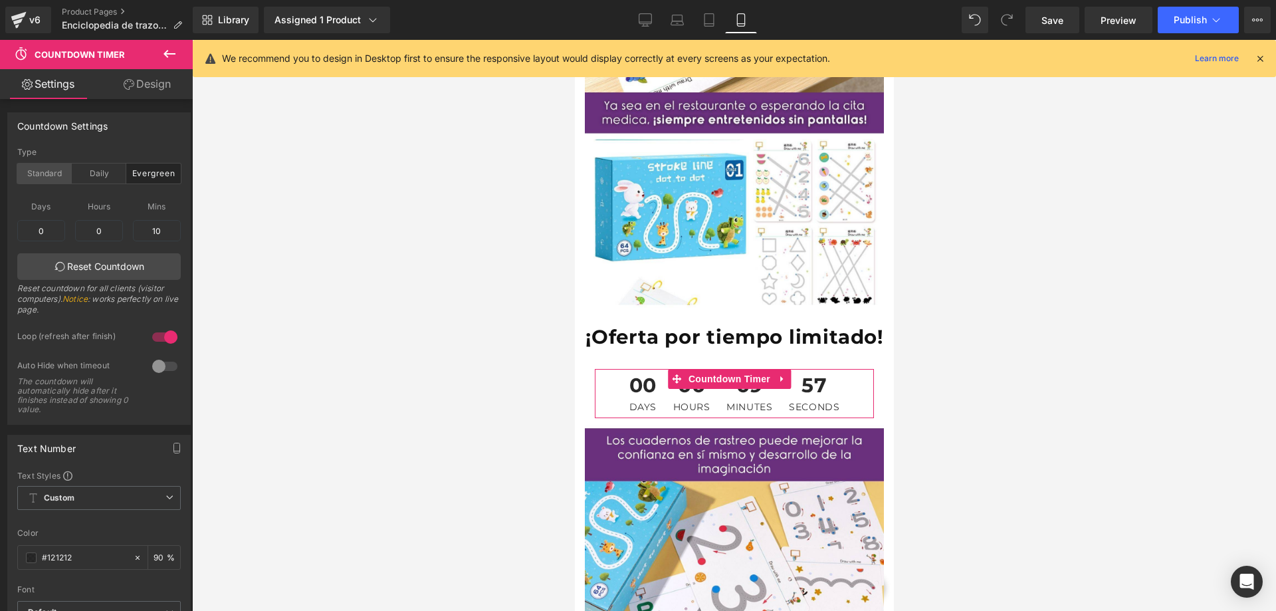
click at [42, 171] on div "Standard" at bounding box center [44, 174] width 55 height 20
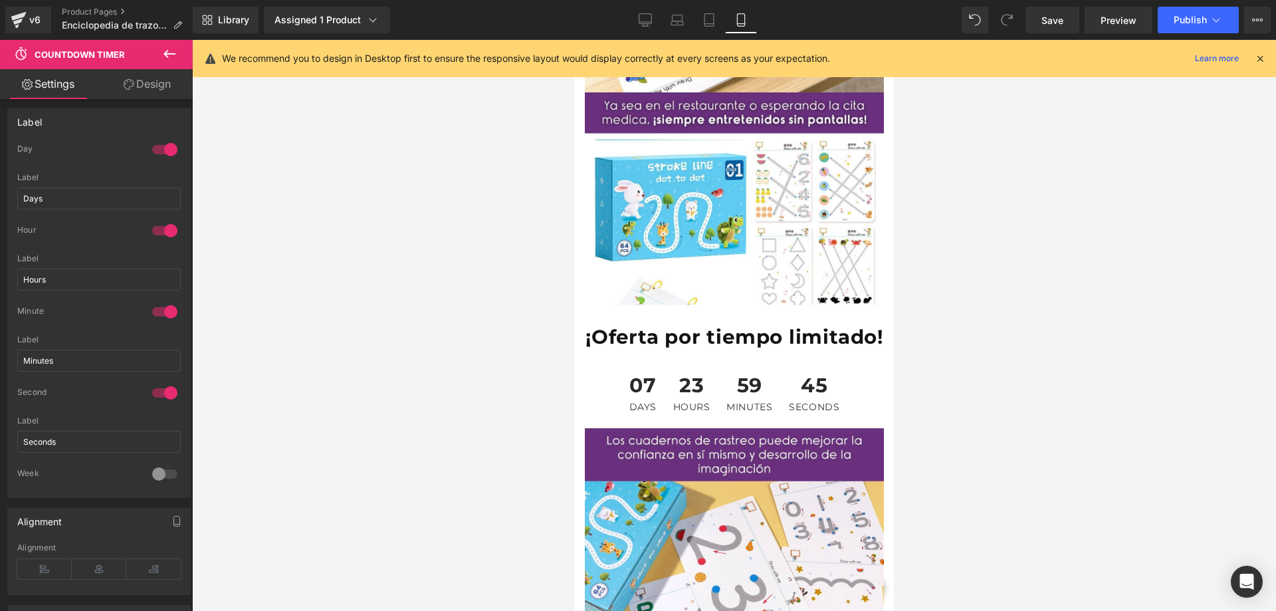
scroll to position [798, 0]
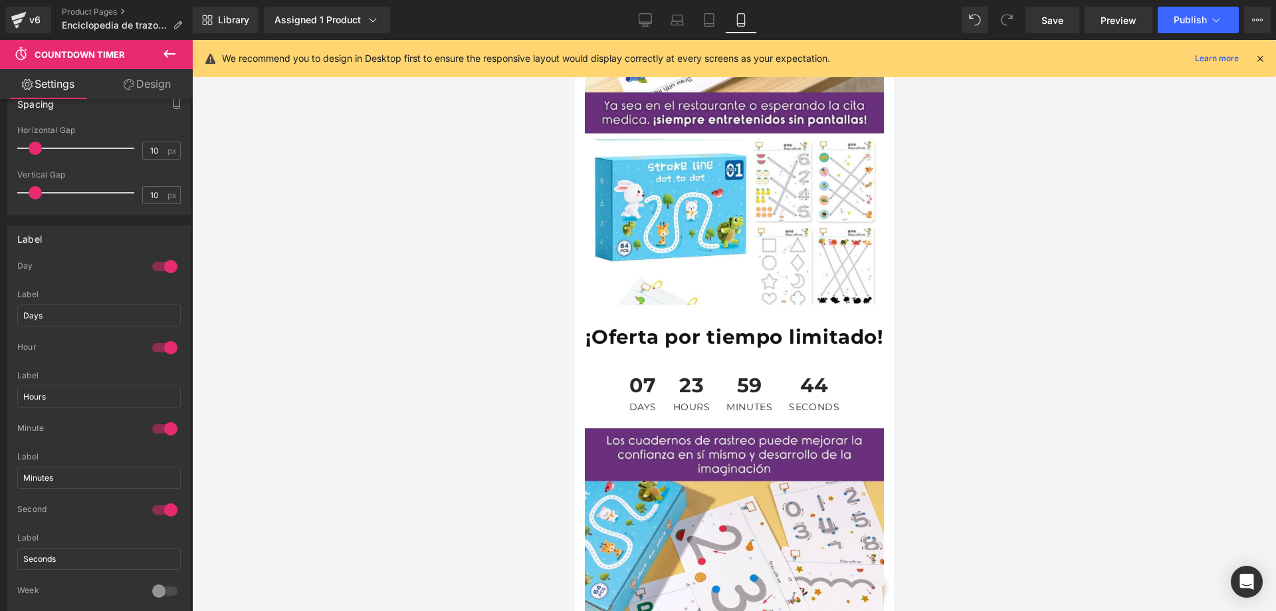
click at [163, 259] on div at bounding box center [165, 266] width 32 height 21
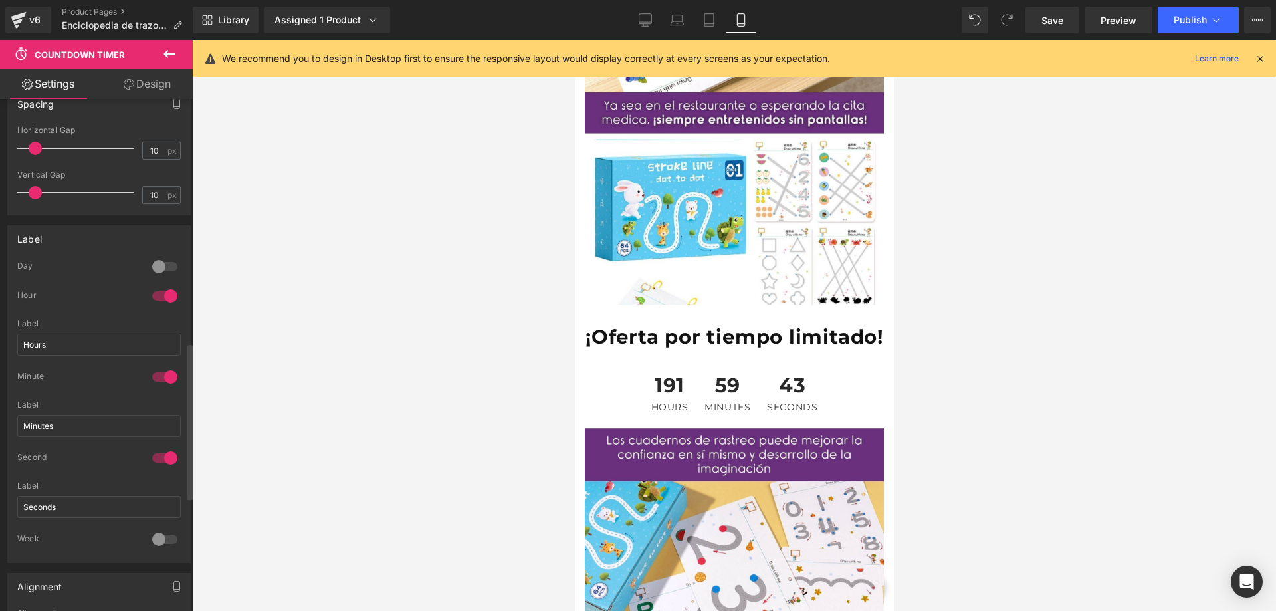
click at [161, 293] on div at bounding box center [165, 295] width 32 height 21
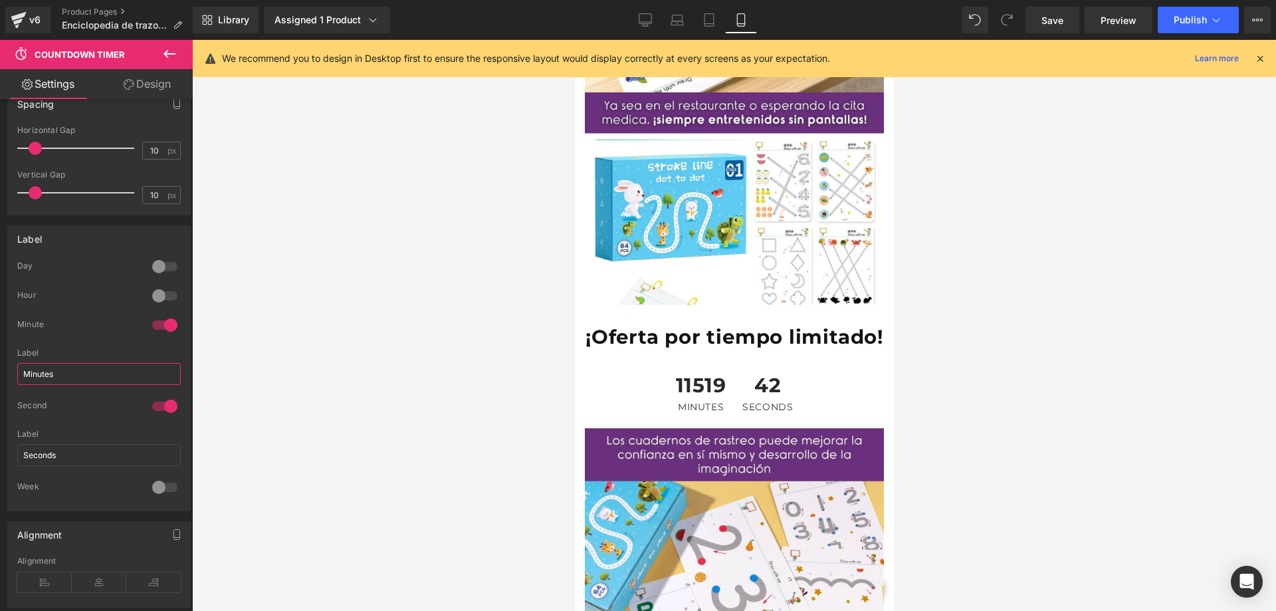
drag, startPoint x: 69, startPoint y: 374, endPoint x: -26, endPoint y: 398, distance: 98.0
click at [0, 398] on html "Countdown Timer You are previewing how the will restyle your page. You can not …" at bounding box center [638, 305] width 1276 height 611
type input "Minutos"
drag, startPoint x: 57, startPoint y: 459, endPoint x: 3, endPoint y: 467, distance: 54.3
click at [3, 467] on div "Label 0 Day Days Label Days 0 Hour Hours Label Hours 1 Minute Minutos Label Min…" at bounding box center [99, 363] width 199 height 296
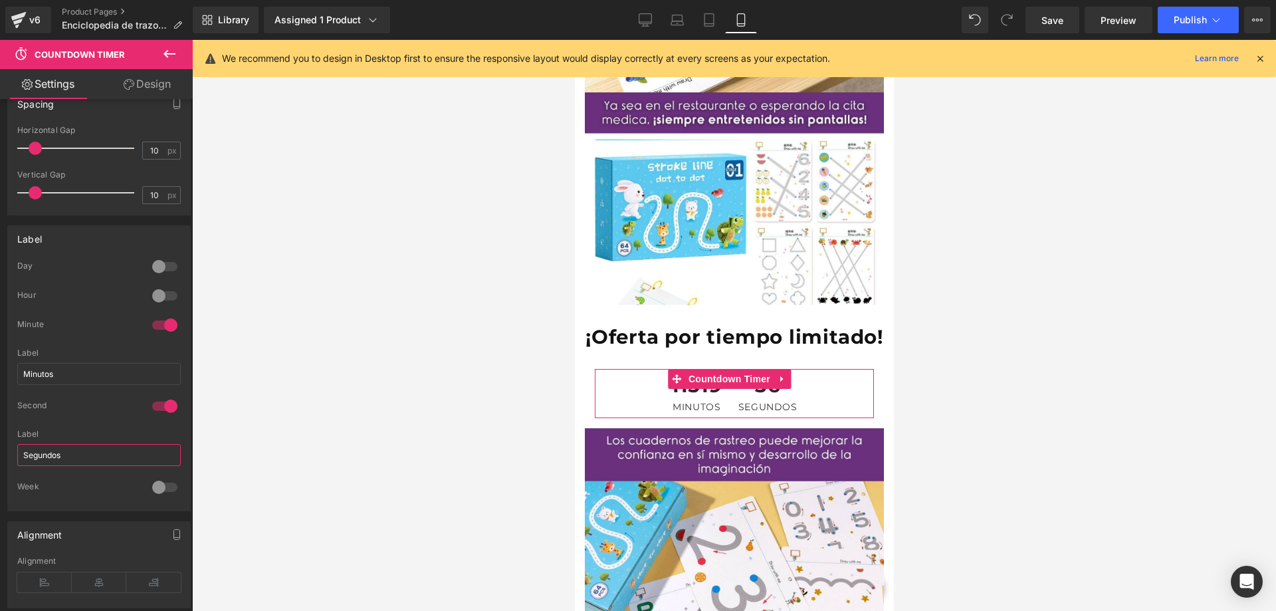
type input "Segundos"
click at [168, 77] on link "Design" at bounding box center [147, 84] width 96 height 30
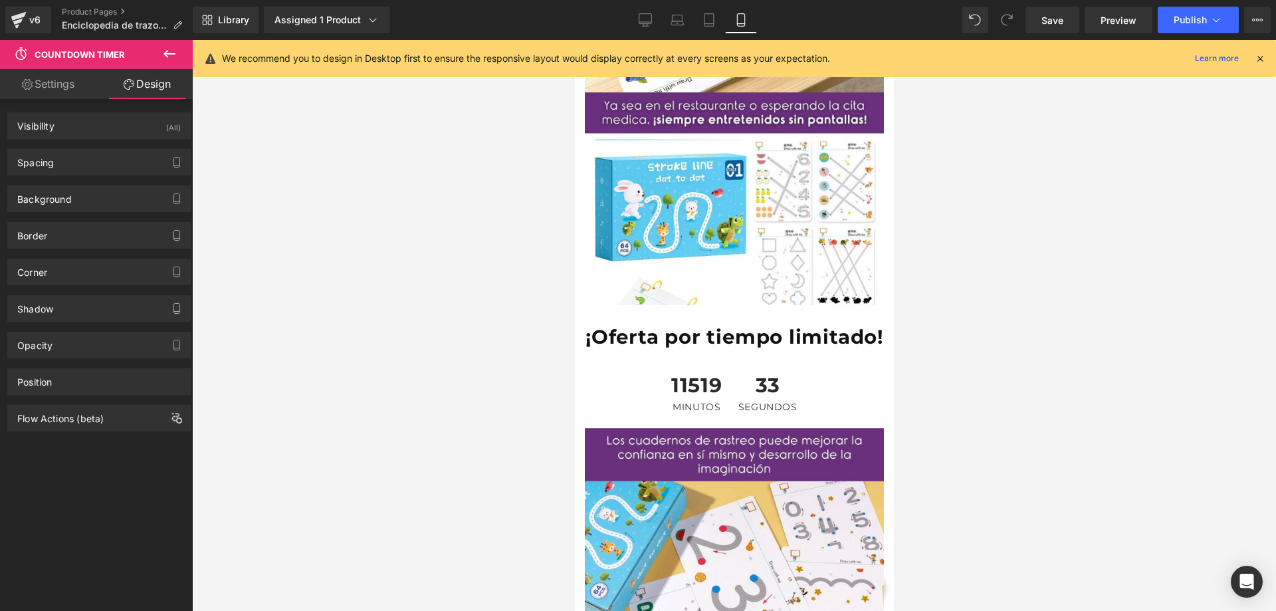
click at [56, 84] on link "Settings" at bounding box center [48, 84] width 96 height 30
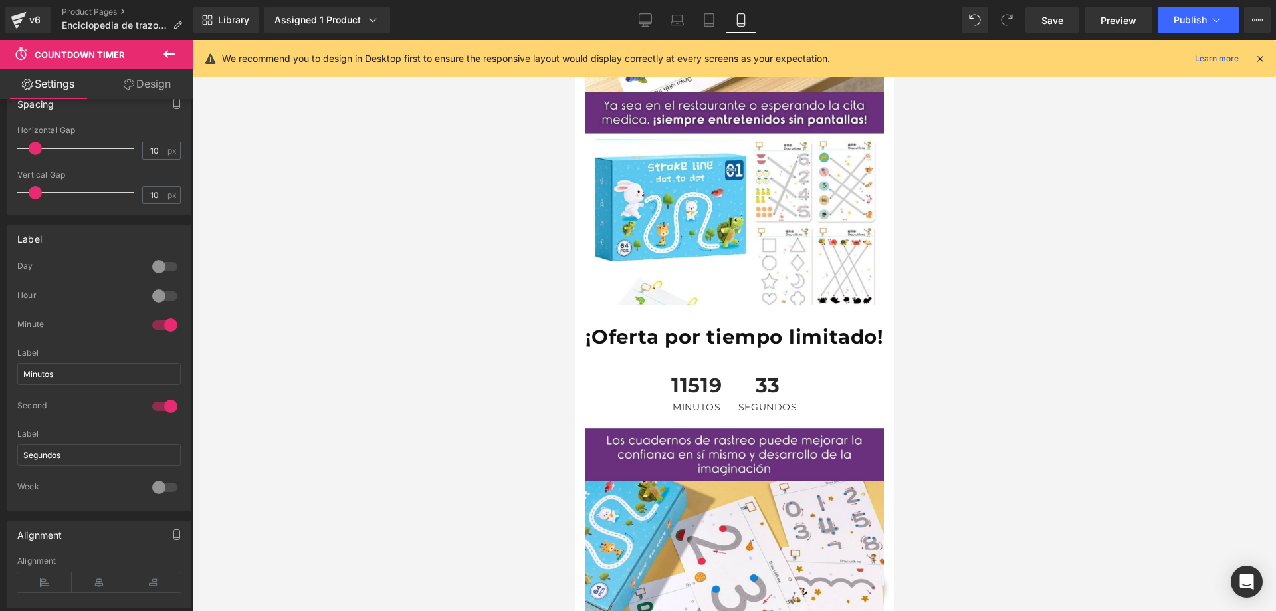
type input "90"
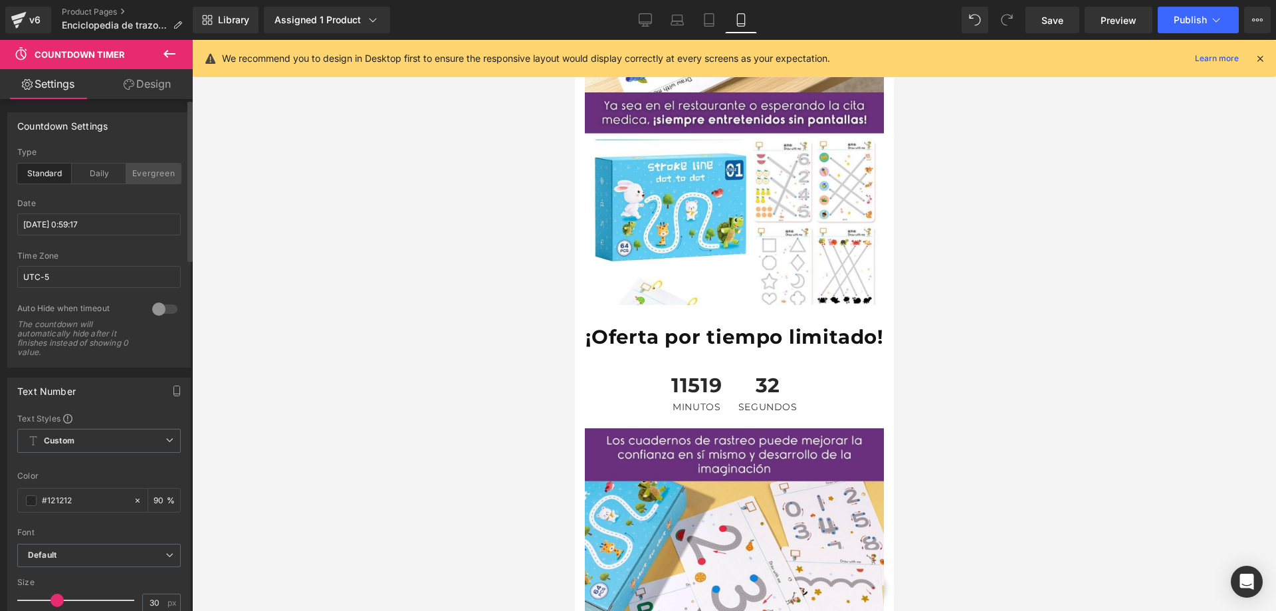
click at [150, 170] on div "Evergreen" at bounding box center [153, 174] width 55 height 20
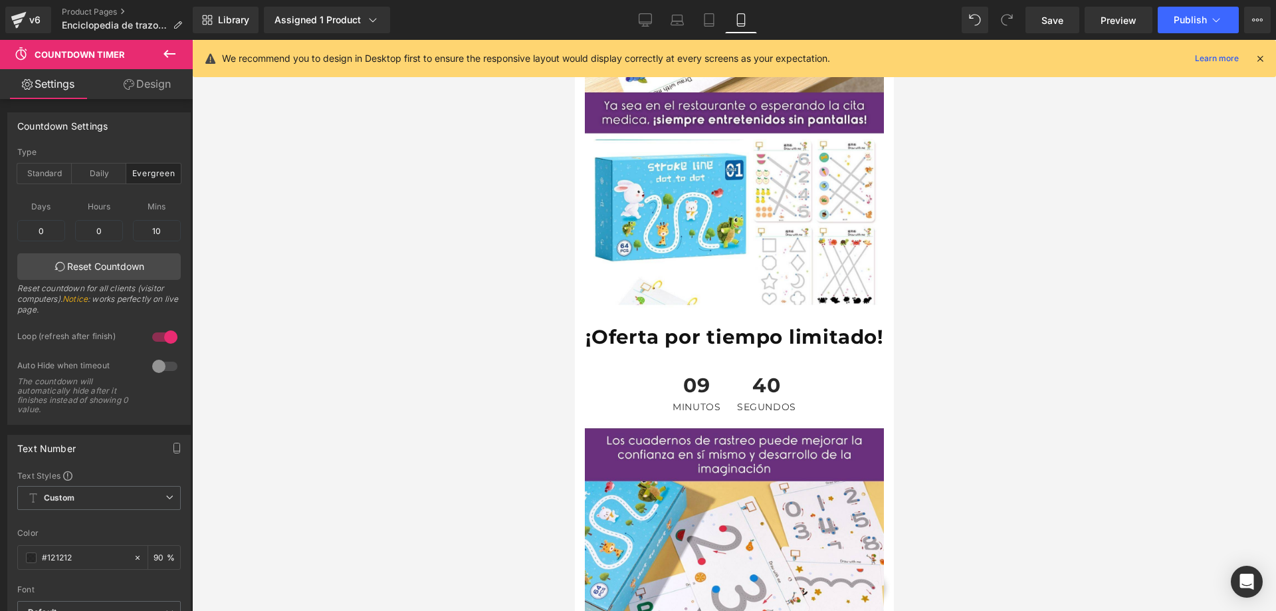
click at [348, 318] on div at bounding box center [734, 325] width 1084 height 571
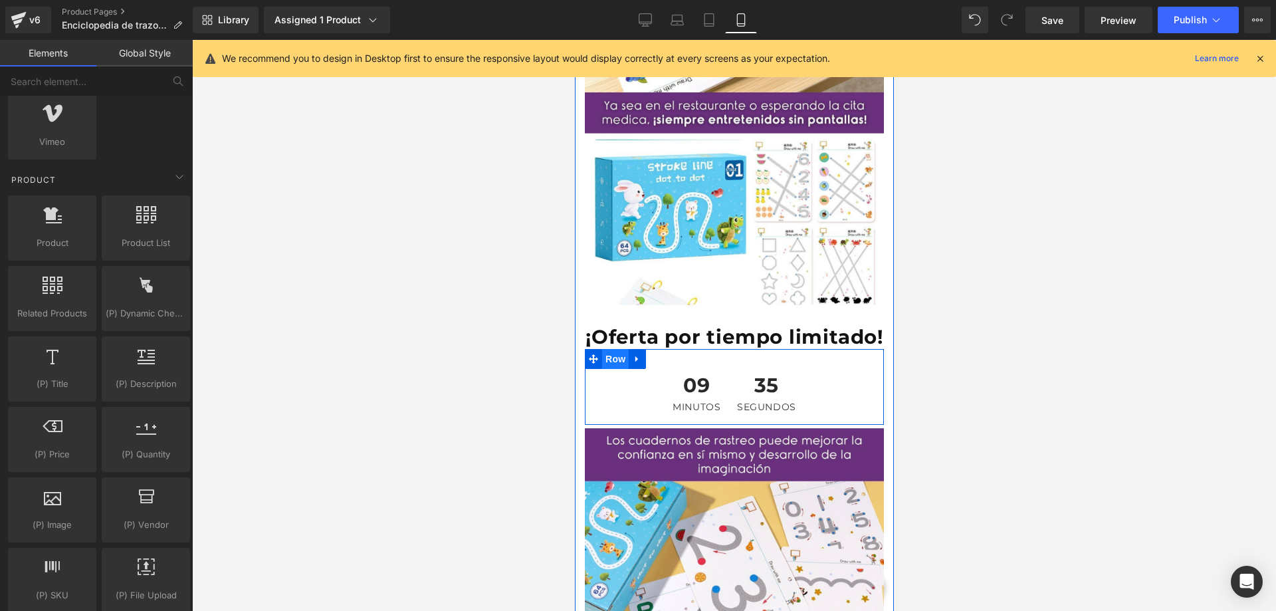
click at [617, 349] on span "Row" at bounding box center [615, 359] width 27 height 20
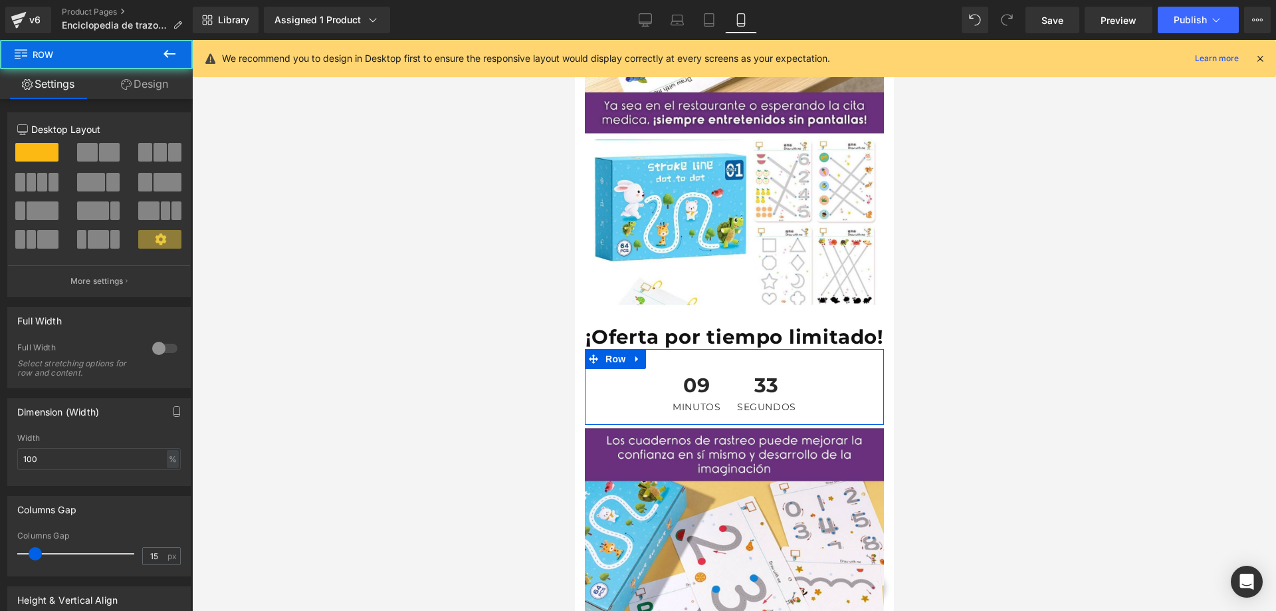
drag, startPoint x: 132, startPoint y: 84, endPoint x: 49, endPoint y: 204, distance: 145.9
click at [132, 83] on link "Design" at bounding box center [144, 84] width 96 height 30
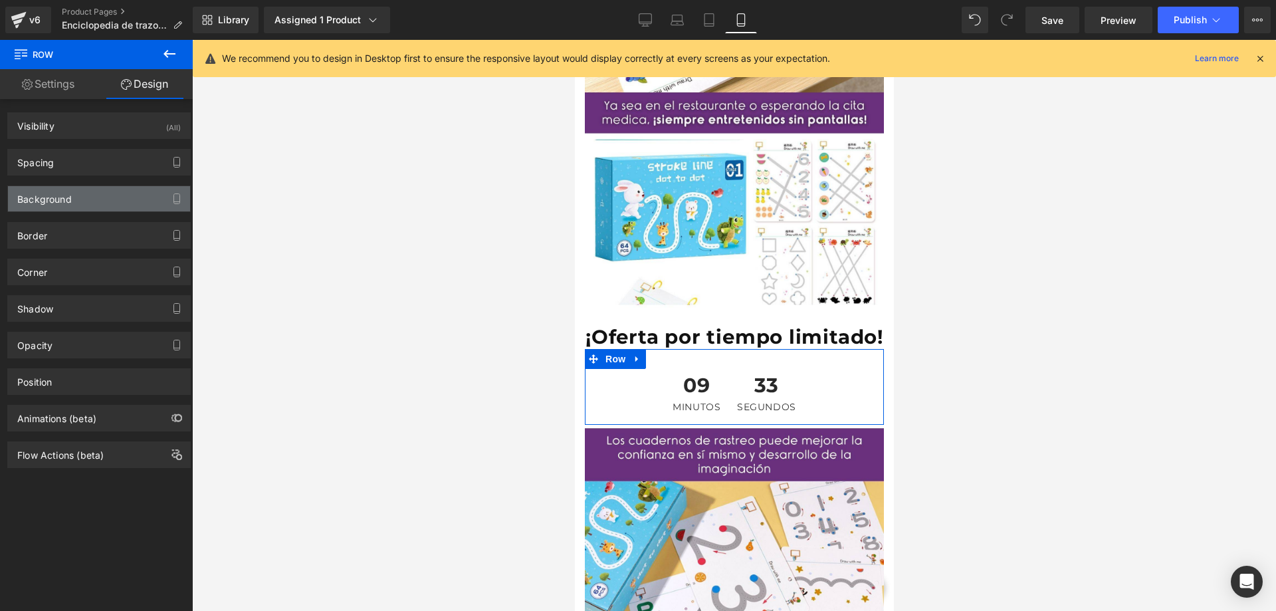
type input "0"
type input "30"
type input "0"
type input "10"
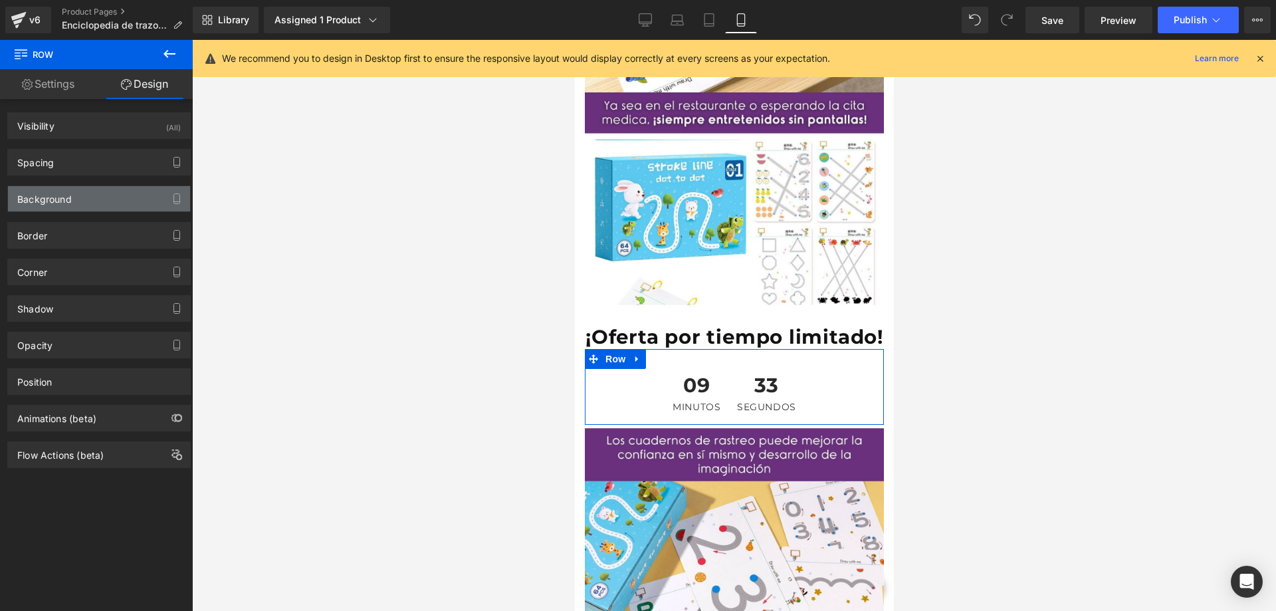
type input "0"
drag, startPoint x: 67, startPoint y: 166, endPoint x: 54, endPoint y: 282, distance: 117.1
click at [66, 164] on div "Spacing" at bounding box center [99, 162] width 182 height 25
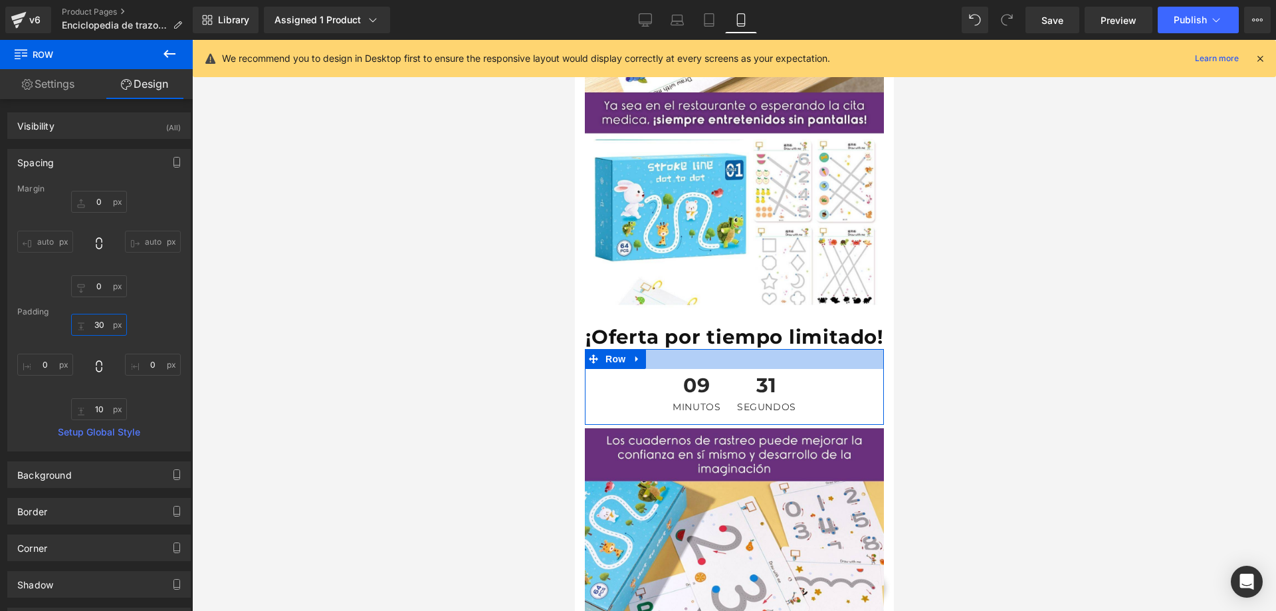
click at [99, 323] on input "30" at bounding box center [99, 325] width 56 height 22
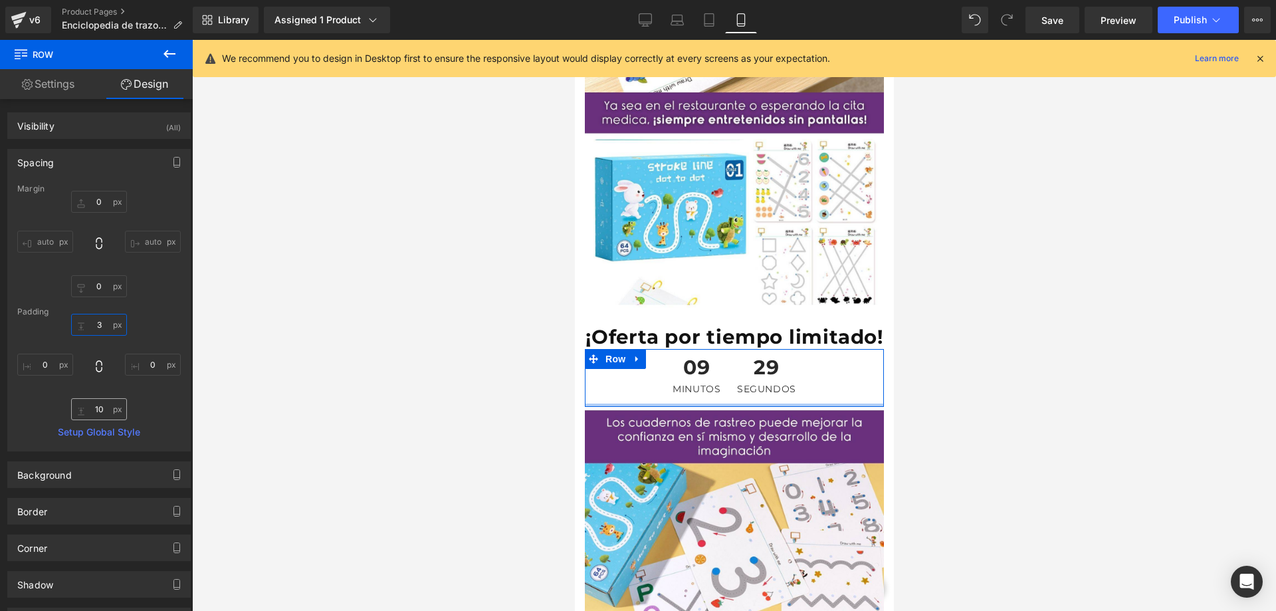
type input "3"
click at [98, 408] on input "10" at bounding box center [99, 409] width 56 height 22
type input "3"
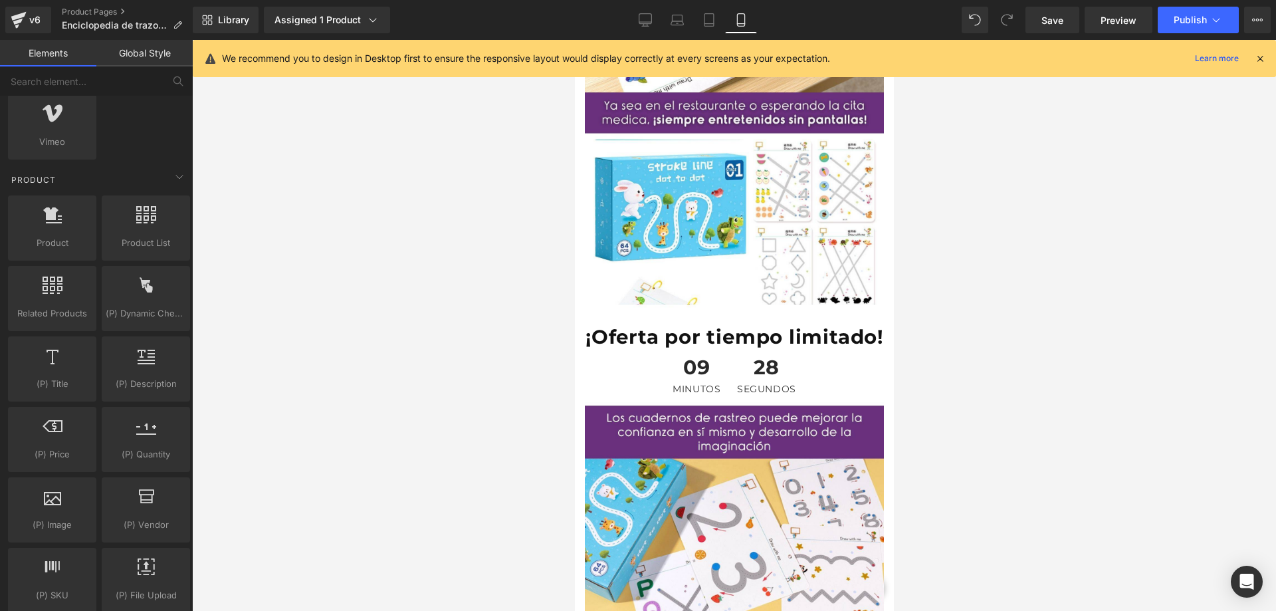
drag, startPoint x: 310, startPoint y: 424, endPoint x: 903, endPoint y: 272, distance: 611.6
click at [311, 423] on div at bounding box center [734, 325] width 1084 height 571
click at [1198, 18] on span "Publish" at bounding box center [1190, 20] width 33 height 11
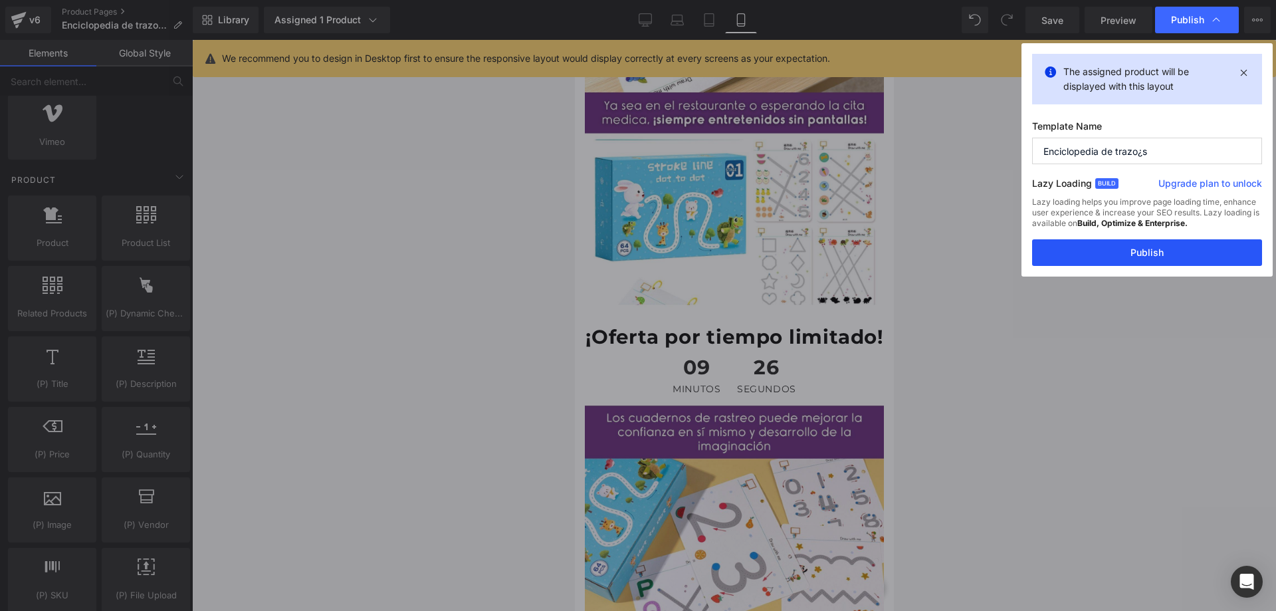
click at [1142, 261] on button "Publish" at bounding box center [1147, 252] width 230 height 27
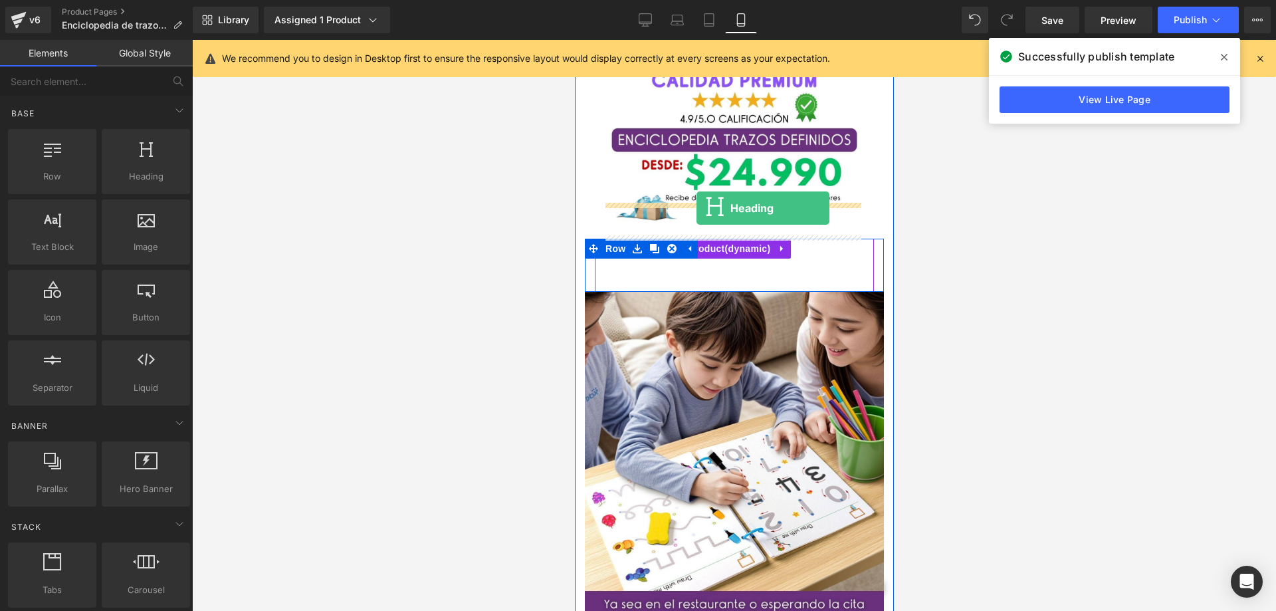
drag, startPoint x: 741, startPoint y: 217, endPoint x: 696, endPoint y: 208, distance: 46.0
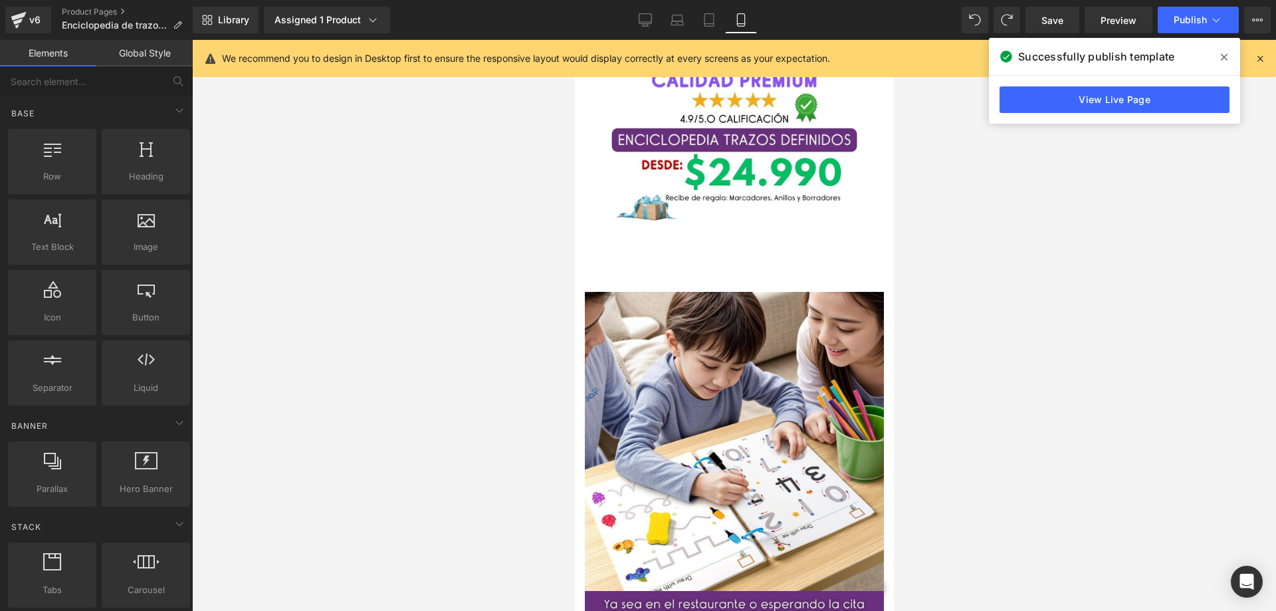
click at [1012, 182] on div at bounding box center [734, 325] width 1084 height 571
click at [1056, 13] on span "Save" at bounding box center [1053, 20] width 22 height 14
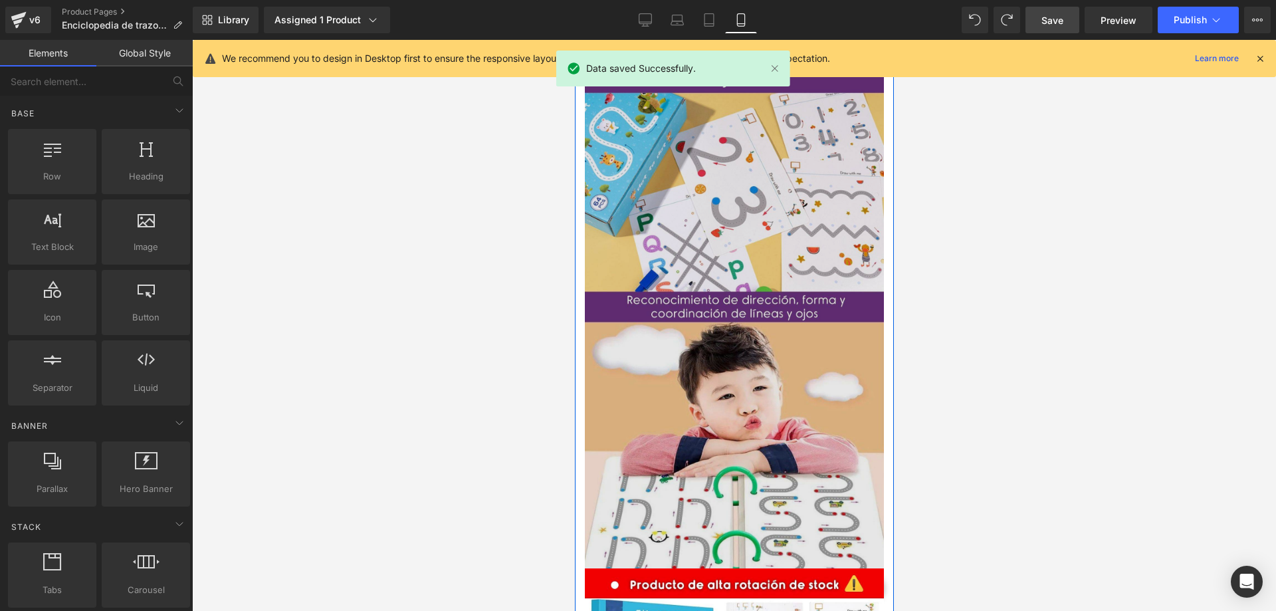
scroll to position [1463, 0]
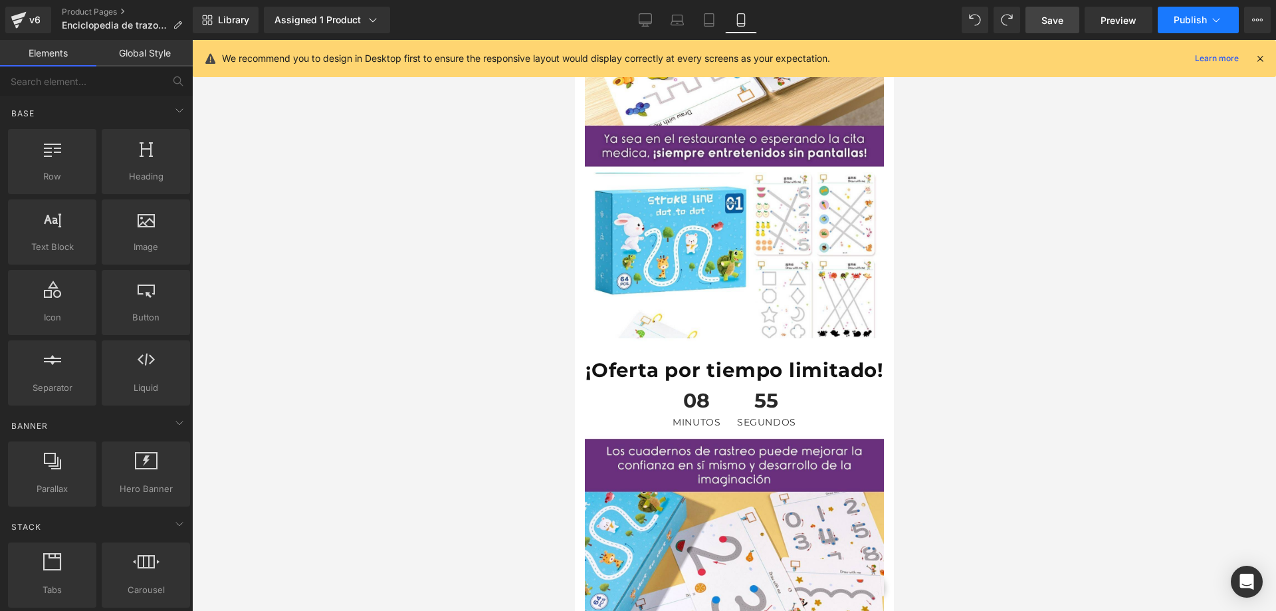
click at [1193, 20] on span "Publish" at bounding box center [1190, 20] width 33 height 11
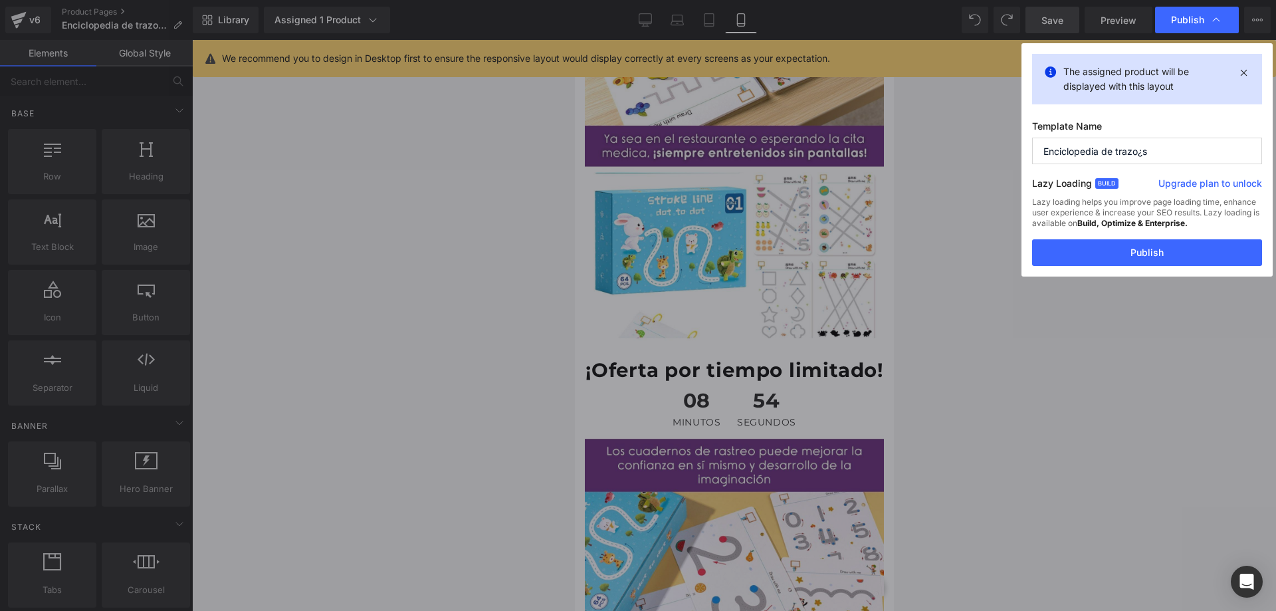
click at [1148, 256] on button "Publish" at bounding box center [1147, 252] width 230 height 27
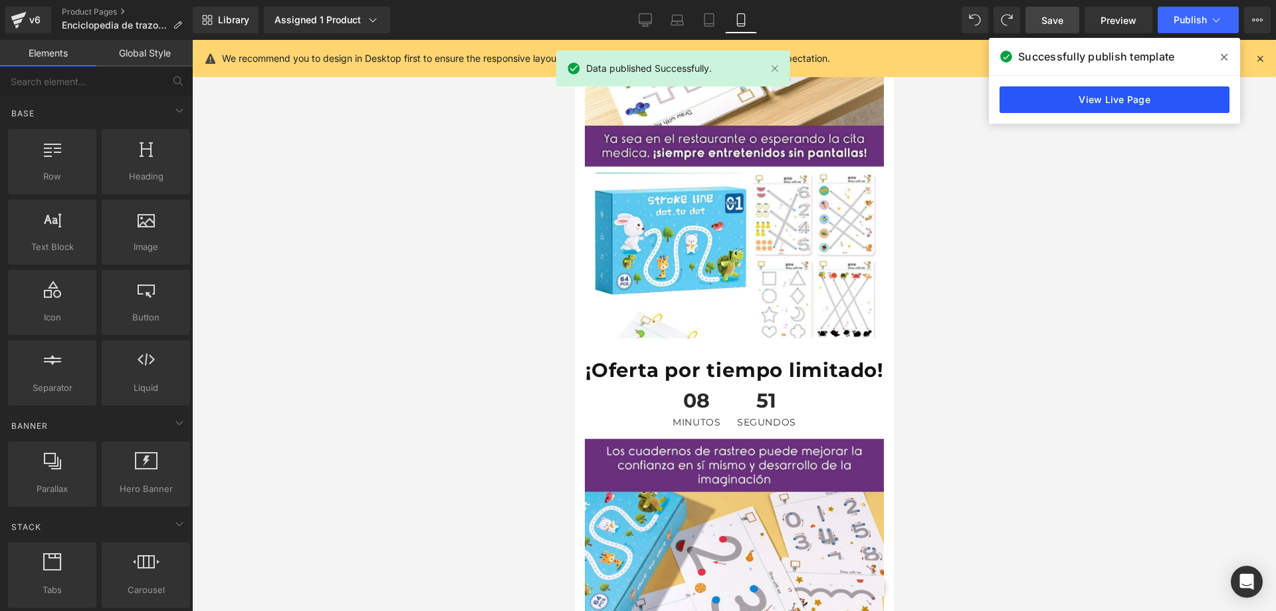
click at [1114, 100] on link "View Live Page" at bounding box center [1115, 99] width 230 height 27
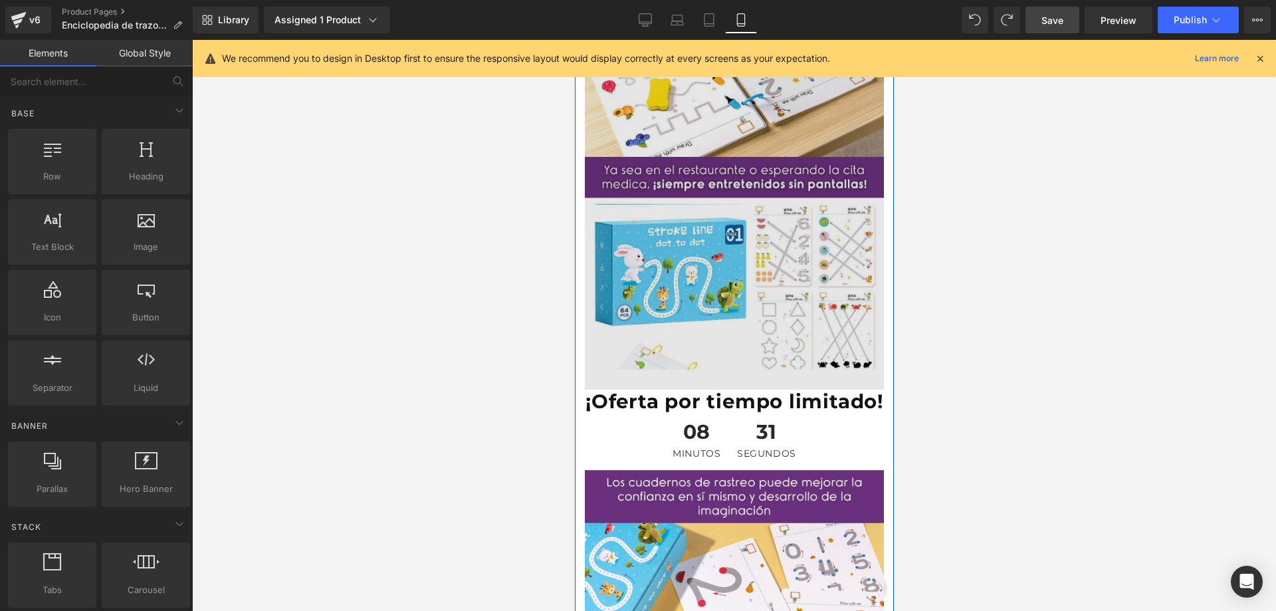
scroll to position [1330, 0]
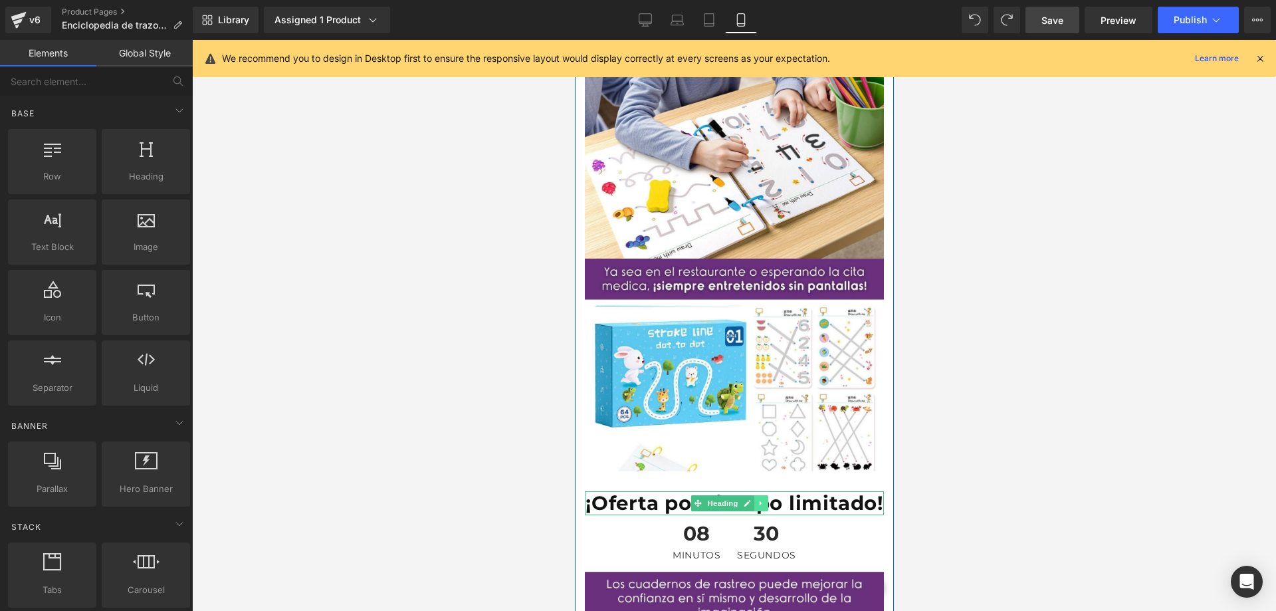
click at [761, 499] on icon at bounding box center [760, 503] width 7 height 8
click at [756, 499] on icon at bounding box center [753, 503] width 7 height 8
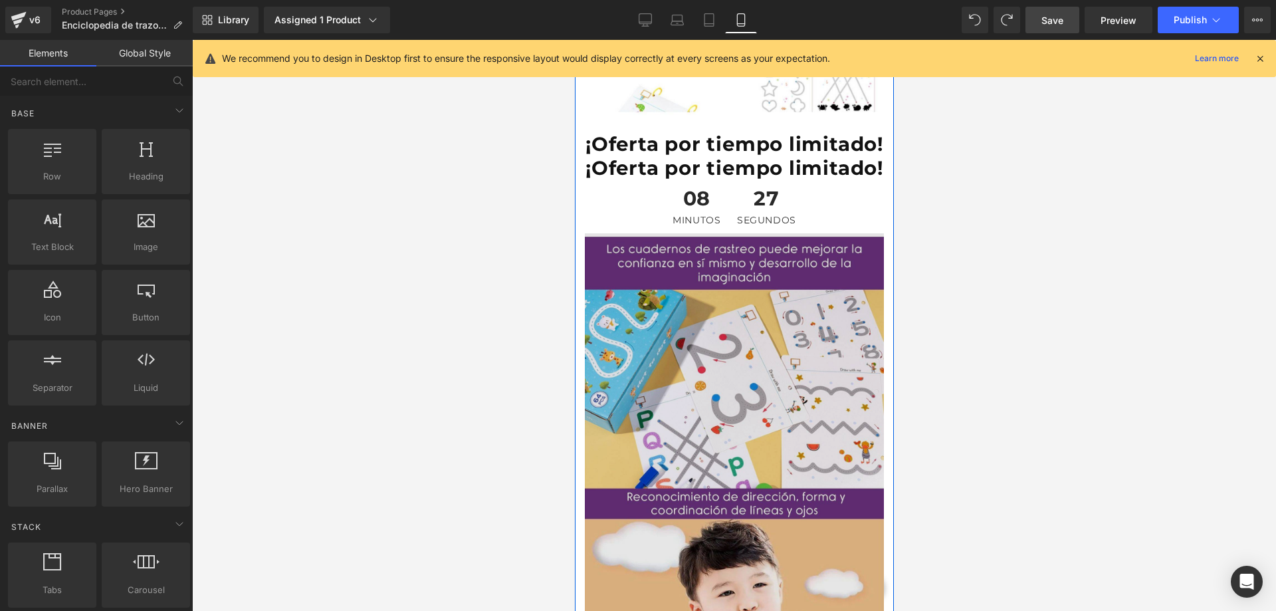
scroll to position [1499, 0]
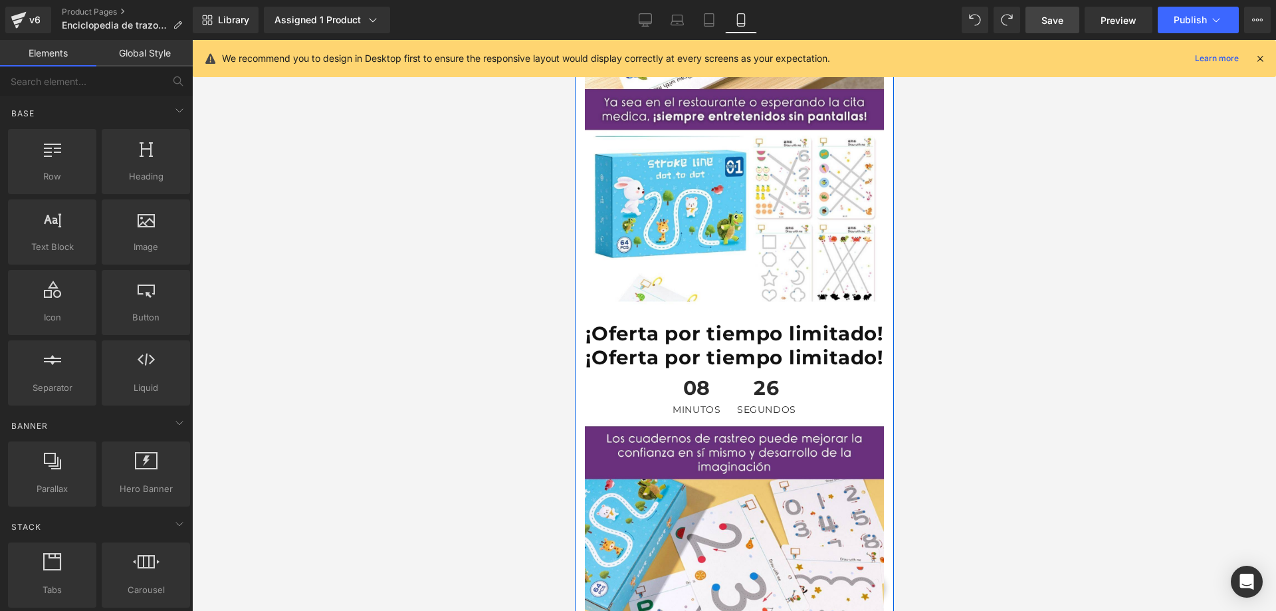
click at [788, 346] on h1 "¡Oferta por tiempo limitado!" at bounding box center [733, 358] width 299 height 24
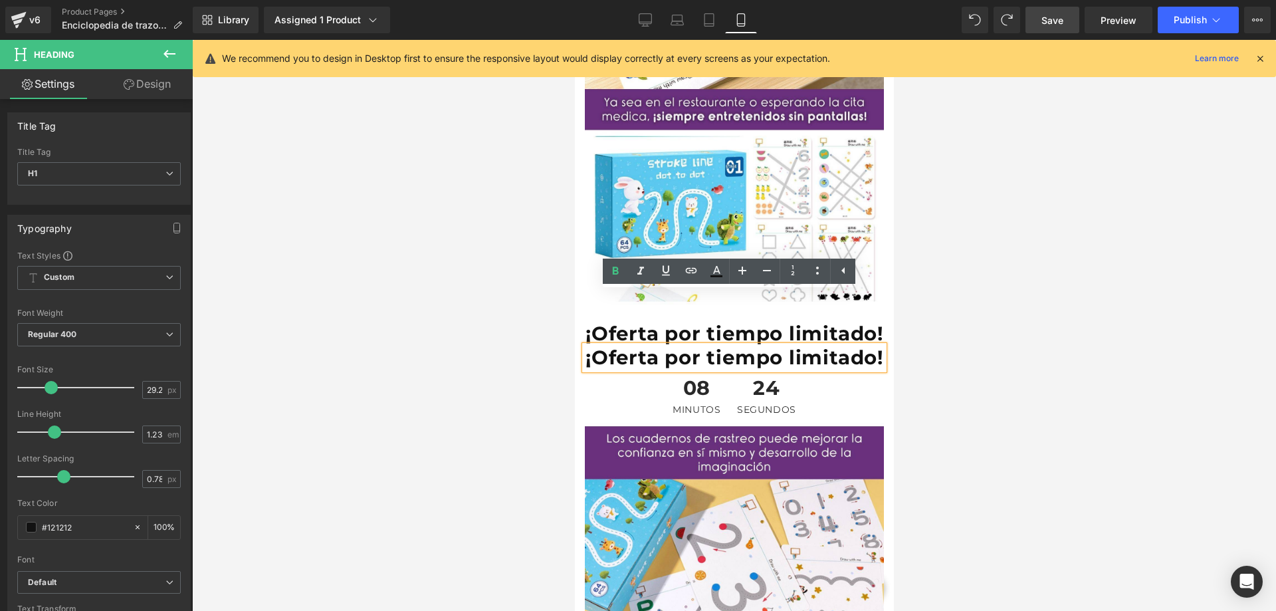
click at [588, 346] on h1 "¡Oferta por tiempo limitado!" at bounding box center [733, 358] width 299 height 24
click at [577, 312] on div "Image Image Buy it now (P) Dynamic Checkout Button Product Row Image ¡Oferta po…" at bounding box center [733, 117] width 319 height 2889
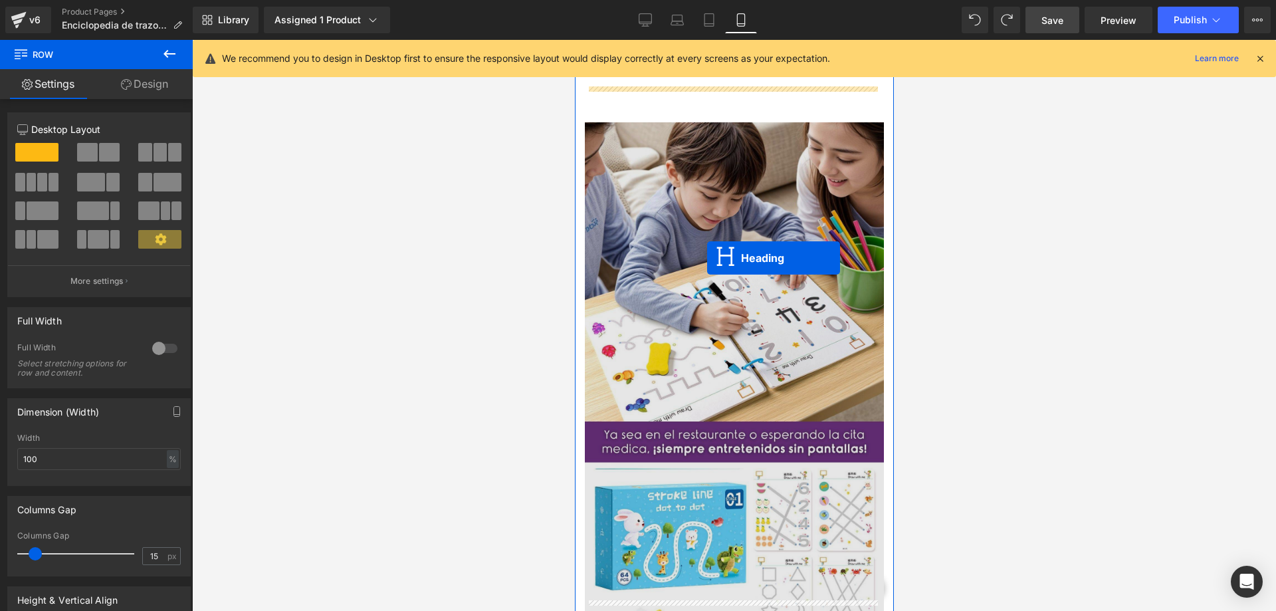
scroll to position [834, 0]
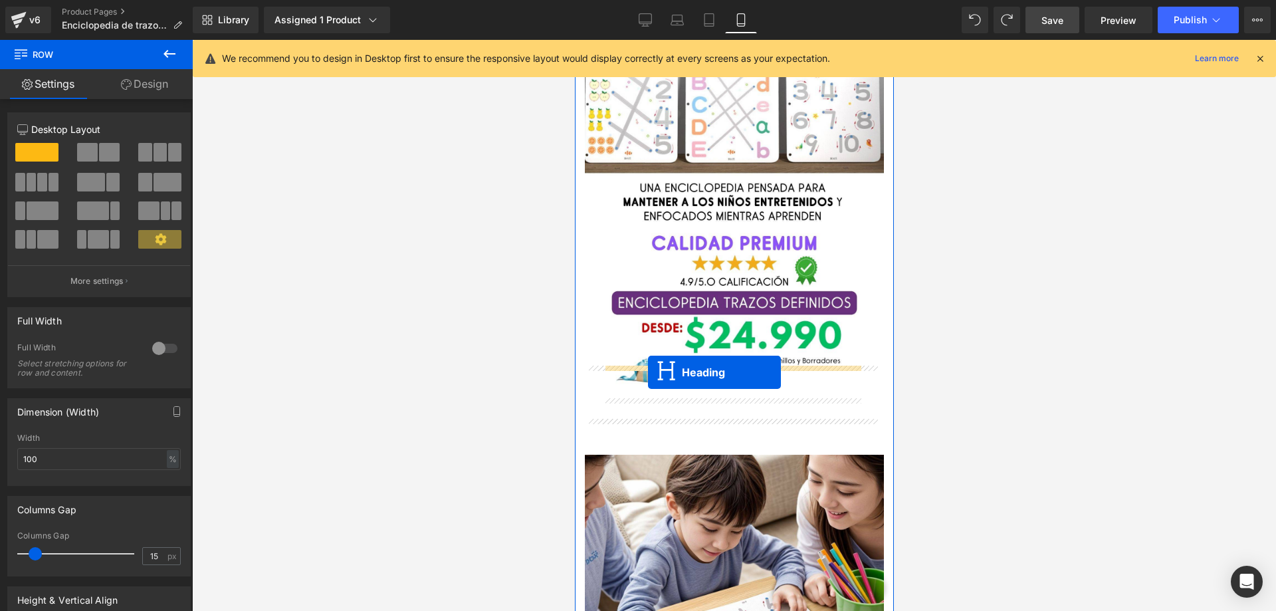
drag, startPoint x: 693, startPoint y: 308, endPoint x: 648, endPoint y: 371, distance: 77.1
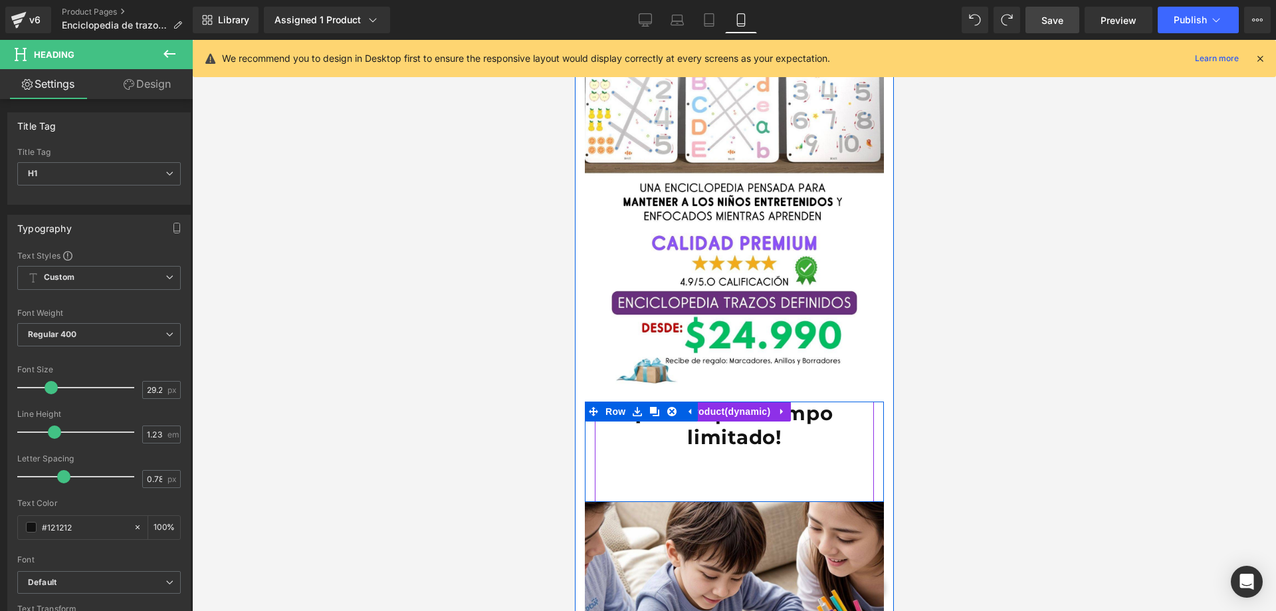
click at [790, 402] on h1 "¡Oferta por tiempo limitado!" at bounding box center [734, 426] width 266 height 48
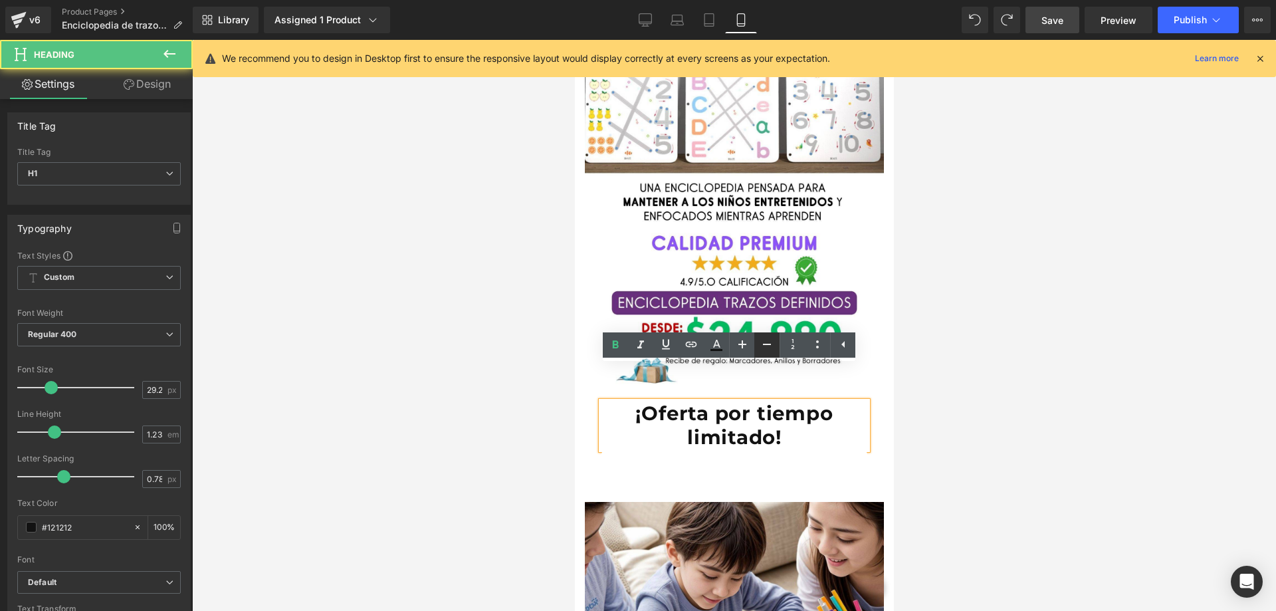
click at [762, 339] on icon at bounding box center [767, 344] width 16 height 16
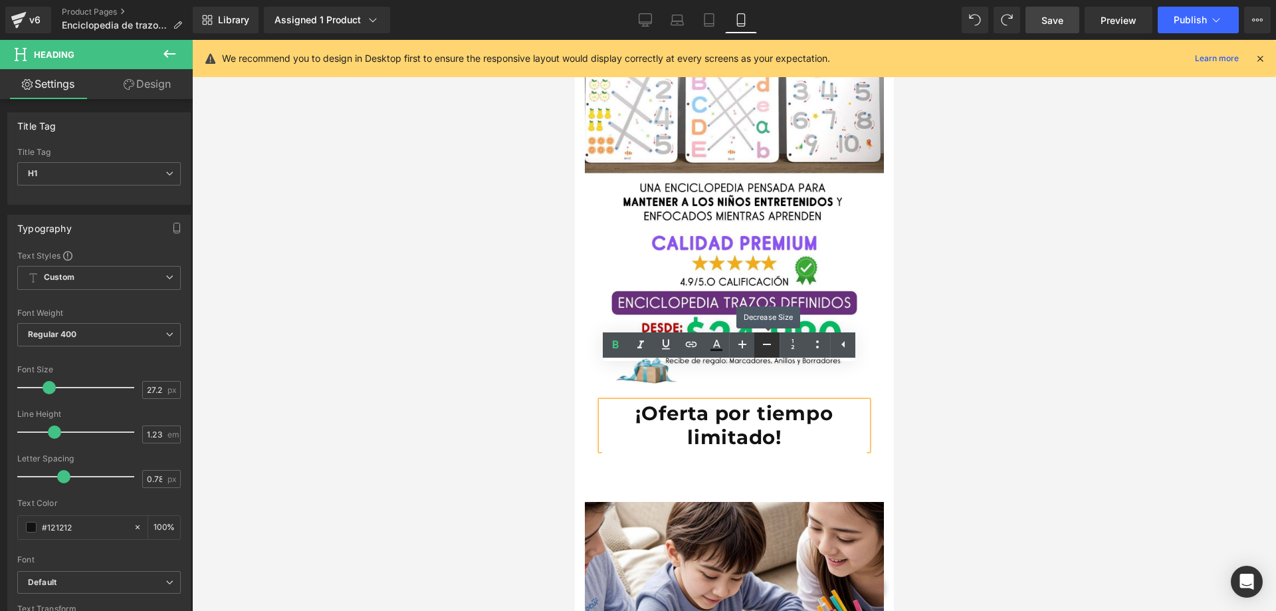
click at [762, 338] on icon at bounding box center [767, 344] width 16 height 16
type input "25.25"
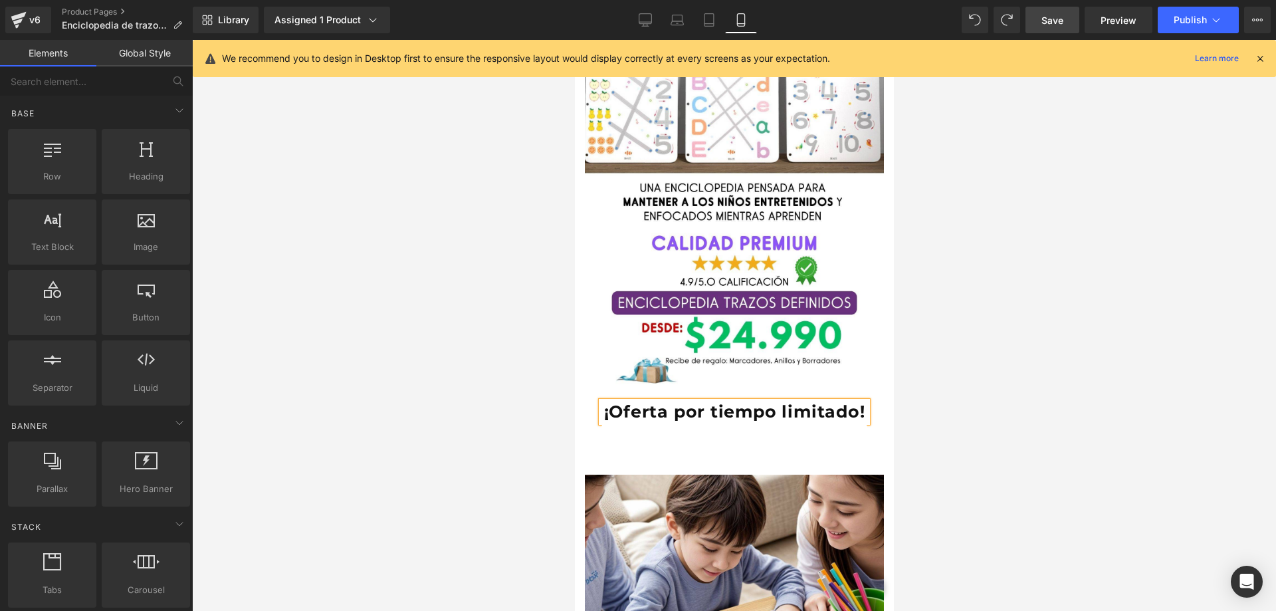
drag, startPoint x: 918, startPoint y: 346, endPoint x: 317, endPoint y: 312, distance: 601.9
click at [918, 346] on div at bounding box center [734, 325] width 1084 height 571
click at [1179, 15] on span "Publish" at bounding box center [1190, 20] width 33 height 11
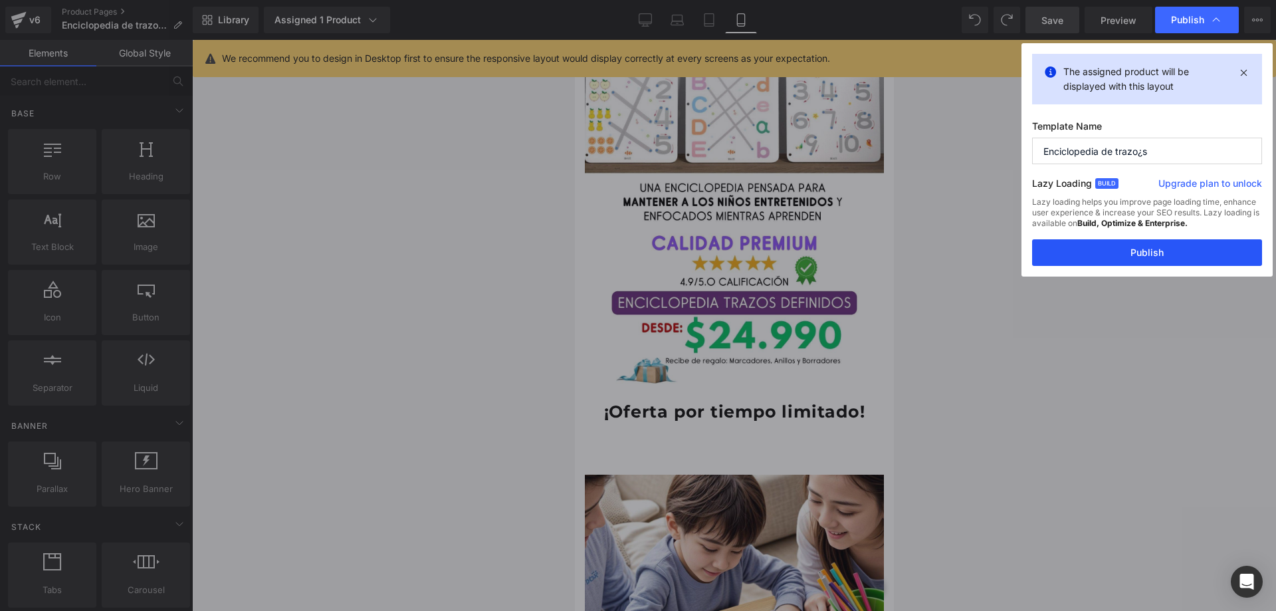
drag, startPoint x: 1135, startPoint y: 268, endPoint x: 1139, endPoint y: 261, distance: 8.3
click at [1136, 267] on div "The assigned product will be displayed with this layout Template Name Enciclope…" at bounding box center [1147, 159] width 251 height 233
click at [1142, 256] on button "Publish" at bounding box center [1147, 252] width 230 height 27
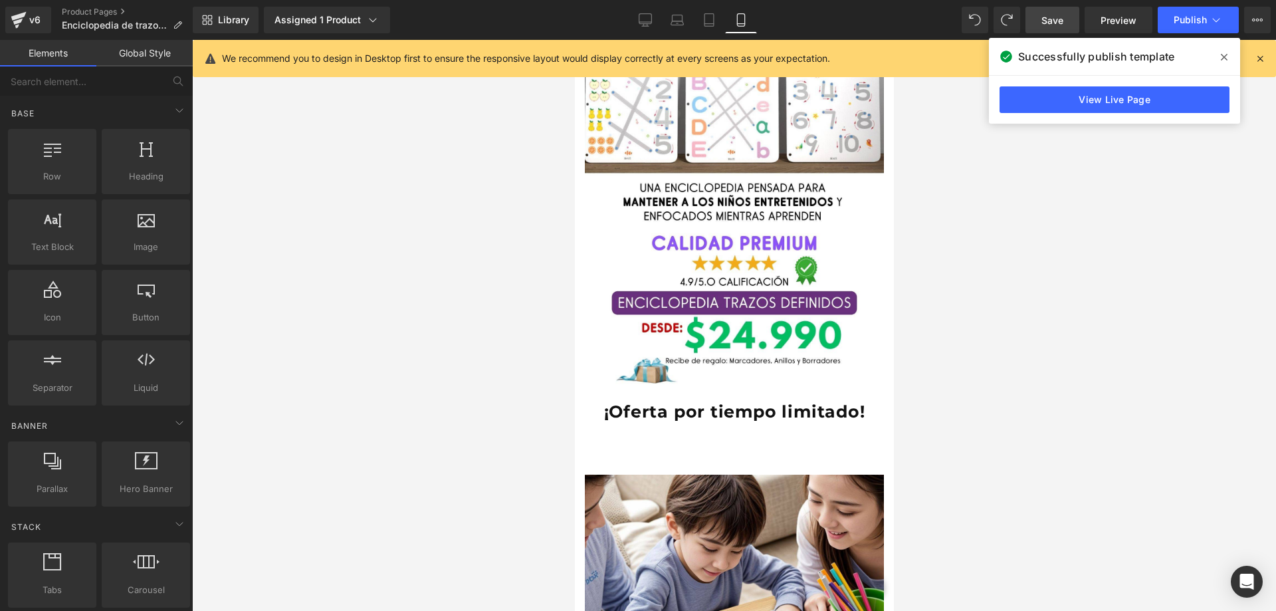
click at [1080, 114] on div "View Live Page" at bounding box center [1114, 100] width 251 height 48
click at [1075, 104] on link "View Live Page" at bounding box center [1115, 99] width 230 height 27
